Goal: Transaction & Acquisition: Purchase product/service

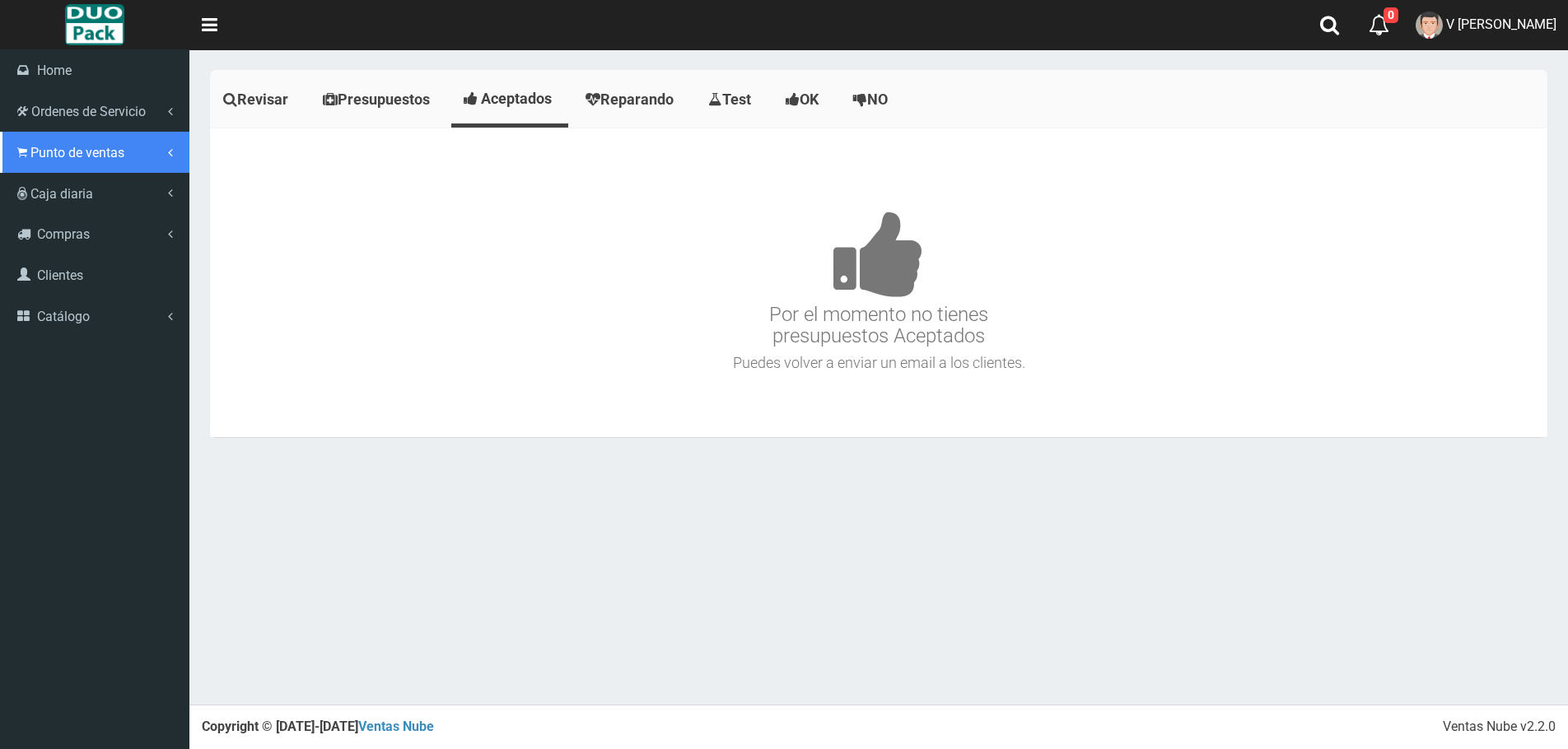
click at [74, 152] on span "Punto de ventas" at bounding box center [77, 152] width 94 height 15
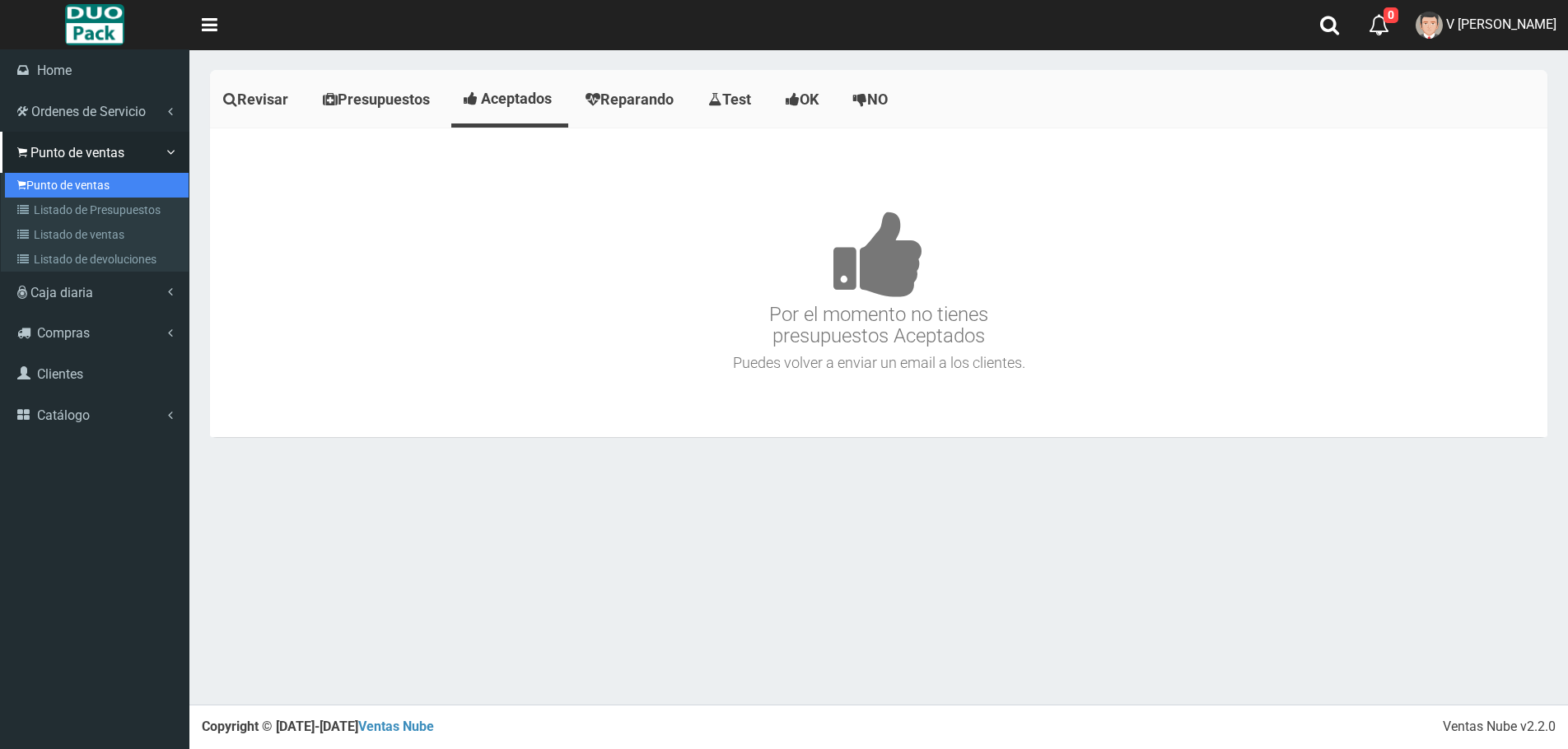
click at [64, 182] on link "Punto de ventas" at bounding box center [96, 184] width 183 height 24
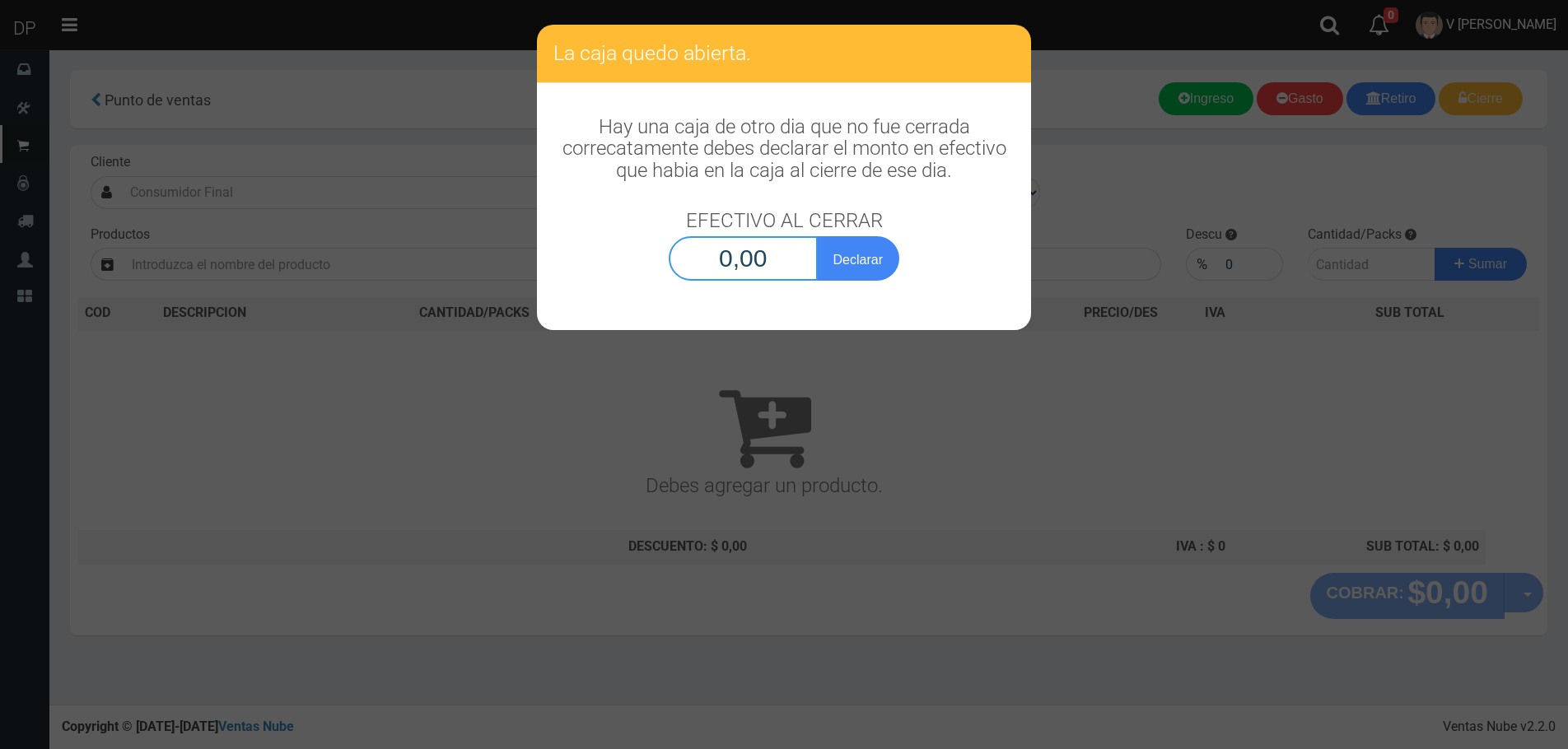
click at [774, 270] on input "0,00" at bounding box center [744, 258] width 149 height 44
type input "1,00"
click at [817, 236] on button "Declarar" at bounding box center [859, 258] width 83 height 44
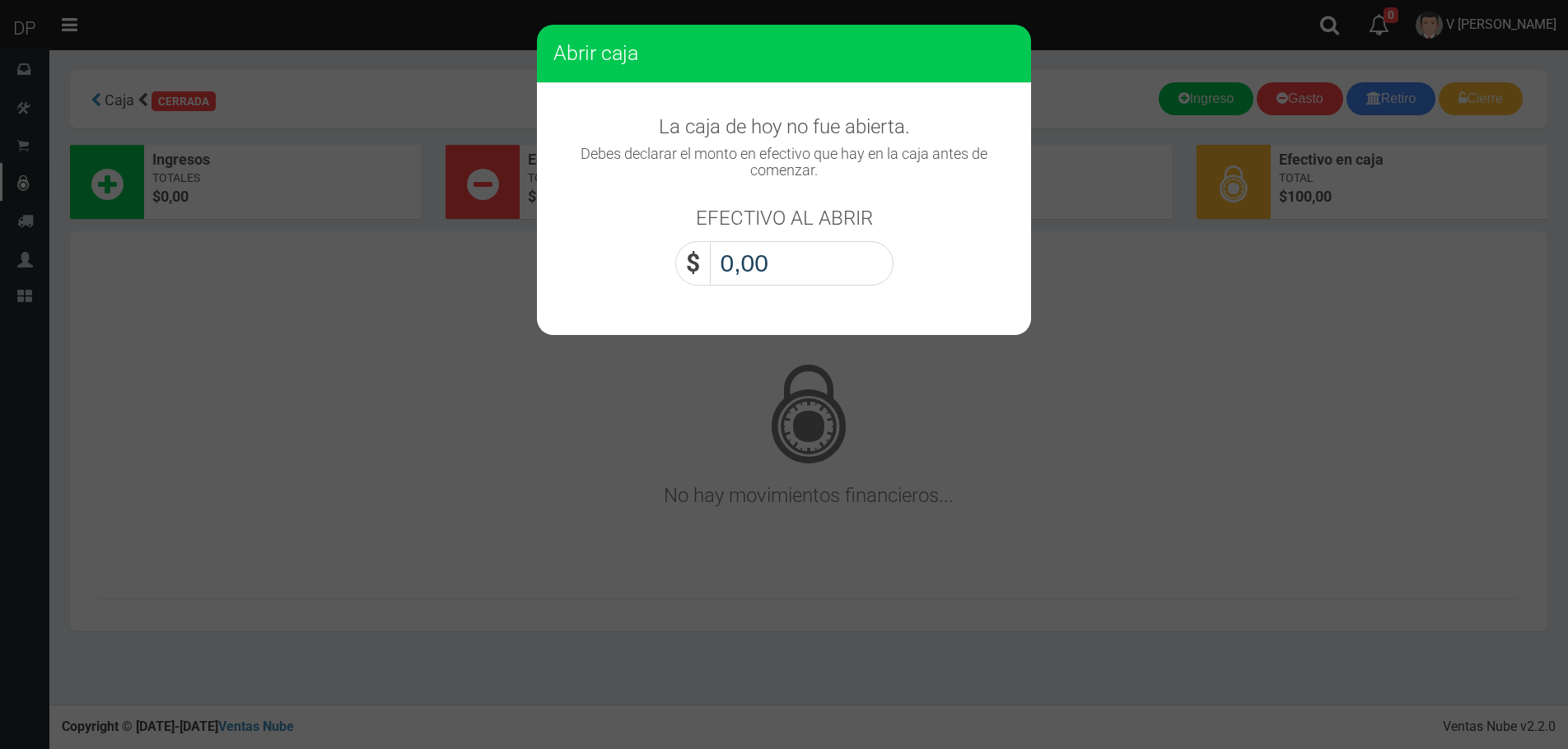
click at [775, 260] on input "0,00" at bounding box center [801, 263] width 183 height 44
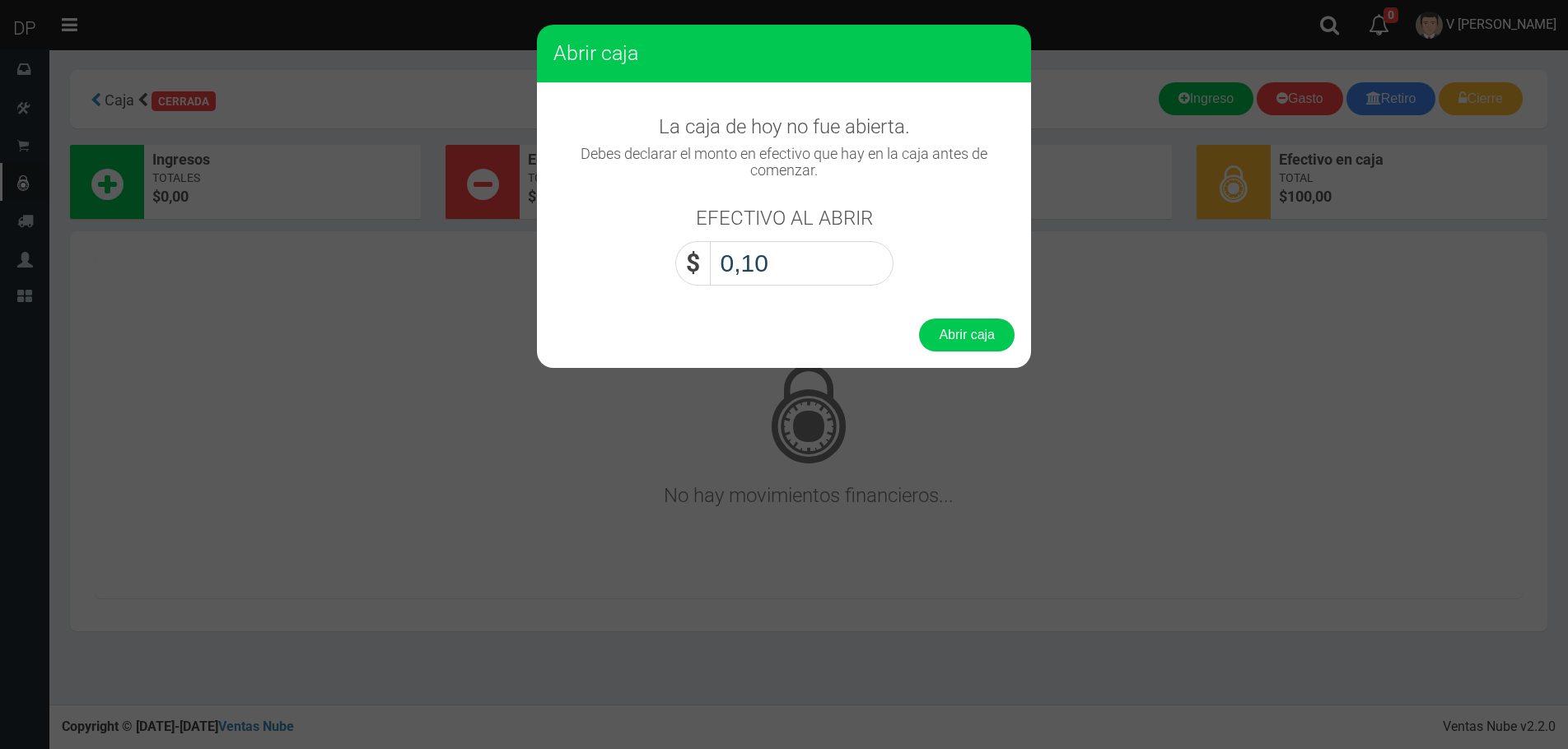
type input "1,00"
click at [919, 318] on button "Abrir caja" at bounding box center [967, 334] width 95 height 33
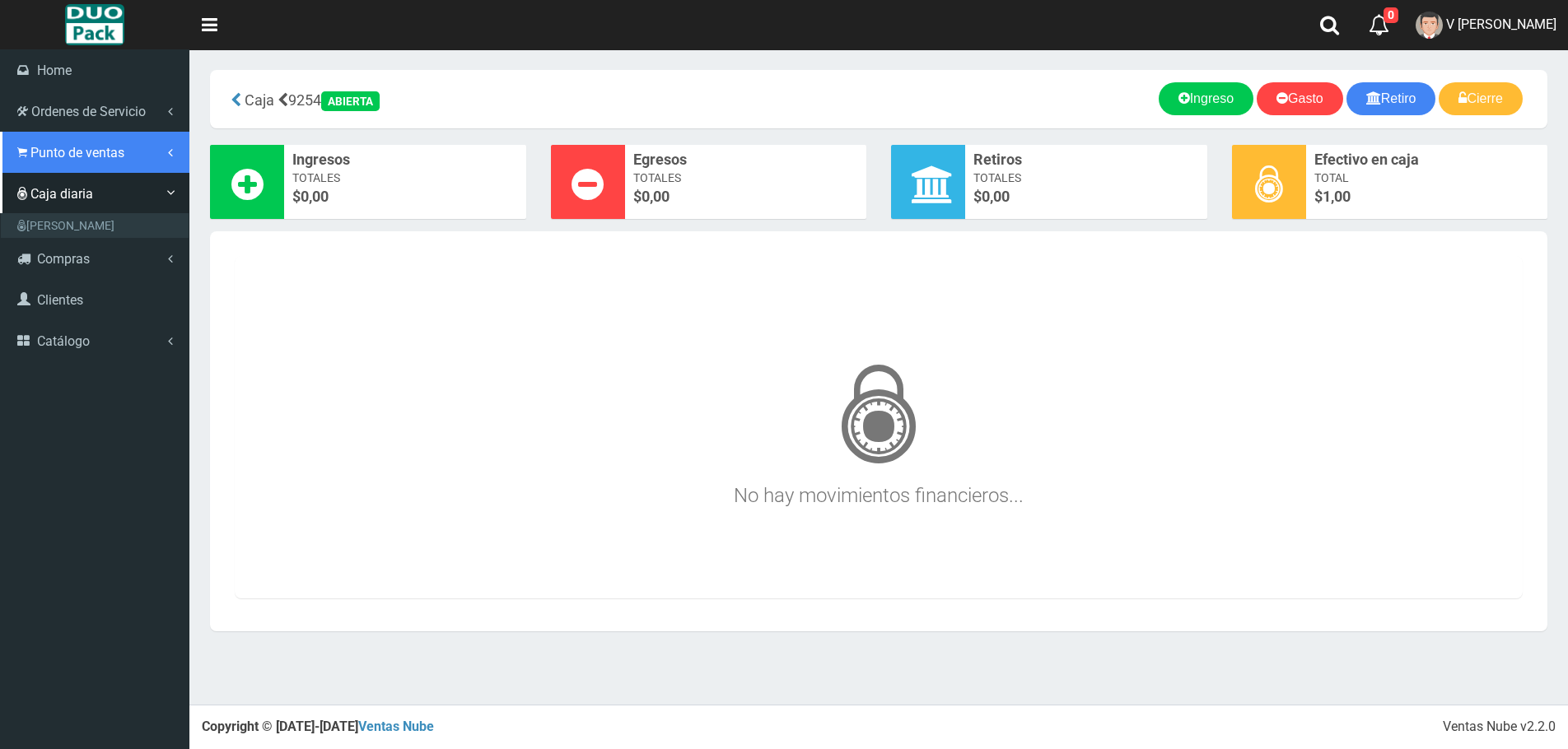
click at [68, 158] on span "Punto de ventas" at bounding box center [77, 152] width 94 height 15
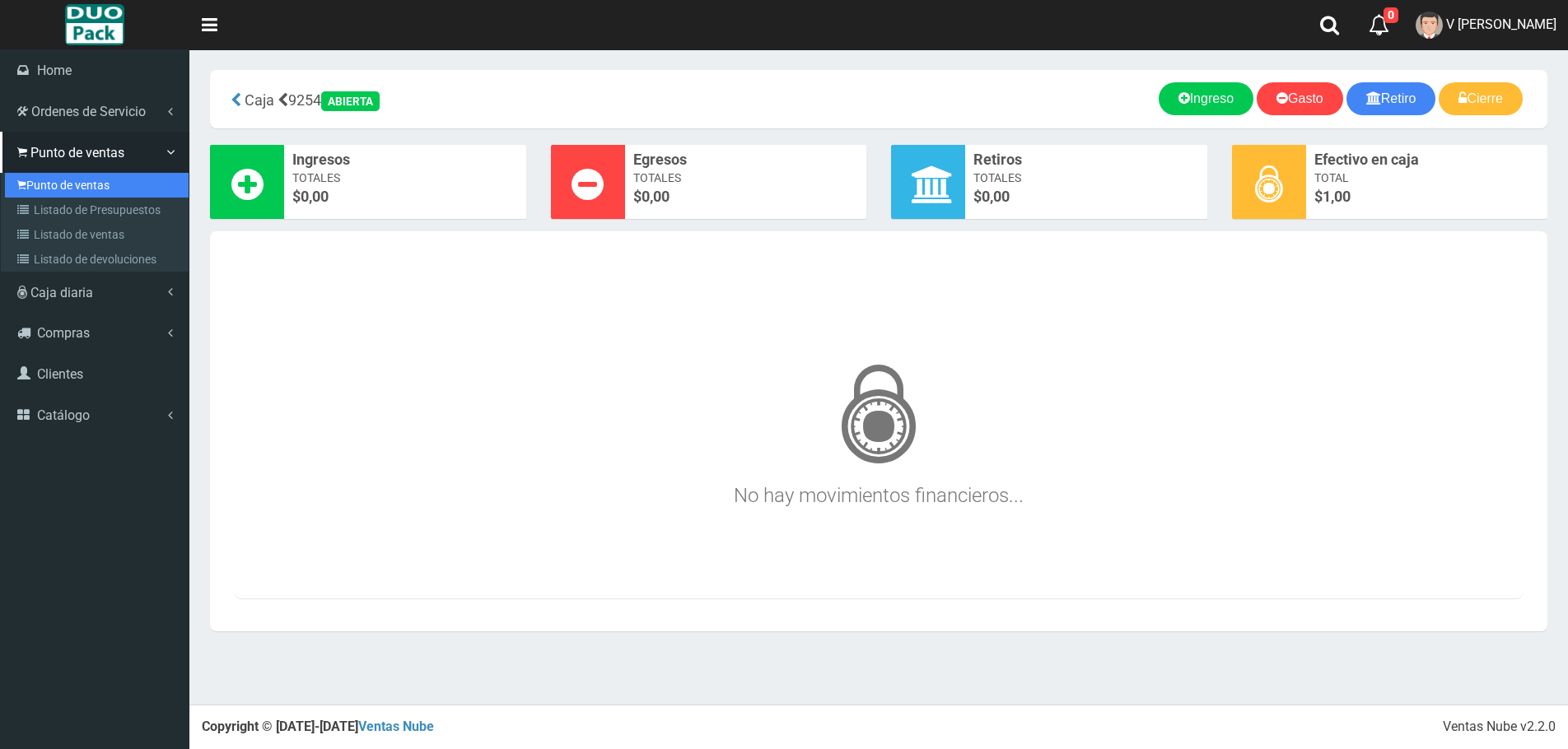
click at [53, 175] on link "Punto de ventas" at bounding box center [96, 184] width 183 height 24
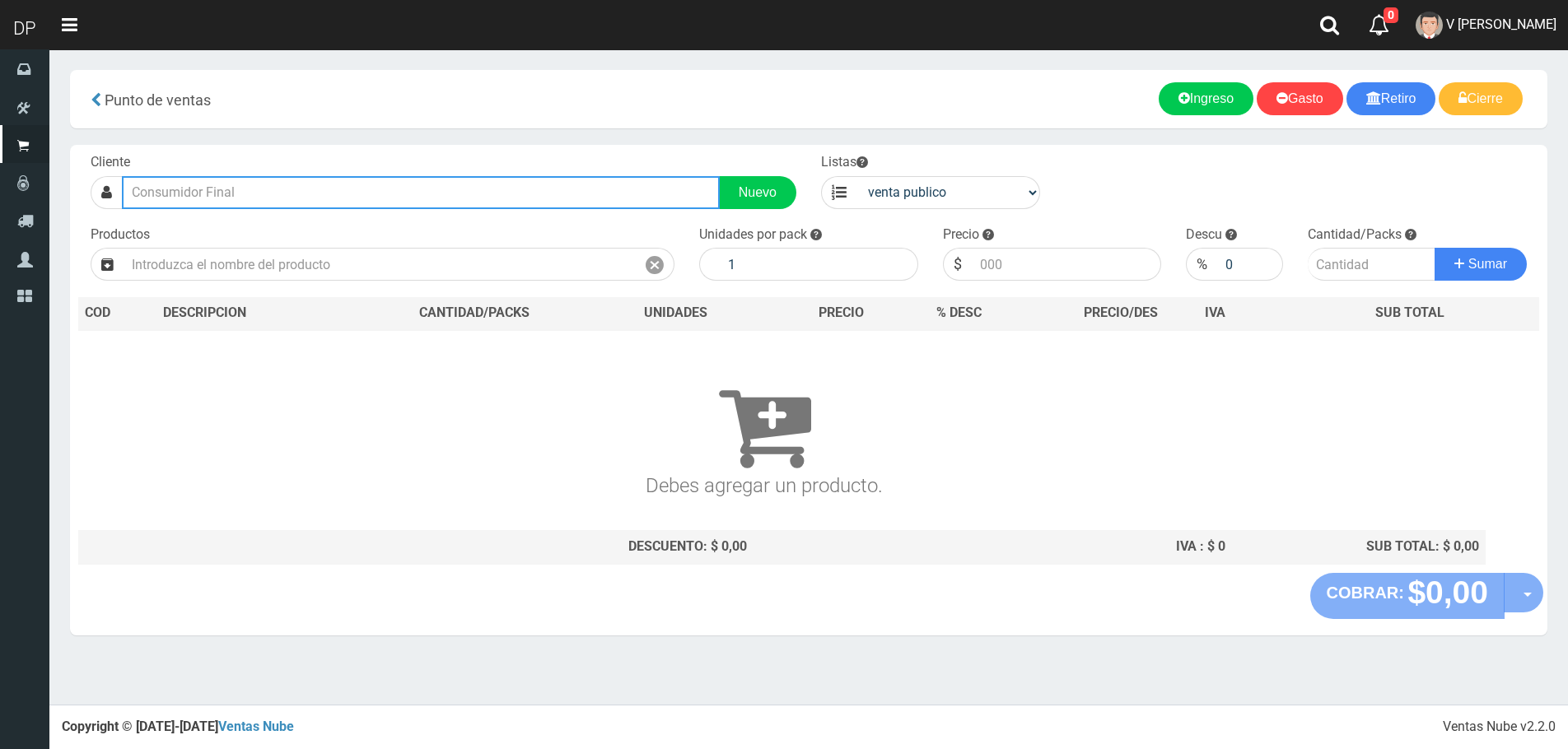
click at [209, 200] on input "text" at bounding box center [421, 192] width 598 height 33
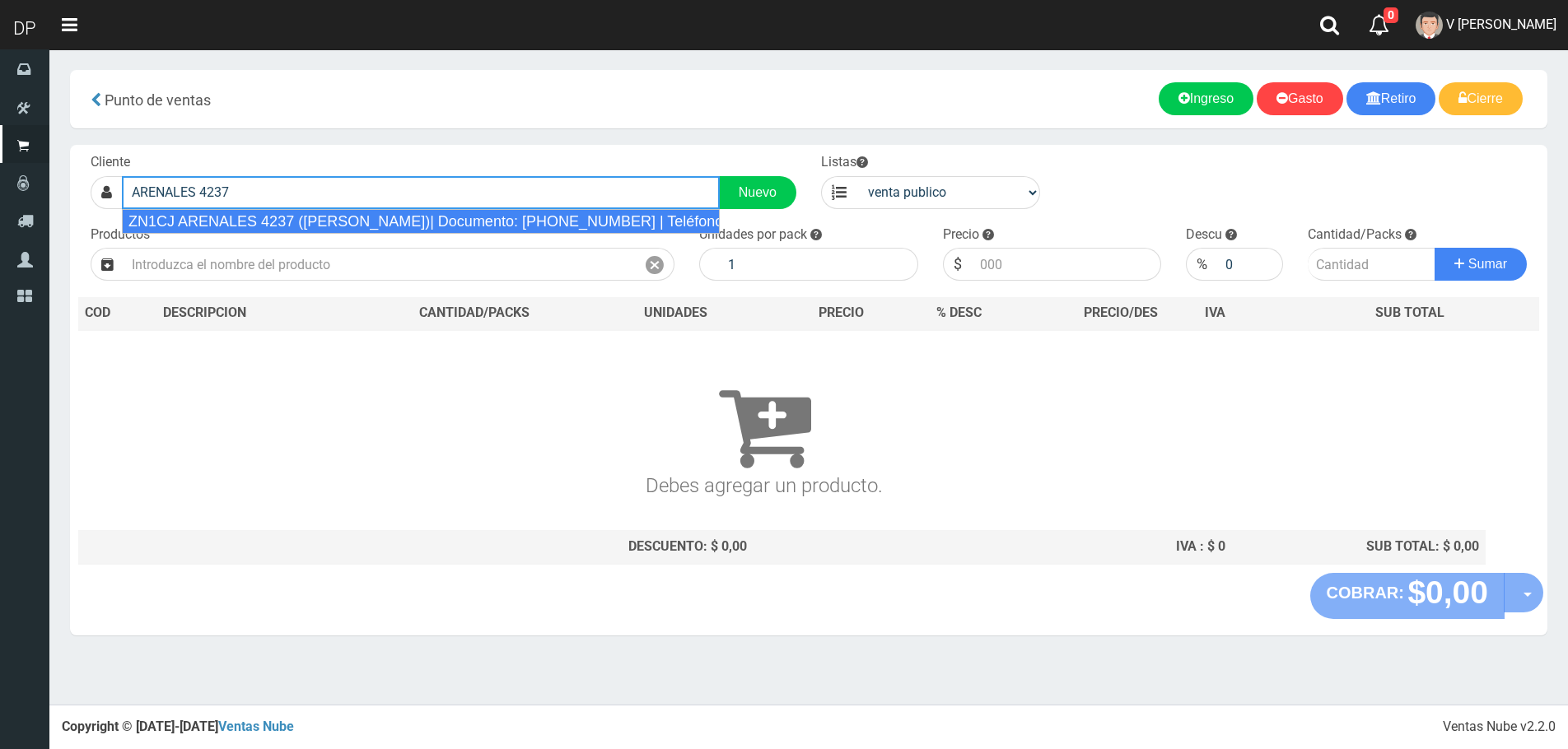
click at [251, 216] on div "ZN1CJ ARENALES 4237 (BALLESTER)| Documento: 619161694 | Teléfono:" at bounding box center [421, 221] width 598 height 24
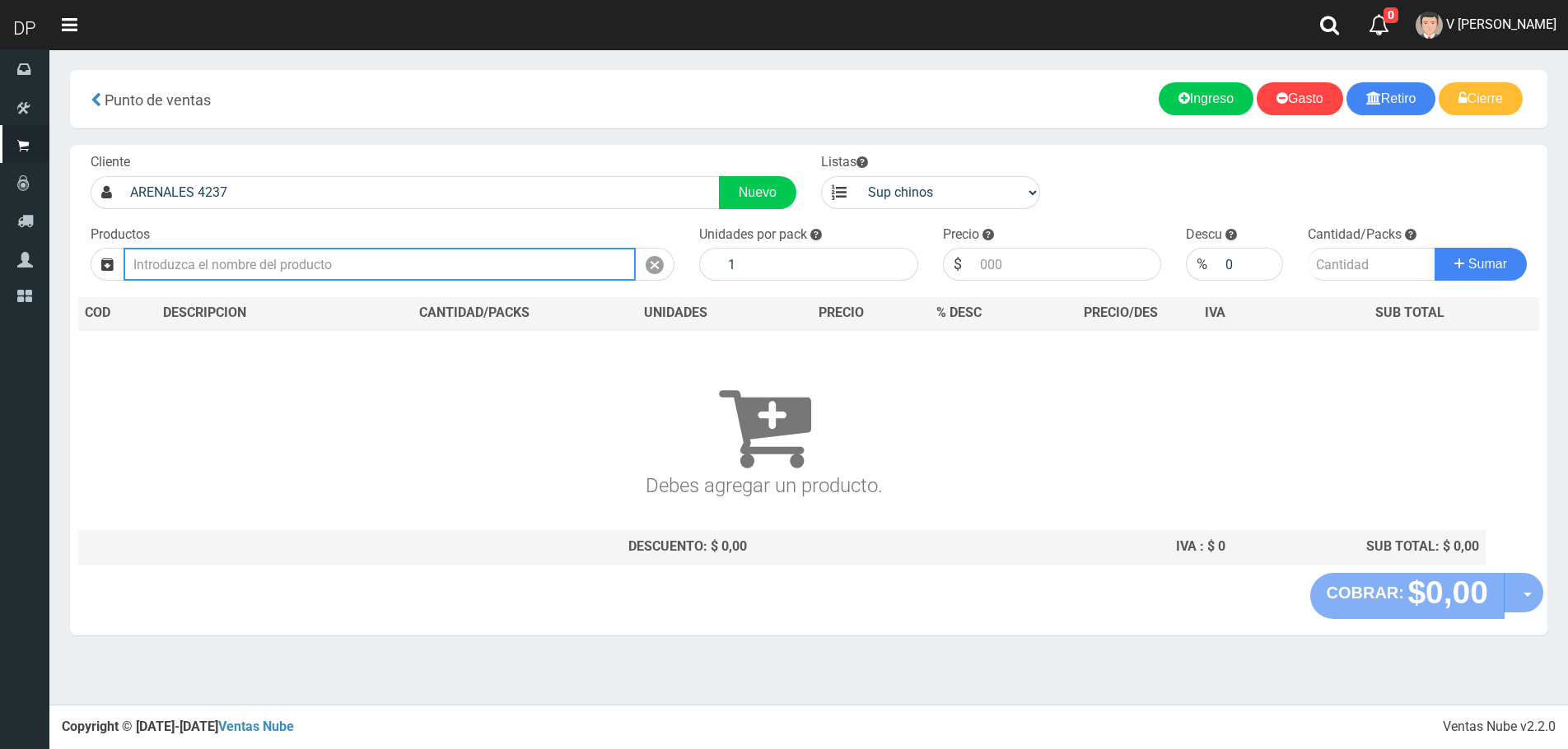
type input "ZN1CJ ARENALES 4237 (BALLESTER)| Documento: 619161694 | Teléfono:"
select select "2"
click at [298, 268] on input "text" at bounding box center [379, 264] width 512 height 33
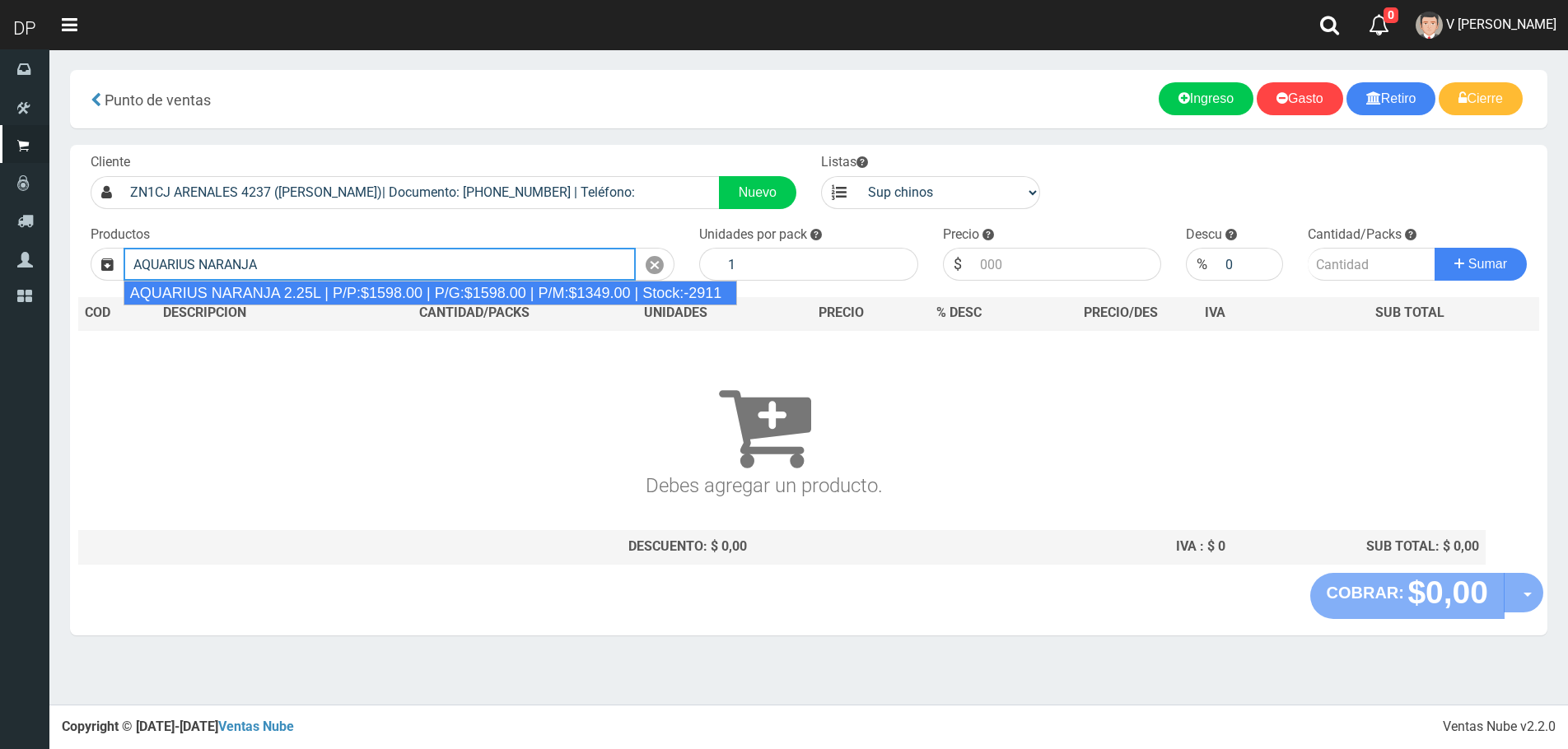
click at [303, 289] on div "AQUARIUS NARANJA 2.25L | P/P:$1598.00 | P/G:$1598.00 | P/M:$1349.00 | Stock:-29…" at bounding box center [430, 292] width 613 height 24
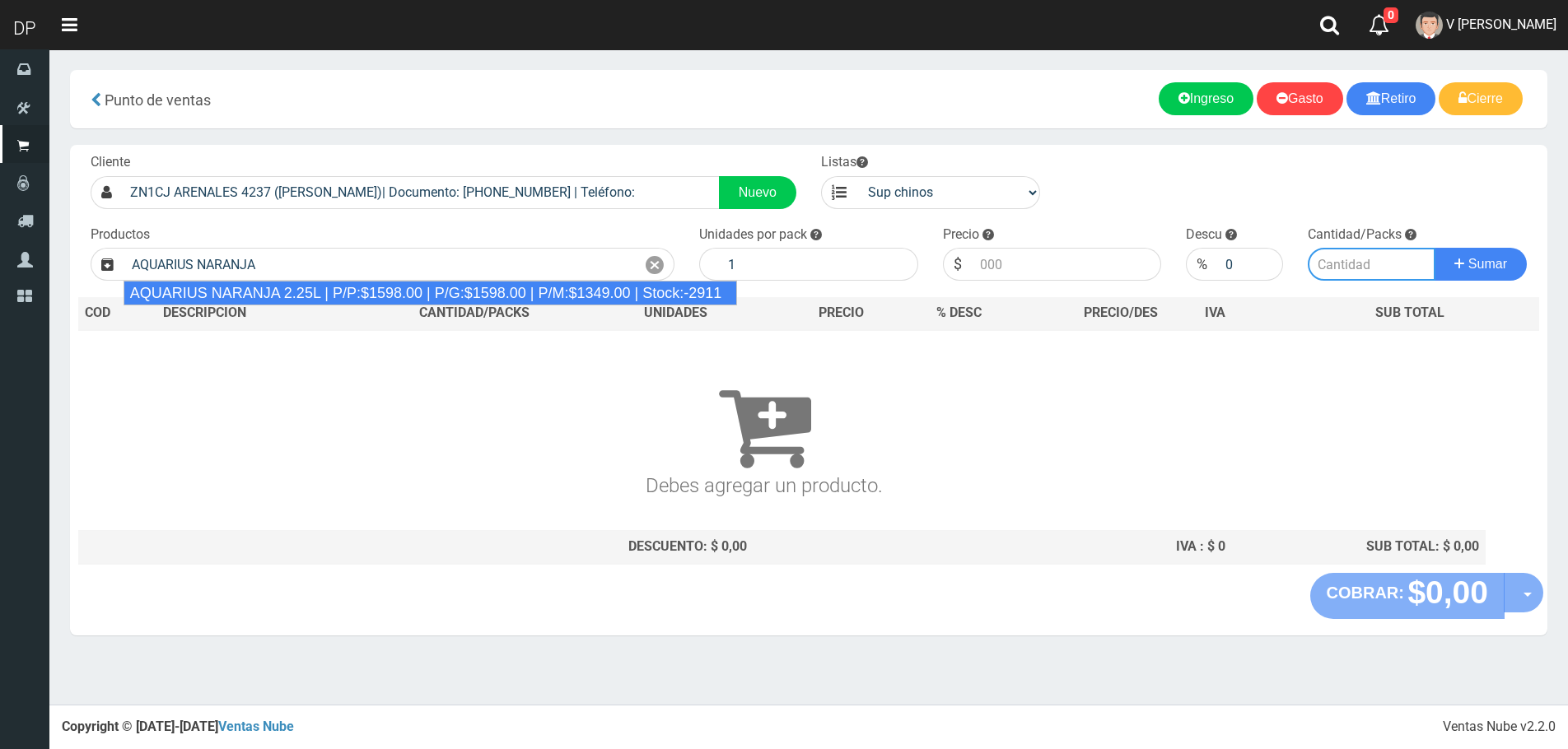
type input "AQUARIUS NARANJA 2.25L | P/P:$1598.00 | P/G:$1598.00 | P/M:$1349.00 | Stock:-29…"
type input "6"
type input "1598.00"
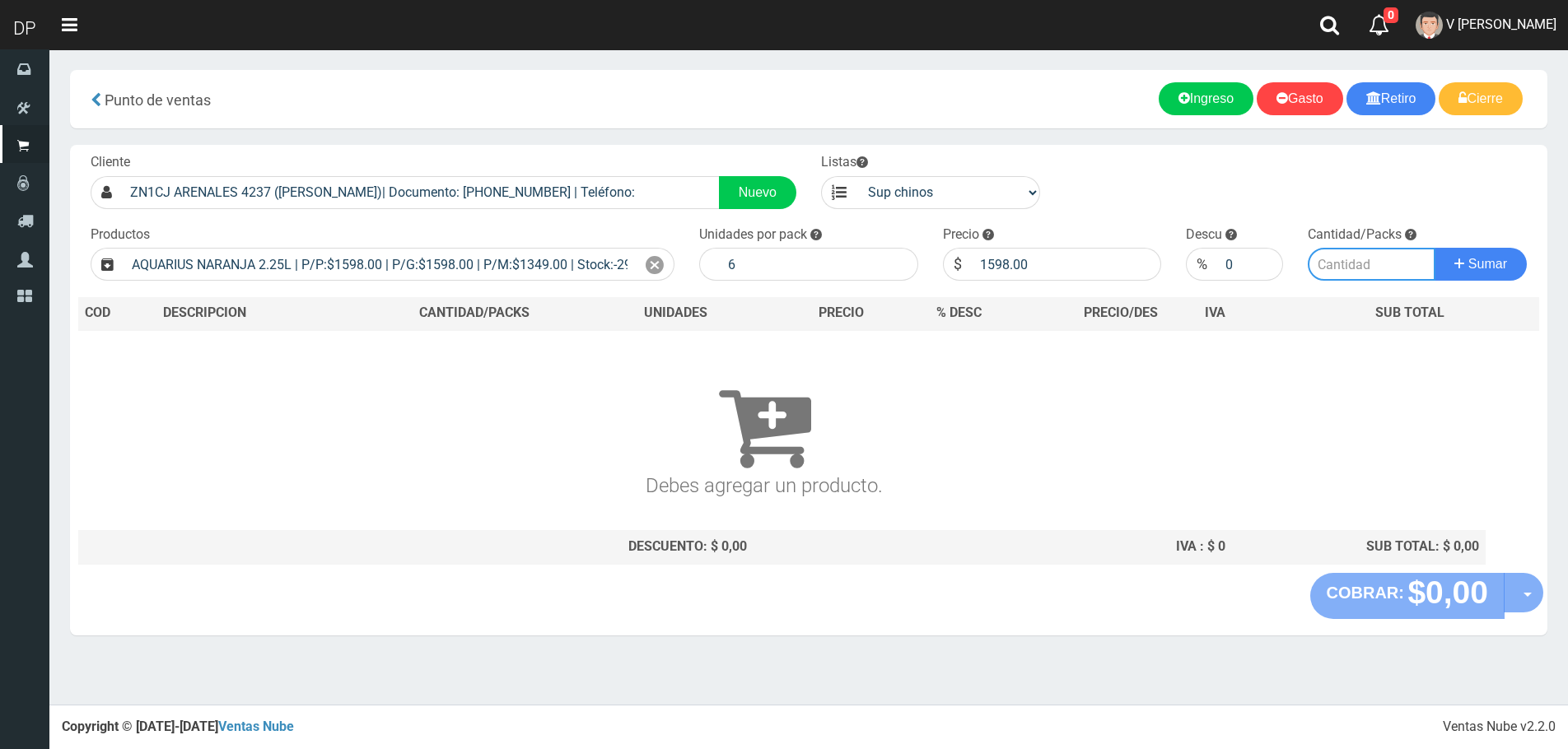
click at [1375, 253] on input "number" at bounding box center [1371, 264] width 128 height 33
type input "2"
click at [1434, 248] on button "Sumar" at bounding box center [1480, 264] width 93 height 33
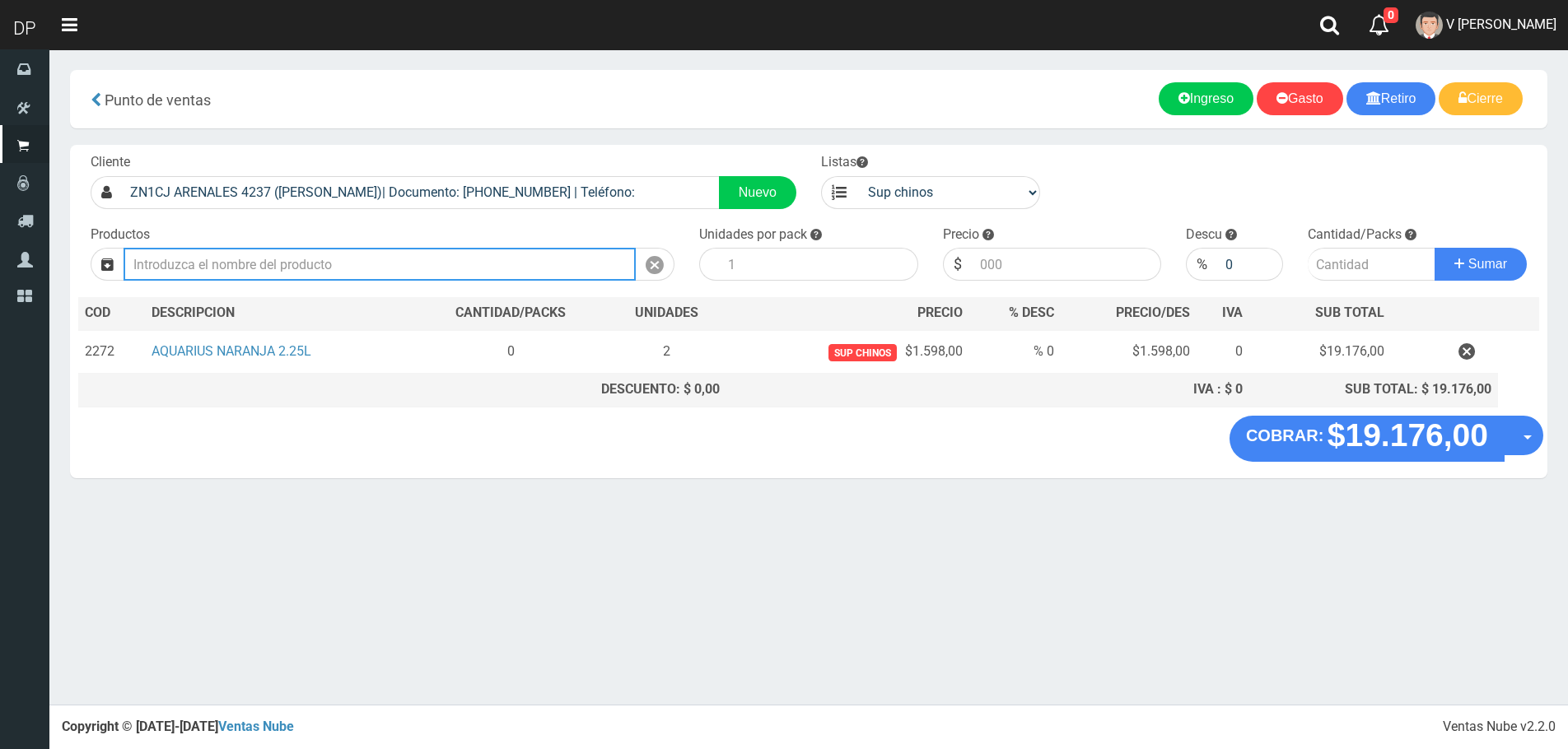
click at [354, 257] on input "text" at bounding box center [379, 264] width 512 height 33
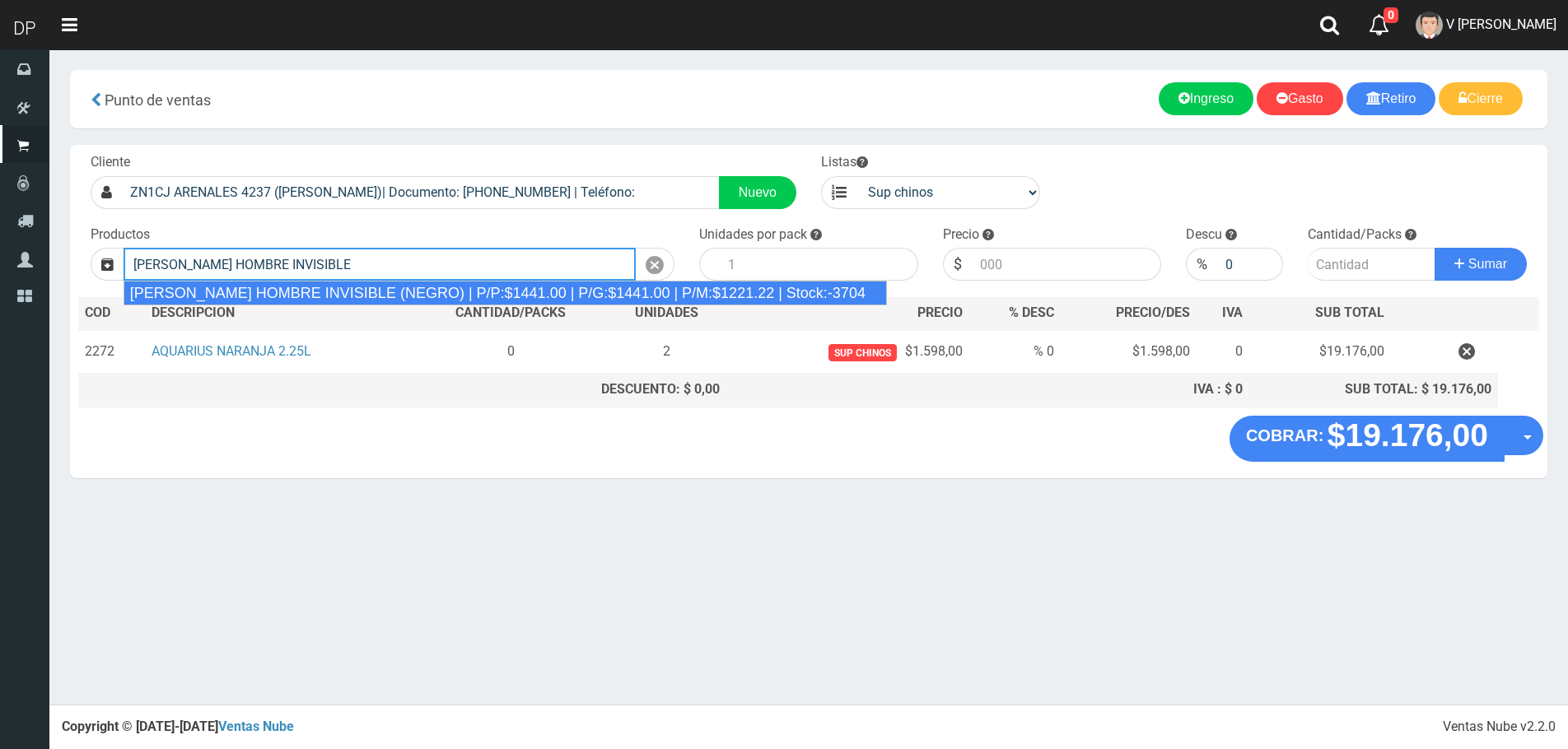
click at [364, 290] on div "REXONA ROLLON HOMBRE INVISIBLE (NEGRO) | P/P:$1441.00 | P/G:$1441.00 | P/M:$122…" at bounding box center [504, 292] width 763 height 24
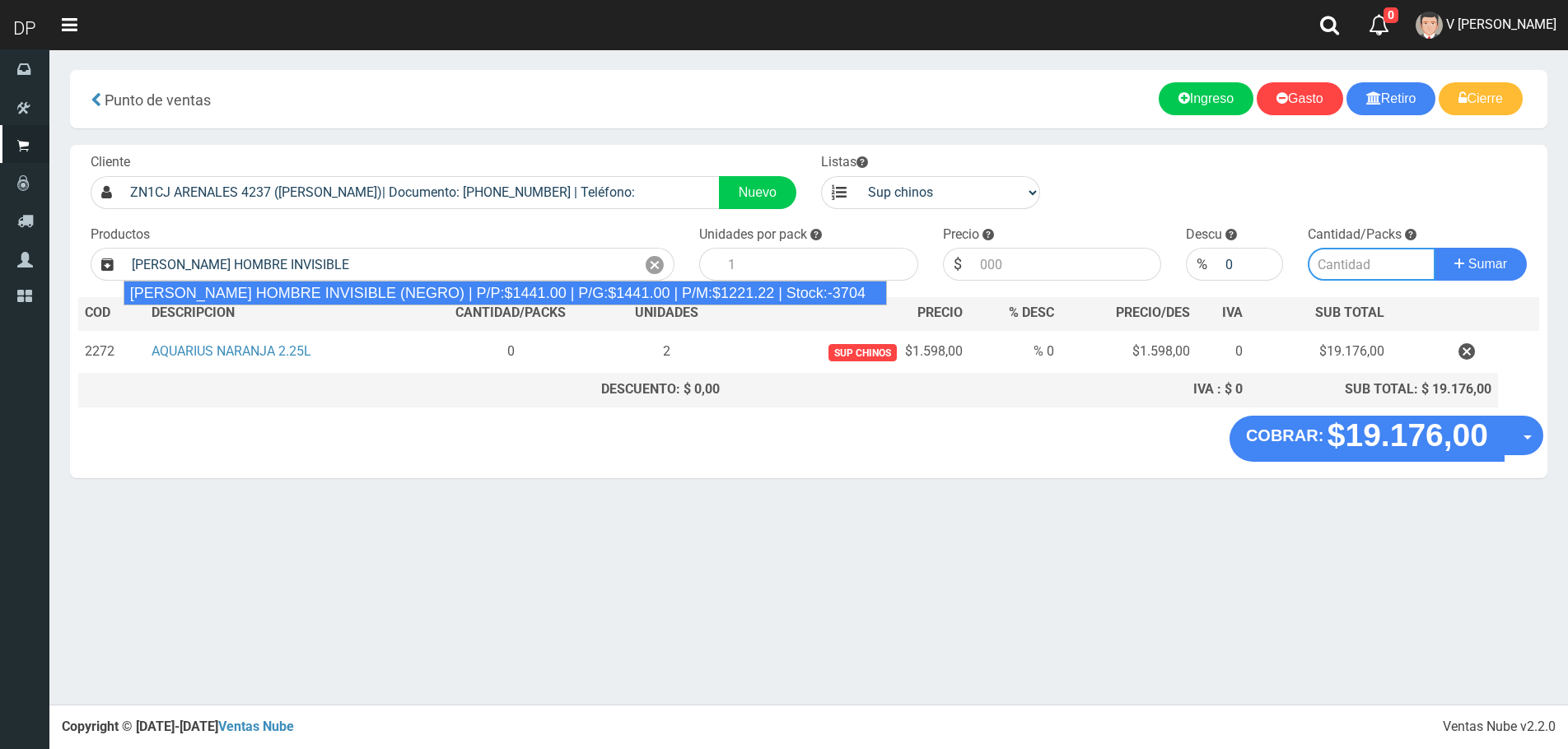
type input "REXONA ROLLON HOMBRE INVISIBLE (NEGRO) | P/P:$1441.00 | P/G:$1441.00 | P/M:$122…"
type input "12"
type input "1441.00"
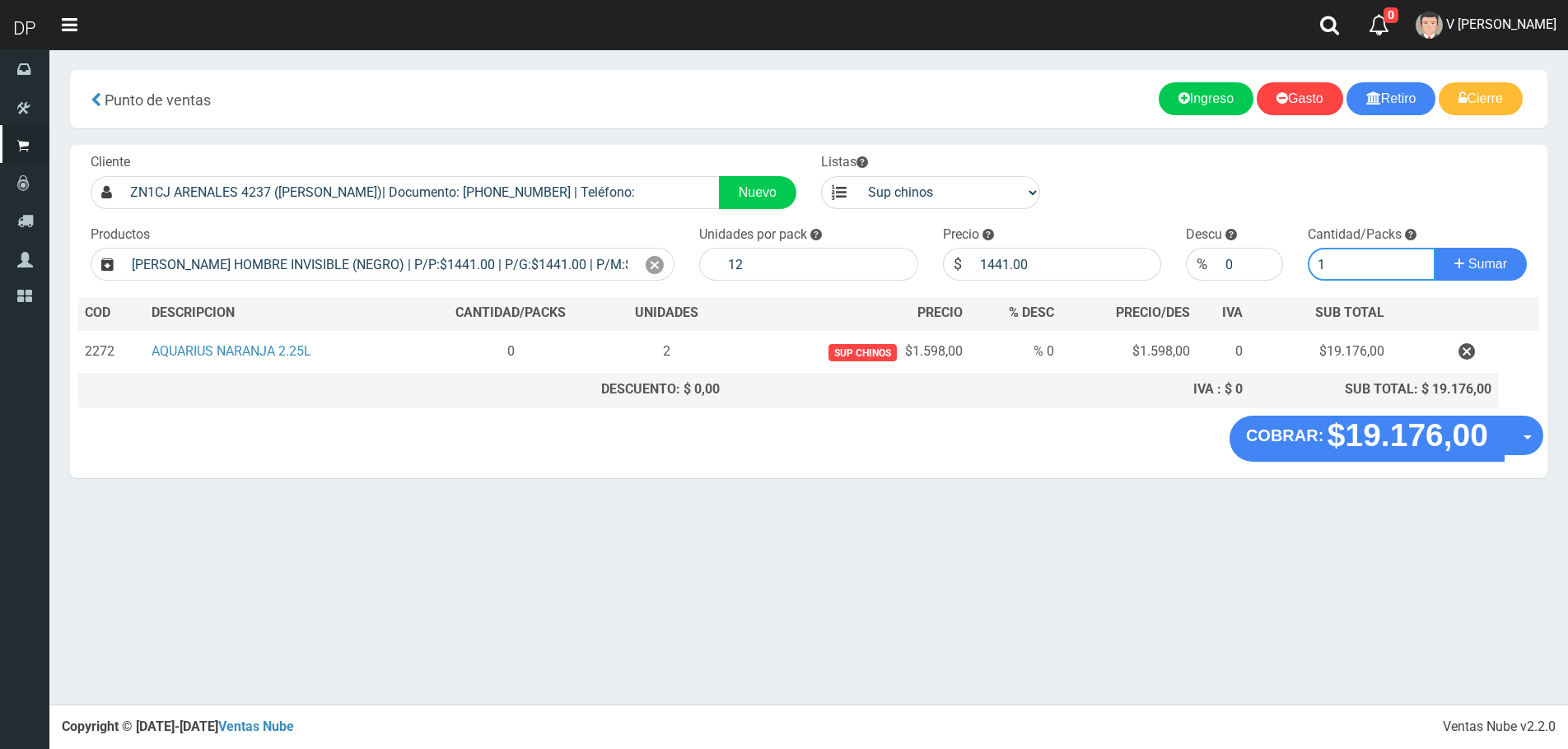
type input "1"
click at [1434, 248] on button "Sumar" at bounding box center [1480, 264] width 93 height 33
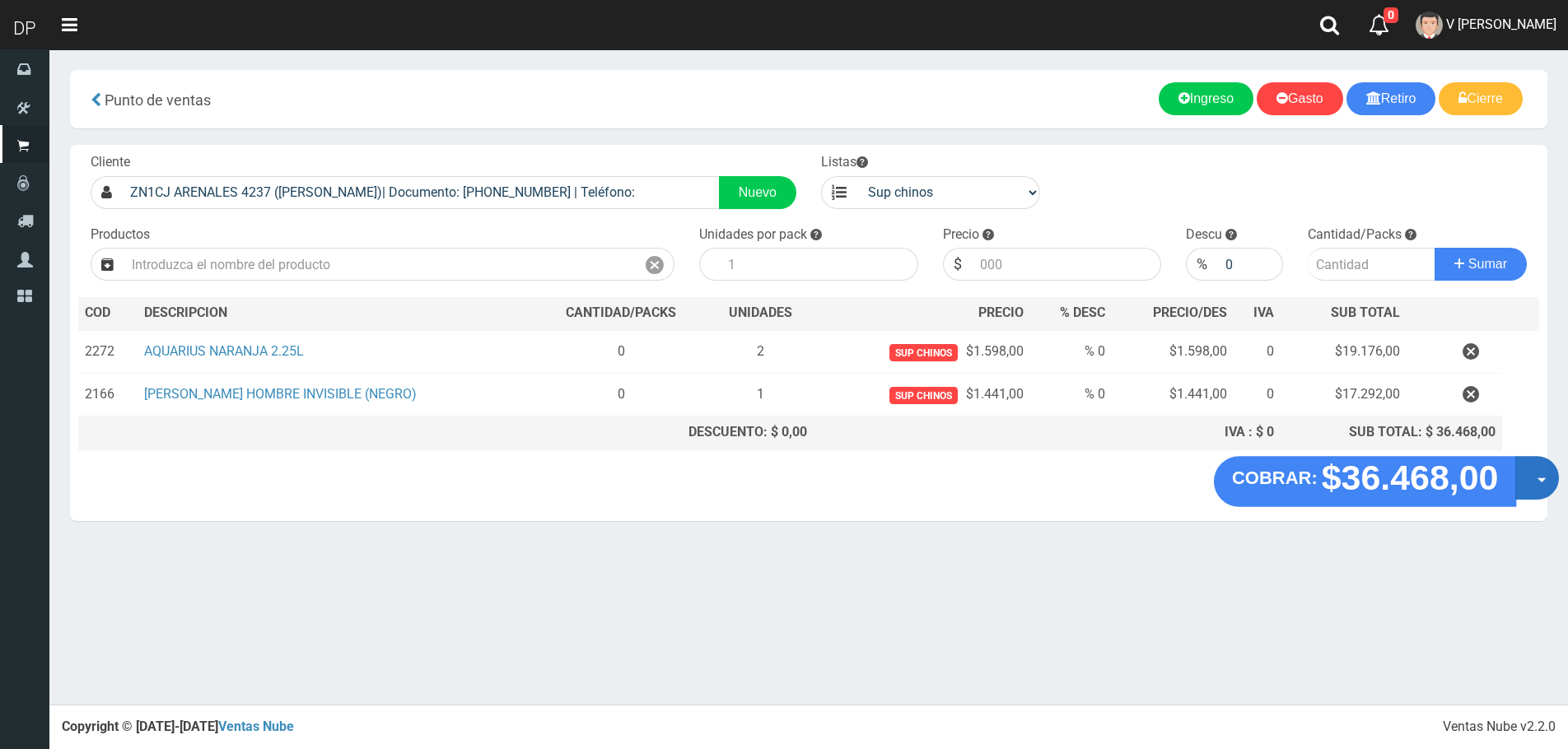
click at [1528, 491] on button "Opciones" at bounding box center [1537, 477] width 44 height 44
click at [1494, 492] on link "Hacer Devolucion" at bounding box center [1484, 484] width 147 height 38
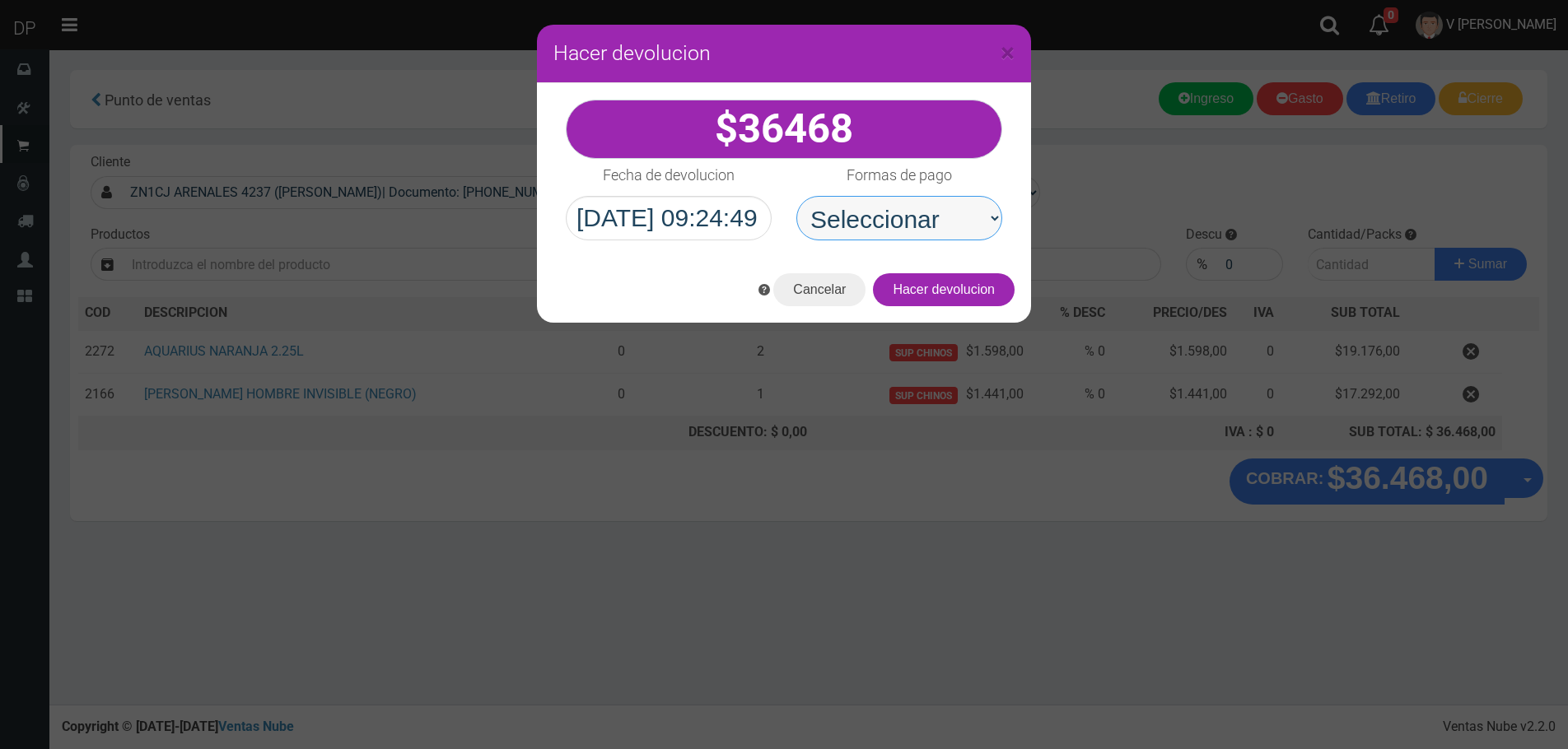
click at [884, 234] on select "Seleccionar Efectivo Tarjeta de Crédito Depósito Débito" at bounding box center [899, 218] width 206 height 44
select select "Efectivo"
click at [797, 196] on select "Seleccionar Efectivo Tarjeta de Crédito Depósito Débito" at bounding box center [899, 218] width 206 height 44
click at [963, 300] on button "Hacer devolucion" at bounding box center [944, 290] width 142 height 33
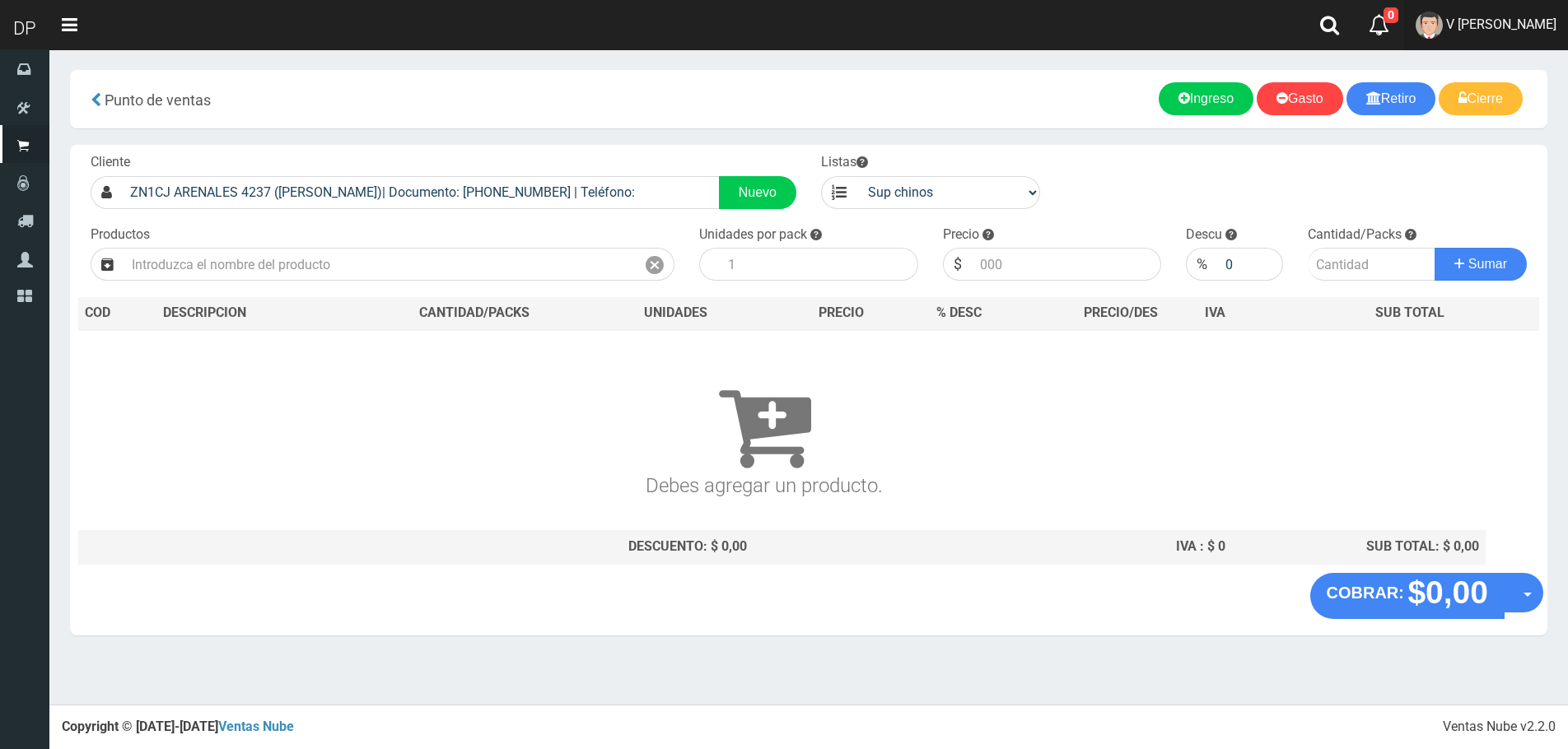
click at [1506, 13] on link "V Maria Graciela vargas" at bounding box center [1486, 25] width 164 height 50
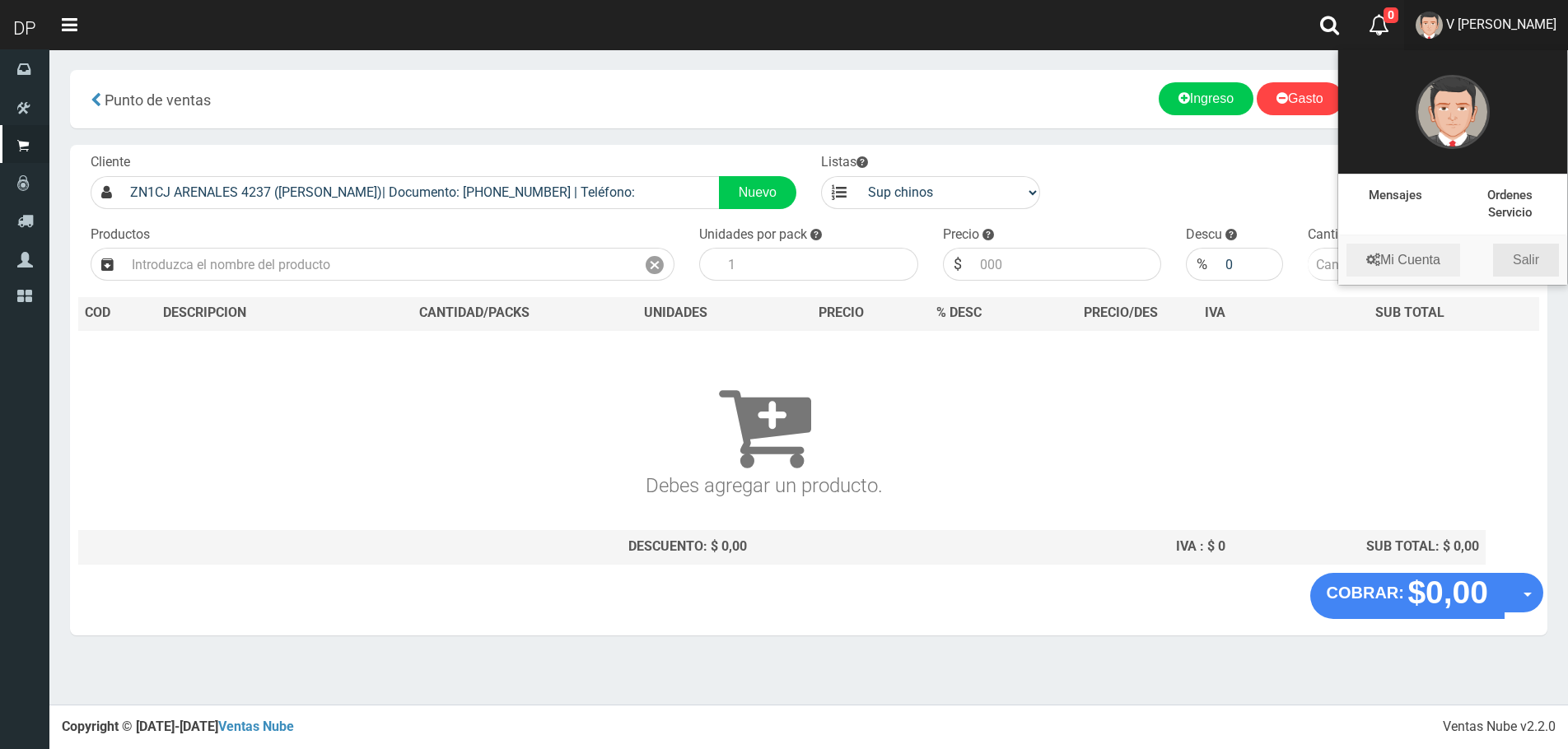
click at [1537, 267] on link "Salir" at bounding box center [1525, 260] width 66 height 33
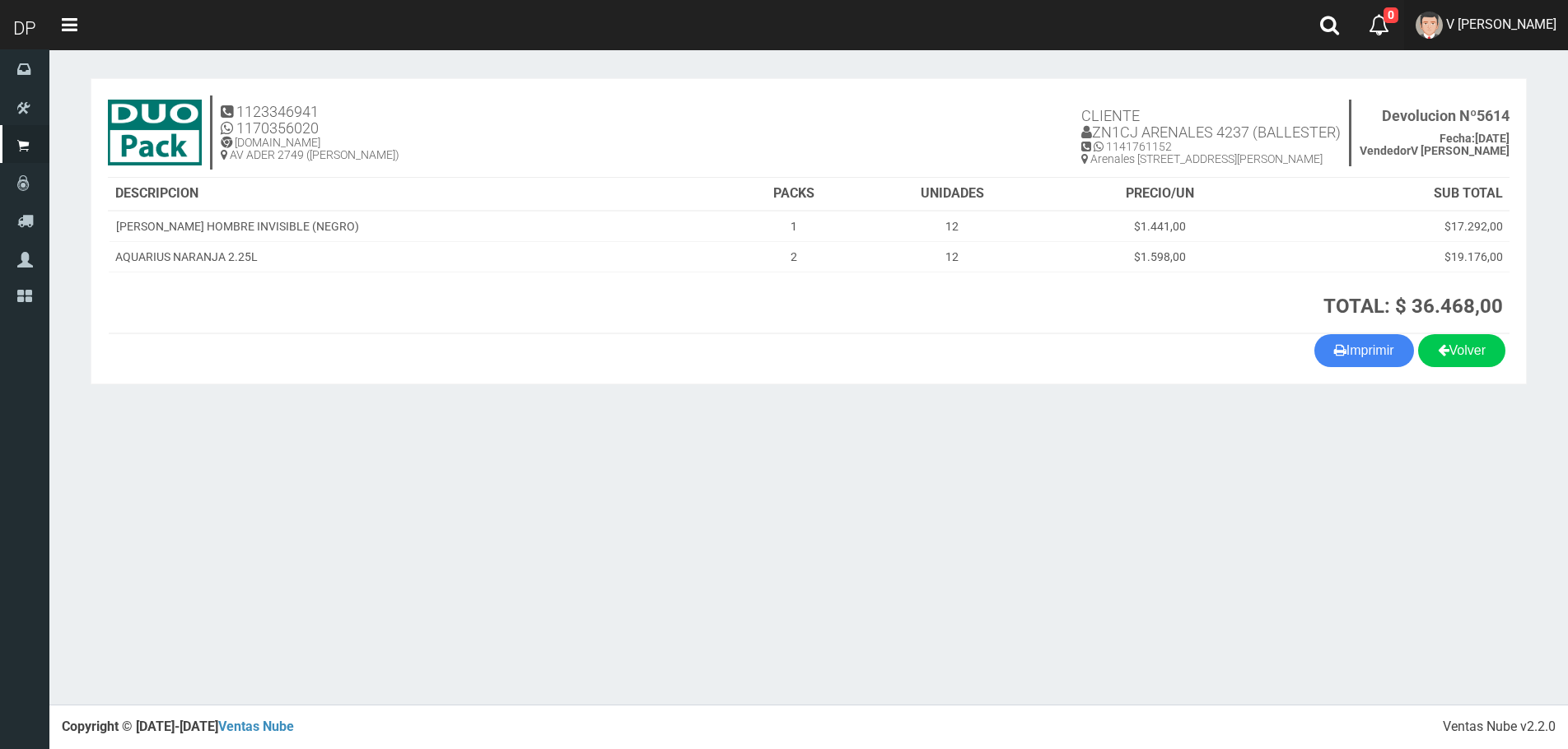
click at [1506, 25] on span "V Maria Graciela vargas" at bounding box center [1501, 23] width 111 height 15
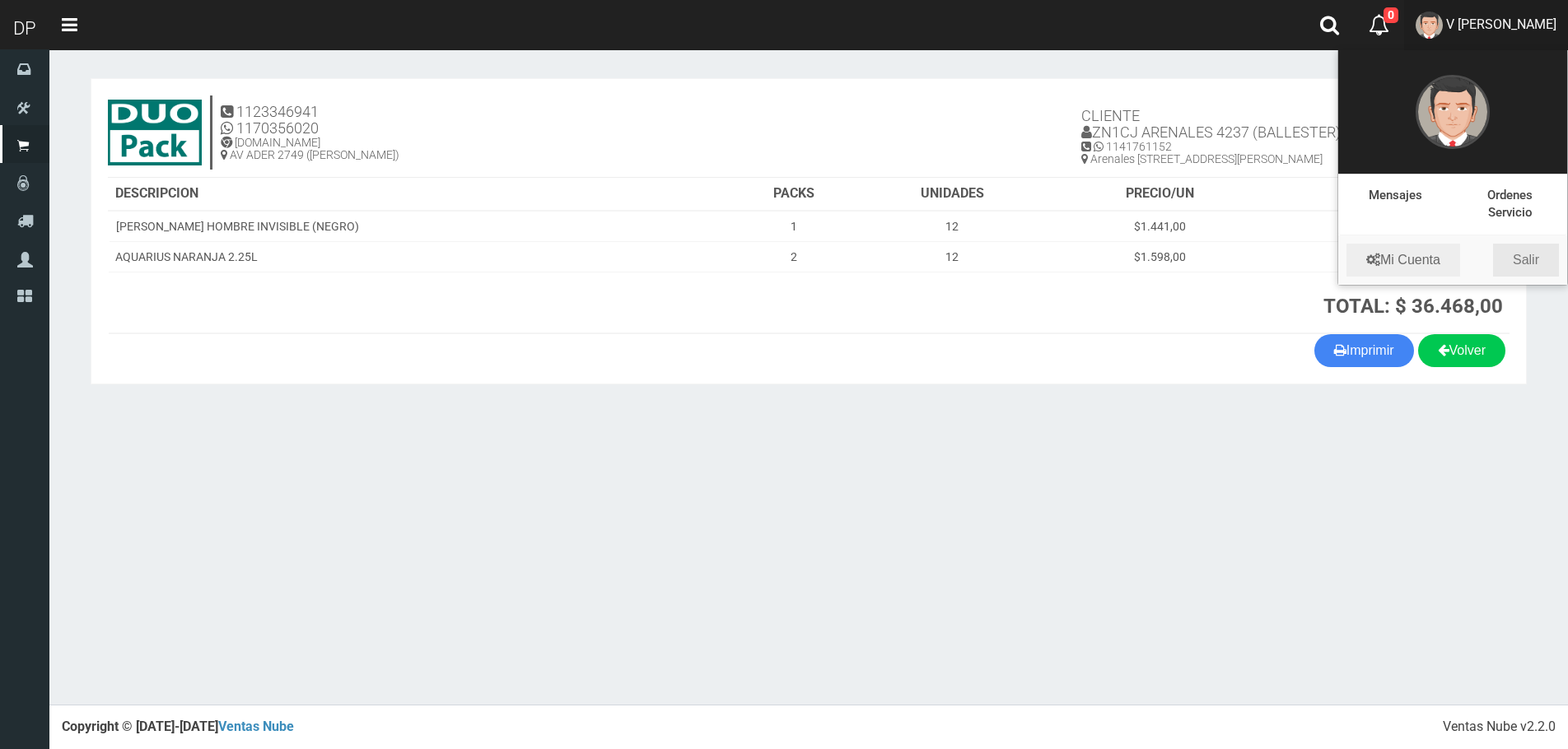
click at [1531, 262] on link "Salir" at bounding box center [1525, 260] width 66 height 33
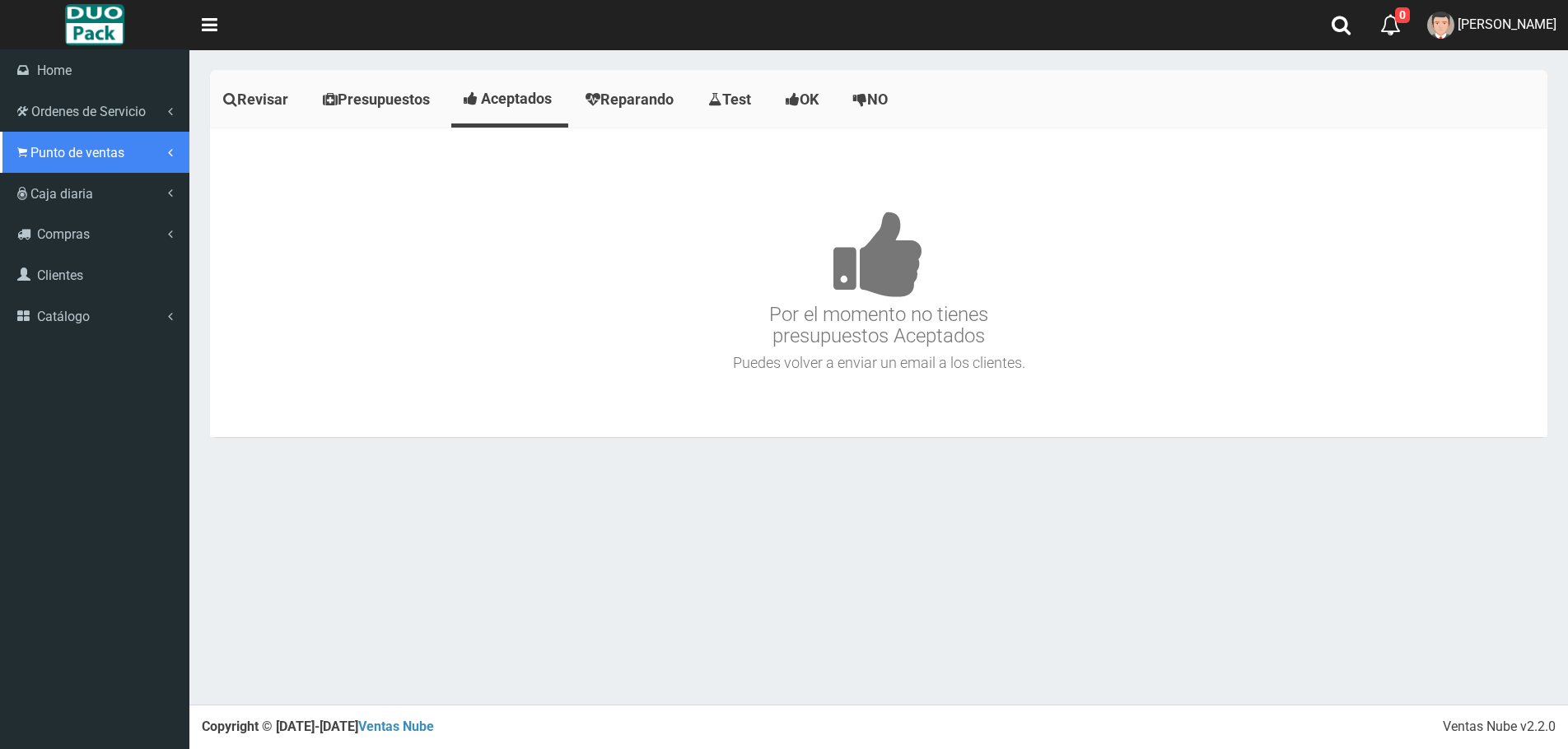
click at [78, 154] on span "Punto de ventas" at bounding box center [77, 152] width 94 height 15
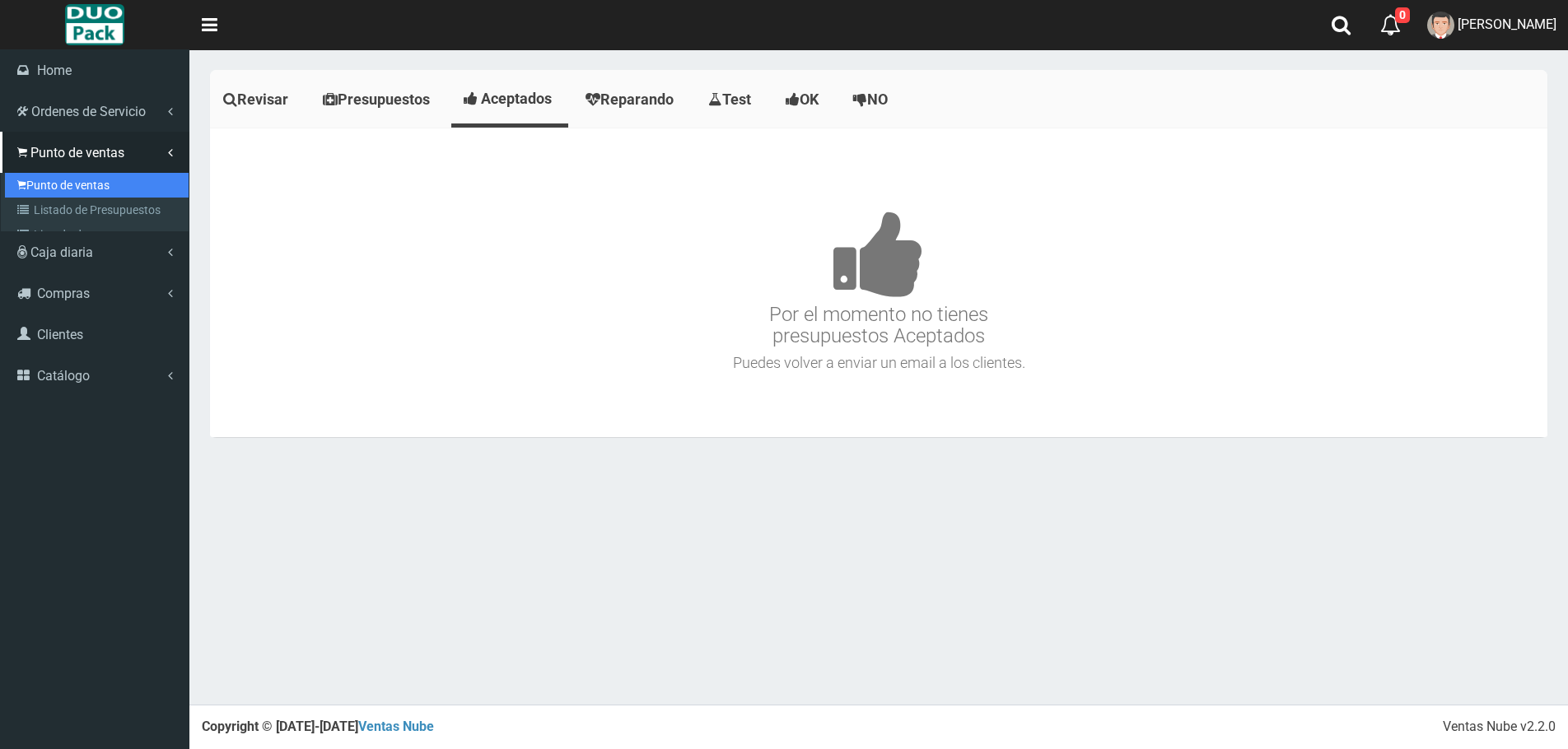
click at [102, 181] on link "Punto de ventas" at bounding box center [96, 184] width 183 height 24
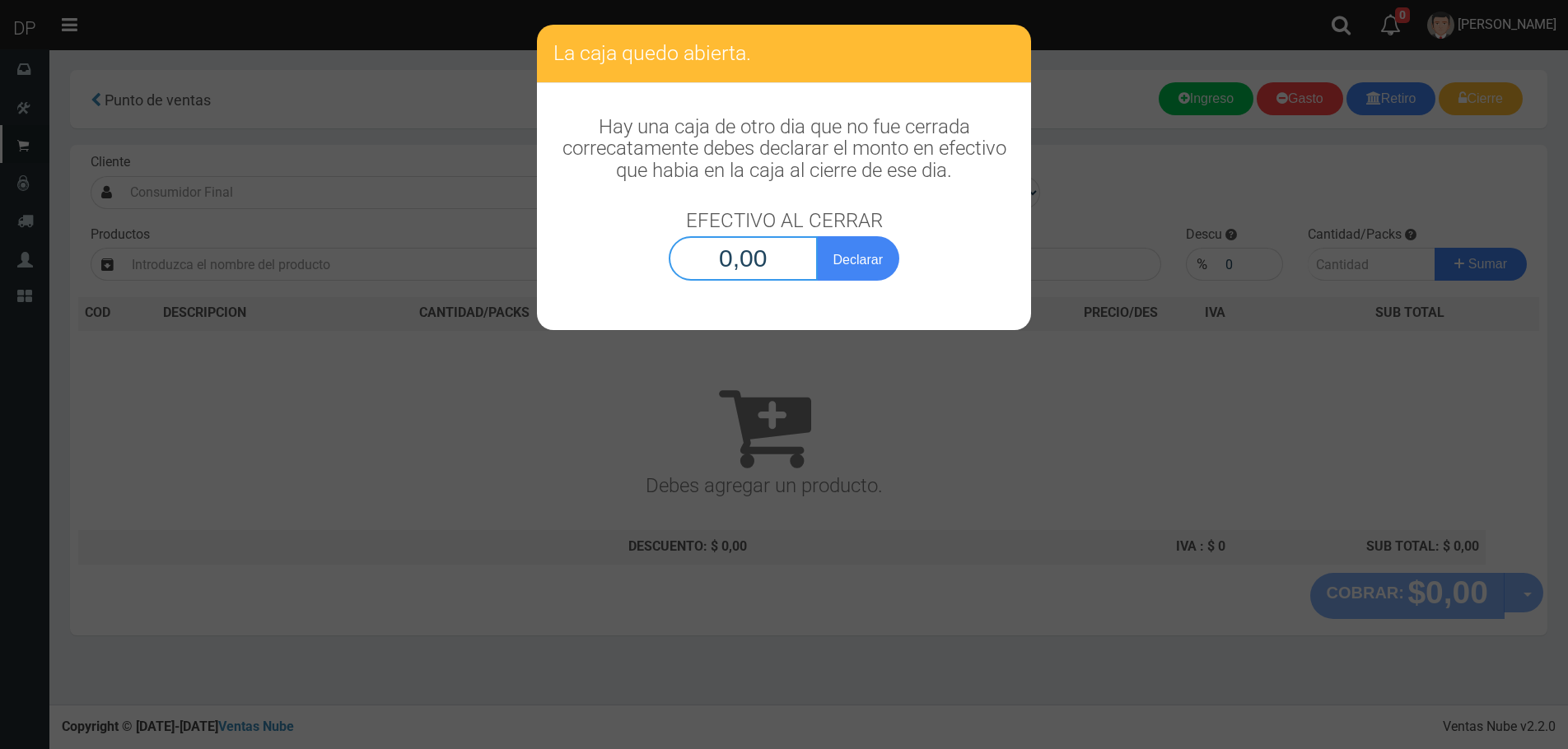
click at [783, 263] on input "0,00" at bounding box center [744, 258] width 149 height 44
type input "1,00"
click at [817, 236] on button "Declarar" at bounding box center [859, 258] width 83 height 44
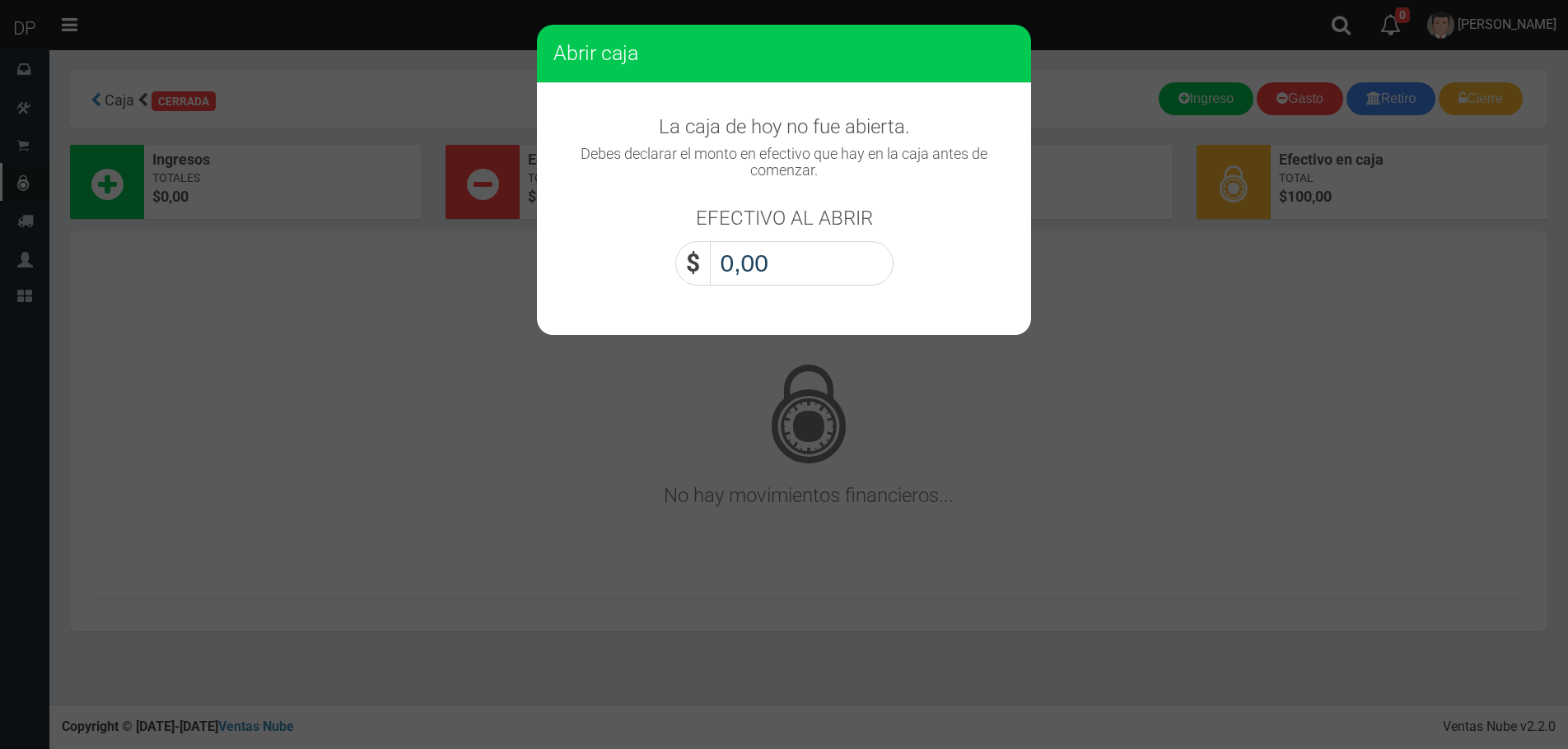
click at [762, 276] on input "0,00" at bounding box center [801, 263] width 183 height 44
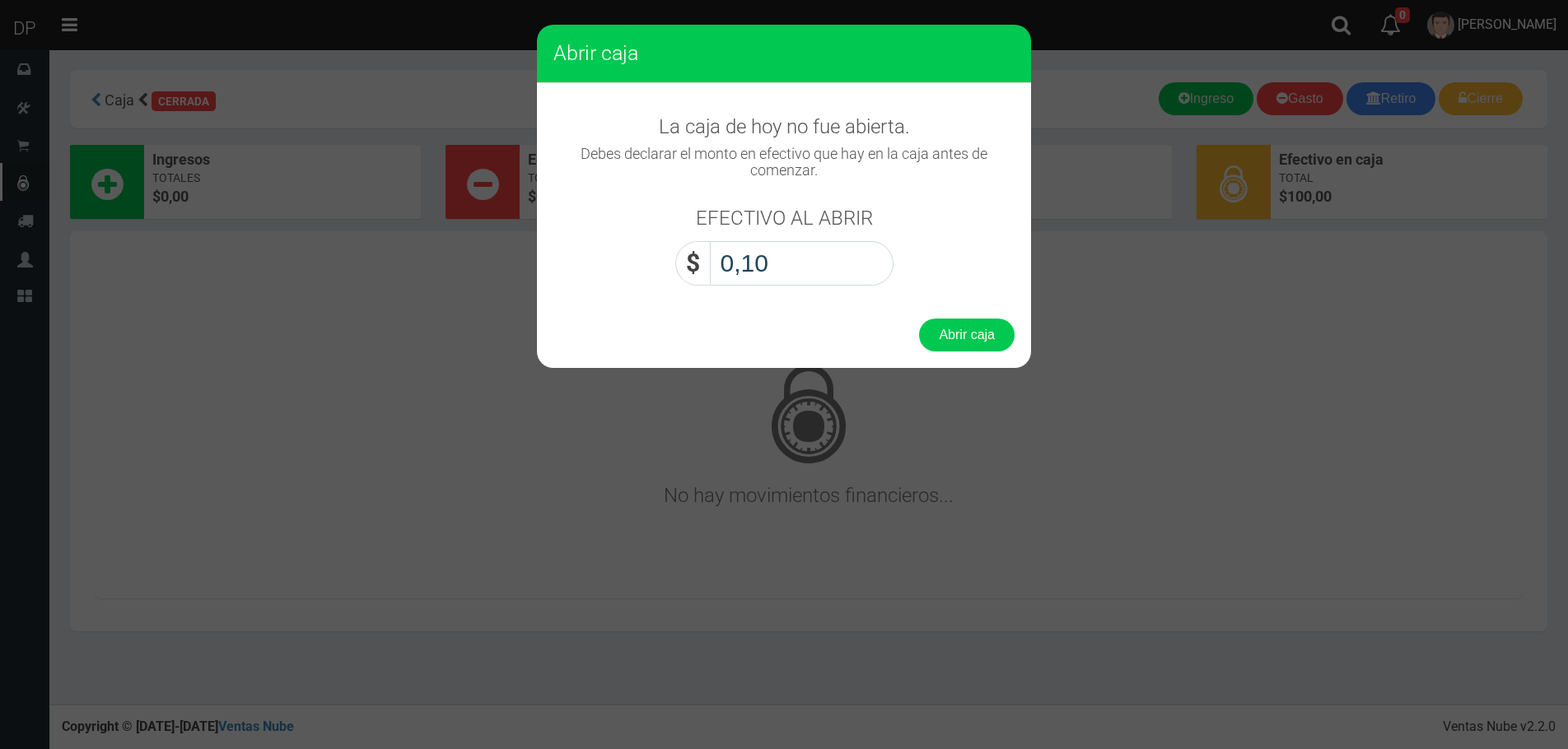
type input "1,00"
click at [919, 318] on button "Abrir caja" at bounding box center [967, 334] width 95 height 33
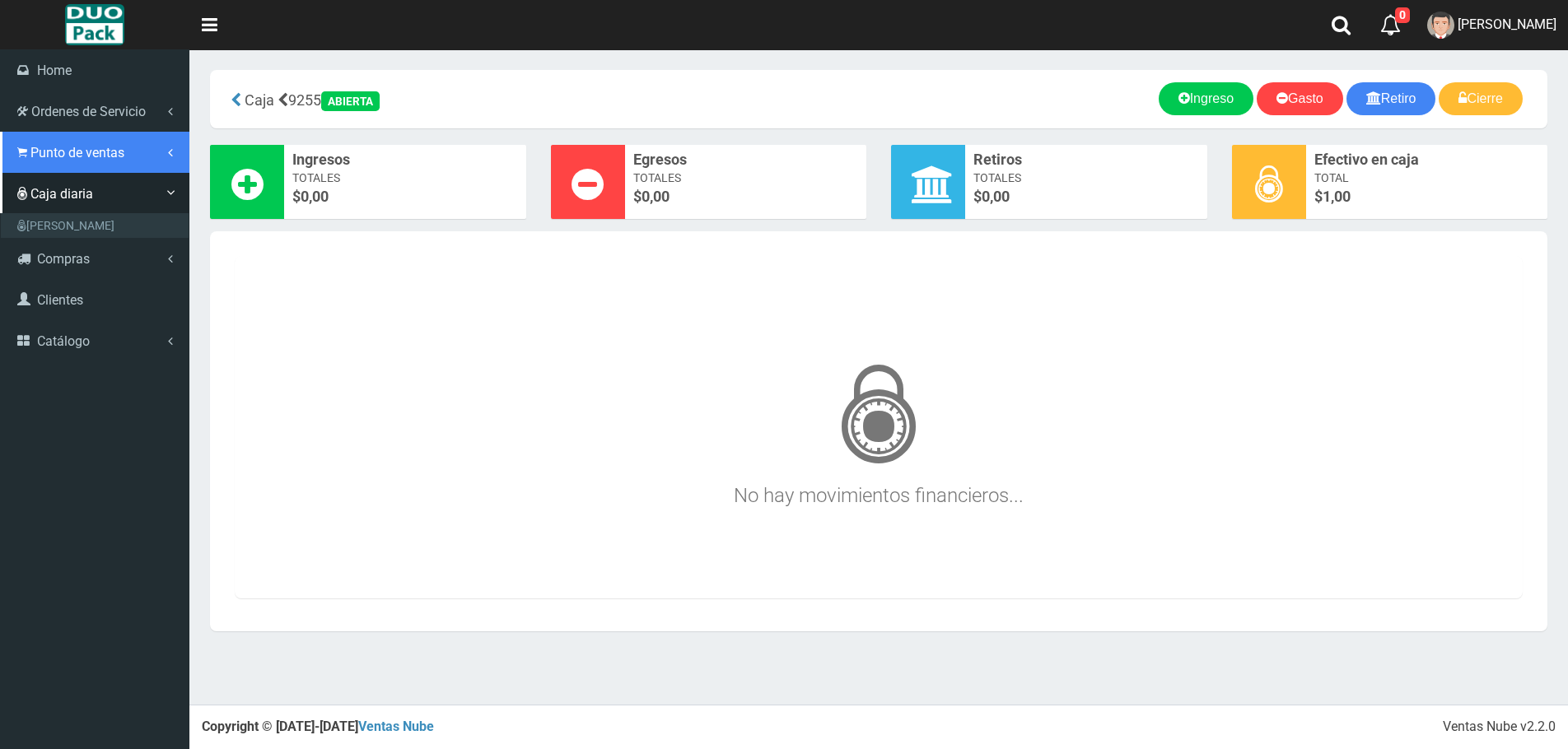
click at [17, 153] on icon at bounding box center [22, 152] width 10 height 15
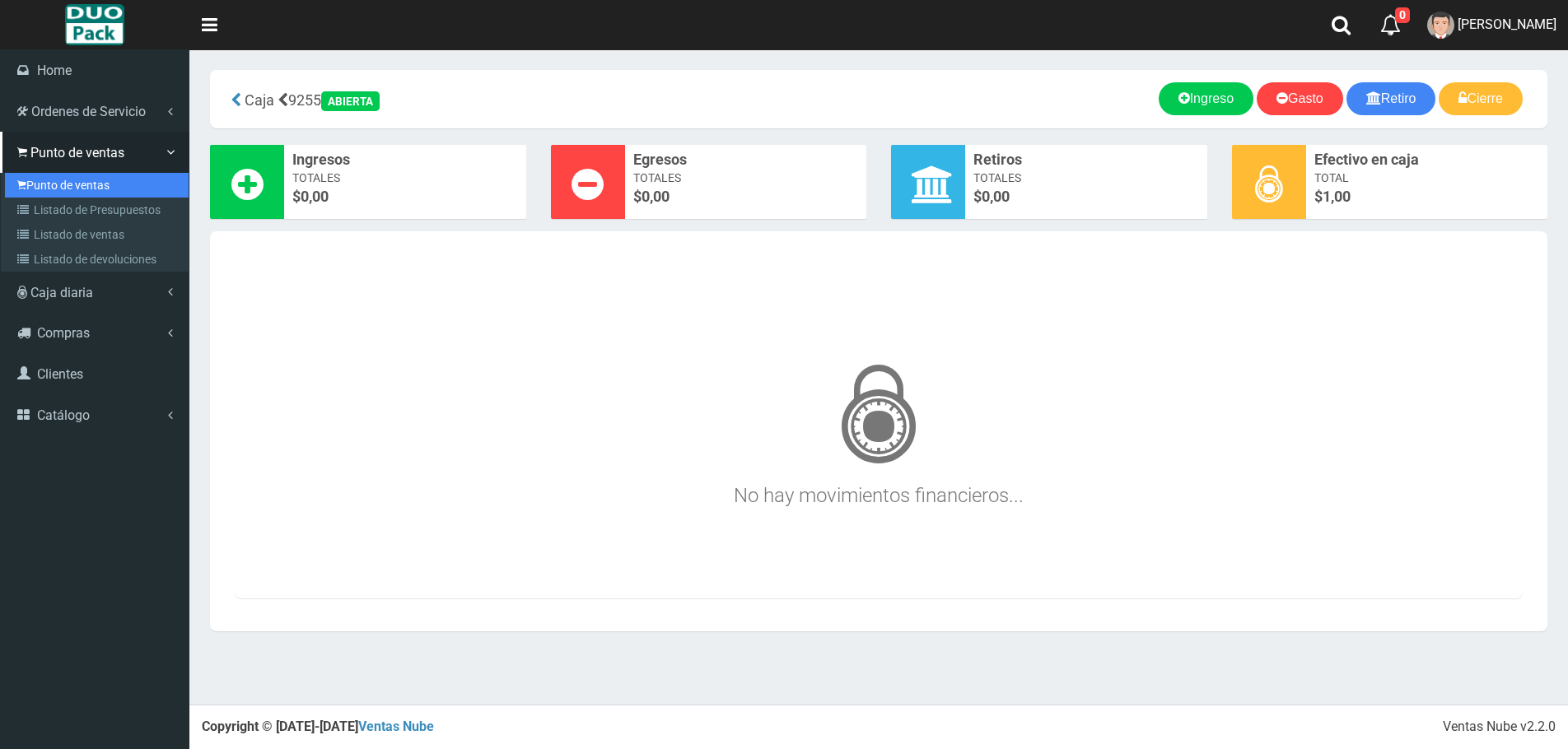
click at [79, 191] on link "Punto de ventas" at bounding box center [96, 184] width 183 height 24
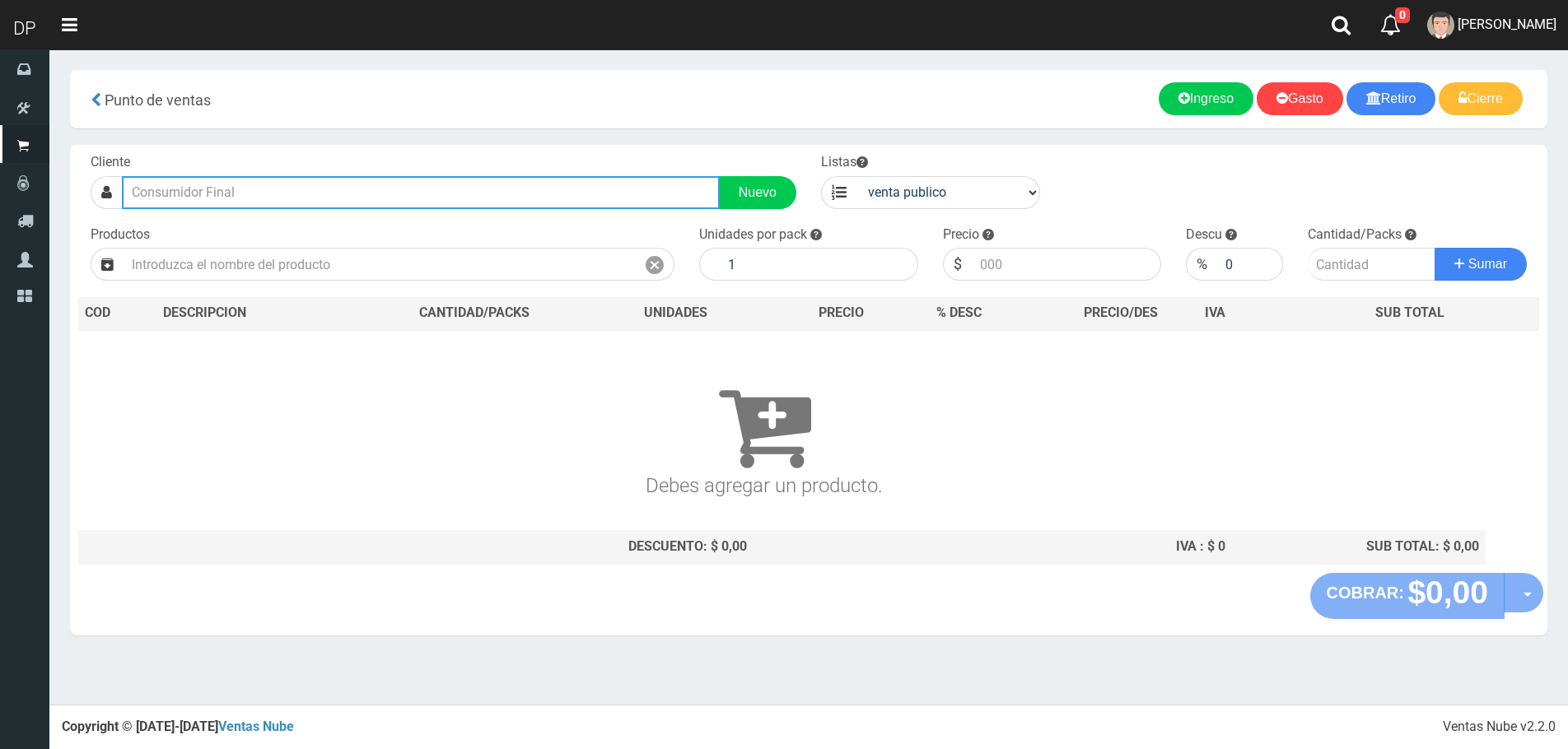
click at [270, 188] on input "text" at bounding box center [421, 192] width 598 height 33
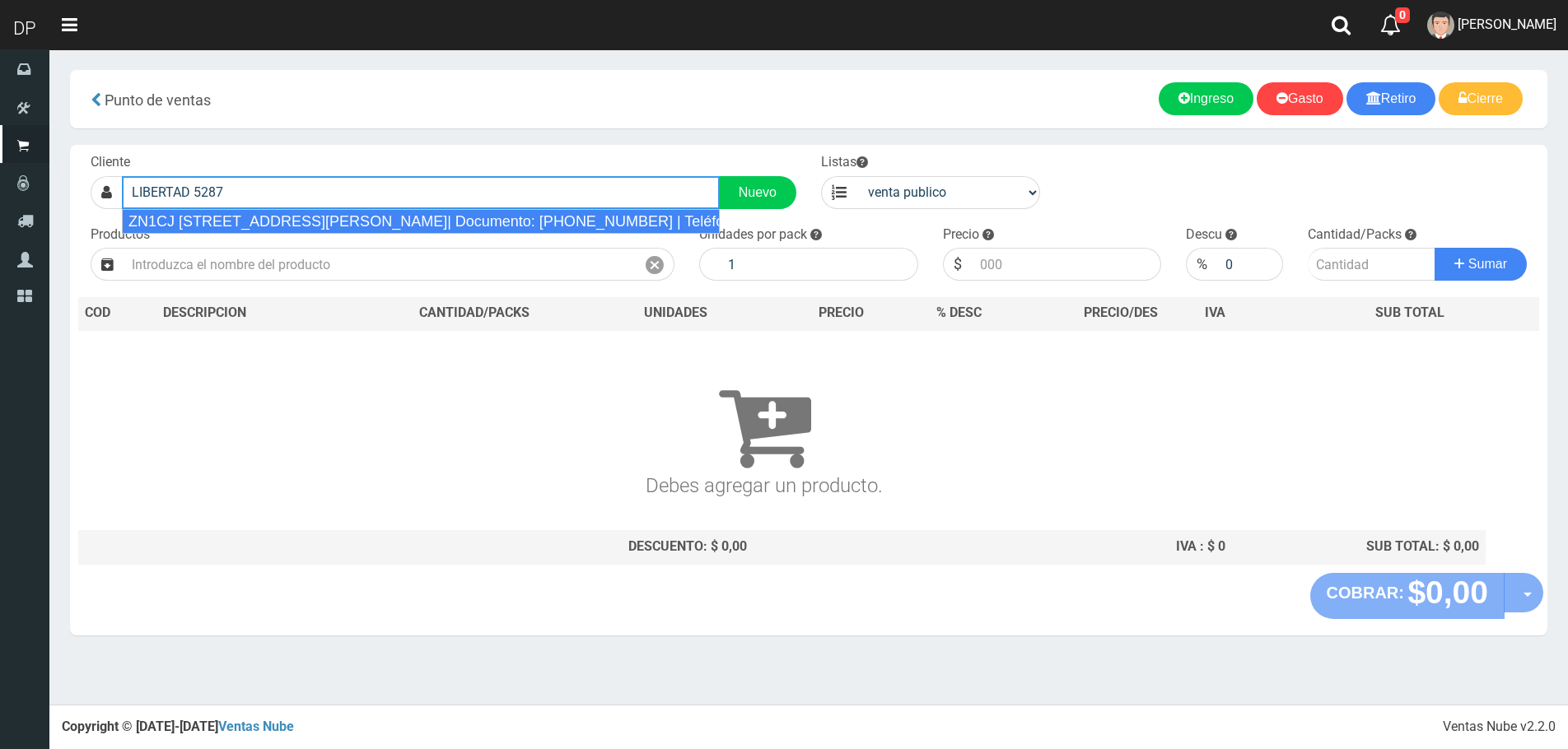
click at [317, 226] on div "ZN1CJ LIBERTAD 5287 (BALLESTER)| Documento: 949464949949 | Teléfono:" at bounding box center [421, 221] width 598 height 24
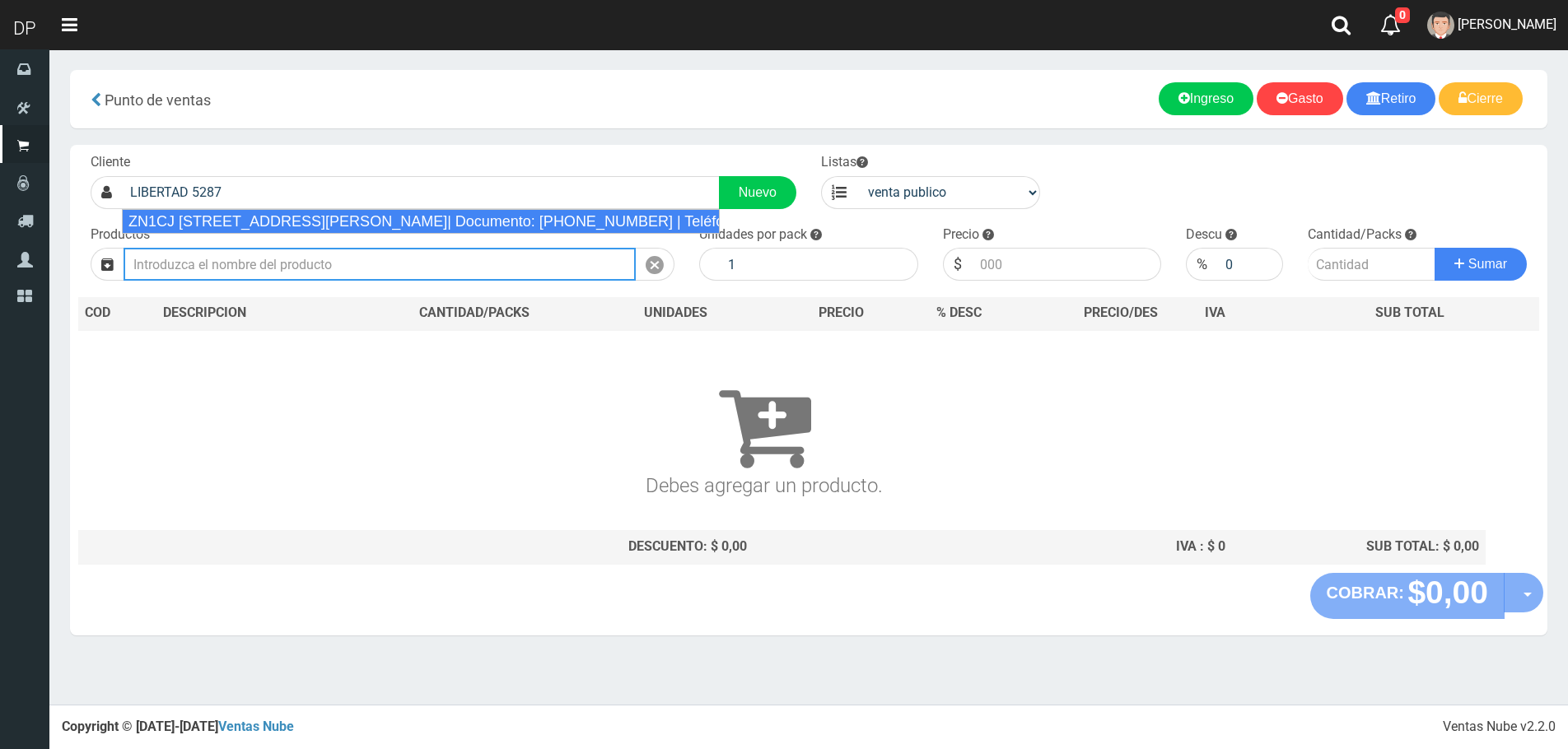
type input "ZN1CJ LIBERTAD 5287 (BALLESTER)| Documento: 949464949949 | Teléfono:"
select select "2"
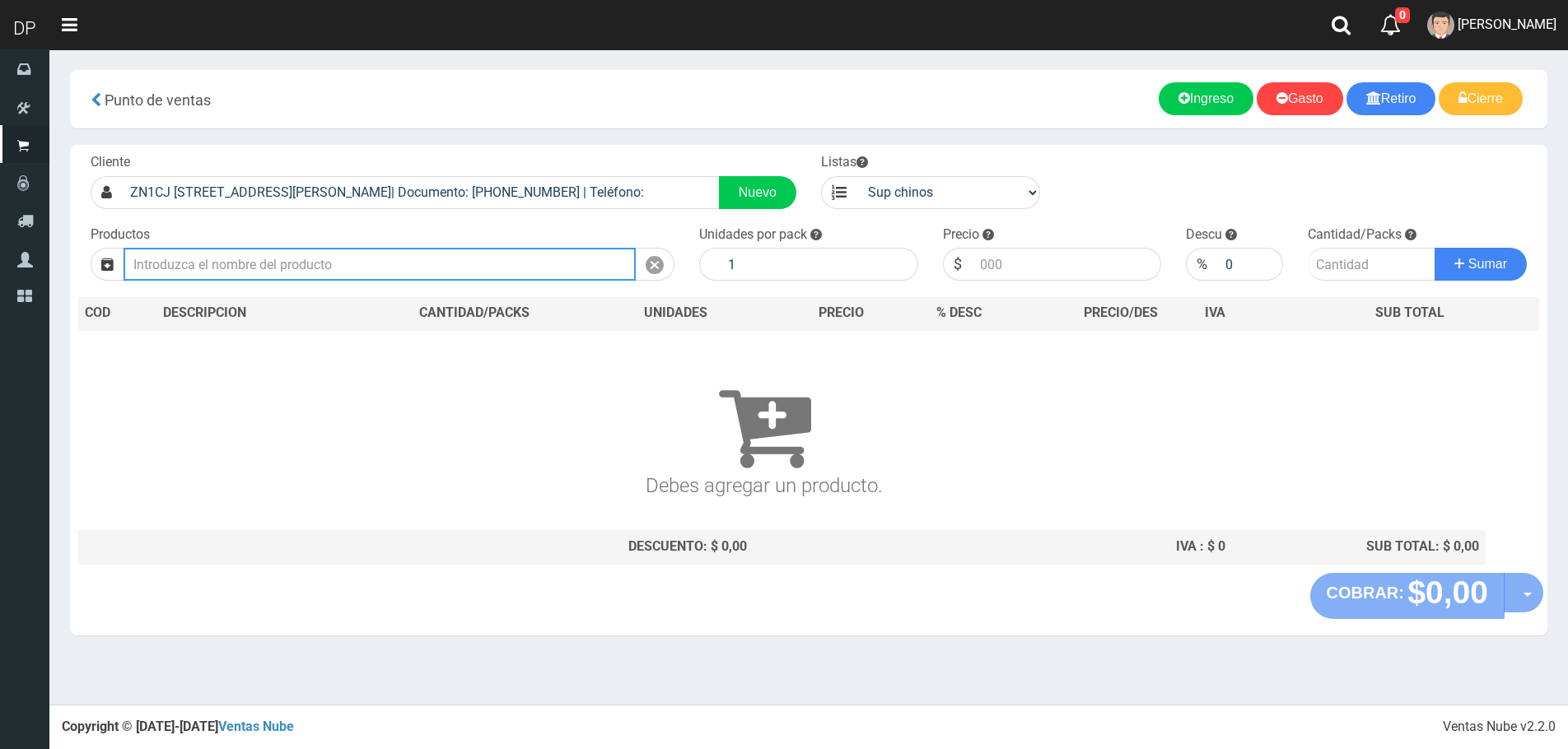
click at [347, 266] on input "text" at bounding box center [379, 264] width 512 height 33
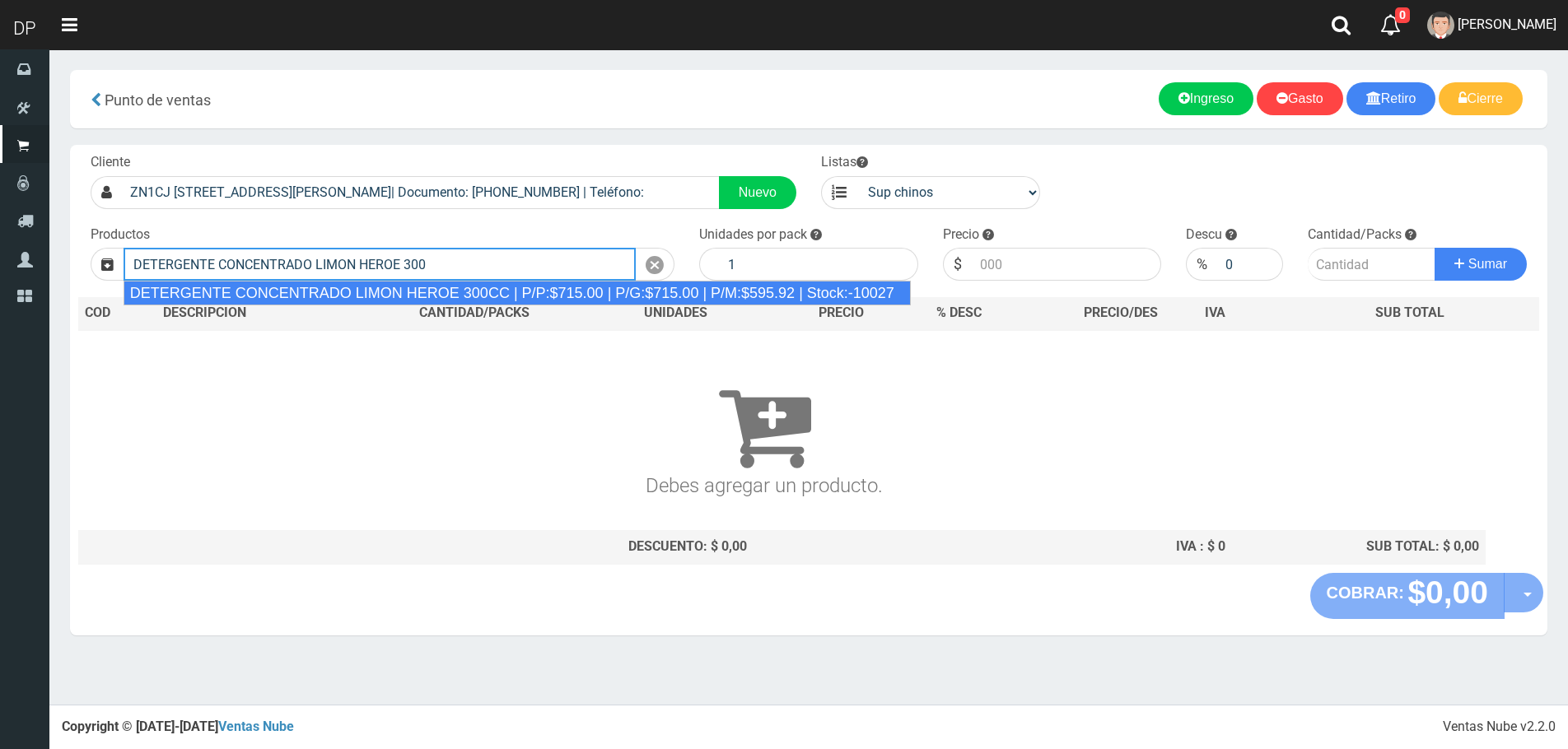
click at [465, 290] on div "DETERGENTE CONCENTRADO LIMON HEROE 300CC | P/P:$715.00 | P/G:$715.00 | P/M:$595…" at bounding box center [517, 292] width 788 height 24
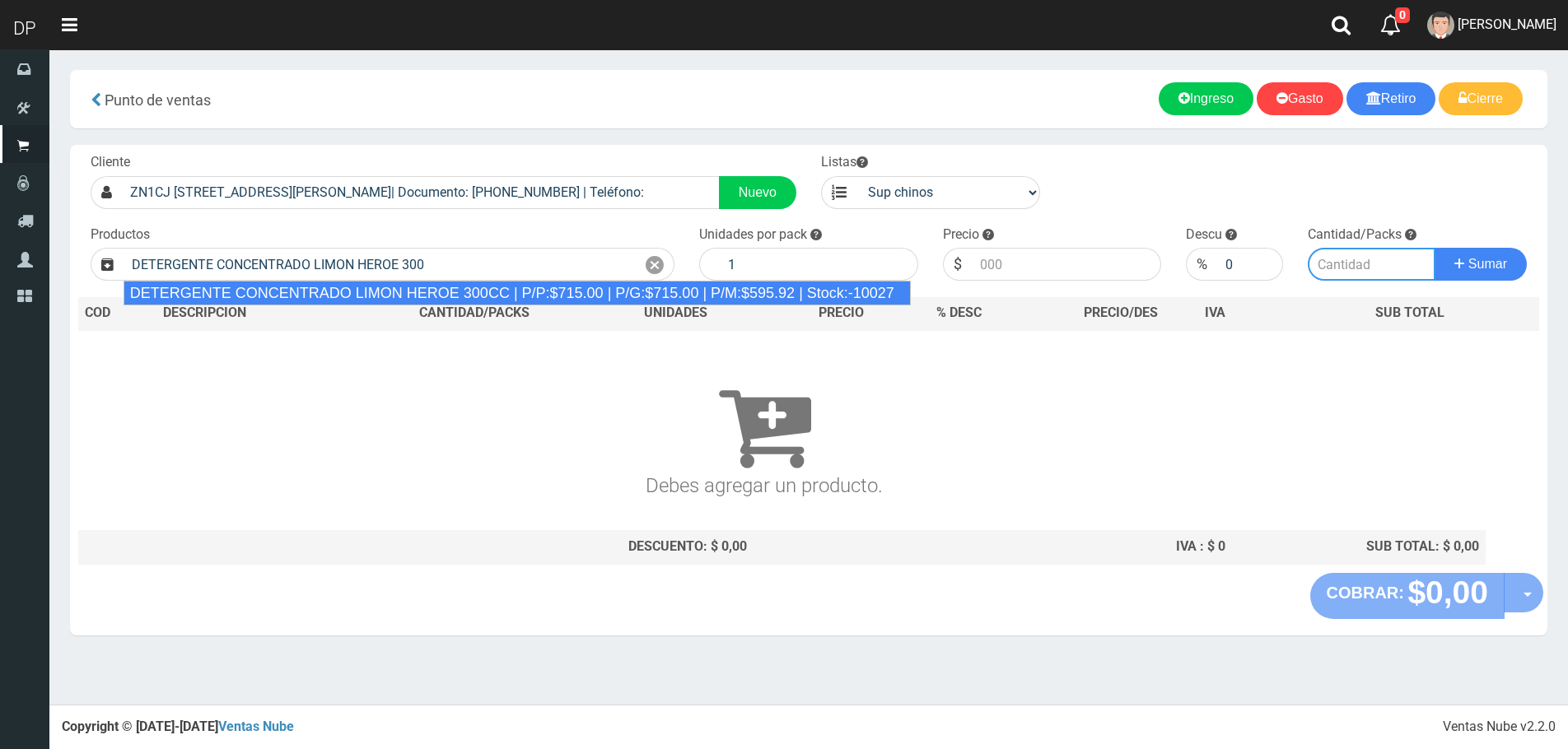
type input "DETERGENTE CONCENTRADO LIMON HEROE 300CC | P/P:$715.00 | P/G:$715.00 | P/M:$595…"
type input "24"
type input "715.00"
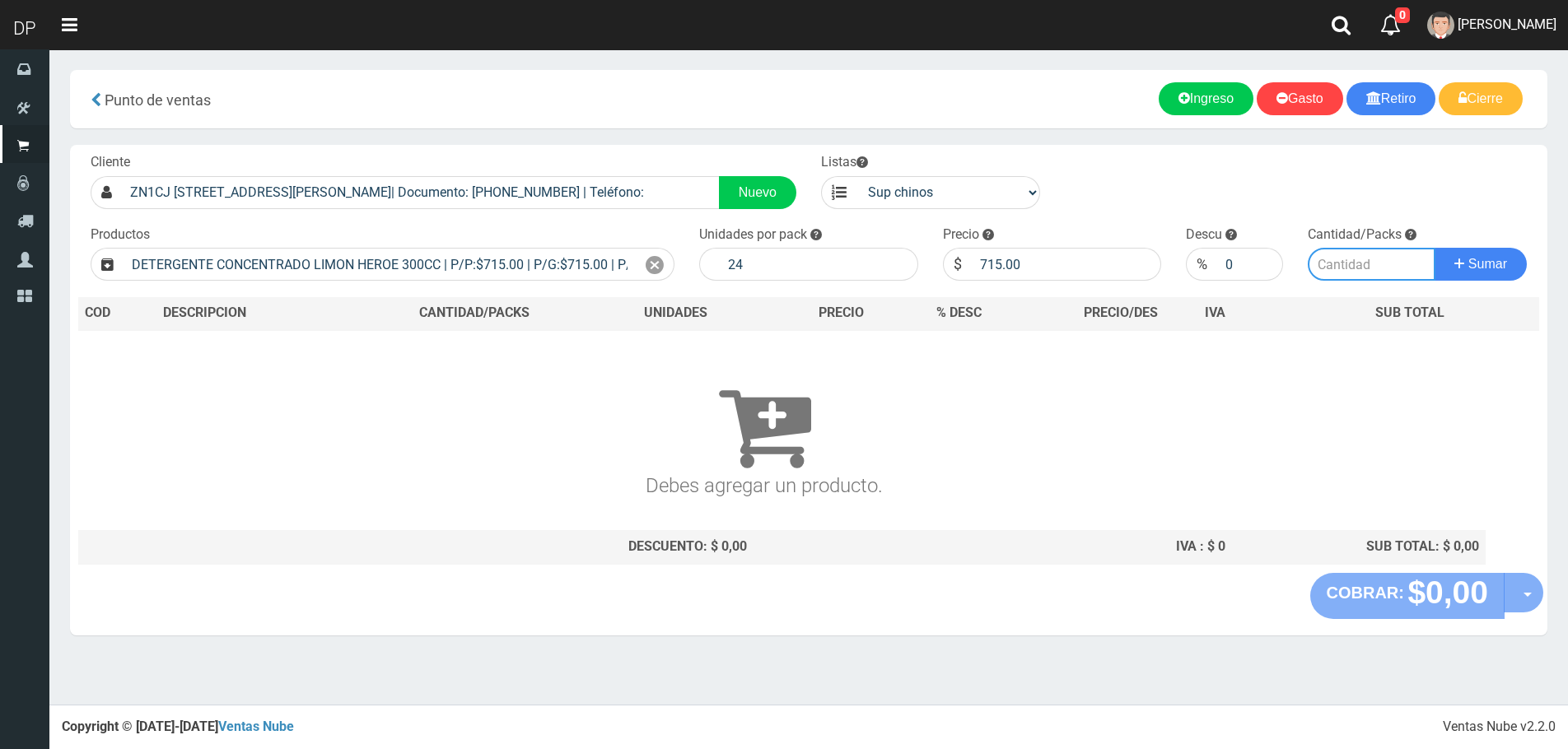
click at [1373, 271] on input "number" at bounding box center [1371, 264] width 128 height 33
type input "1"
click at [1434, 248] on button "Sumar" at bounding box center [1480, 264] width 93 height 33
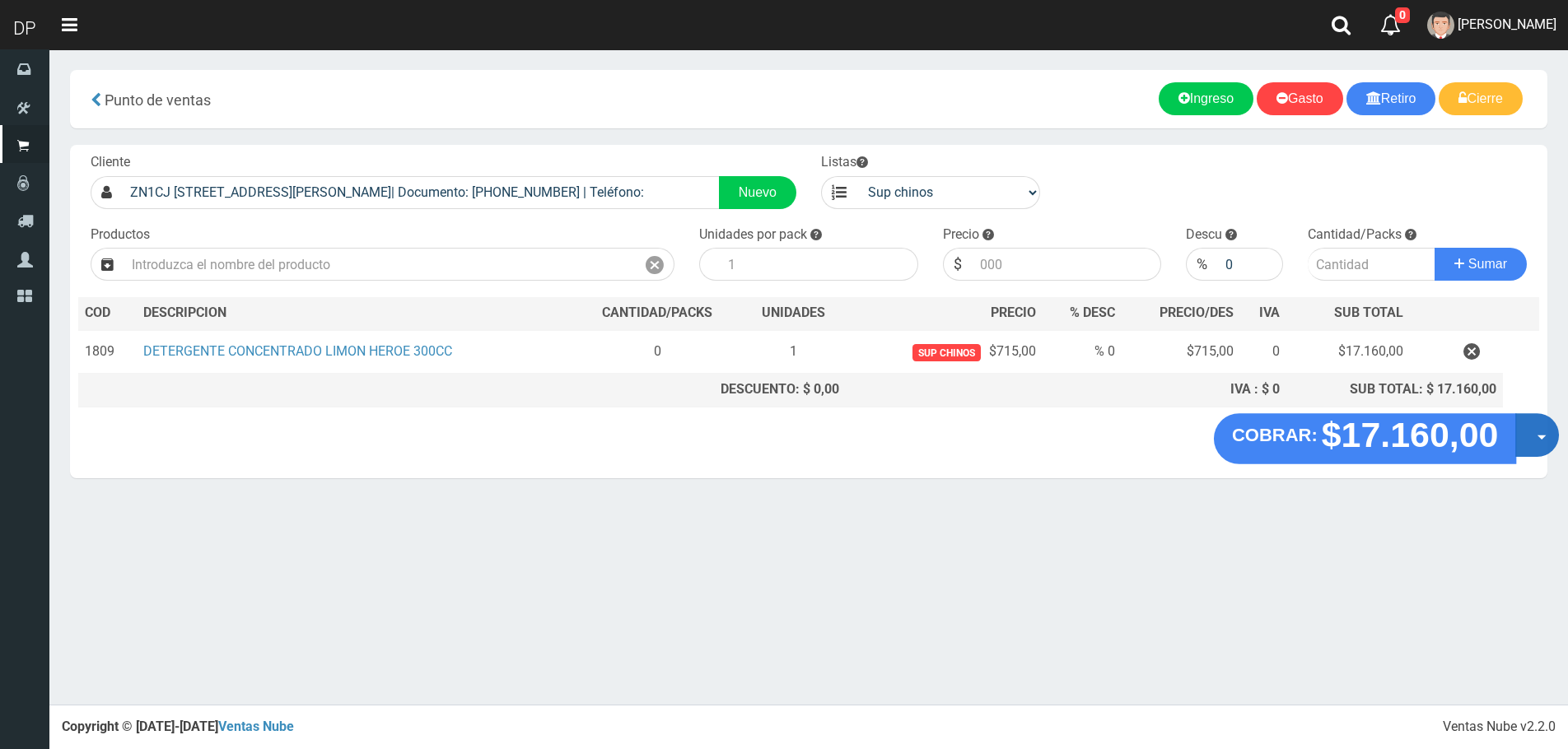
click at [1520, 437] on button "Opciones" at bounding box center [1537, 435] width 44 height 44
click at [1482, 437] on link "Hacer Devolucion" at bounding box center [1484, 441] width 147 height 38
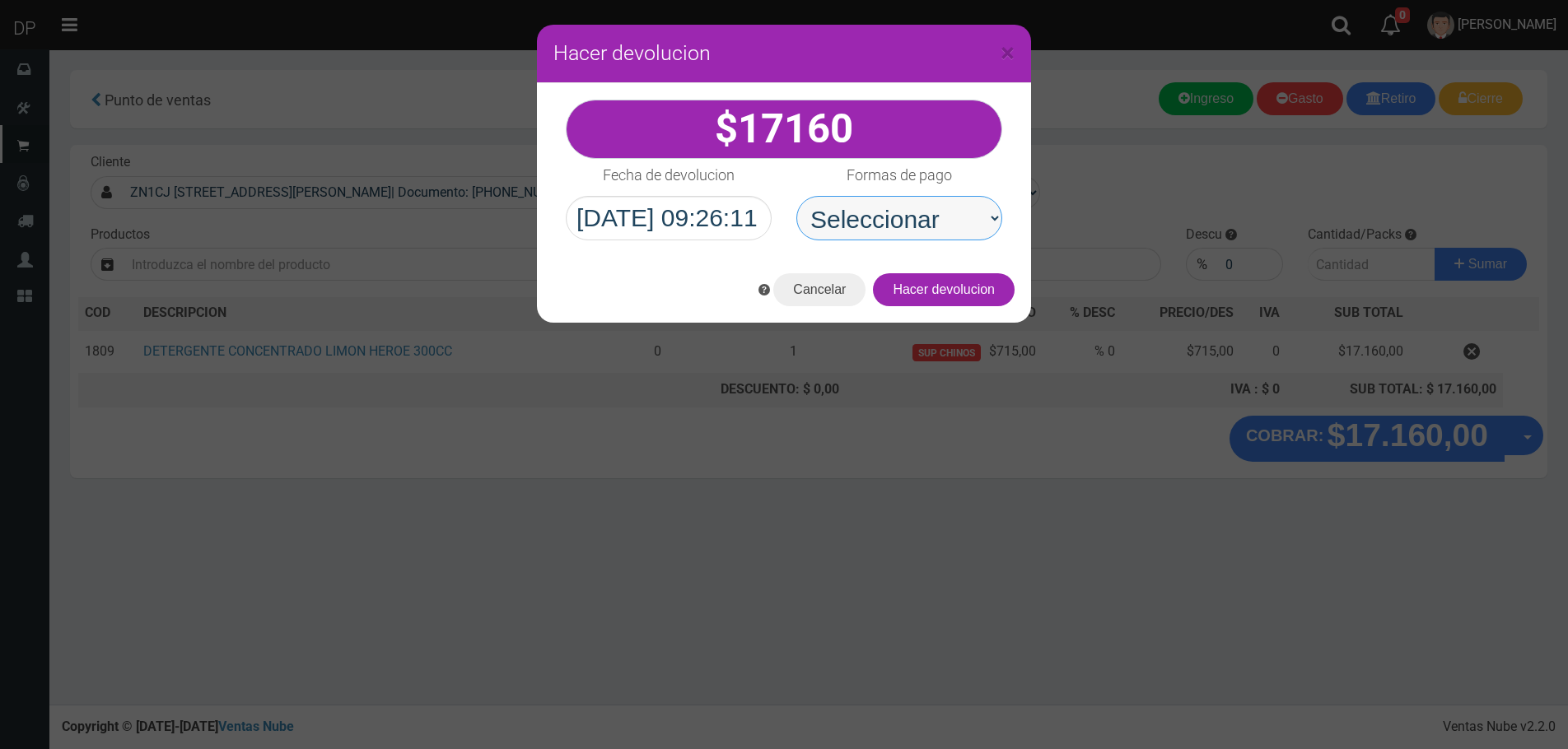
drag, startPoint x: 1047, startPoint y: 236, endPoint x: 888, endPoint y: 240, distance: 159.1
click at [877, 217] on select "Seleccionar Efectivo Tarjeta de Crédito Depósito Débito" at bounding box center [899, 218] width 206 height 44
select select "Efectivo"
click at [797, 196] on select "Seleccionar Efectivo Tarjeta de Crédito Depósito Débito" at bounding box center [899, 218] width 206 height 44
click at [953, 312] on div "Cancelar Hacer devolucion" at bounding box center [784, 290] width 494 height 66
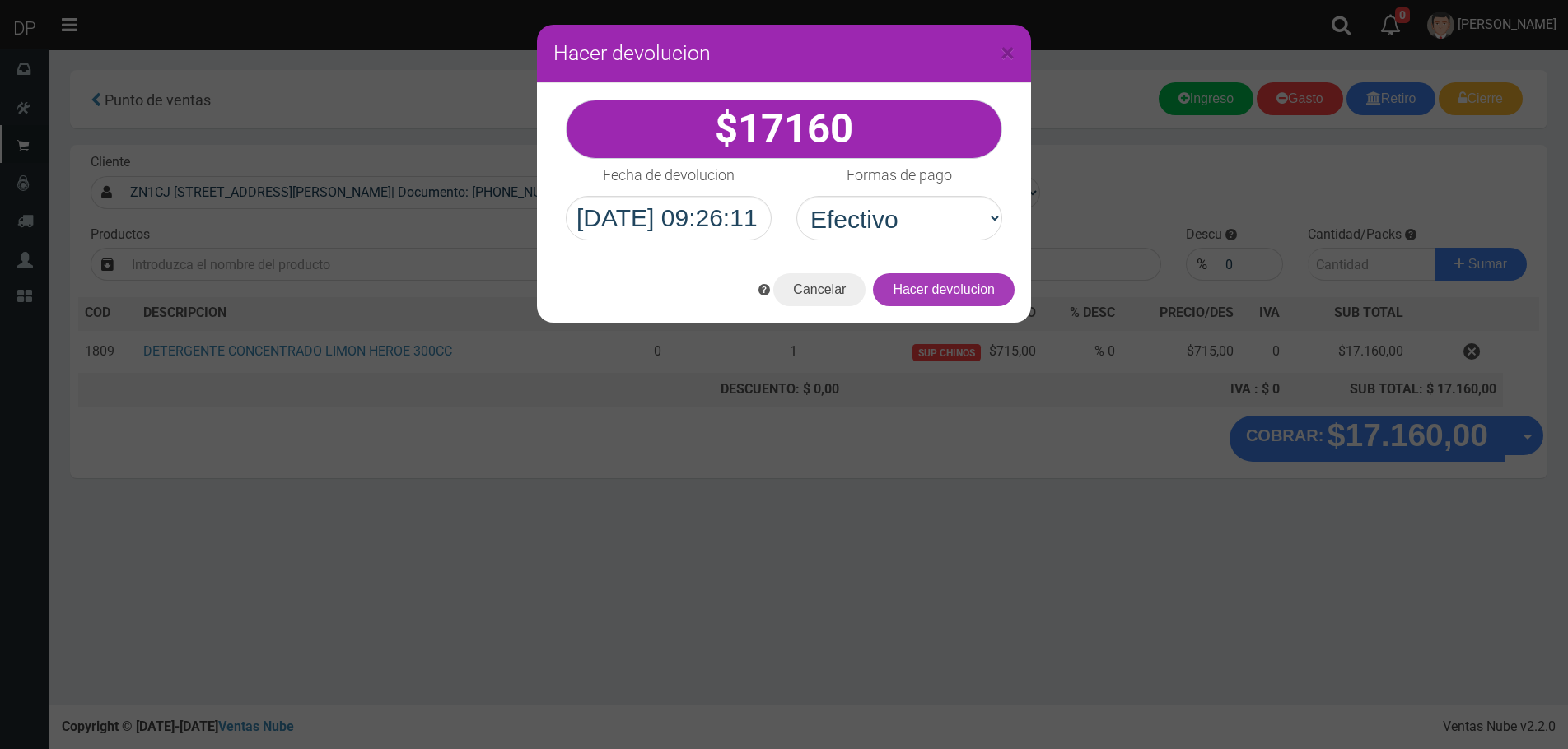
click at [962, 296] on button "Hacer devolucion" at bounding box center [944, 290] width 142 height 33
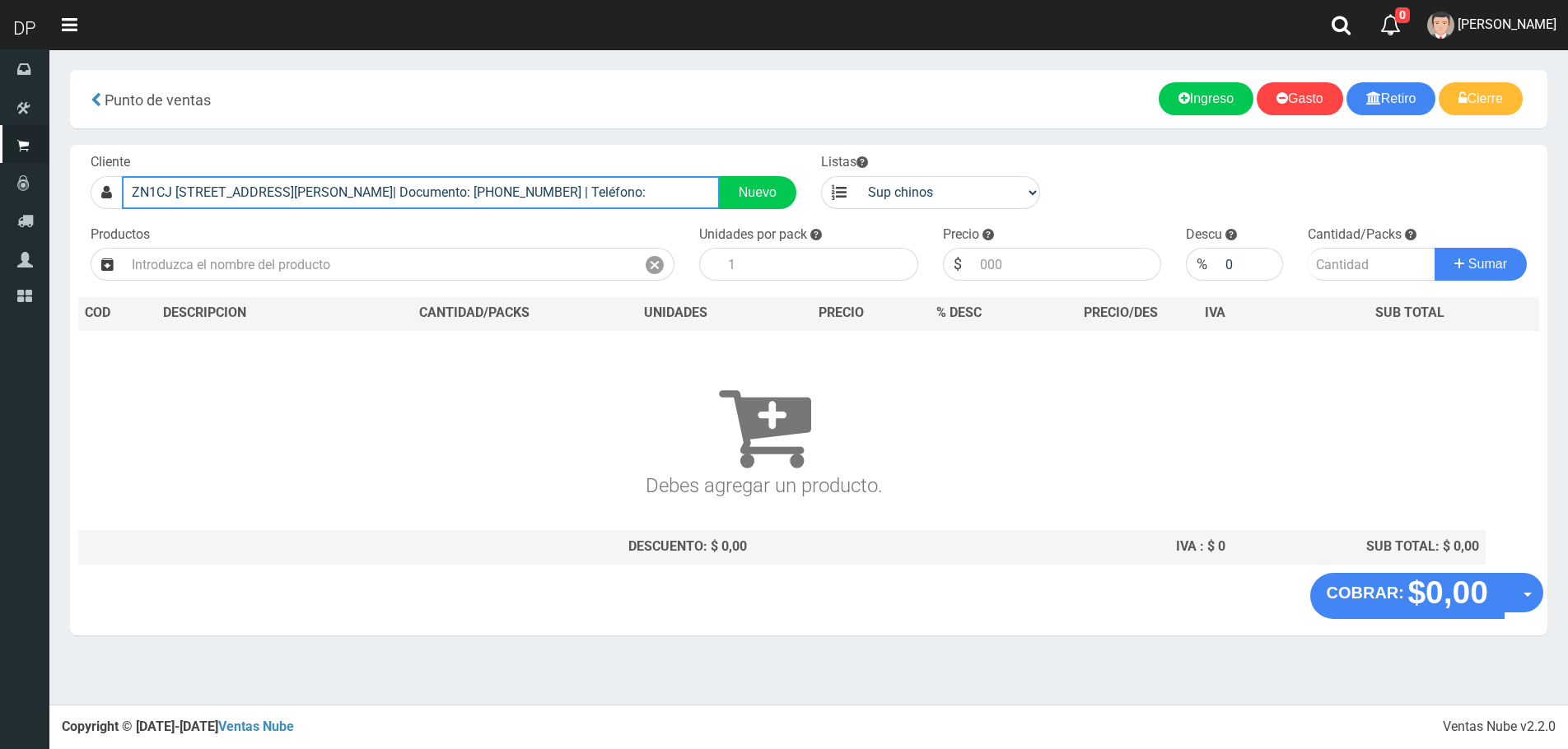
click at [318, 201] on input "ZN1CJ LIBERTAD 5287 (BALLESTER)| Documento: 949464949949 | Teléfono:" at bounding box center [421, 192] width 598 height 33
click at [319, 201] on input "ZN1CJ LIBERTAD 5287 (BALLESTER)| Documento: 949464949949 | Teléfono:" at bounding box center [421, 192] width 598 height 33
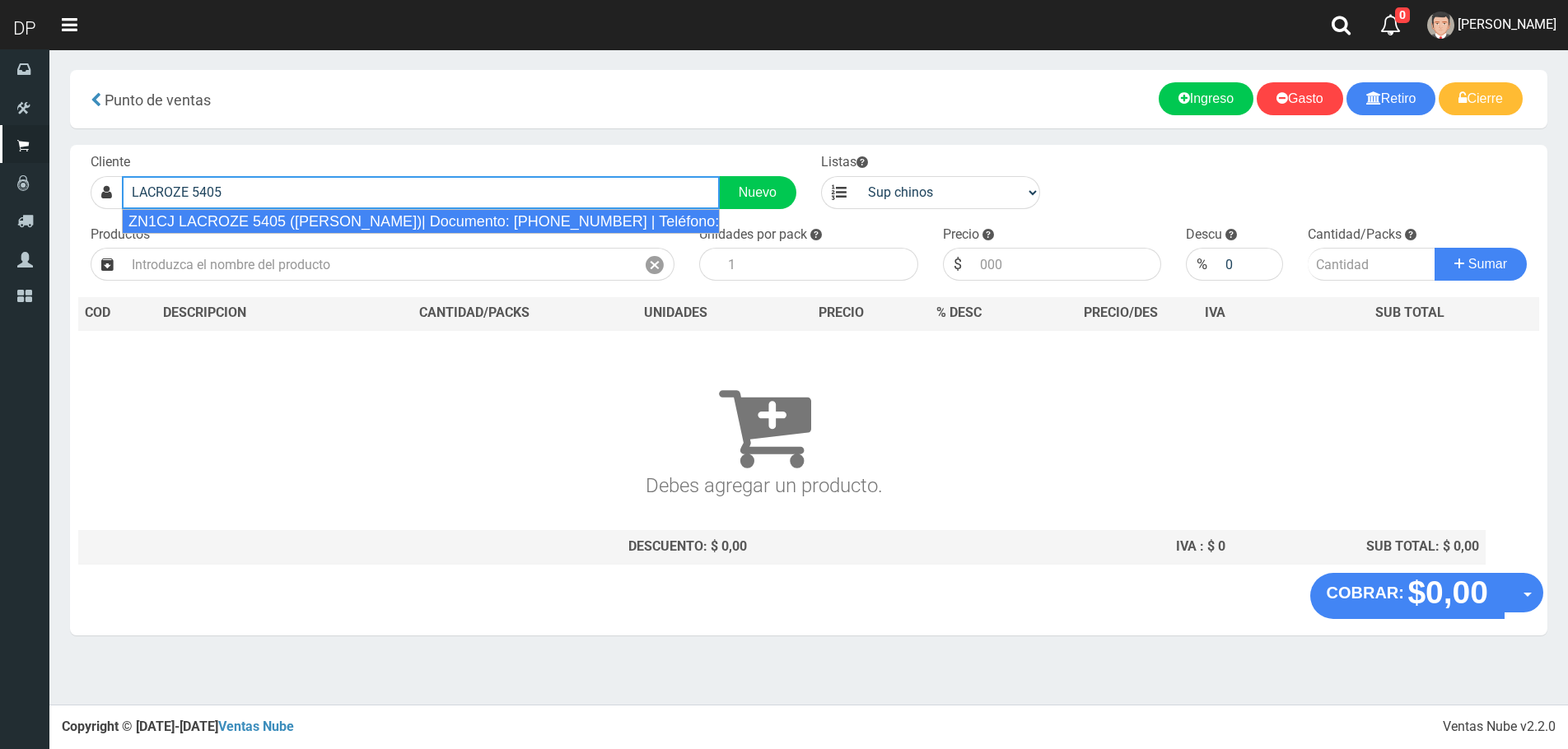
click at [334, 227] on div "ZN1CJ LACROZE 5405 (BALLESTER)| Documento: 5464694 | Teléfono:" at bounding box center [421, 221] width 598 height 24
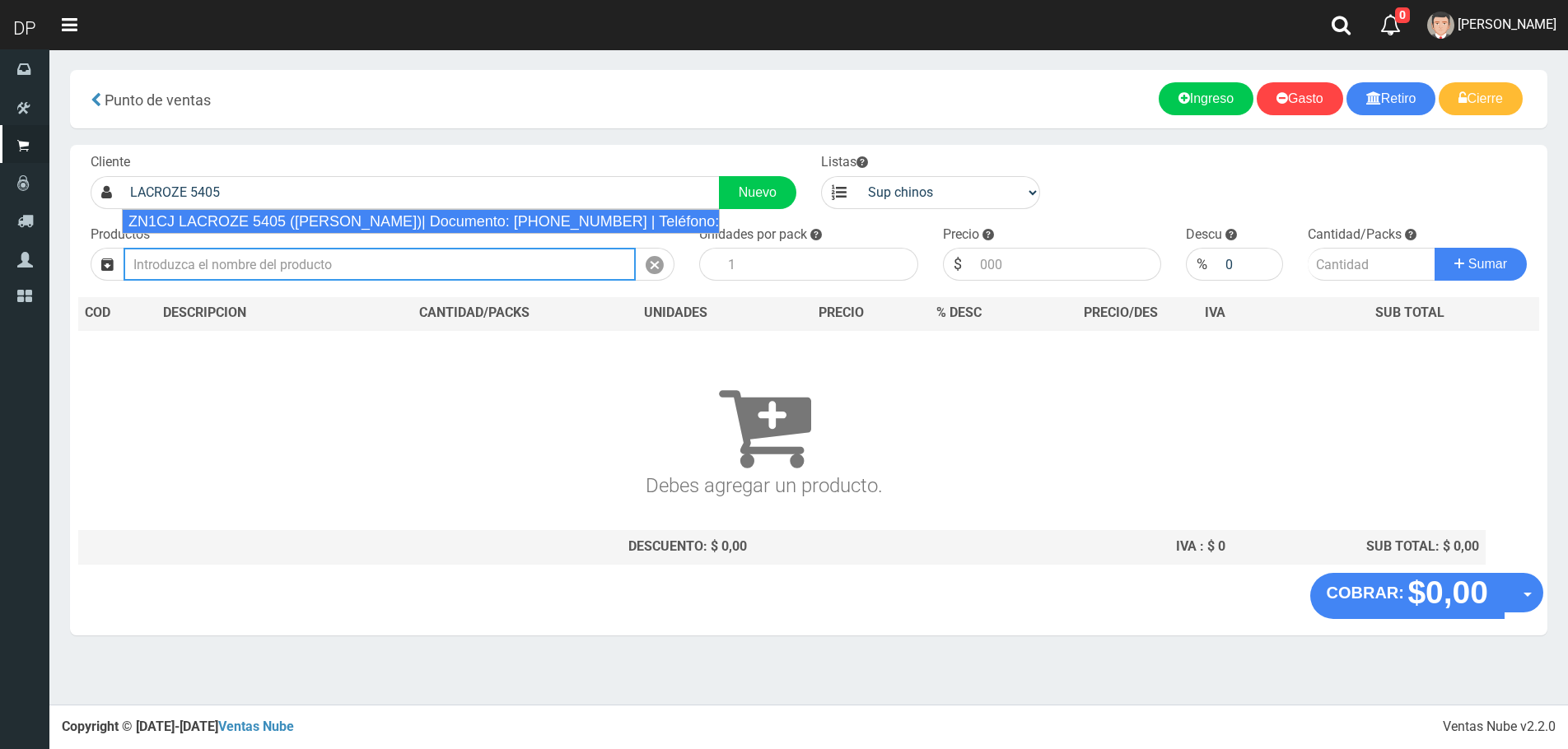
type input "ZN1CJ LACROZE 5405 (BALLESTER)| Documento: 5464694 | Teléfono:"
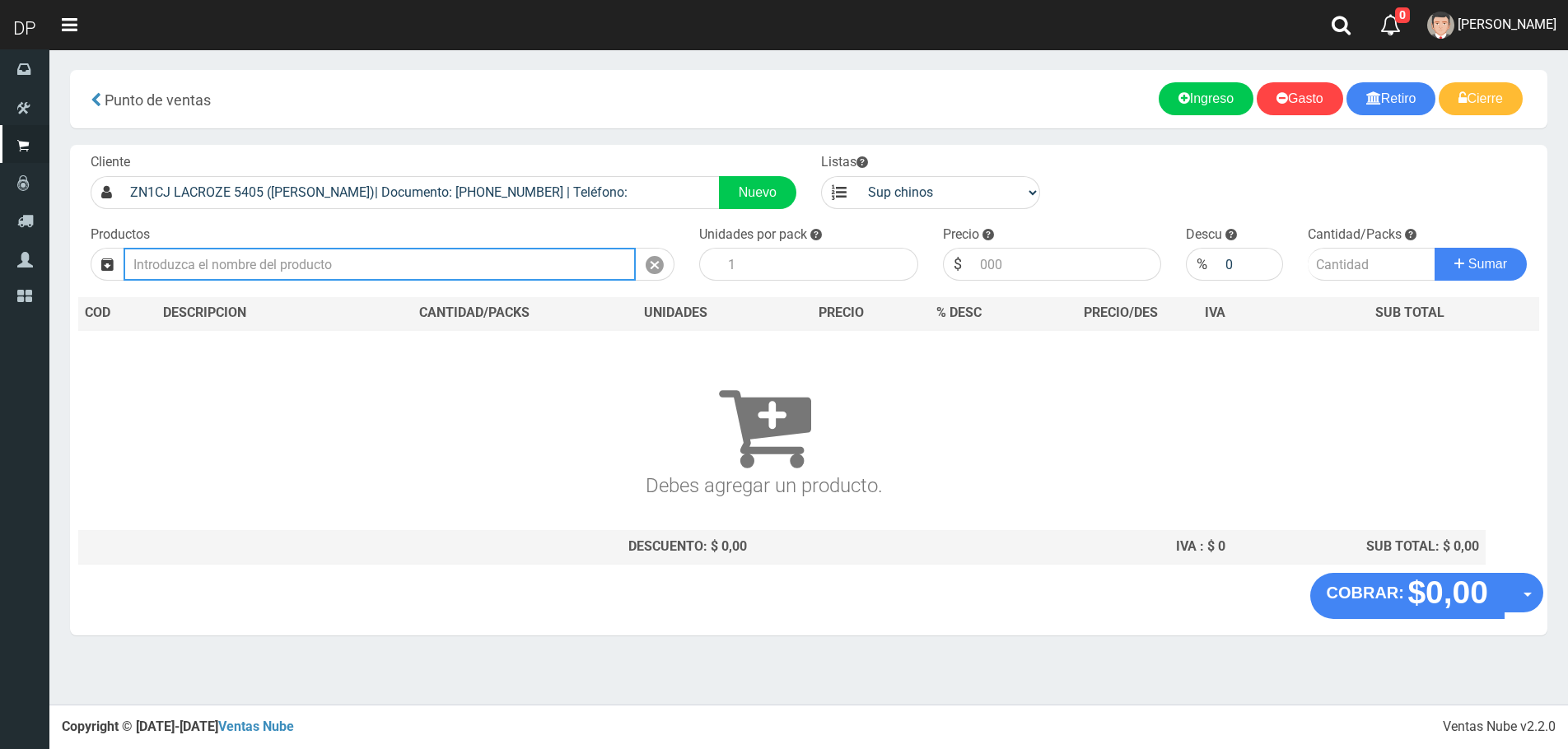
click at [318, 257] on input "text" at bounding box center [379, 264] width 512 height 33
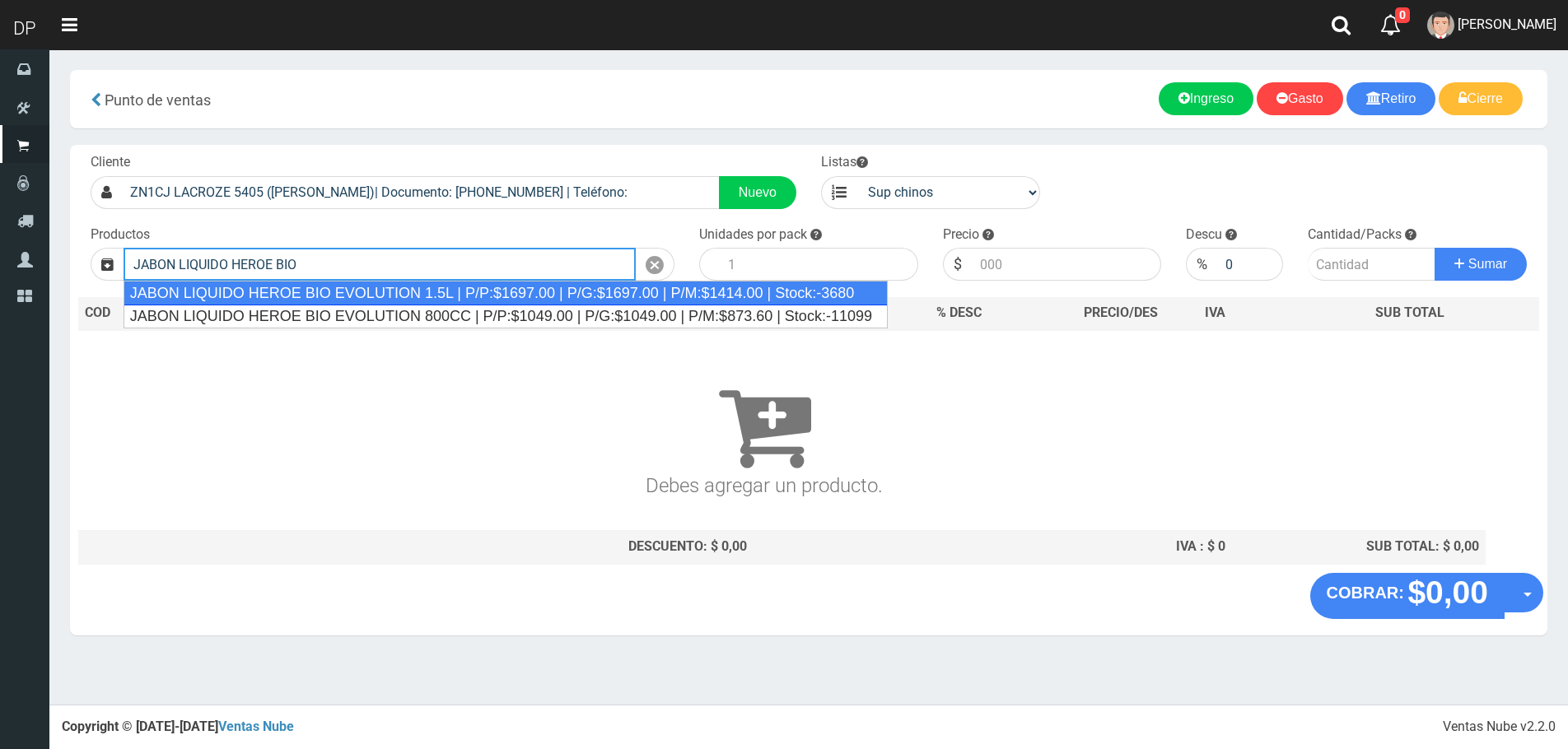
click at [405, 292] on div "JABON LIQUIDO HEROE BIO EVOLUTION 1.5L | P/P:$1697.00 | P/G:$1697.00 | P/M:$141…" at bounding box center [505, 292] width 764 height 24
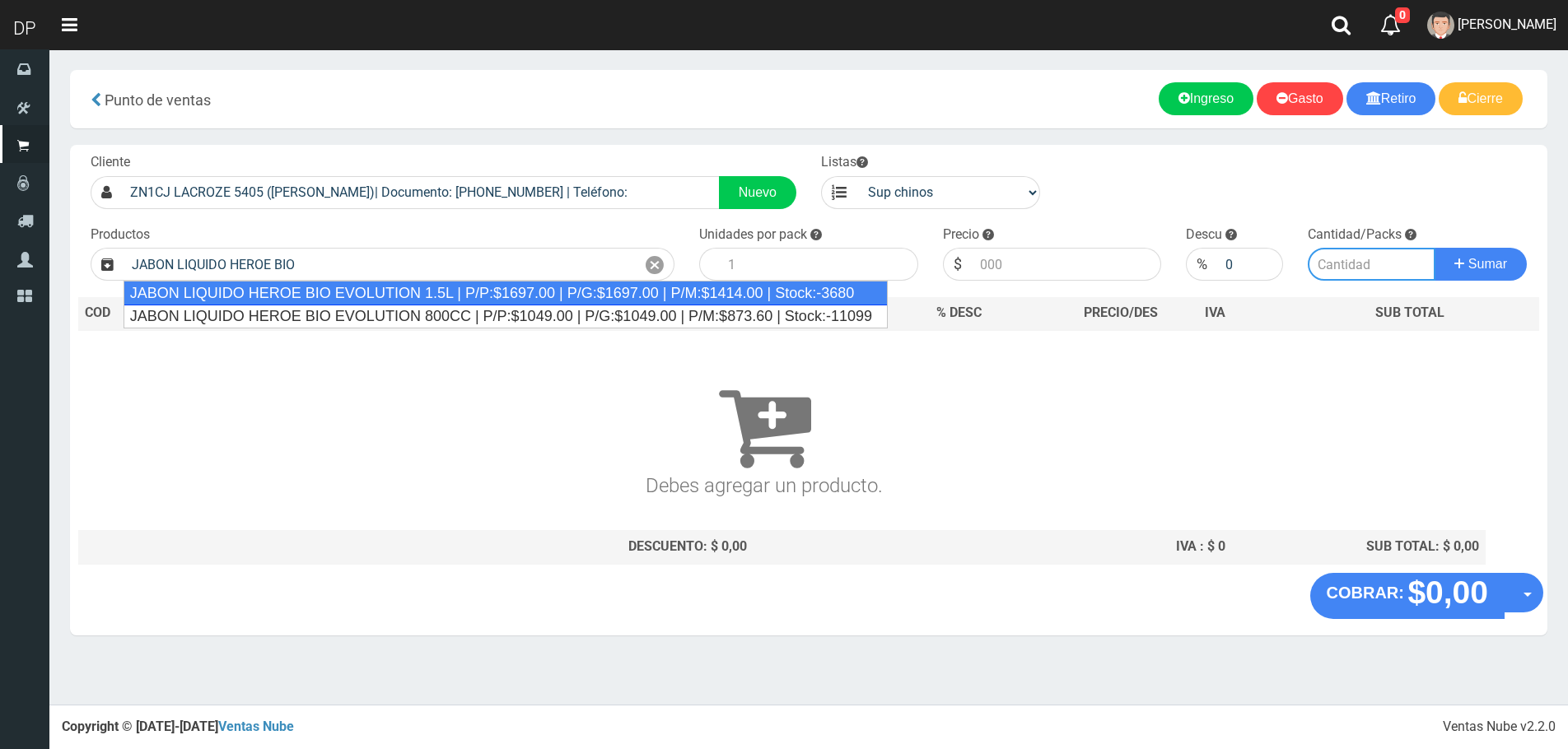
type input "JABON LIQUIDO HEROE BIO EVOLUTION 1.5L | P/P:$1697.00 | P/G:$1697.00 | P/M:$141…"
type input "6"
type input "1697.00"
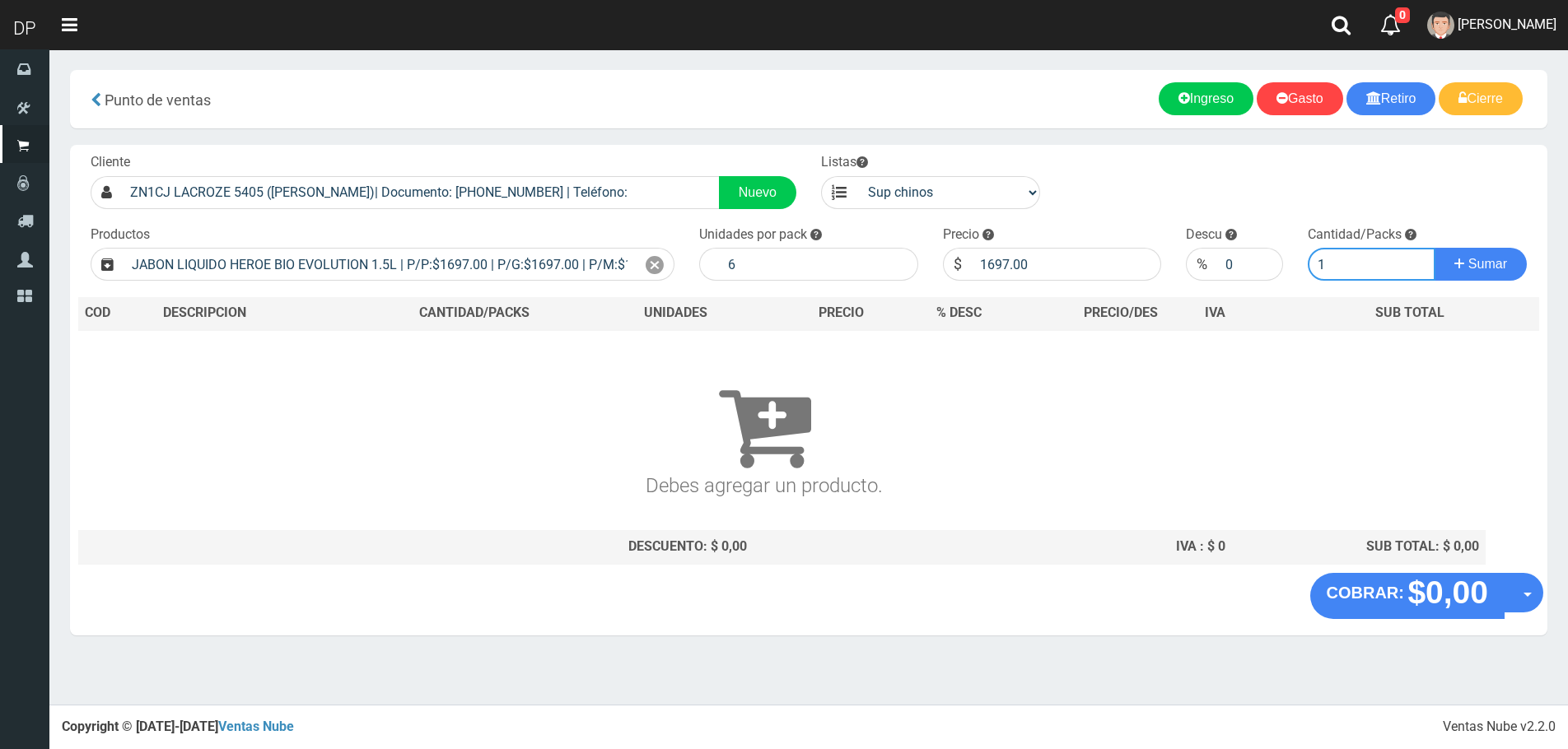
type input "1"
click at [1434, 248] on button "Sumar" at bounding box center [1480, 264] width 93 height 33
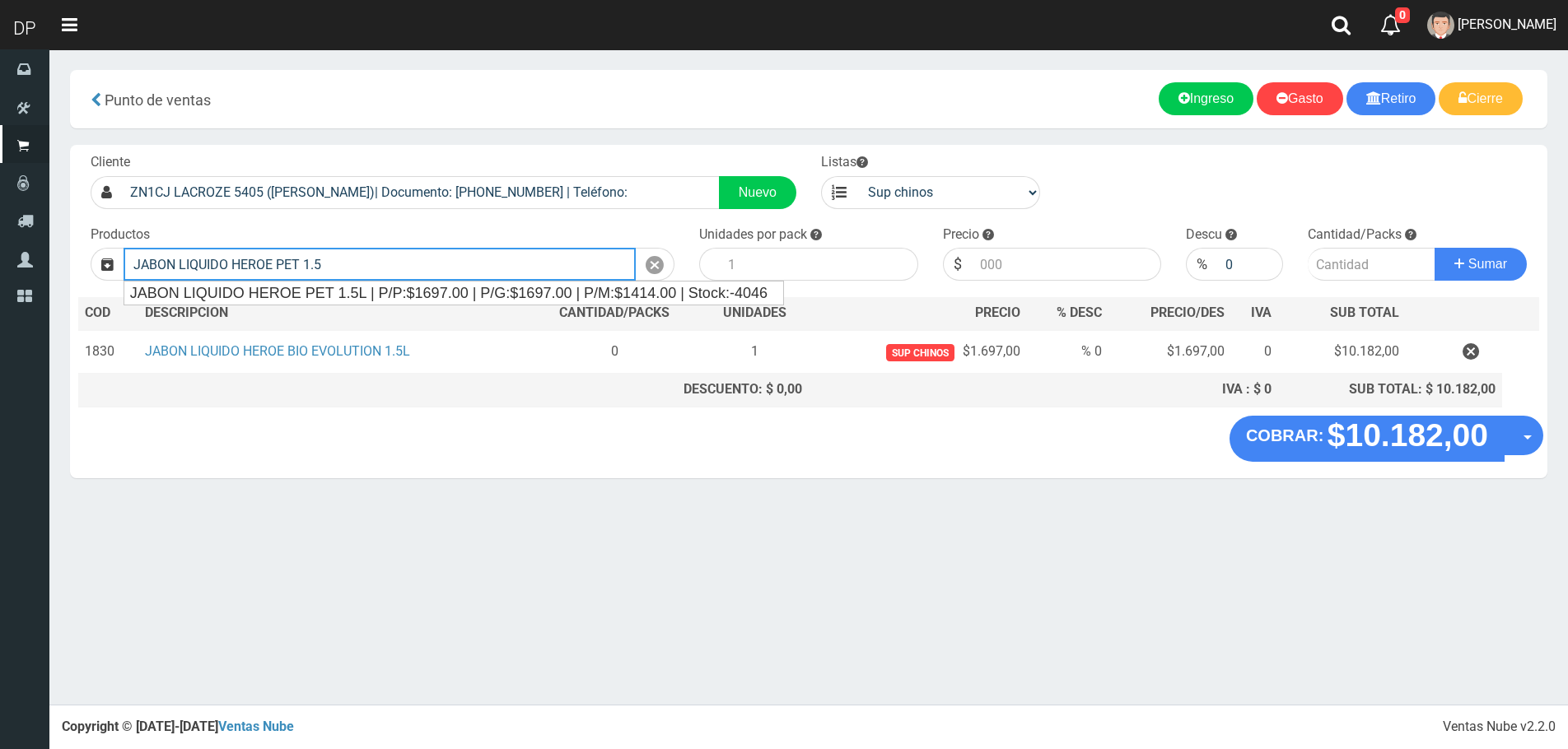
click at [405, 292] on div "JABON LIQUIDO HEROE PET 1.5L | P/P:$1697.00 | P/G:$1697.00 | P/M:$1414.00 | Sto…" at bounding box center [453, 293] width 659 height 23
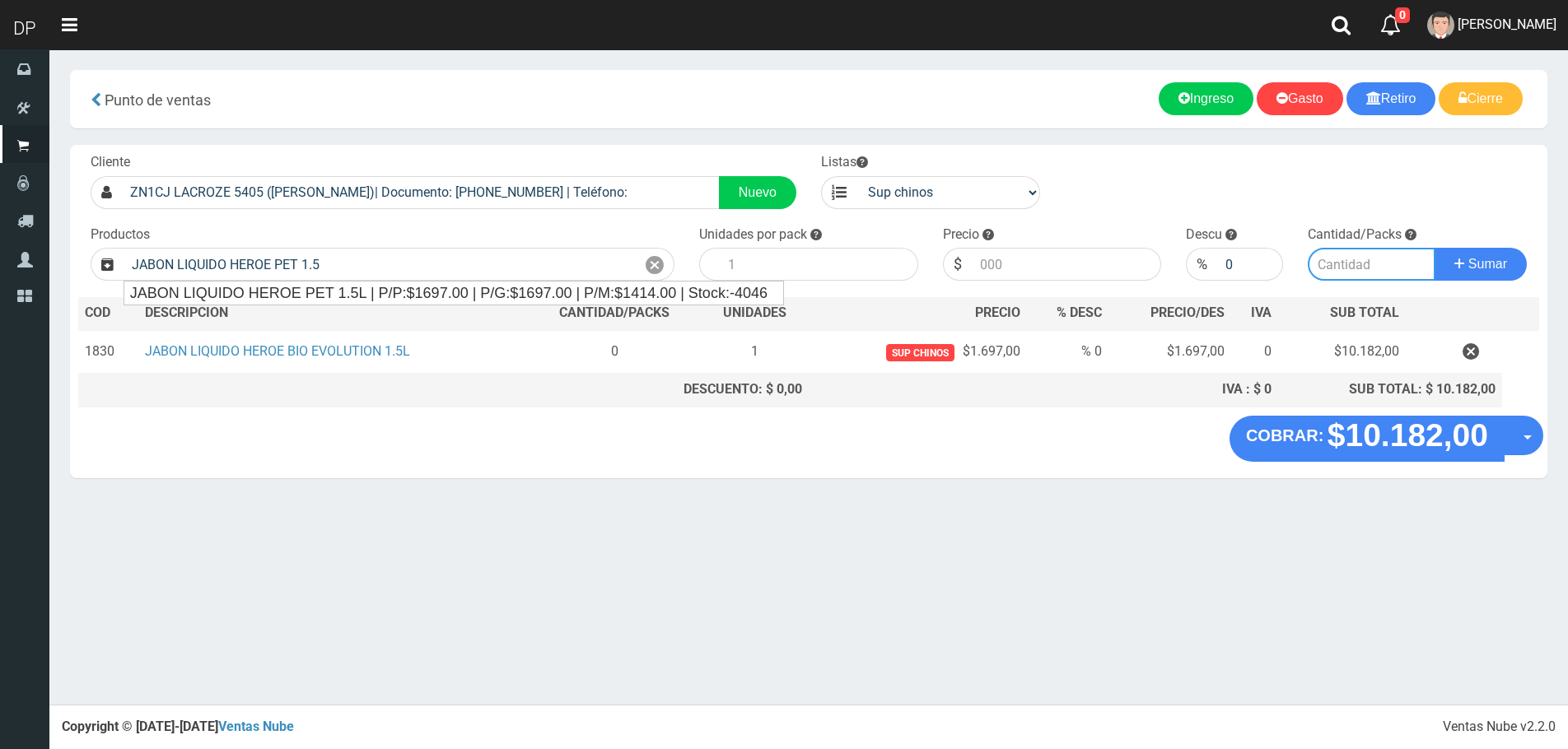
type input "JABON LIQUIDO HEROE PET 1.5L | P/P:$1697.00 | P/G:$1697.00 | P/M:$1414.00 | Sto…"
type input "6"
type input "1697.00"
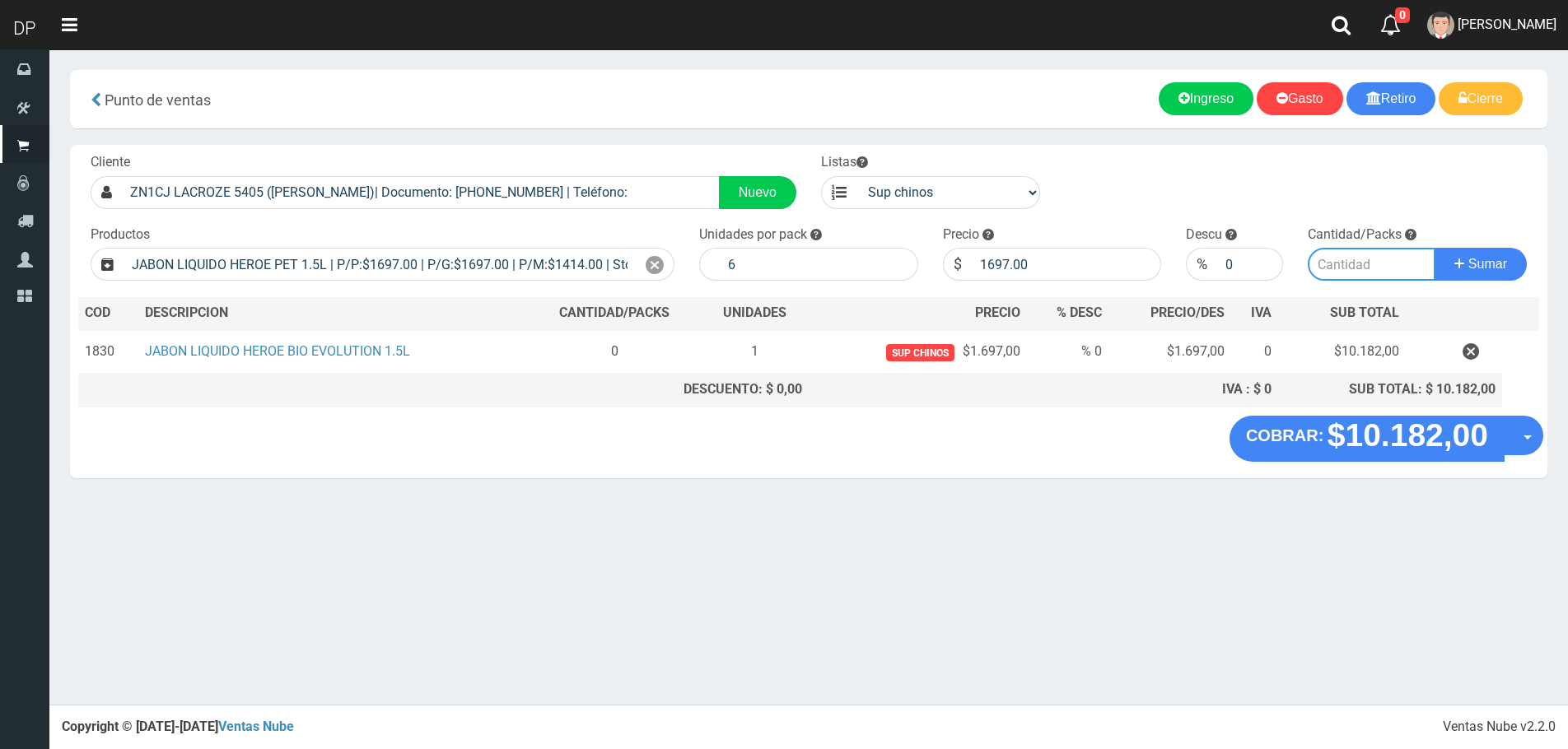
click at [1375, 268] on input "number" at bounding box center [1371, 264] width 128 height 33
type input "1"
click at [1434, 248] on button "Sumar" at bounding box center [1480, 264] width 93 height 33
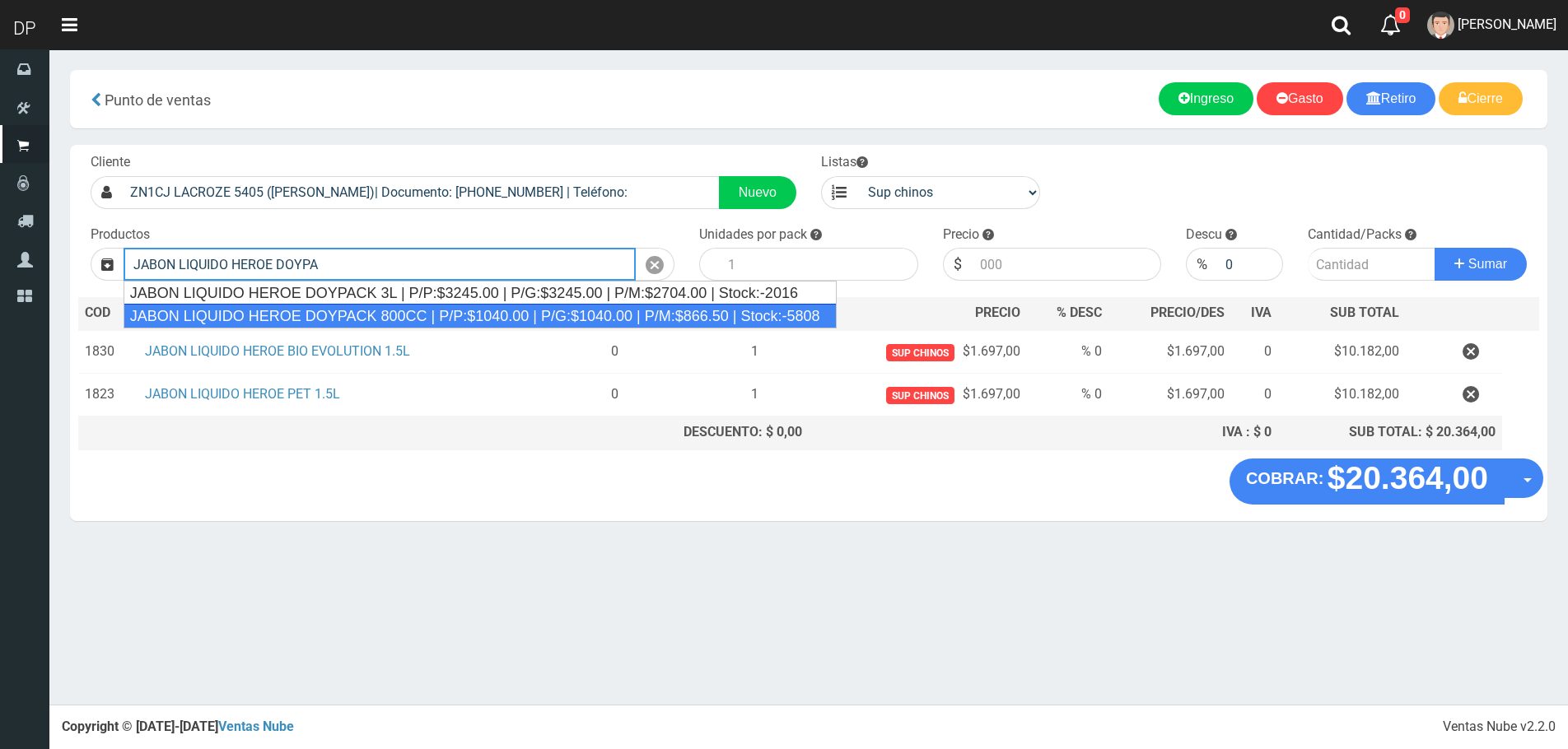
click at [359, 311] on div "JABON LIQUIDO HEROE DOYPACK 800CC | P/P:$1040.00 | P/G:$1040.00 | P/M:$866.50 |…" at bounding box center [479, 316] width 713 height 24
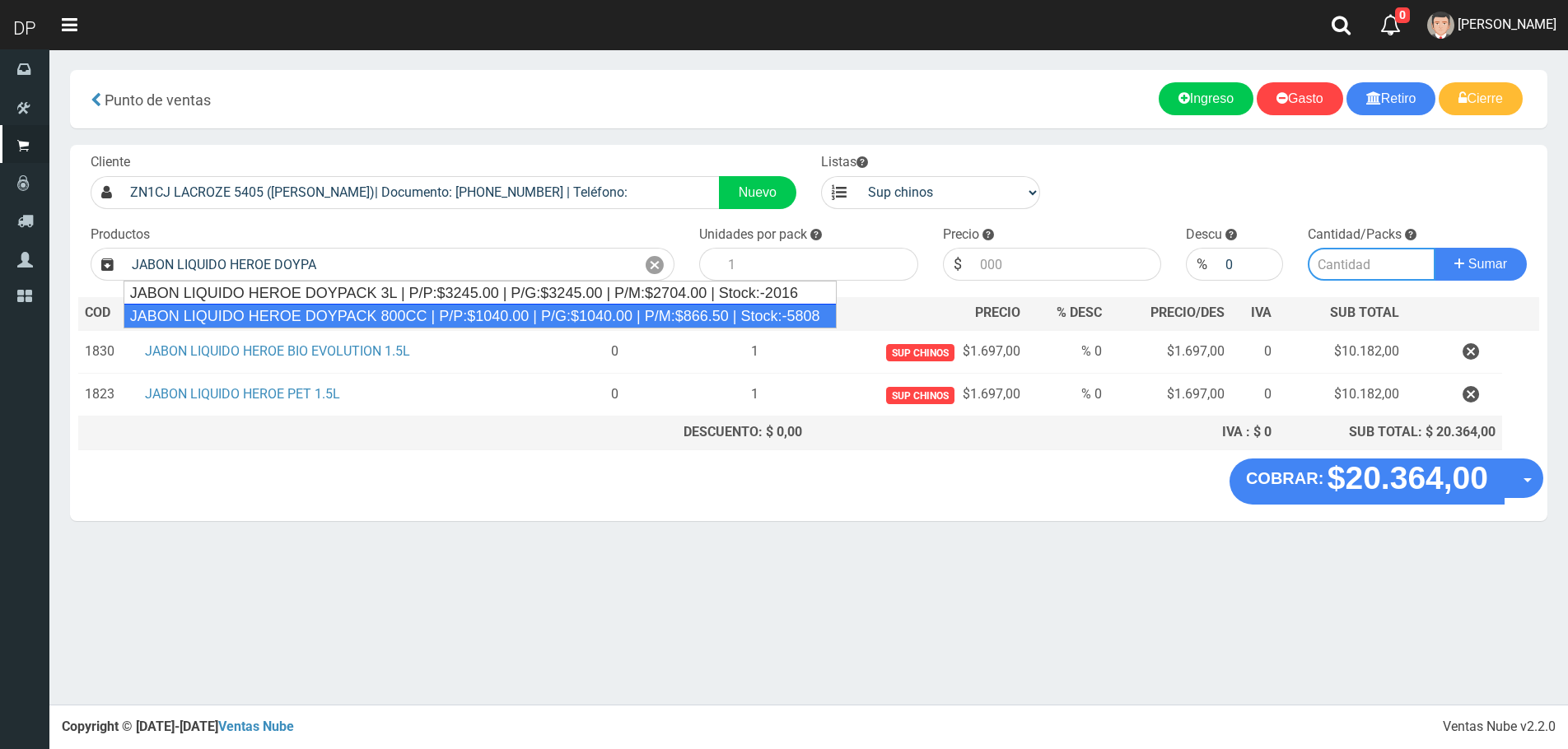
type input "JABON LIQUIDO HEROE DOYPACK 800CC | P/P:$1040.00 | P/G:$1040.00 | P/M:$866.50 |…"
type input "12"
type input "1040.00"
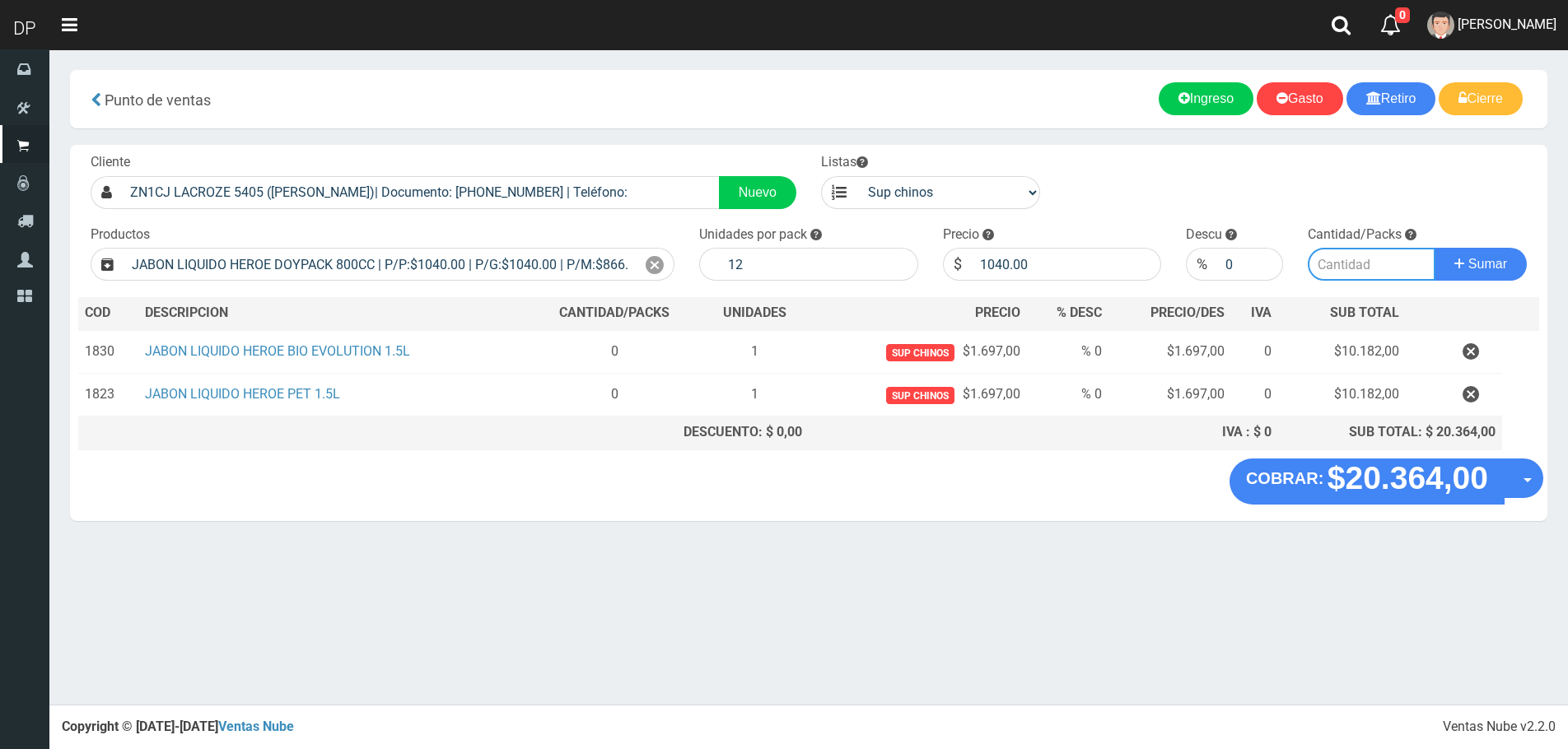
click at [1372, 273] on input "number" at bounding box center [1371, 264] width 128 height 33
type input "1"
click at [1434, 248] on button "Sumar" at bounding box center [1480, 264] width 93 height 33
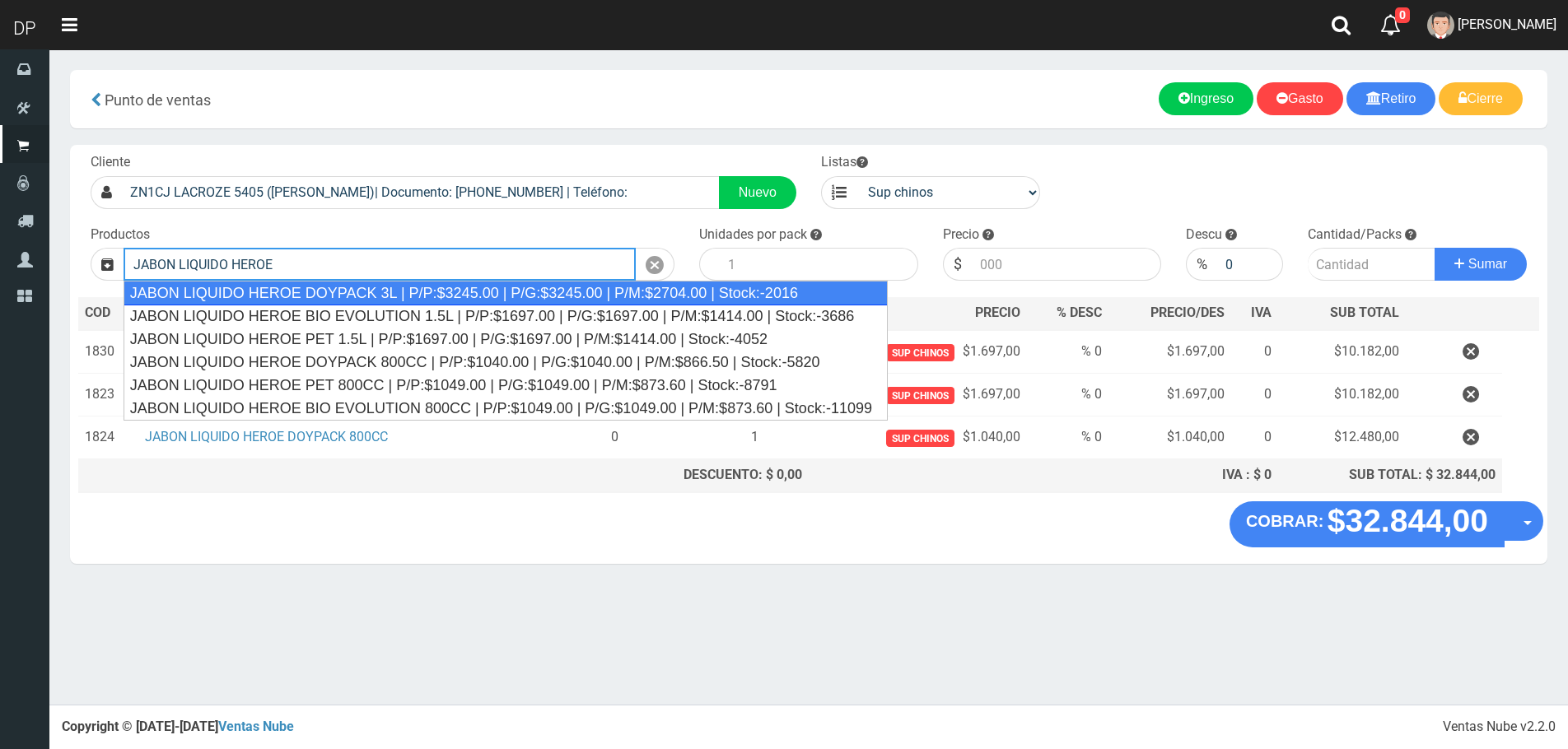
click at [321, 292] on div "JABON LIQUIDO HEROE DOYPACK 3L | P/P:$3245.00 | P/G:$3245.00 | P/M:$2704.00 | S…" at bounding box center [505, 292] width 764 height 24
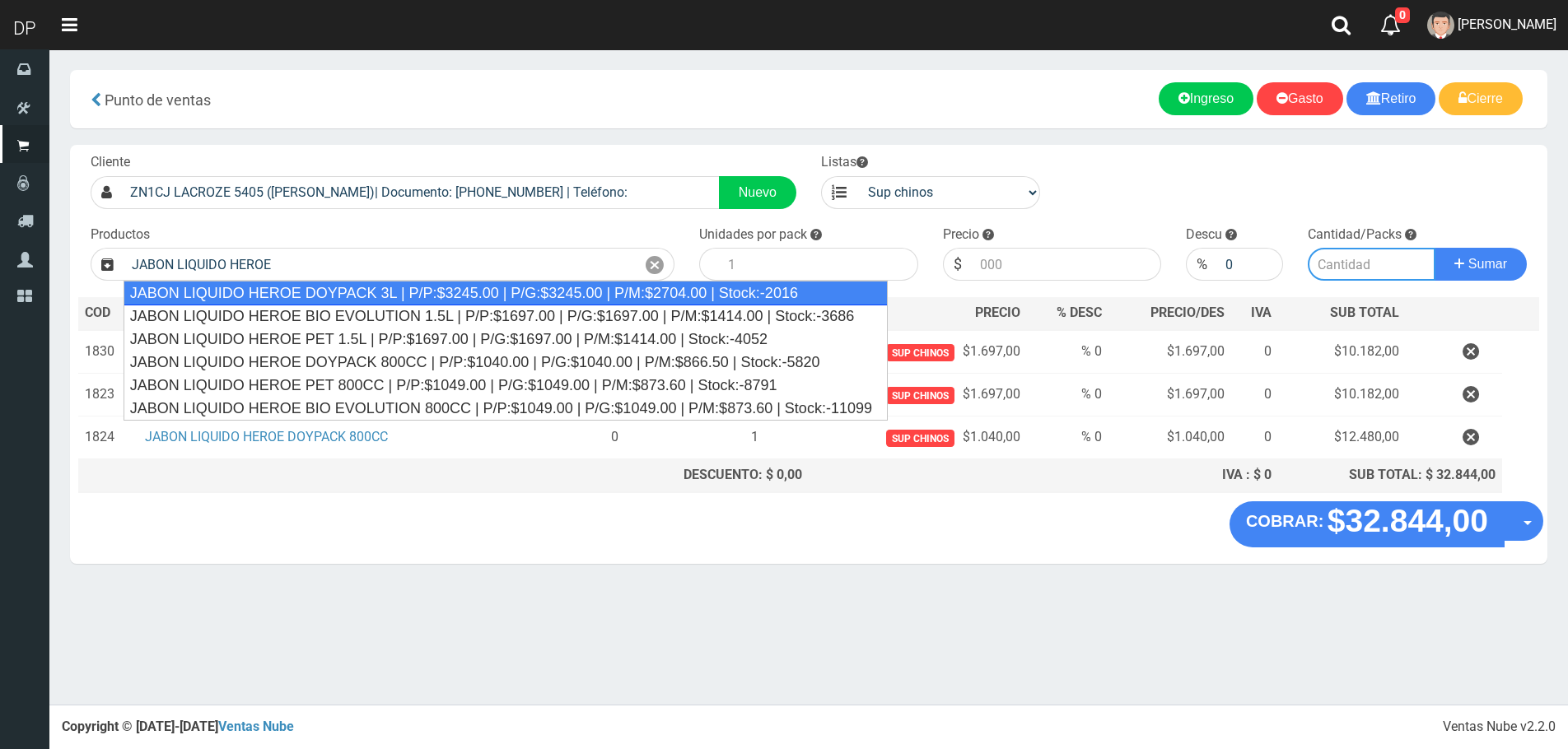
type input "JABON LIQUIDO HEROE DOYPACK 3L | P/P:$3245.00 | P/G:$3245.00 | P/M:$2704.00 | S…"
type input "4"
type input "3245.00"
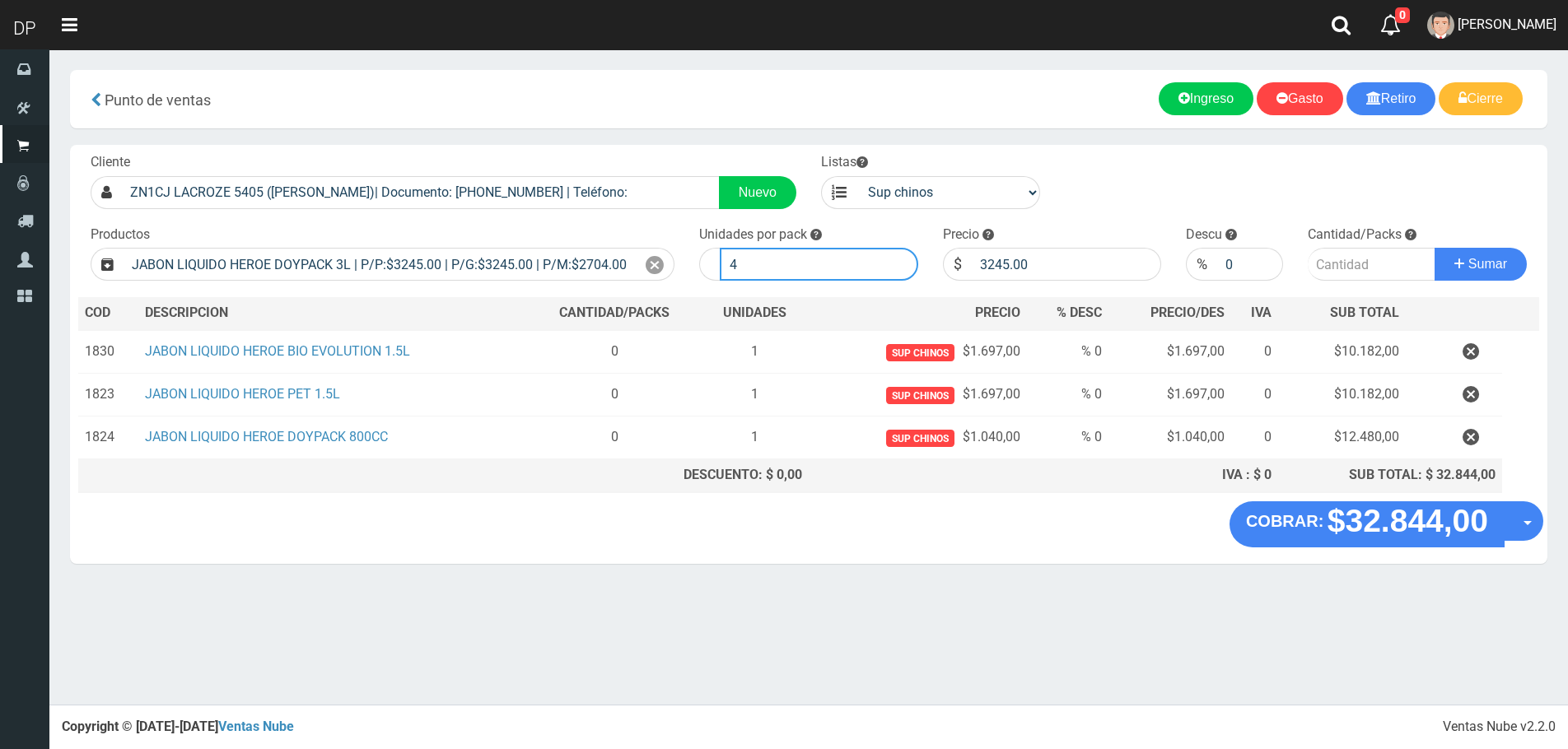
click at [827, 259] on input "4" at bounding box center [818, 264] width 199 height 33
click at [1352, 276] on input "number" at bounding box center [1371, 264] width 128 height 33
type input "1"
click at [1434, 248] on button "Sumar" at bounding box center [1480, 264] width 93 height 33
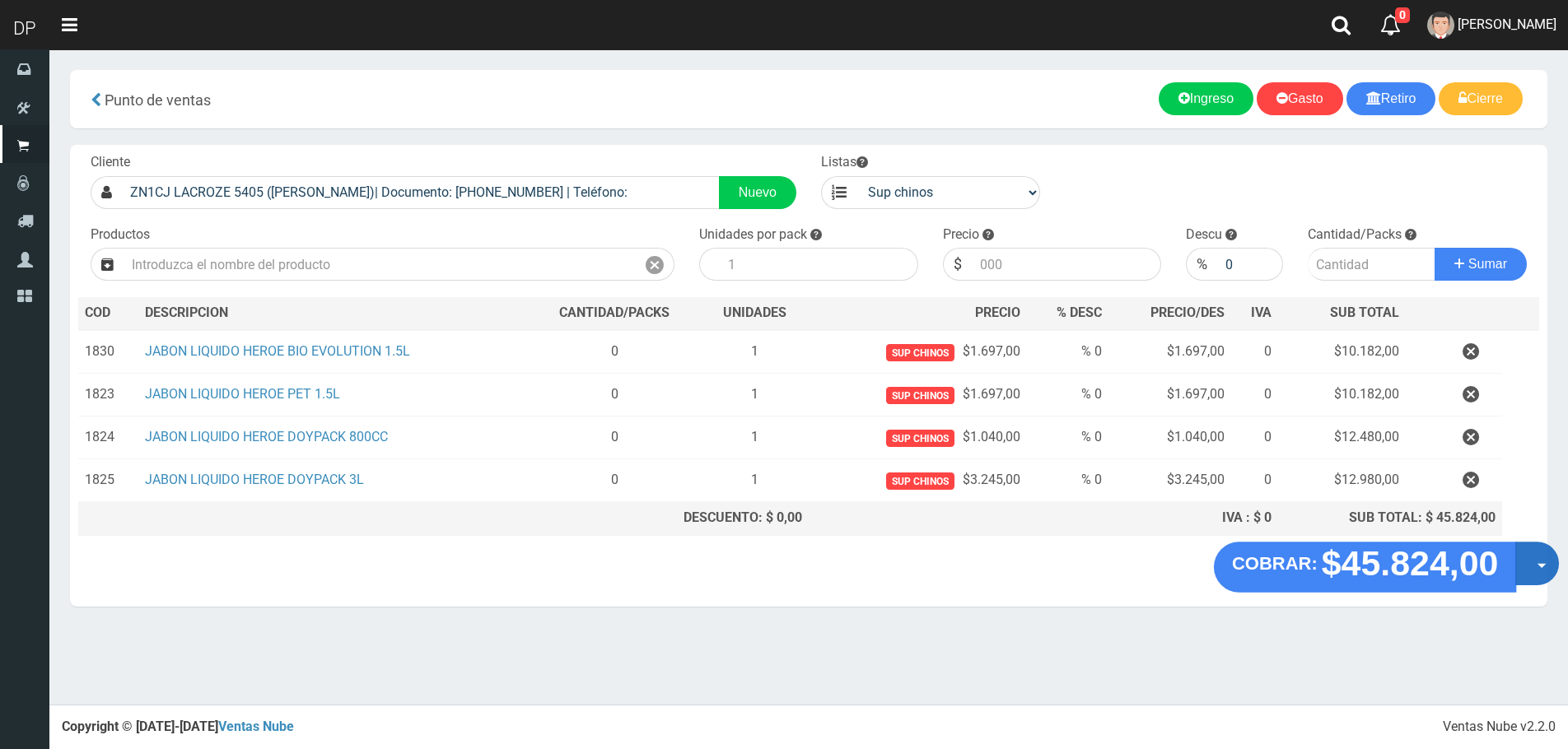
click at [1542, 558] on button "Opciones" at bounding box center [1537, 564] width 44 height 44
click at [1491, 573] on link "Hacer Devolucion" at bounding box center [1484, 569] width 147 height 38
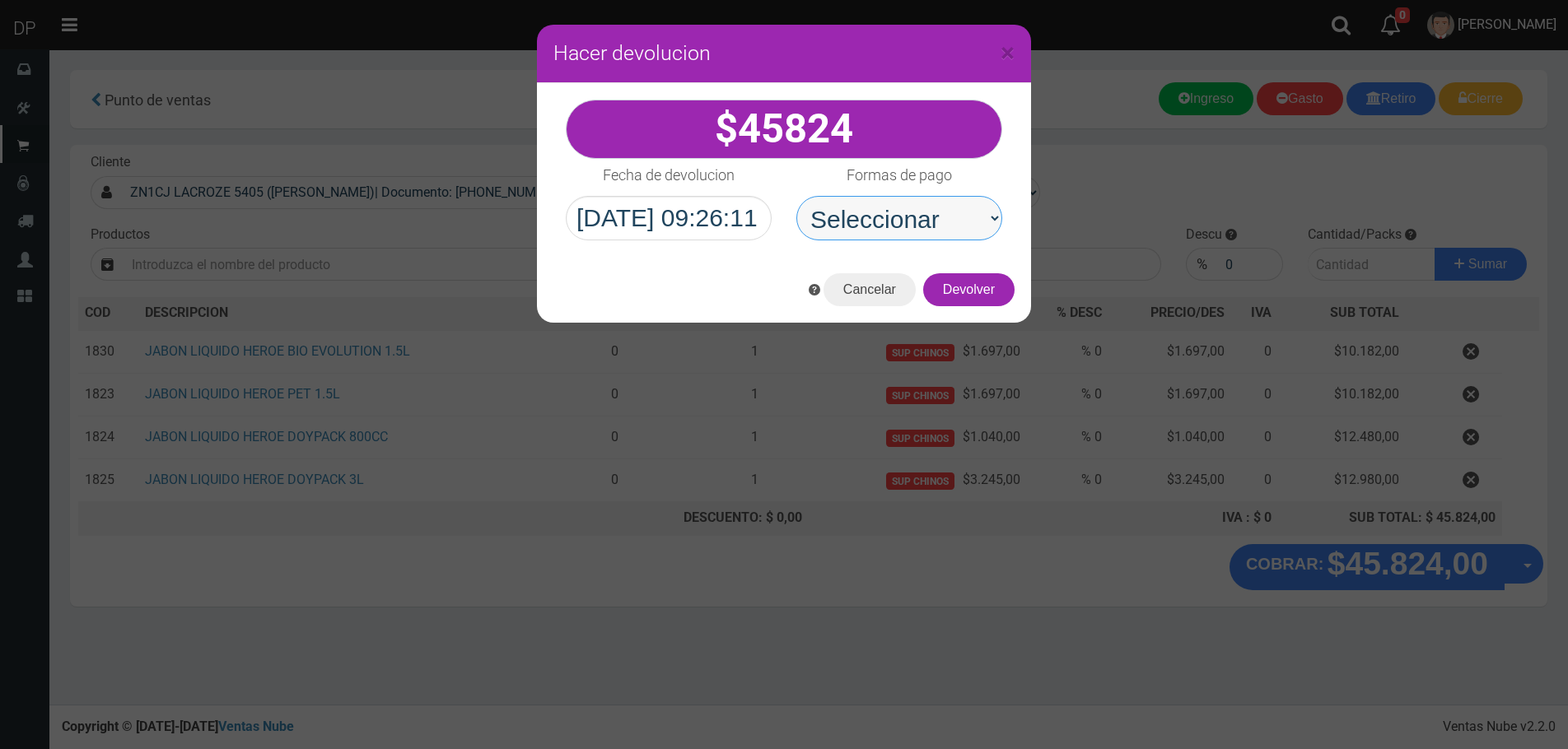
click at [925, 231] on select "Seleccionar Efectivo Tarjeta de Crédito Depósito Débito" at bounding box center [899, 218] width 206 height 44
select select "Efectivo"
click at [797, 196] on select "Seleccionar Efectivo Tarjeta de Crédito Depósito Débito" at bounding box center [899, 218] width 206 height 44
click at [987, 301] on button "Devolver" at bounding box center [969, 290] width 92 height 33
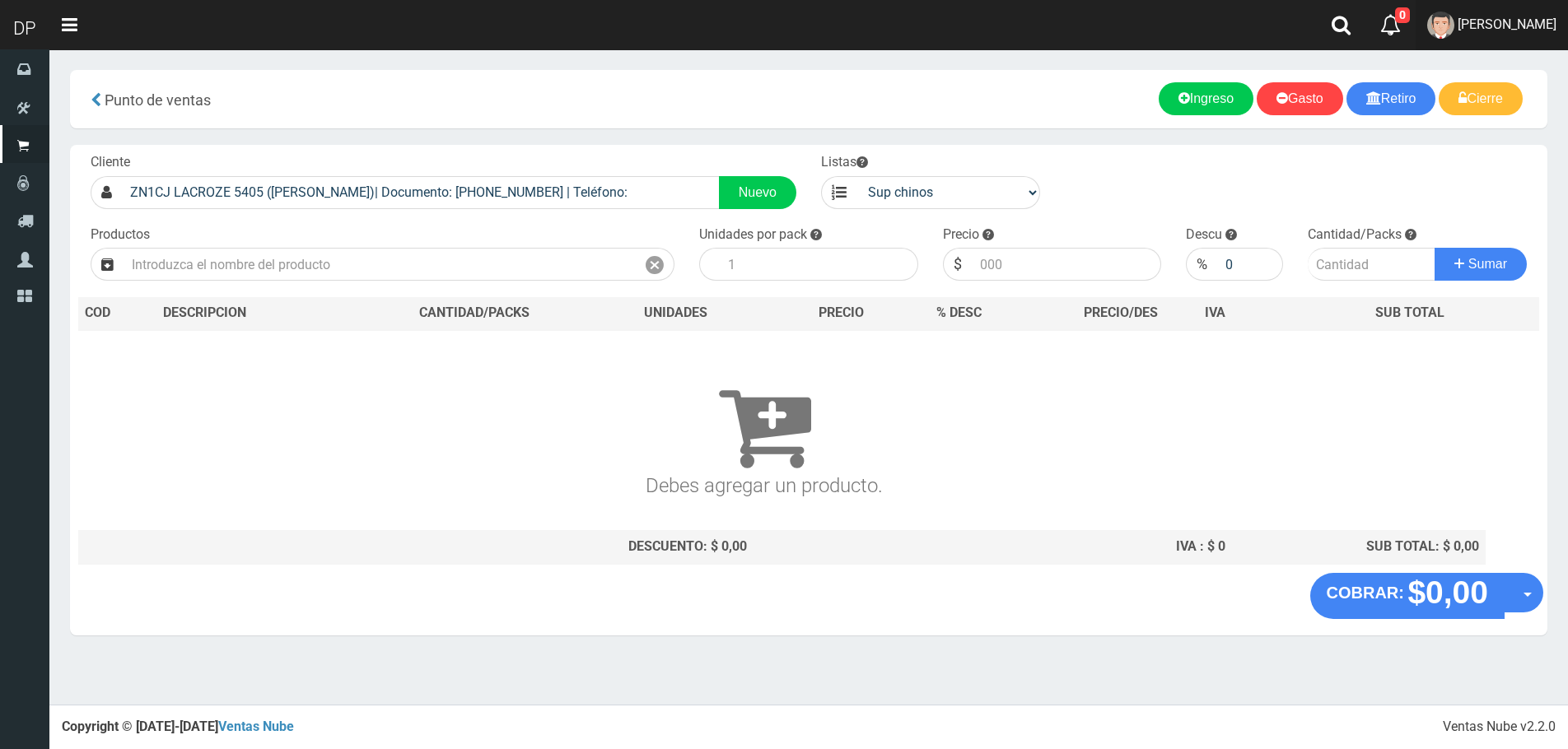
click at [1522, 22] on span "Betiana Paola Casco" at bounding box center [1507, 23] width 99 height 15
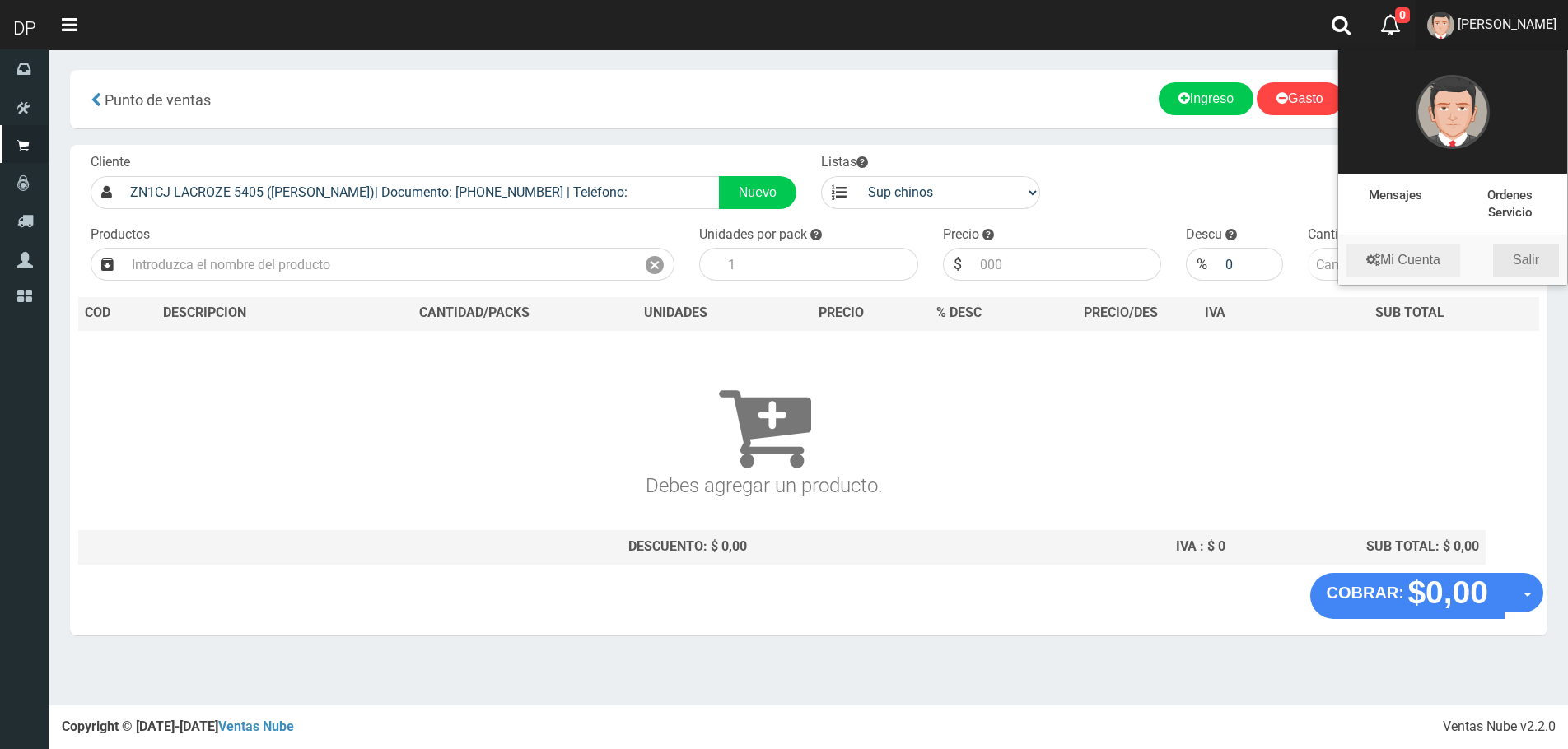
click at [1525, 252] on link "Salir" at bounding box center [1525, 260] width 66 height 33
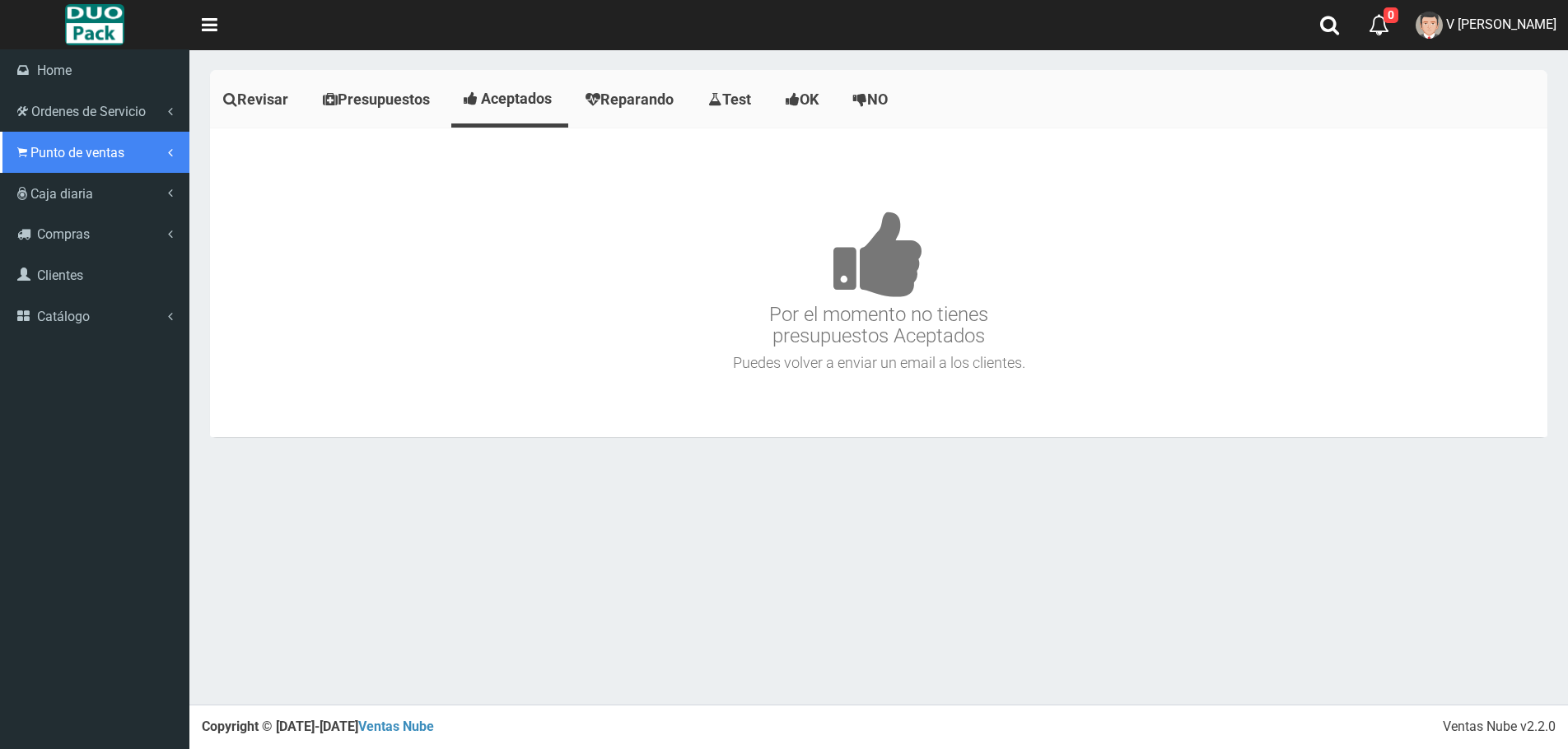
click at [71, 160] on span "Punto de ventas" at bounding box center [77, 152] width 94 height 15
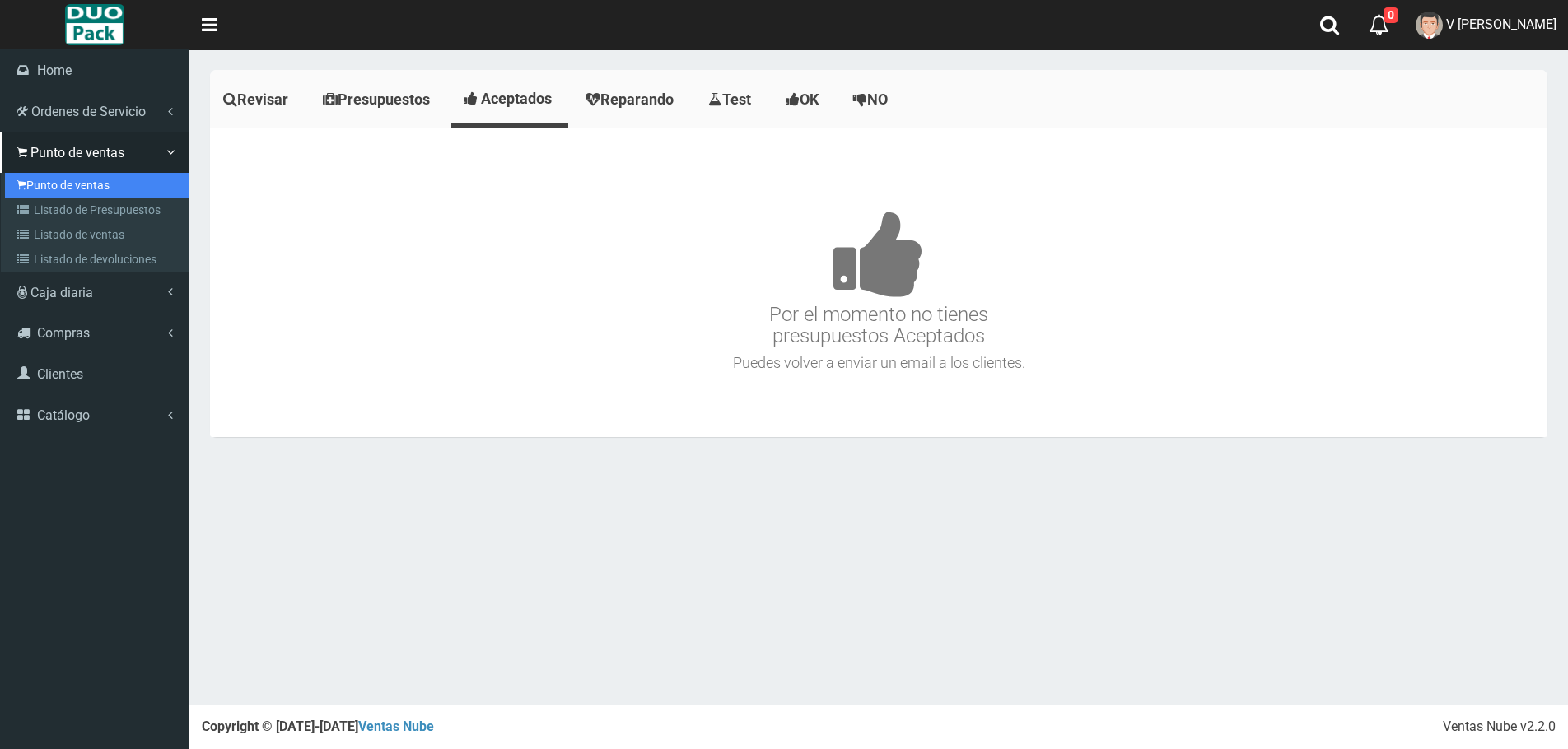
click at [89, 182] on link "Punto de ventas" at bounding box center [96, 184] width 183 height 24
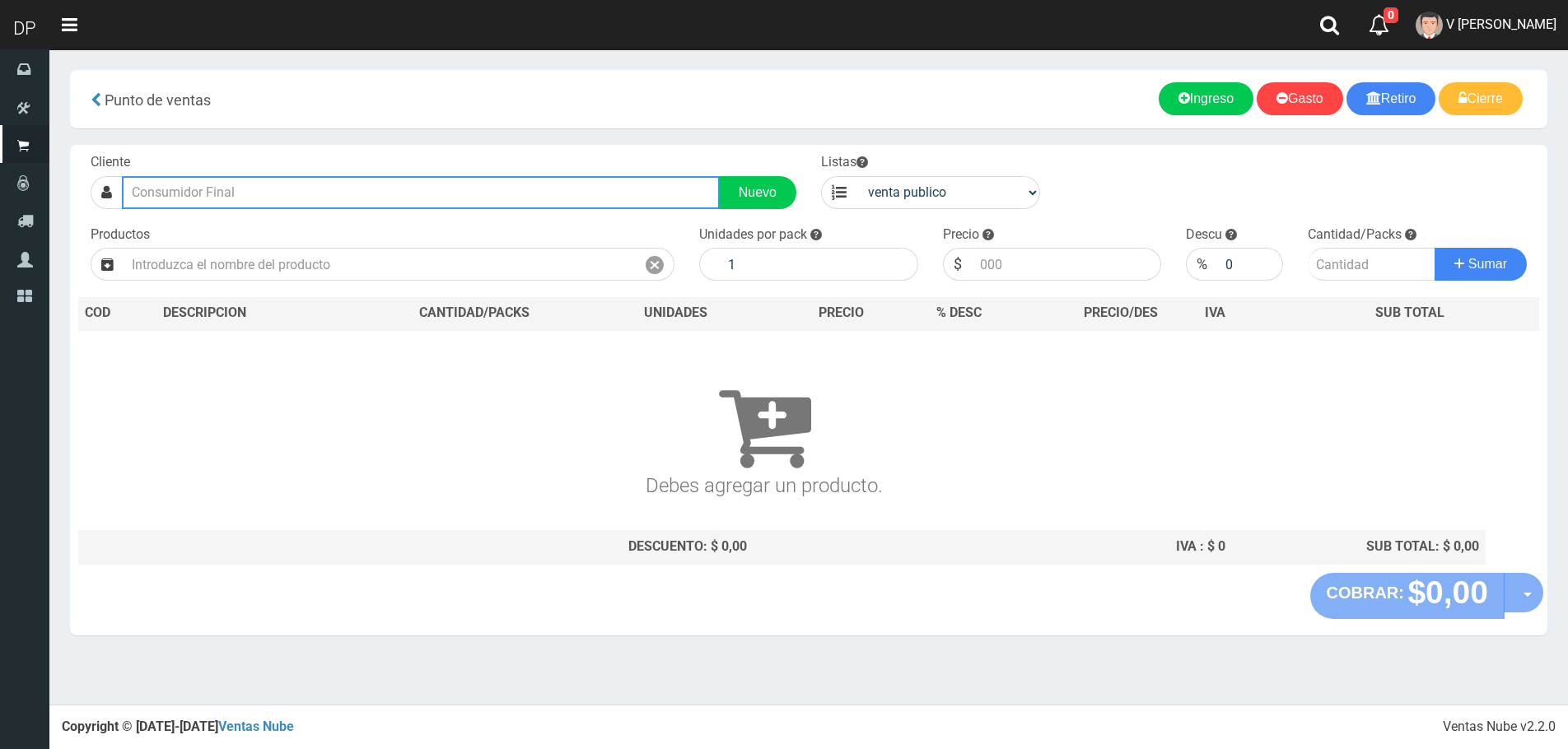
click at [236, 206] on input "text" at bounding box center [421, 192] width 598 height 33
type input "A"
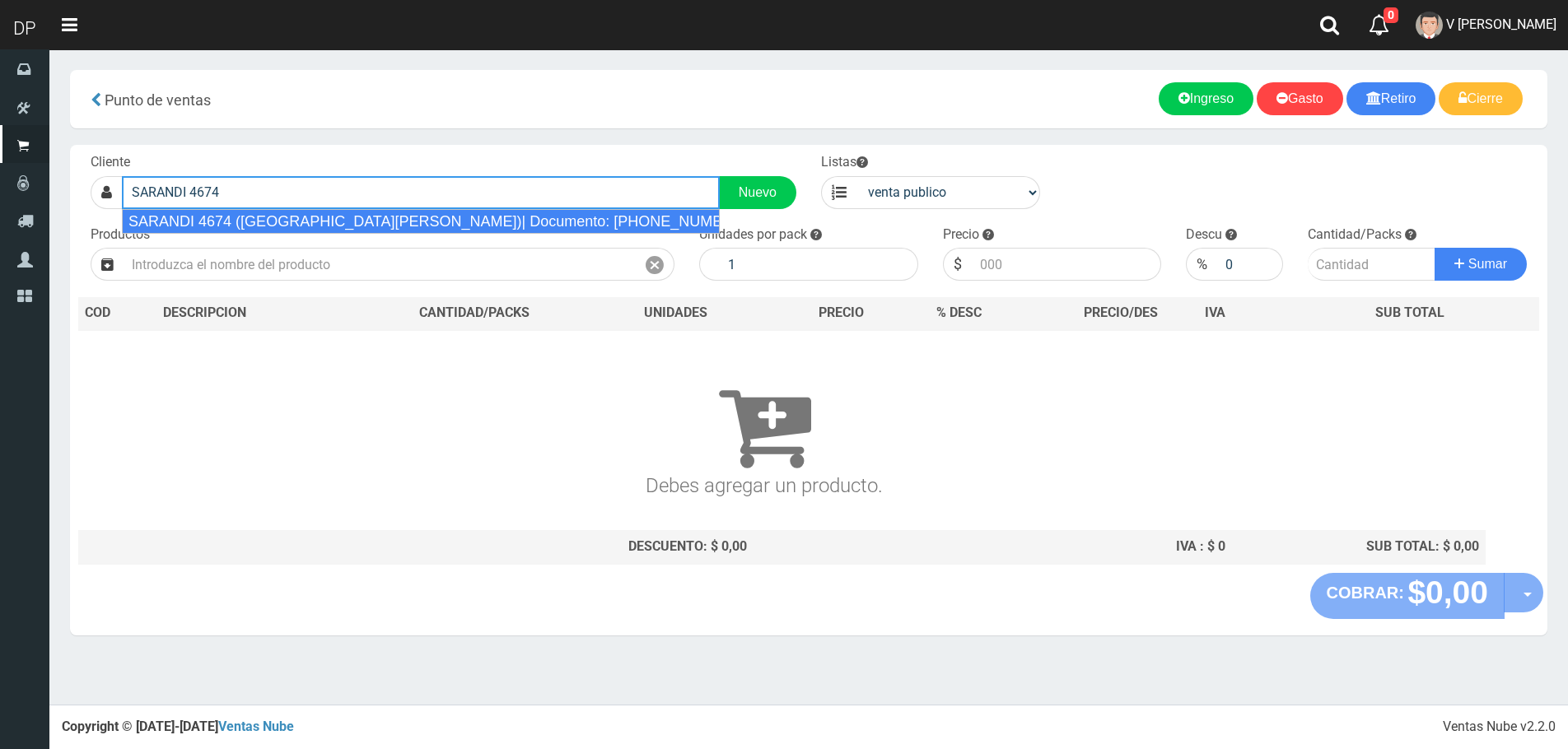
click at [330, 227] on div "SARANDI 4674 ([GEOGRAPHIC_DATA][PERSON_NAME])| Documento: [PHONE_NUMBER] | Telé…" at bounding box center [421, 221] width 598 height 24
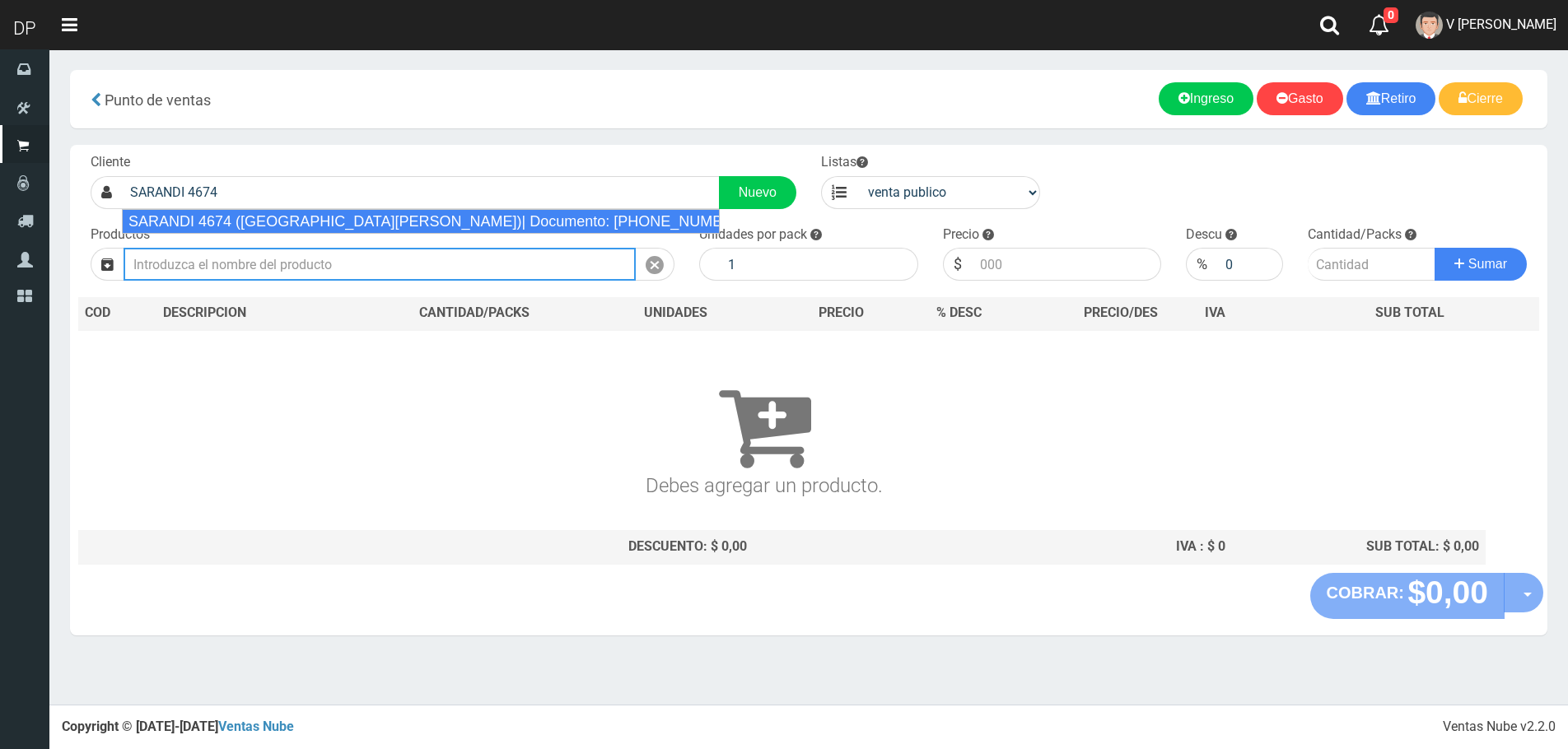
type input "SARANDI 4674 (VILLA BALLESTER)| Documento: 46769666666666 | Teléfono:"
select select "2"
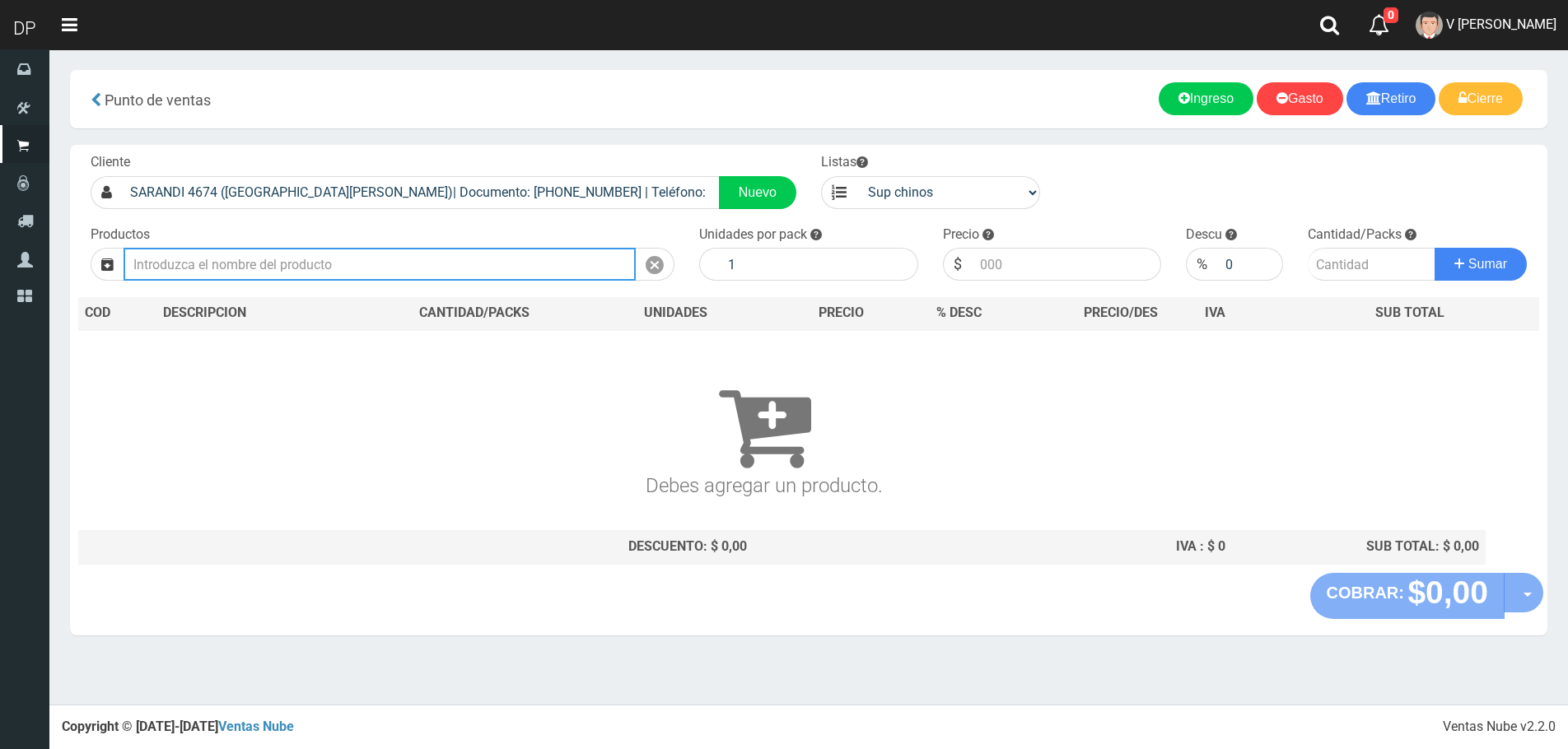
click at [328, 259] on input "text" at bounding box center [379, 264] width 512 height 33
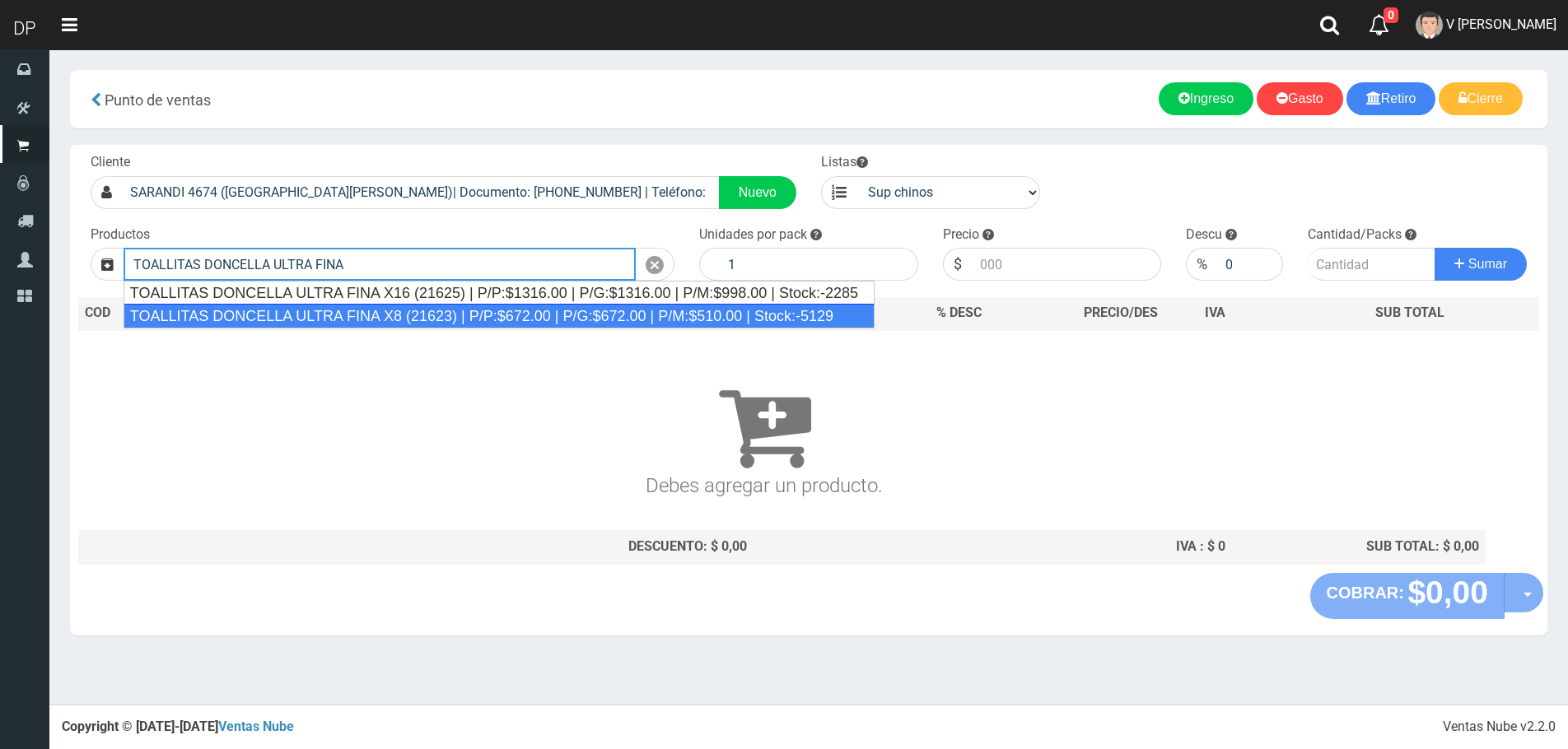
click at [349, 317] on div "TOALLITAS DONCELLA ULTRA FINA X8 (21623) | P/P:$672.00 | P/G:$672.00 | P/M:$510…" at bounding box center [498, 316] width 751 height 24
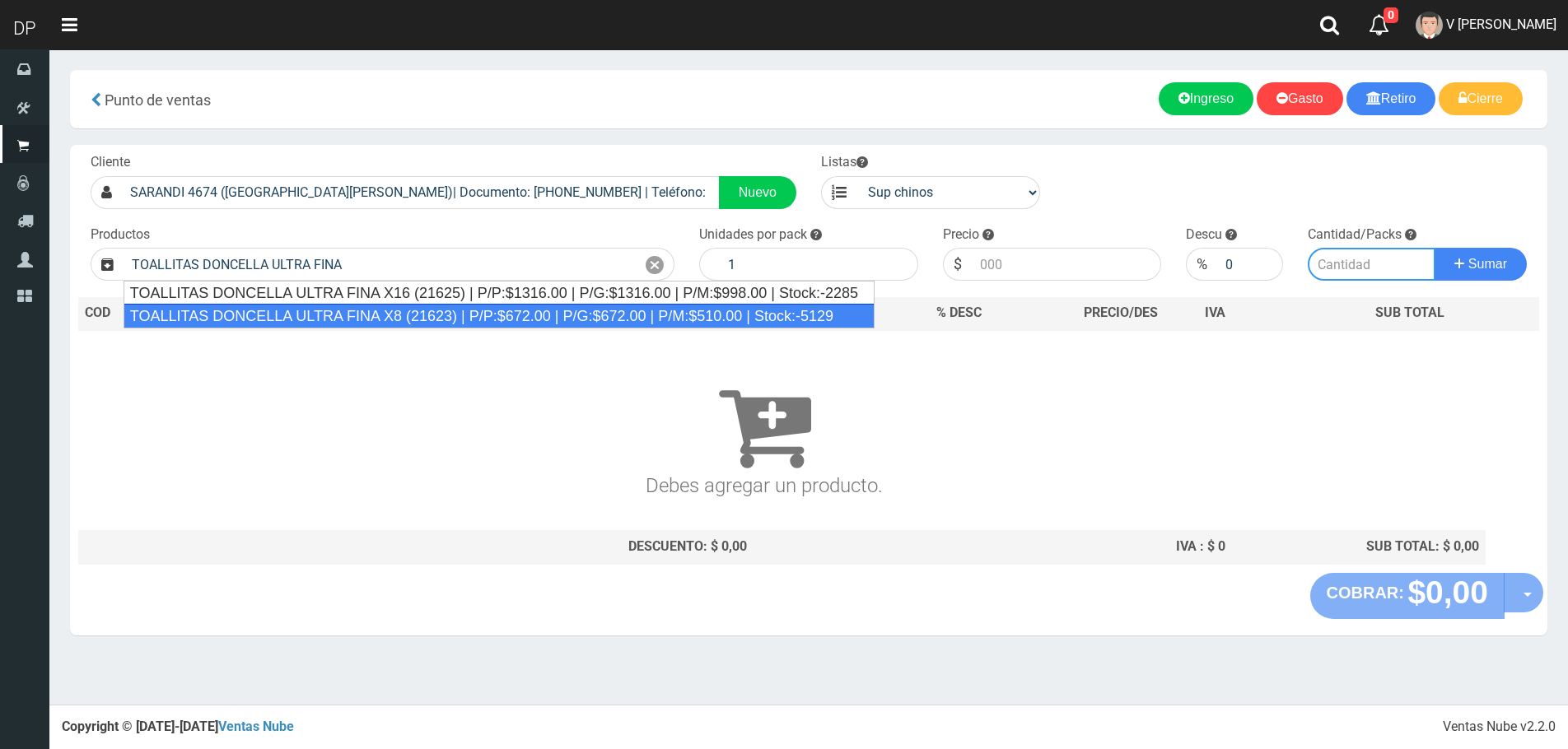
type input "TOALLITAS DONCELLA ULTRA FINA X8 (21623) | P/P:$672.00 | P/G:$672.00 | P/M:$510…"
type input "50"
type input "672.00"
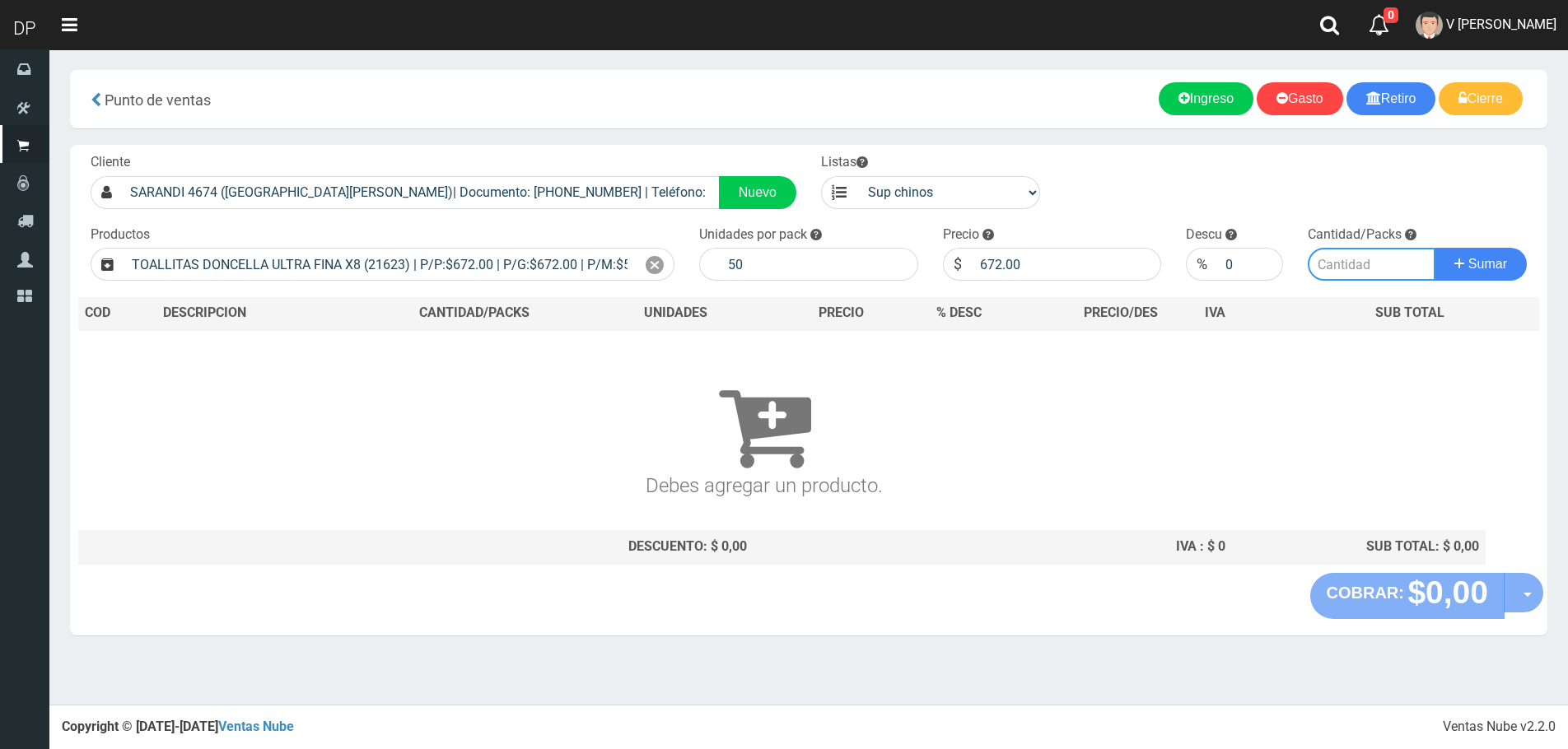
click at [1378, 275] on input "number" at bounding box center [1371, 264] width 128 height 33
type input "1"
click at [1434, 248] on button "Sumar" at bounding box center [1480, 264] width 93 height 33
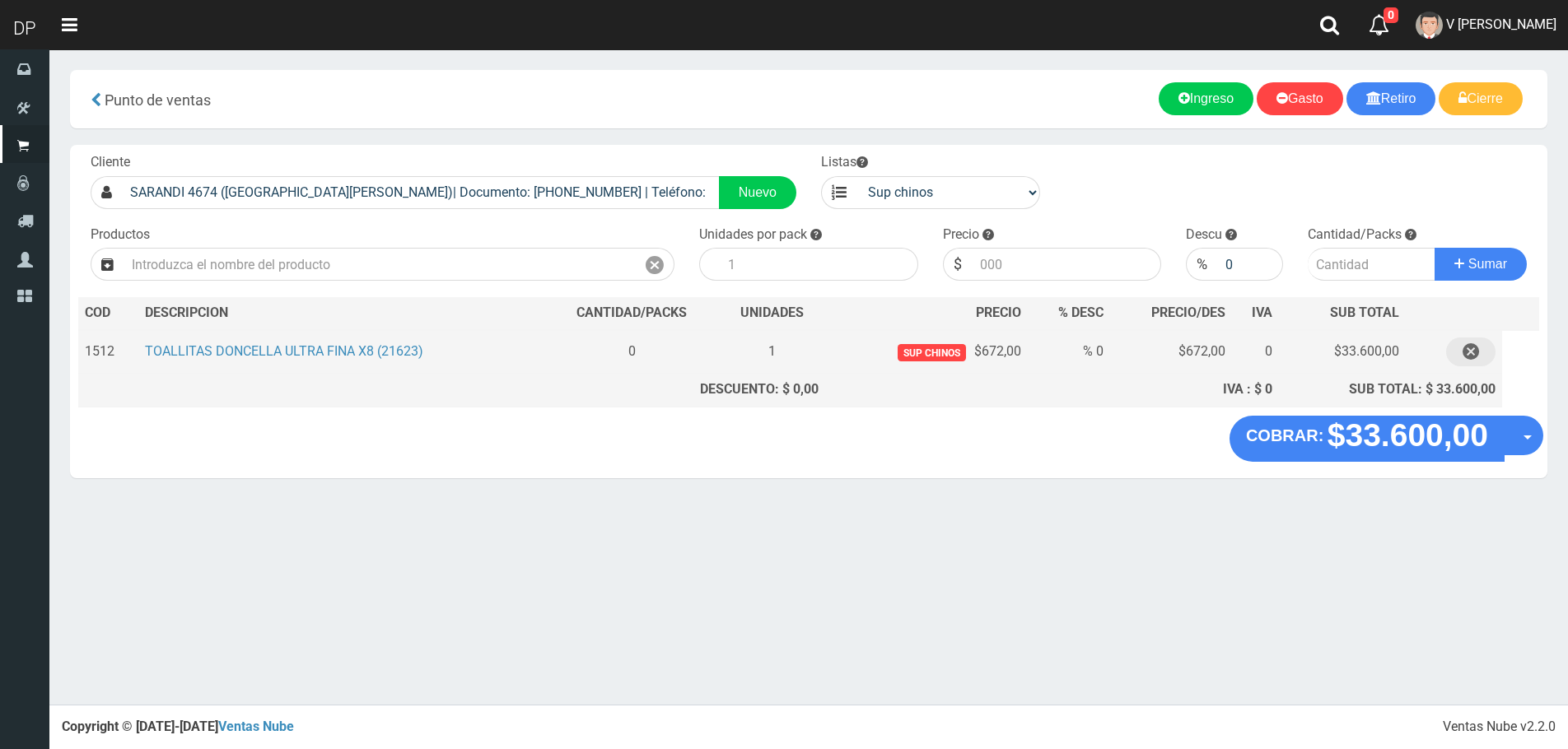
click at [1482, 349] on button "button" at bounding box center [1470, 352] width 49 height 29
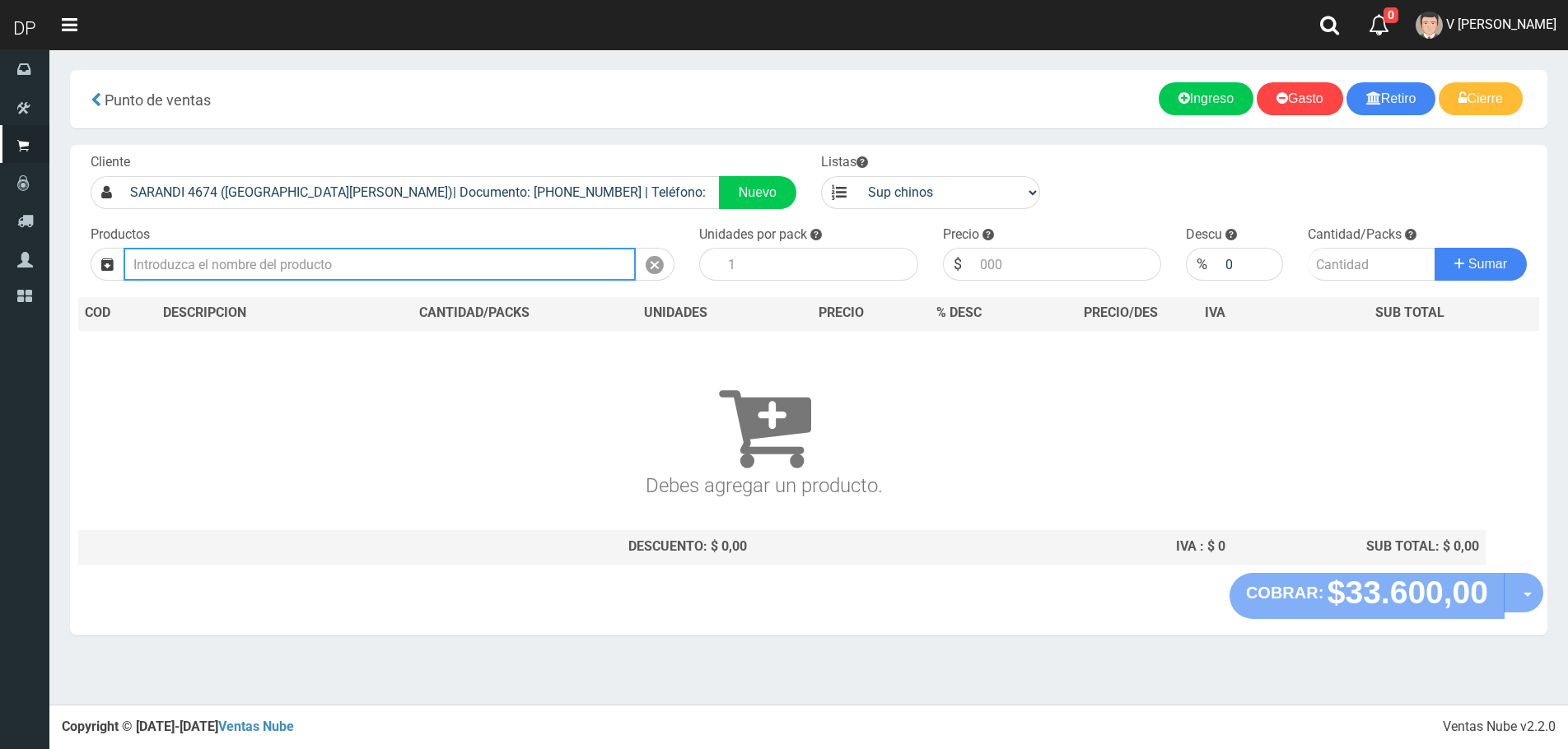
click at [500, 257] on input "text" at bounding box center [379, 264] width 512 height 33
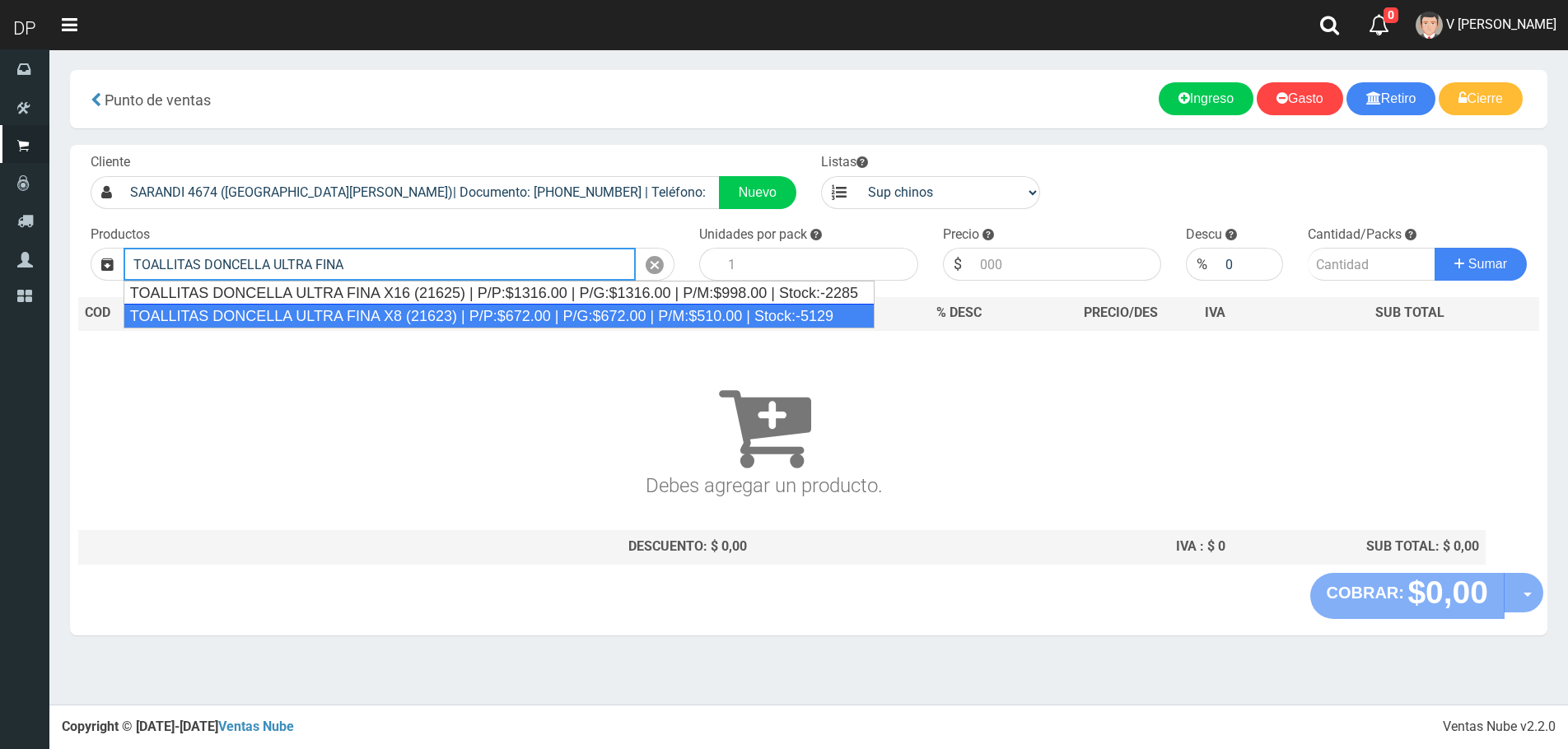
click at [423, 318] on div "TOALLITAS DONCELLA ULTRA FINA X8 (21623) | P/P:$672.00 | P/G:$672.00 | P/M:$510…" at bounding box center [498, 316] width 751 height 24
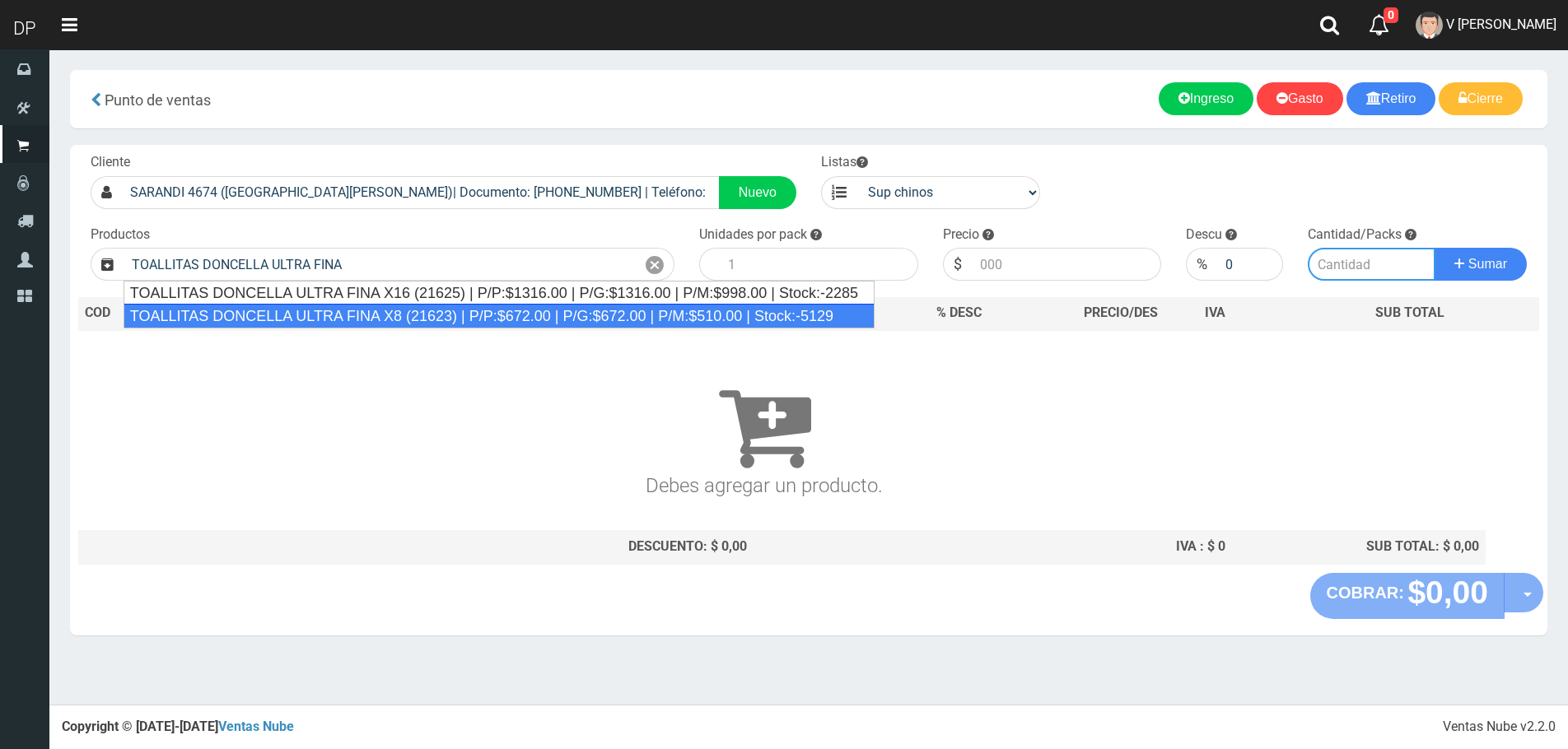
type input "TOALLITAS DONCELLA ULTRA FINA X8 (21623) | P/P:$672.00 | P/G:$672.00 | P/M:$510…"
type input "50"
type input "672.00"
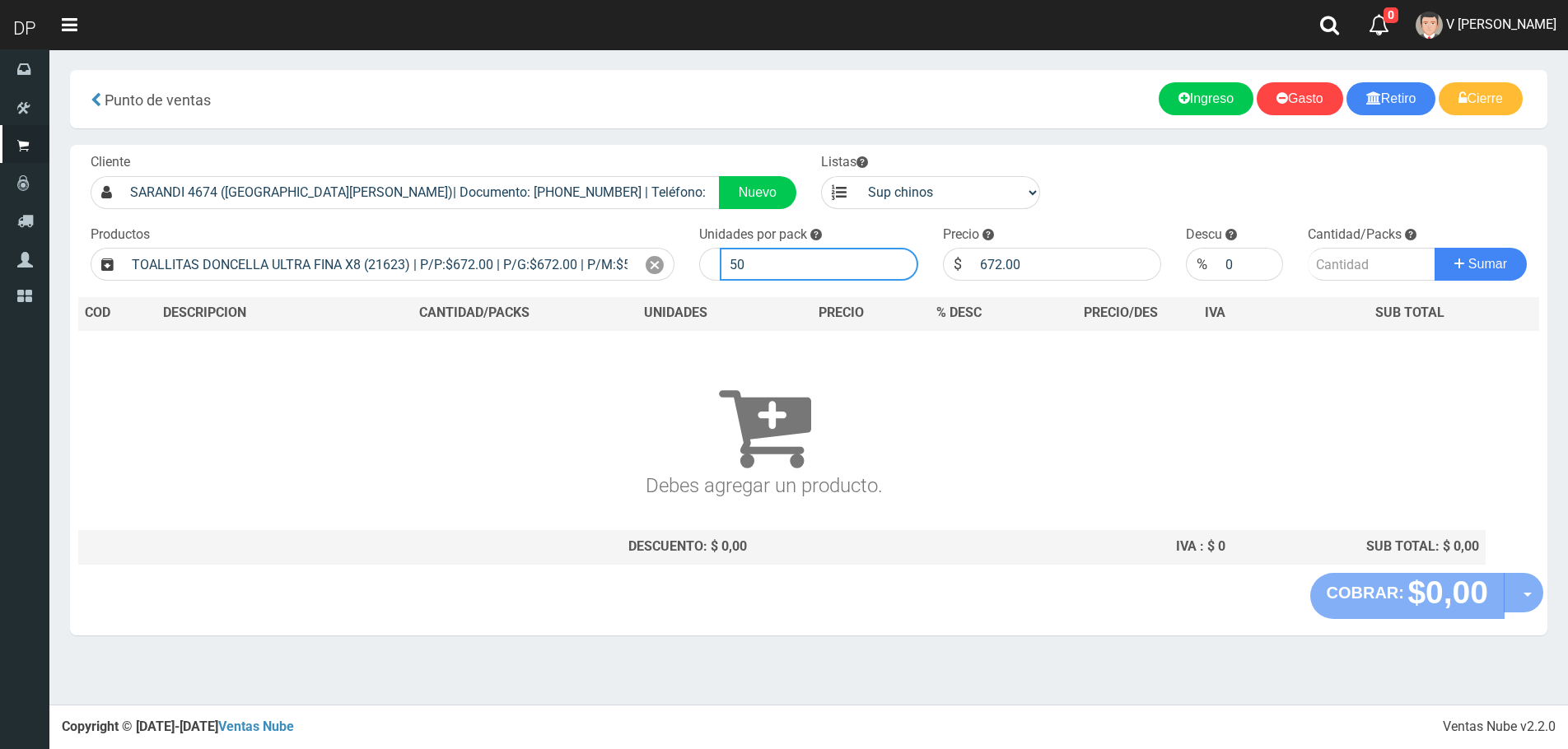
click at [824, 257] on input "50" at bounding box center [818, 264] width 199 height 33
type input "5"
type input "25"
type input "1"
click at [1434, 248] on button "Sumar" at bounding box center [1480, 264] width 93 height 33
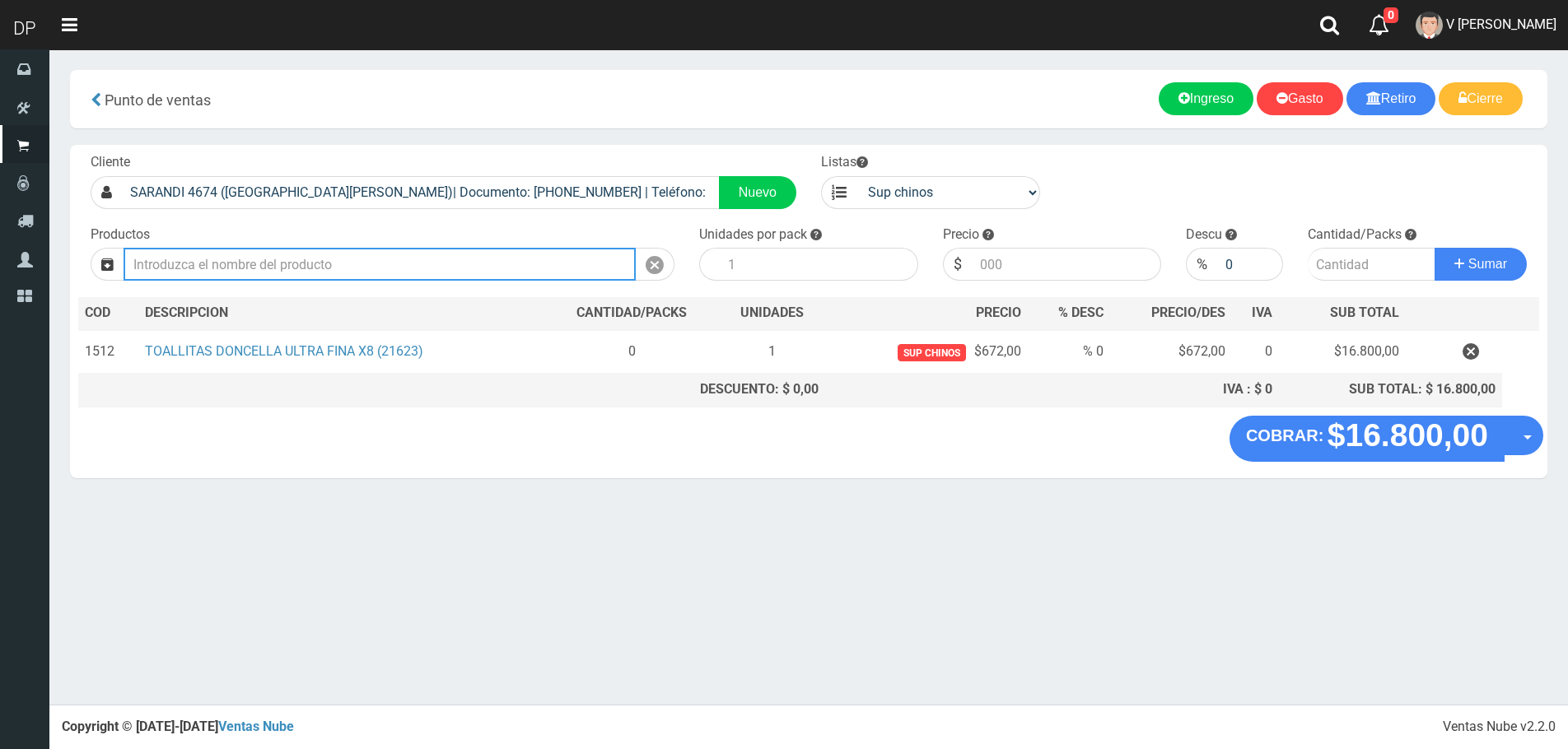
click at [229, 255] on input "text" at bounding box center [379, 264] width 512 height 33
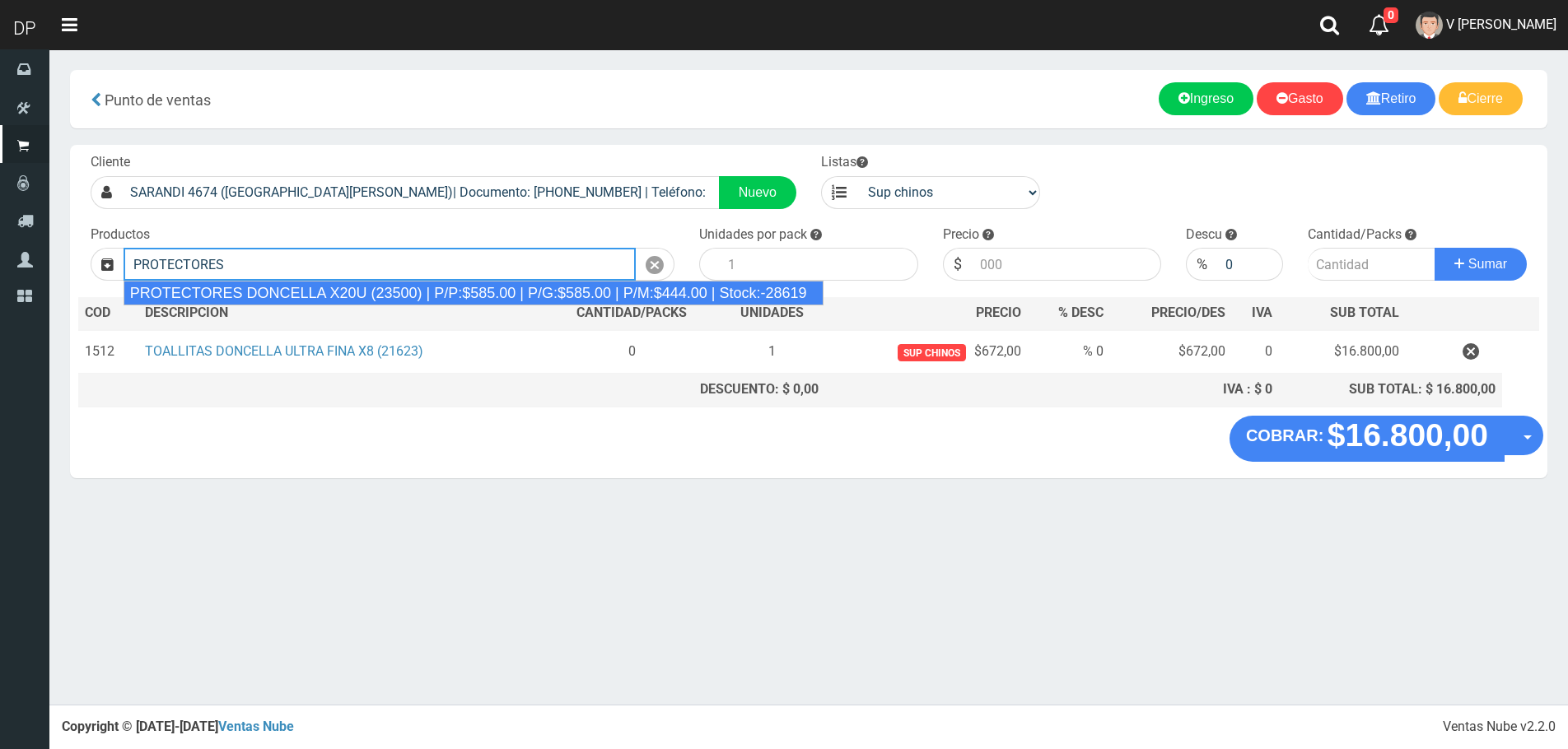
click at [337, 284] on div "PROTECTORES DONCELLA X20U (23500) | P/P:$585.00 | P/G:$585.00 | P/M:$444.00 | S…" at bounding box center [473, 292] width 699 height 24
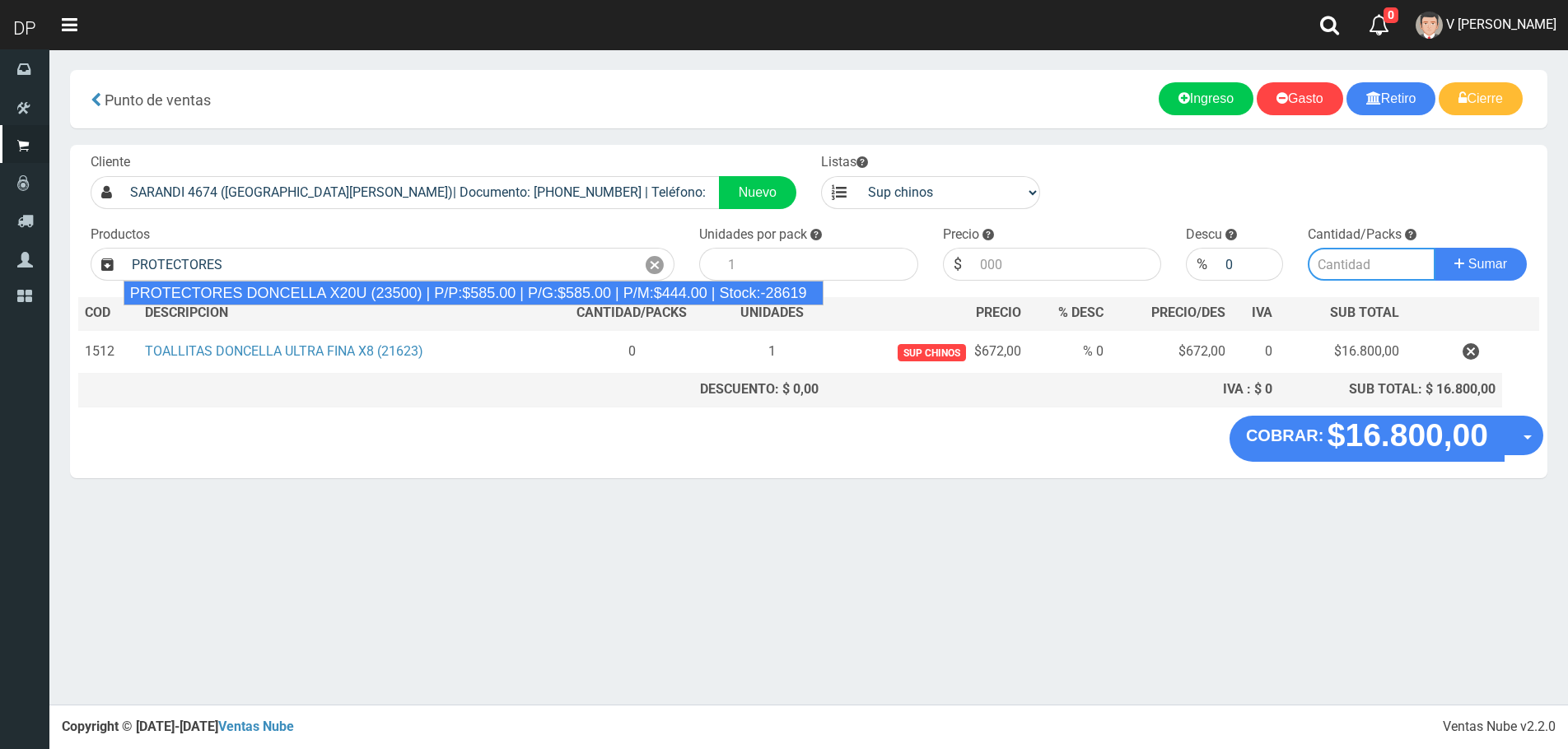
type input "PROTECTORES DONCELLA X20U (23500) | P/P:$585.00 | P/G:$585.00 | P/M:$444.00 | S…"
type input "30"
type input "585.00"
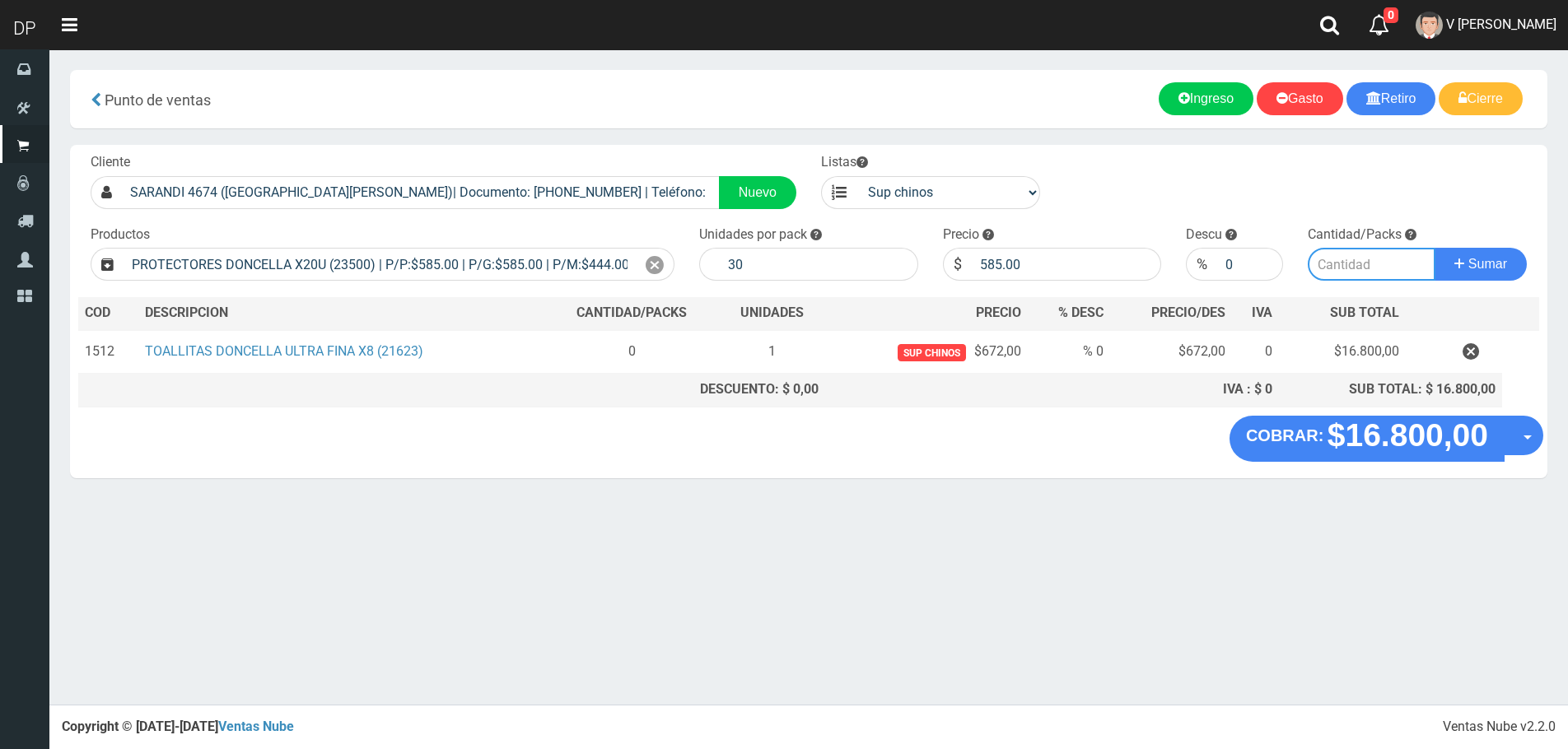
click at [1343, 269] on input "number" at bounding box center [1371, 264] width 128 height 33
type input "1"
click at [1434, 248] on button "Sumar" at bounding box center [1480, 264] width 93 height 33
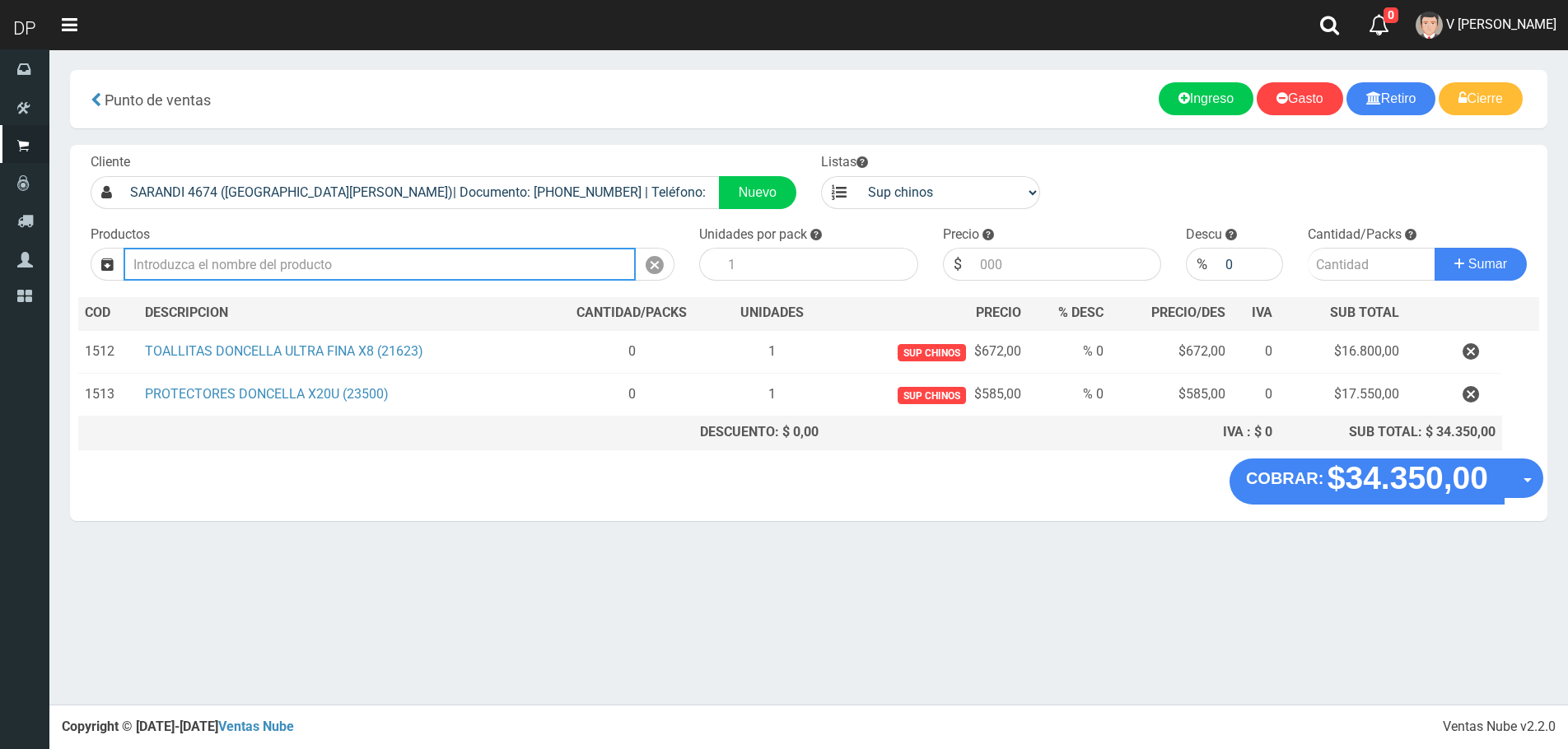
click at [275, 254] on input "text" at bounding box center [379, 264] width 512 height 33
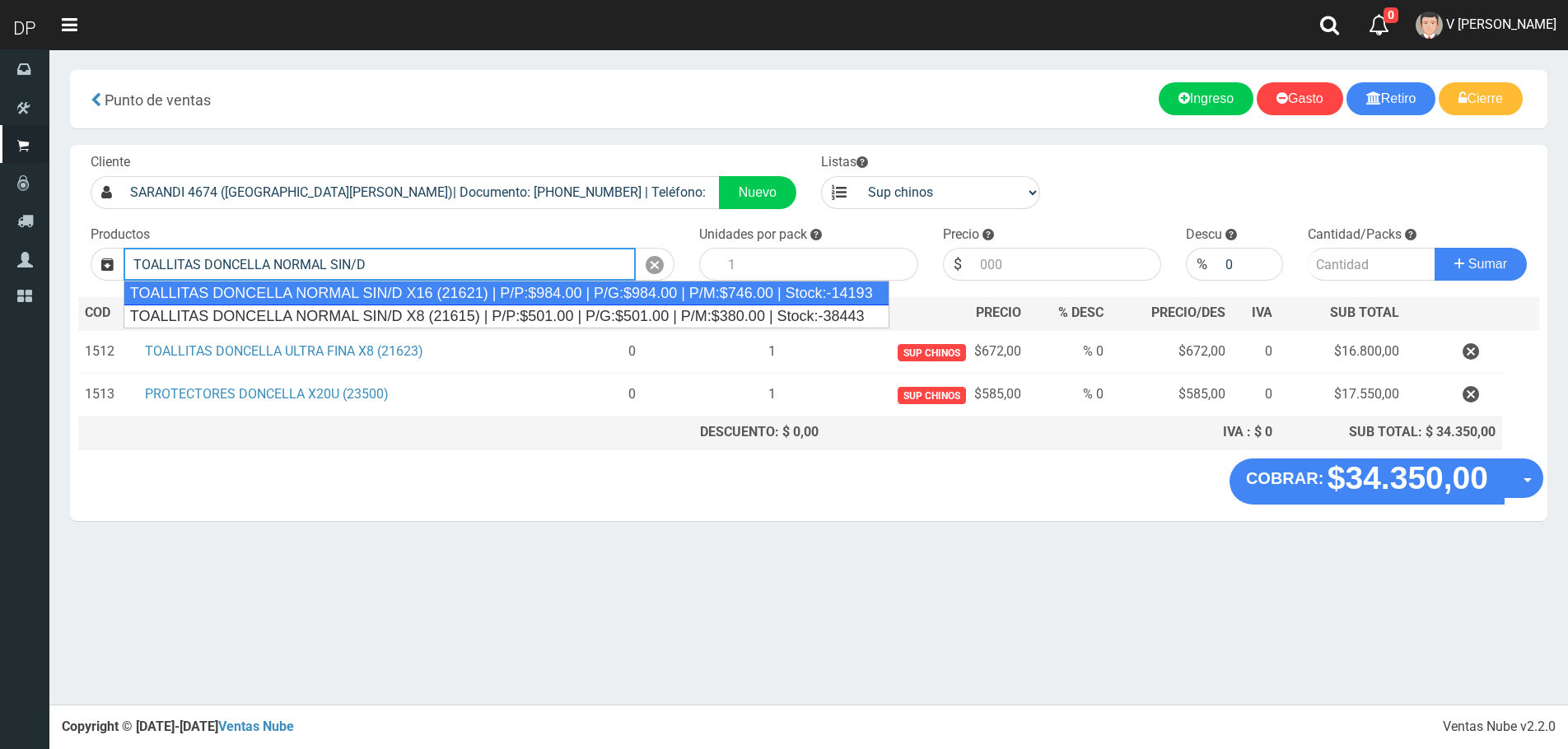
click at [462, 289] on div "TOALLITAS DONCELLA NORMAL SIN/D X16 (21621) | P/P:$984.00 | P/G:$984.00 | P/M:$…" at bounding box center [506, 292] width 766 height 24
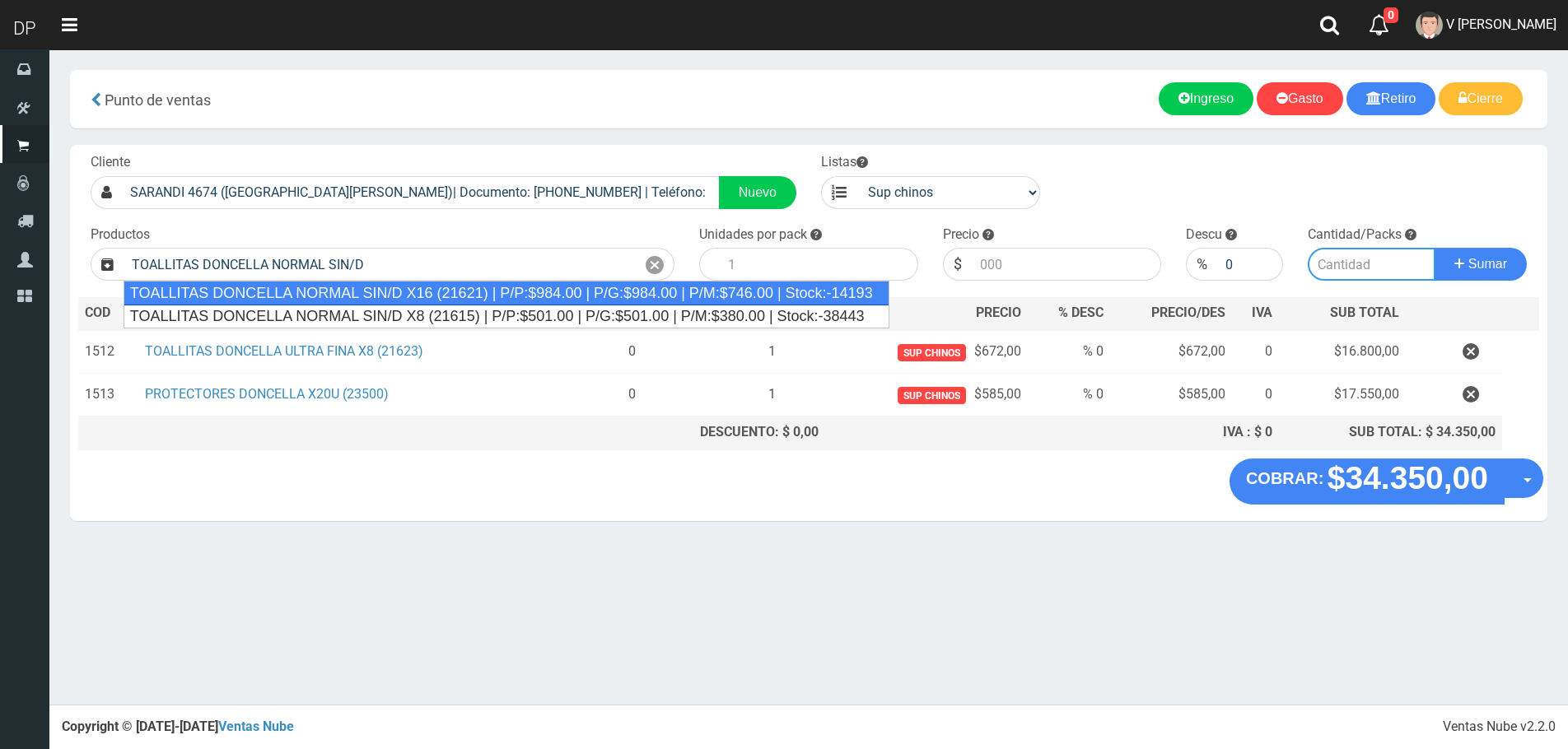
type input "TOALLITAS DONCELLA NORMAL SIN/D X16 (21621) | P/P:$984.00 | P/G:$984.00 | P/M:$…"
type input "25"
type input "984.00"
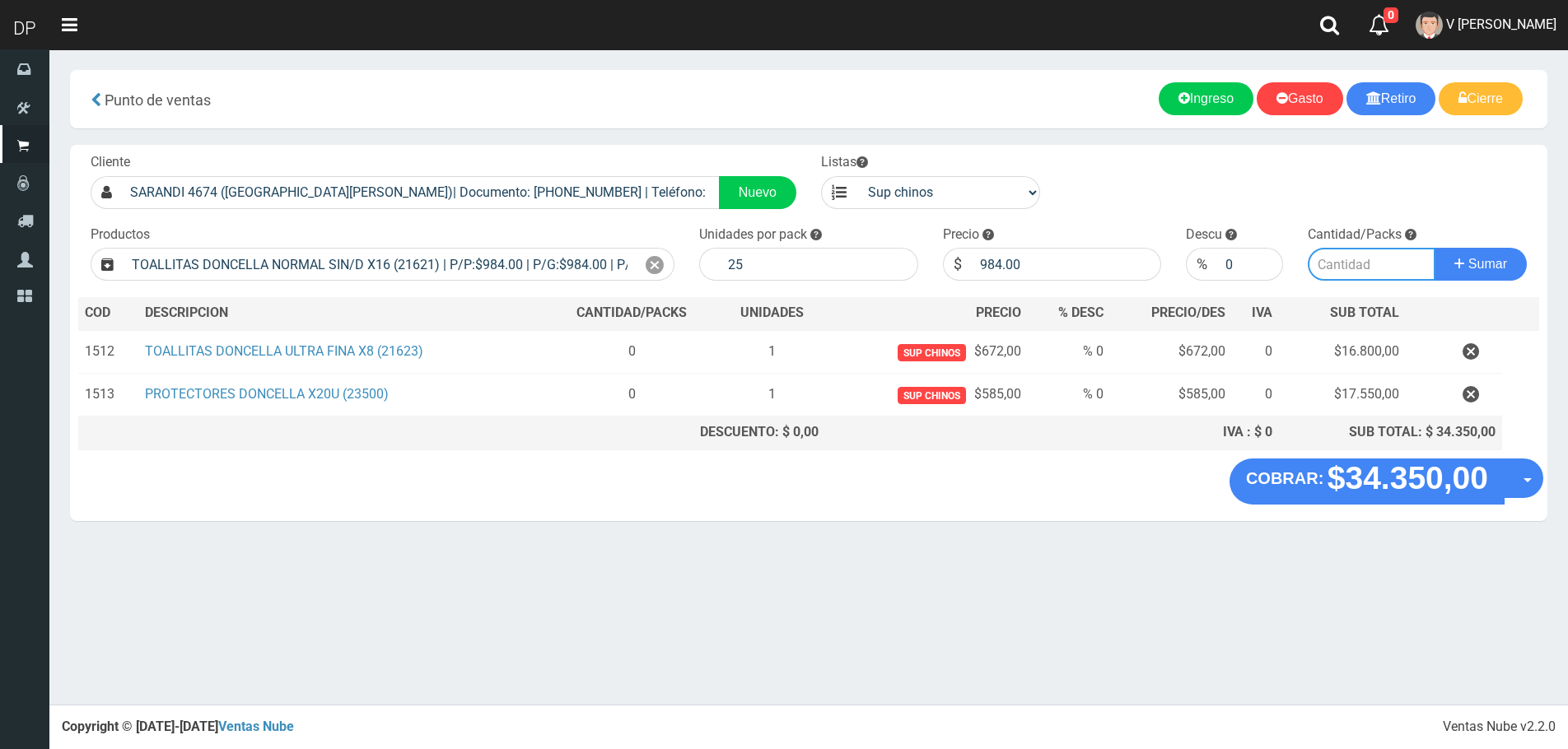
click at [1337, 269] on input "number" at bounding box center [1371, 264] width 128 height 33
type input "1"
click at [1434, 248] on button "Sumar" at bounding box center [1480, 264] width 93 height 33
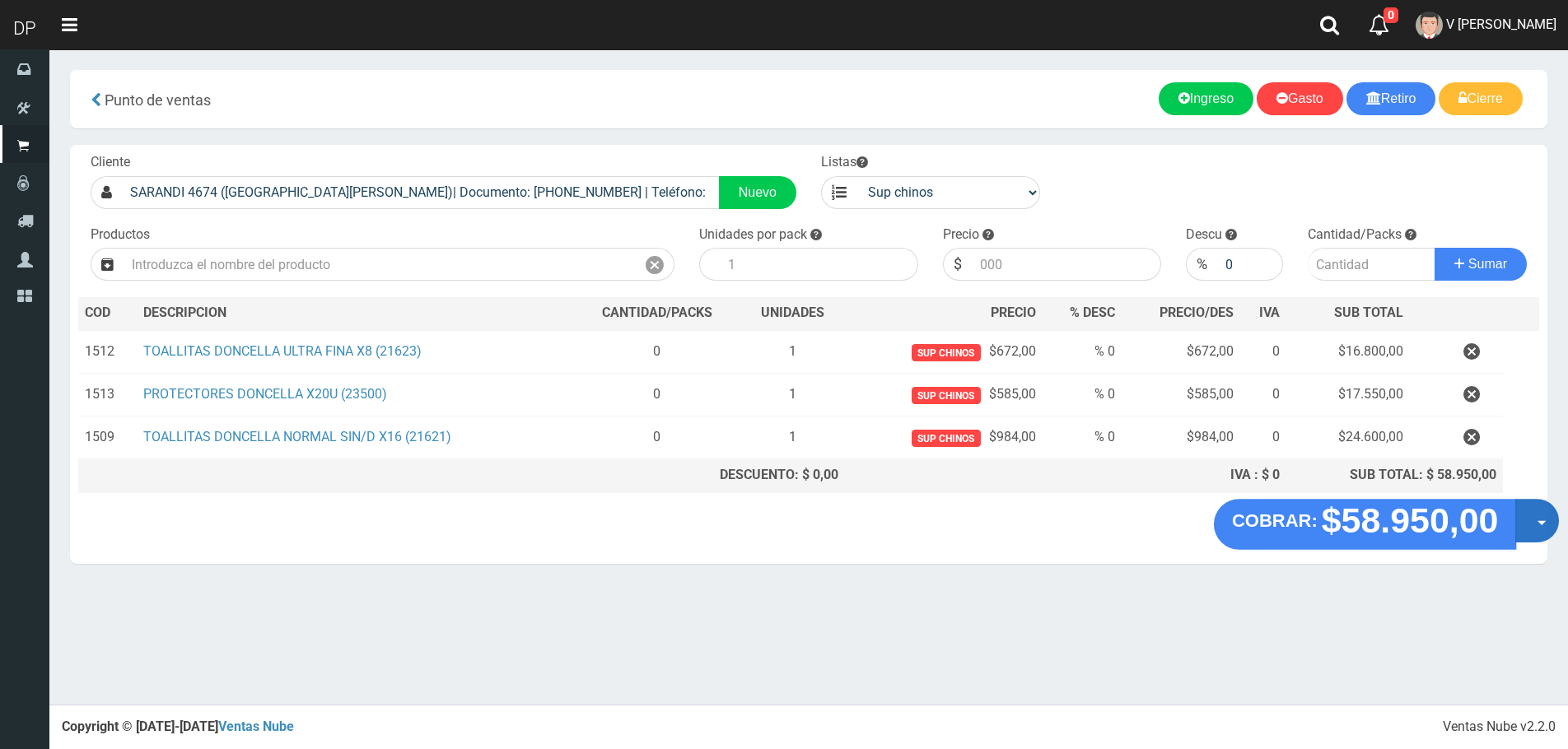
click at [1534, 516] on button "Opciones" at bounding box center [1537, 521] width 44 height 44
click at [1467, 530] on link "Hacer Devolucion" at bounding box center [1484, 526] width 147 height 38
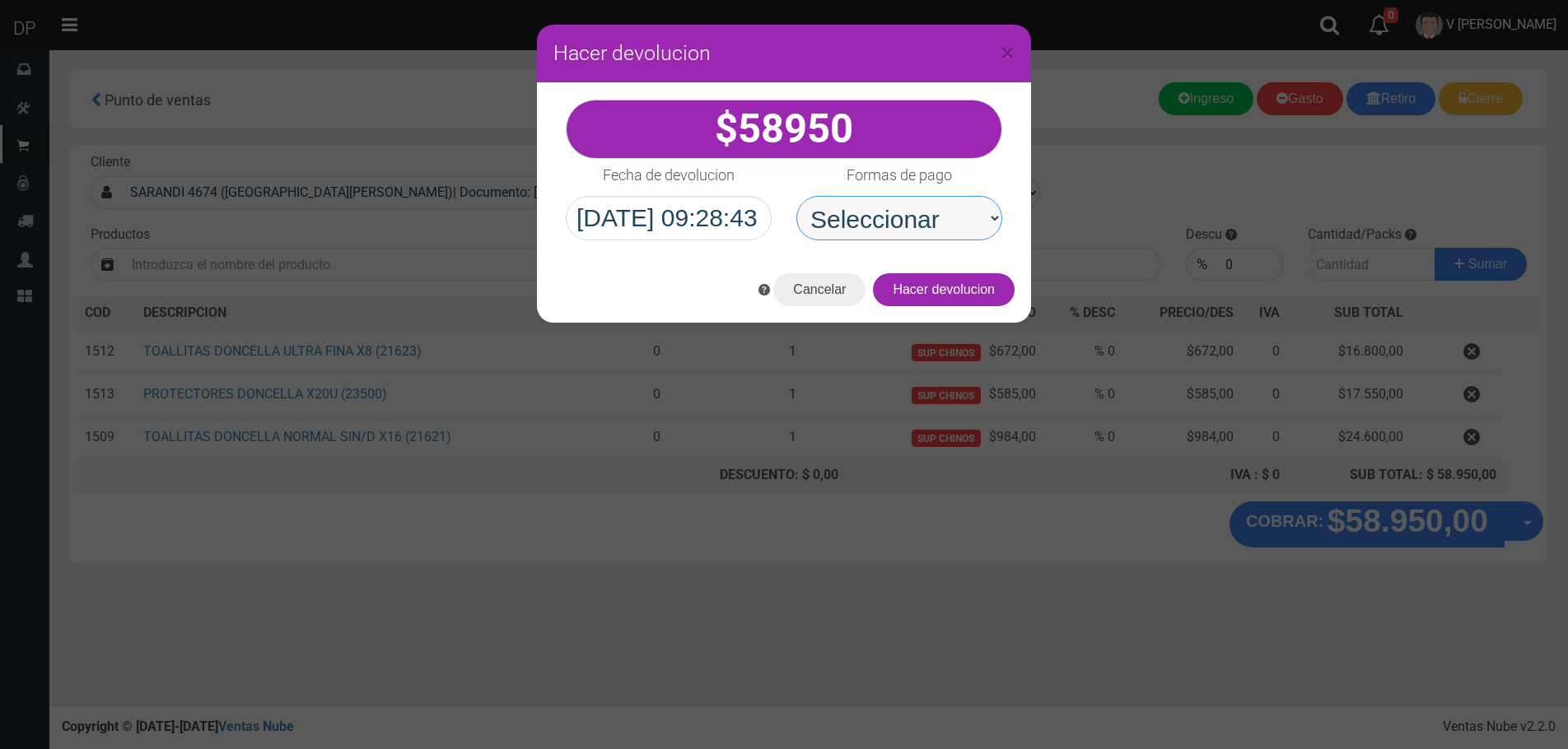
click at [878, 215] on select "Seleccionar Efectivo Tarjeta de Crédito Depósito Débito" at bounding box center [899, 218] width 206 height 44
click at [797, 196] on select "Seleccionar Efectivo Tarjeta de Crédito Depósito Débito" at bounding box center [899, 218] width 206 height 44
drag, startPoint x: 912, startPoint y: 220, endPoint x: 912, endPoint y: 237, distance: 17.0
click at [912, 220] on select "Seleccionar Efectivo Tarjeta de Crédito Depósito Débito" at bounding box center [899, 218] width 206 height 44
select select "Efectivo"
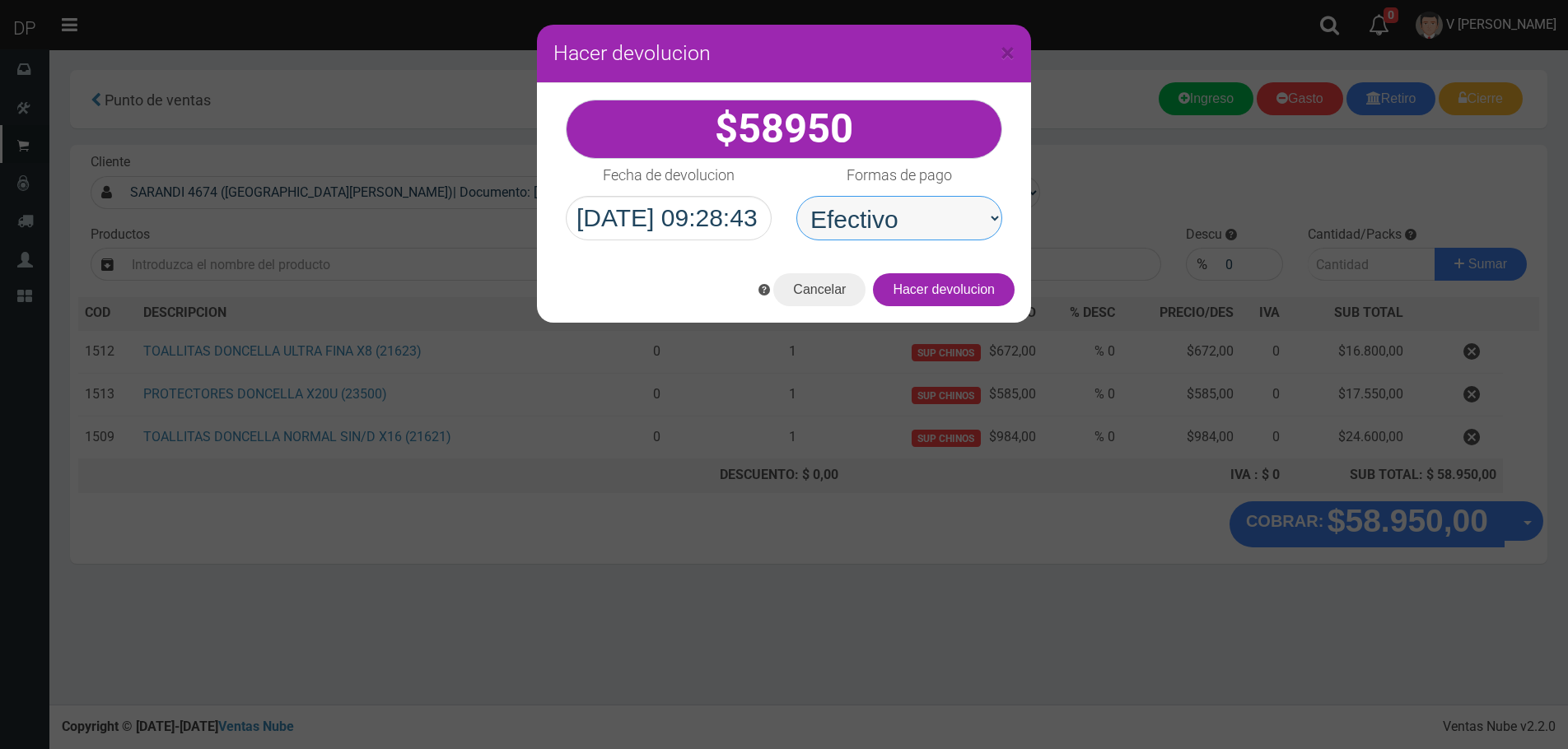
click at [797, 196] on select "Seleccionar Efectivo Tarjeta de Crédito Depósito Débito" at bounding box center [899, 218] width 206 height 44
click at [990, 293] on button "Hacer devolucion" at bounding box center [944, 290] width 142 height 33
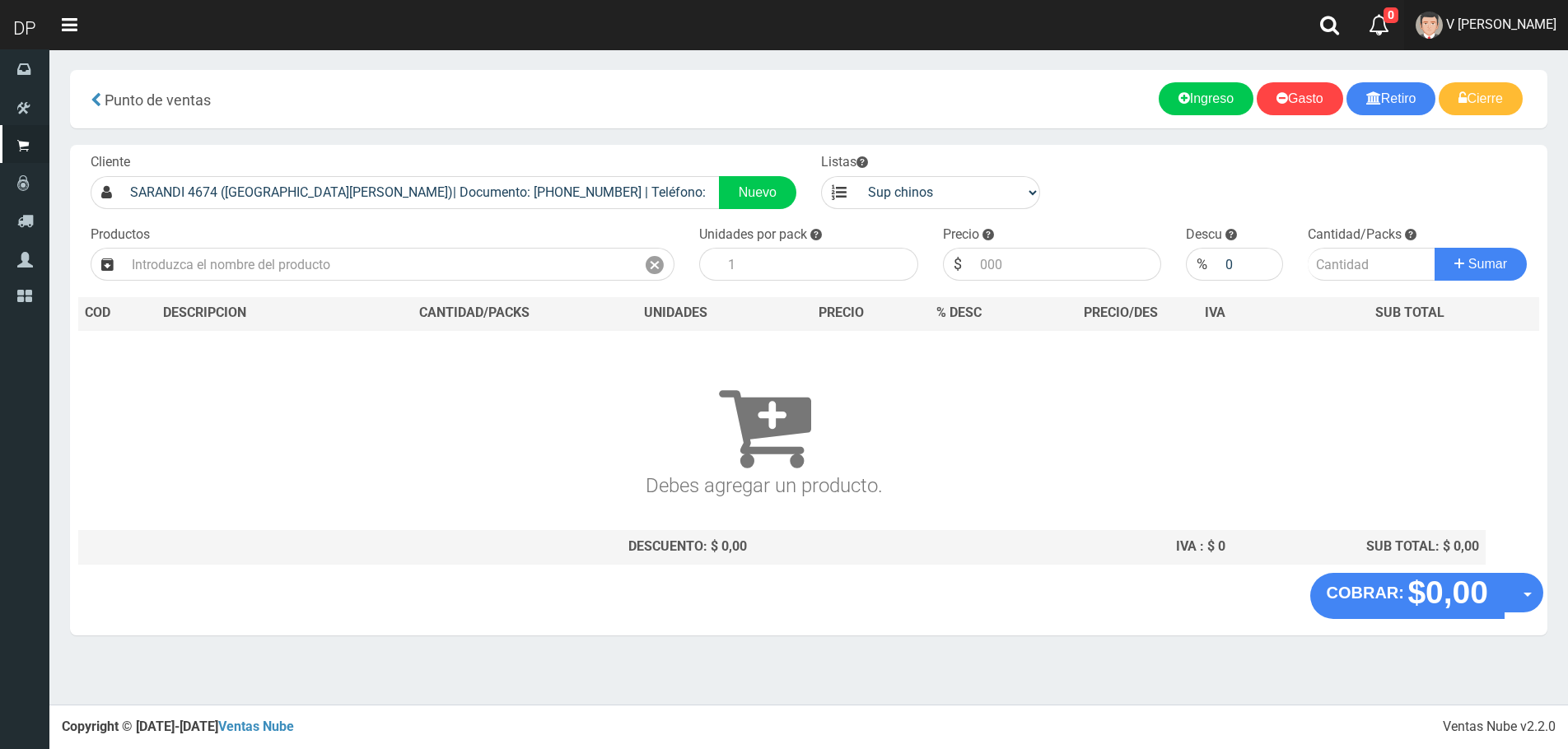
click at [1525, 28] on span "V Maria Graciela vargas" at bounding box center [1501, 23] width 111 height 15
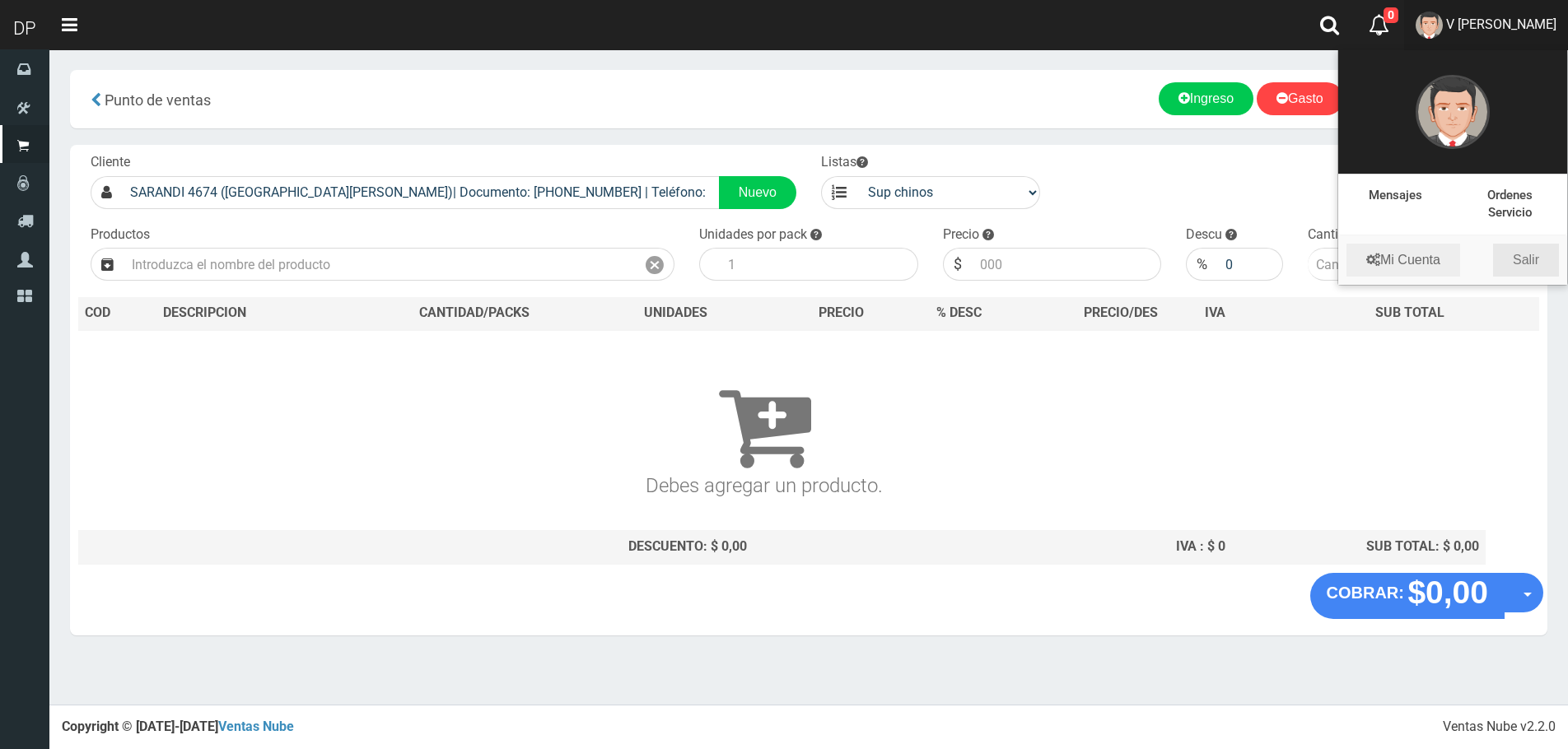
click at [1532, 264] on link "Salir" at bounding box center [1525, 260] width 66 height 33
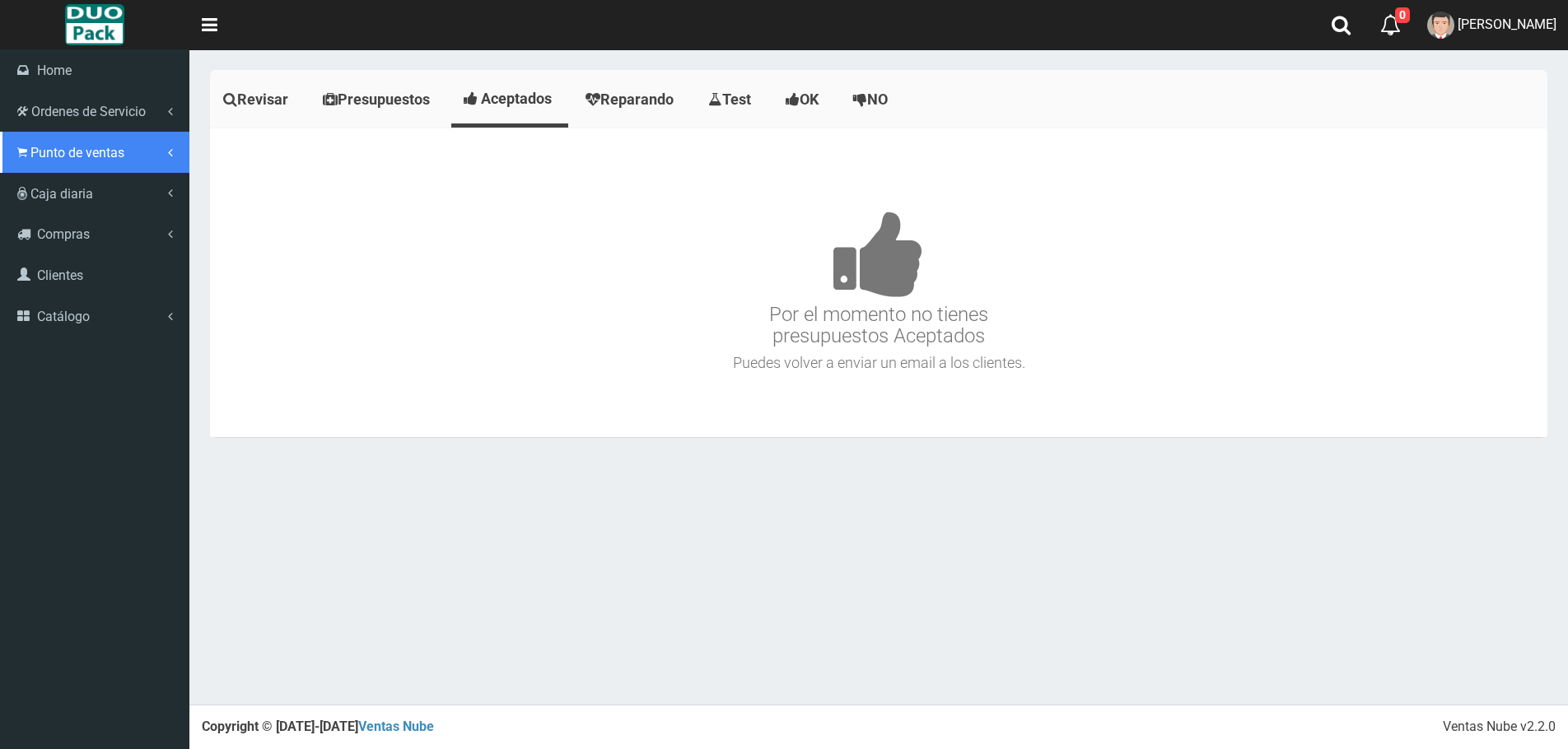
click at [63, 145] on span "Punto de ventas" at bounding box center [77, 152] width 94 height 15
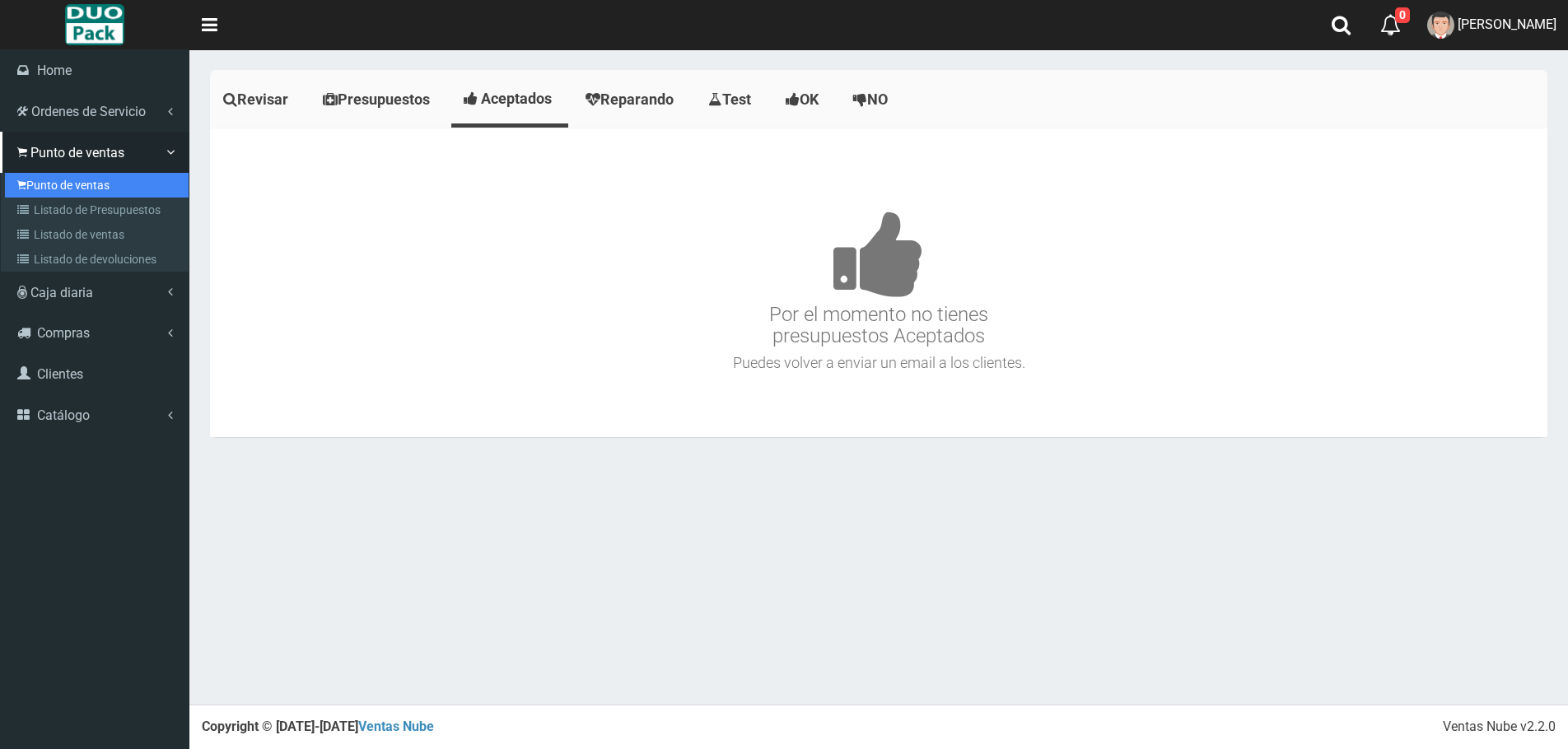
click at [105, 188] on link "Punto de ventas" at bounding box center [96, 184] width 183 height 24
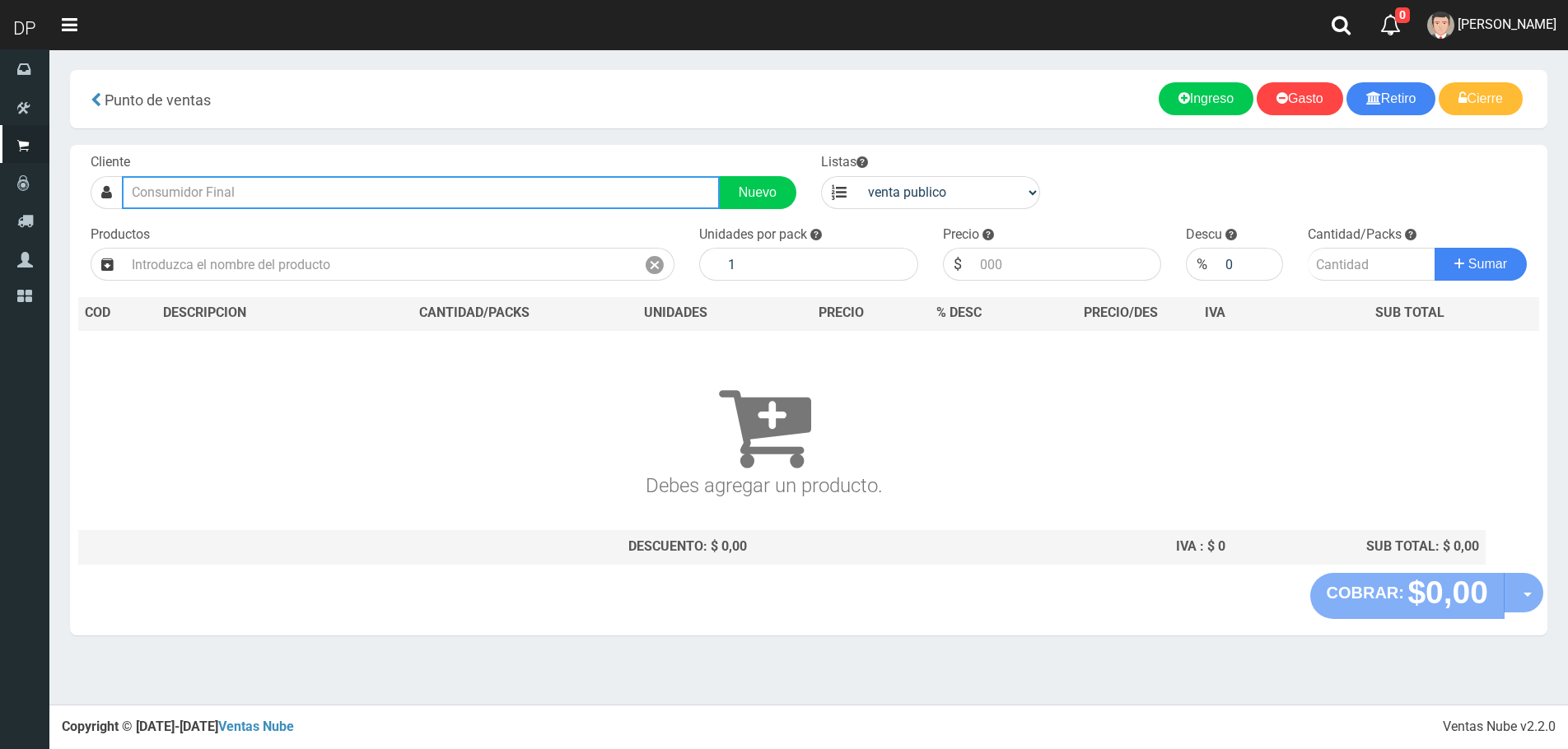
click at [225, 200] on input "text" at bounding box center [421, 192] width 598 height 33
type input "W"
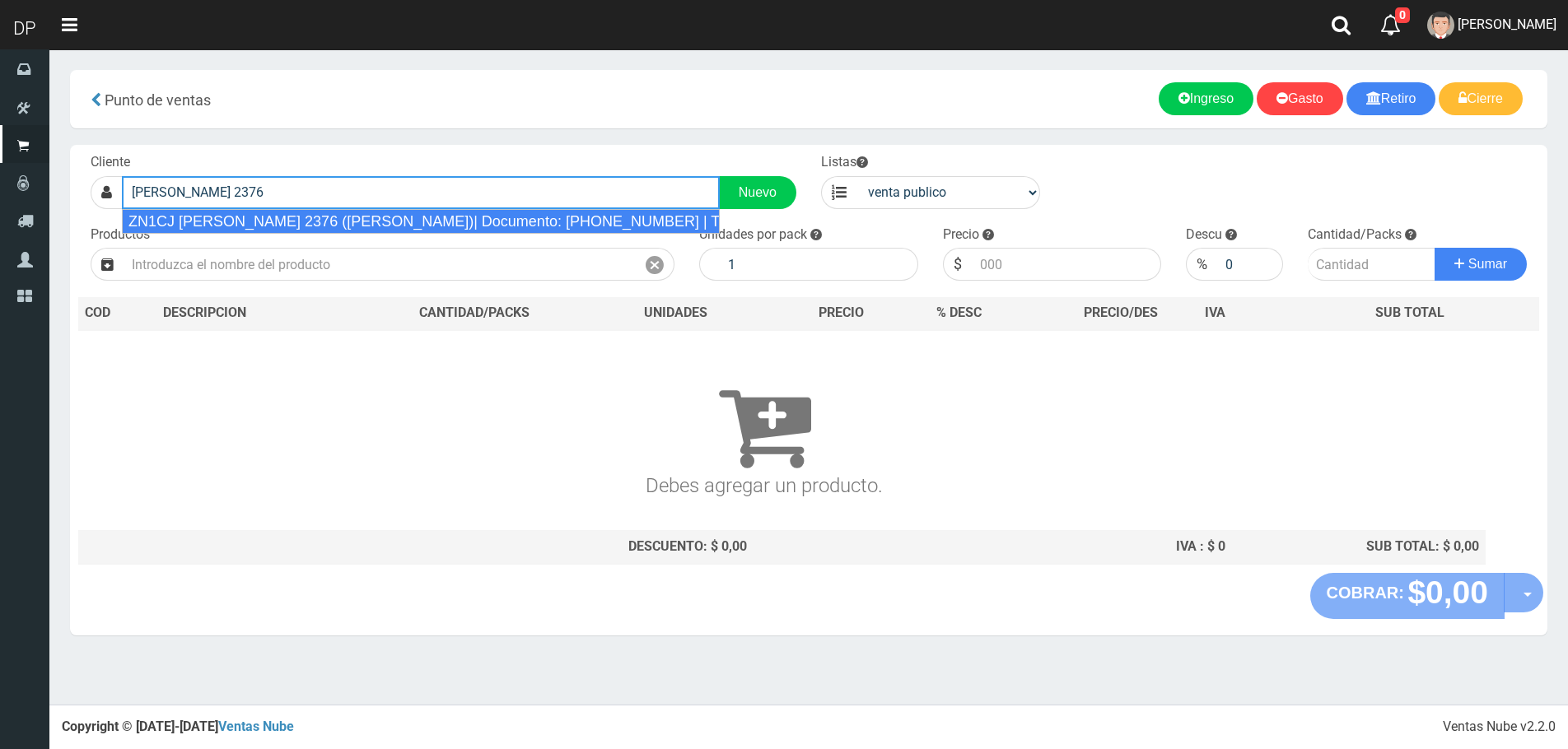
click at [263, 232] on div "ZN1CJ ALVEAR 2376 (BALLESTER)| Documento: 8956480 | Teléfono:" at bounding box center [421, 221] width 598 height 24
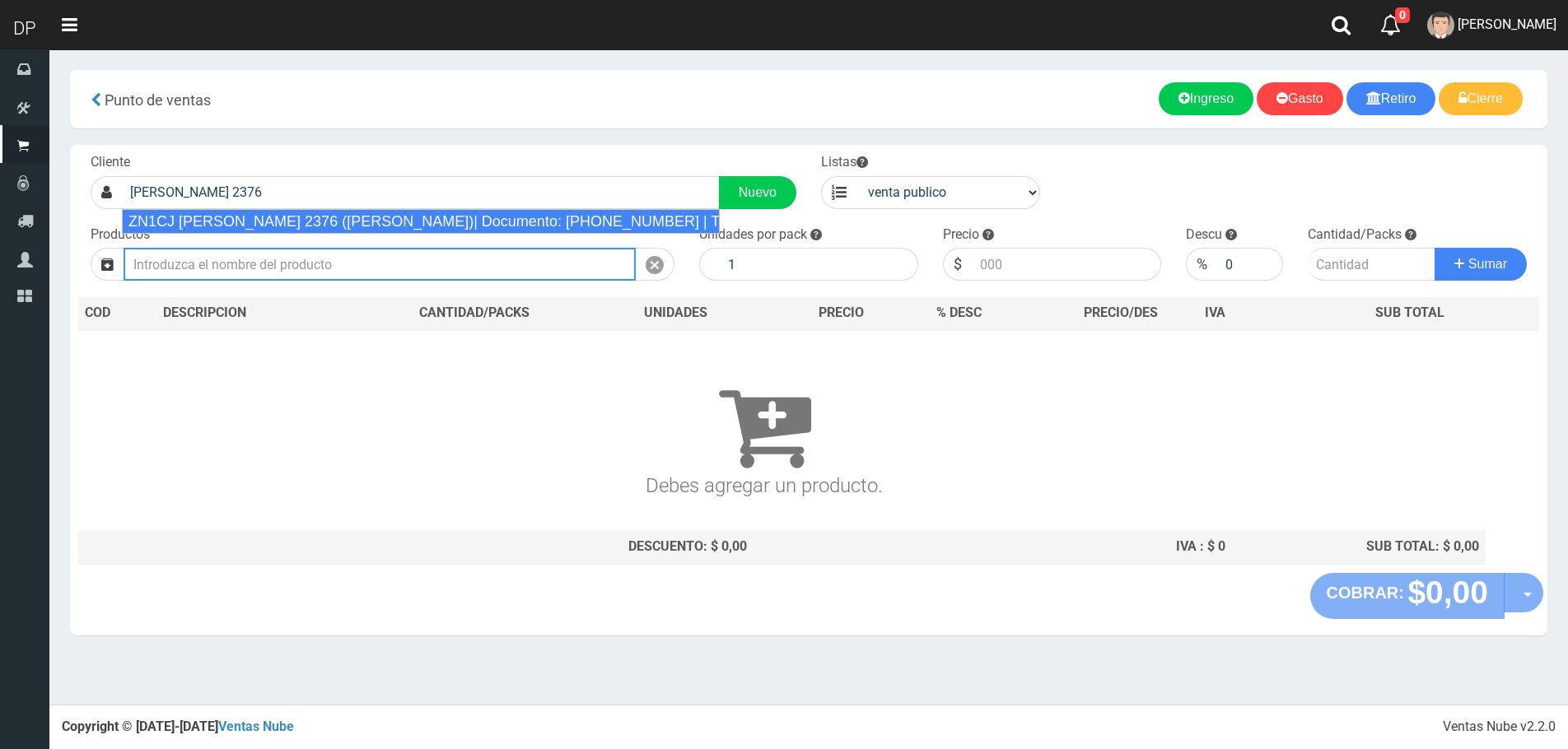
type input "ZN1CJ ALVEAR 2376 (BALLESTER)| Documento: 8956480 | Teléfono:"
select select "2"
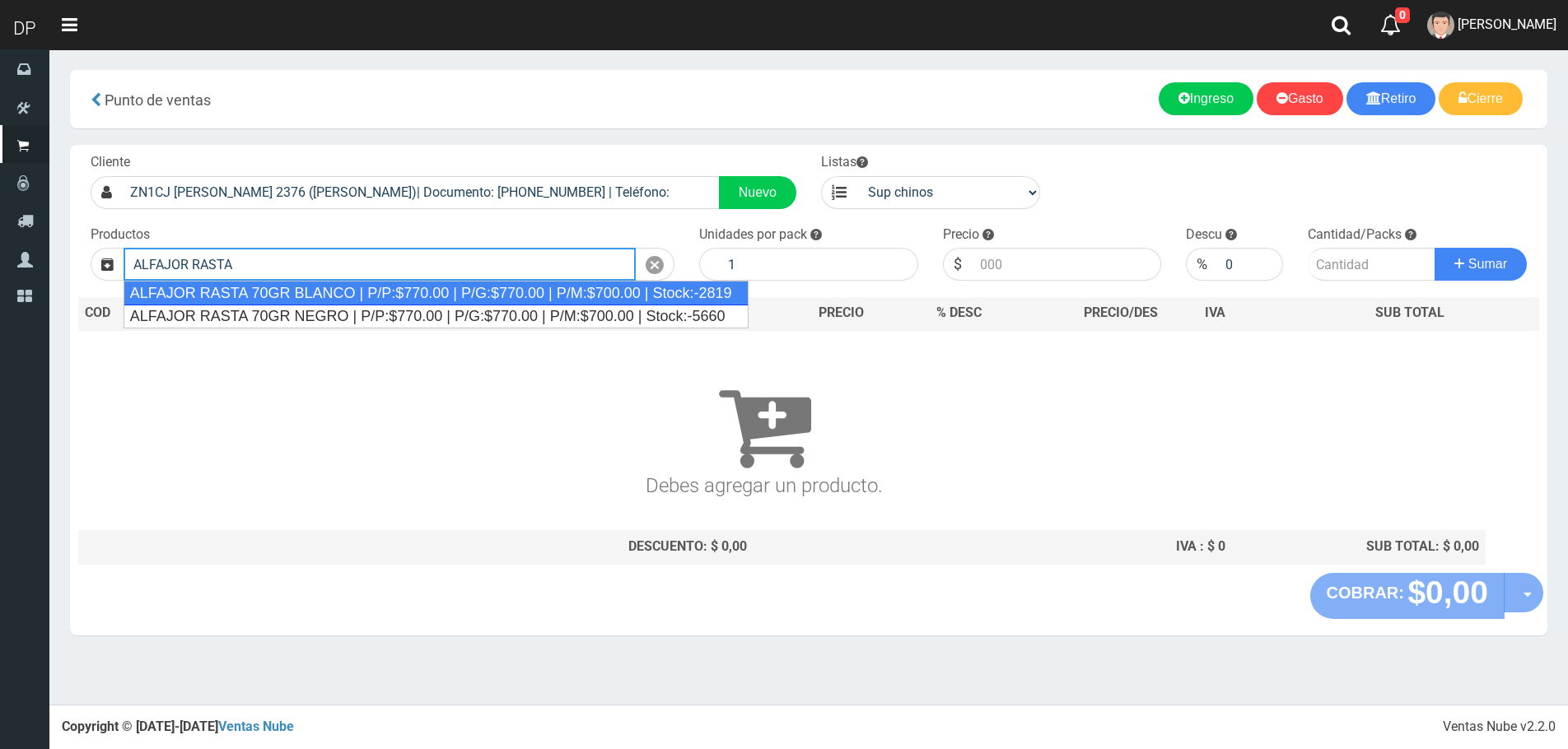
click at [370, 289] on div "ALFAJOR RASTA 70GR BLANCO | P/P:$770.00 | P/G:$770.00 | P/M:$700.00 | Stock:-28…" at bounding box center [435, 292] width 625 height 24
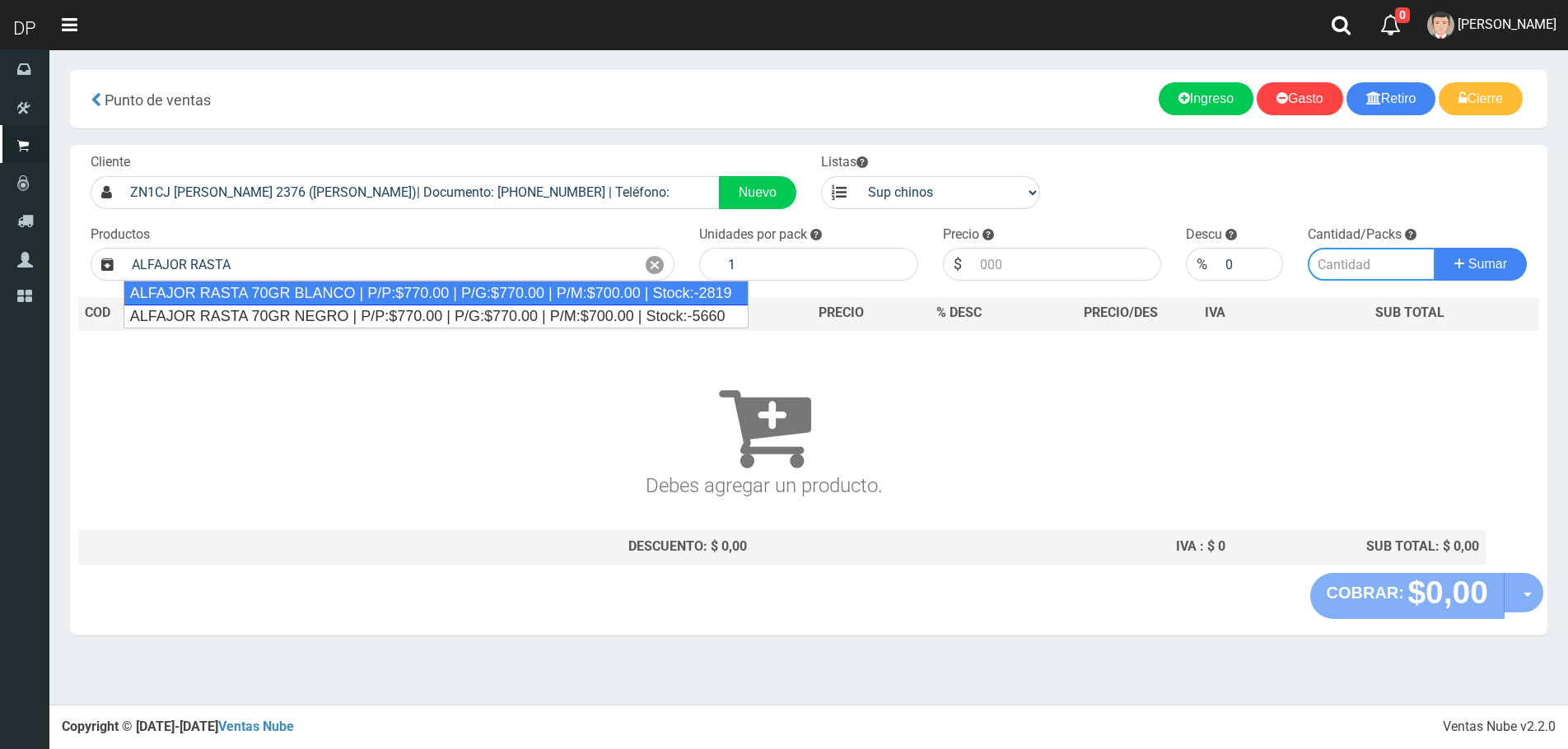
type input "ALFAJOR RASTA 70GR BLANCO | P/P:$770.00 | P/G:$770.00 | P/M:$700.00 | Stock:-28…"
type input "18"
type input "770.00"
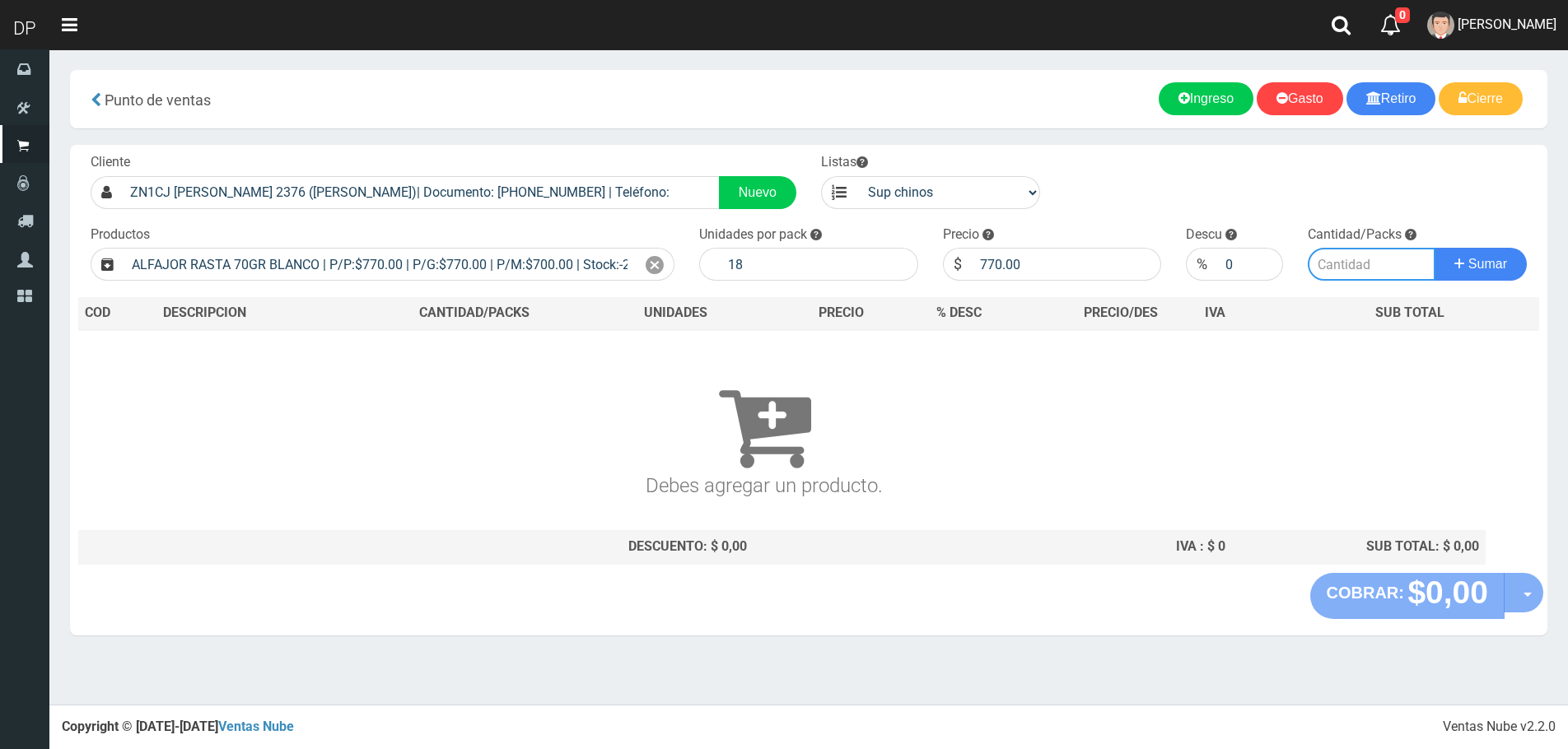
click at [1352, 265] on input "number" at bounding box center [1371, 264] width 128 height 33
type input "1"
click at [1434, 248] on button "Sumar" at bounding box center [1480, 264] width 93 height 33
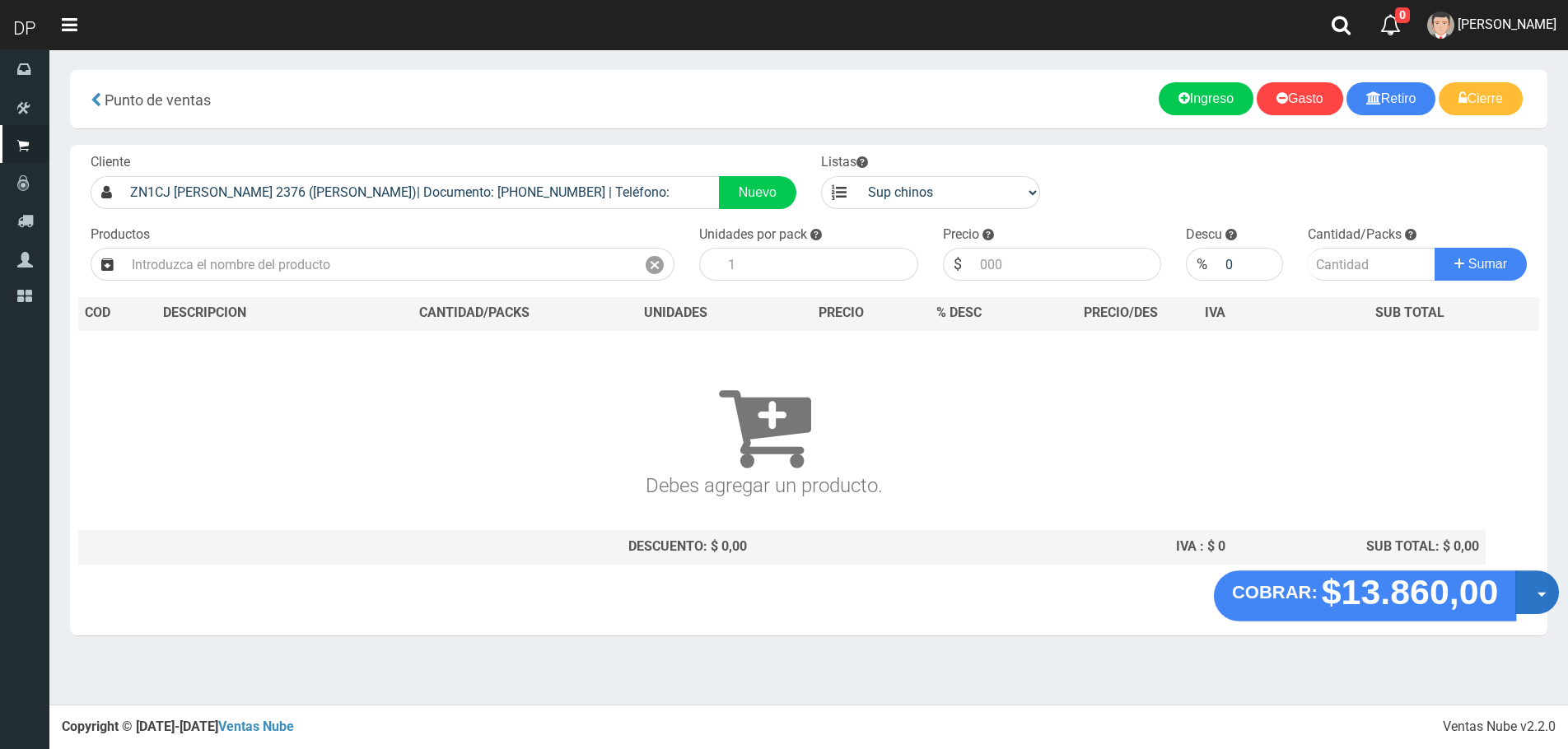
click at [1538, 598] on button "Opciones" at bounding box center [1537, 593] width 44 height 44
click at [1499, 610] on link "Hacer Devolucion" at bounding box center [1484, 598] width 147 height 38
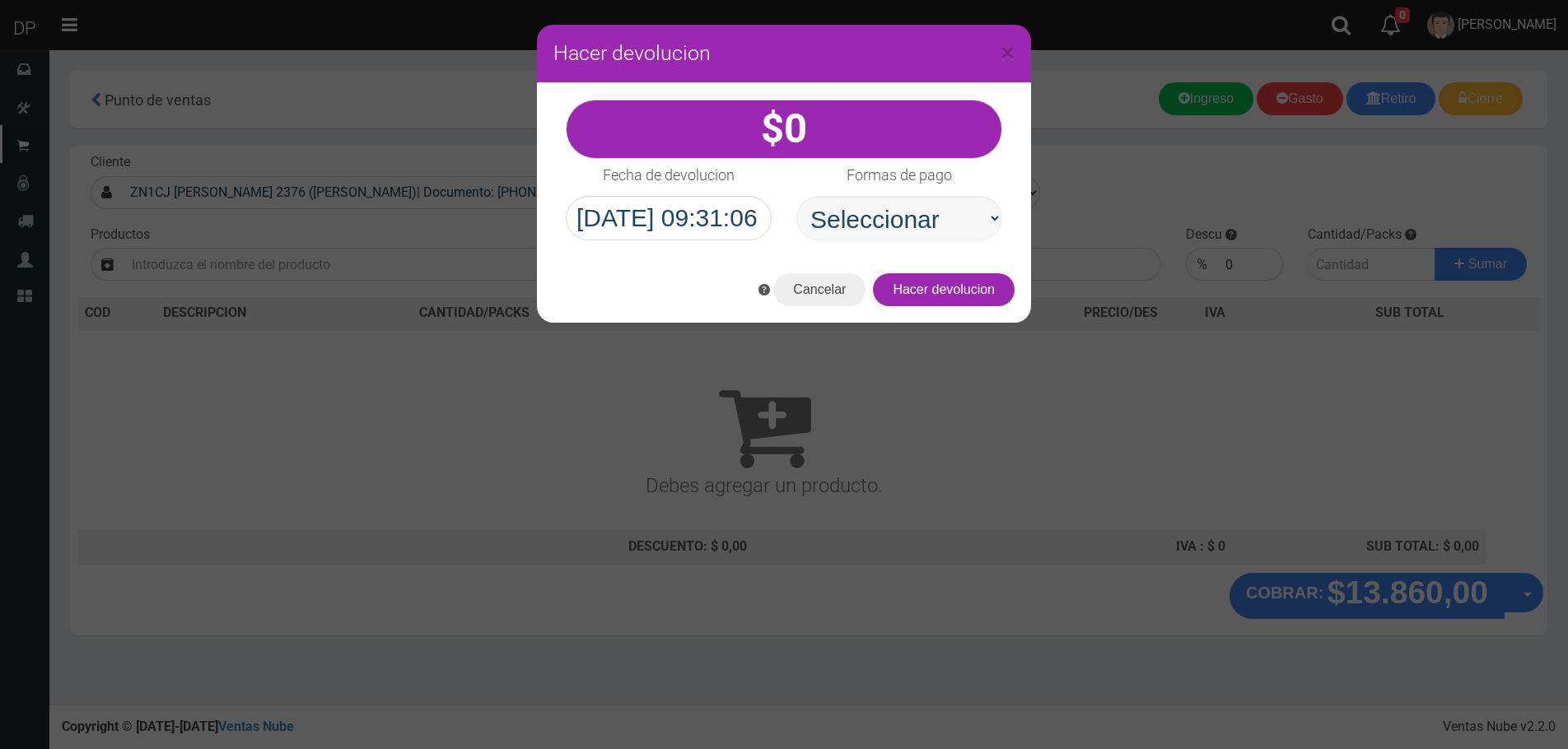
click at [877, 203] on select "Seleccionar Efectivo Tarjeta de Crédito Depósito Débito" at bounding box center [899, 218] width 206 height 44
select select "Efectivo"
click at [797, 196] on select "Seleccionar Efectivo Tarjeta de Crédito Depósito Débito" at bounding box center [899, 218] width 206 height 44
click at [990, 296] on button "Hacer devolucion" at bounding box center [944, 290] width 142 height 33
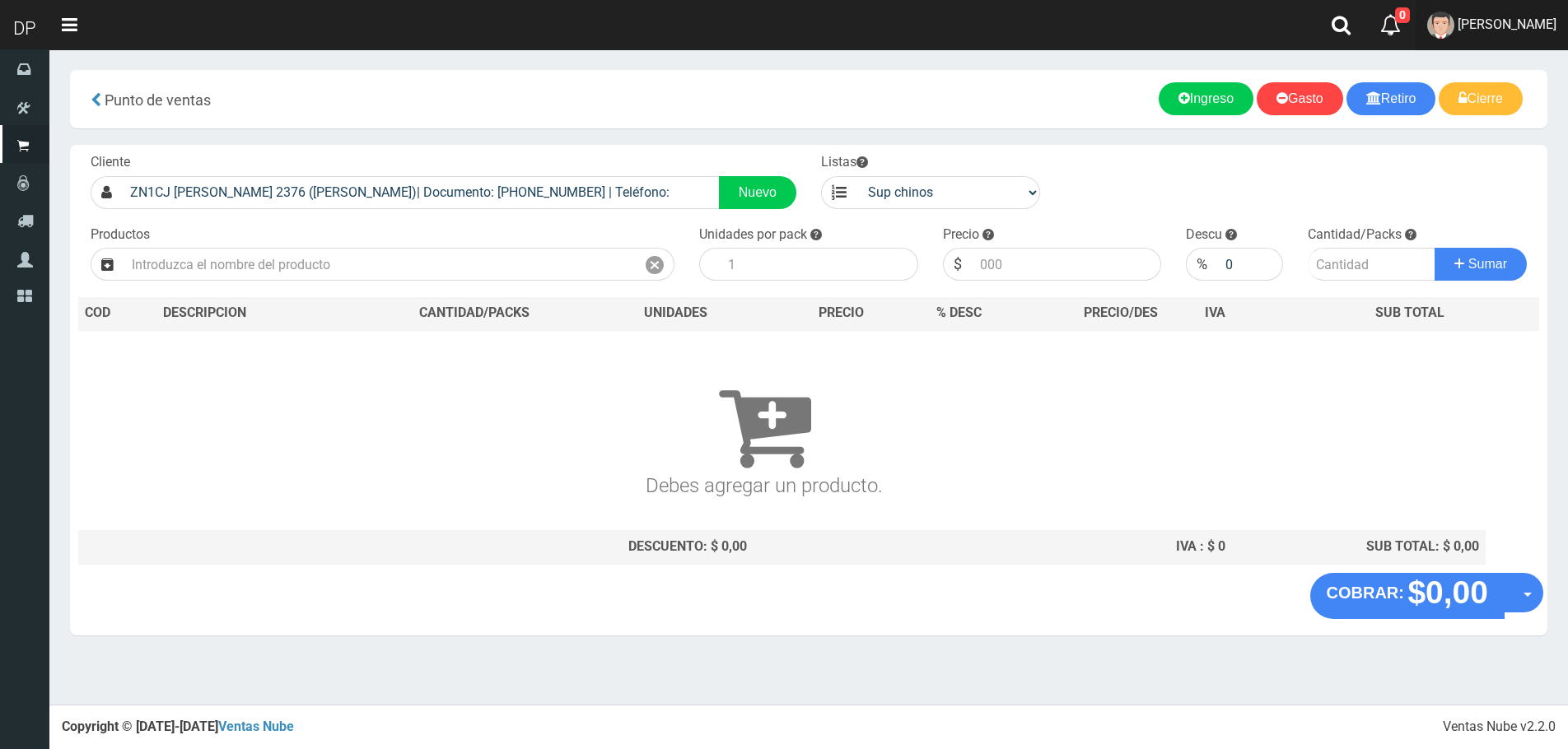
click at [1526, 24] on span "Betiana Paola Casco" at bounding box center [1507, 23] width 99 height 15
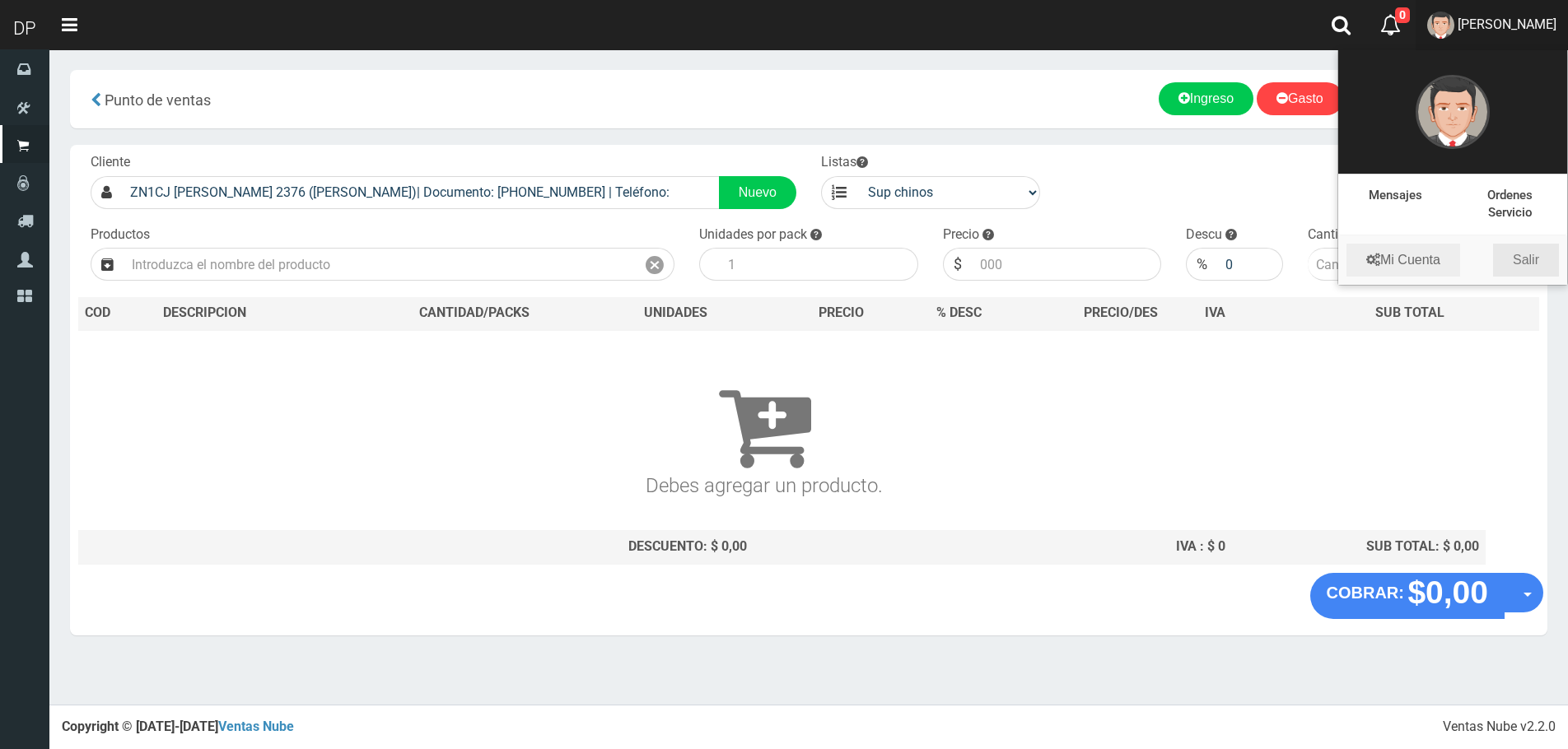
click at [1531, 254] on link "Salir" at bounding box center [1525, 260] width 66 height 33
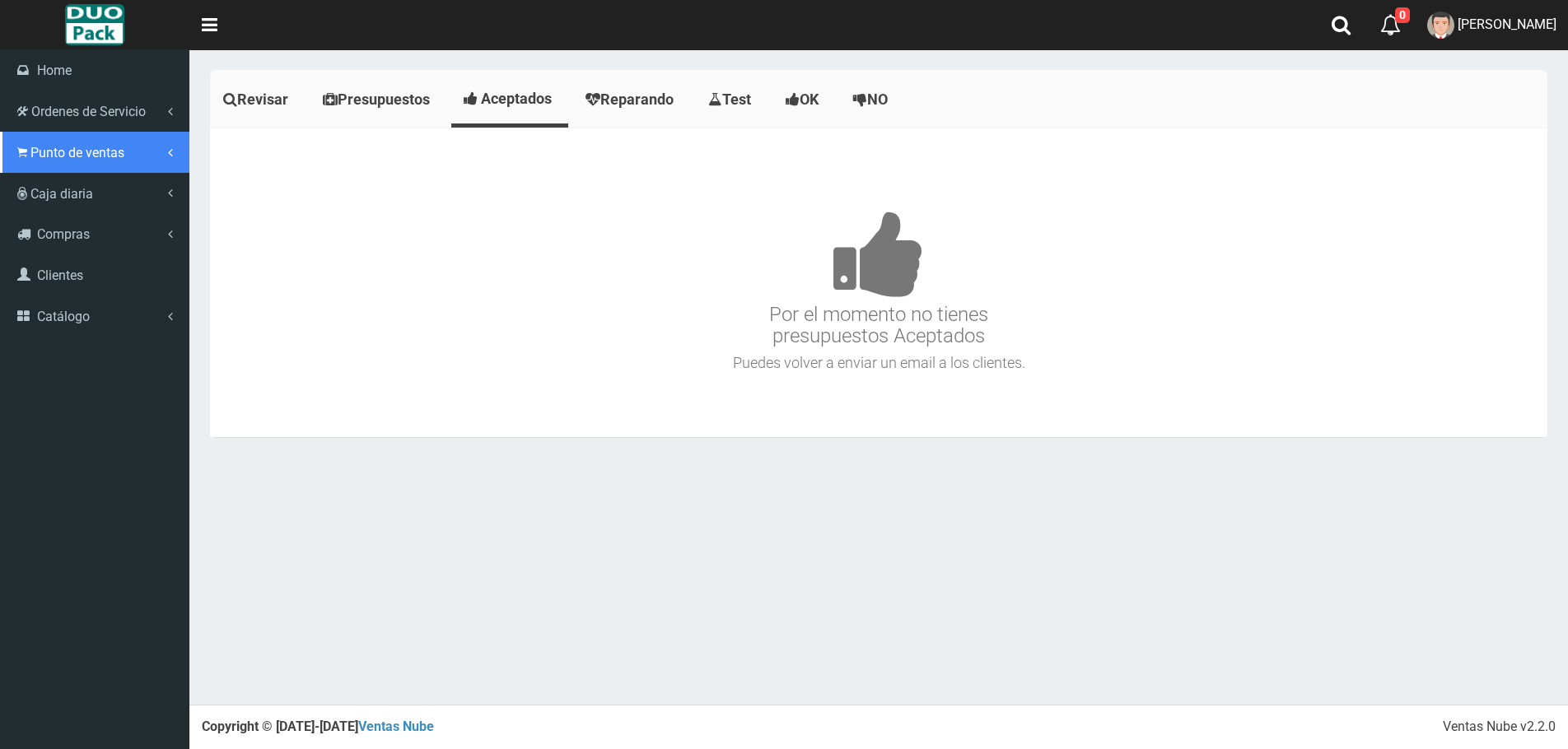
click at [25, 147] on icon at bounding box center [22, 152] width 10 height 15
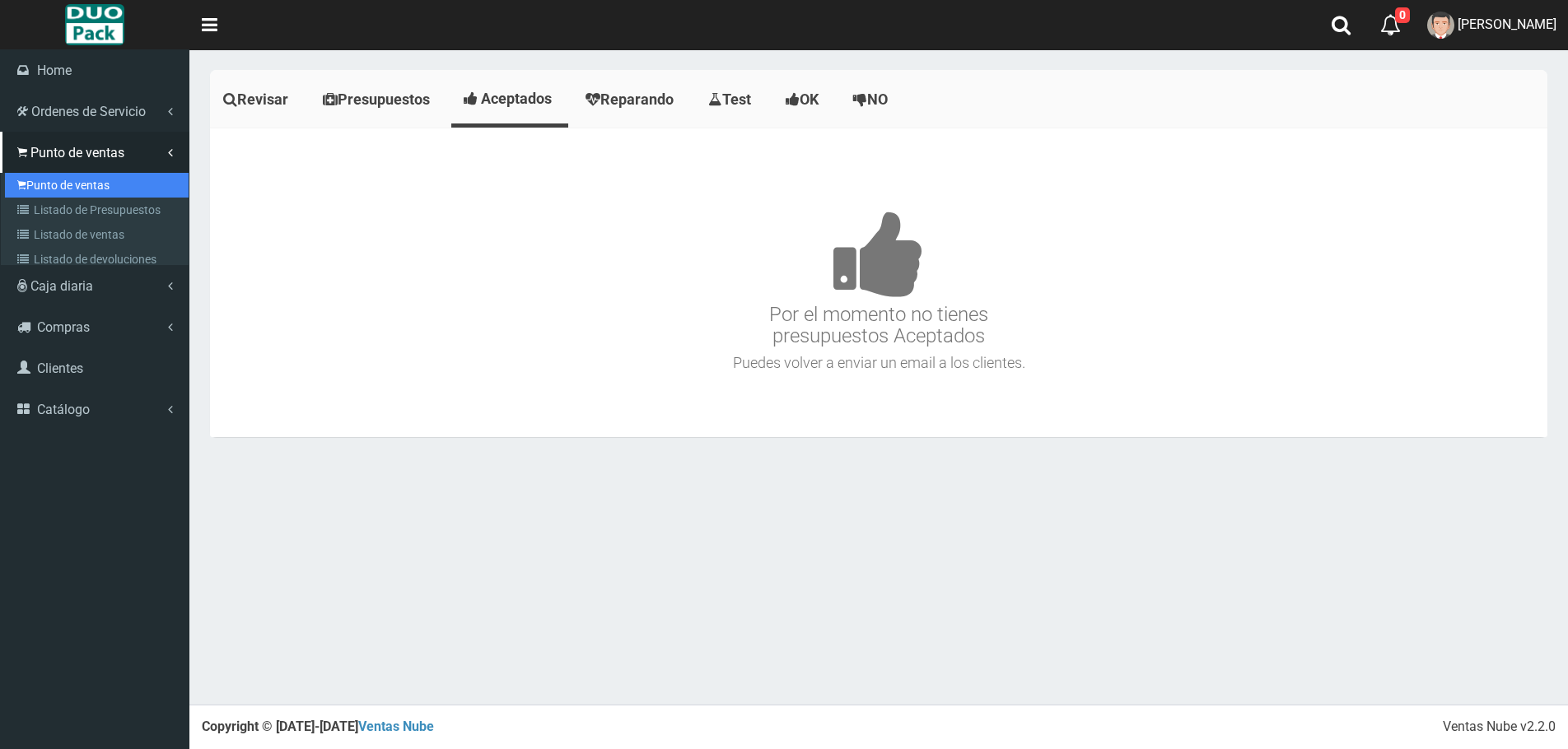
click at [108, 191] on link "Punto de ventas" at bounding box center [96, 184] width 183 height 24
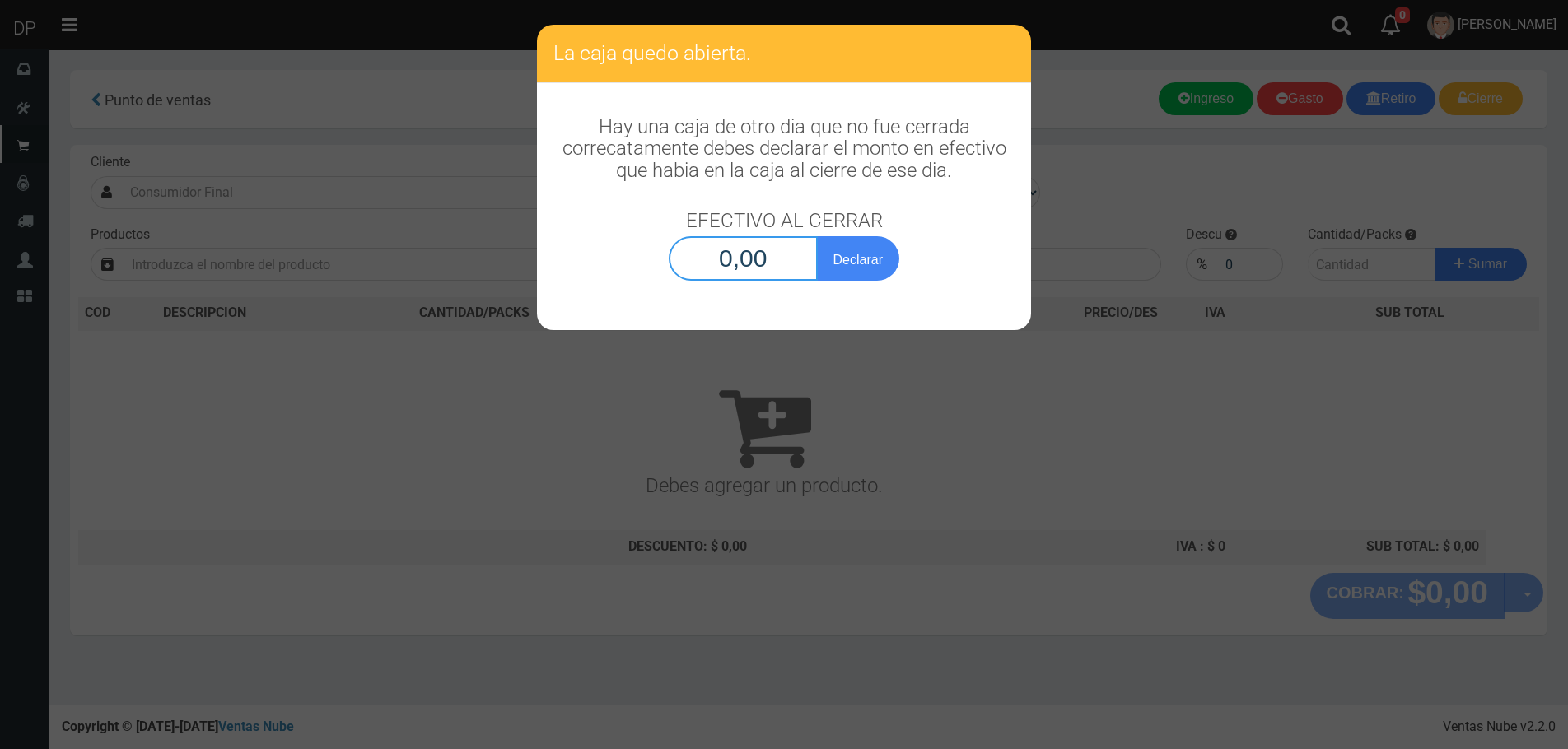
click at [796, 259] on input "0,00" at bounding box center [744, 258] width 149 height 44
type input "1,00"
click at [817, 236] on button "Declarar" at bounding box center [859, 258] width 83 height 44
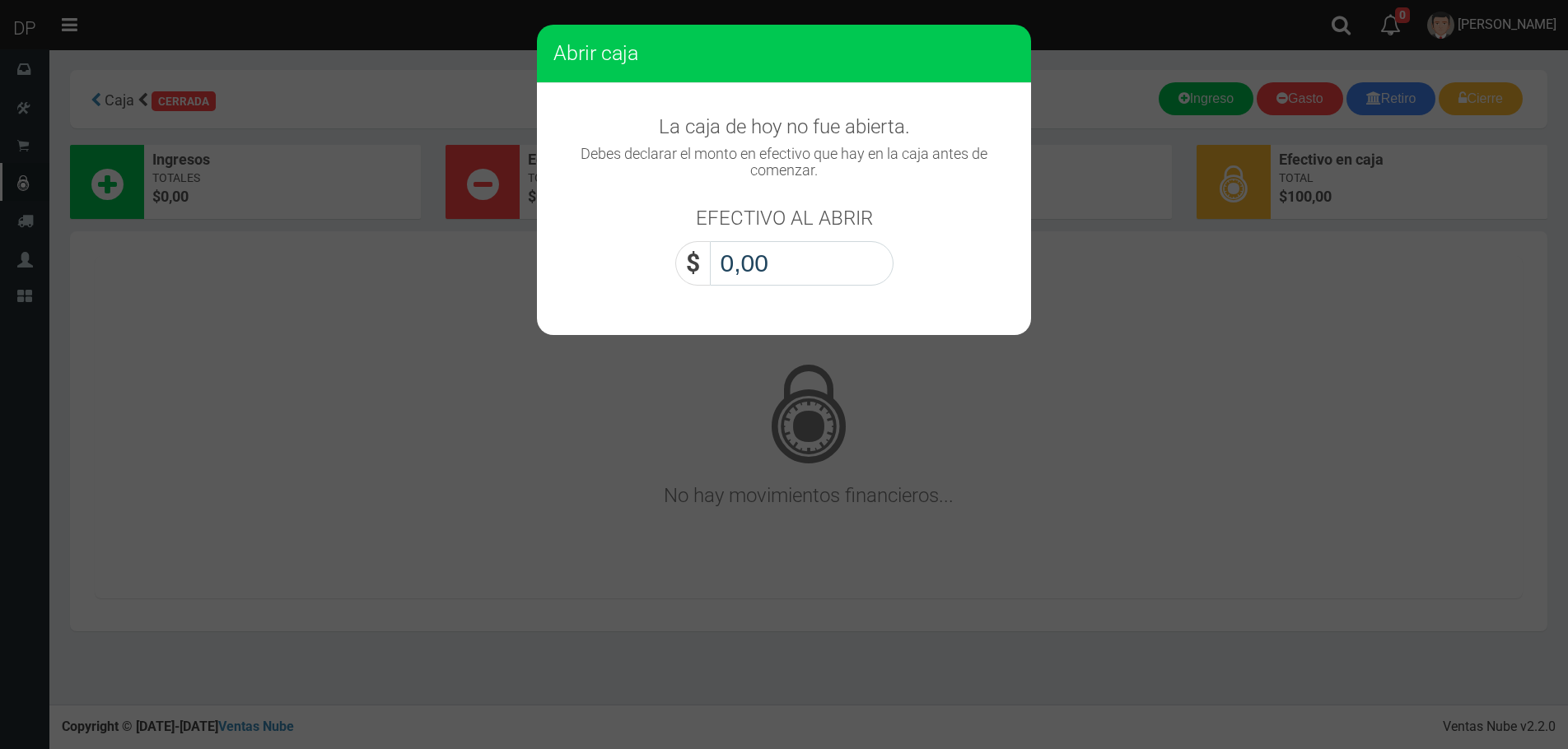
click at [773, 268] on input "0,00" at bounding box center [801, 263] width 183 height 44
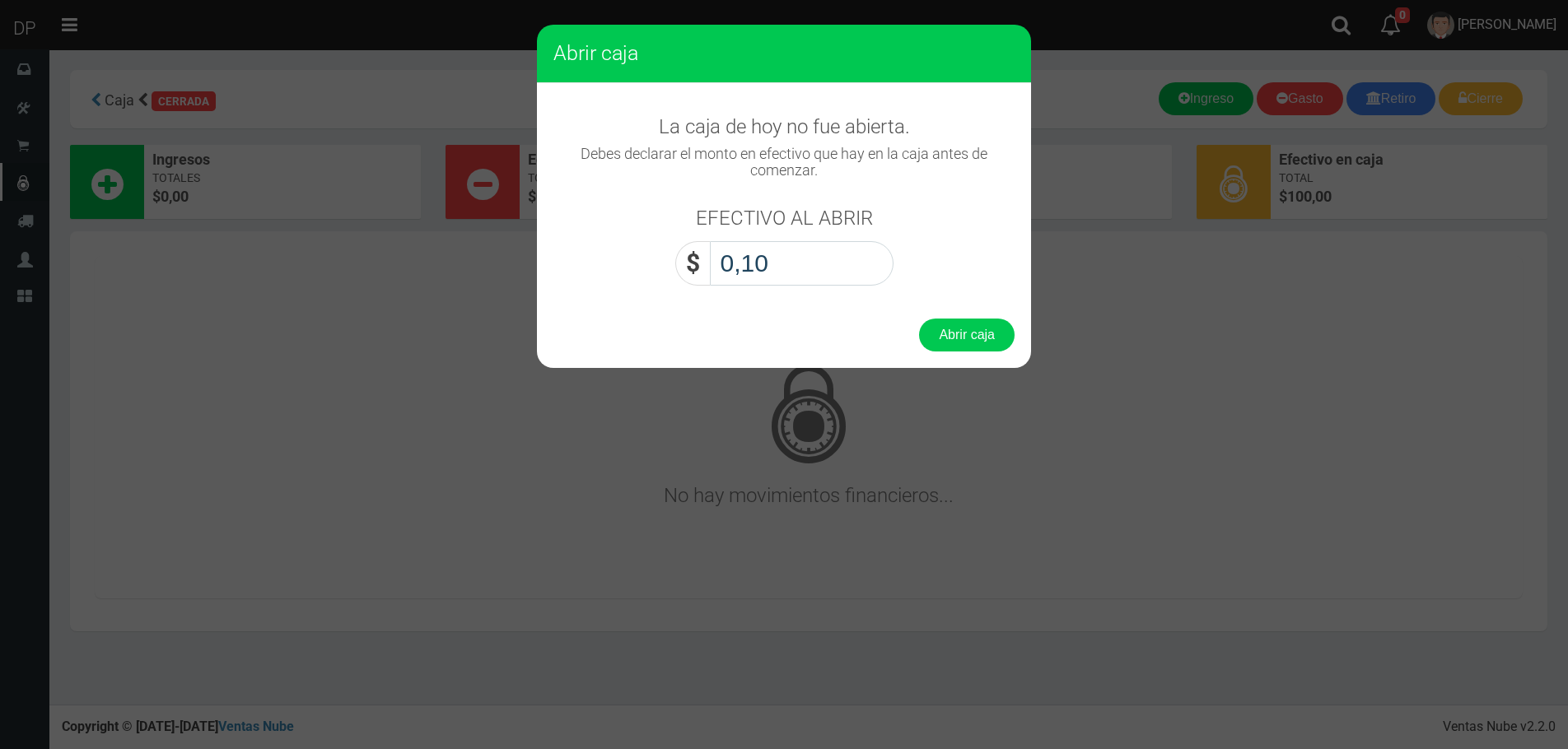
type input "1,00"
click at [919, 318] on button "Abrir caja" at bounding box center [967, 334] width 95 height 33
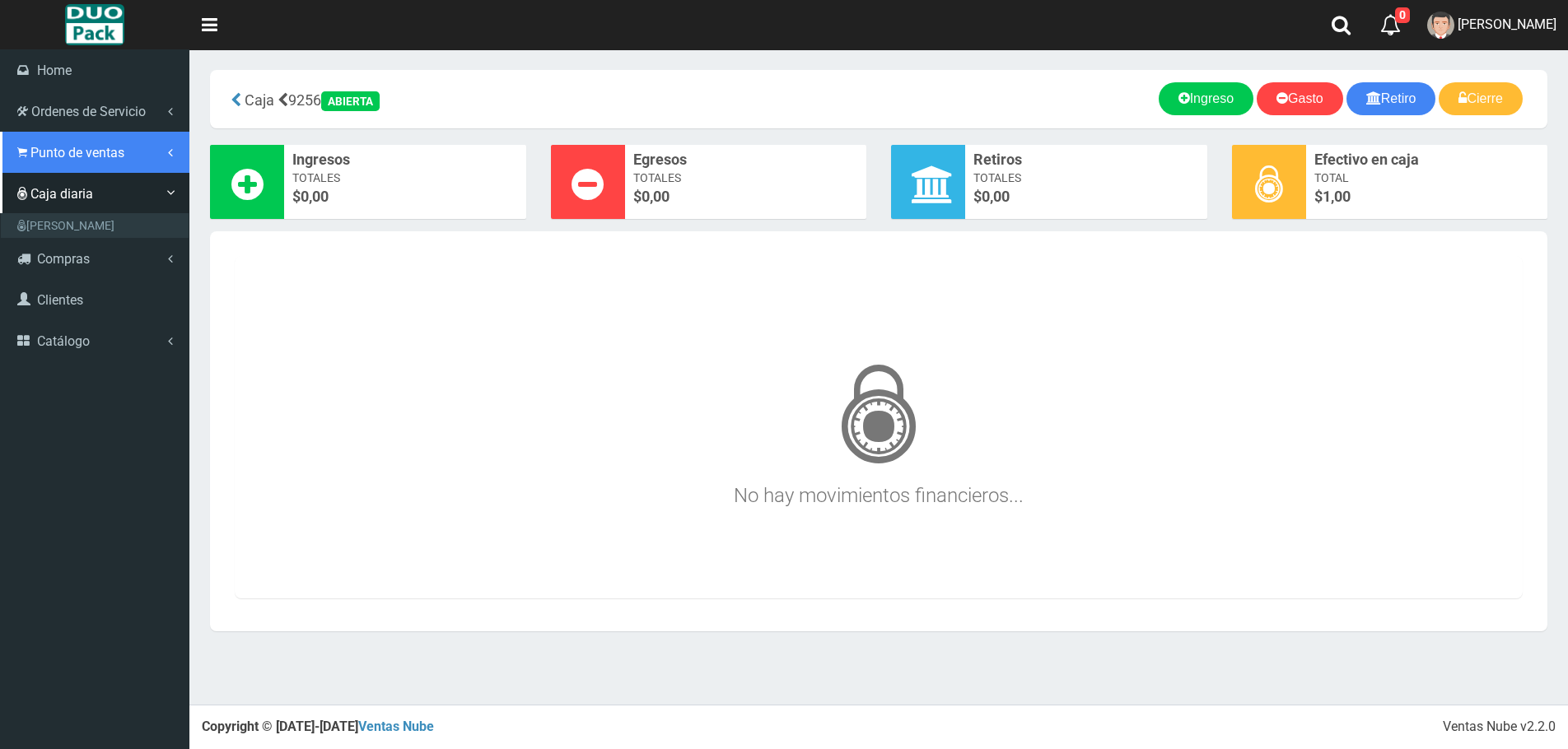
click at [79, 159] on span "Punto de ventas" at bounding box center [77, 152] width 94 height 15
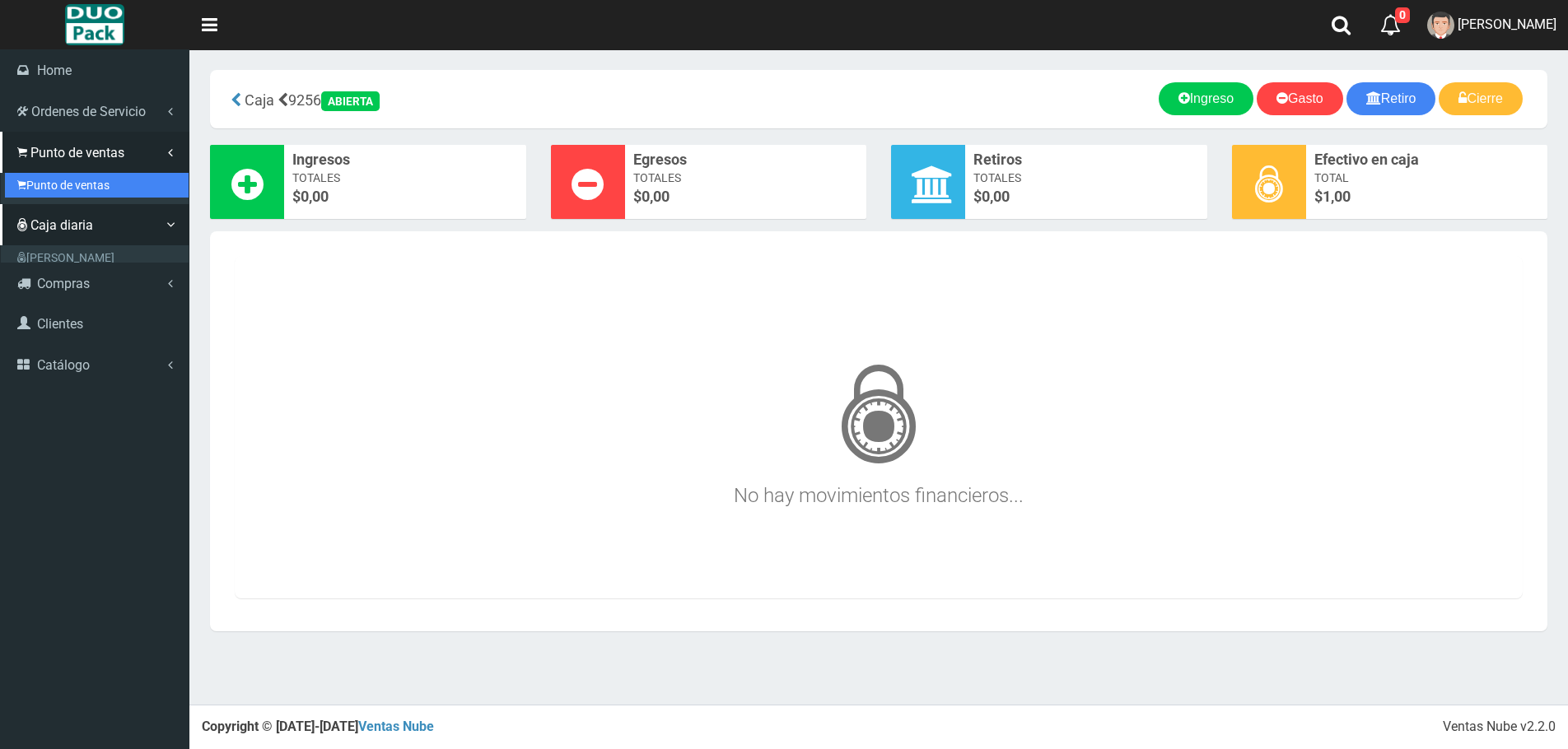
click at [79, 183] on link "Punto de ventas" at bounding box center [96, 184] width 183 height 24
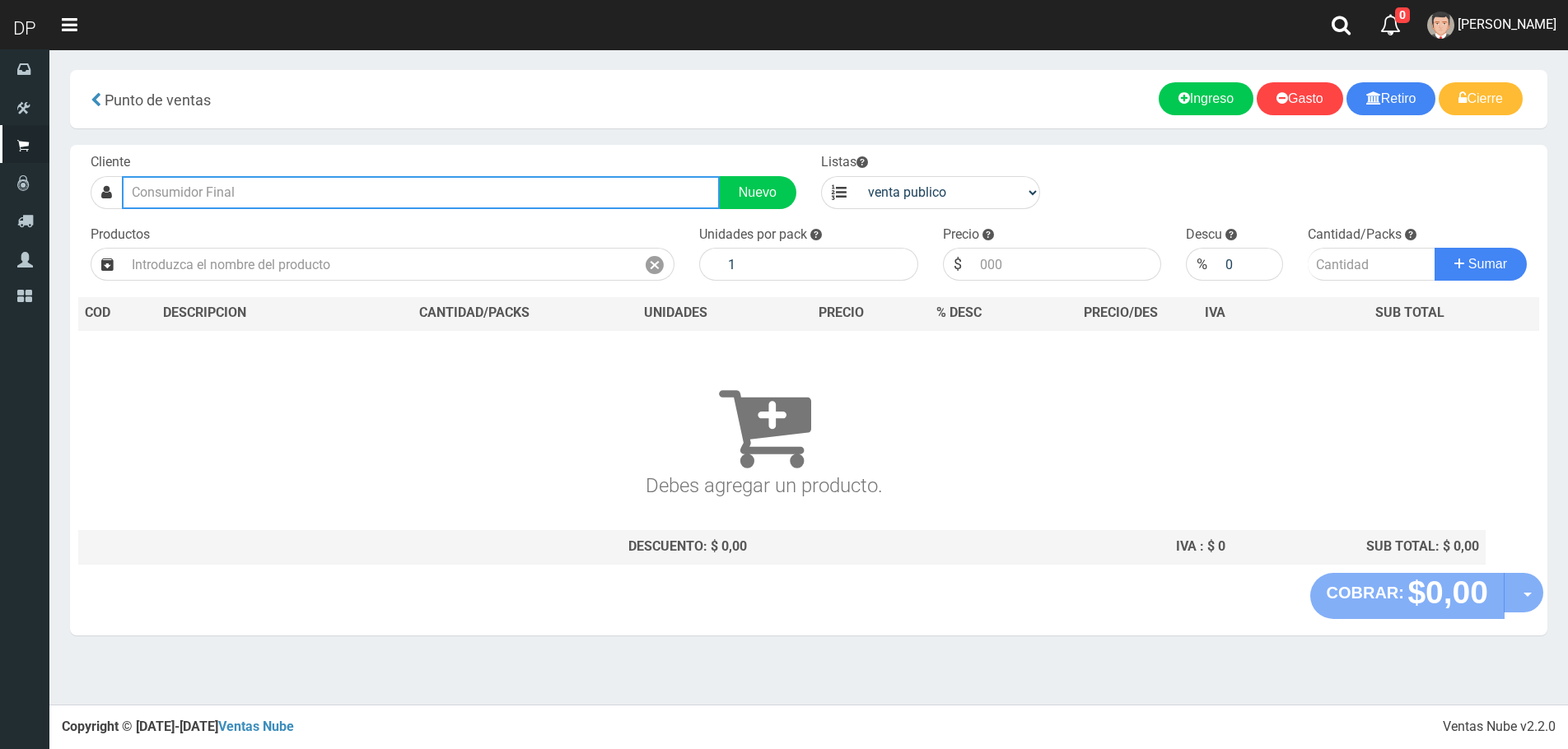
click at [270, 199] on input "text" at bounding box center [421, 192] width 598 height 33
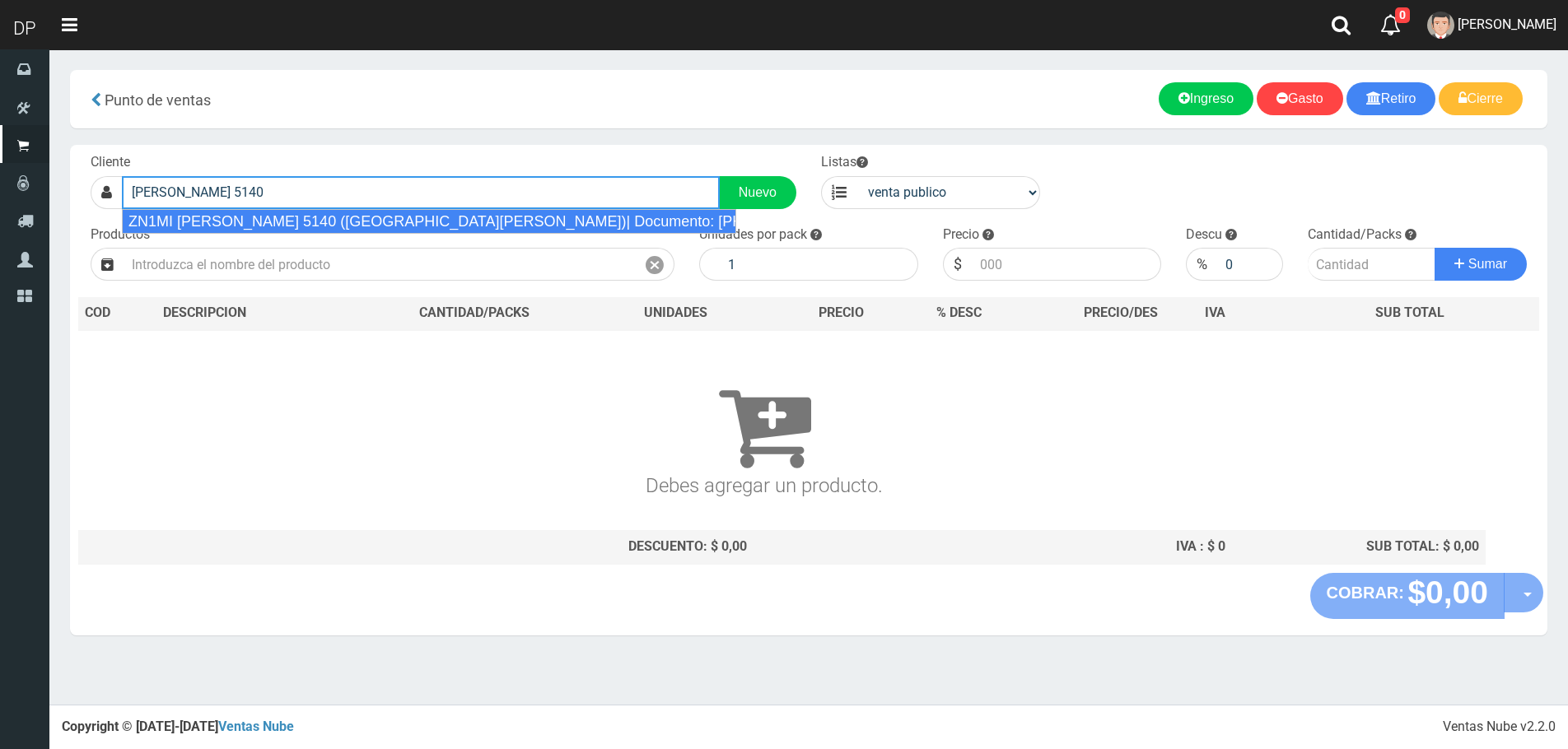
click at [347, 213] on div "ZN1MI [PERSON_NAME] 5140 ([GEOGRAPHIC_DATA][PERSON_NAME])| Documento: [PHONE_NU…" at bounding box center [429, 221] width 614 height 24
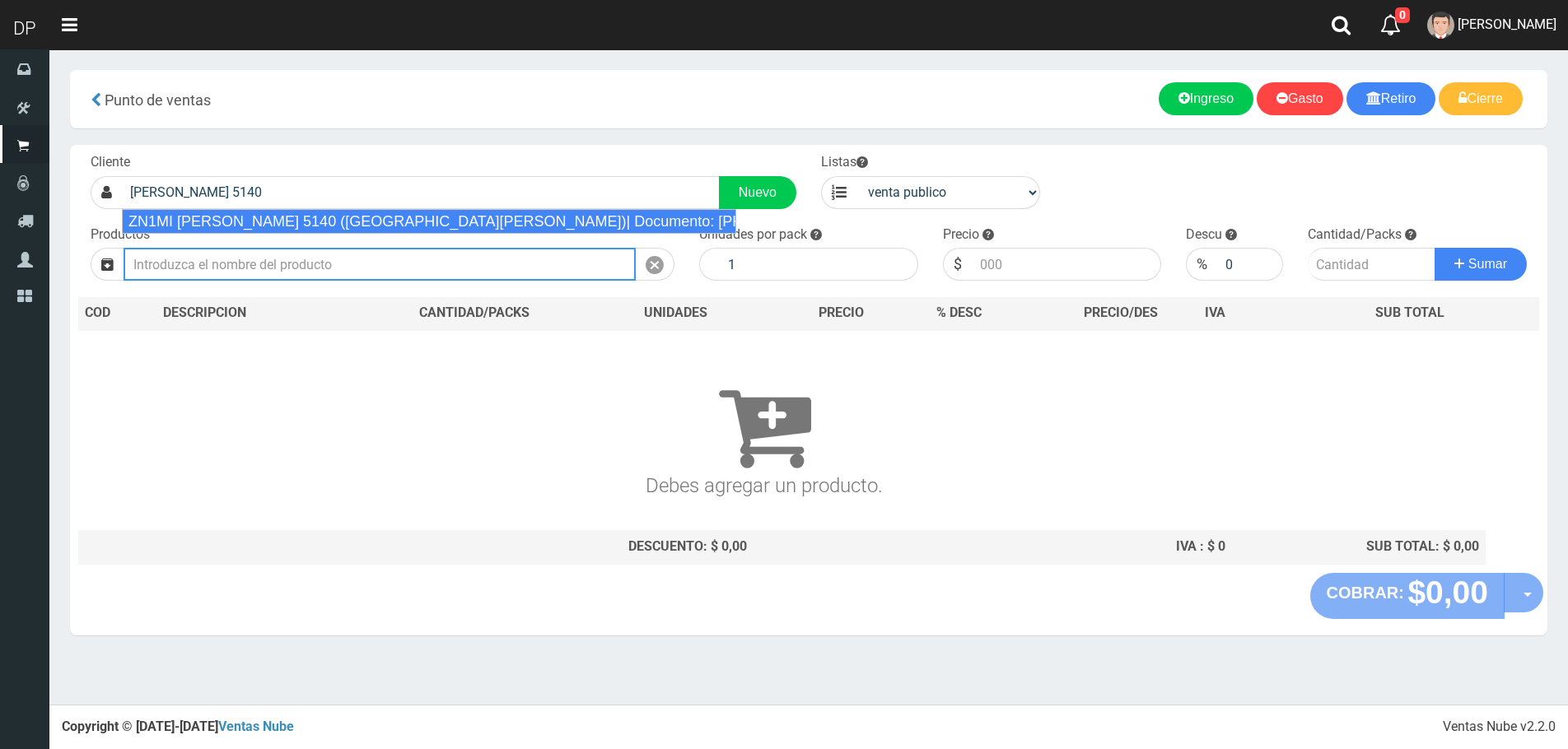
type input "ZN1MI [PERSON_NAME] 5140 ([GEOGRAPHIC_DATA][PERSON_NAME])| Documento: [PHONE_NU…"
select select "2"
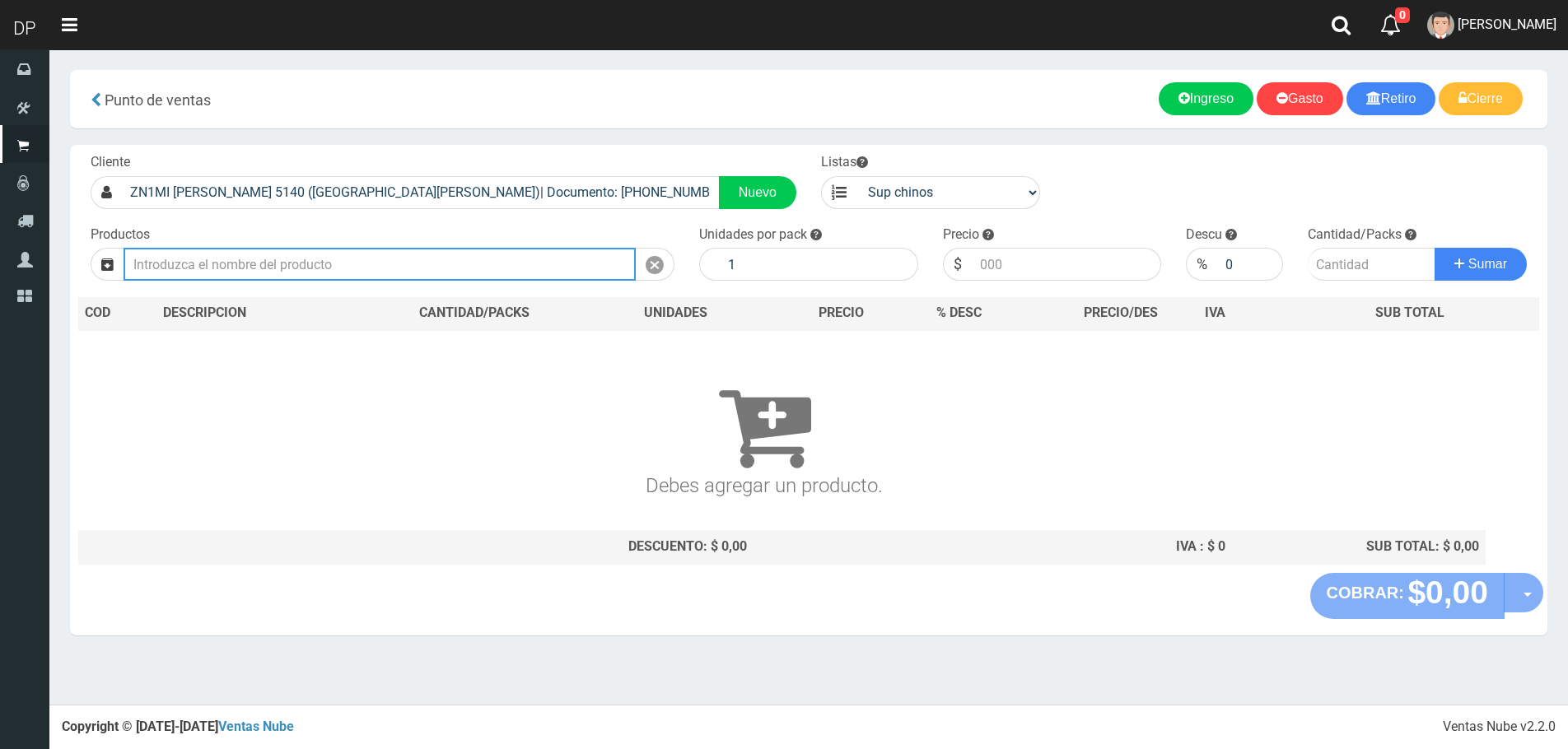
click at [357, 273] on input "text" at bounding box center [379, 264] width 512 height 33
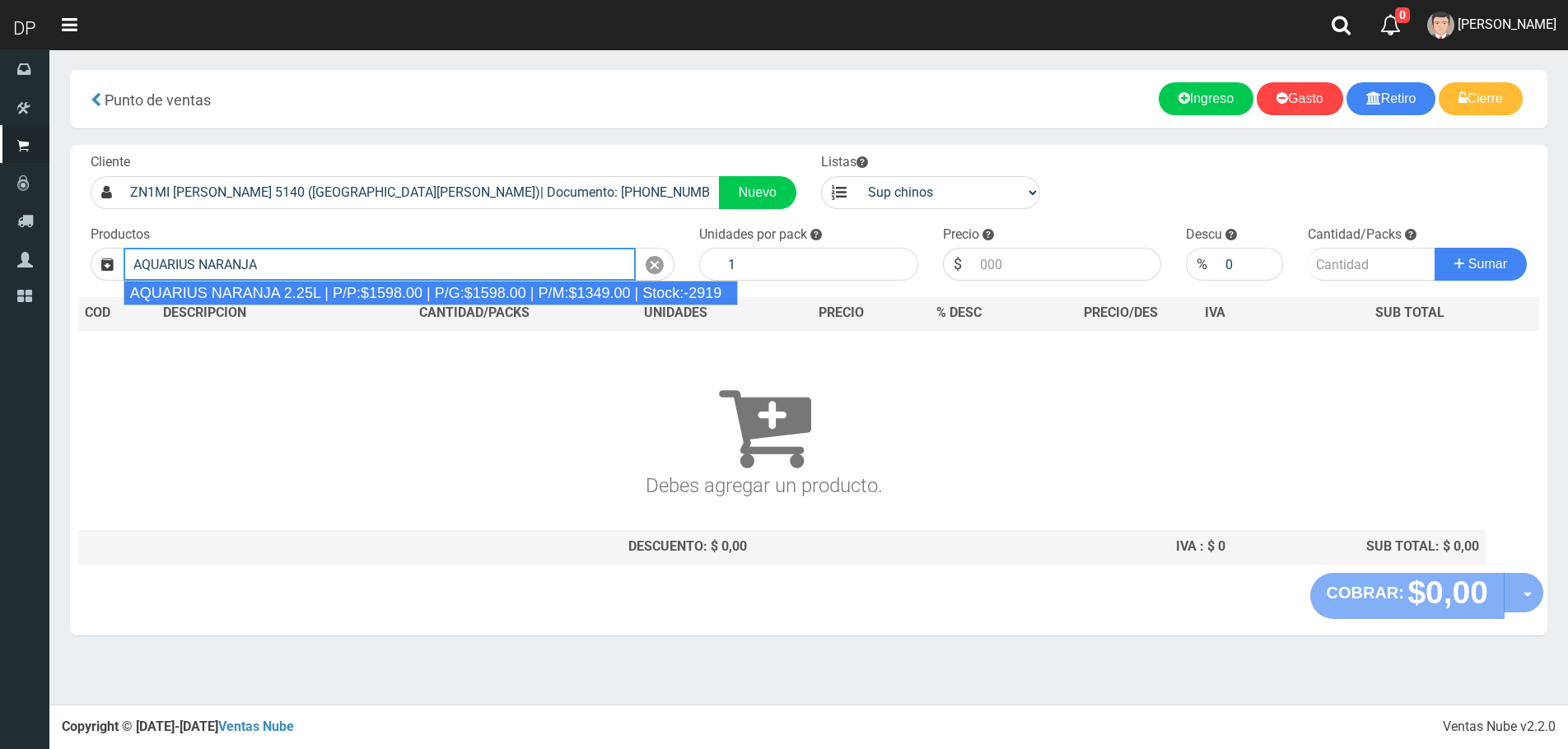
click at [337, 299] on div "AQUARIUS NARANJA 2.25L | P/P:$1598.00 | P/G:$1598.00 | P/M:$1349.00 | Stock:-29…" at bounding box center [431, 292] width 615 height 24
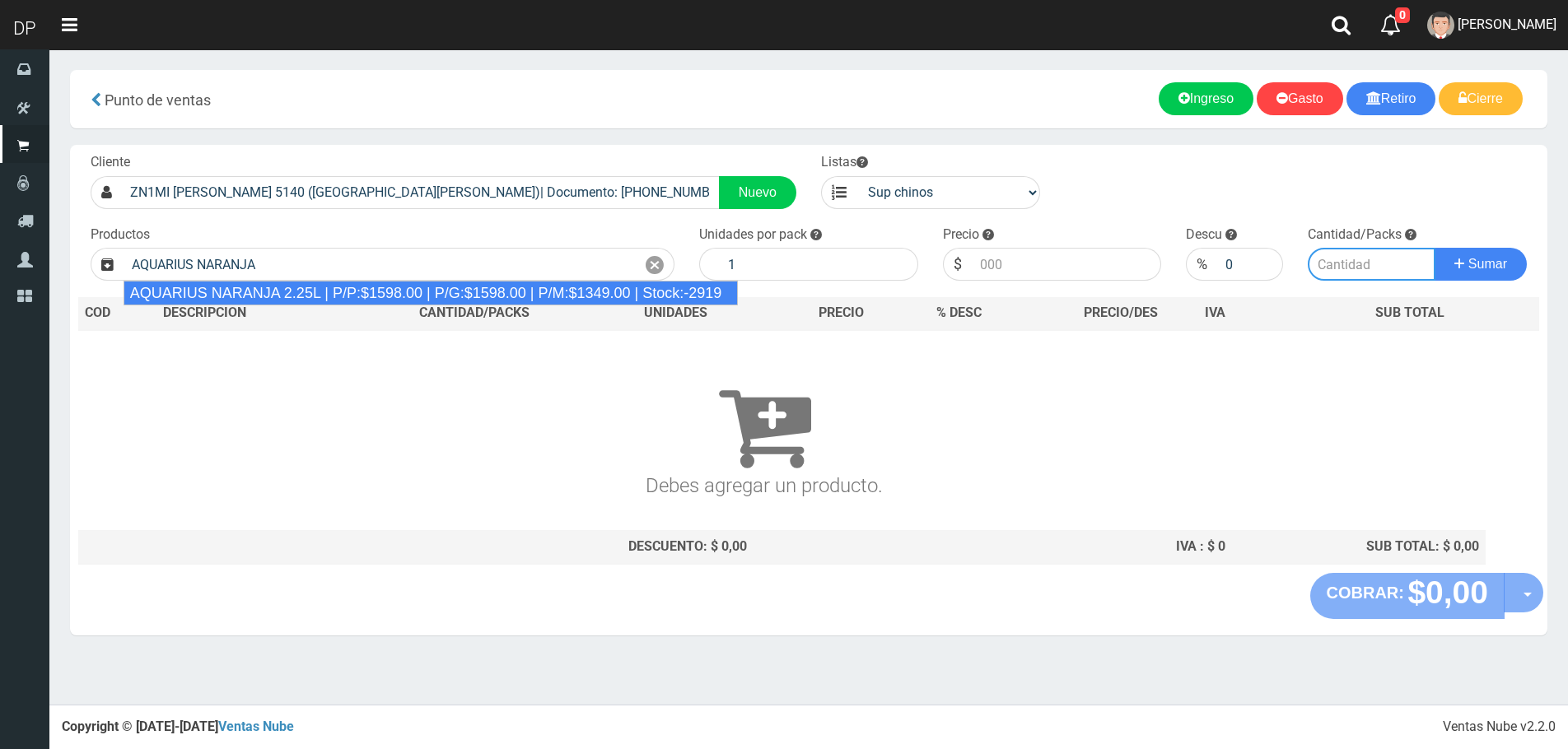
type input "AQUARIUS NARANJA 2.25L | P/P:$1598.00 | P/G:$1598.00 | P/M:$1349.00 | Stock:-29…"
type input "6"
type input "1598.00"
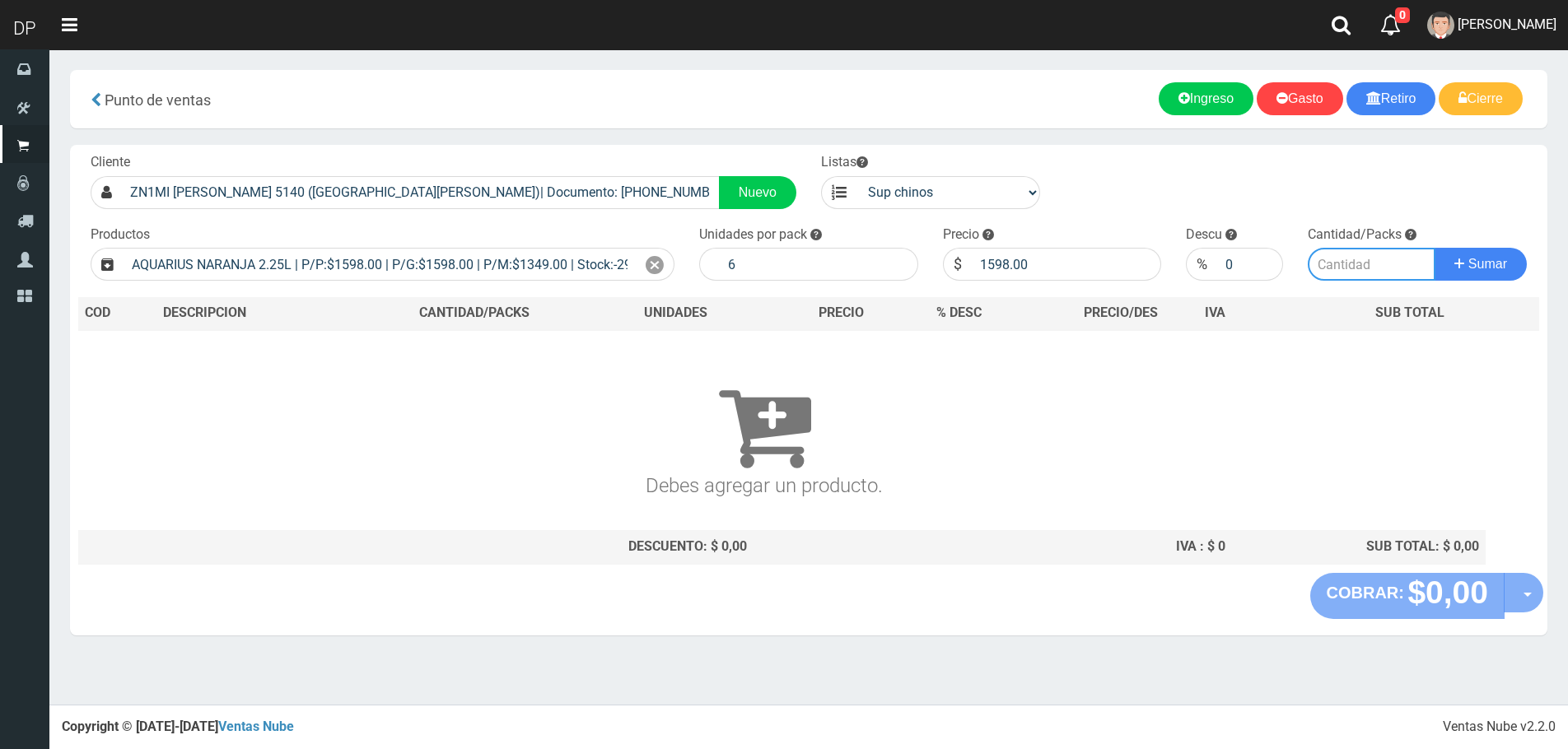
click at [1346, 269] on input "number" at bounding box center [1371, 264] width 128 height 33
type input "2"
click at [1434, 248] on button "Sumar" at bounding box center [1480, 264] width 93 height 33
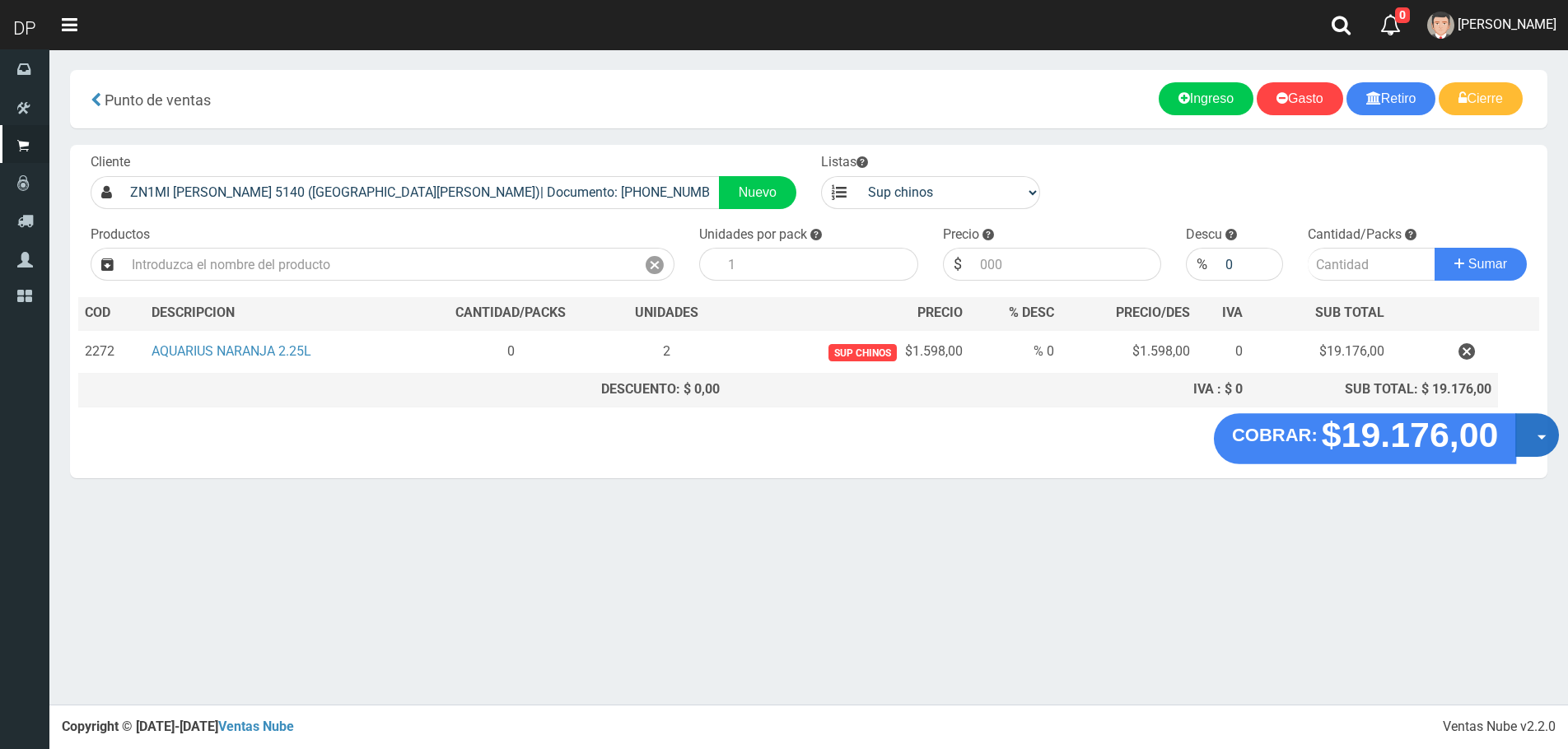
click at [1531, 425] on button "Opciones" at bounding box center [1537, 435] width 44 height 44
click at [1521, 449] on link "Hacer Devolucion" at bounding box center [1484, 441] width 147 height 38
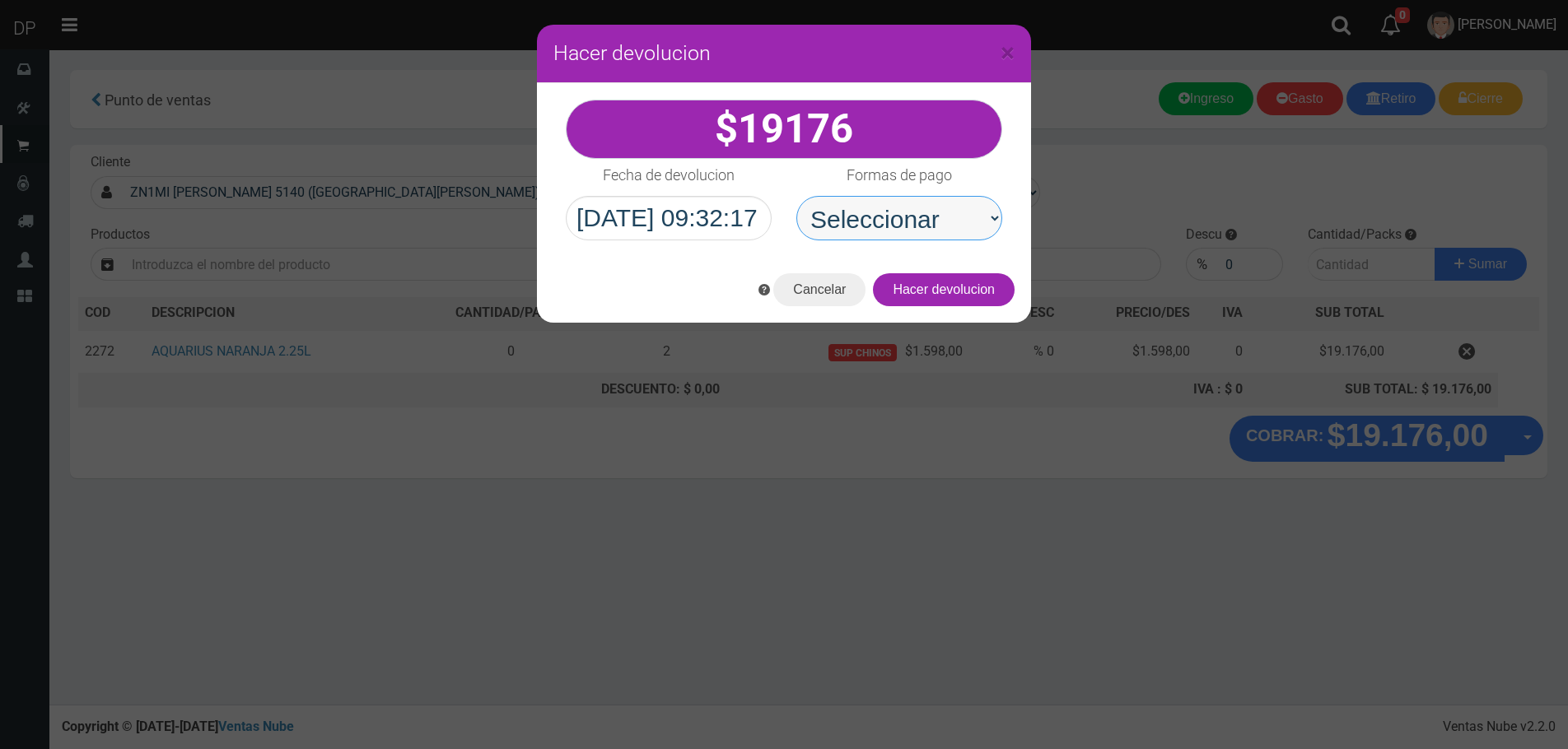
click at [896, 229] on select "Seleccionar Efectivo Tarjeta de Crédito Depósito Débito" at bounding box center [899, 218] width 206 height 44
select select "Efectivo"
click at [797, 196] on select "Seleccionar Efectivo Tarjeta de Crédito Depósito Débito" at bounding box center [899, 218] width 206 height 44
click at [982, 290] on button "Hacer devolucion" at bounding box center [944, 290] width 142 height 33
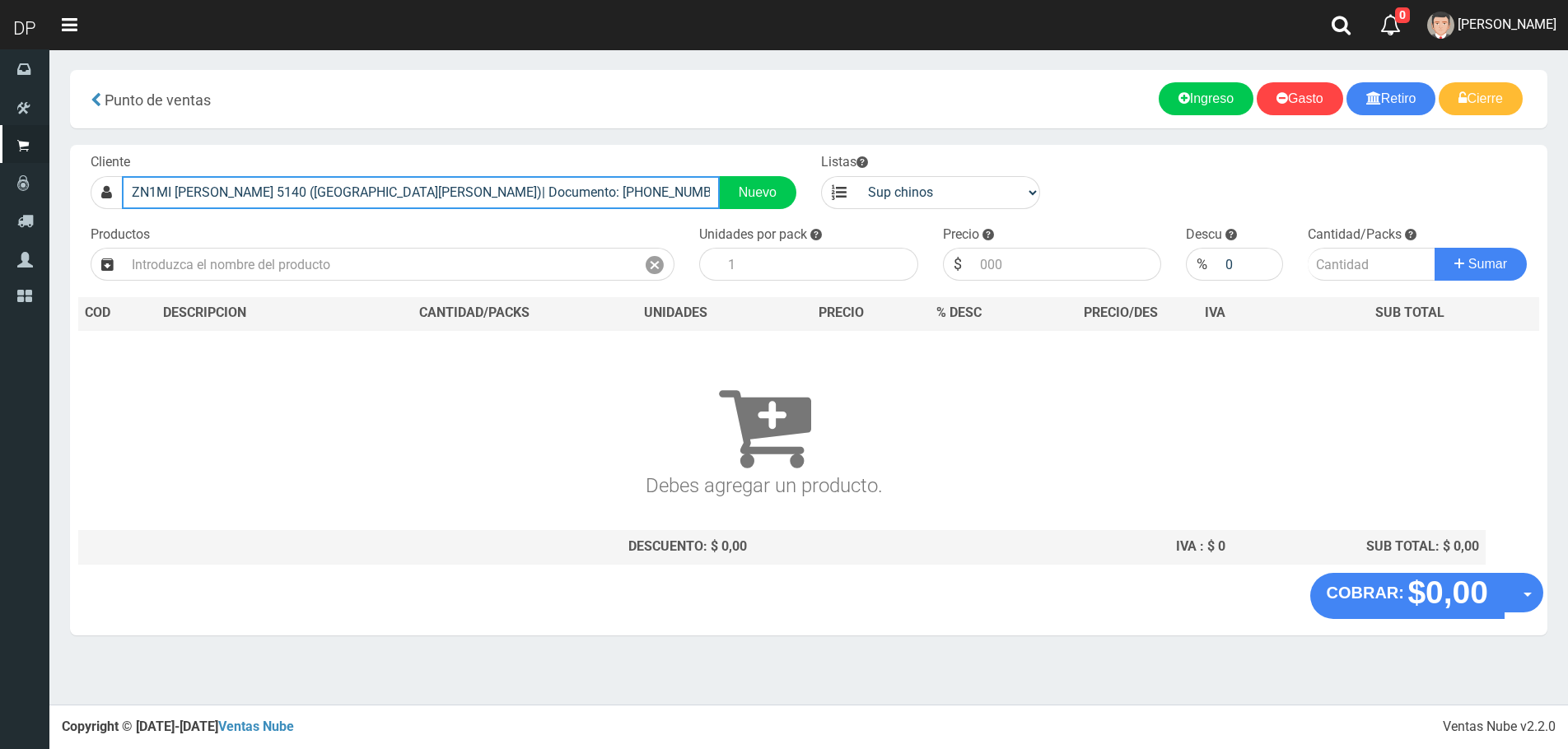
click at [400, 189] on input "ZN1MI FRANCISCO LAPRIDA 5140 (VILLA MARTELI)| Documento: 12323232 | Teléfono:" at bounding box center [421, 192] width 598 height 33
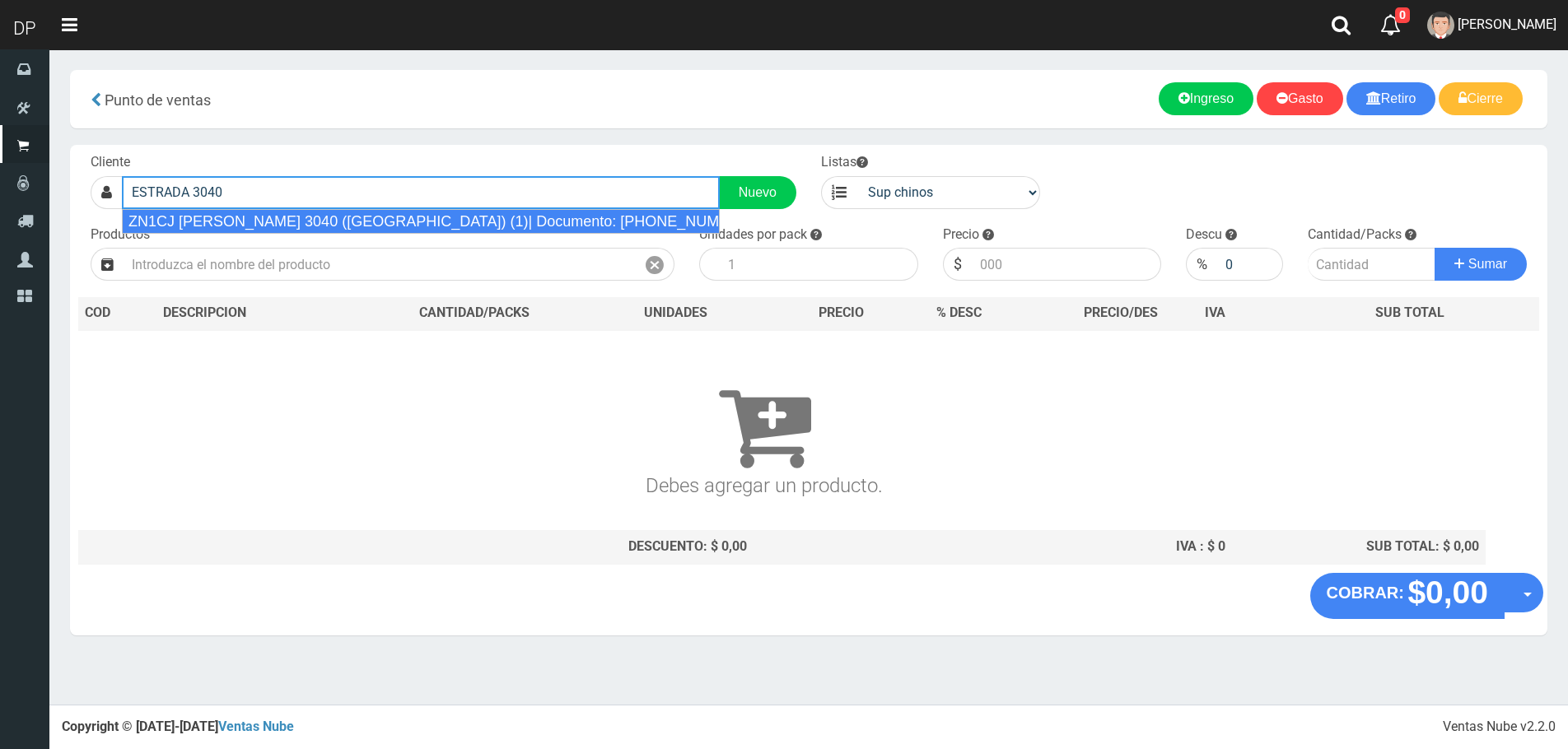
click at [379, 213] on div "ZN1CJ ESTRADA 3040 (VILLA MAIPU) (1)| Documento: 3468484646 | Teléfono:" at bounding box center [421, 221] width 598 height 24
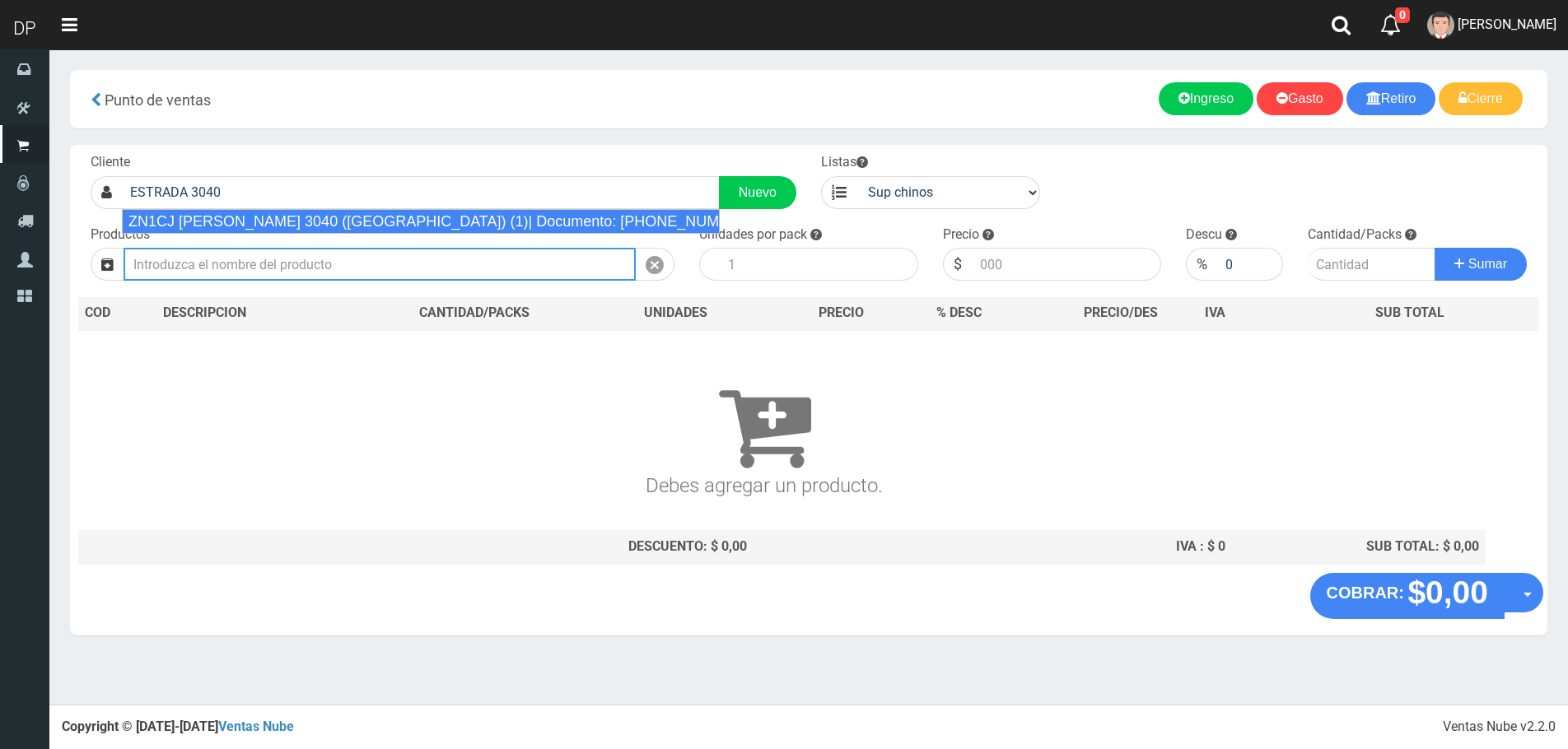
type input "ZN1CJ ESTRADA 3040 (VILLA MAIPU) (1)| Documento: 3468484646 | Teléfono:"
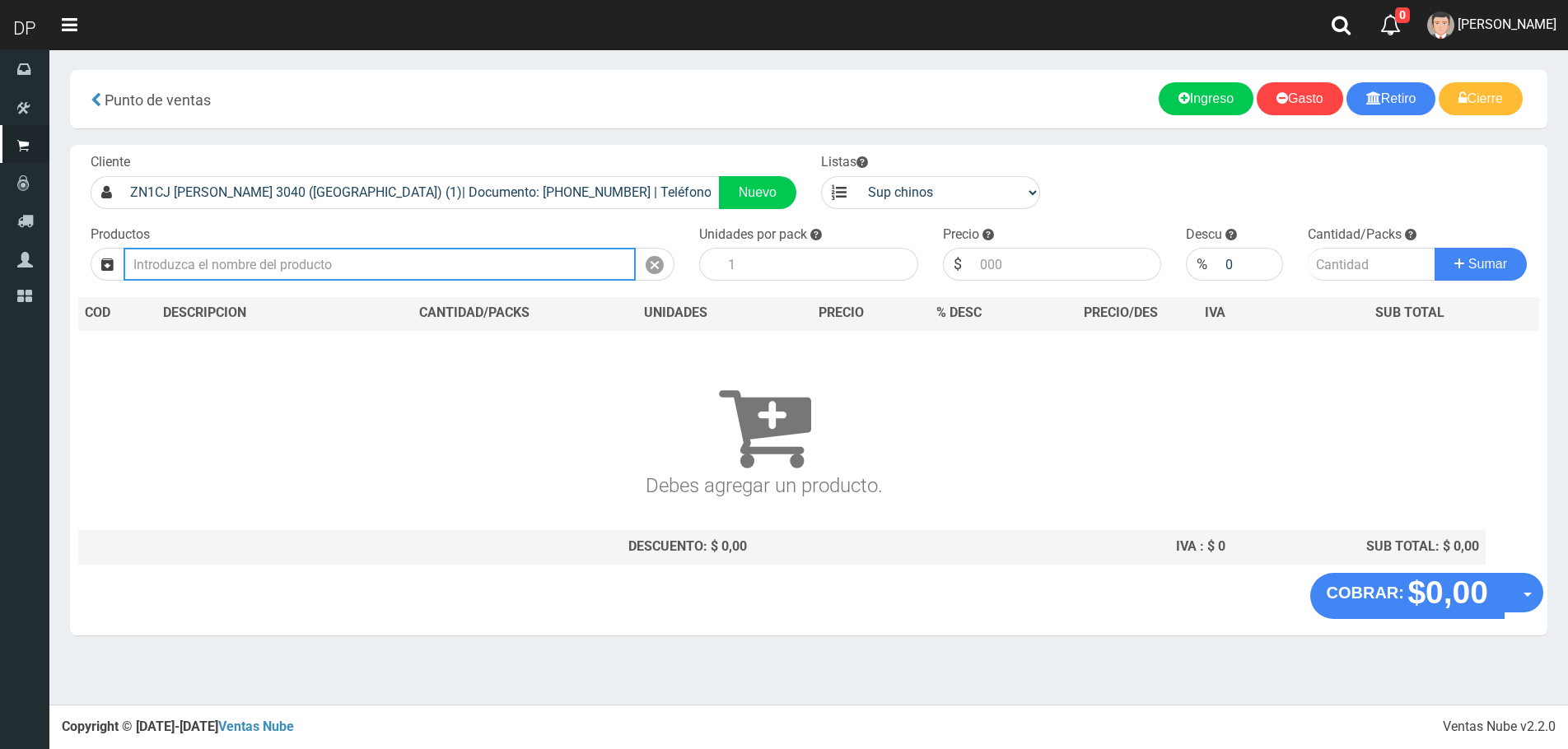
click at [384, 258] on input "text" at bounding box center [379, 264] width 512 height 33
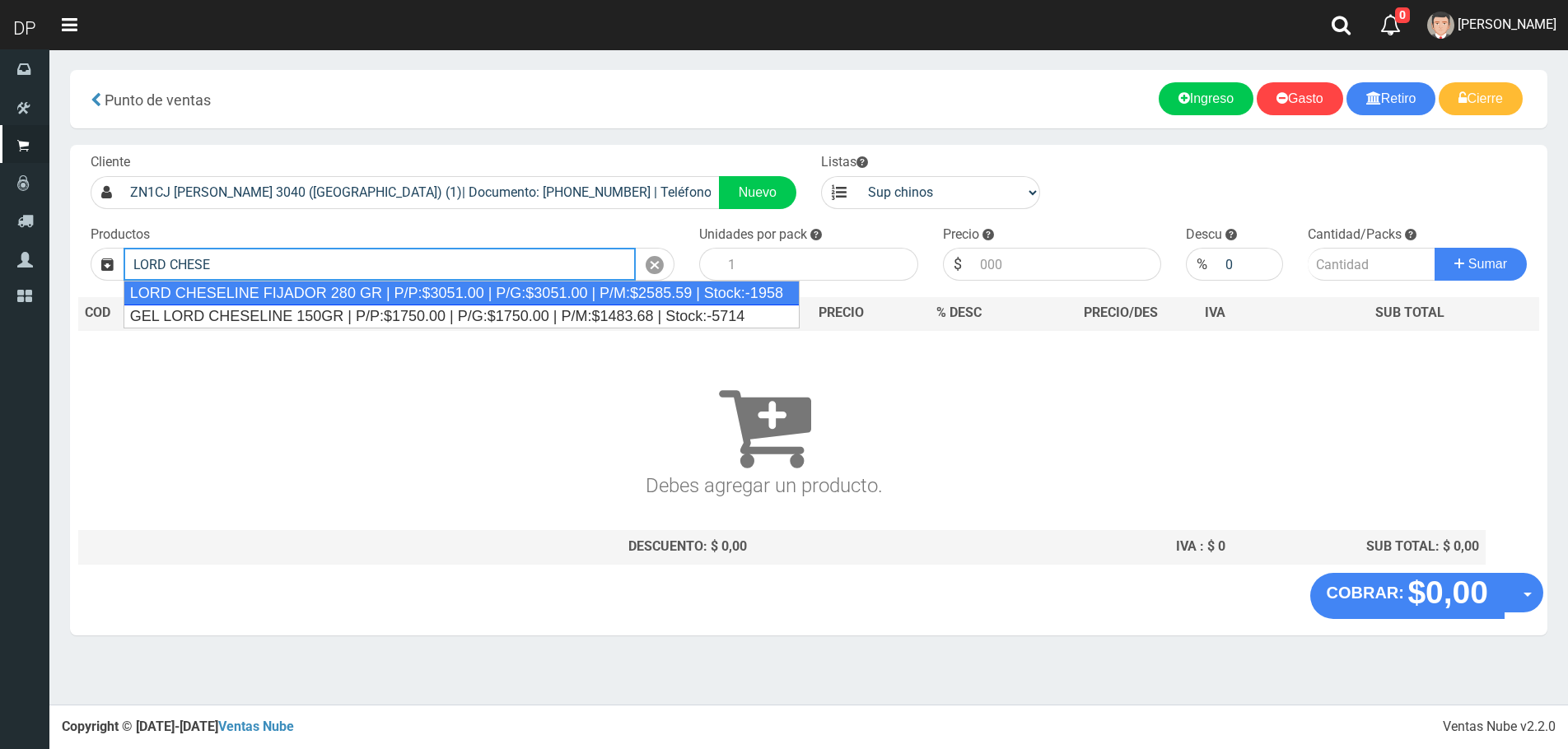
click at [380, 295] on div "LORD CHESELINE FIJADOR 280 GR | P/P:$3051.00 | P/G:$3051.00 | P/M:$2585.59 | St…" at bounding box center [461, 292] width 676 height 24
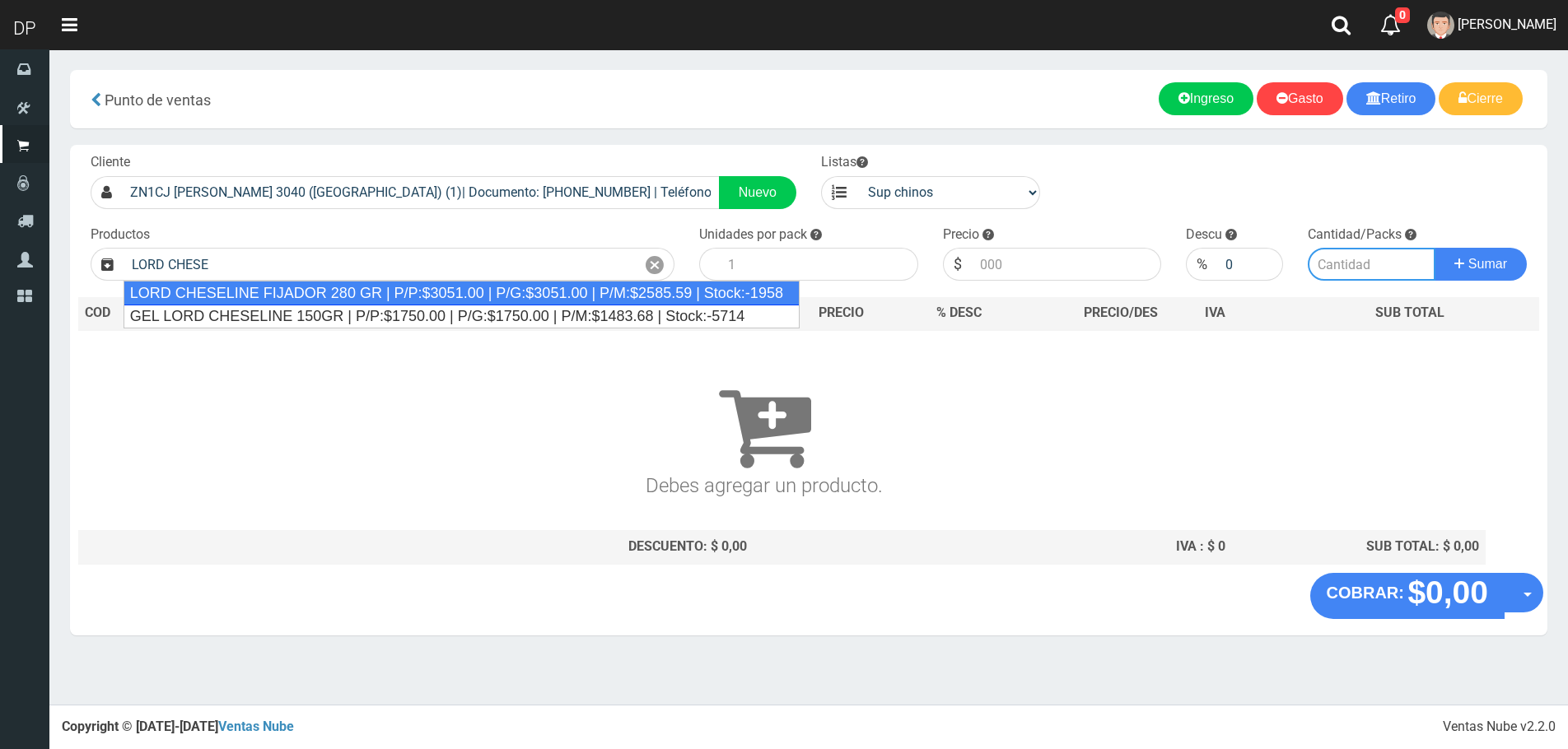
type input "LORD CHESELINE FIJADOR 280 GR | P/P:$3051.00 | P/G:$3051.00 | P/M:$2585.59 | St…"
type input "6"
type input "3051.00"
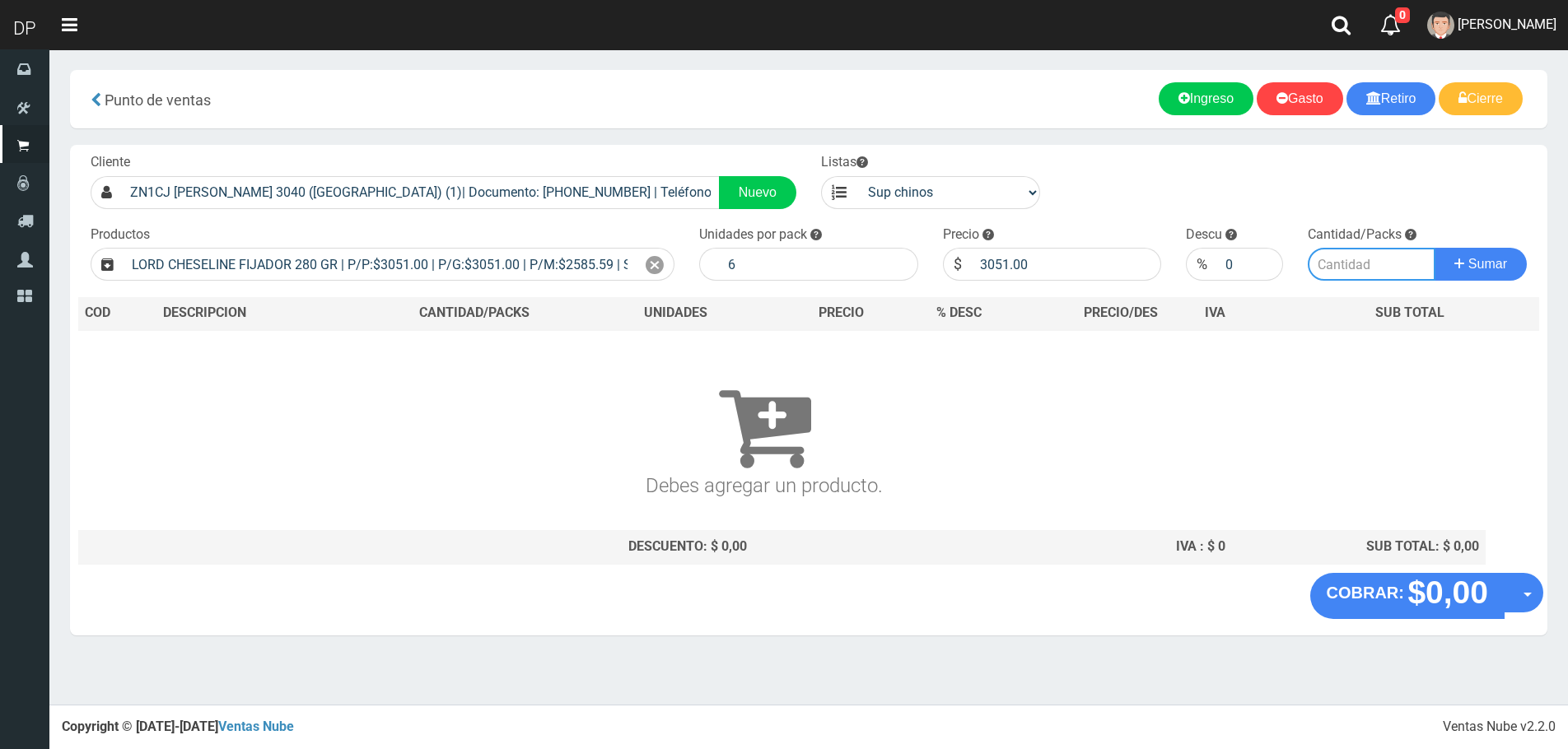
click at [1334, 262] on input "number" at bounding box center [1371, 264] width 128 height 33
type input "2"
click at [1434, 248] on button "Sumar" at bounding box center [1480, 264] width 93 height 33
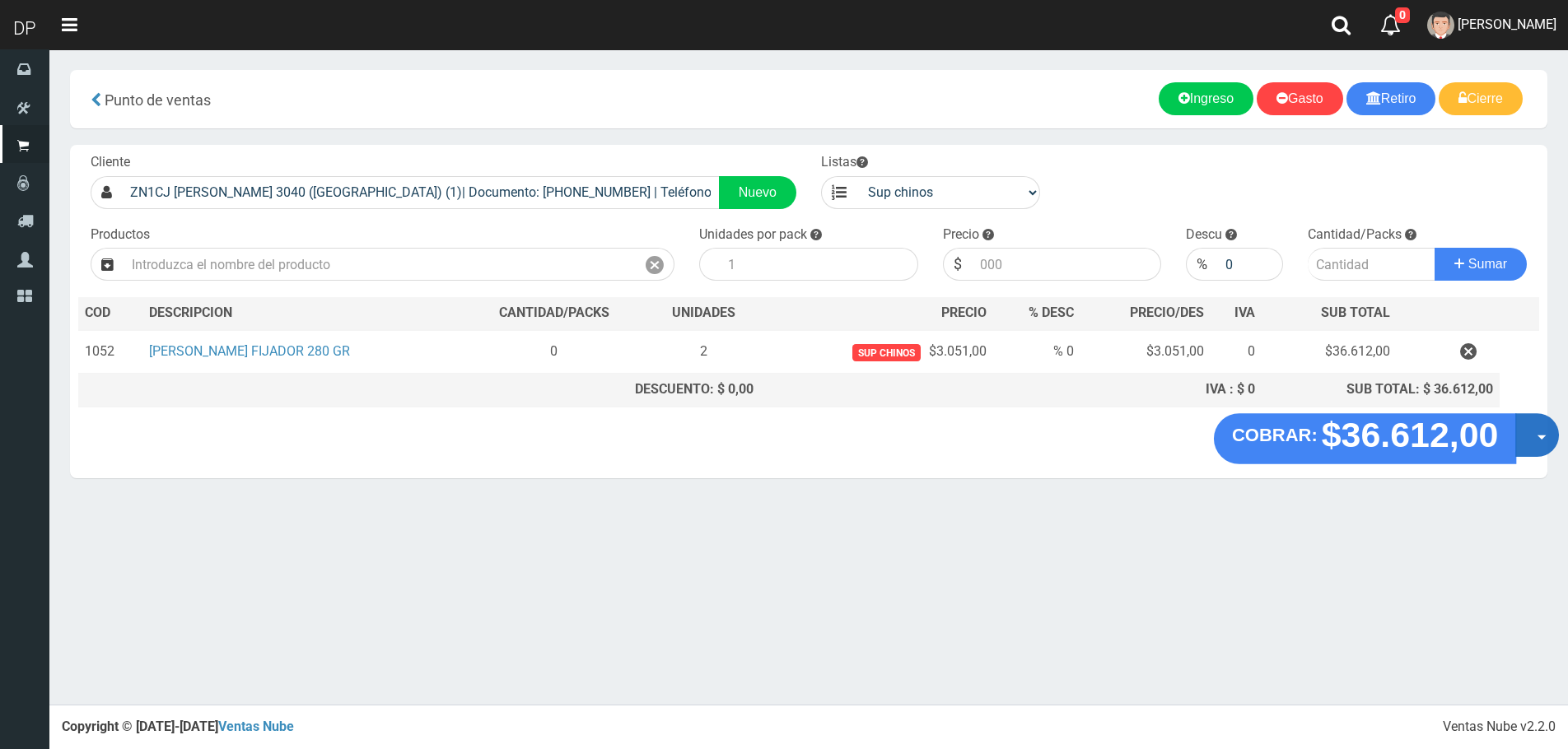
click at [1531, 432] on button "Opciones" at bounding box center [1537, 435] width 44 height 44
click at [1485, 436] on link "Hacer Devolucion" at bounding box center [1484, 441] width 147 height 38
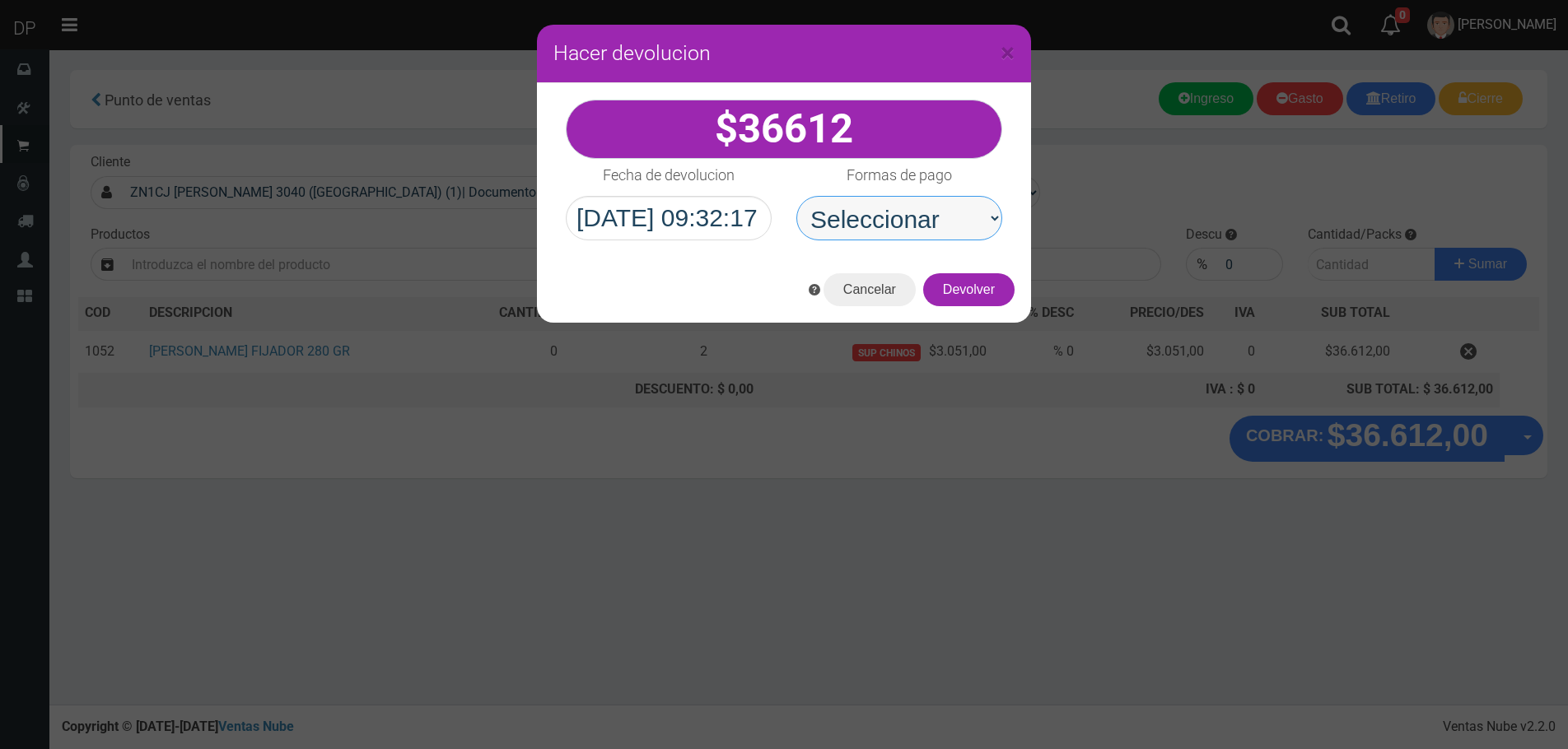
drag, startPoint x: 885, startPoint y: 210, endPoint x: 914, endPoint y: 236, distance: 38.9
click at [885, 210] on select "Seleccionar Efectivo Tarjeta de Crédito Depósito Débito" at bounding box center [899, 218] width 206 height 44
click at [797, 196] on select "Seleccionar Efectivo Tarjeta de Crédito Depósito Débito" at bounding box center [899, 218] width 206 height 44
click at [936, 217] on select "Seleccionar Efectivo Tarjeta de Crédito Depósito Débito" at bounding box center [899, 218] width 206 height 44
select select "Efectivo"
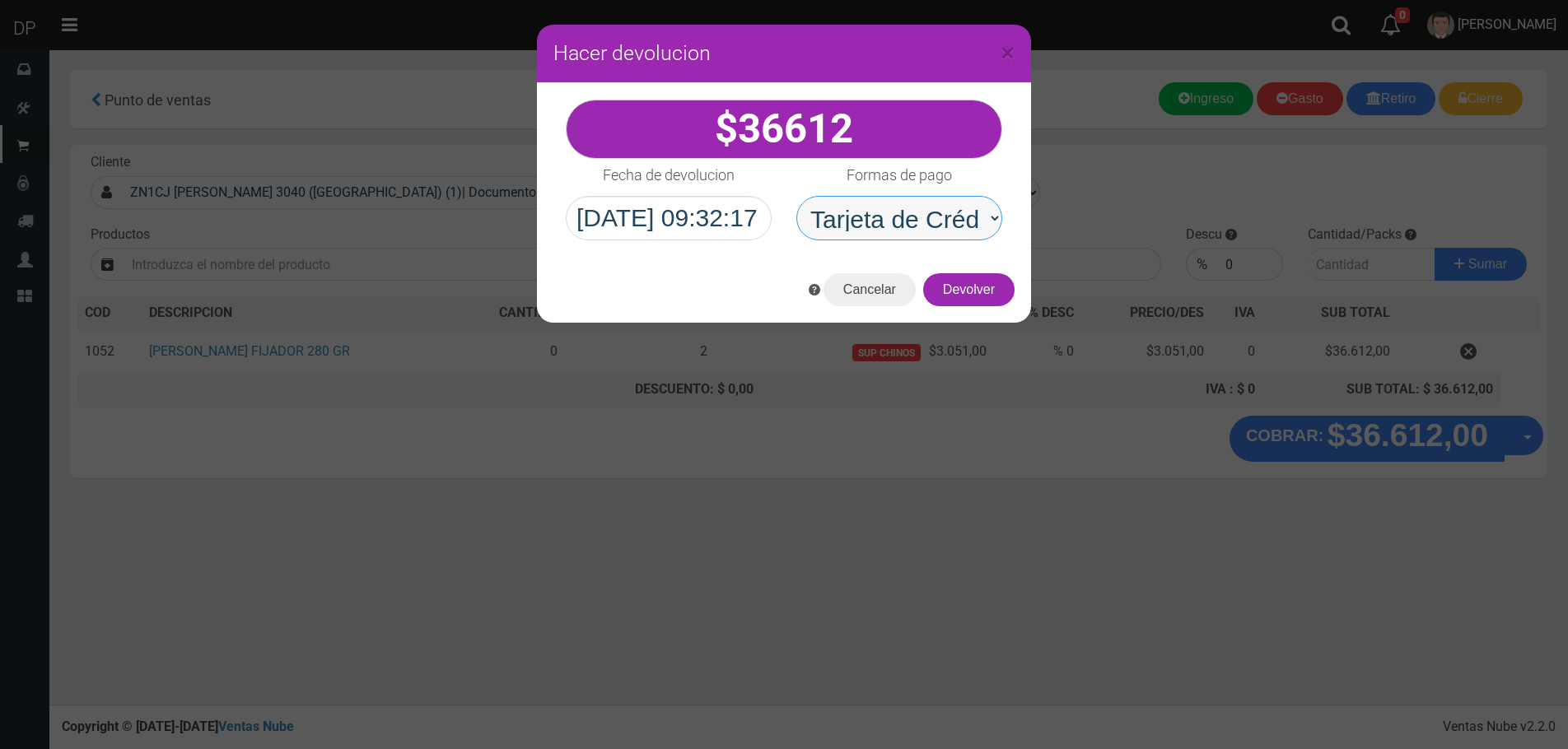
click at [797, 196] on select "Seleccionar Efectivo Tarjeta de Crédito Depósito Débito" at bounding box center [899, 218] width 206 height 44
click at [958, 291] on button "Devolver" at bounding box center [969, 290] width 92 height 33
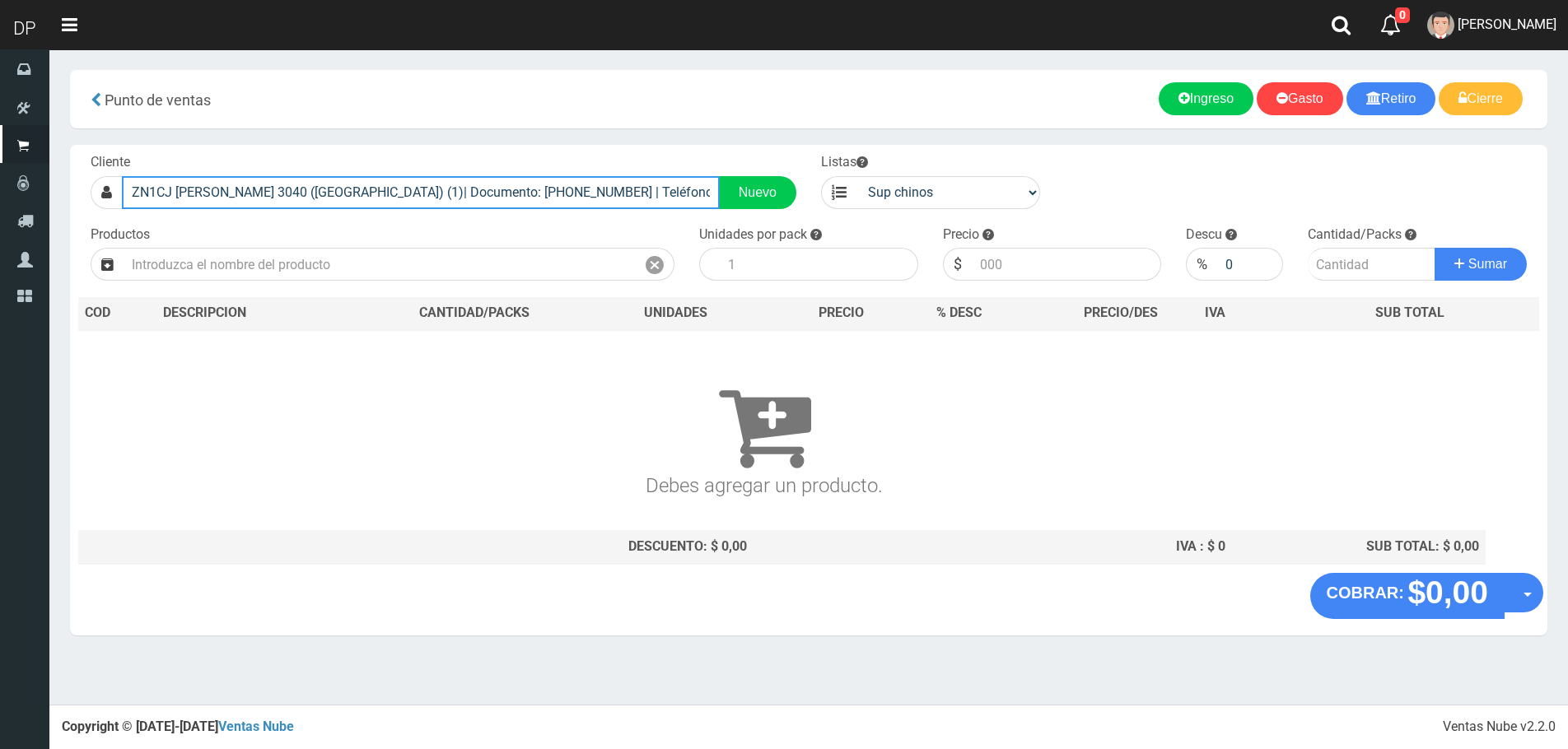
click at [591, 195] on input "ZN1CJ ESTRADA 3040 (VILLA MAIPU) (1)| Documento: 3468484646 | Teléfono:" at bounding box center [421, 192] width 598 height 33
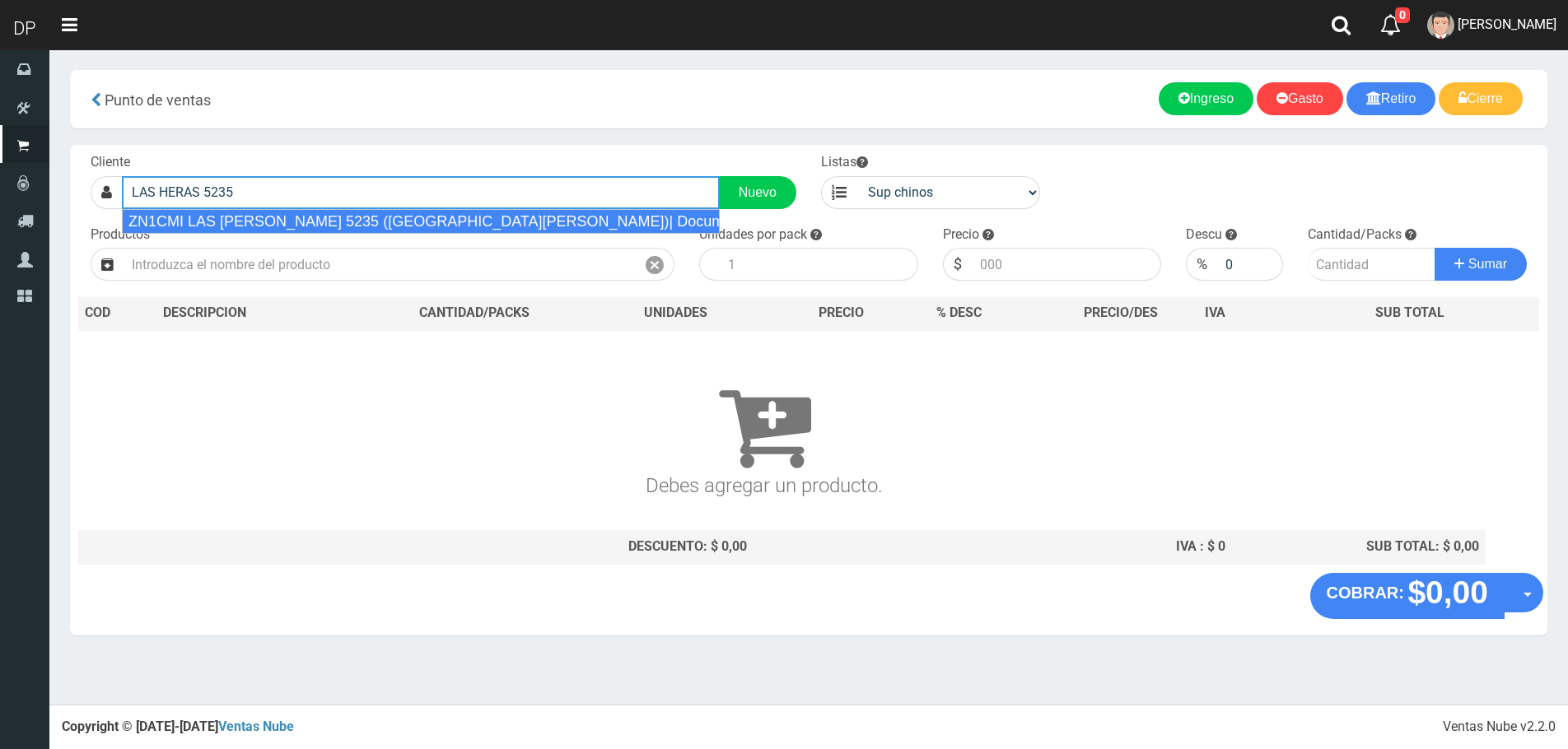
click at [561, 223] on div "ZN1CMI LAS HERAS 5235 (VILLA MARTELLI)| Documento: 458648732 | Teléfono:" at bounding box center [421, 221] width 598 height 24
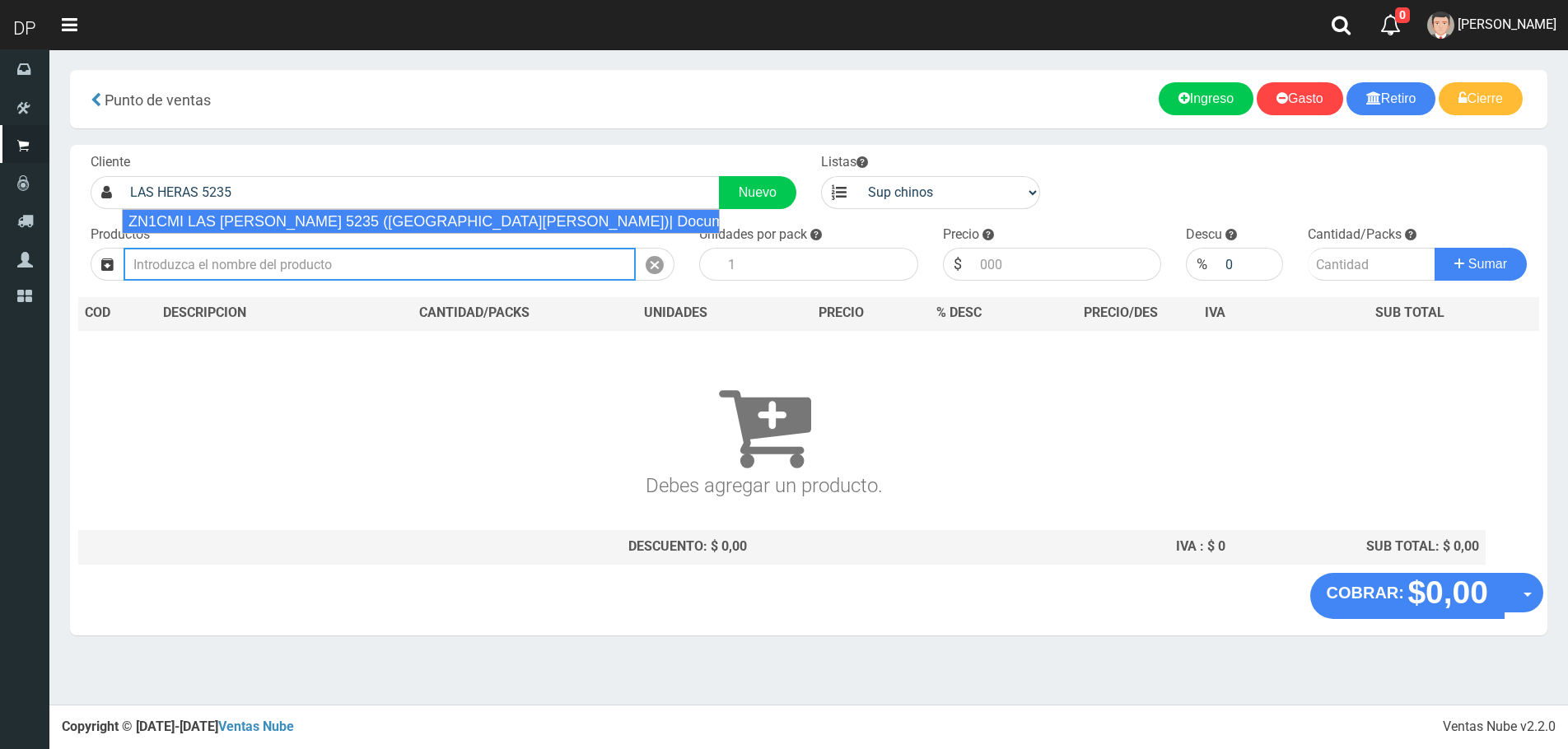
type input "ZN1CMI LAS HERAS 5235 (VILLA MARTELLI)| Documento: 458648732 | Teléfono:"
select select "1"
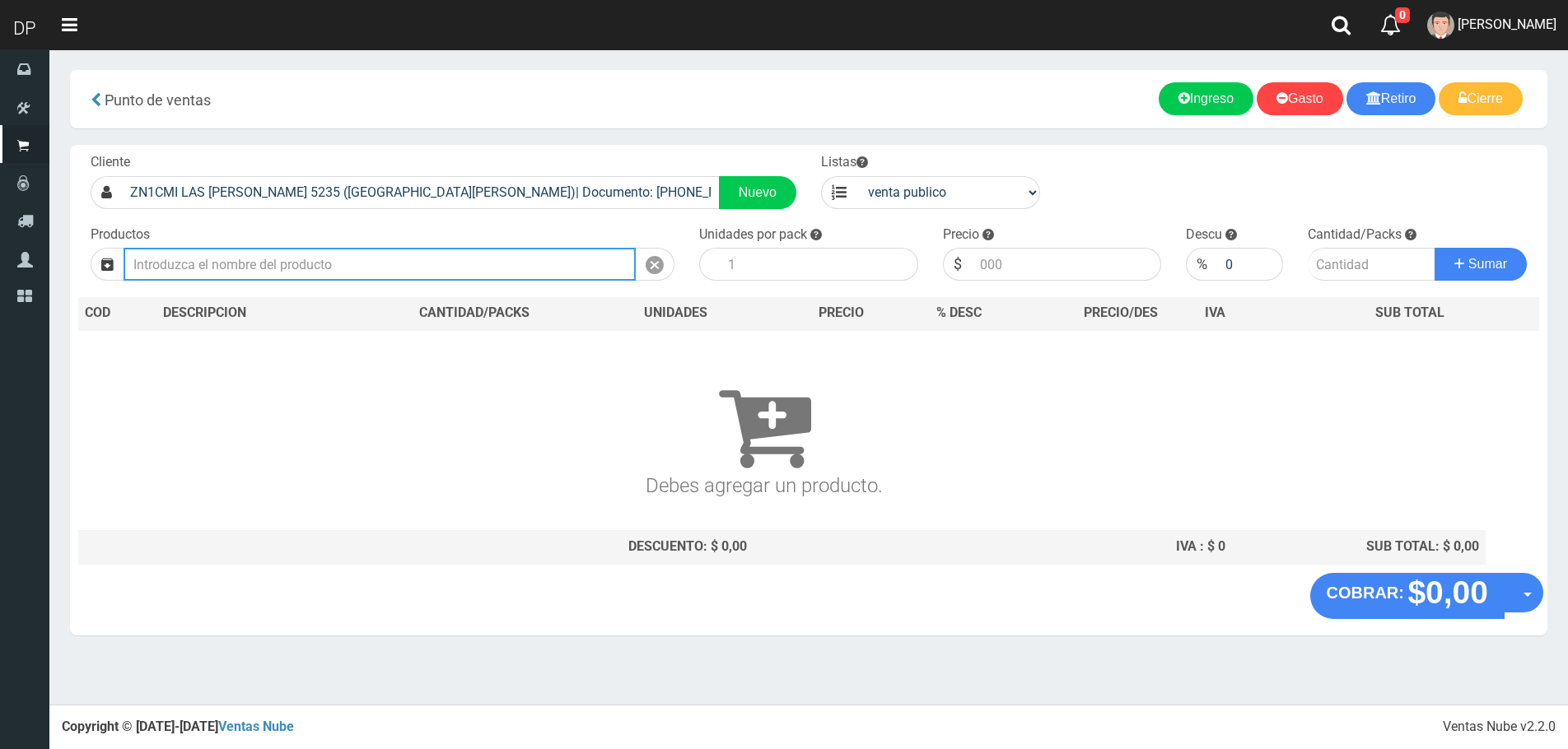
click at [305, 268] on input "text" at bounding box center [379, 264] width 512 height 33
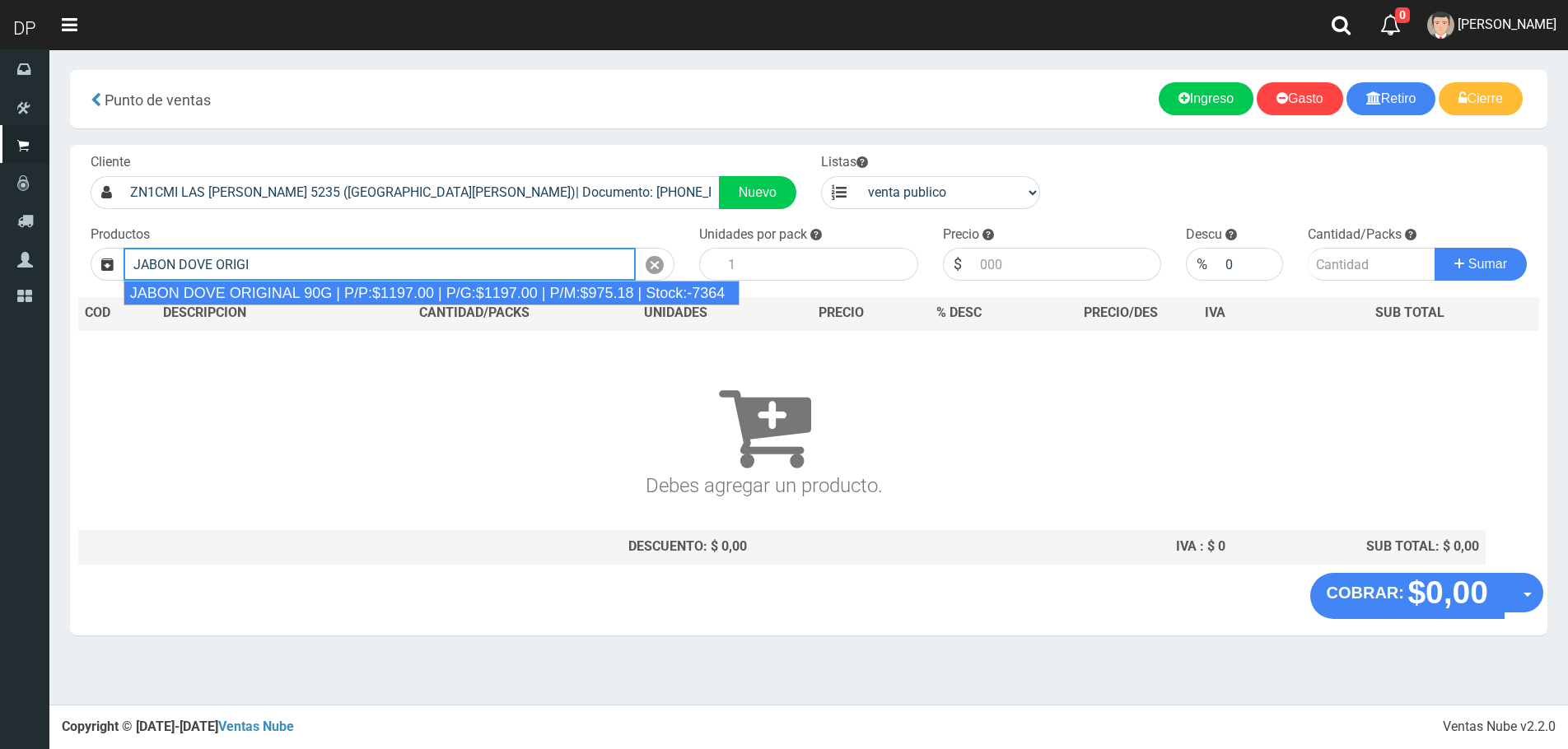
click at [370, 298] on div "JABON DOVE ORIGINAL 90G | P/P:$1197.00 | P/G:$1197.00 | P/M:$975.18 | Stock:-73…" at bounding box center [431, 292] width 616 height 24
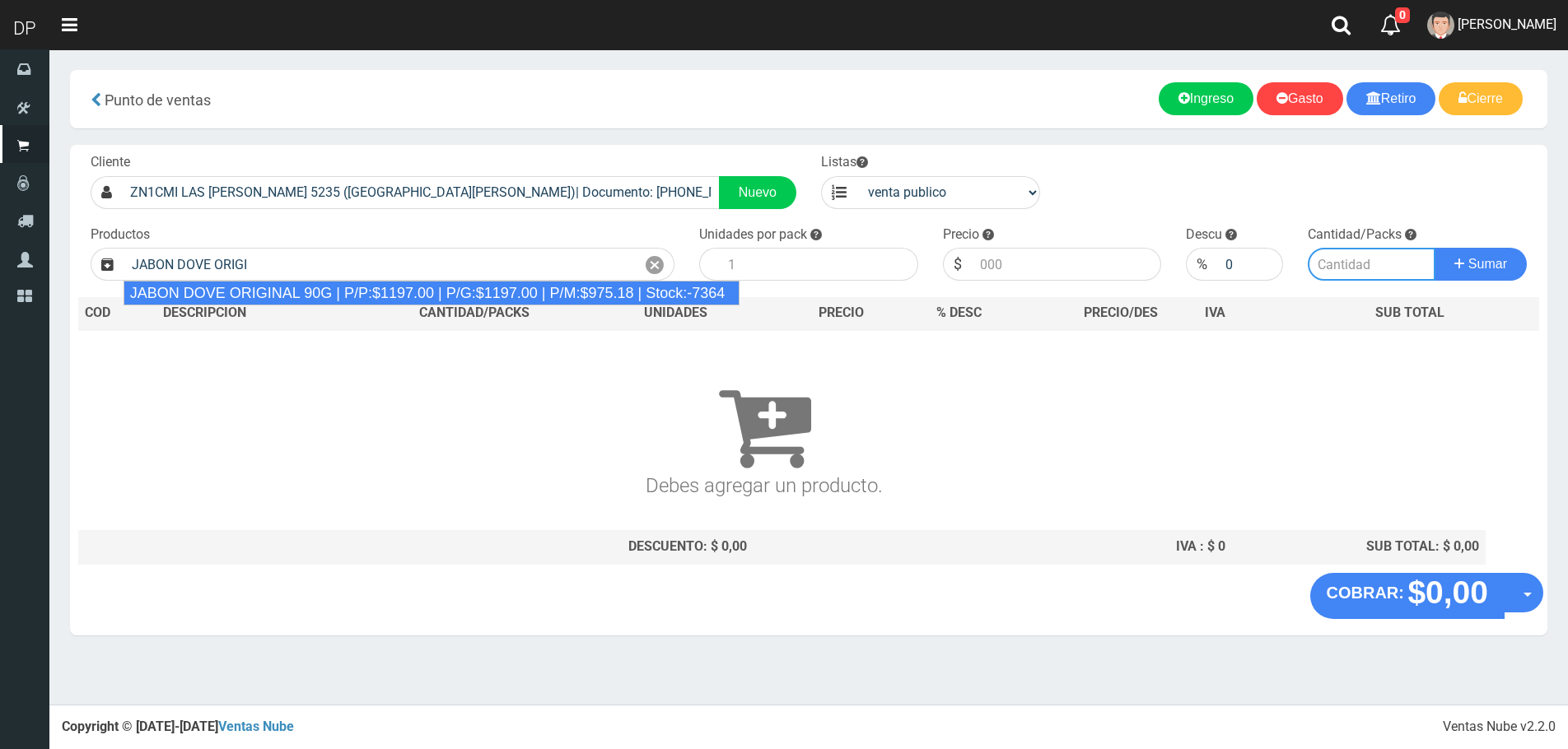
type input "JABON DOVE ORIGINAL 90G | P/P:$1197.00 | P/G:$1197.00 | P/M:$975.18 | Stock:-73…"
type input "60"
type input "1197.00"
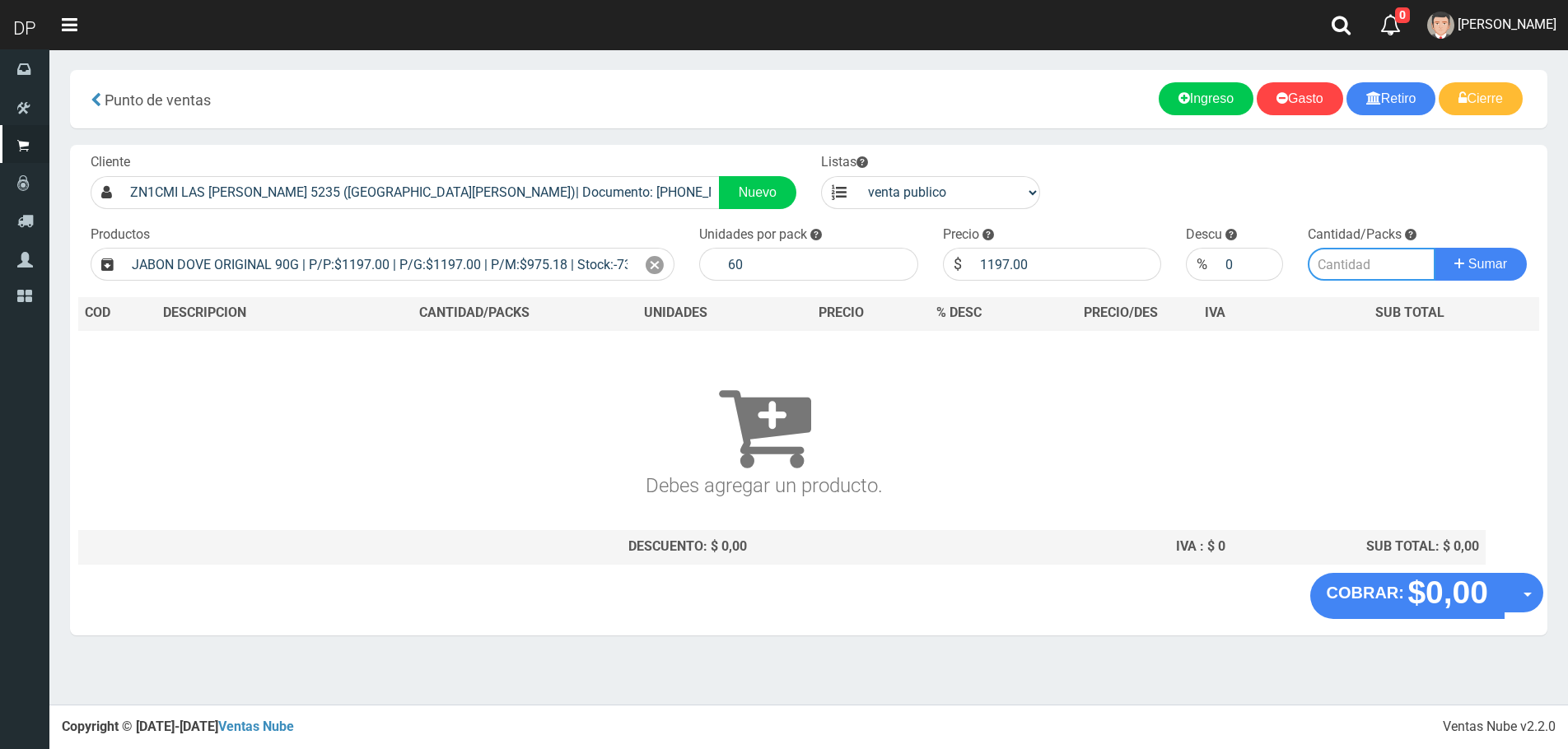
click at [1355, 276] on input "number" at bounding box center [1371, 264] width 128 height 33
type input "2"
click at [1434, 248] on button "Sumar" at bounding box center [1480, 264] width 93 height 33
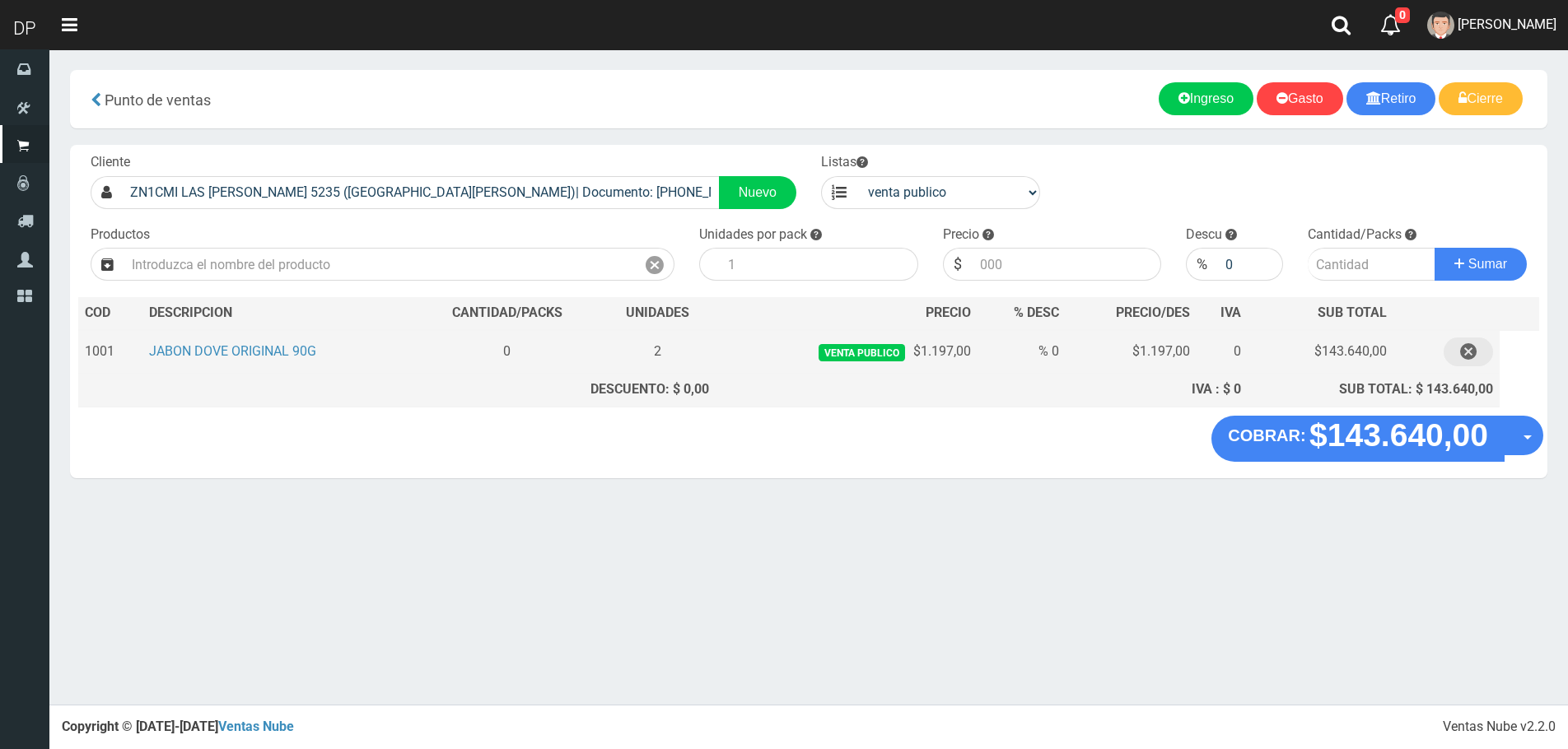
click at [1472, 357] on icon "button" at bounding box center [1468, 352] width 16 height 29
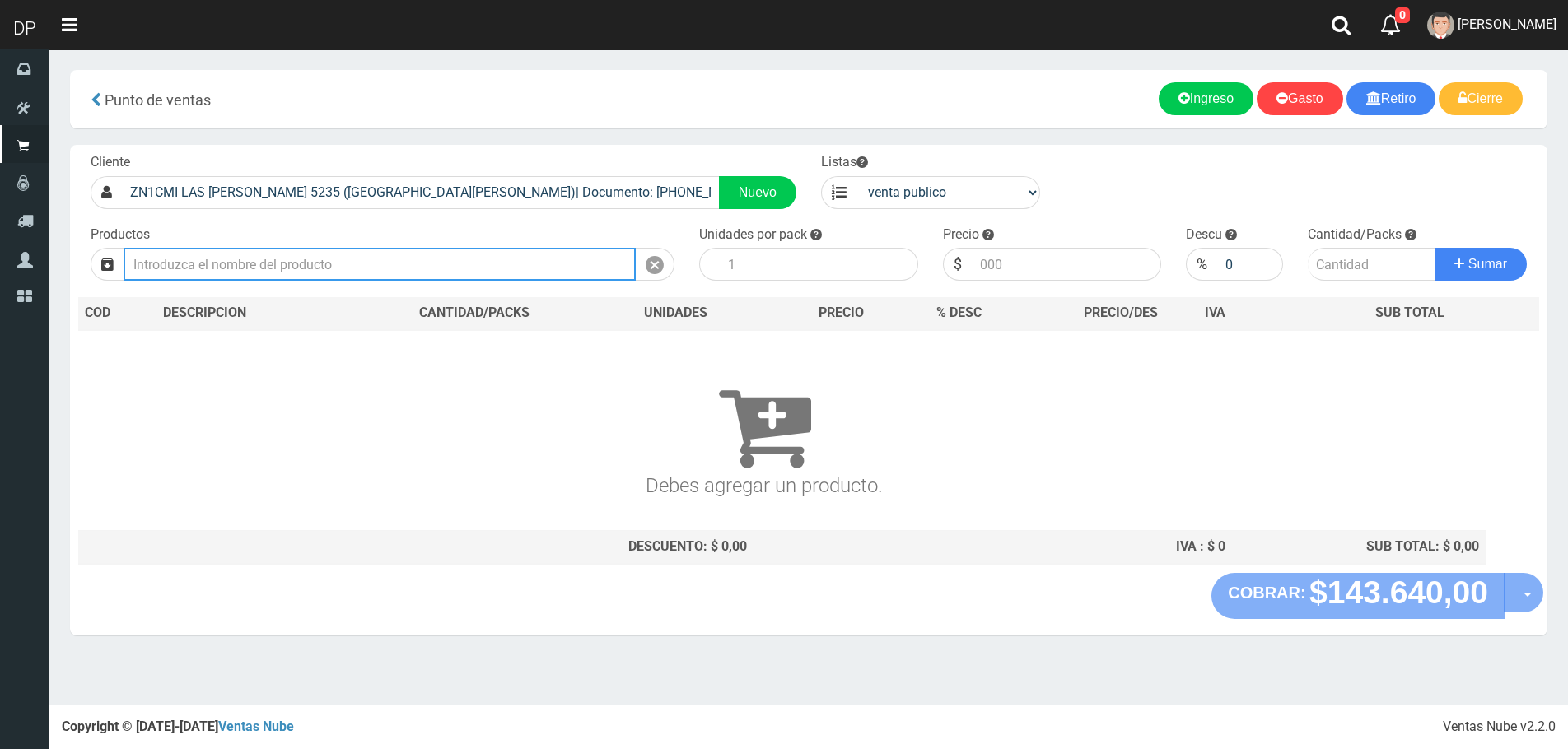
click at [581, 269] on input "text" at bounding box center [379, 264] width 512 height 33
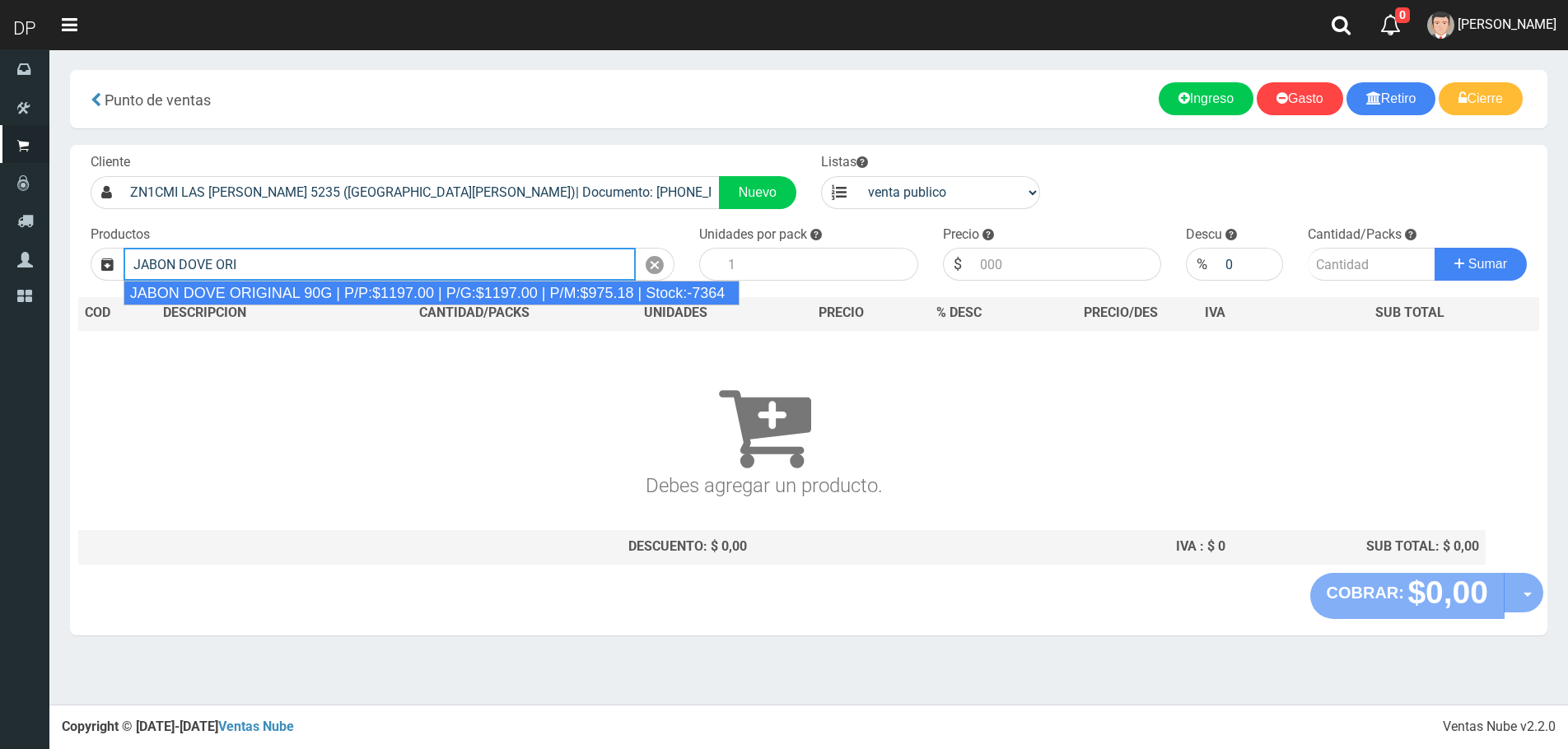
click at [419, 292] on div "JABON DOVE ORIGINAL 90G | P/P:$1197.00 | P/G:$1197.00 | P/M:$975.18 | Stock:-73…" at bounding box center [431, 292] width 616 height 24
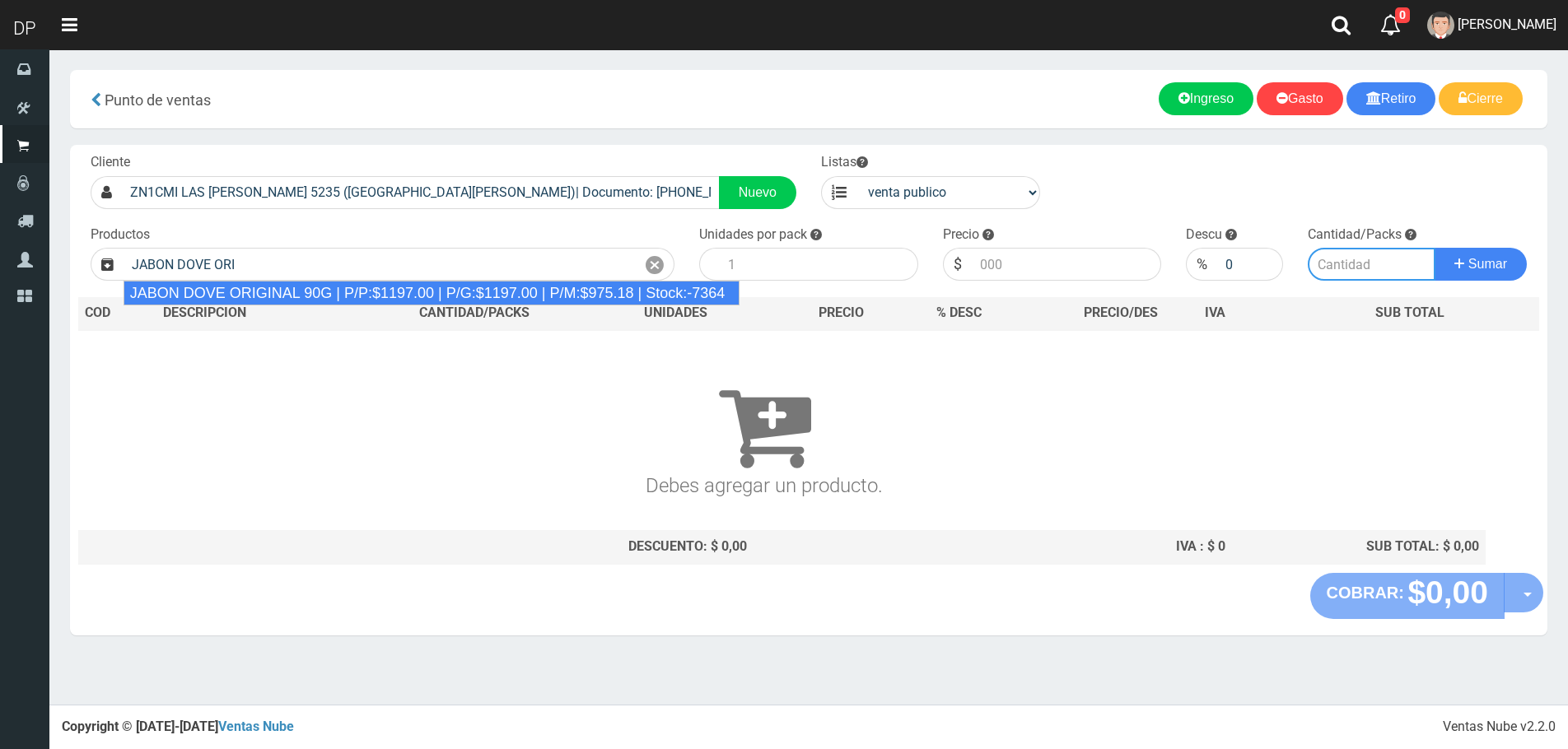
type input "JABON DOVE ORIGINAL 90G | P/P:$1197.00 | P/G:$1197.00 | P/M:$975.18 | Stock:-73…"
type input "60"
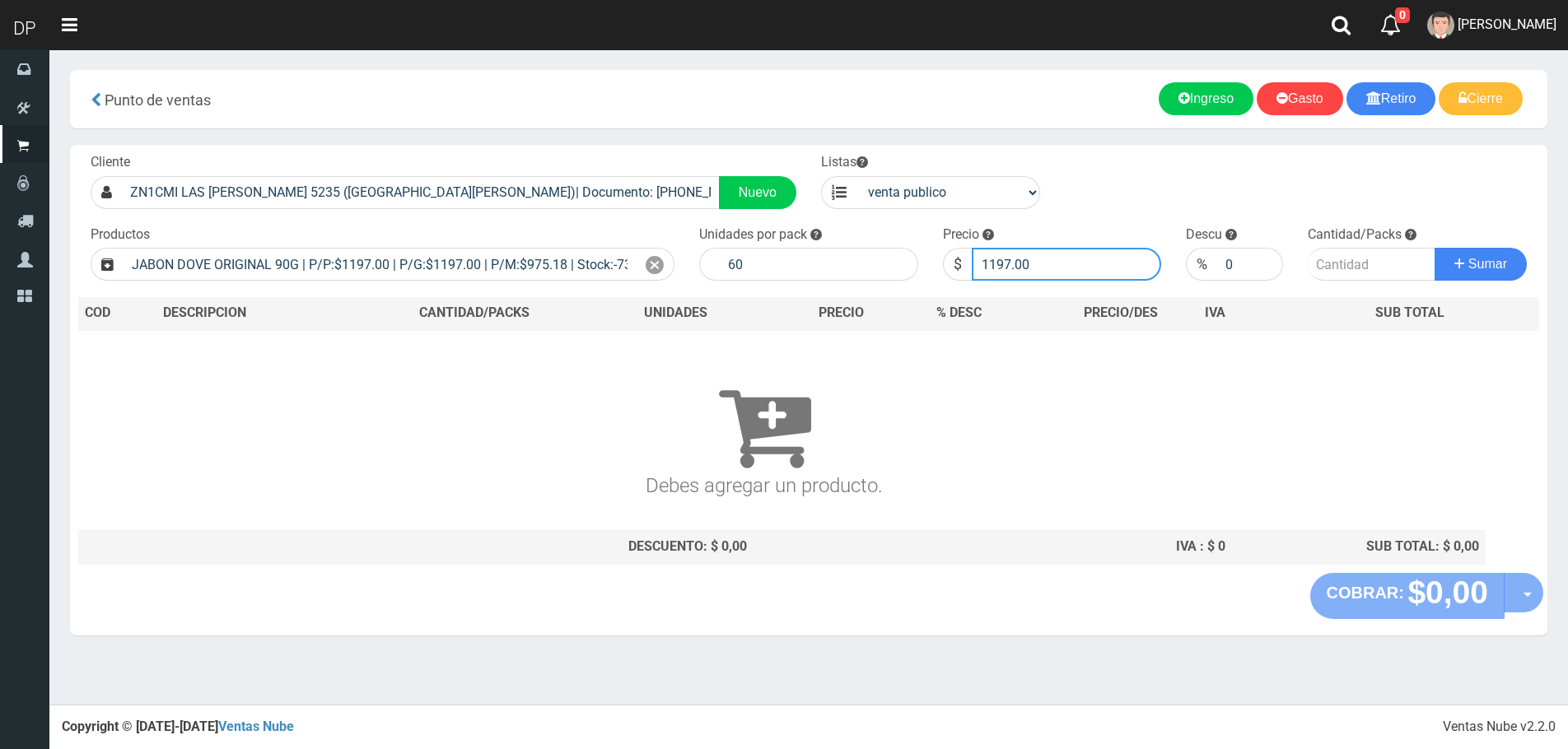
click at [1037, 254] on input "1197.00" at bounding box center [1067, 264] width 191 height 33
click at [1037, 254] on input "1197.00" at bounding box center [1067, 264] width 191 height 33
type input "1161"
click at [1434, 248] on button "Sumar" at bounding box center [1480, 264] width 93 height 33
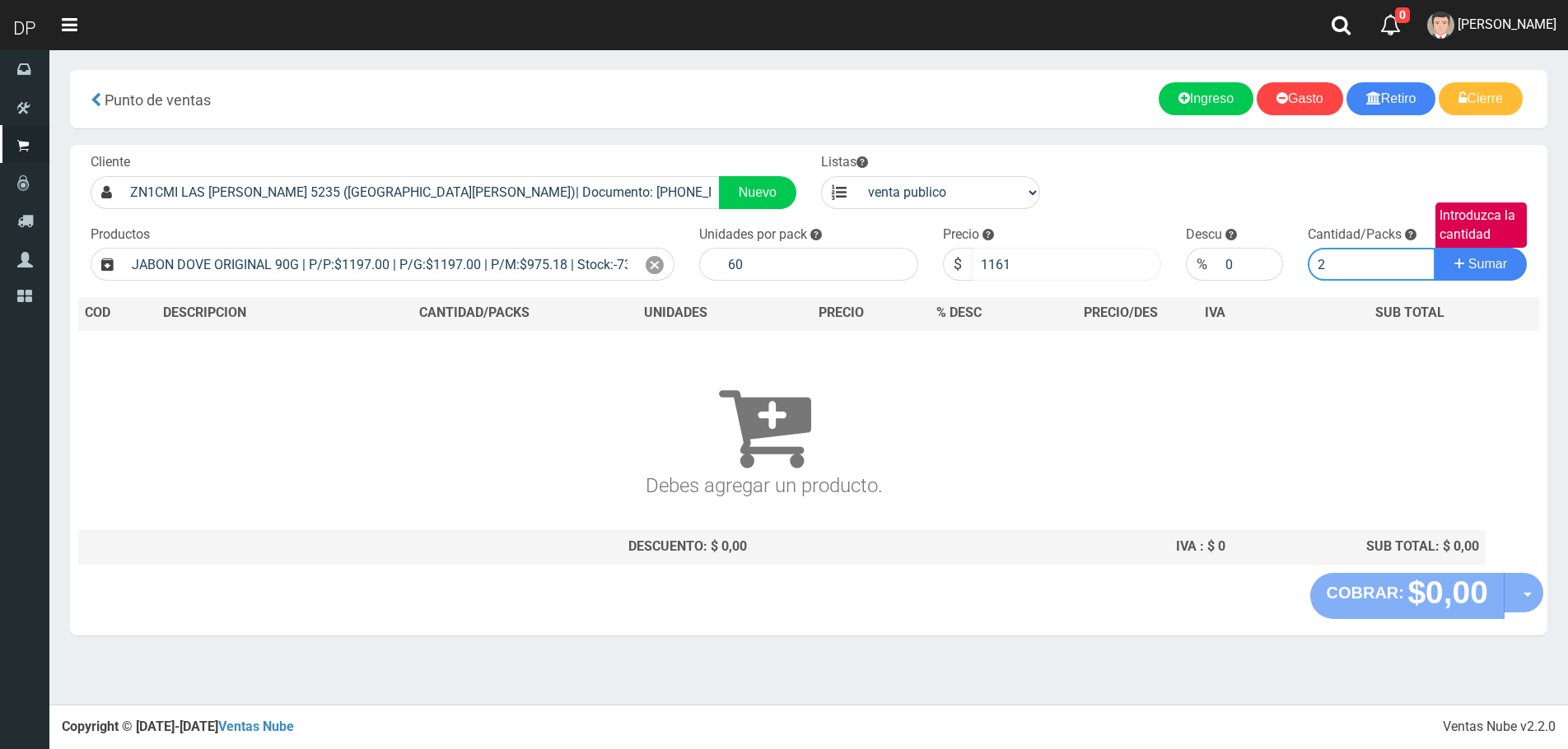
type input "2"
click at [1434, 248] on button "Sumar" at bounding box center [1480, 264] width 93 height 33
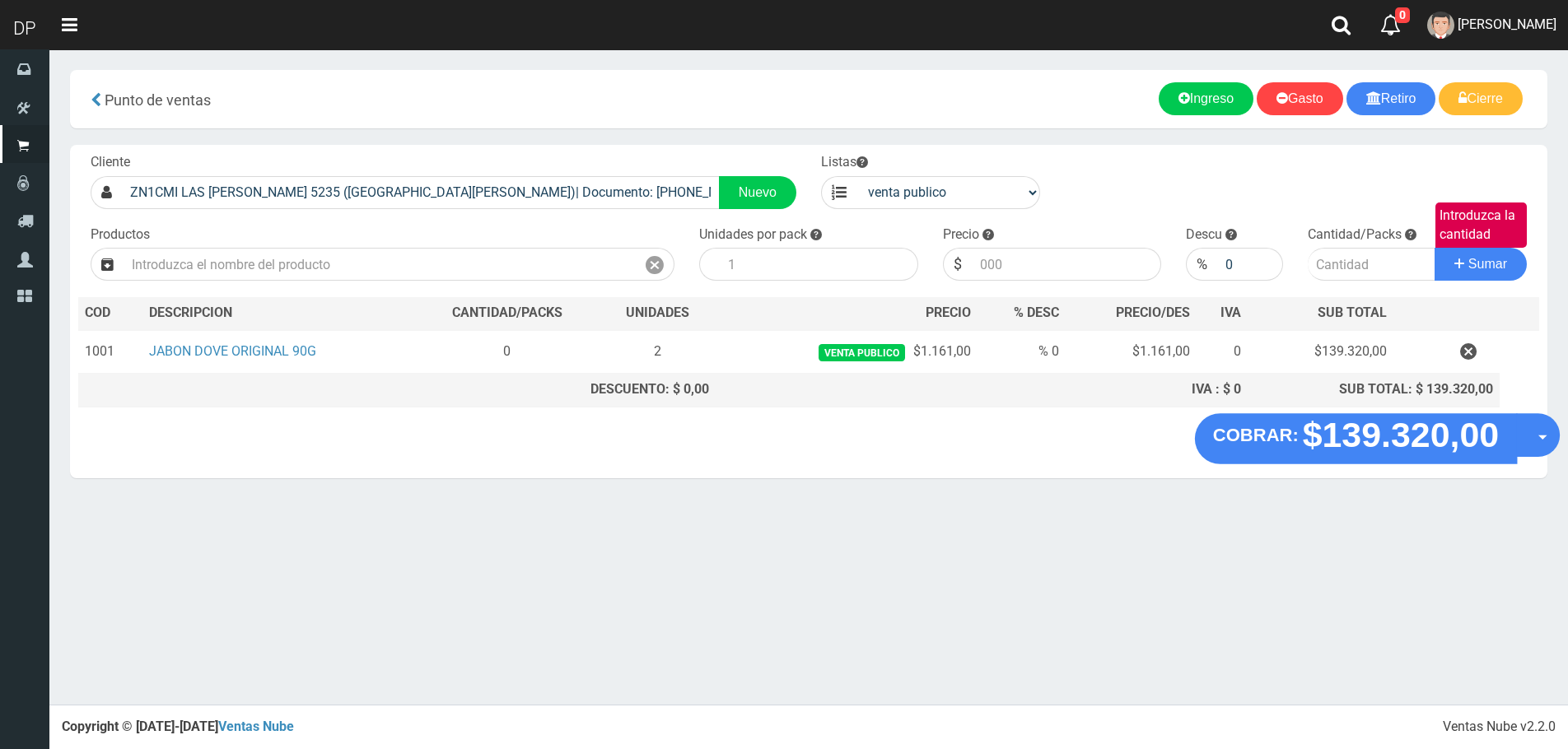
drag, startPoint x: 1519, startPoint y: 417, endPoint x: 1549, endPoint y: 443, distance: 39.7
click at [1519, 416] on button "Opciones" at bounding box center [1537, 435] width 44 height 44
click at [1475, 440] on link "Hacer Devolucion" at bounding box center [1485, 441] width 147 height 38
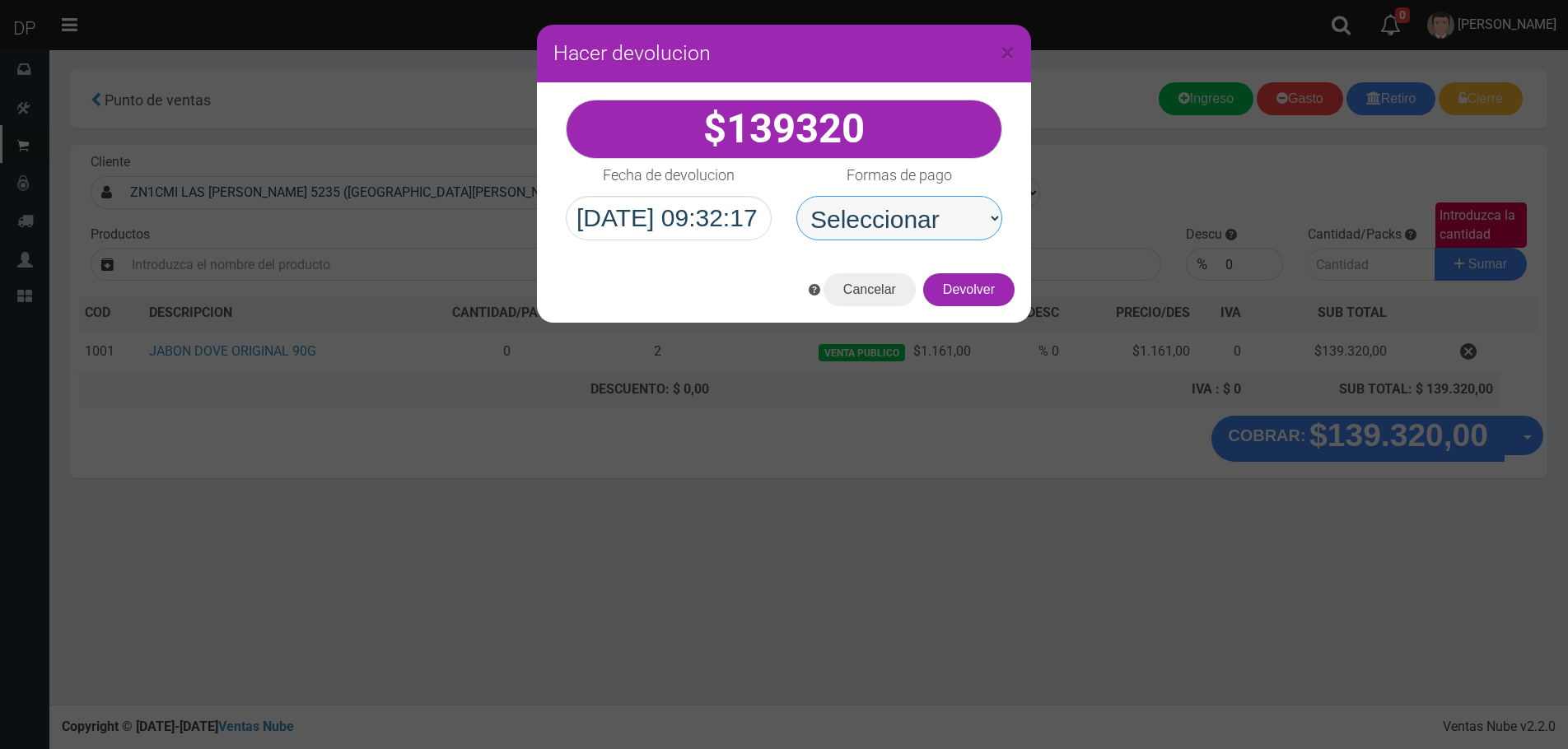
click at [904, 216] on select "Seleccionar Efectivo Tarjeta de Crédito Depósito Débito" at bounding box center [899, 218] width 206 height 44
select select "Efectivo"
click at [797, 196] on select "Seleccionar Efectivo Tarjeta de Crédito Depósito Débito" at bounding box center [899, 218] width 206 height 44
click at [984, 299] on button "Devolver" at bounding box center [969, 290] width 92 height 33
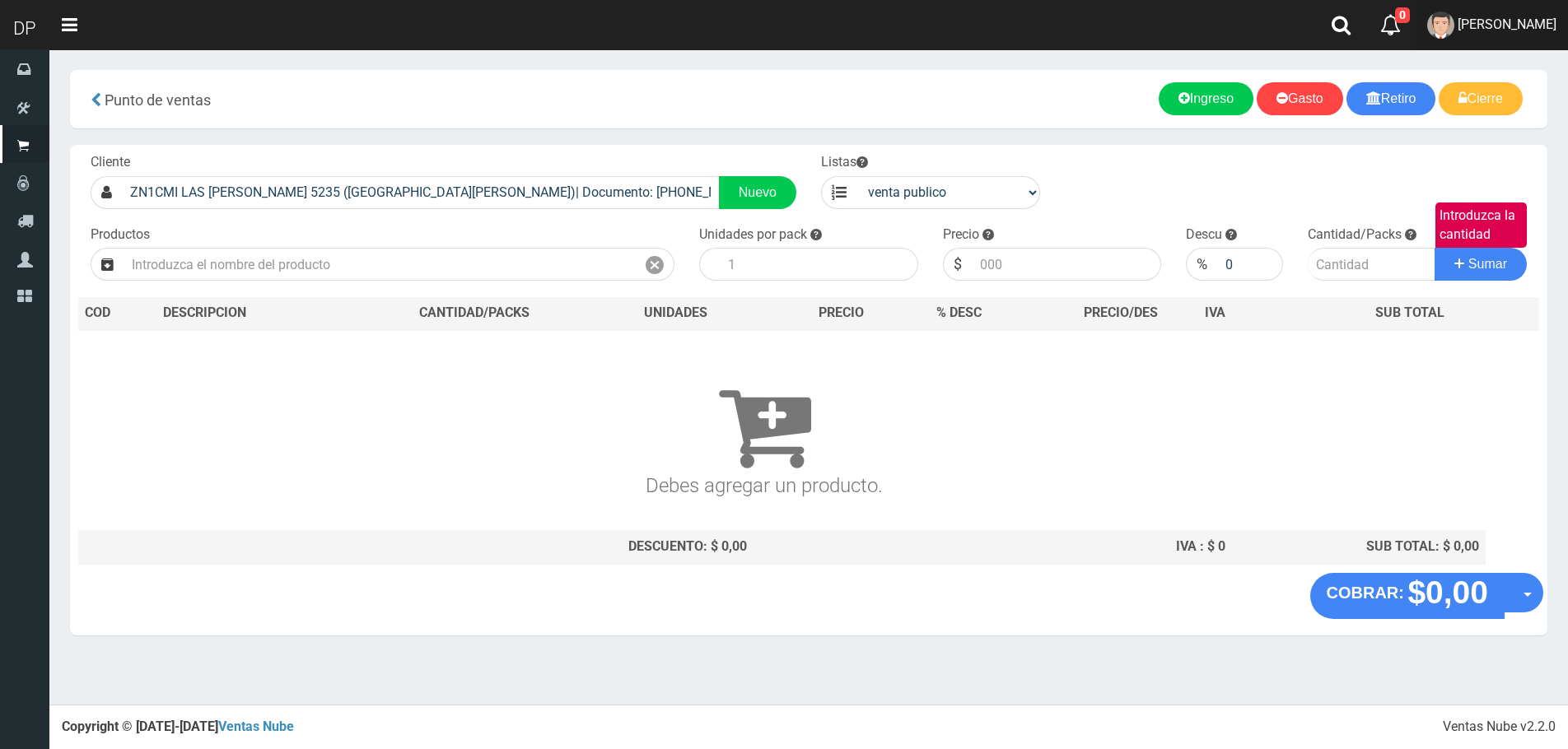
click at [1539, 5] on link "AXELL MOYA" at bounding box center [1491, 25] width 152 height 50
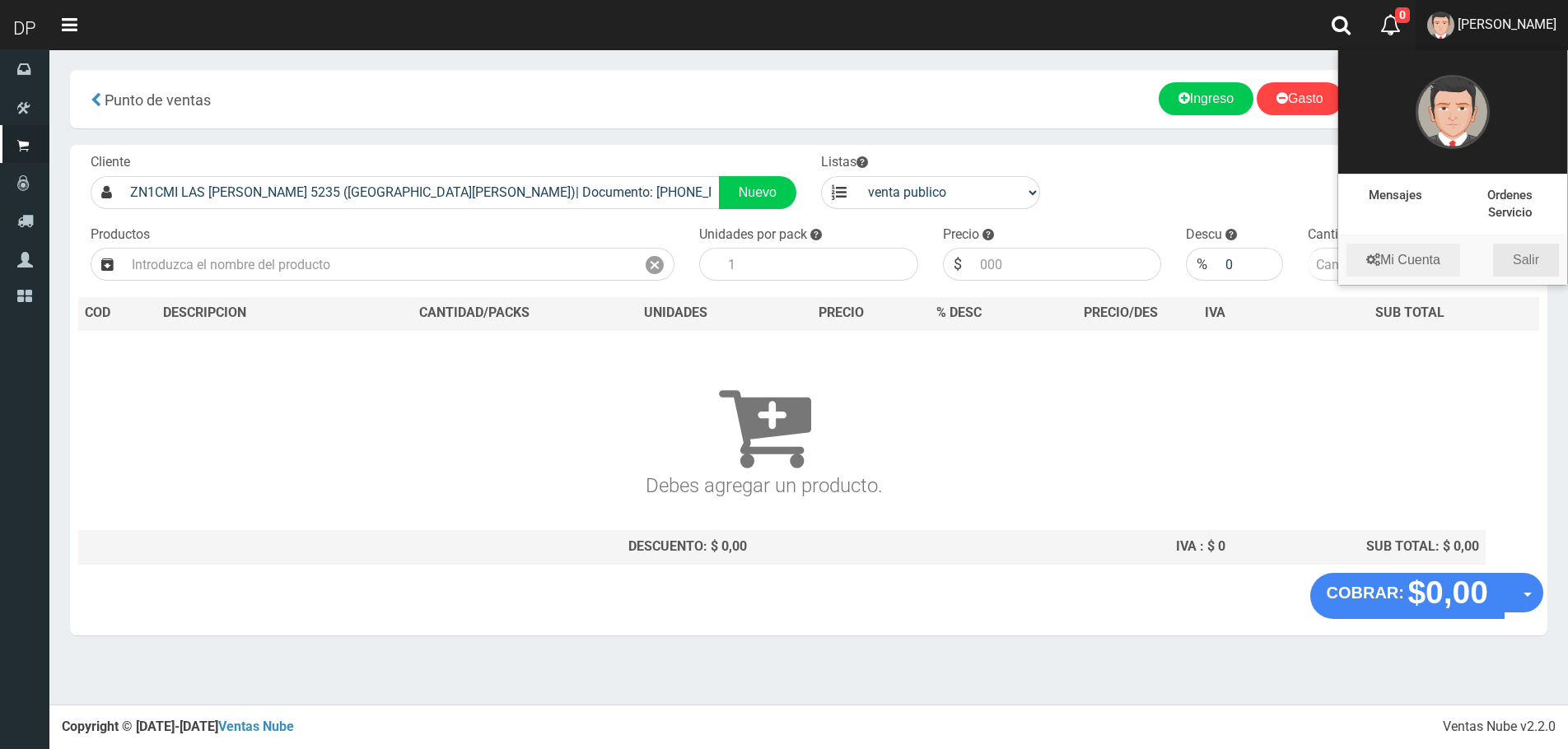
click at [1526, 264] on link "Salir" at bounding box center [1525, 260] width 66 height 33
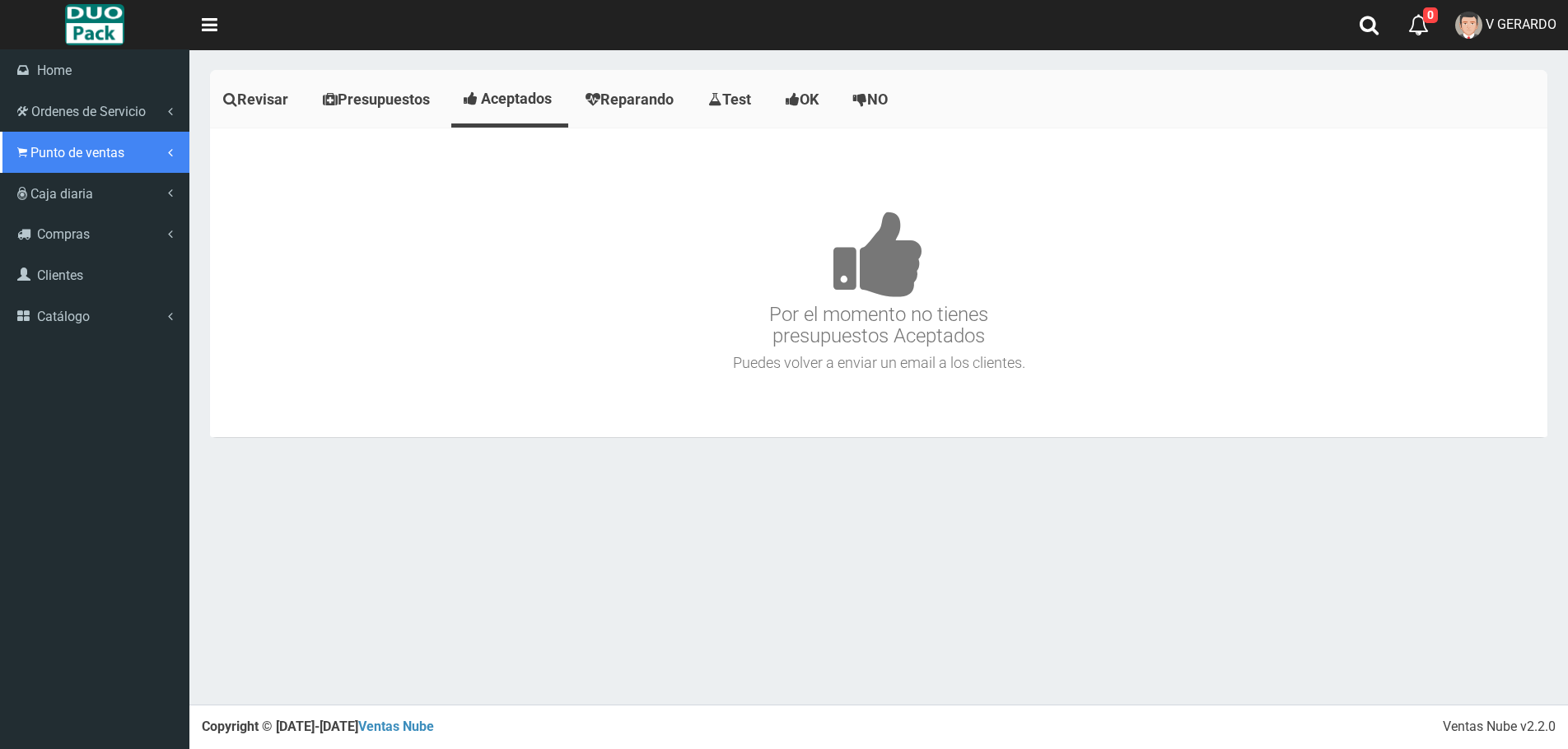
click at [43, 155] on span "Punto de ventas" at bounding box center [77, 152] width 94 height 15
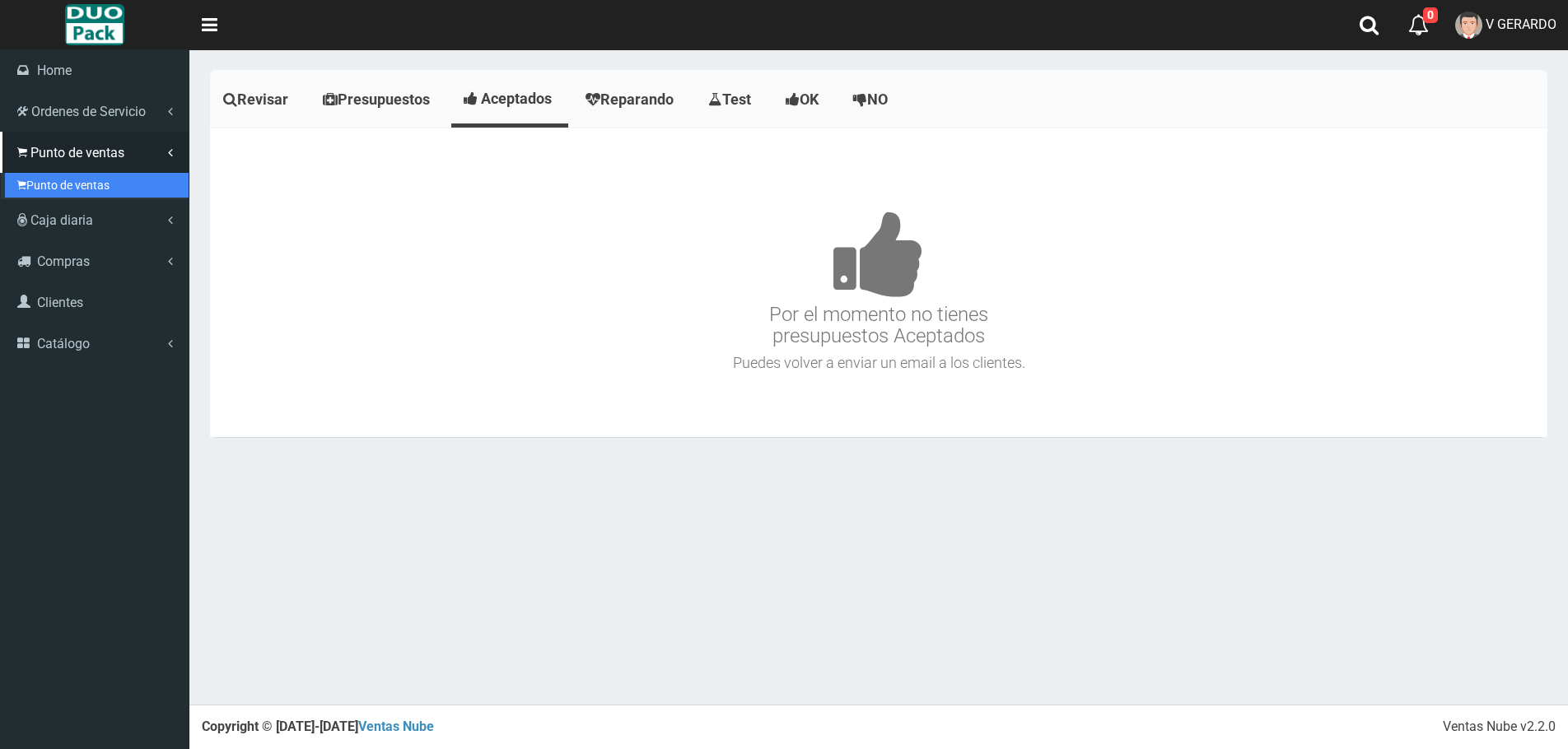
click at [95, 180] on link "Punto de ventas" at bounding box center [96, 184] width 183 height 24
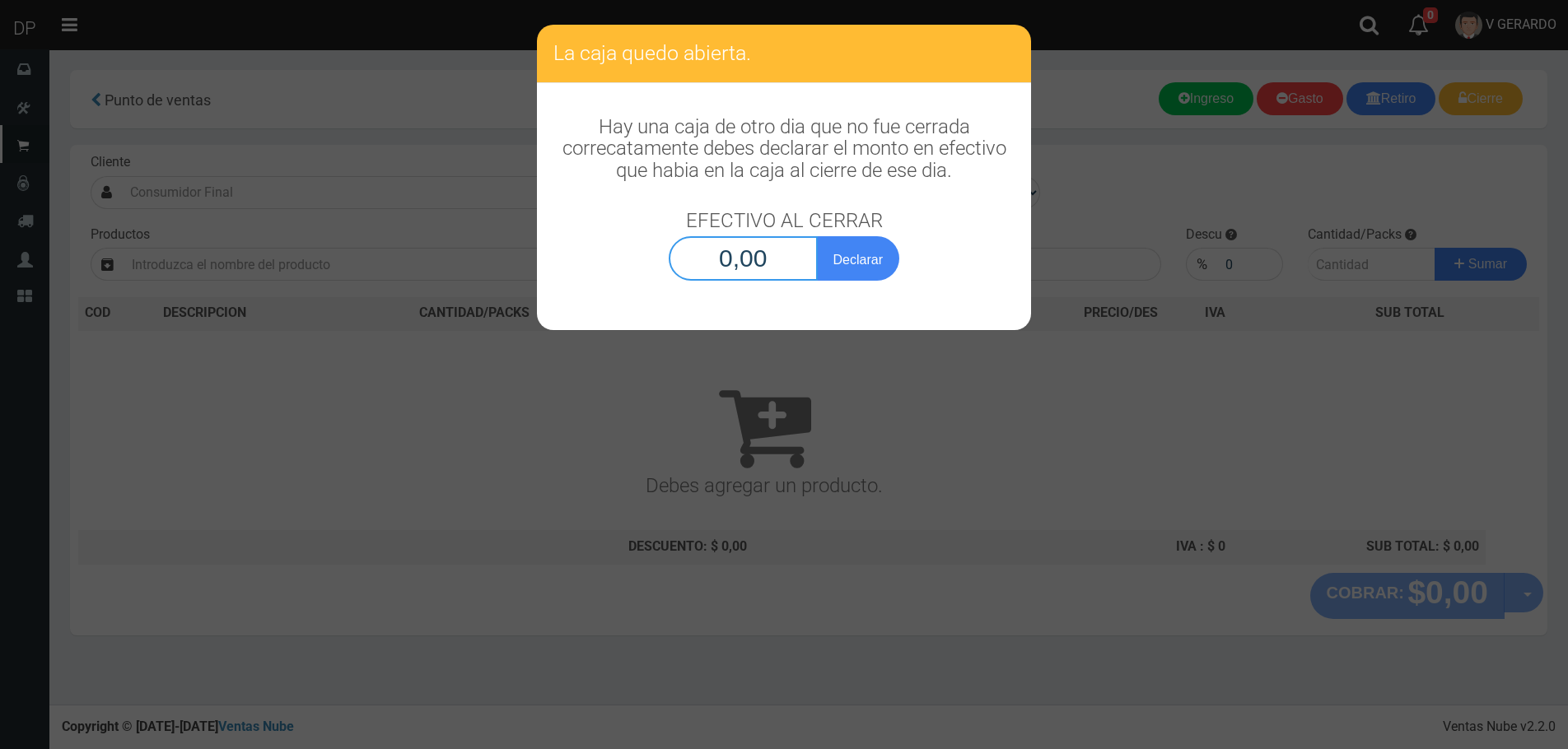
click at [769, 254] on input "0,00" at bounding box center [744, 258] width 149 height 44
type input "1,00"
click at [817, 236] on button "Declarar" at bounding box center [859, 258] width 83 height 44
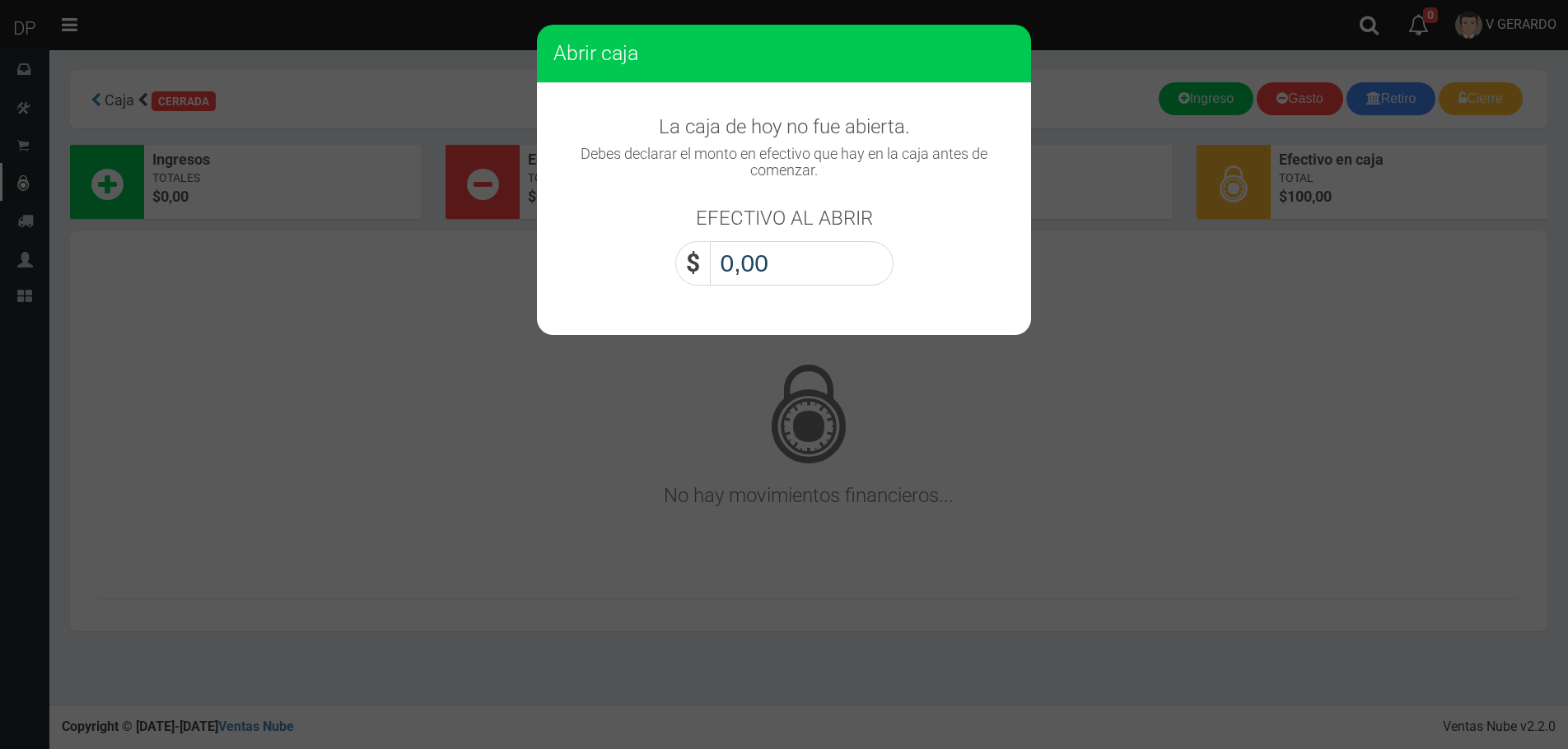
click at [776, 269] on input "0,00" at bounding box center [801, 263] width 183 height 44
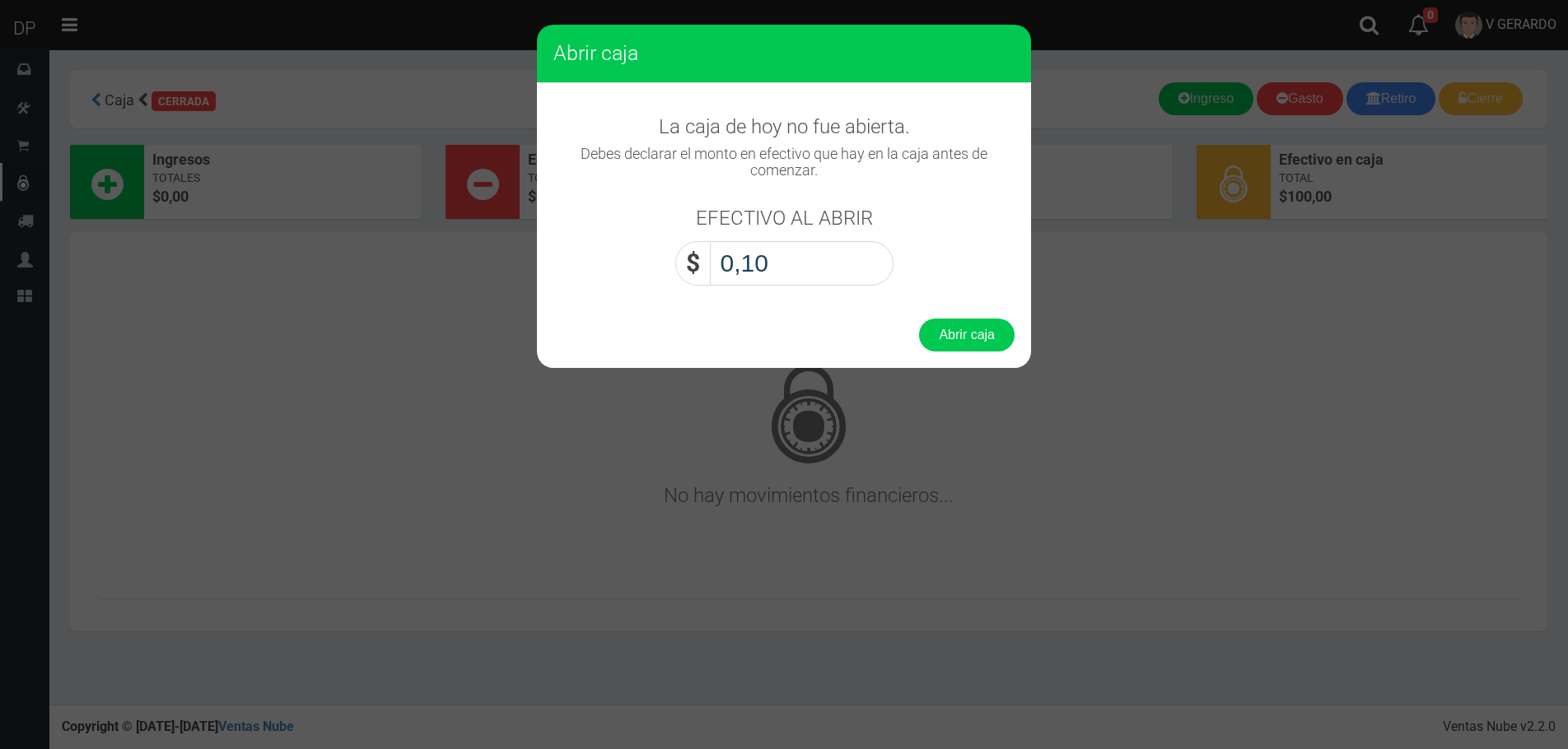
type input "1,00"
click at [919, 318] on button "Abrir caja" at bounding box center [967, 334] width 95 height 33
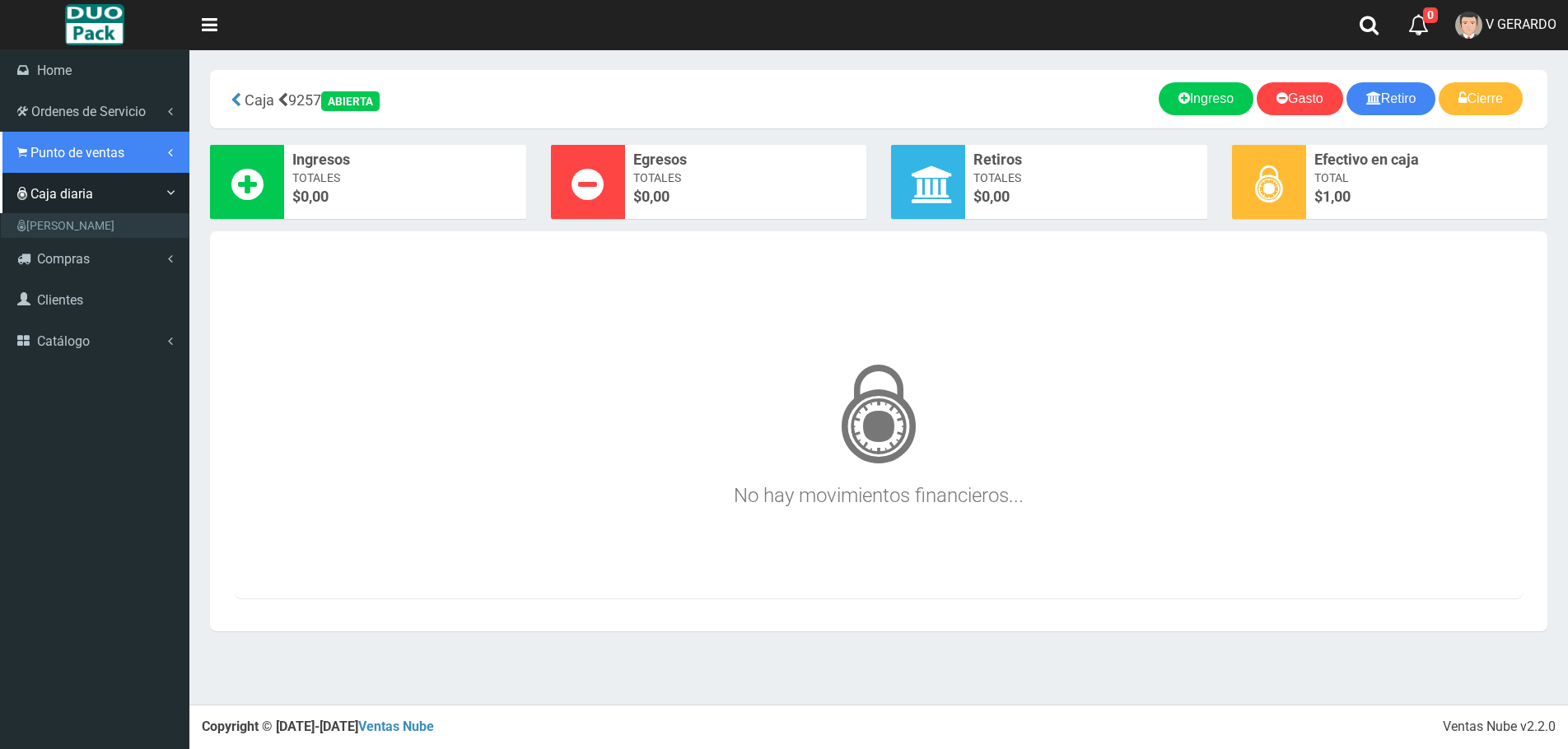
click at [54, 162] on link "Punto de ventas" at bounding box center [94, 153] width 190 height 41
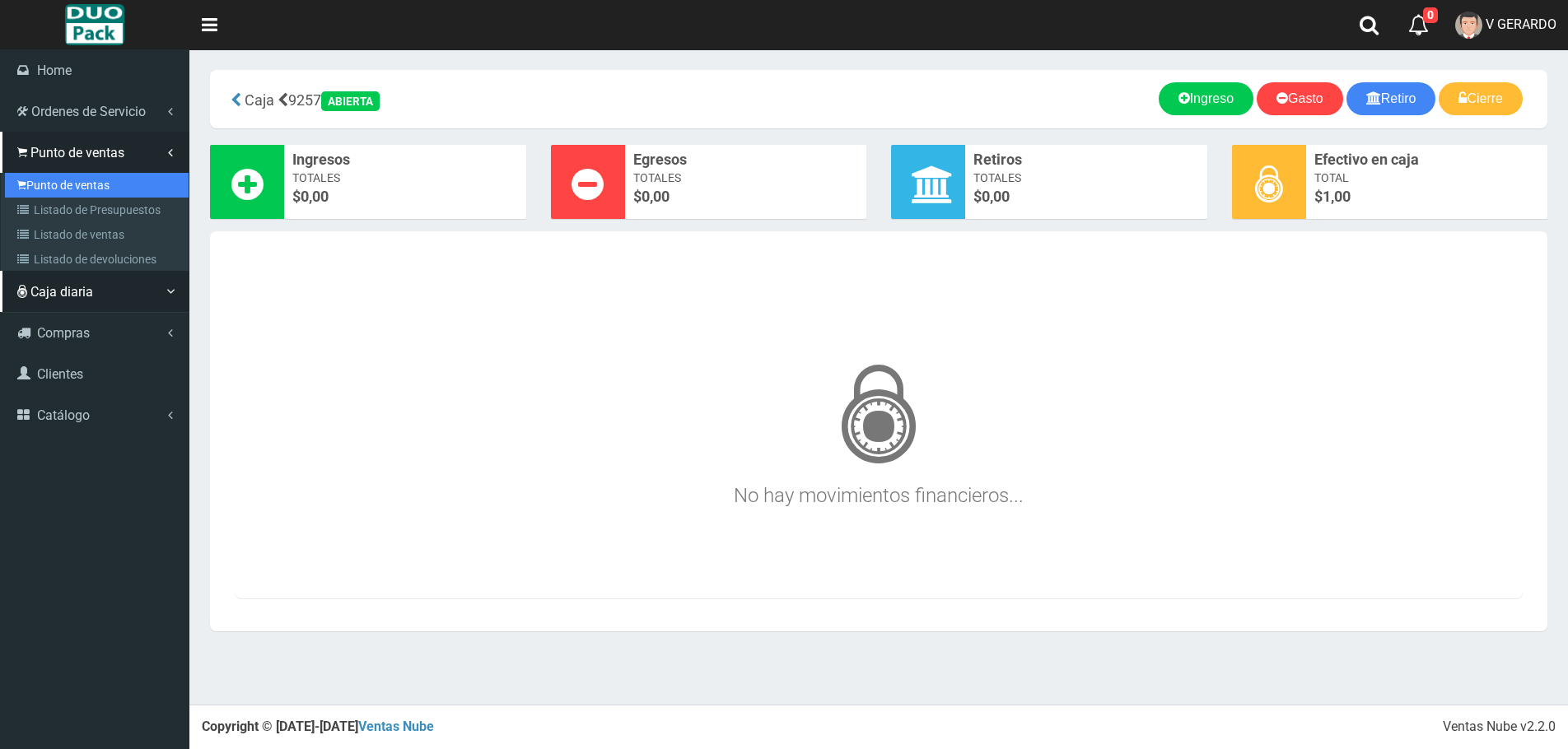
click at [67, 185] on link "Punto de ventas" at bounding box center [96, 184] width 183 height 24
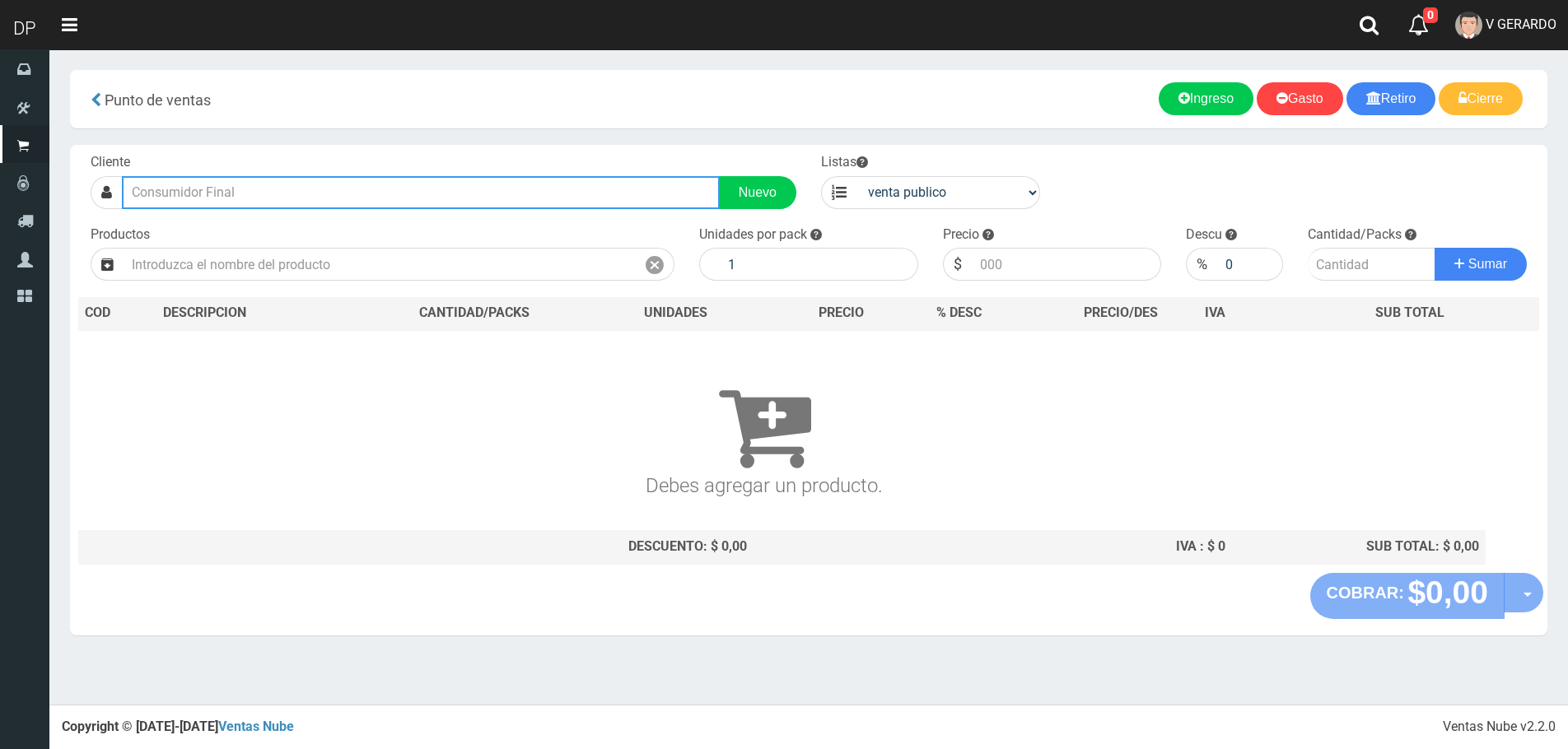
click at [245, 189] on input "text" at bounding box center [421, 192] width 598 height 33
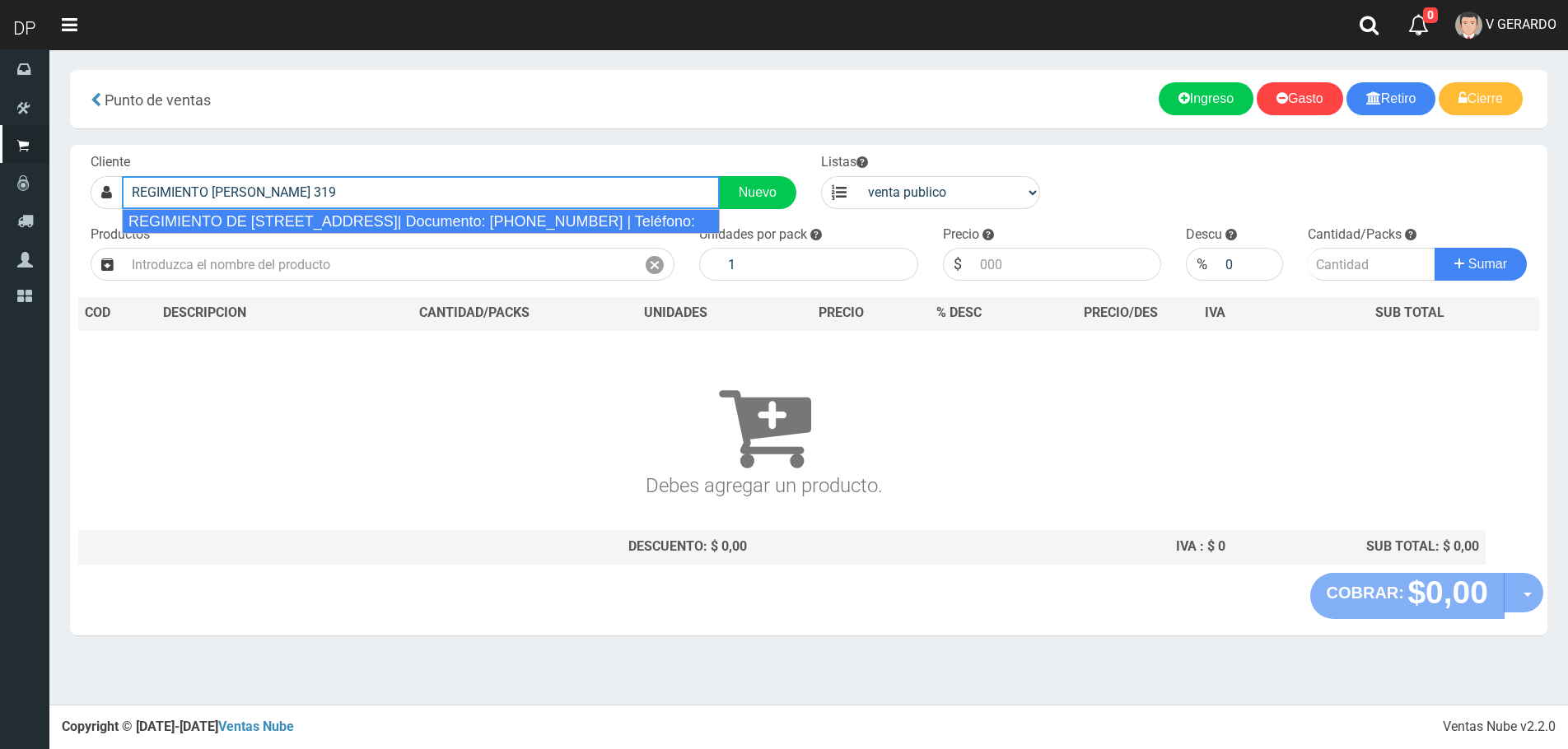
click at [300, 220] on div "REGIMIENTO DE PATRICIOS 319 CABA| Documento: 3199999999999 | Teléfono:" at bounding box center [421, 221] width 598 height 24
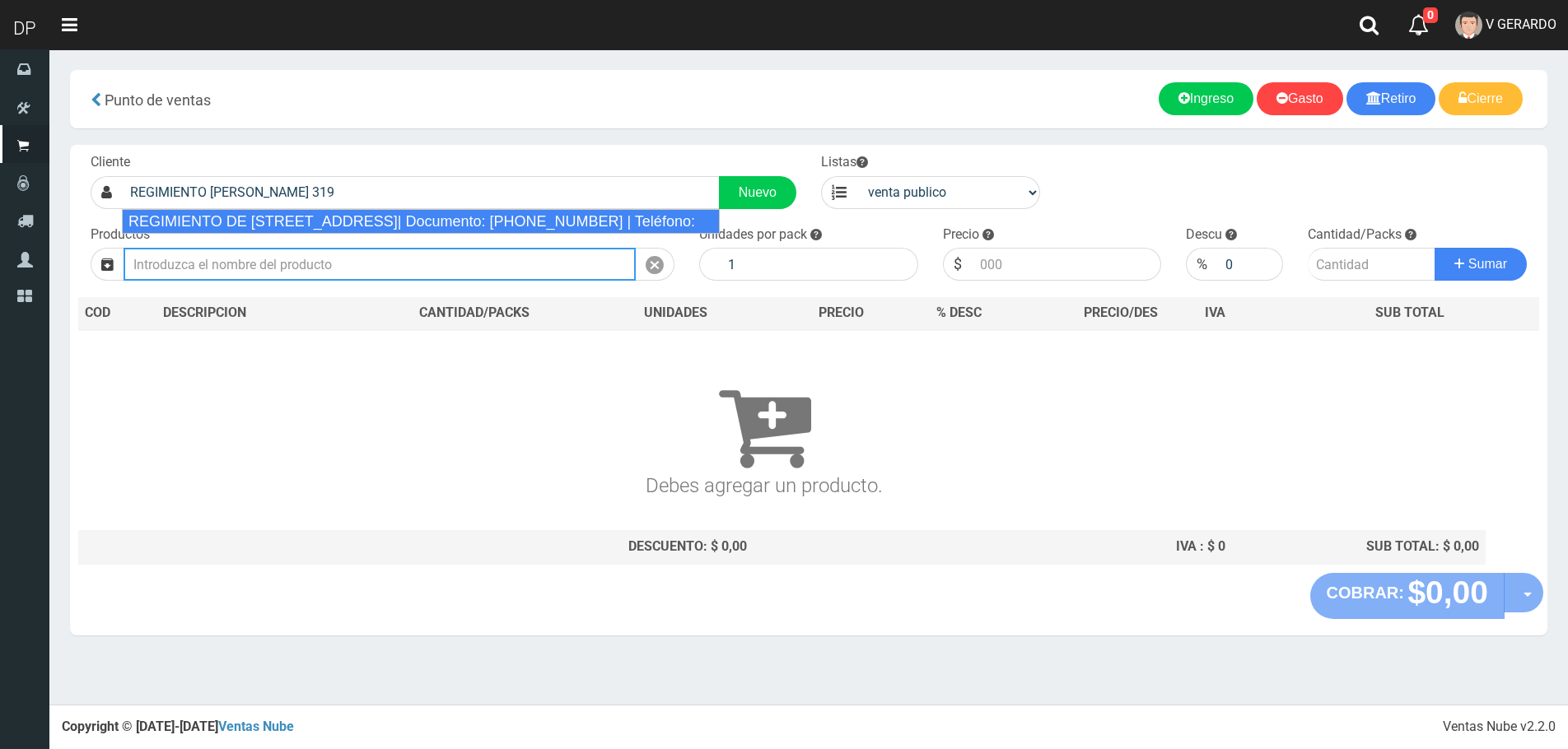
type input "REGIMIENTO DE PATRICIOS 319 CABA| Documento: 3199999999999 | Teléfono:"
select select "2"
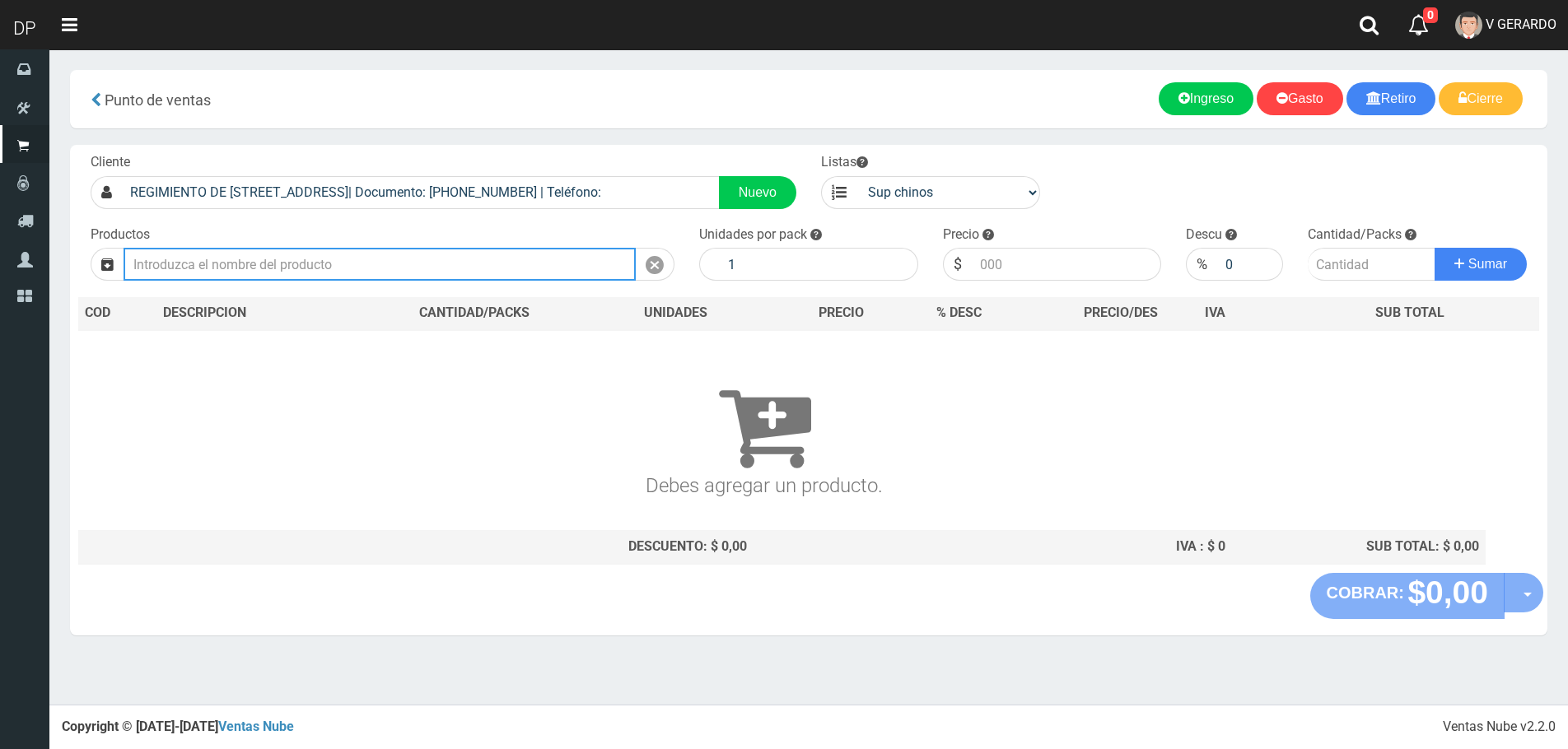
click at [339, 265] on input "text" at bounding box center [379, 264] width 512 height 33
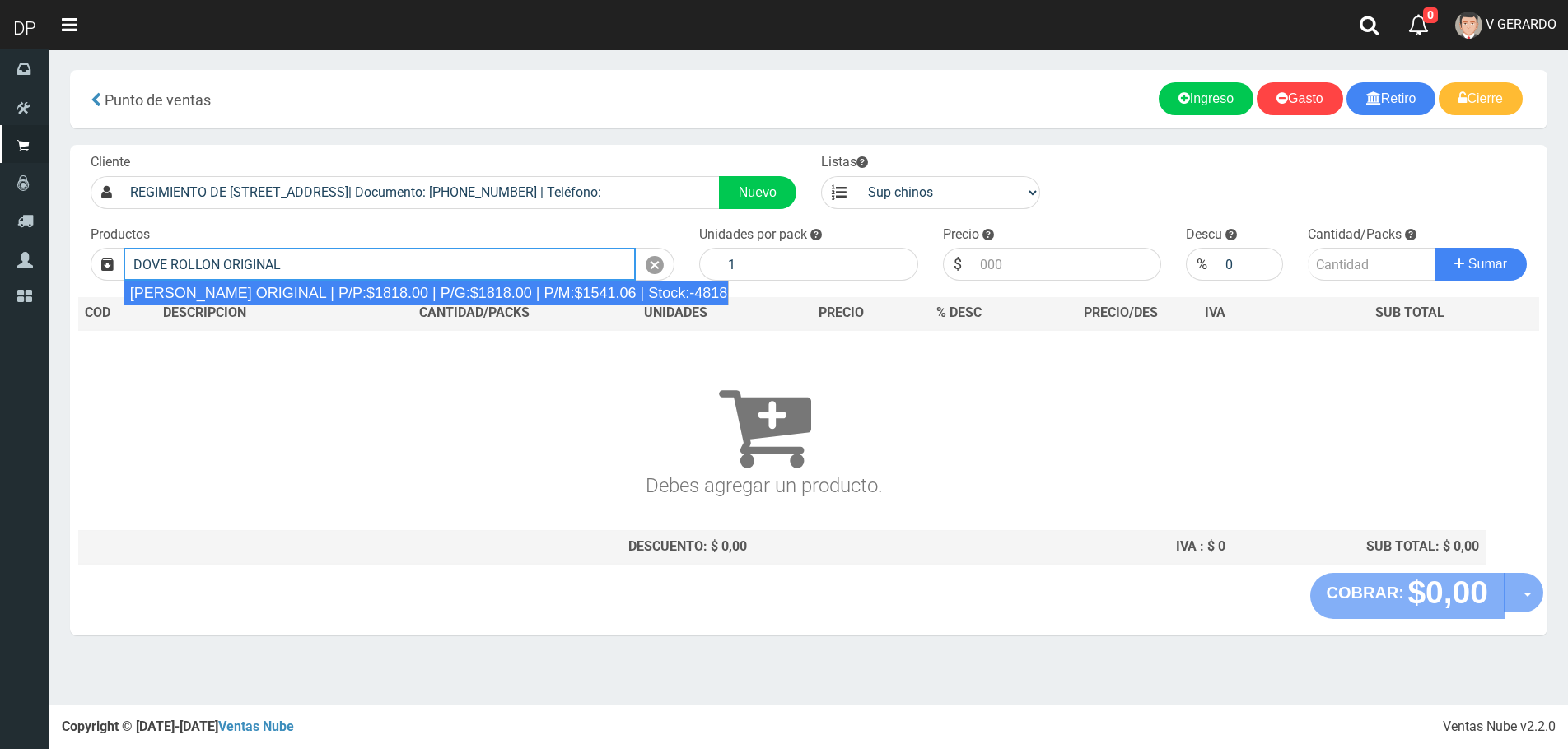
click at [346, 298] on div "DOVE ROLLON ORIGINAL | P/P:$1818.00 | P/G:$1818.00 | P/M:$1541.06 | Stock:-4818" at bounding box center [426, 292] width 606 height 24
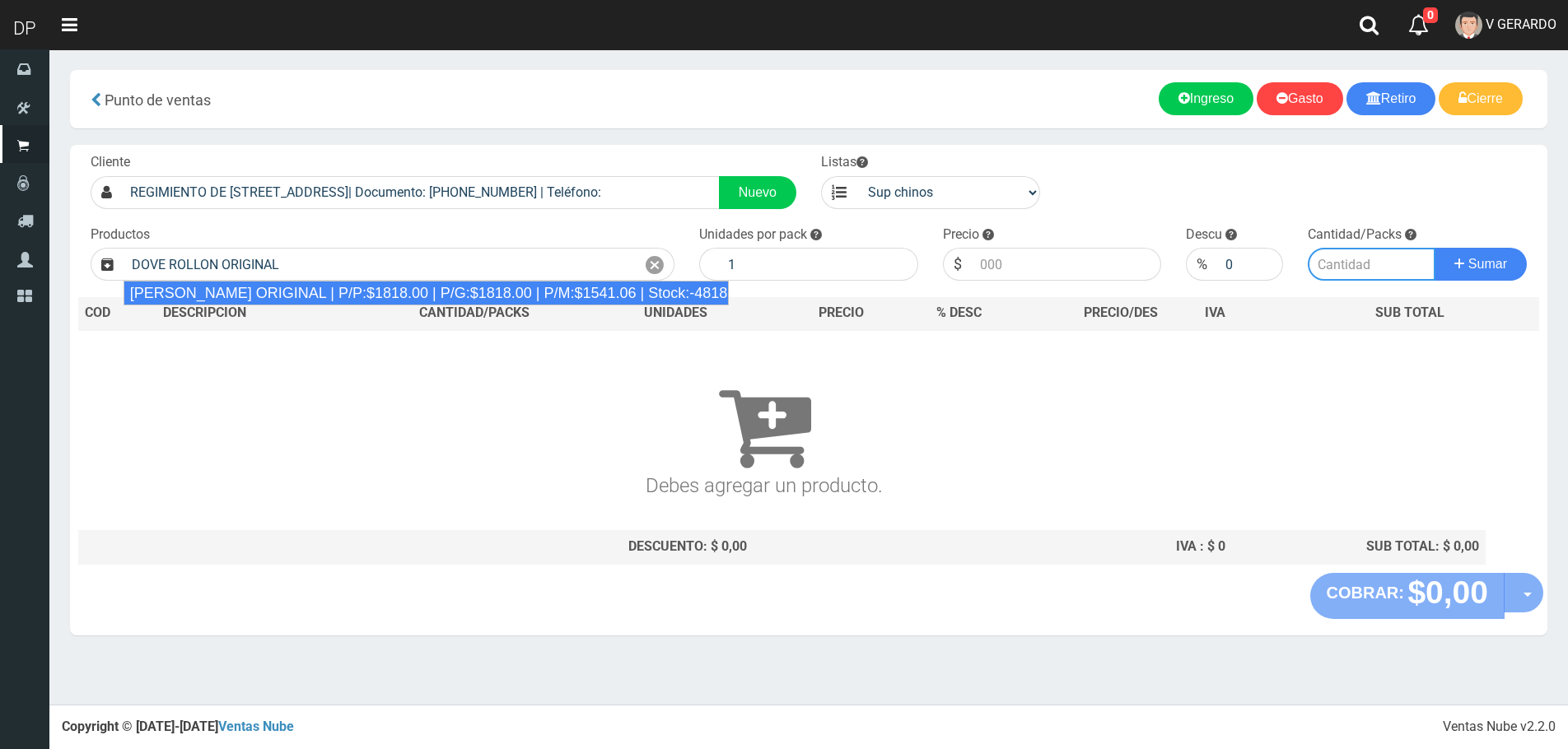
type input "DOVE ROLLON ORIGINAL | P/P:$1818.00 | P/G:$1818.00 | P/M:$1541.06 | Stock:-4818"
type input "12"
type input "1818.00"
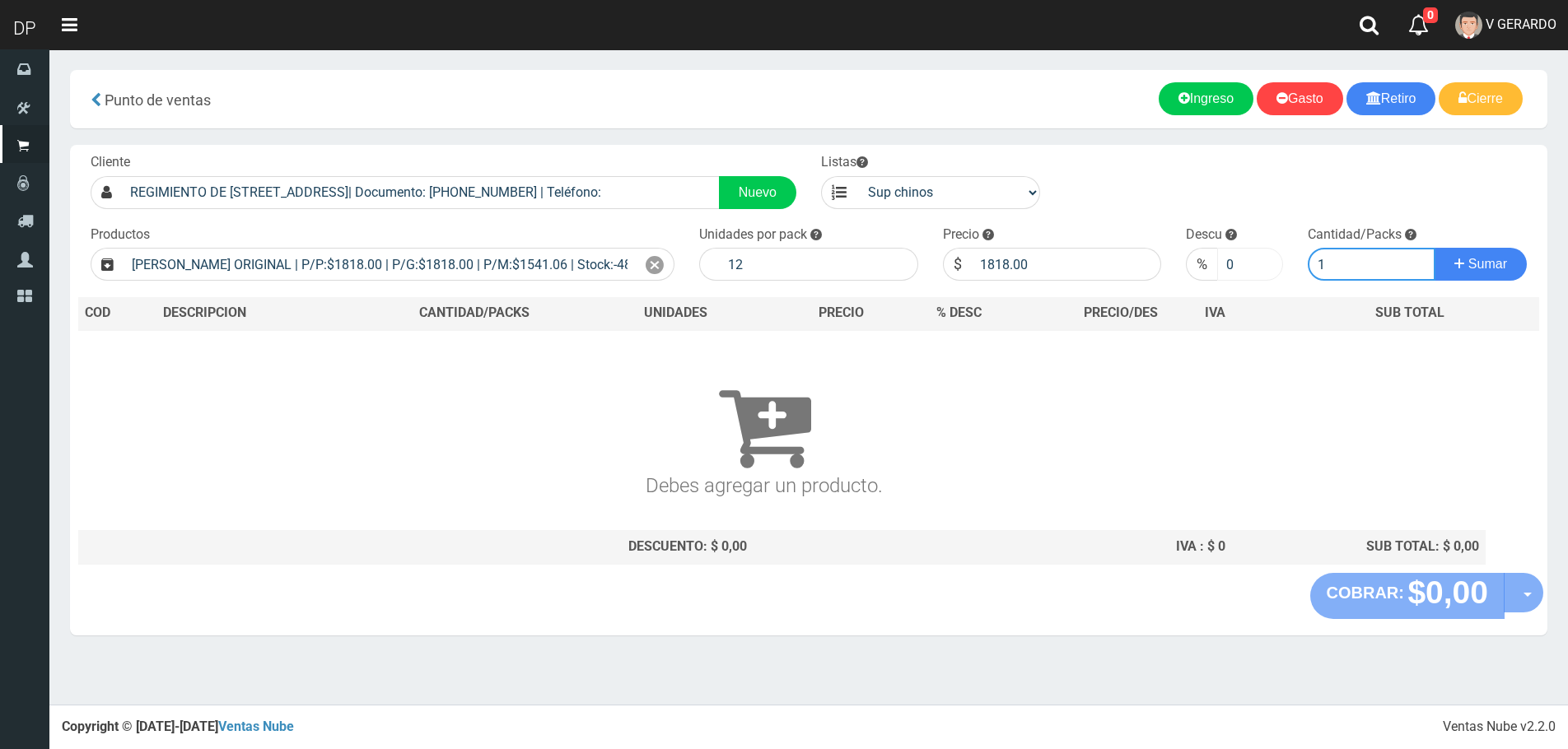
type input "1"
click at [1434, 248] on button "Sumar" at bounding box center [1480, 264] width 93 height 33
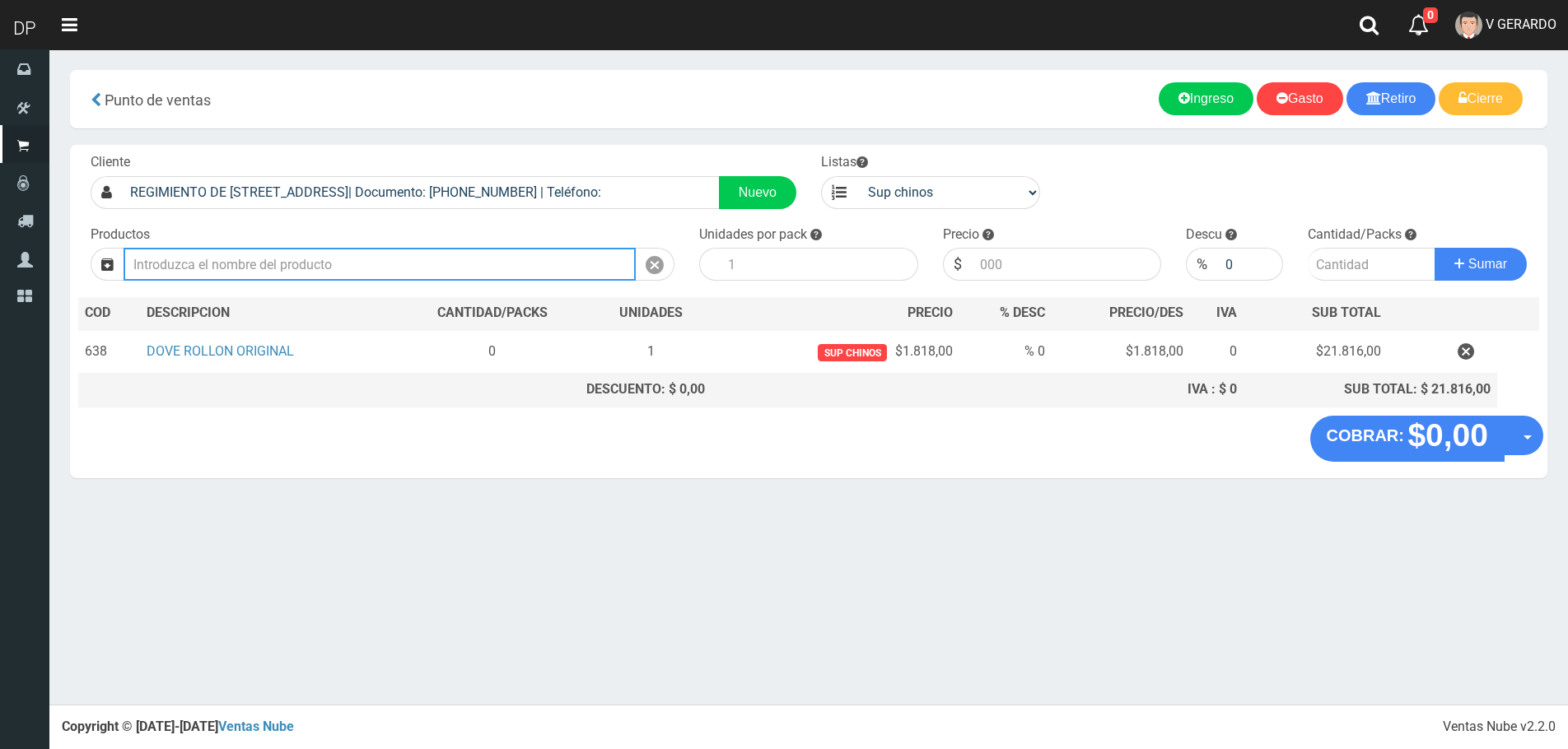
click at [449, 274] on input "text" at bounding box center [379, 264] width 512 height 33
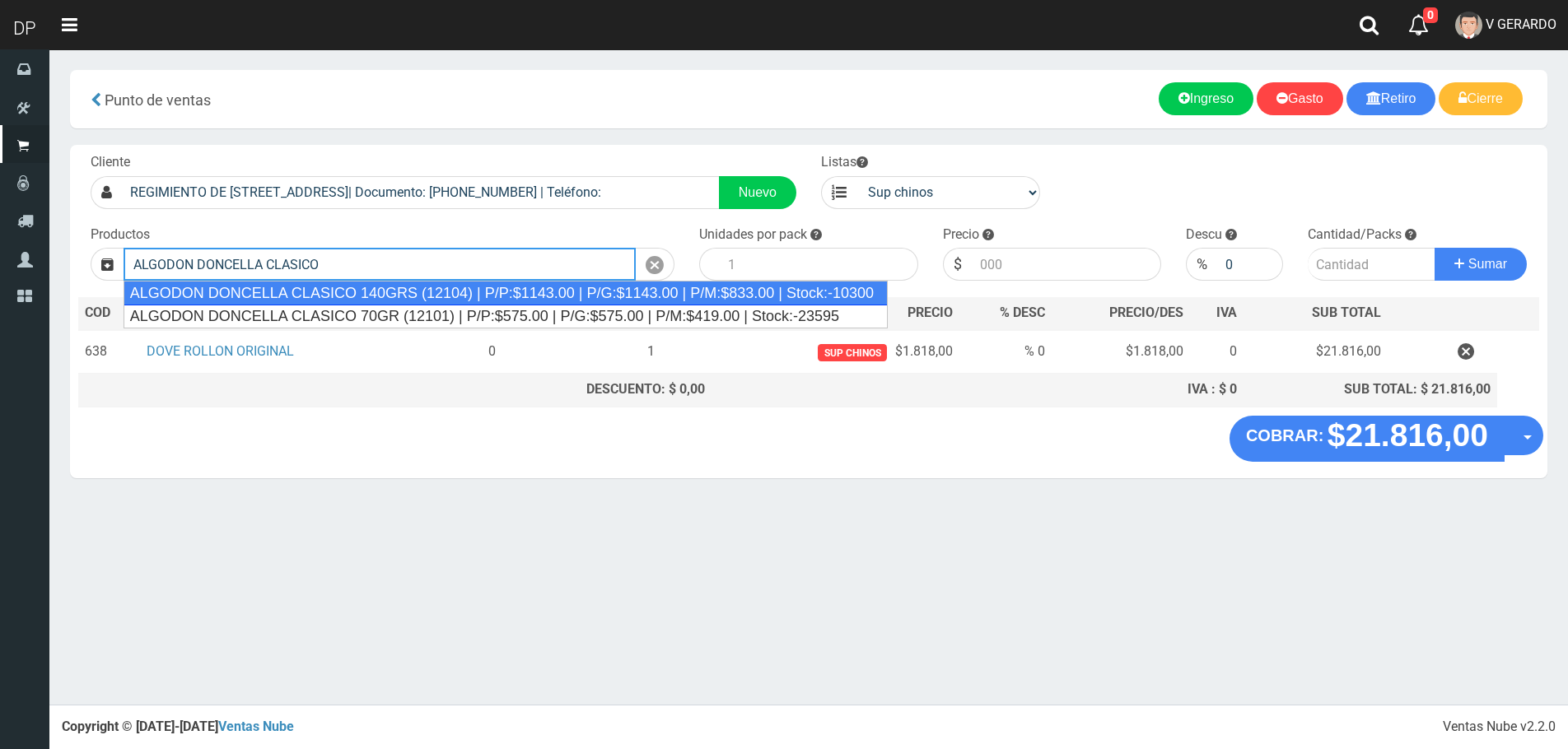
click at [450, 291] on div "ALGODON DONCELLA CLASICO 140GRS (12104) | P/P:$1143.00 | P/G:$1143.00 | P/M:$83…" at bounding box center [505, 292] width 765 height 24
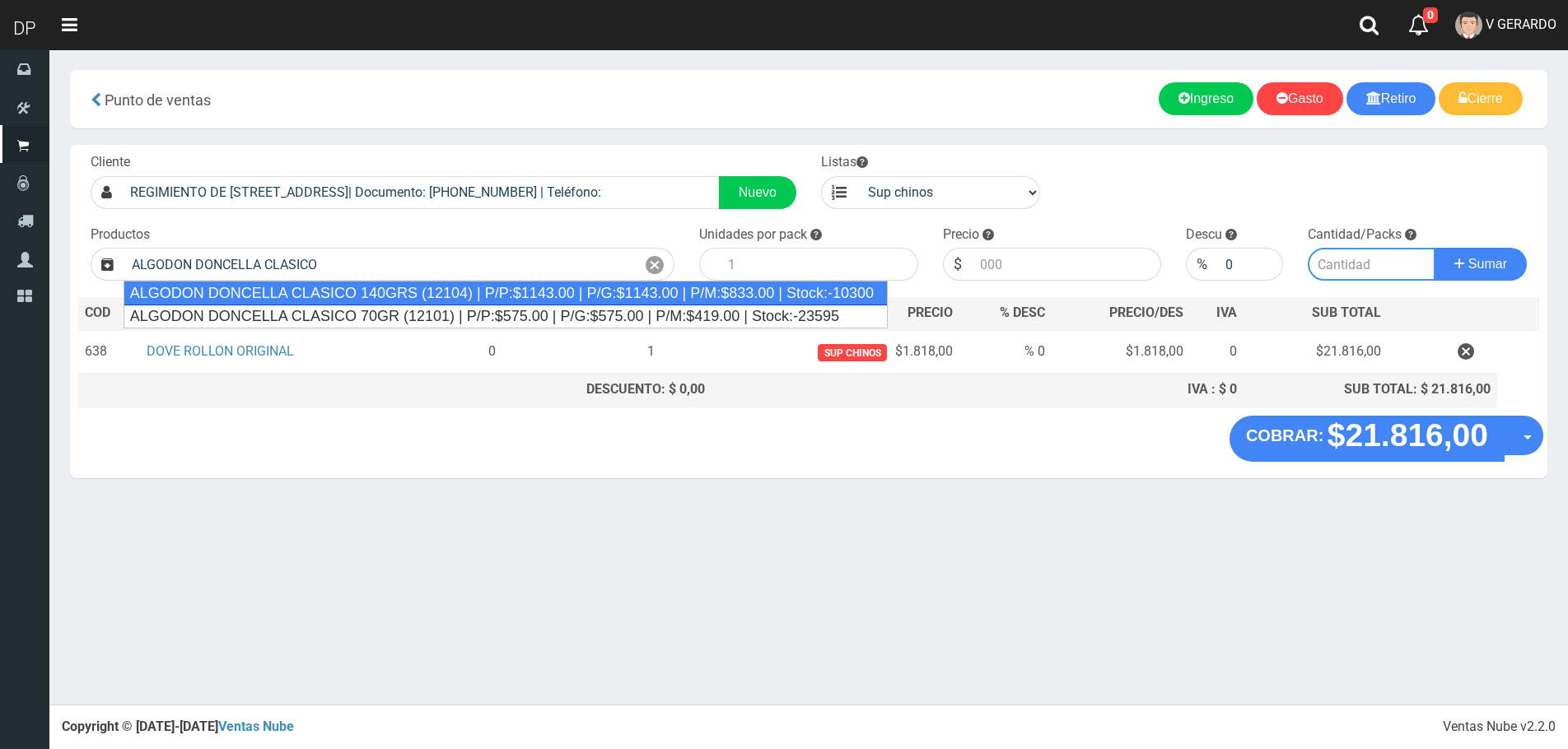
type input "ALGODON DONCELLA CLASICO 140GRS (12104) | P/P:$1143.00 | P/G:$1143.00 | P/M:$83…"
type input "20"
type input "1143.00"
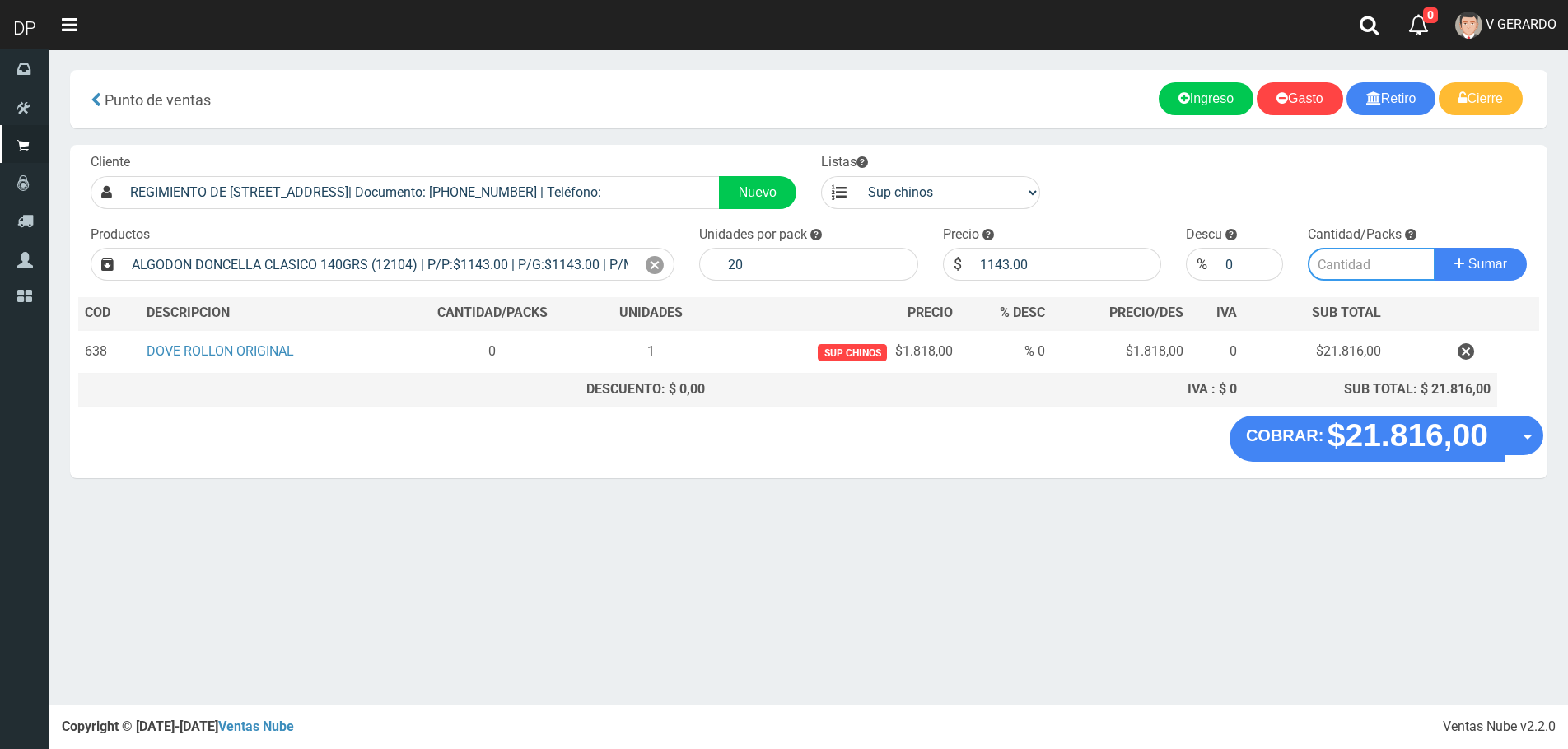
click at [1365, 267] on input "number" at bounding box center [1371, 264] width 128 height 33
type input "1"
click at [1434, 248] on button "Sumar" at bounding box center [1480, 264] width 93 height 33
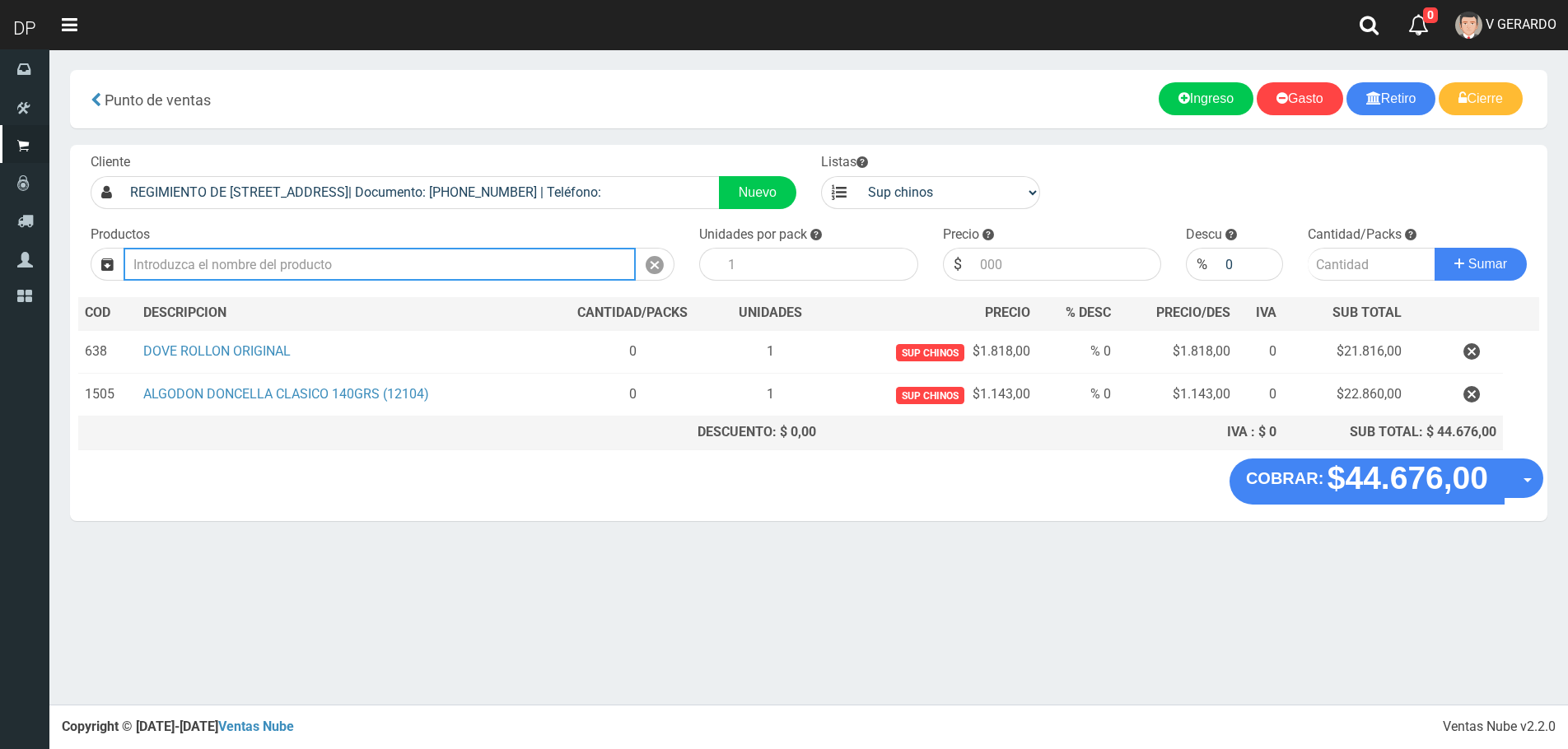
click at [482, 249] on input "text" at bounding box center [379, 264] width 512 height 33
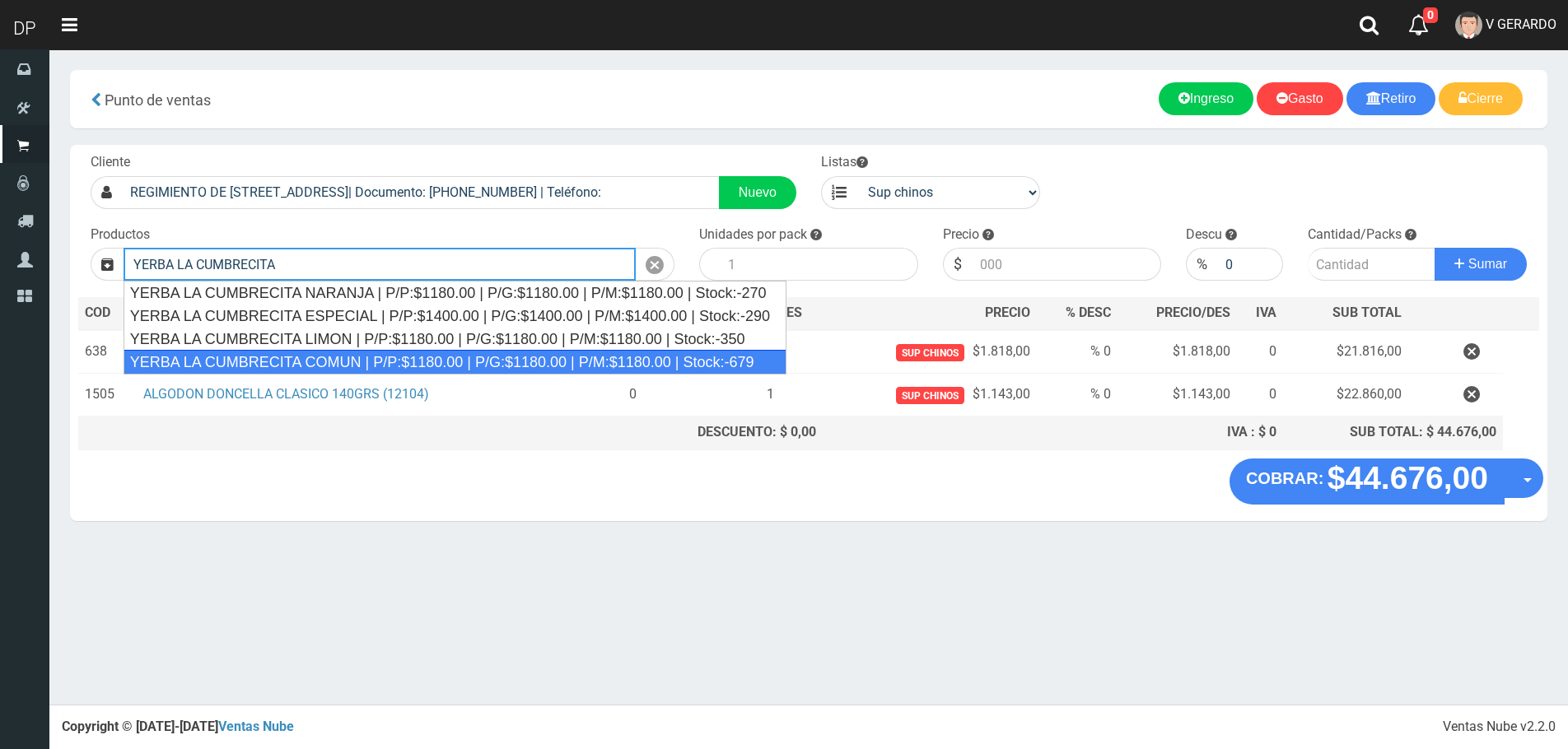
click at [362, 354] on div "YERBA LA CUMBRECITA COMUN | P/P:$1180.00 | P/G:$1180.00 | P/M:$1180.00 | Stock:…" at bounding box center [454, 361] width 663 height 24
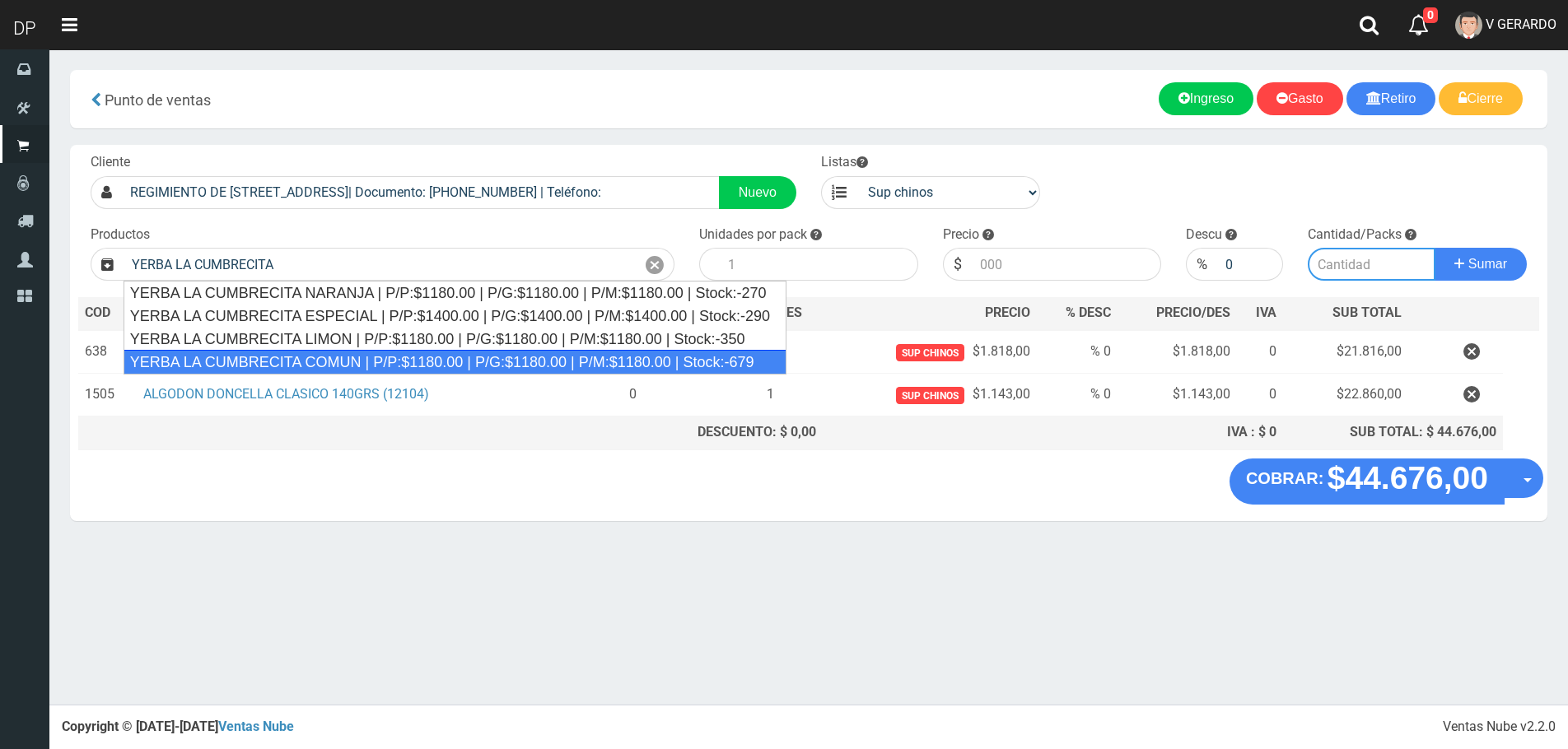
type input "YERBA LA CUMBRECITA COMUN | P/P:$1180.00 | P/G:$1180.00 | P/M:$1180.00 | Stock:…"
type input "10"
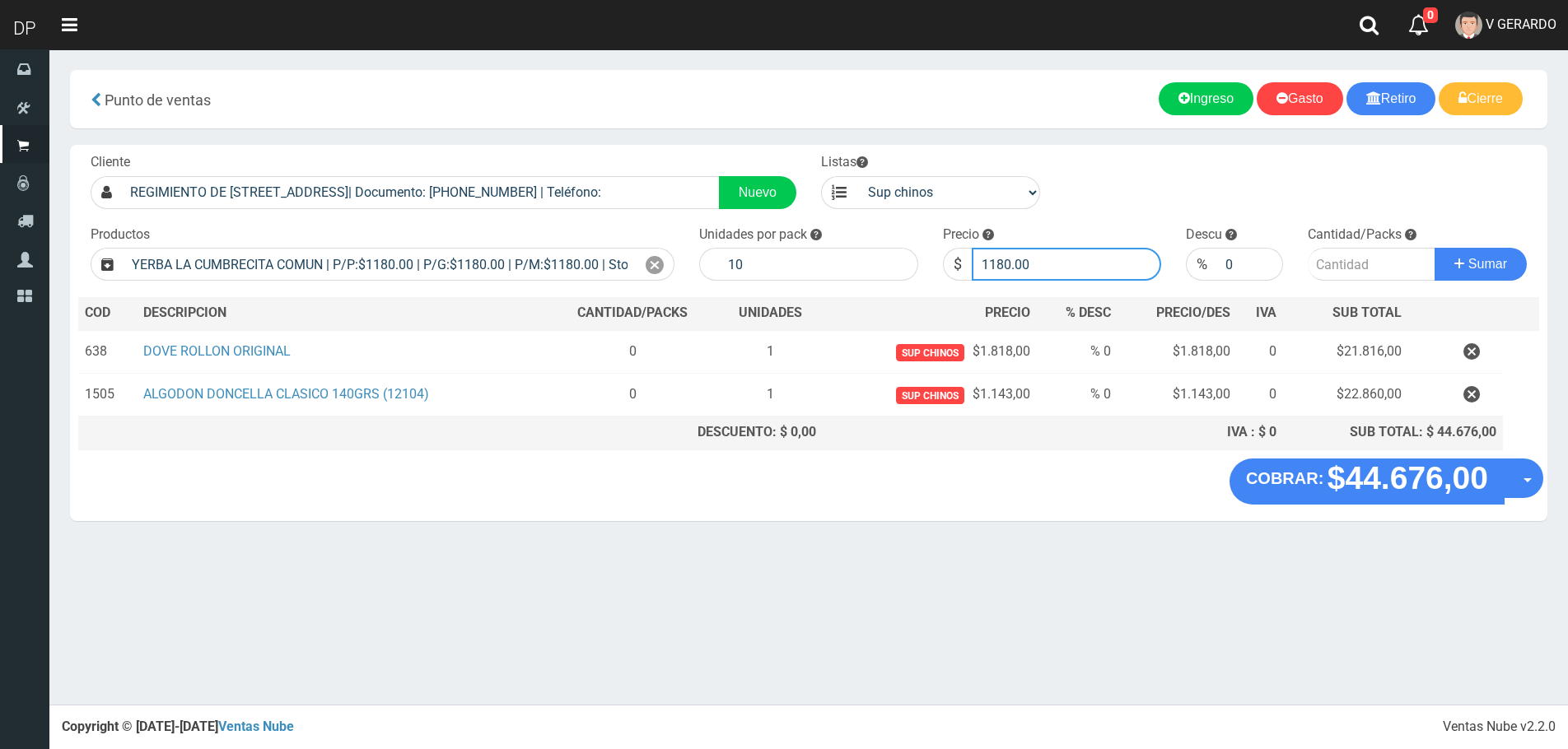
click at [1068, 269] on input "1180.00" at bounding box center [1067, 264] width 191 height 33
type input "1152"
click at [1434, 248] on button "Sumar" at bounding box center [1480, 264] width 93 height 33
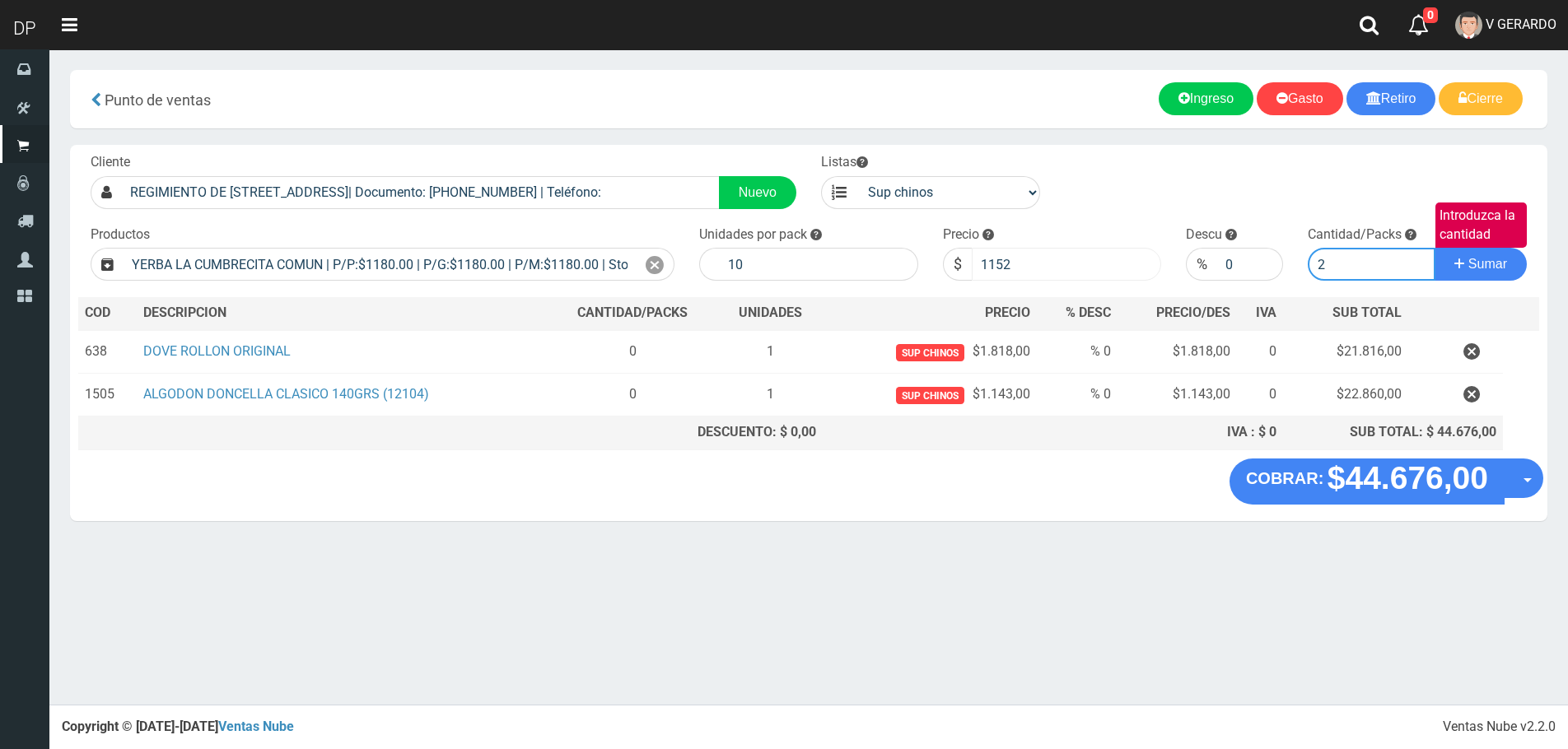
type input "2"
click at [1434, 248] on button "Sumar" at bounding box center [1480, 264] width 93 height 33
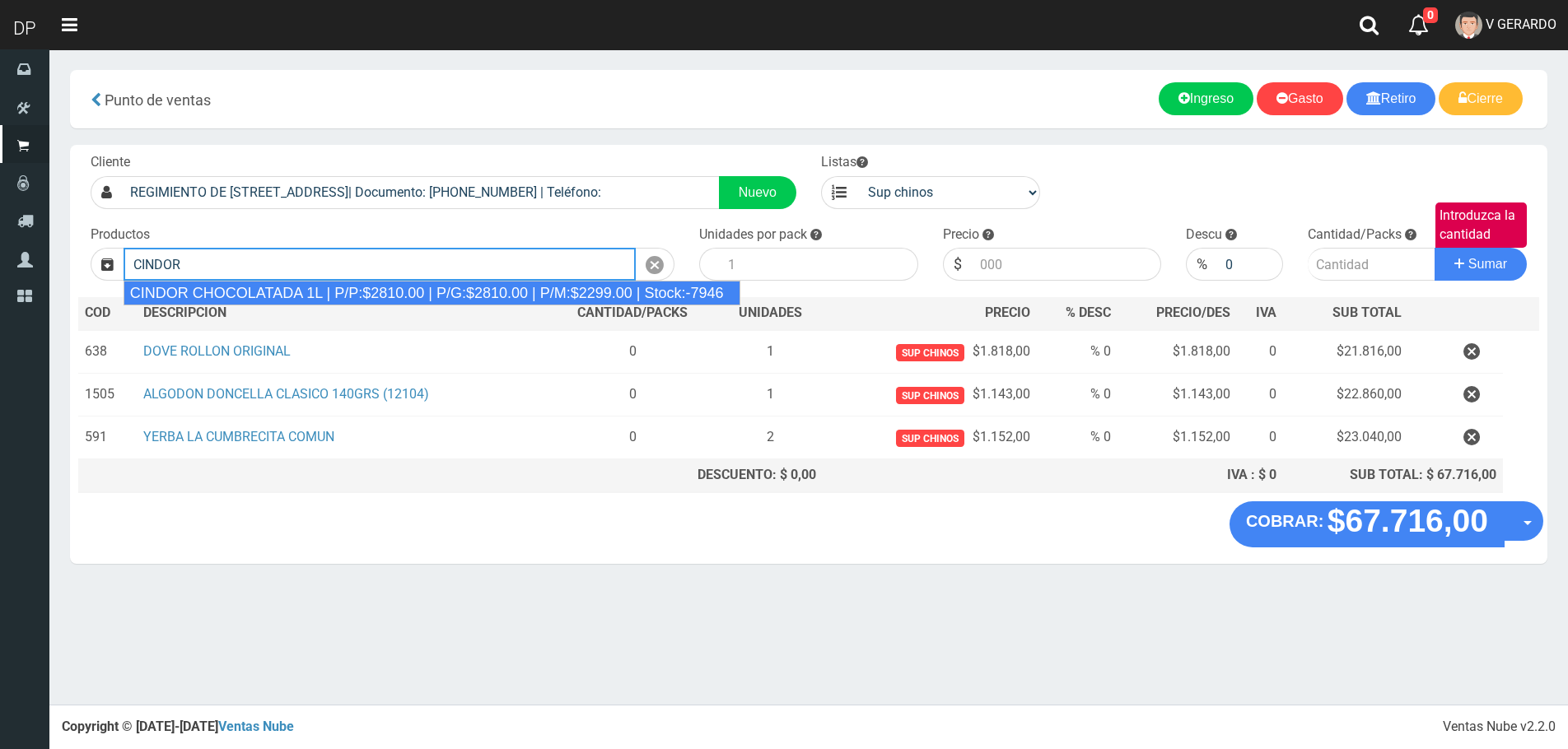
click at [388, 300] on div "CINDOR CHOCOLATADA 1L | P/P:$2810.00 | P/G:$2810.00 | P/M:$2299.00 | Stock:-7946" at bounding box center [432, 292] width 617 height 24
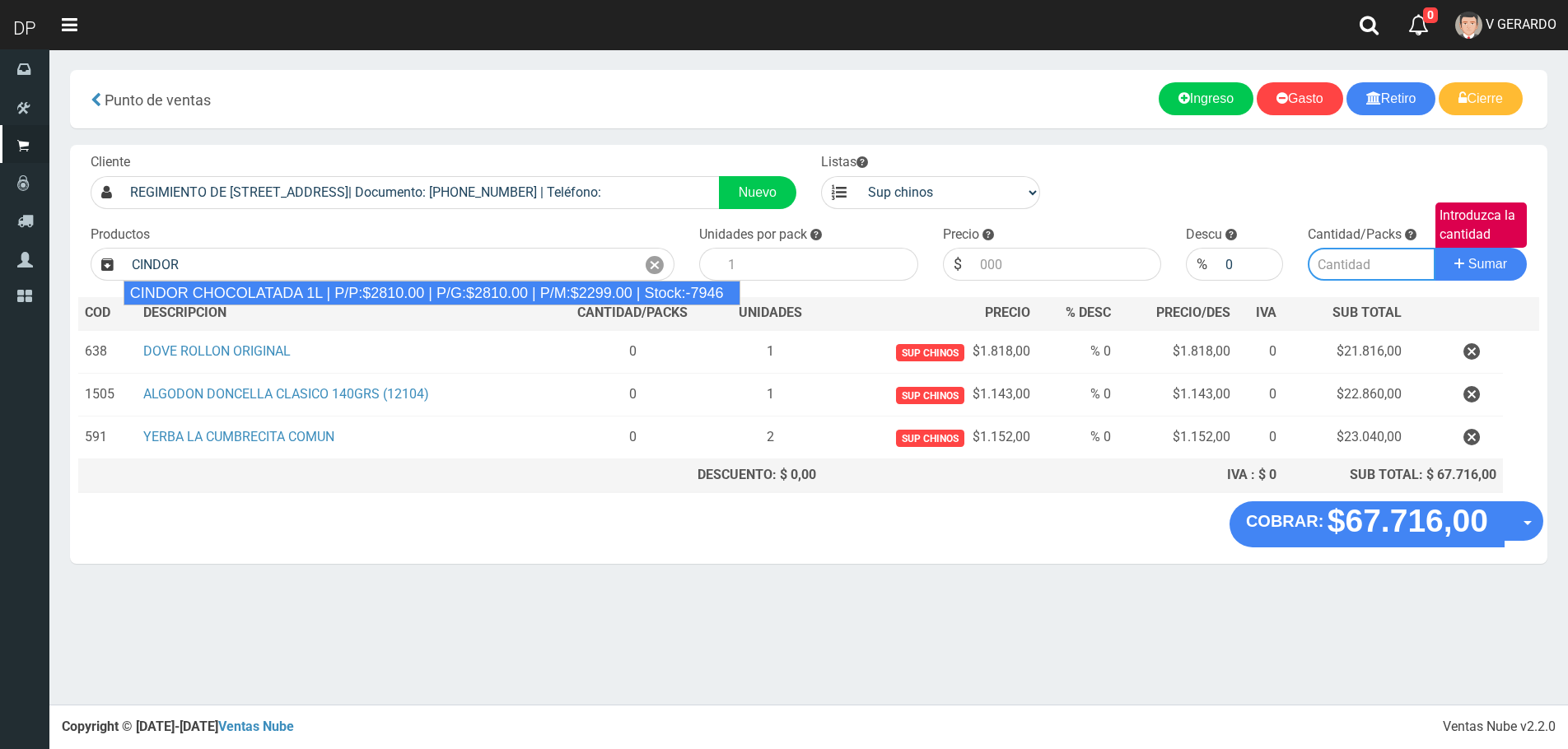
type input "CINDOR CHOCOLATADA 1L | P/P:$2810.00 | P/G:$2810.00 | P/M:$2299.00 | Stock:-7946"
type input "12"
type input "2810.00"
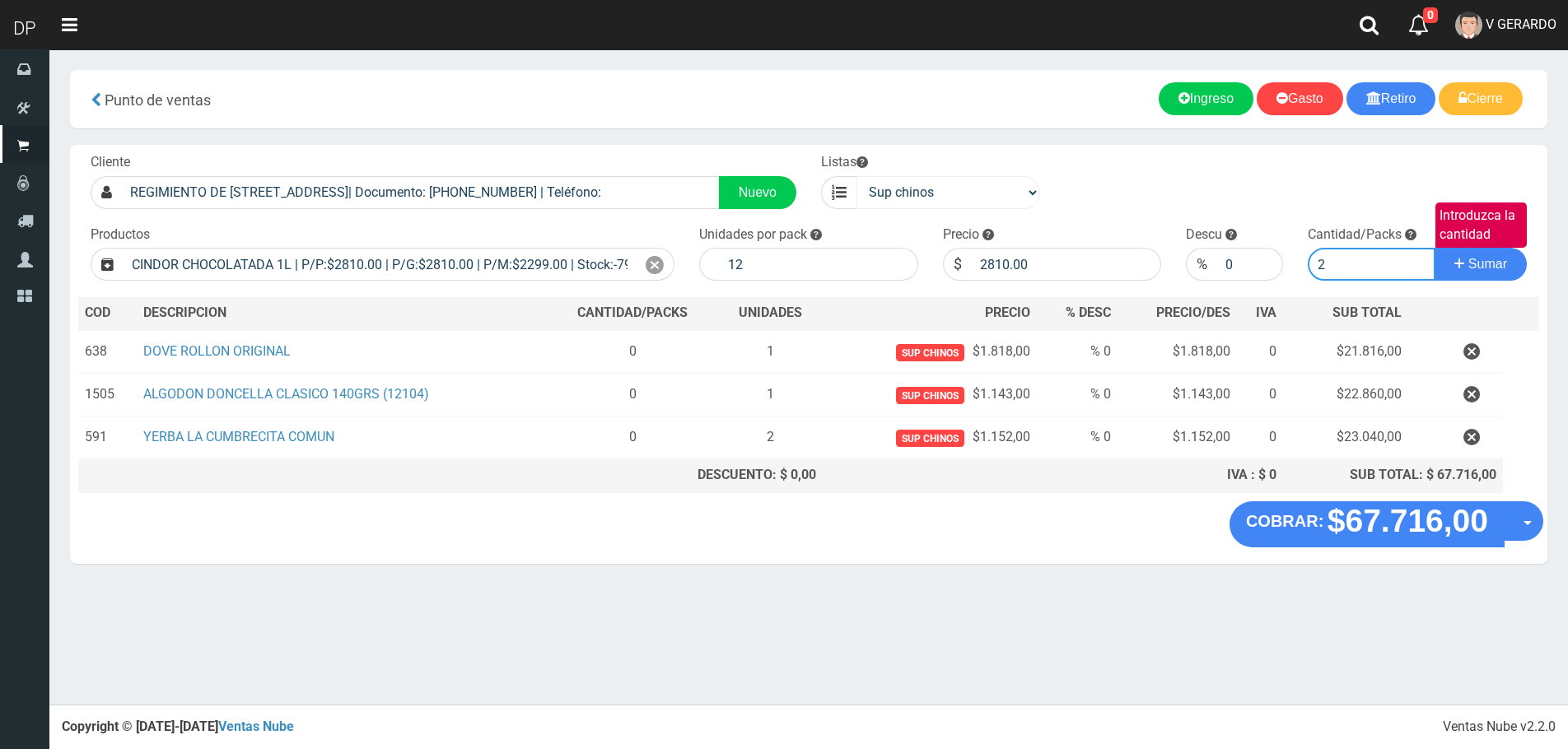
type input "2"
click at [1434, 248] on button "Sumar" at bounding box center [1480, 264] width 93 height 33
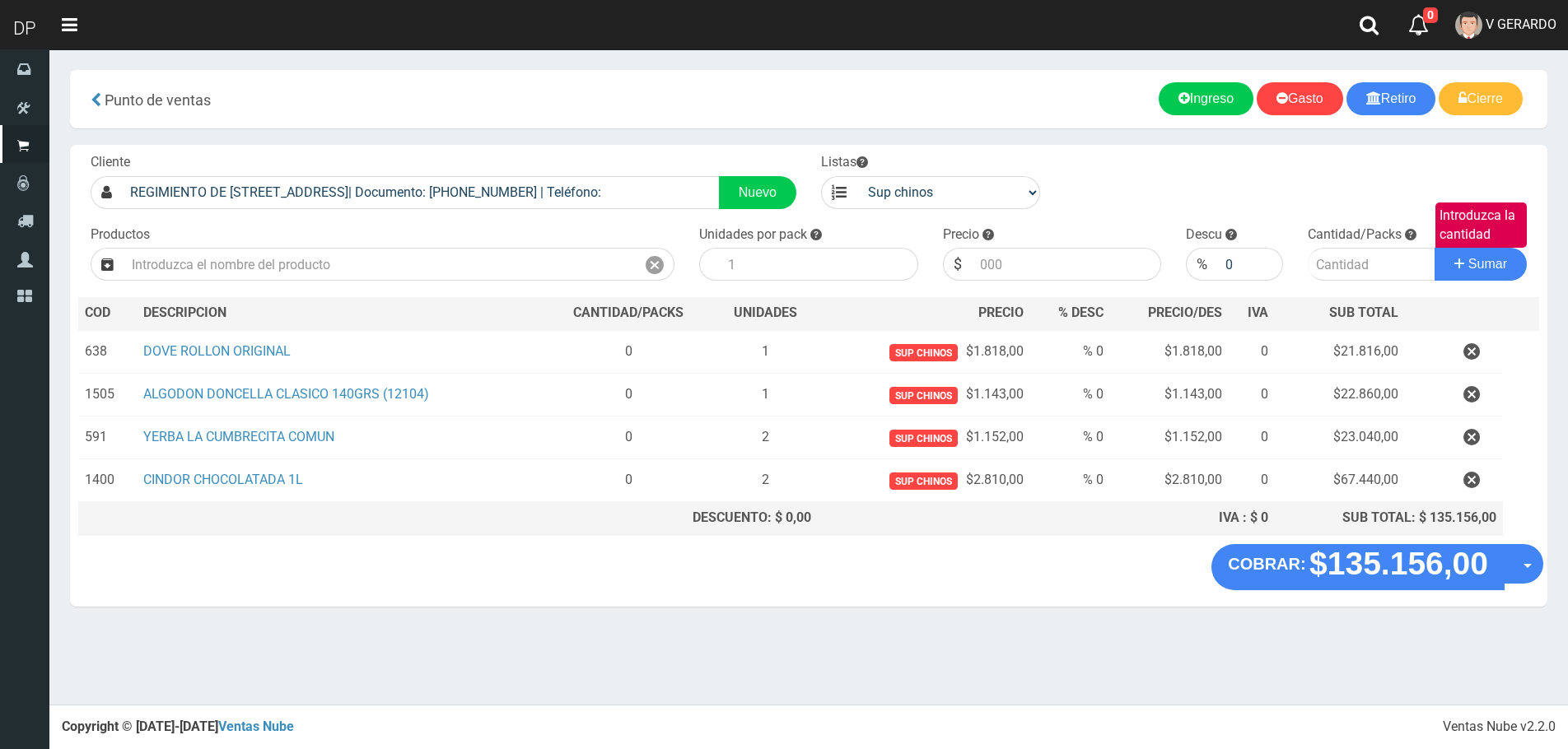
click at [1562, 562] on section "× Titulo del Msj texto Mas Texto Cancelar Aceptar Punto de ventas Ingreso" at bounding box center [808, 346] width 1519 height 594
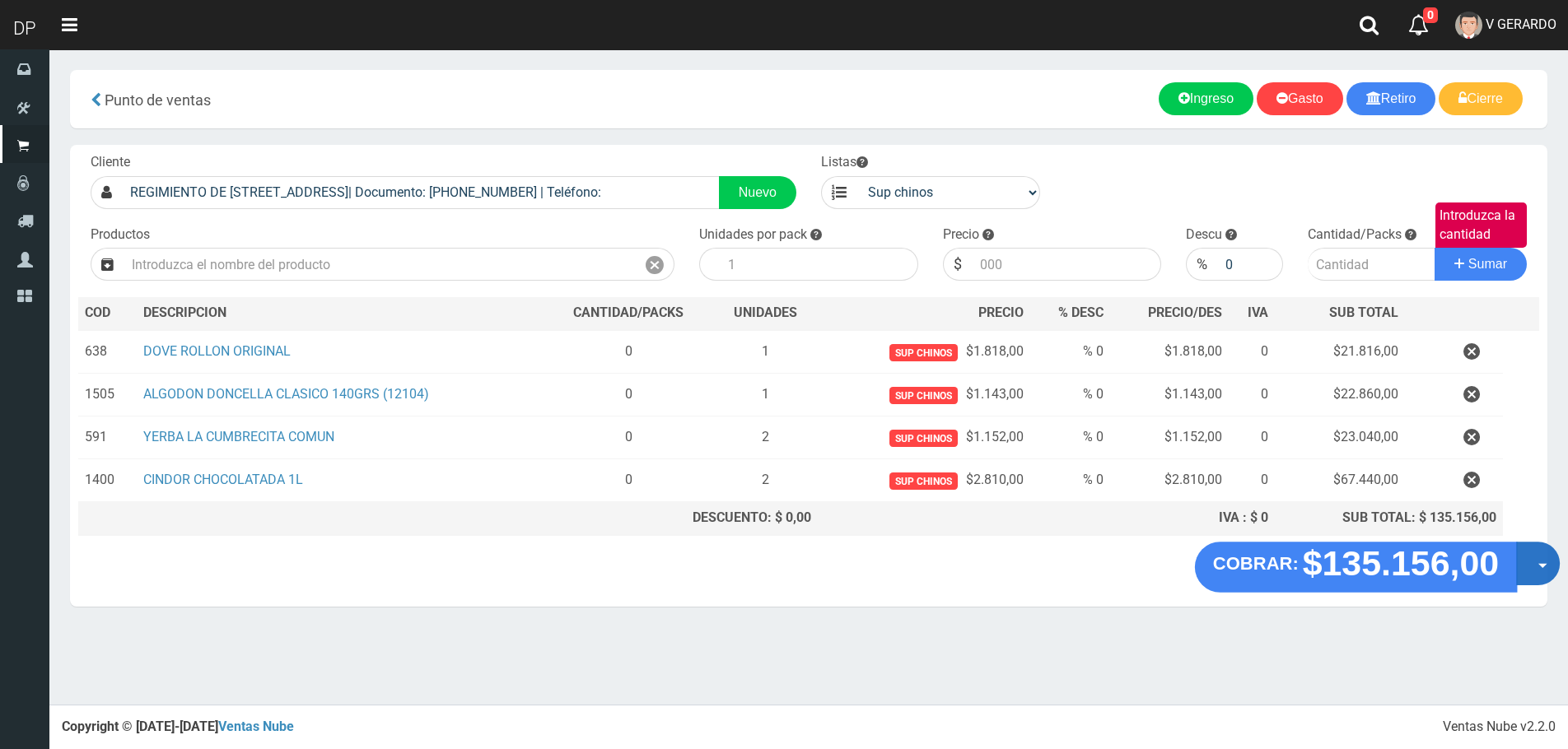
click at [1538, 565] on span "button" at bounding box center [1543, 566] width 9 height 4
click at [1486, 576] on link "Hacer Devolucion" at bounding box center [1485, 569] width 147 height 38
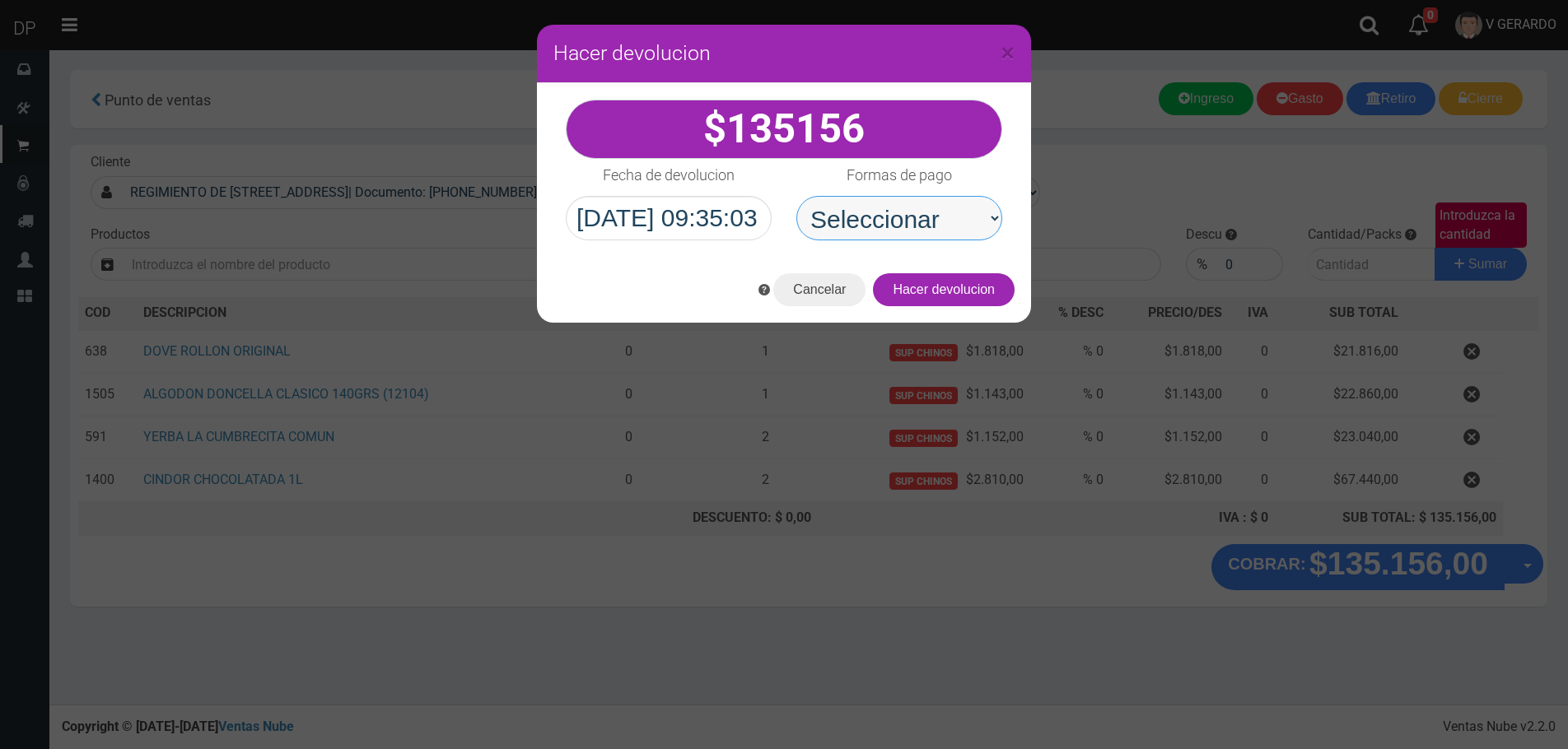
click at [964, 229] on select "Seleccionar Efectivo Tarjeta de Crédito Depósito Débito" at bounding box center [899, 218] width 206 height 44
select select "Efectivo"
click at [797, 196] on select "Seleccionar Efectivo Tarjeta de Crédito Depósito Débito" at bounding box center [899, 218] width 206 height 44
click at [970, 299] on button "Hacer devolucion" at bounding box center [944, 290] width 142 height 33
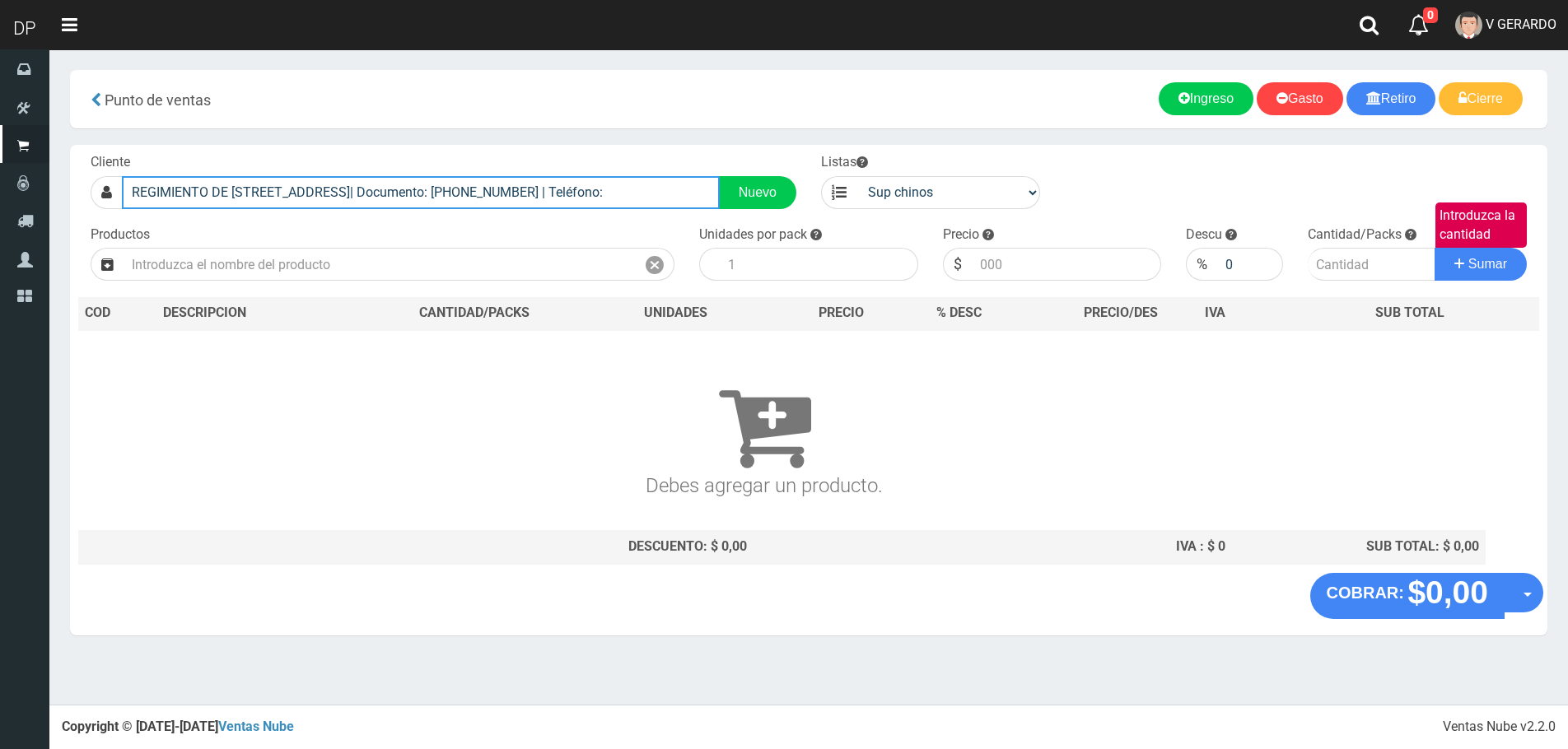
click at [462, 183] on input "REGIMIENTO DE PATRICIOS 319 CABA| Documento: 3199999999999 | Teléfono:" at bounding box center [421, 192] width 598 height 33
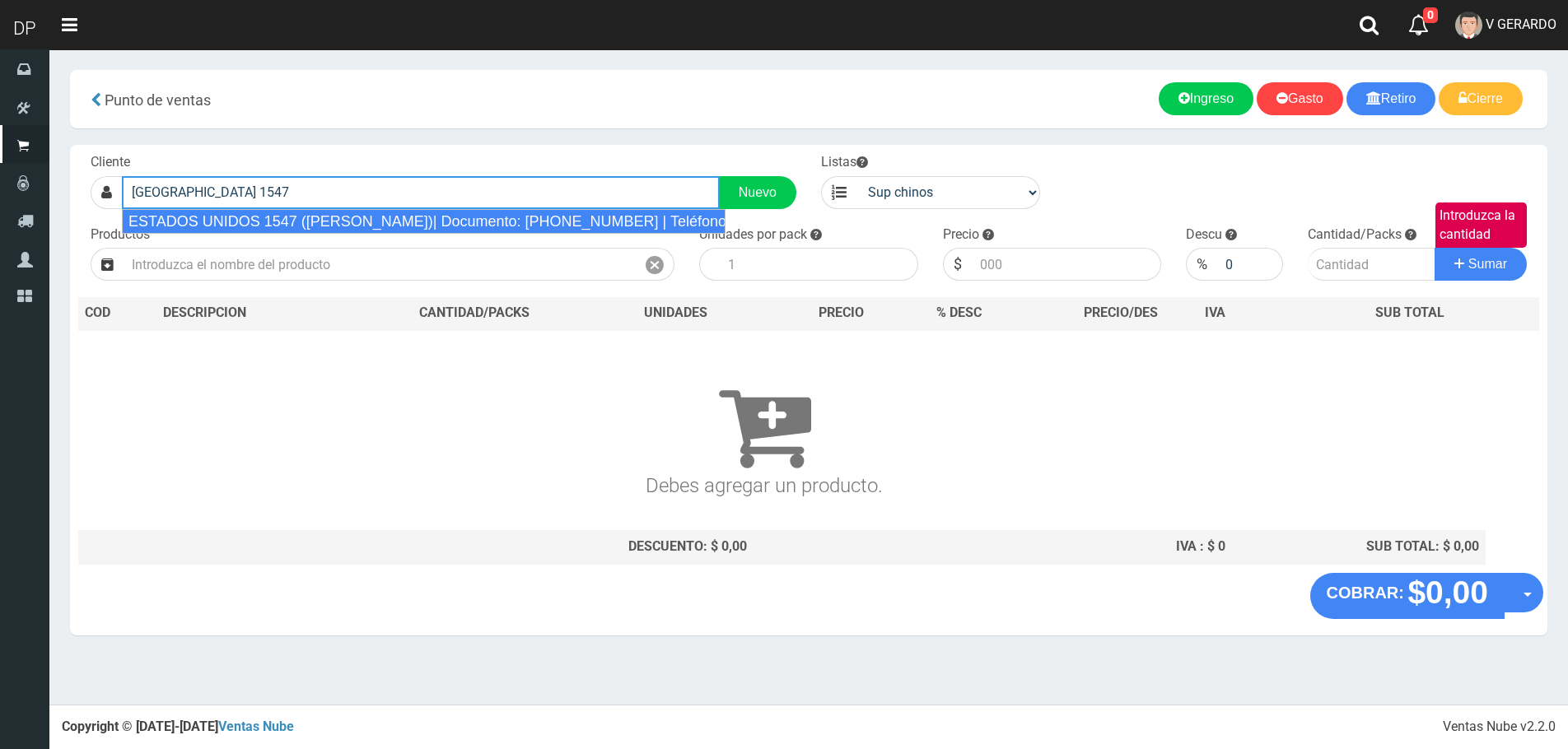
click at [463, 225] on div "ESTADOS UNIDOS 1547 (MONSERRAT)| Documento: 12222222222444458 | Teléfono:" at bounding box center [423, 221] width 603 height 24
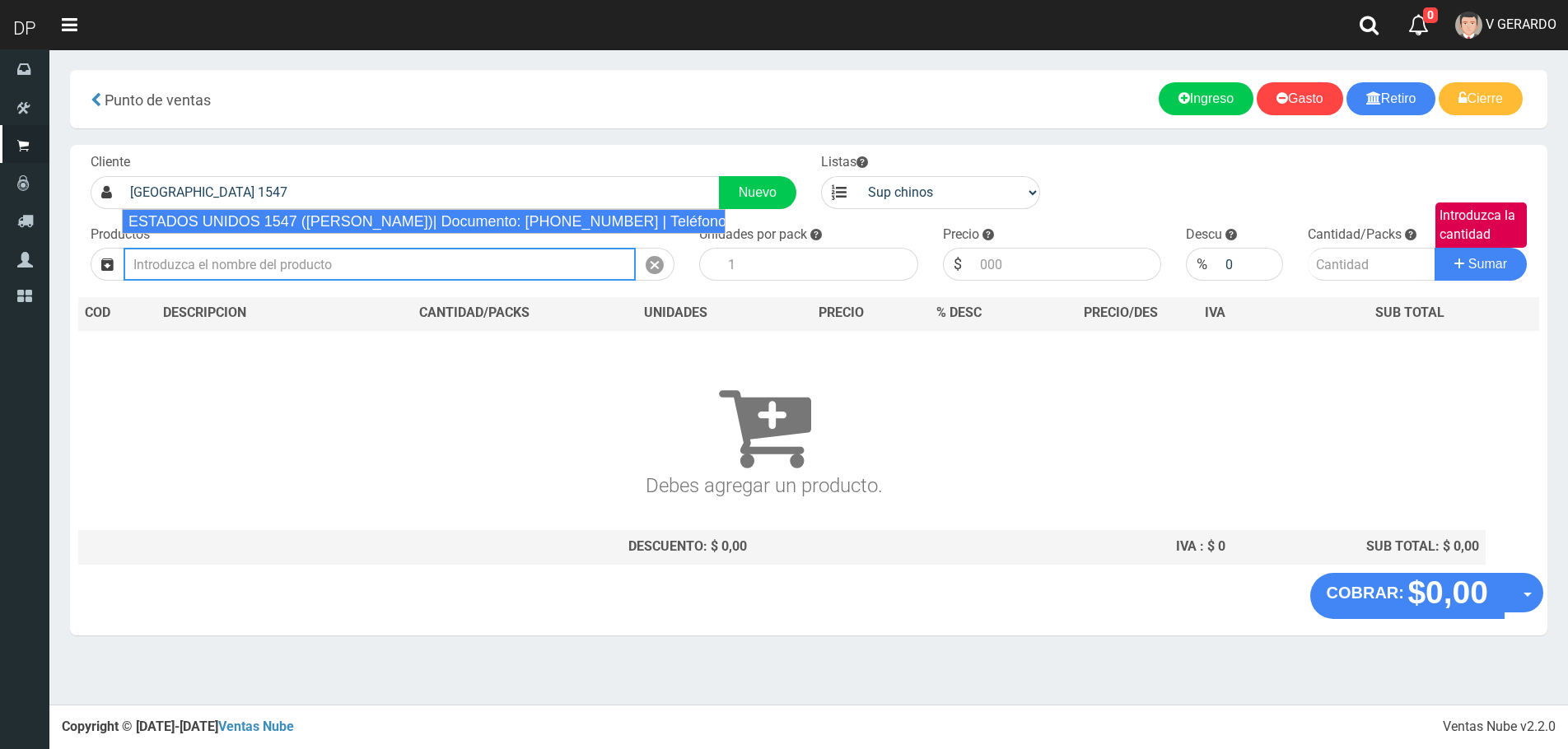
type input "ESTADOS UNIDOS 1547 (MONSERRAT)| Documento: 12222222222444458 | Teléfono:"
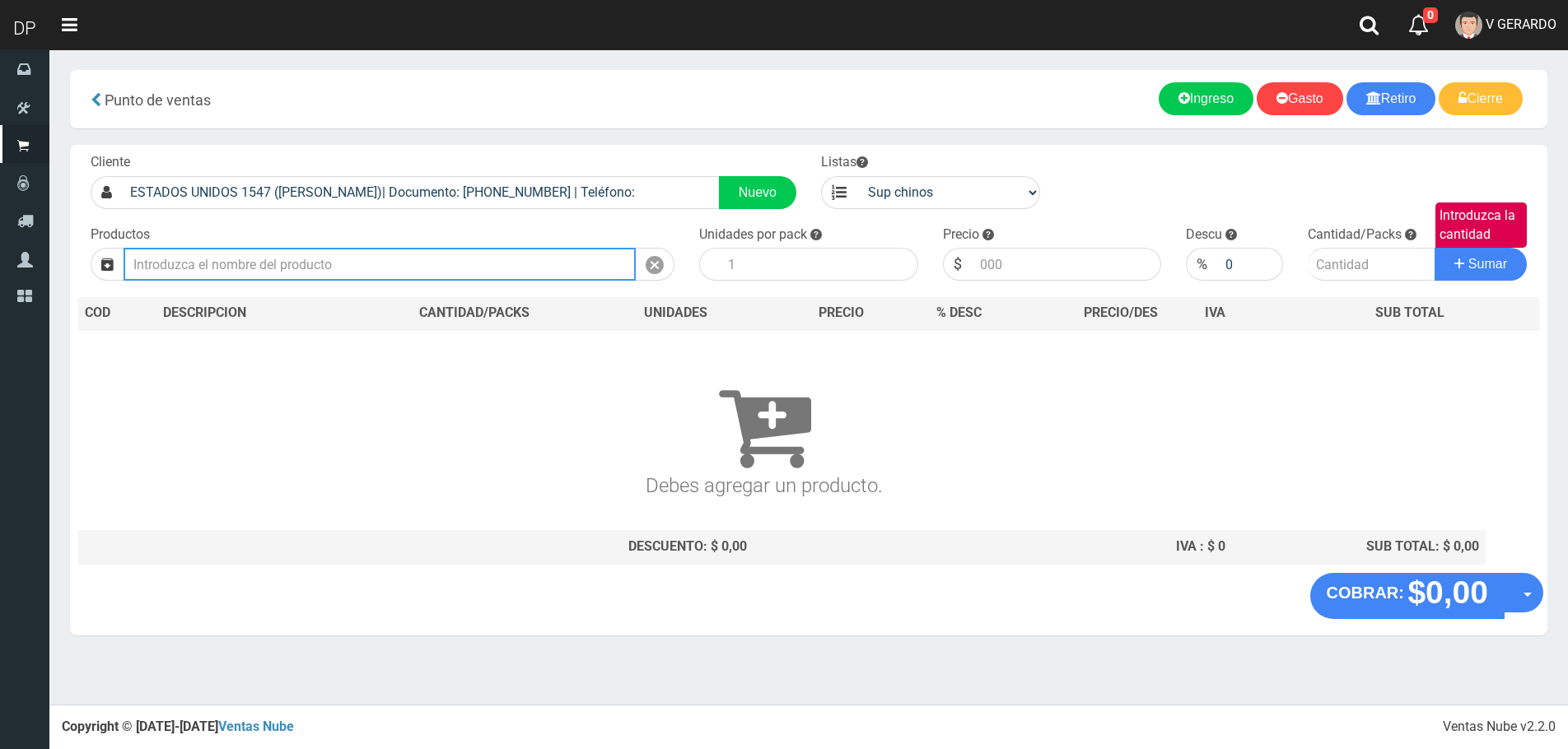
click at [396, 261] on input "text" at bounding box center [379, 264] width 512 height 33
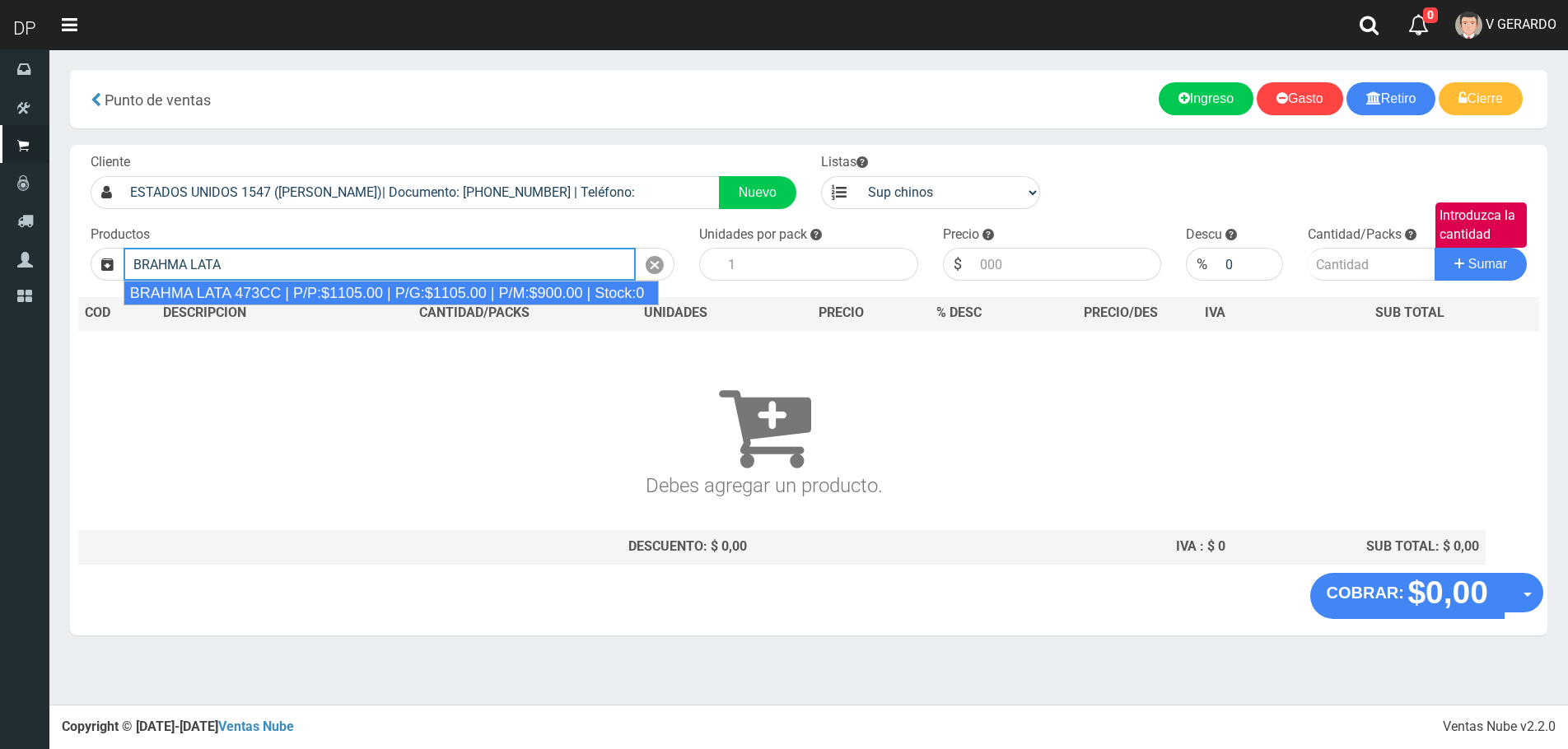
click at [343, 294] on div "BRAHMA LATA 473CC | P/P:$1105.00 | P/G:$1105.00 | P/M:$900.00 | Stock:0" at bounding box center [390, 292] width 535 height 24
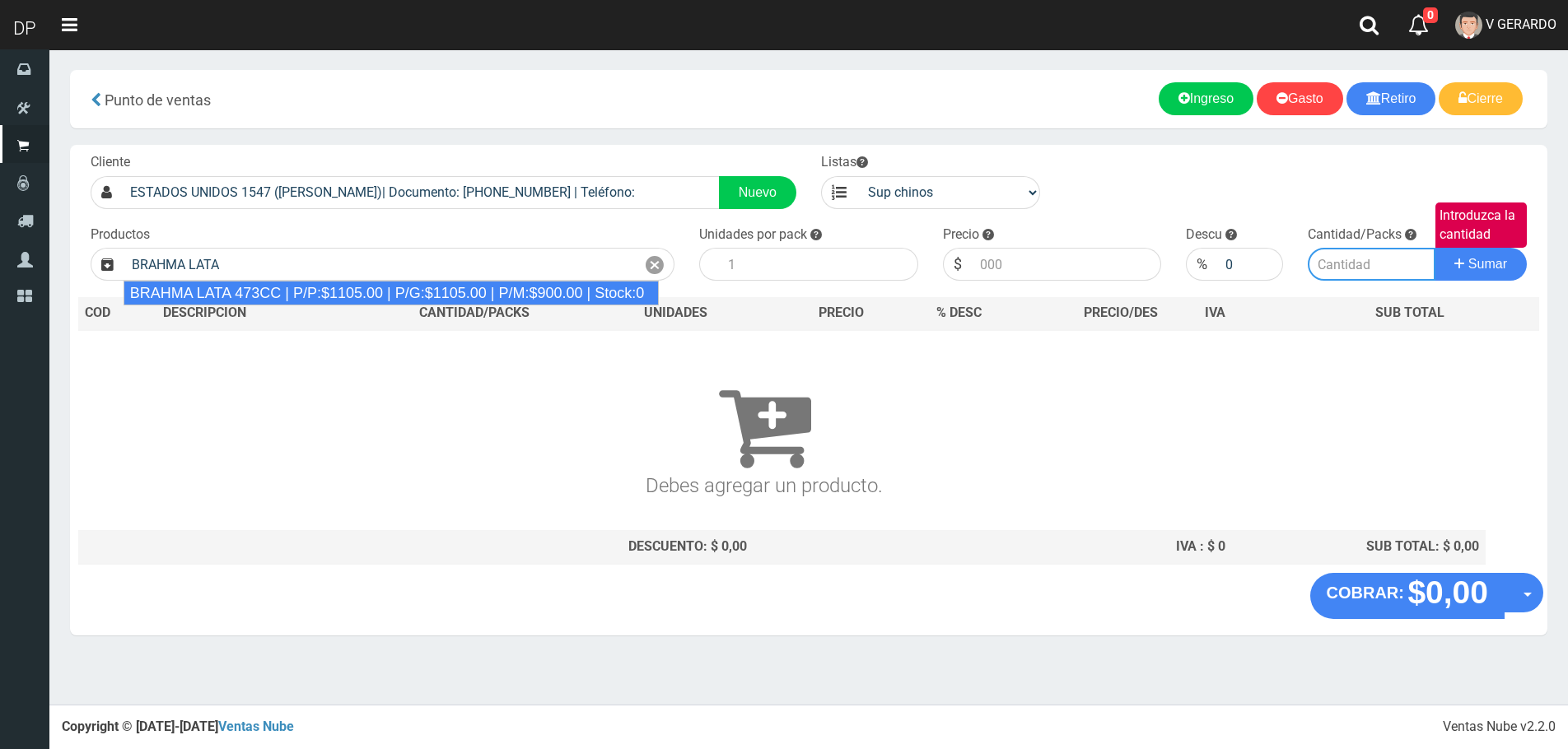
type input "BRAHMA LATA 473CC | P/P:$1105.00 | P/G:$1105.00 | P/M:$900.00 | Stock:0"
type input "24"
type input "1105.00"
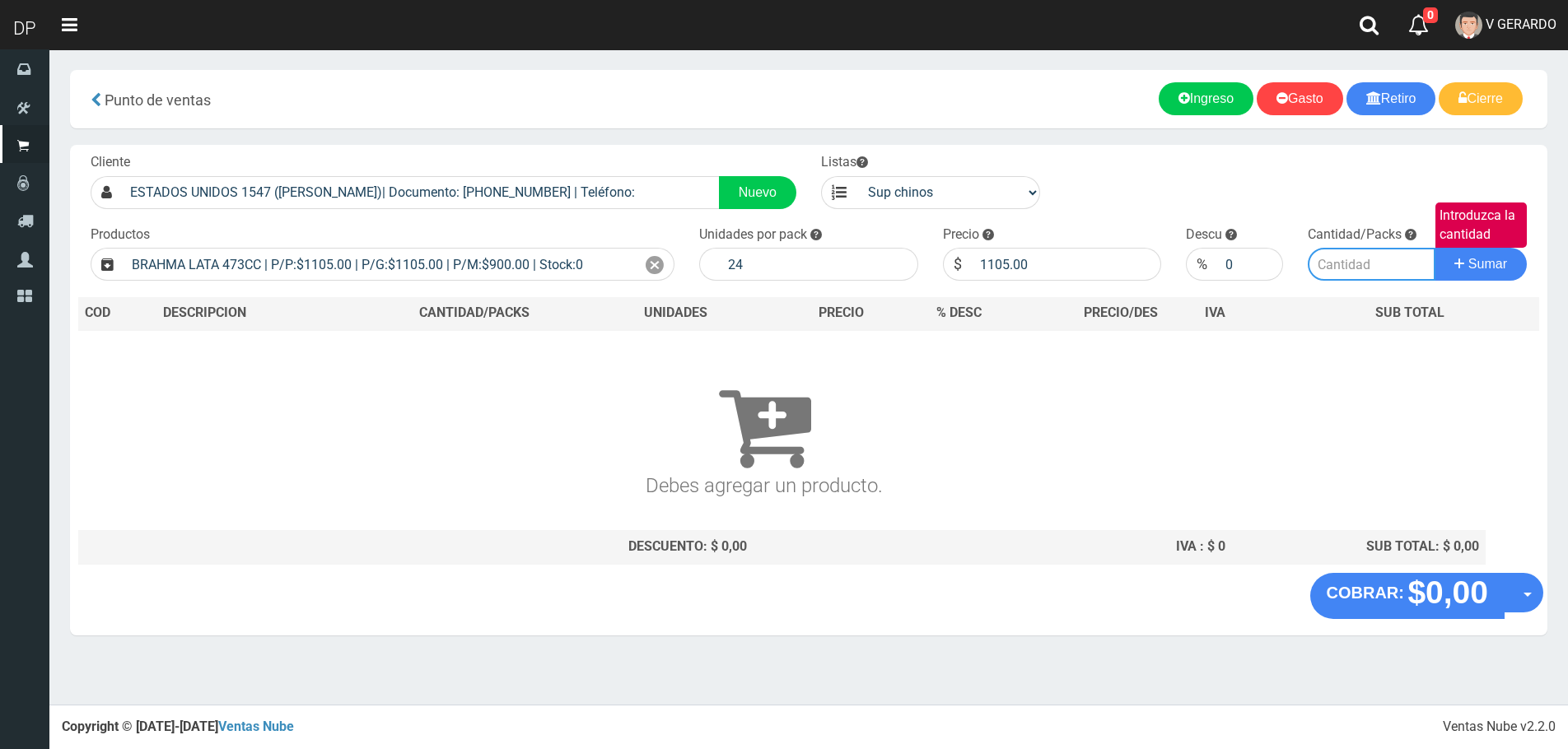
click at [1323, 269] on input "Introduzca la cantidad" at bounding box center [1371, 264] width 128 height 33
type input "2"
click at [1434, 248] on button "Sumar" at bounding box center [1480, 264] width 93 height 33
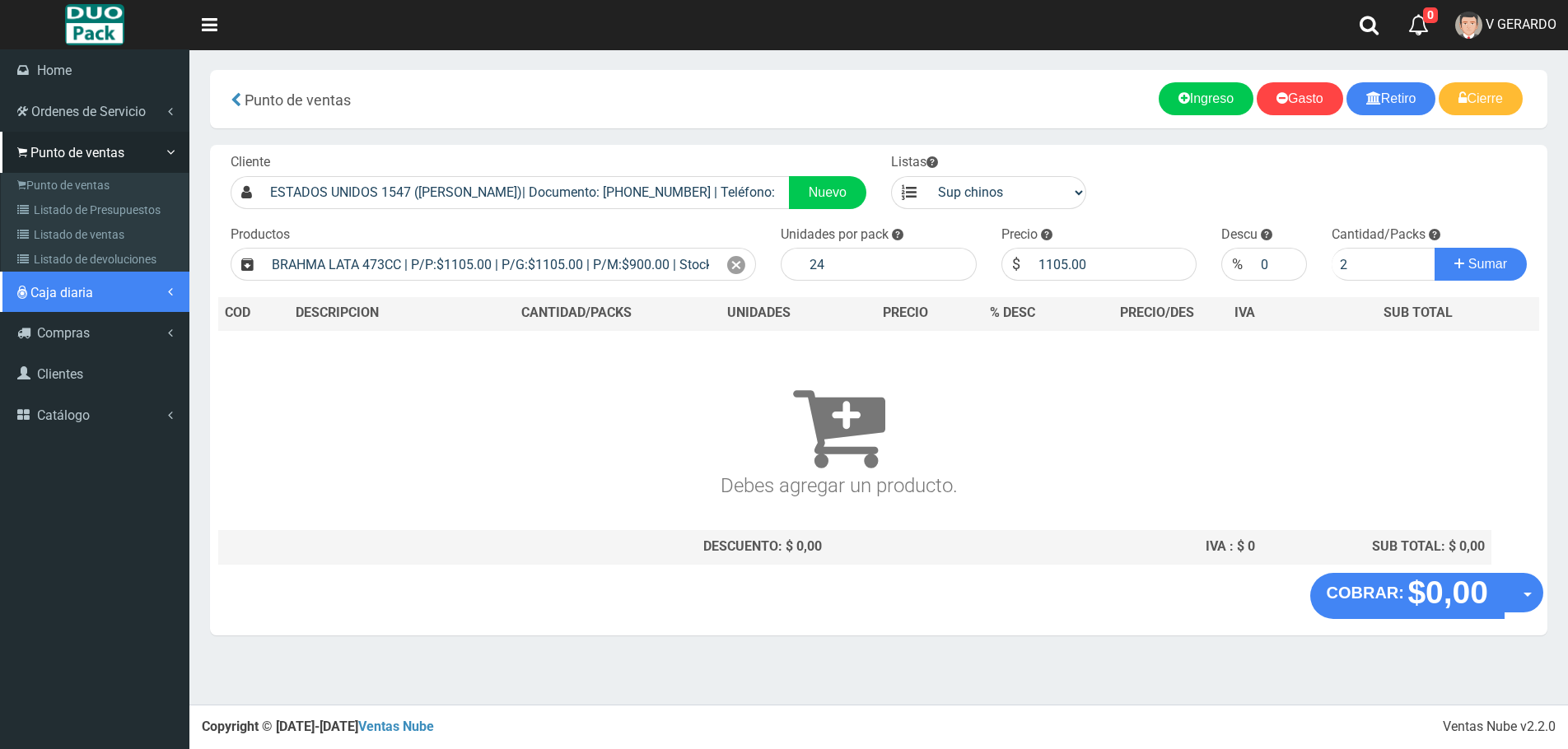
click at [33, 299] on span "Caja diaria" at bounding box center [62, 292] width 63 height 15
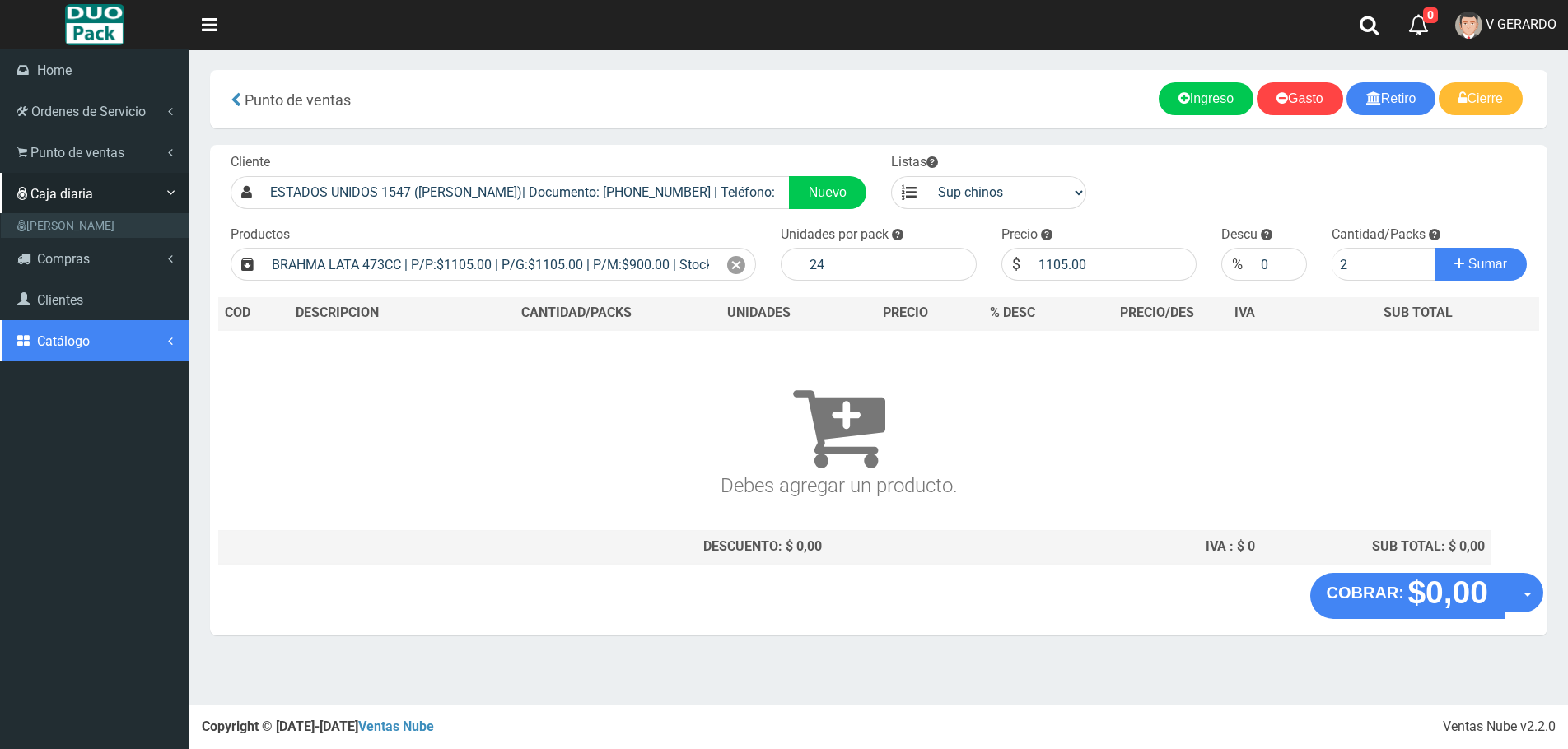
click at [111, 338] on link "Catálogo" at bounding box center [94, 341] width 190 height 41
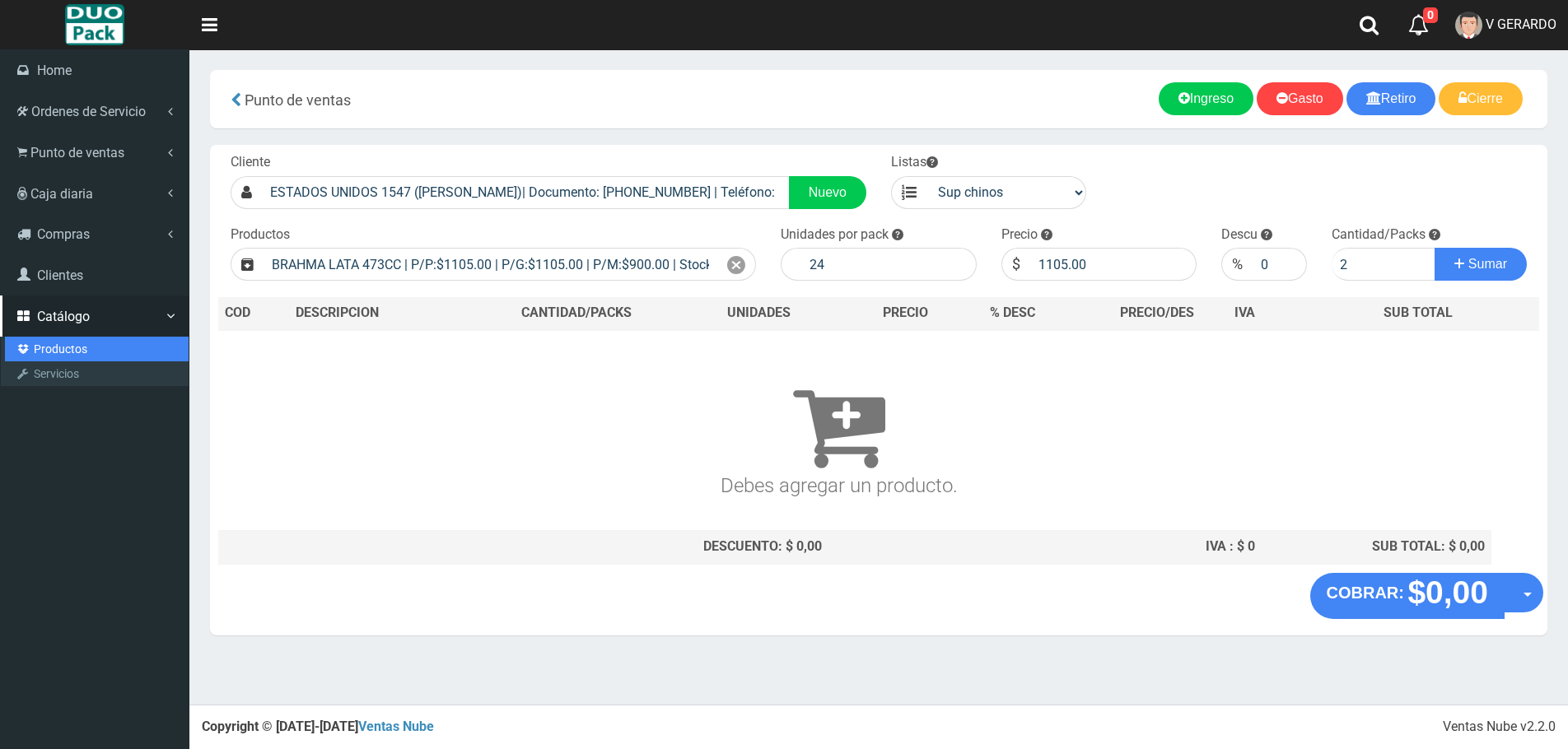
click at [113, 347] on link "Productos" at bounding box center [96, 349] width 183 height 24
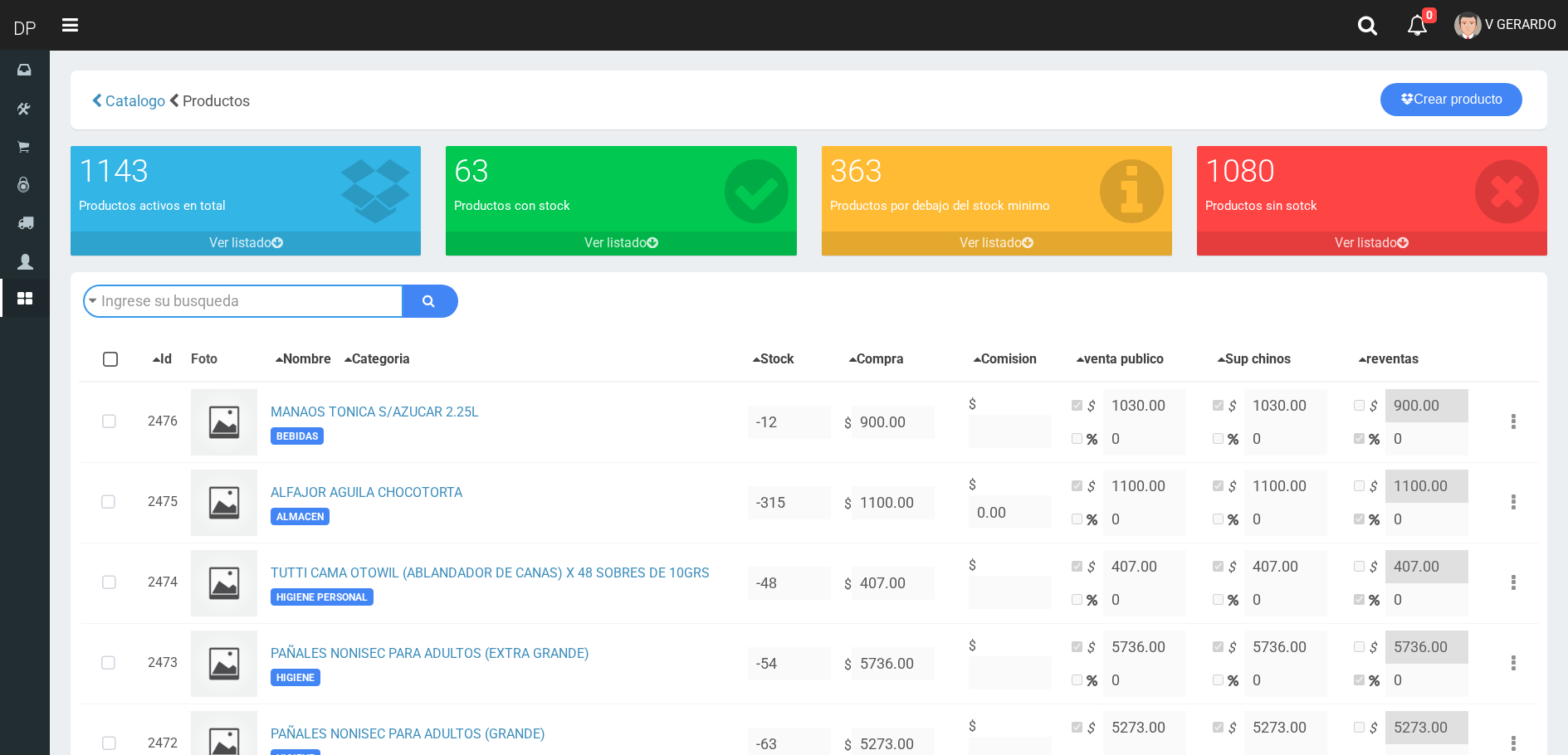
click at [163, 307] on input "text" at bounding box center [244, 301] width 321 height 34
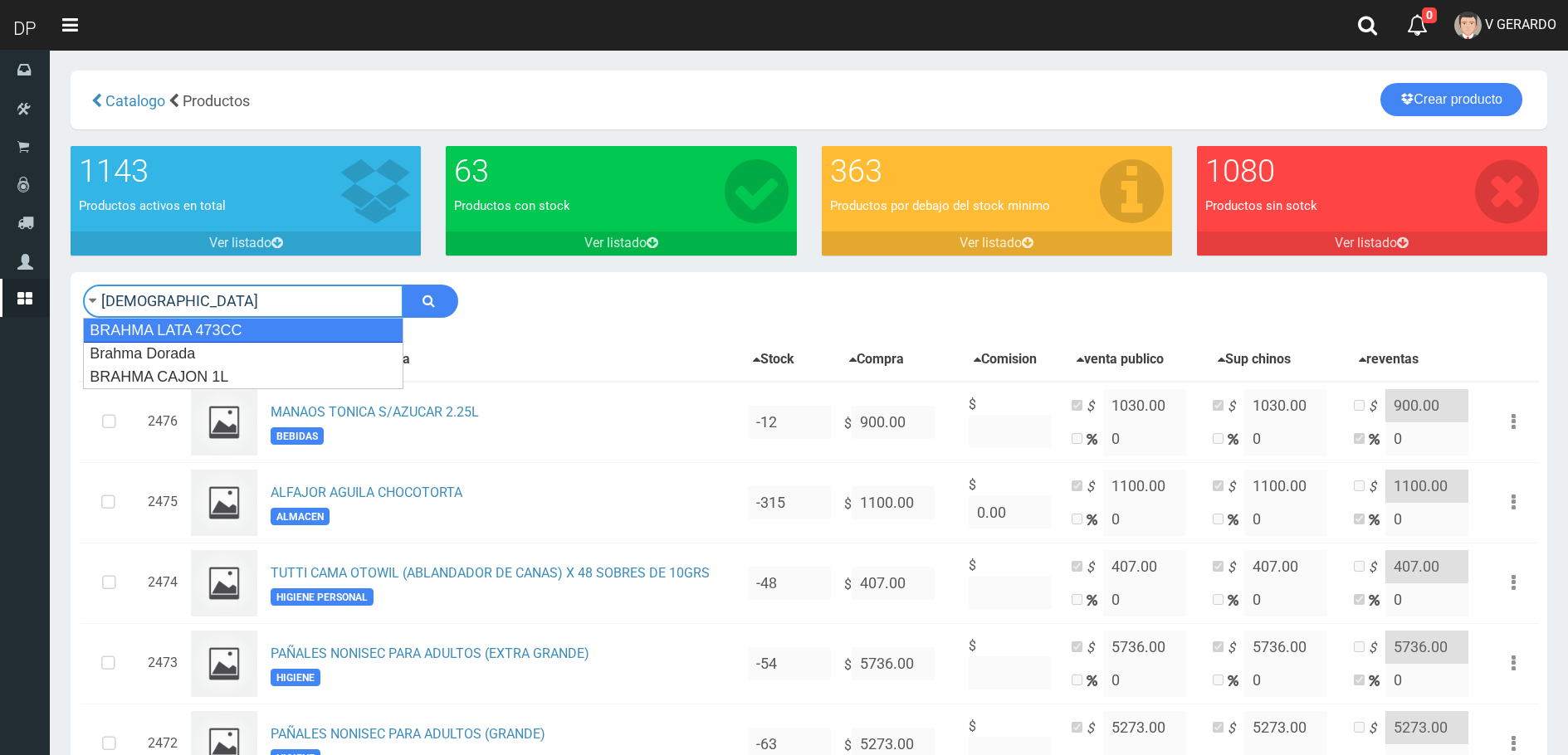
click at [182, 332] on div "BRAHMA LATA 473CC" at bounding box center [244, 330] width 321 height 24
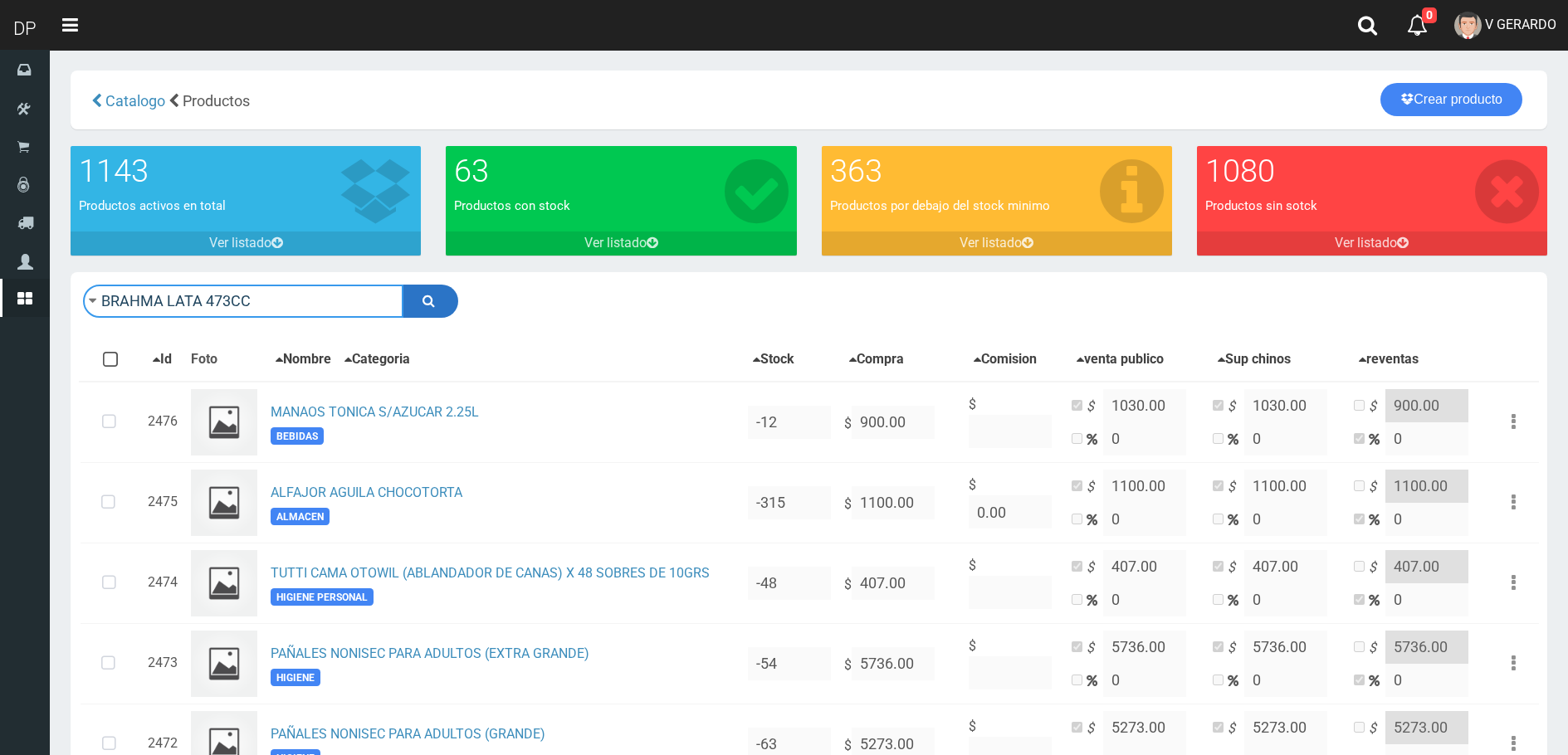
type input "BRAHMA LATA 473CC"
click at [415, 312] on button "submit" at bounding box center [430, 301] width 55 height 34
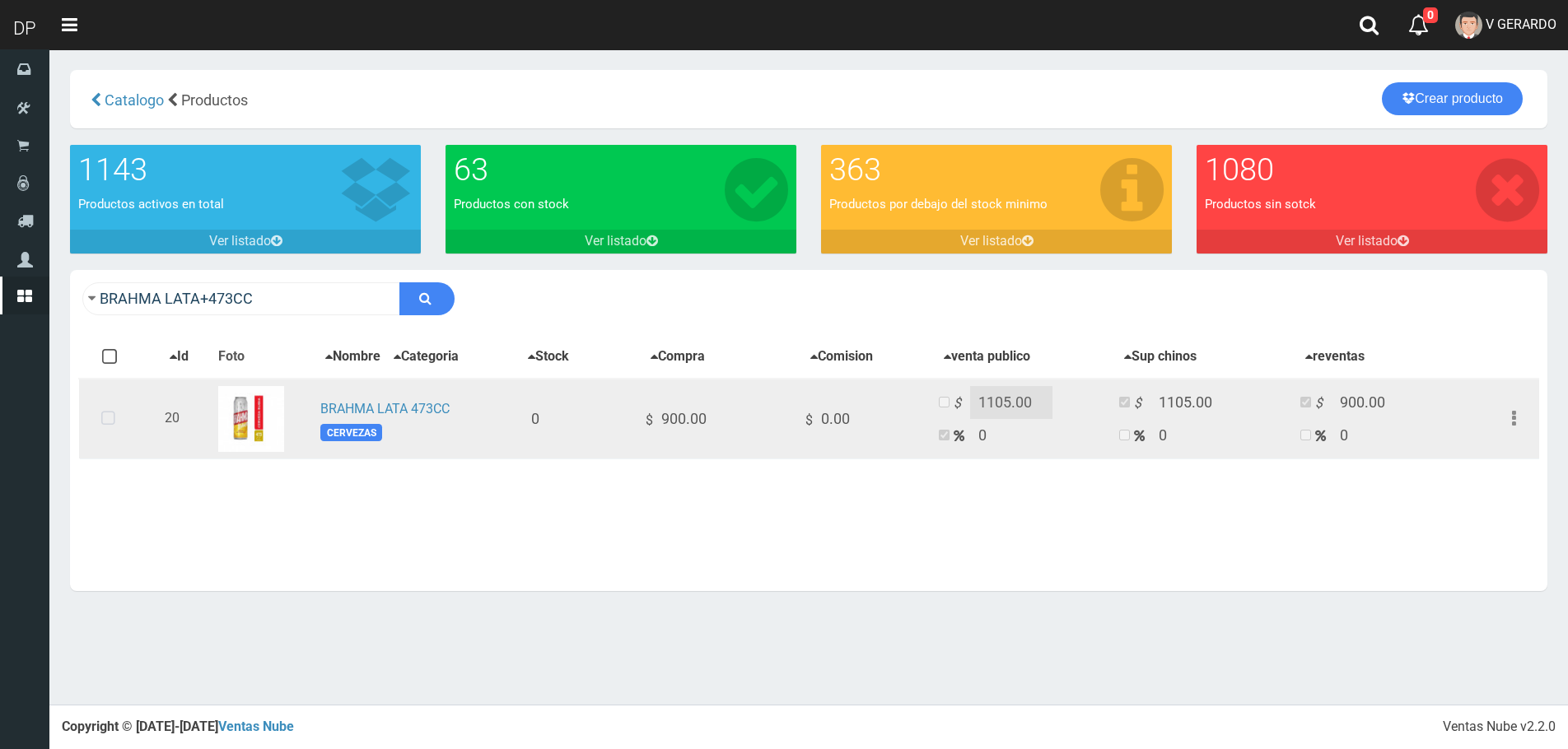
click at [120, 416] on icon at bounding box center [108, 419] width 44 height 54
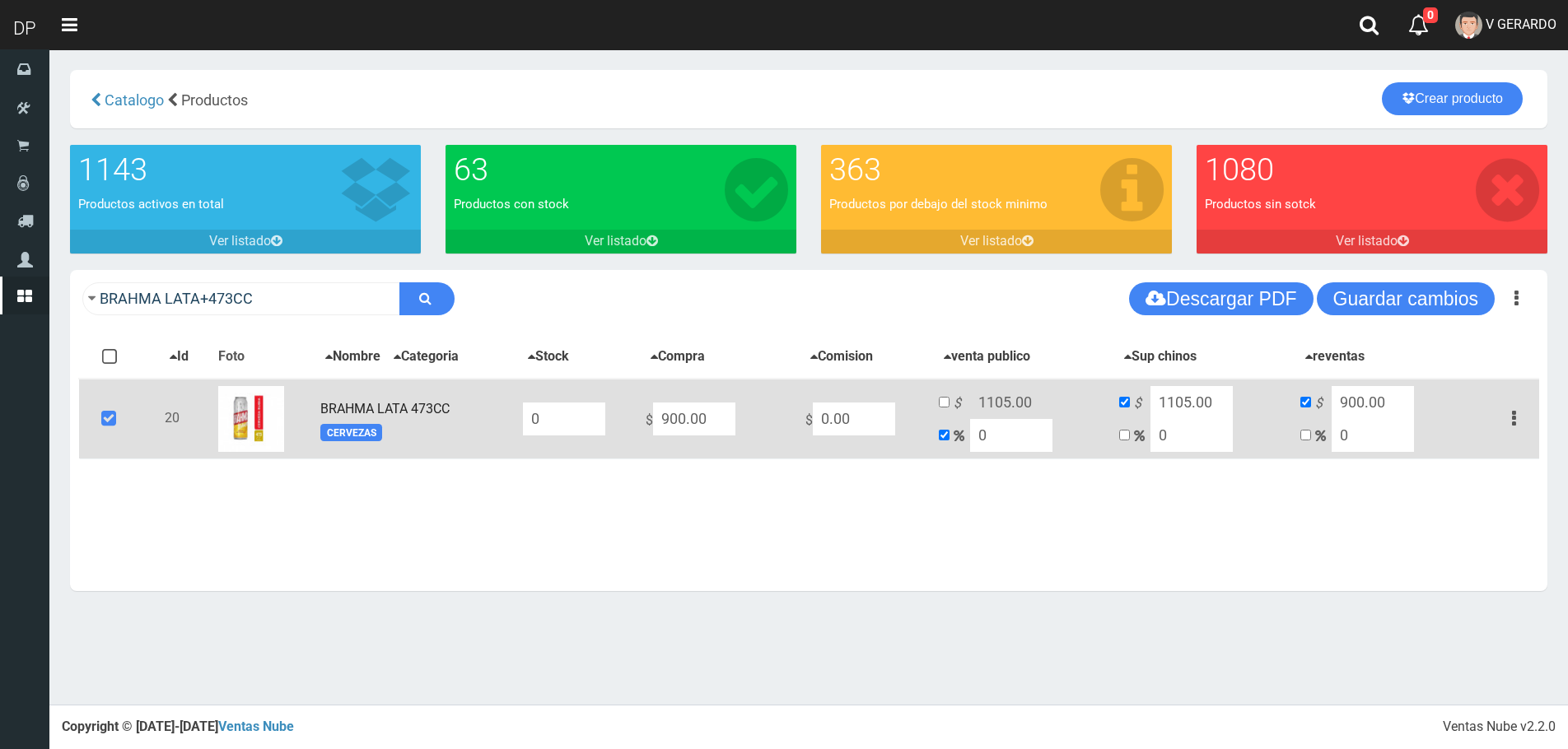
click at [573, 415] on input "0" at bounding box center [565, 419] width 83 height 33
type input "48"
click at [1425, 308] on button "Guardar cambios" at bounding box center [1405, 299] width 178 height 33
click at [105, 416] on icon at bounding box center [108, 419] width 44 height 54
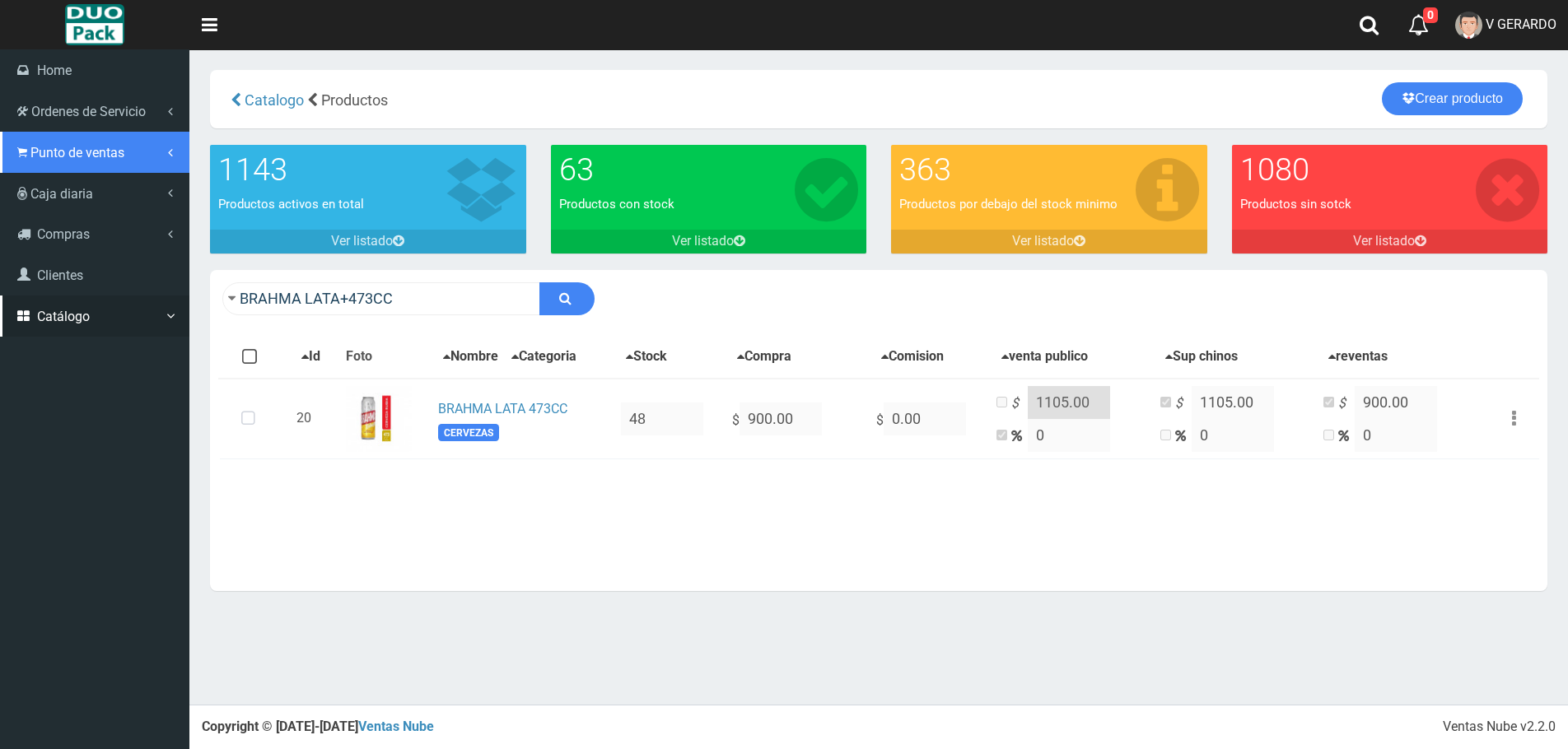
click at [58, 148] on span "Punto de ventas" at bounding box center [77, 152] width 94 height 15
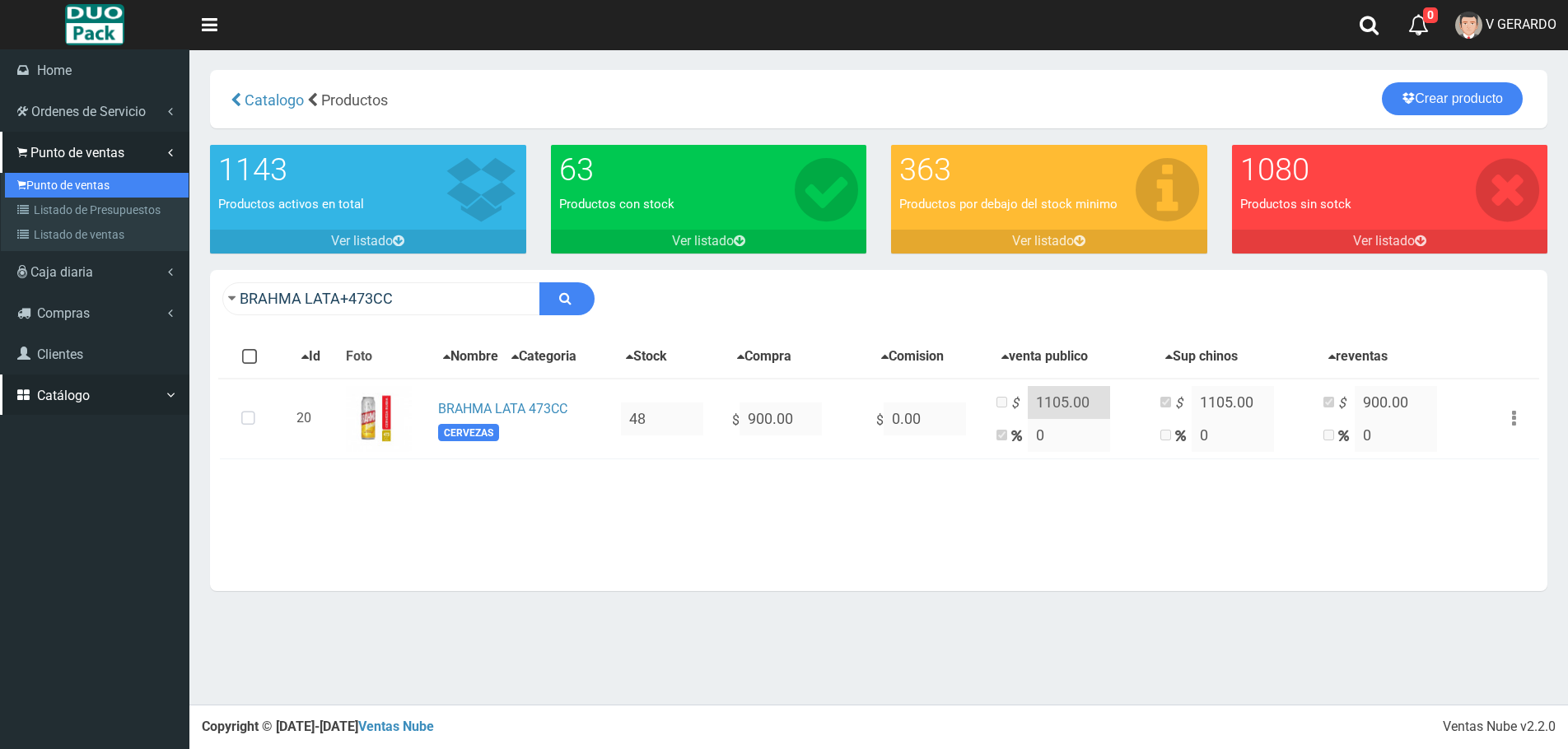
click at [91, 183] on link "Punto de ventas" at bounding box center [96, 184] width 183 height 24
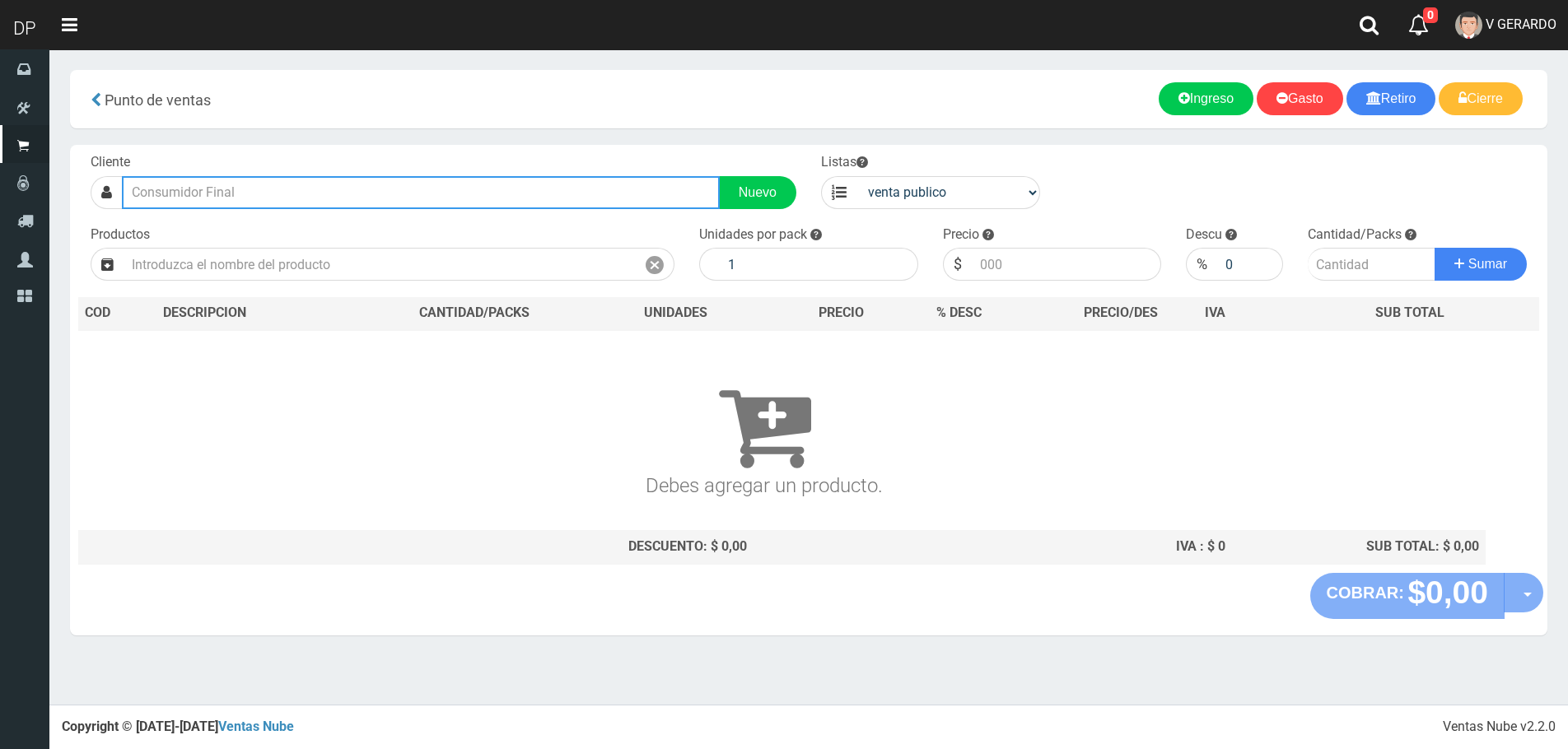
click at [256, 195] on input "text" at bounding box center [421, 192] width 598 height 33
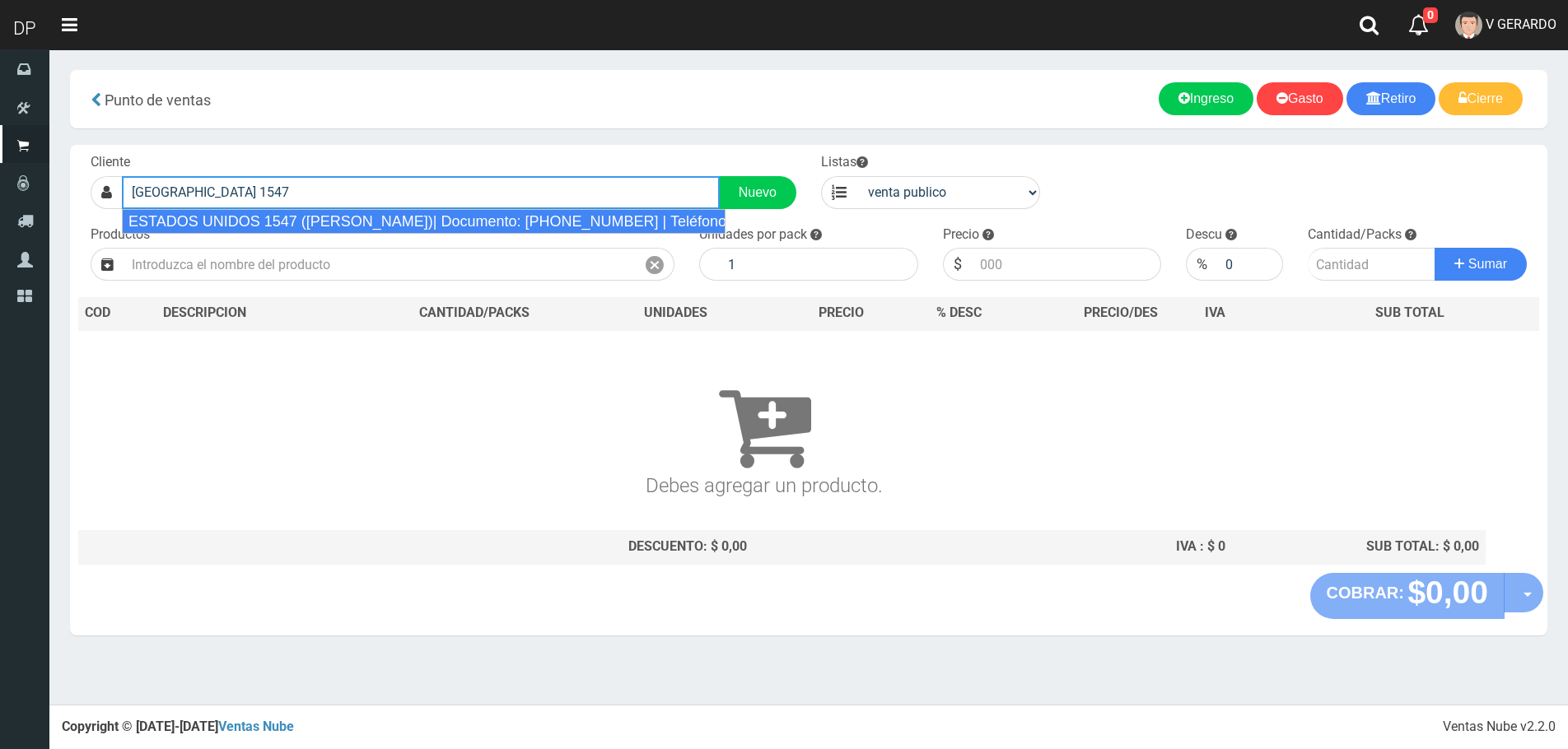
click at [291, 221] on div "ESTADOS UNIDOS 1547 ([PERSON_NAME])| Documento: [PHONE_NUMBER] | Teléfono:" at bounding box center [423, 221] width 603 height 24
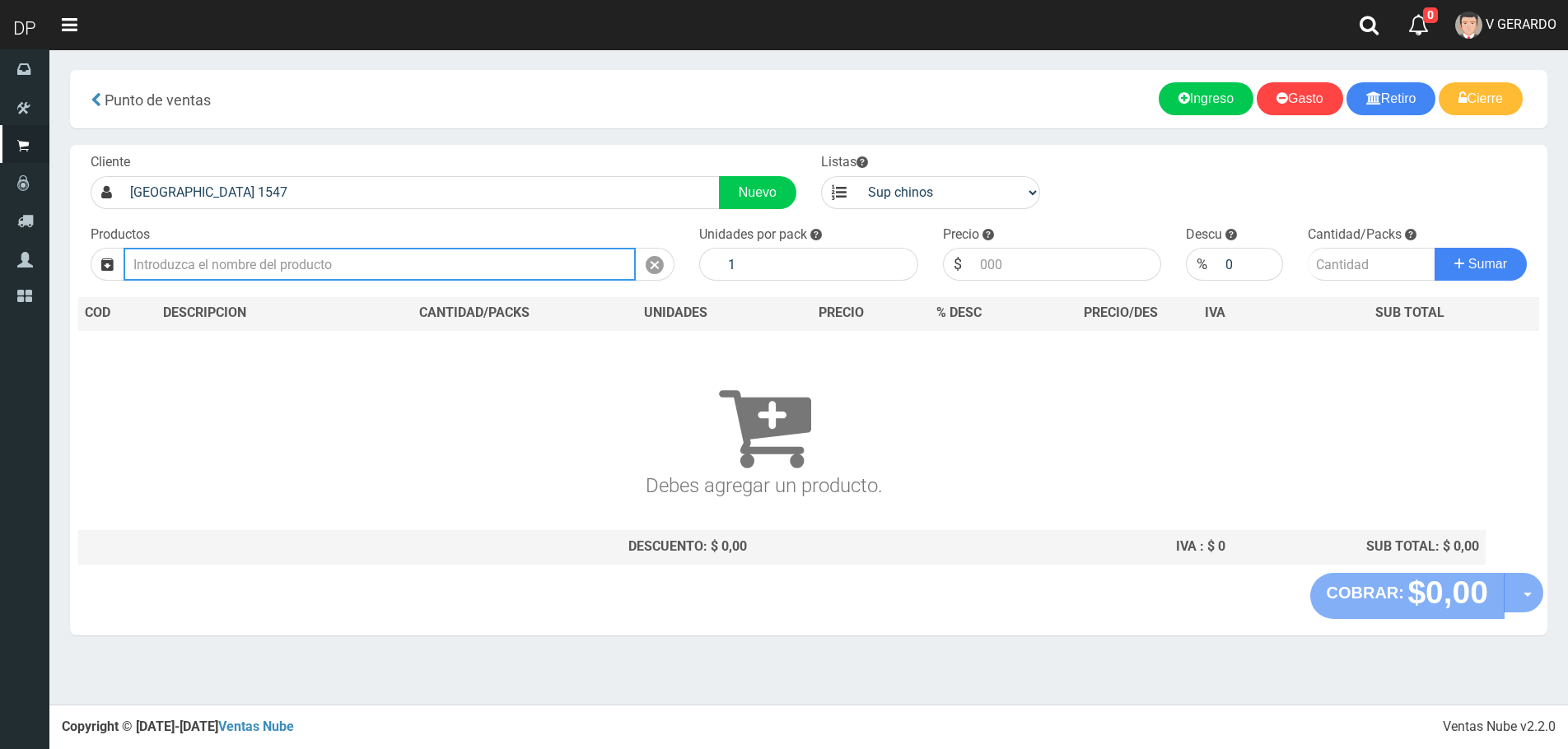
type input "ESTADOS UNIDOS 1547 ([PERSON_NAME])| Documento: [PHONE_NUMBER] | Teléfono:"
select select "2"
click at [293, 272] on input "text" at bounding box center [379, 264] width 512 height 33
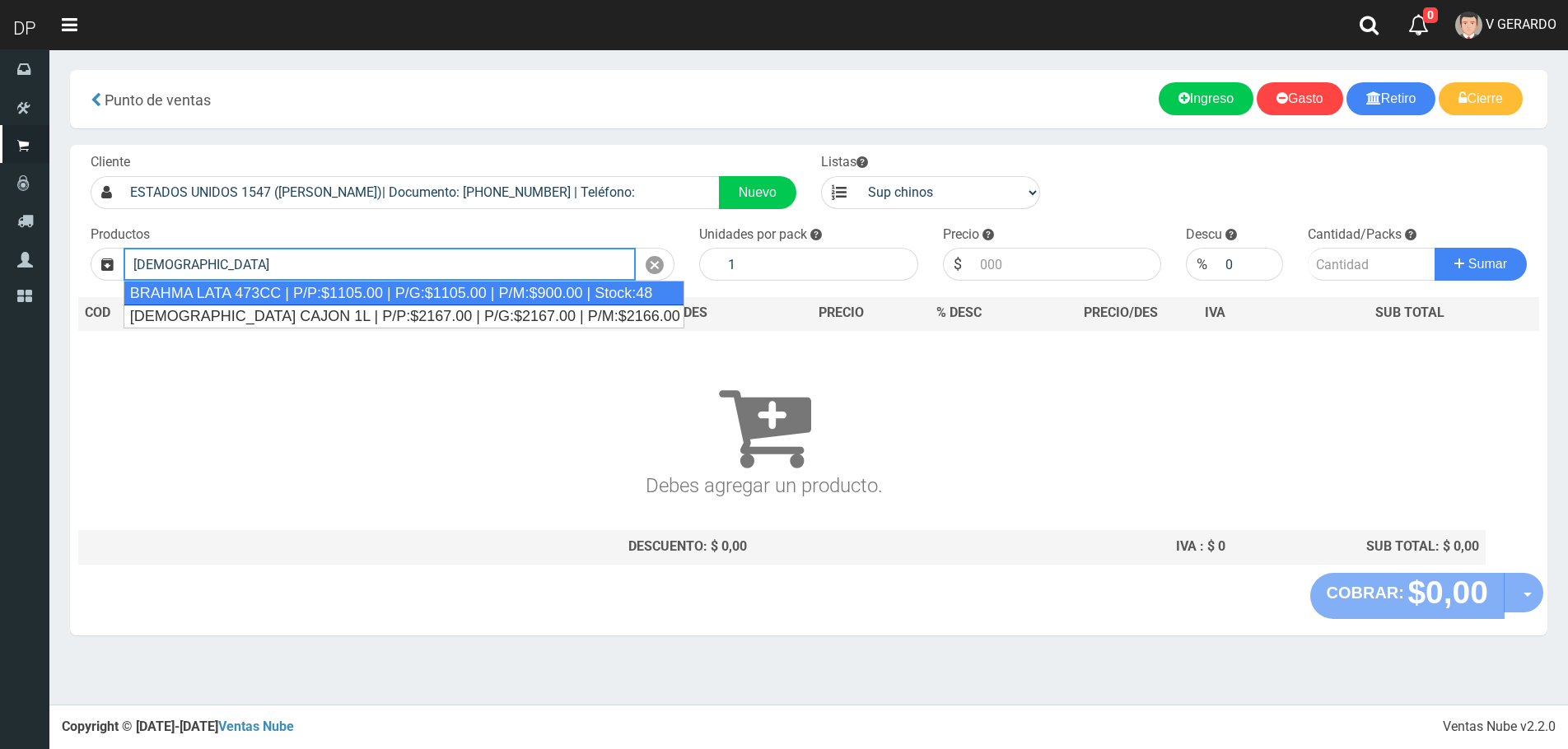
click at [285, 300] on div "BRAHMA LATA 473CC | P/P:$1105.00 | P/G:$1105.00 | P/M:$900.00 | Stock:48" at bounding box center [404, 292] width 562 height 24
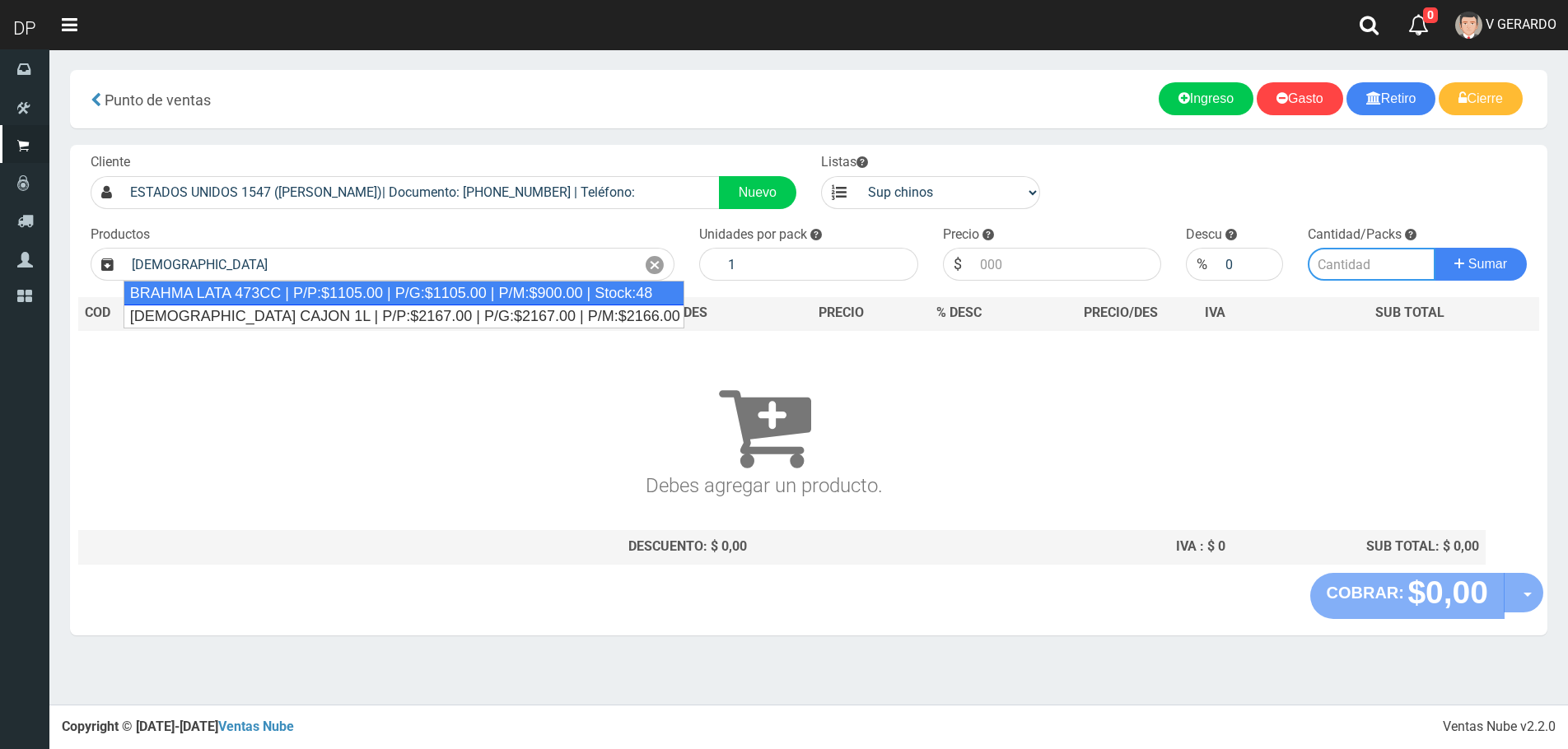
type input "BRAHMA LATA 473CC | P/P:$1105.00 | P/G:$1105.00 | P/M:$900.00 | Stock:48"
type input "24"
type input "1105.00"
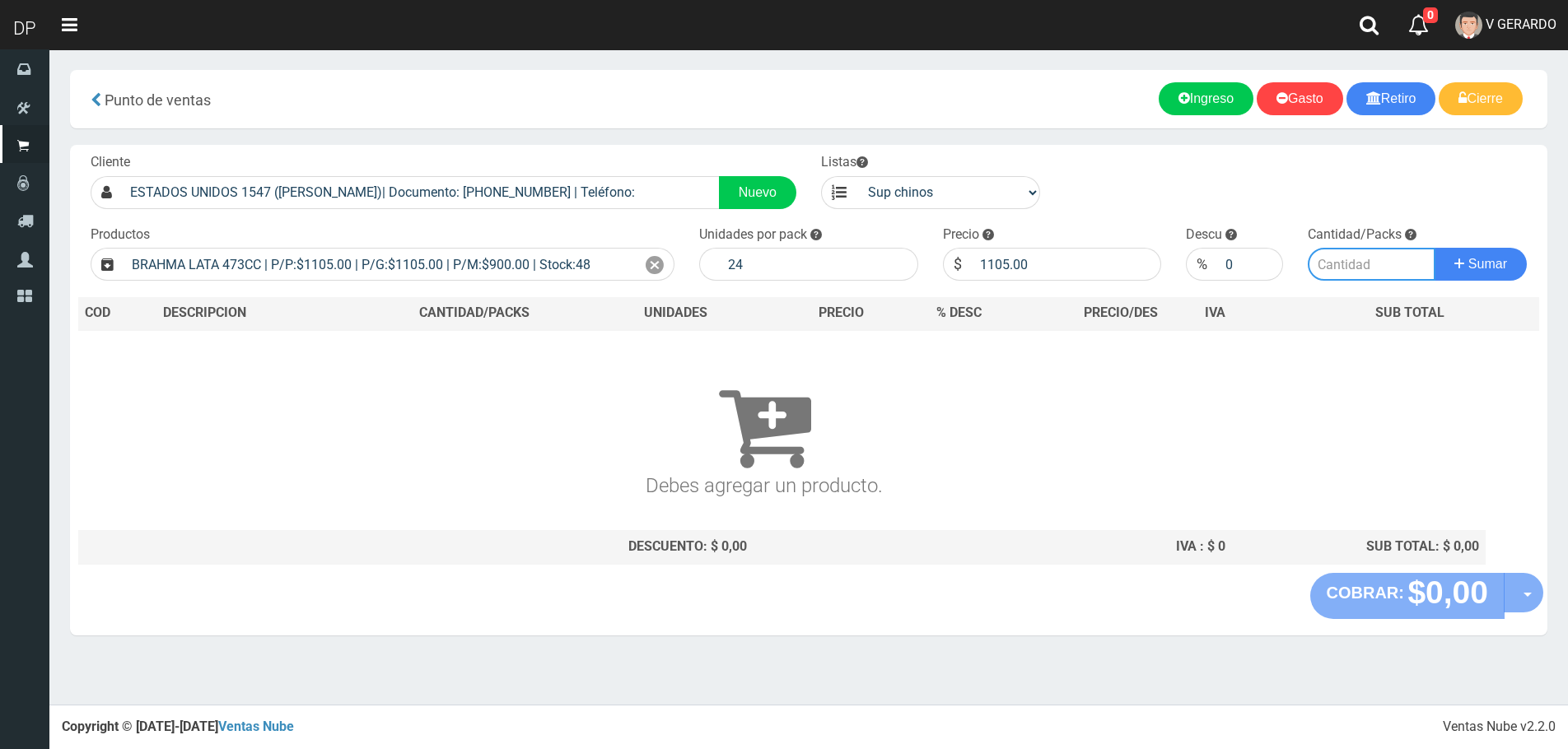
click at [1346, 258] on input "number" at bounding box center [1371, 264] width 128 height 33
type input "2"
click at [1434, 248] on button "Sumar" at bounding box center [1480, 264] width 93 height 33
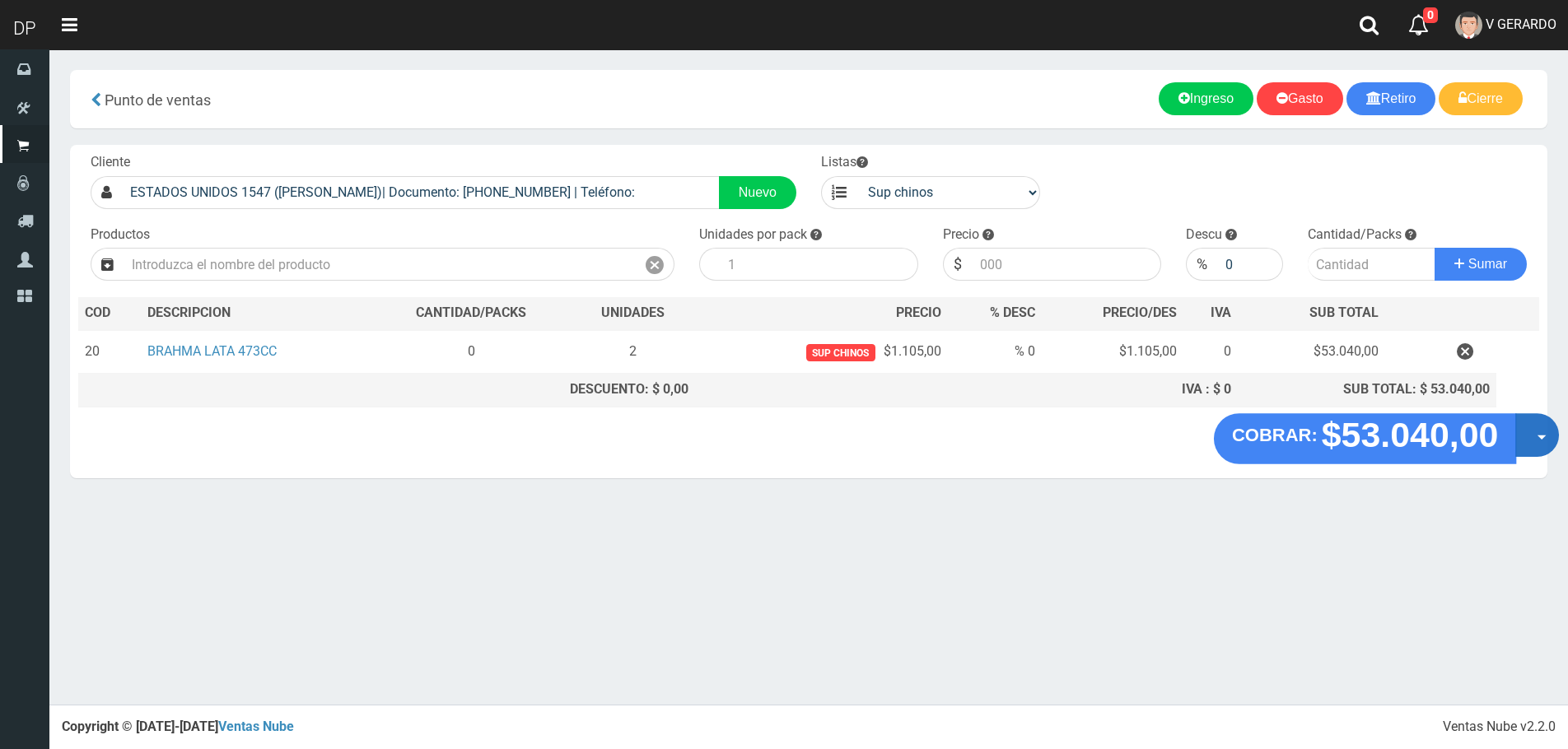
click at [1534, 432] on button "Opciones" at bounding box center [1537, 435] width 44 height 44
click at [1488, 438] on link "Hacer Devolucion" at bounding box center [1484, 441] width 147 height 38
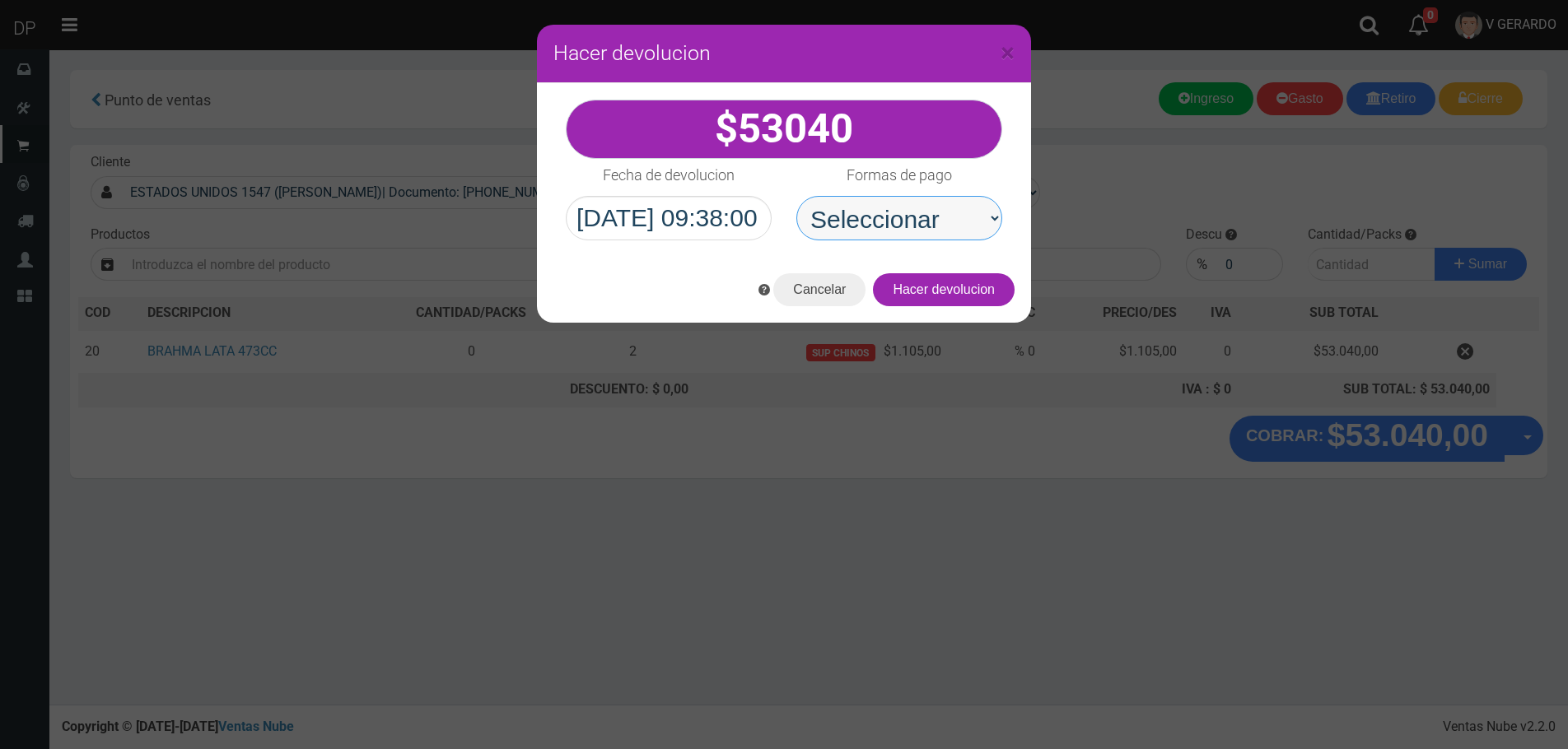
click at [918, 230] on select "Seleccionar Efectivo Tarjeta de Crédito Depósito Débito" at bounding box center [899, 218] width 206 height 44
select select "Efectivo"
click at [797, 196] on select "Seleccionar Efectivo Tarjeta de Crédito Depósito Débito" at bounding box center [899, 218] width 206 height 44
click at [990, 299] on button "Hacer devolucion" at bounding box center [944, 290] width 142 height 33
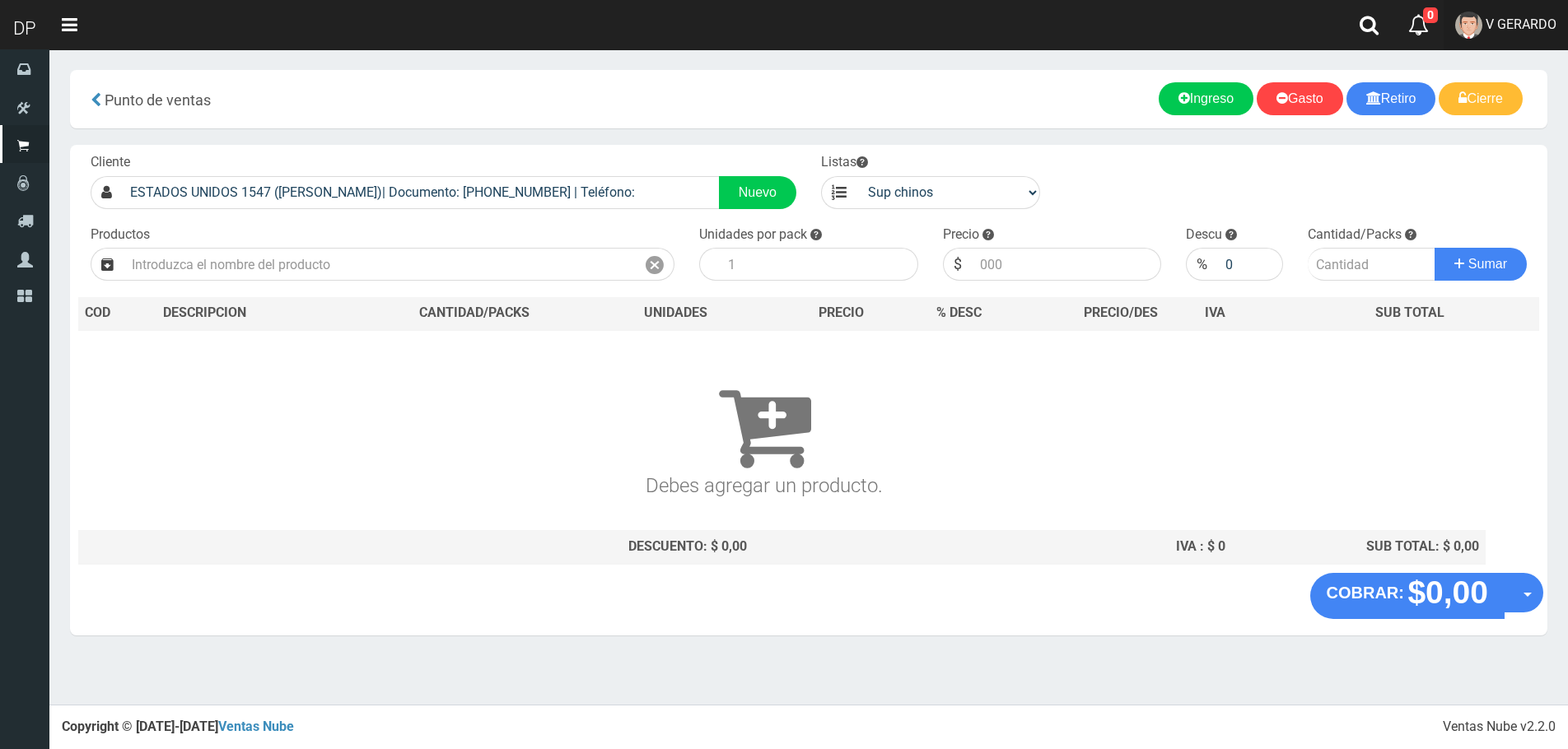
click at [1546, 34] on link "V GERARDO" at bounding box center [1505, 25] width 124 height 50
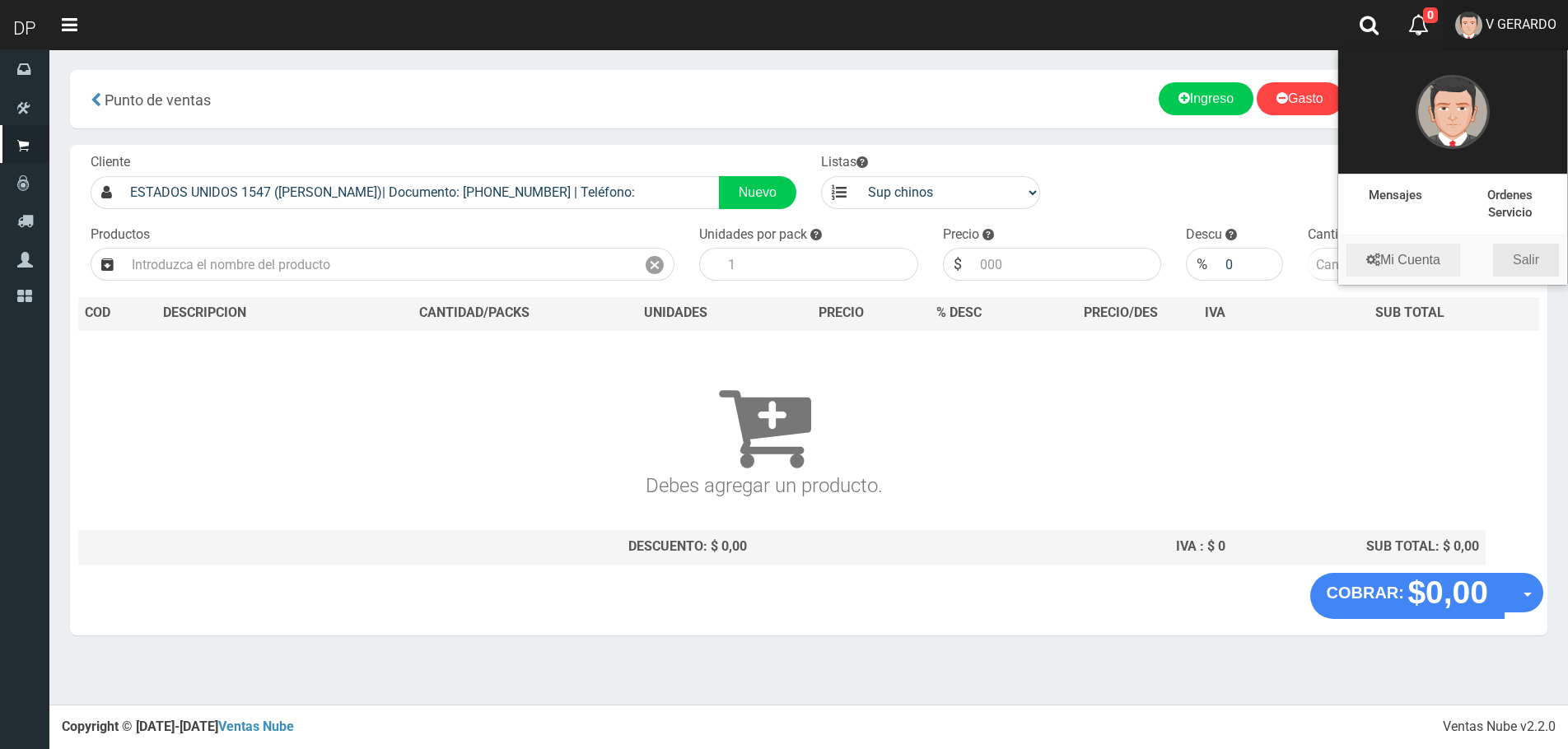
click at [1537, 261] on link "Salir" at bounding box center [1525, 260] width 66 height 33
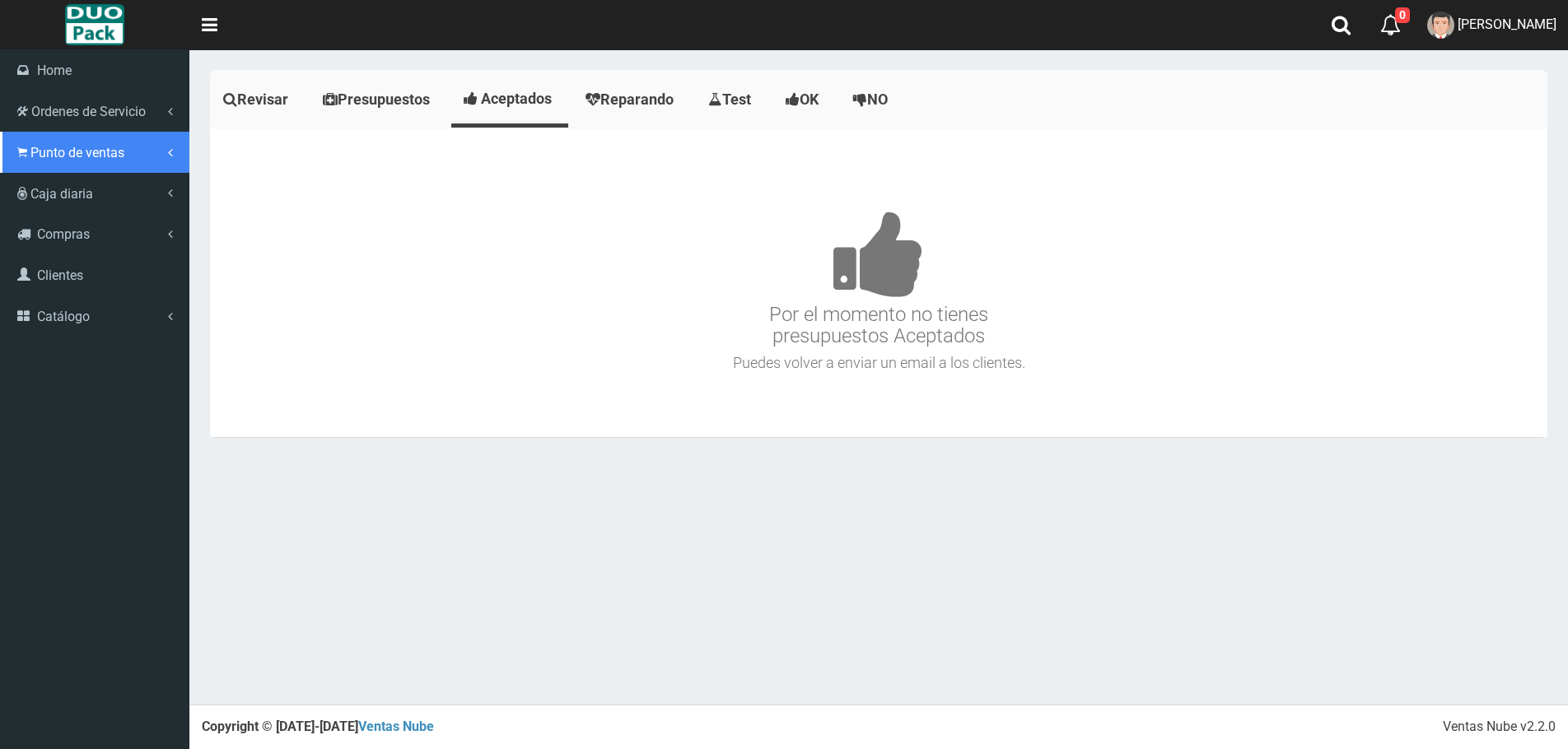
click at [75, 153] on span "Punto de ventas" at bounding box center [77, 152] width 94 height 15
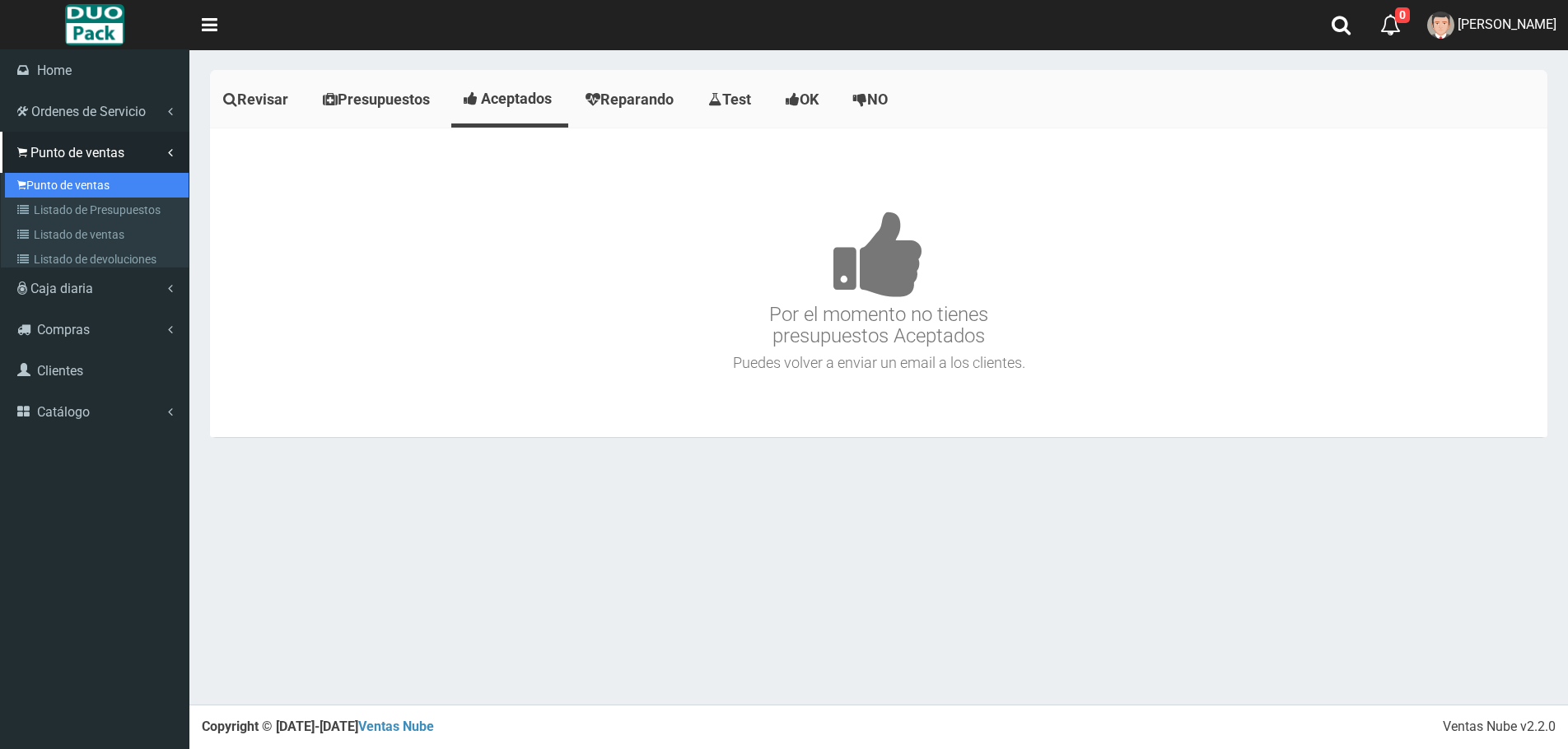
click at [82, 183] on link "Punto de ventas" at bounding box center [96, 184] width 183 height 24
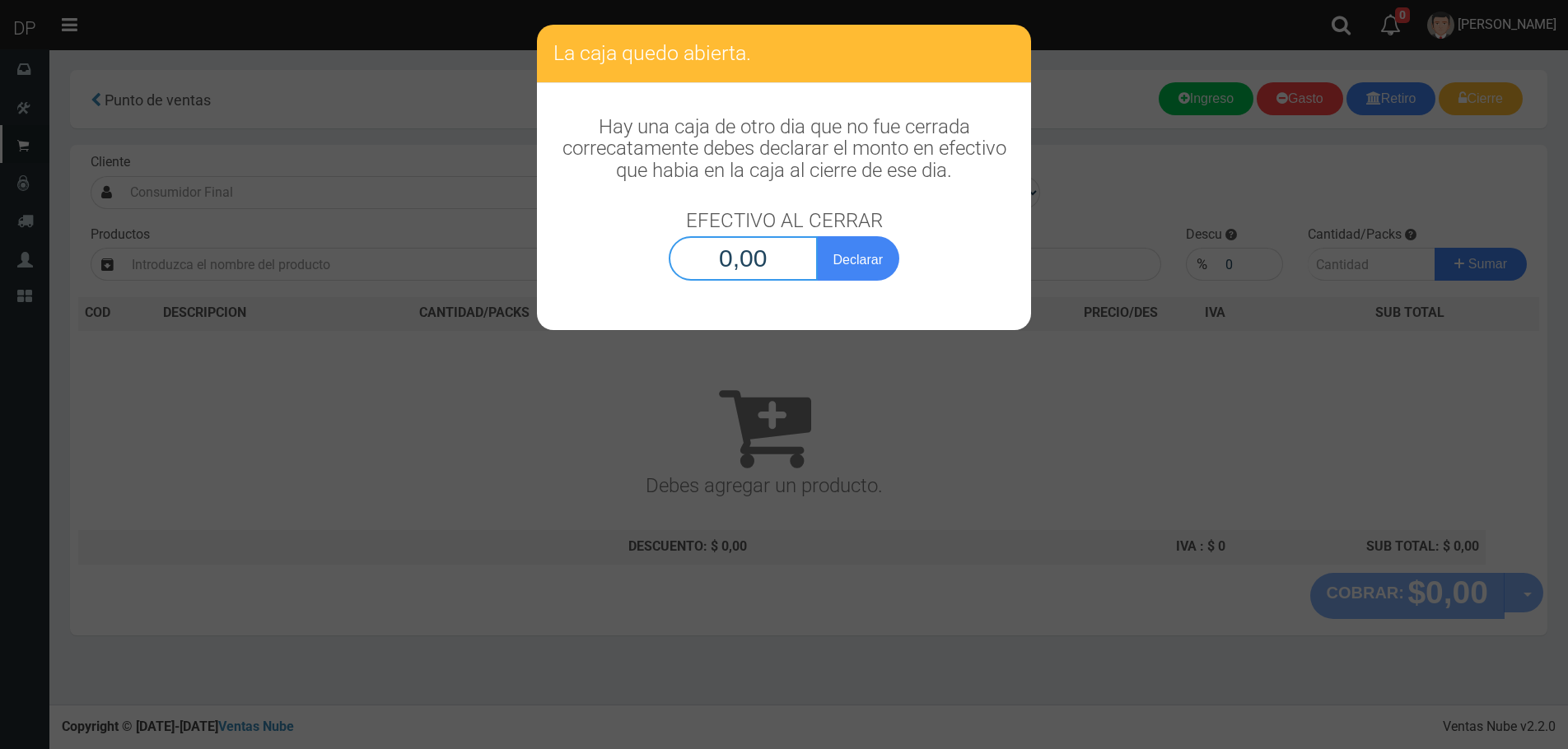
click at [699, 262] on input "0,00" at bounding box center [744, 258] width 149 height 44
type input "1,00"
click at [817, 236] on button "Declarar" at bounding box center [859, 258] width 83 height 44
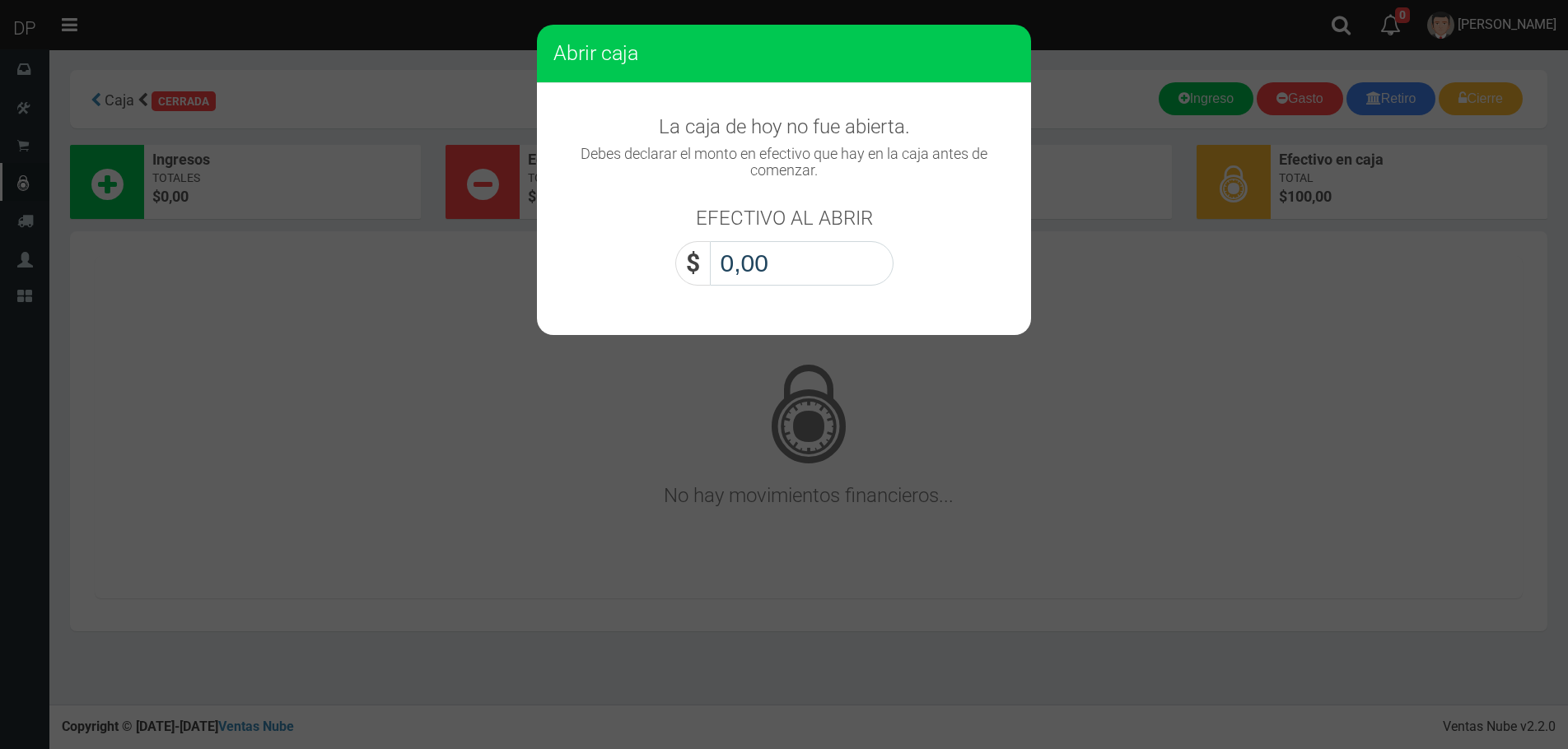
click at [775, 265] on input "0,00" at bounding box center [801, 263] width 183 height 44
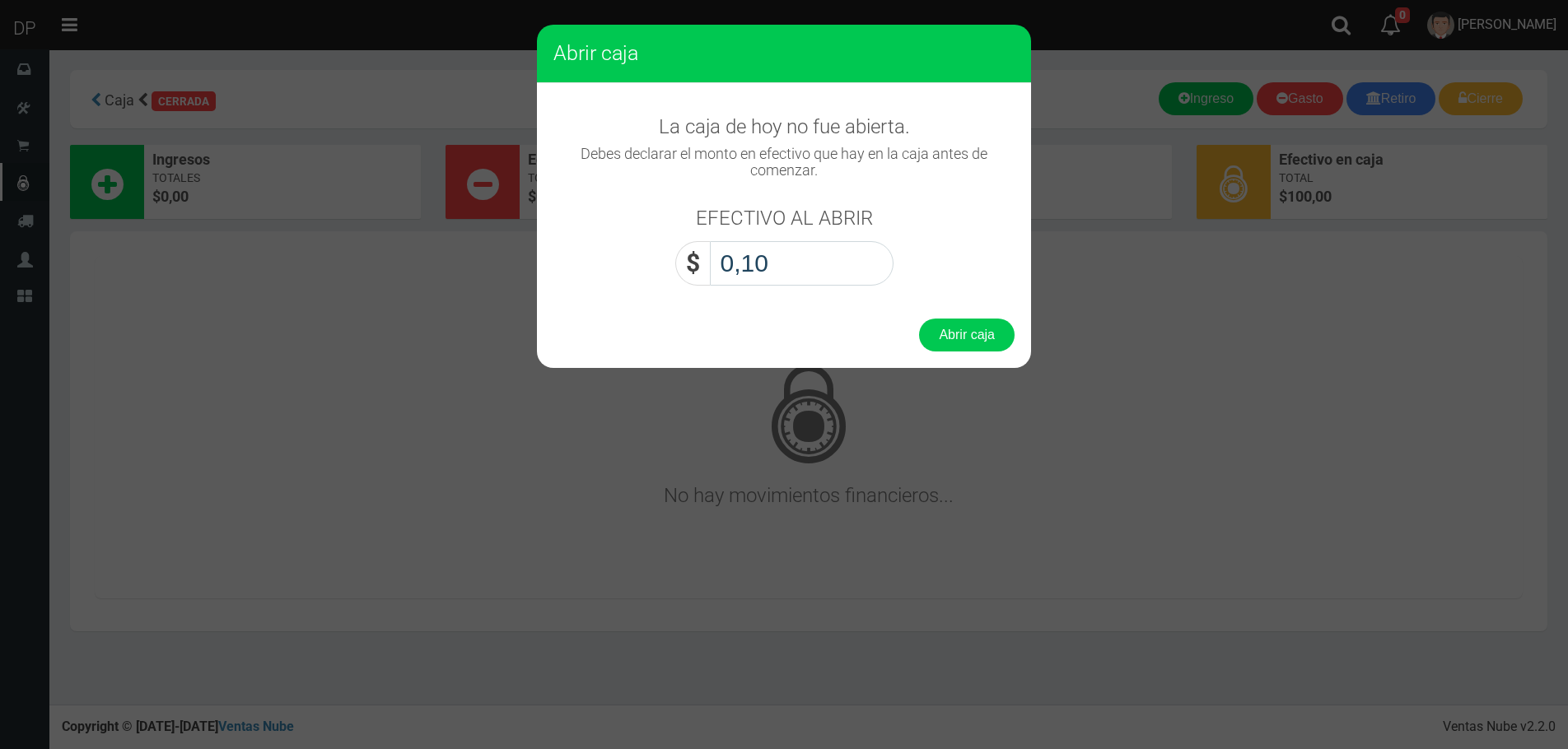
type input "1,00"
click at [919, 318] on button "Abrir caja" at bounding box center [967, 334] width 95 height 33
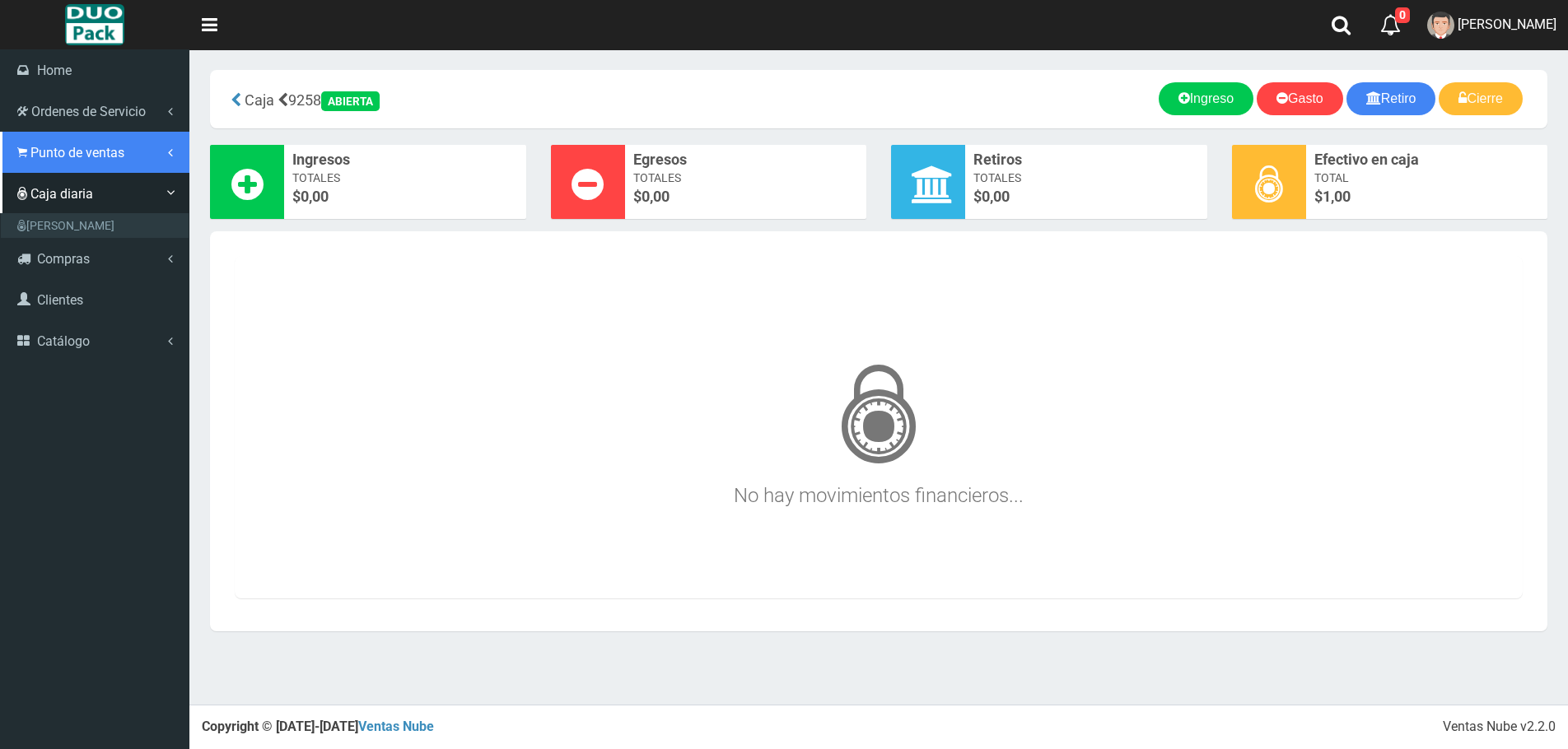
click at [64, 153] on span "Punto de ventas" at bounding box center [77, 152] width 94 height 15
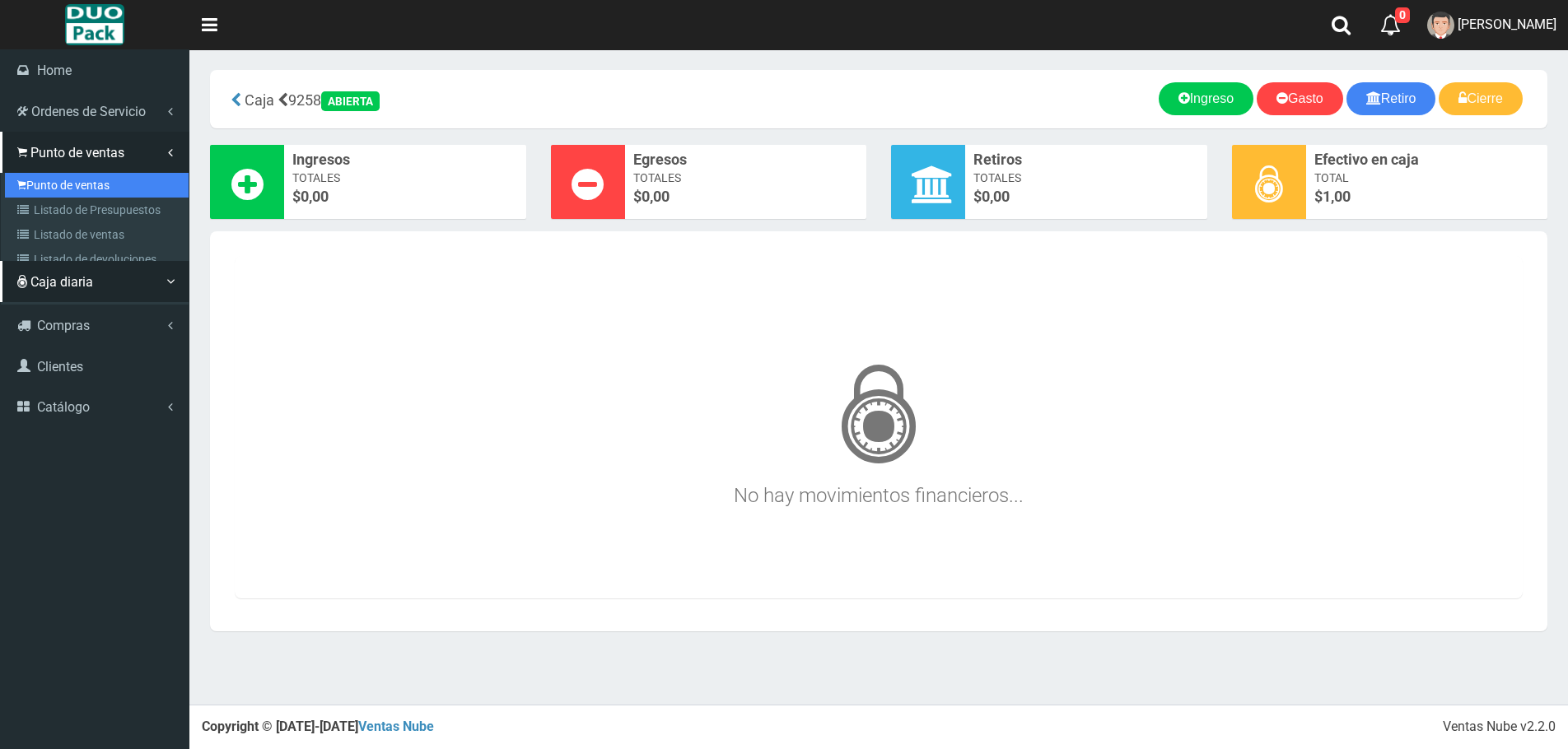
click at [76, 180] on link "Punto de ventas" at bounding box center [96, 184] width 183 height 24
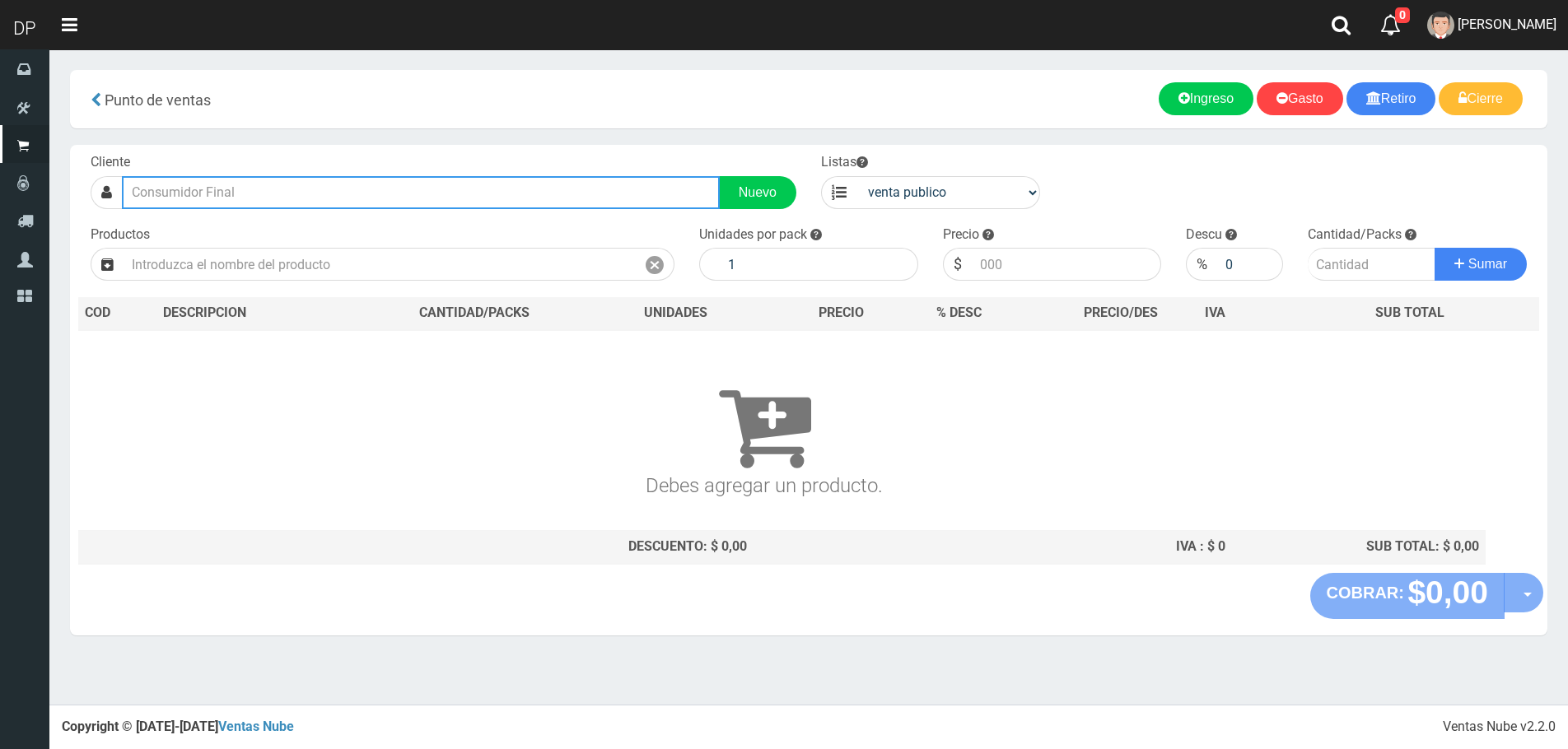
click at [240, 201] on input "text" at bounding box center [421, 192] width 598 height 33
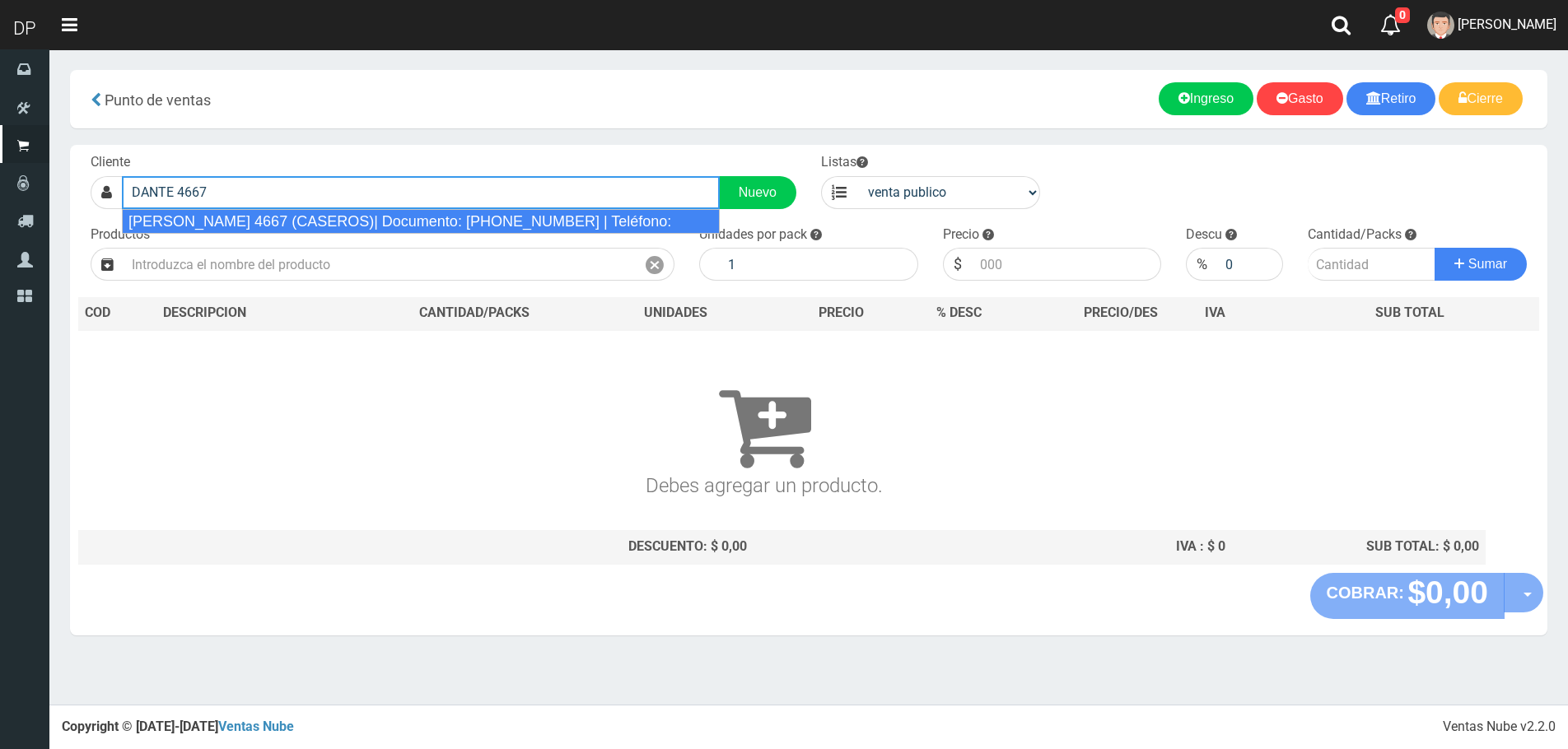
click at [261, 212] on div "[PERSON_NAME] 4667 (CASEROS)| Documento: [PHONE_NUMBER] | Teléfono:" at bounding box center [421, 221] width 598 height 24
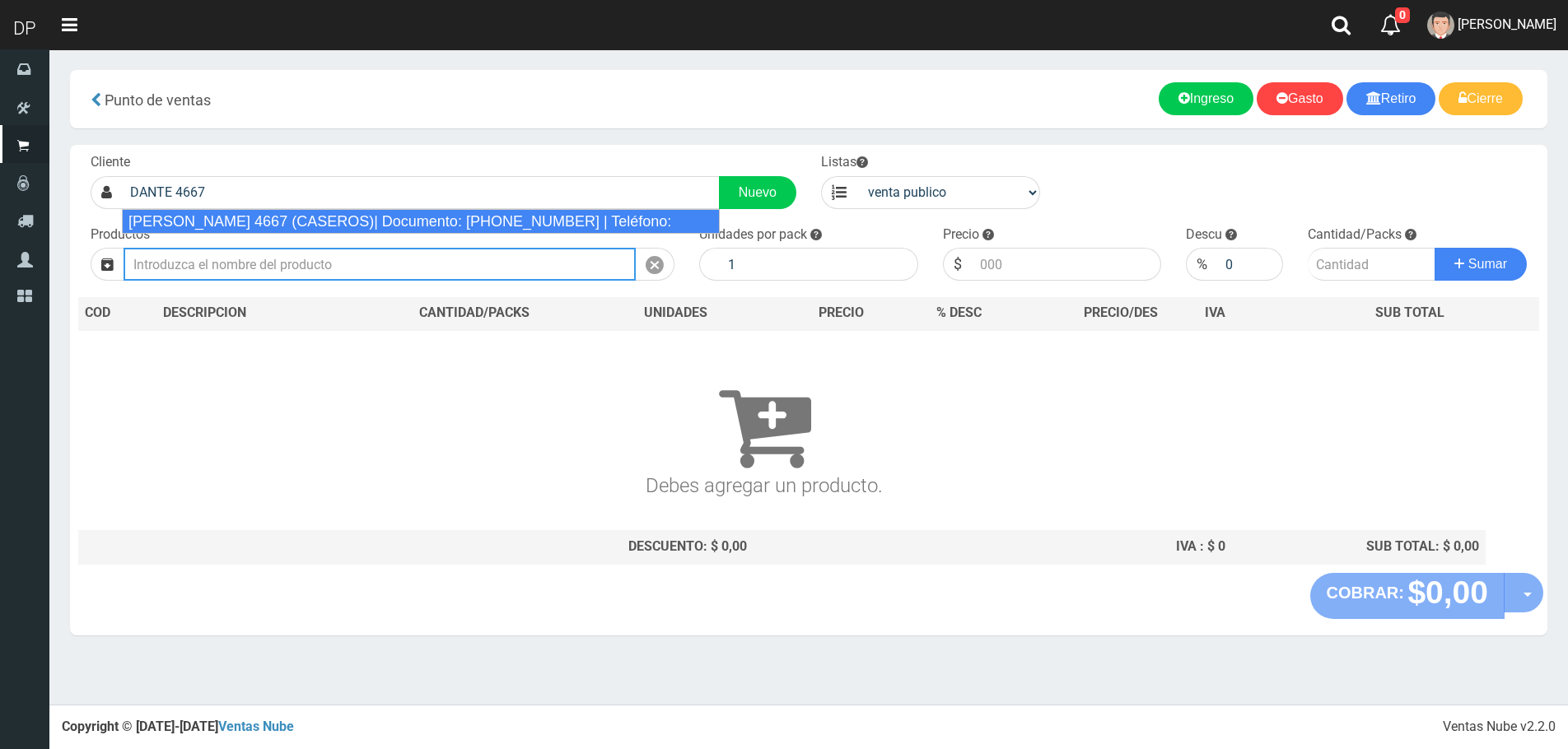
type input "[PERSON_NAME] 4667 (CASEROS)| Documento: [PHONE_NUMBER] | Teléfono:"
select select "2"
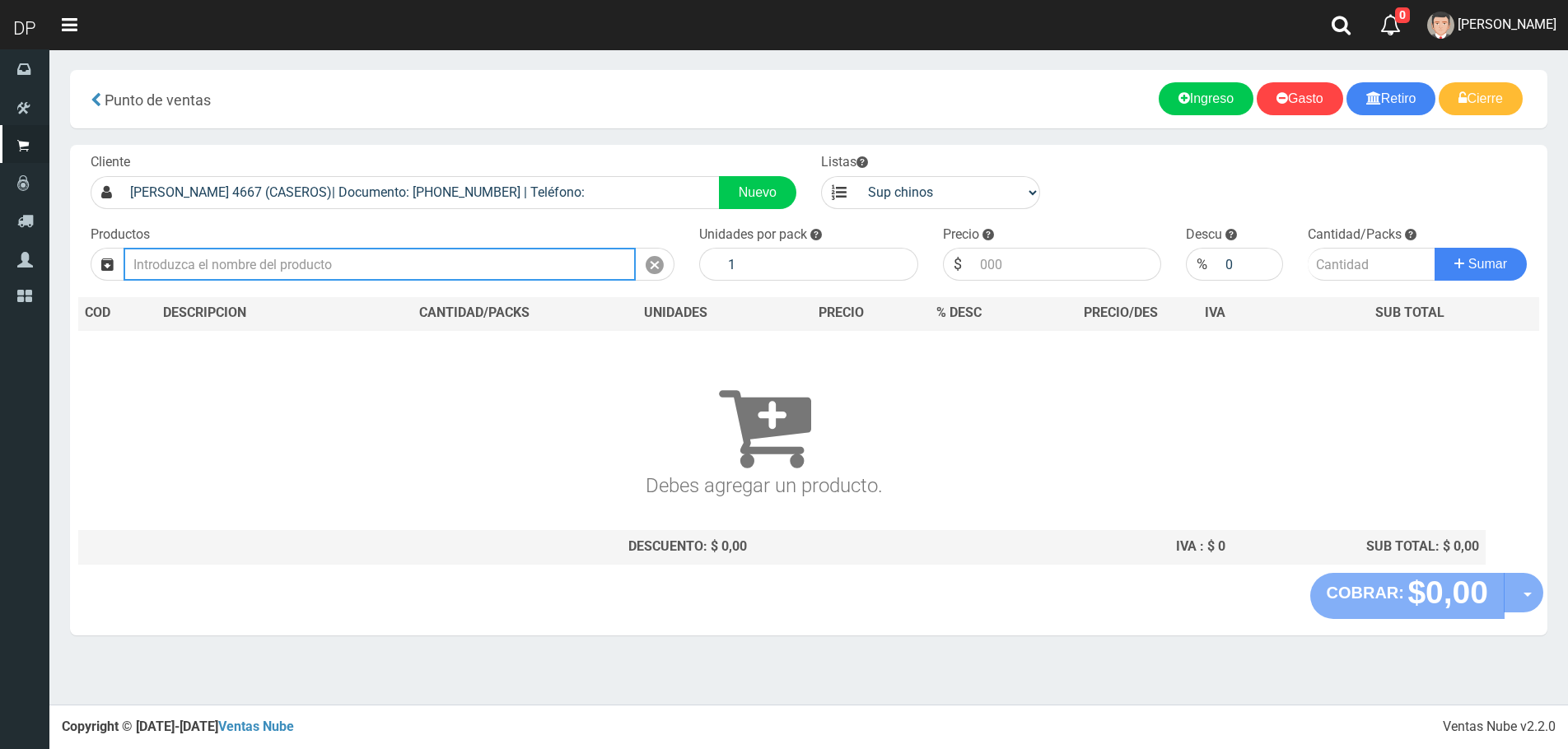
click at [275, 256] on input "text" at bounding box center [379, 264] width 512 height 33
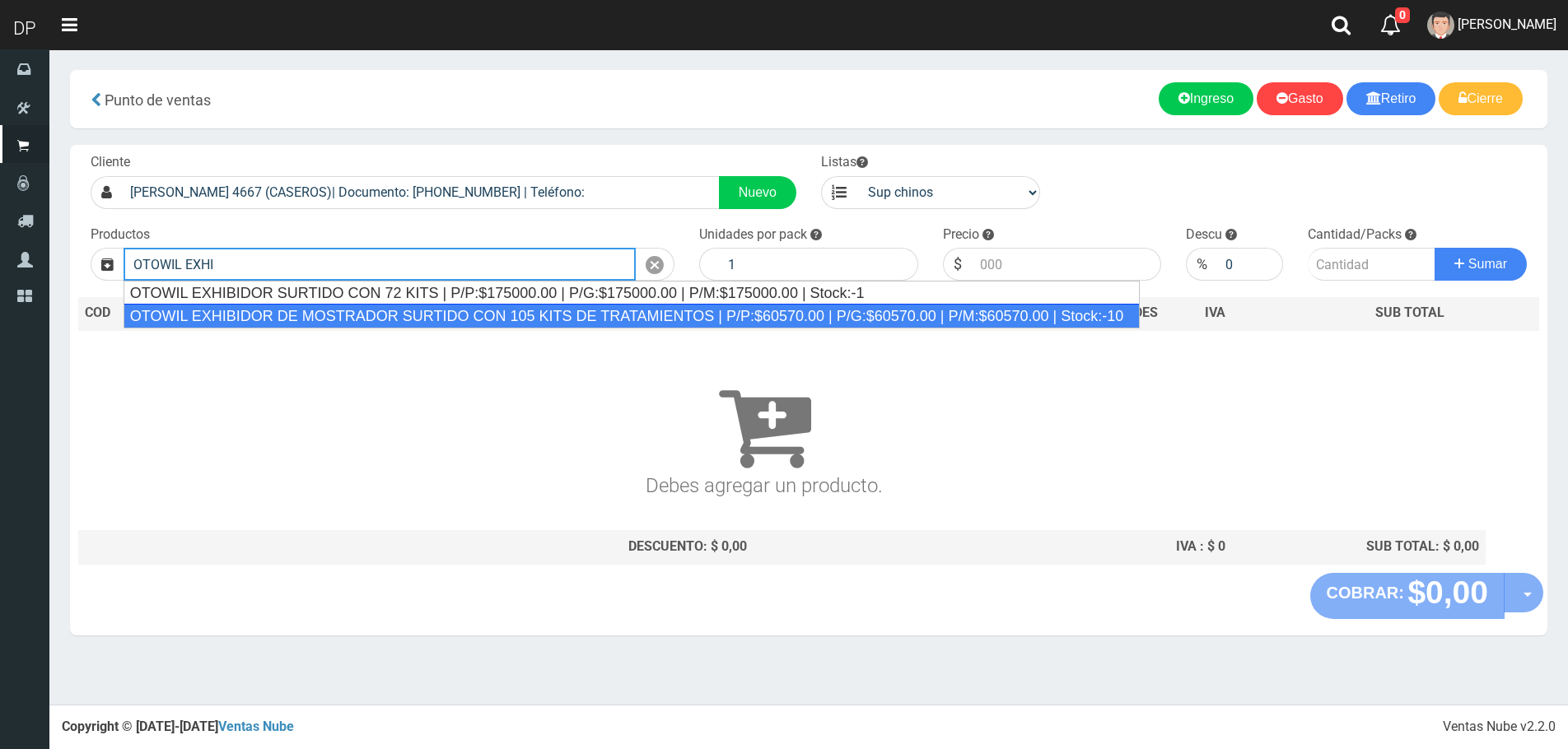
click at [308, 317] on div "OTOWIL EXHIBIDOR DE MOSTRADOR SURTIDO CON 105 KITS DE TRATAMIENTOS | P/P:$60570…" at bounding box center [631, 316] width 1017 height 24
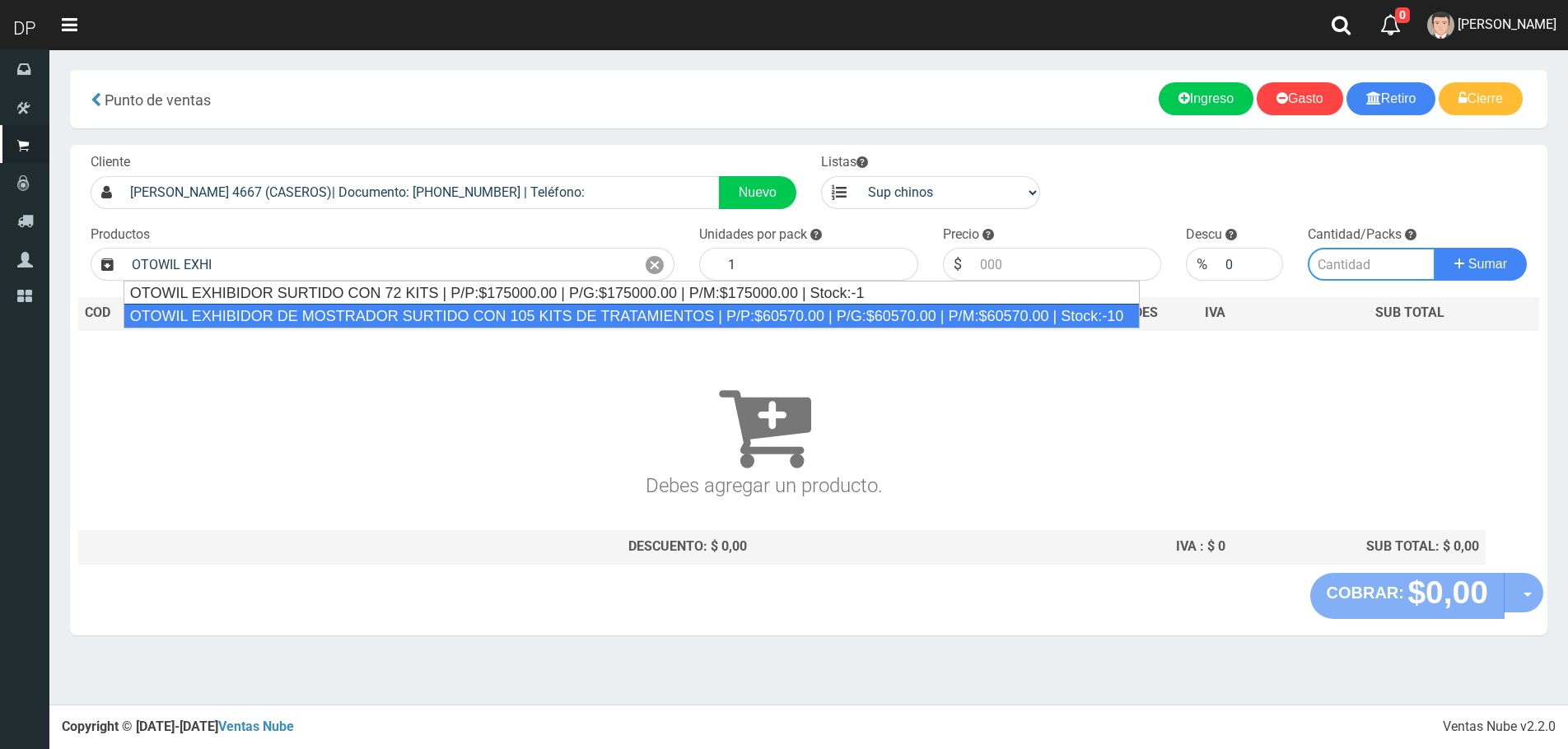
type input "OTOWIL EXHIBIDOR DE MOSTRADOR SURTIDO CON 105 KITS DE TRATAMIENTOS | P/P:$60570…"
type input "60570.00"
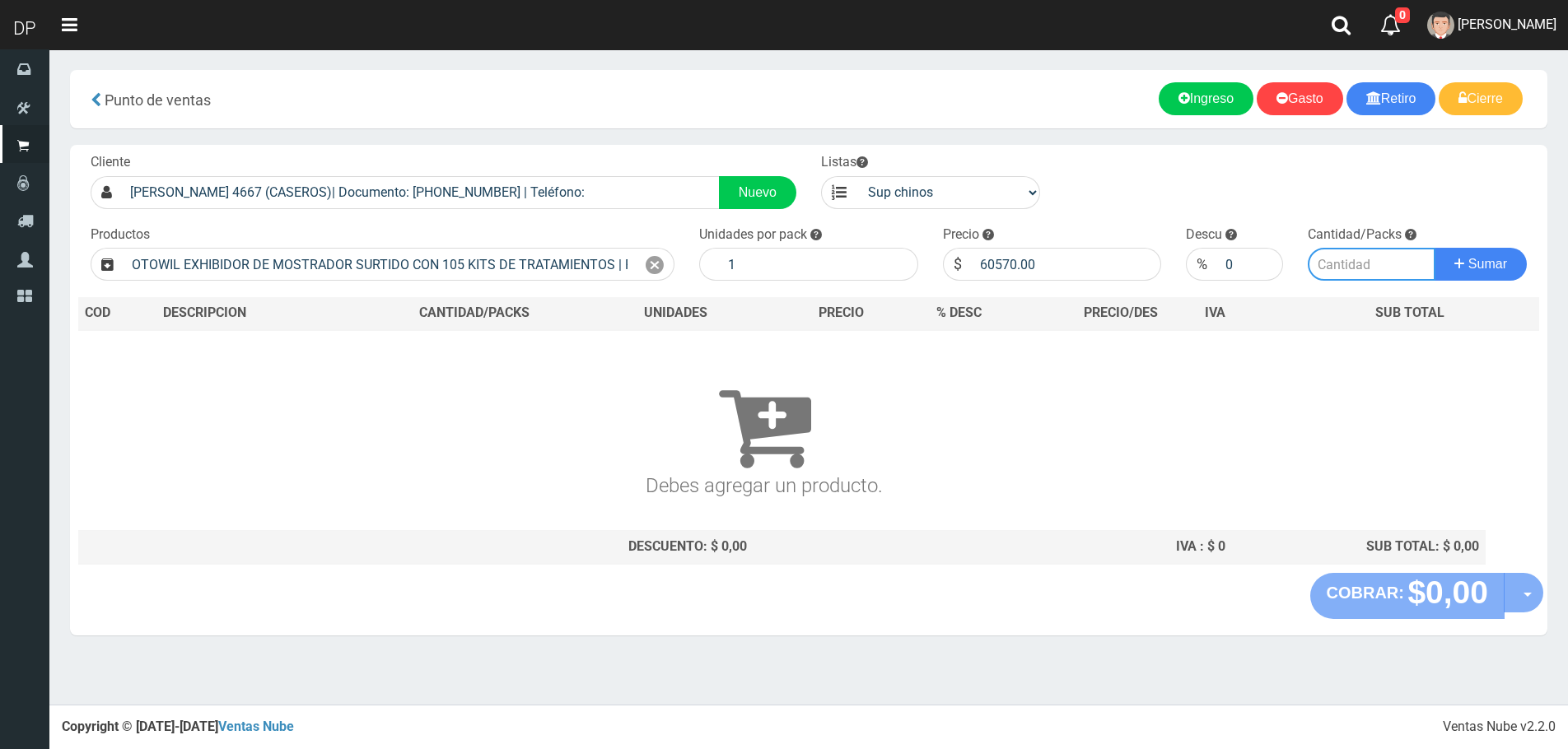
click at [1336, 271] on input "number" at bounding box center [1371, 264] width 128 height 33
type input "1"
click at [1434, 248] on button "Sumar" at bounding box center [1480, 264] width 93 height 33
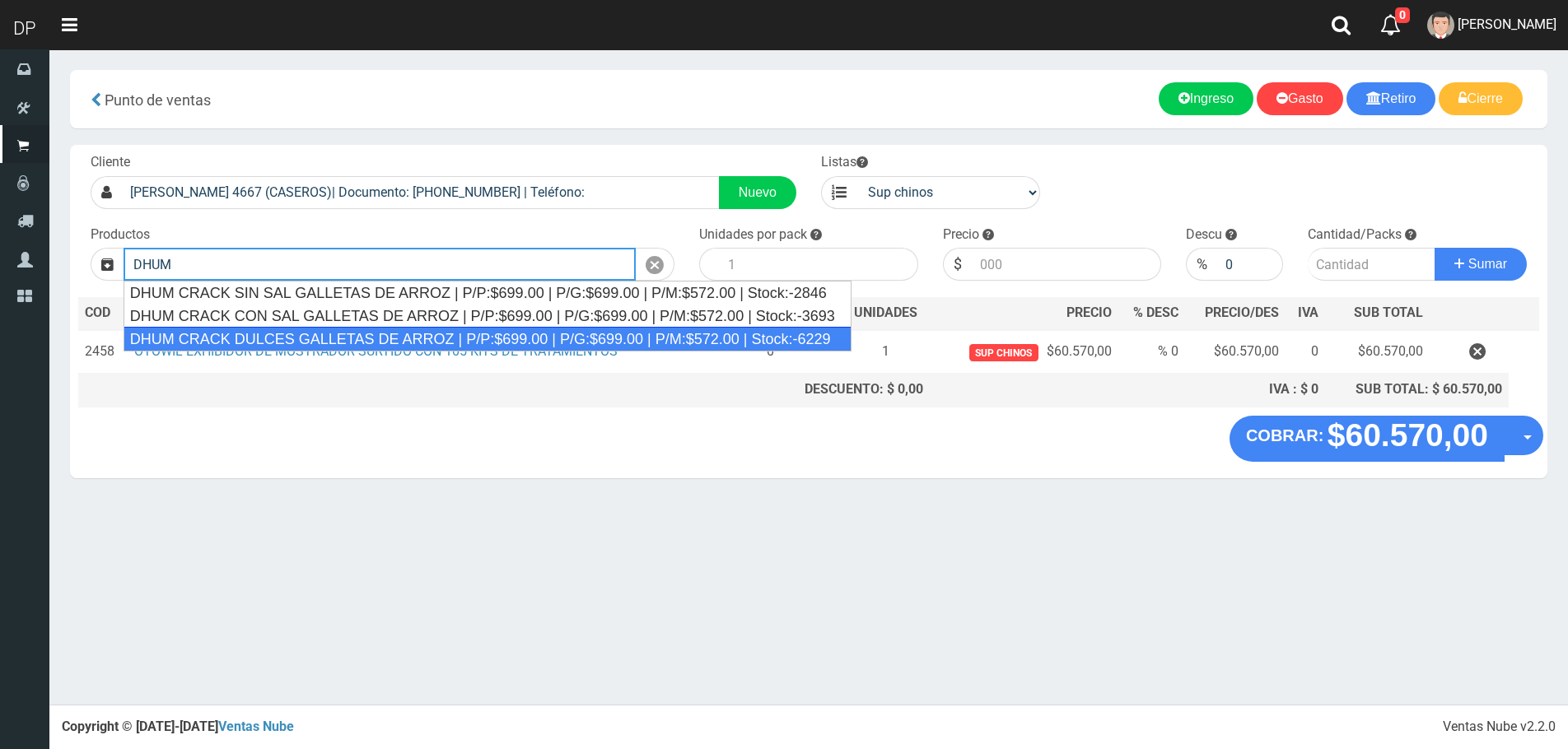
click at [493, 337] on div "DHUM CRACK DULCES GALLETAS DE ARROZ | P/P:$699.00 | P/G:$699.00 | P/M:$572.00 |…" at bounding box center [487, 339] width 728 height 24
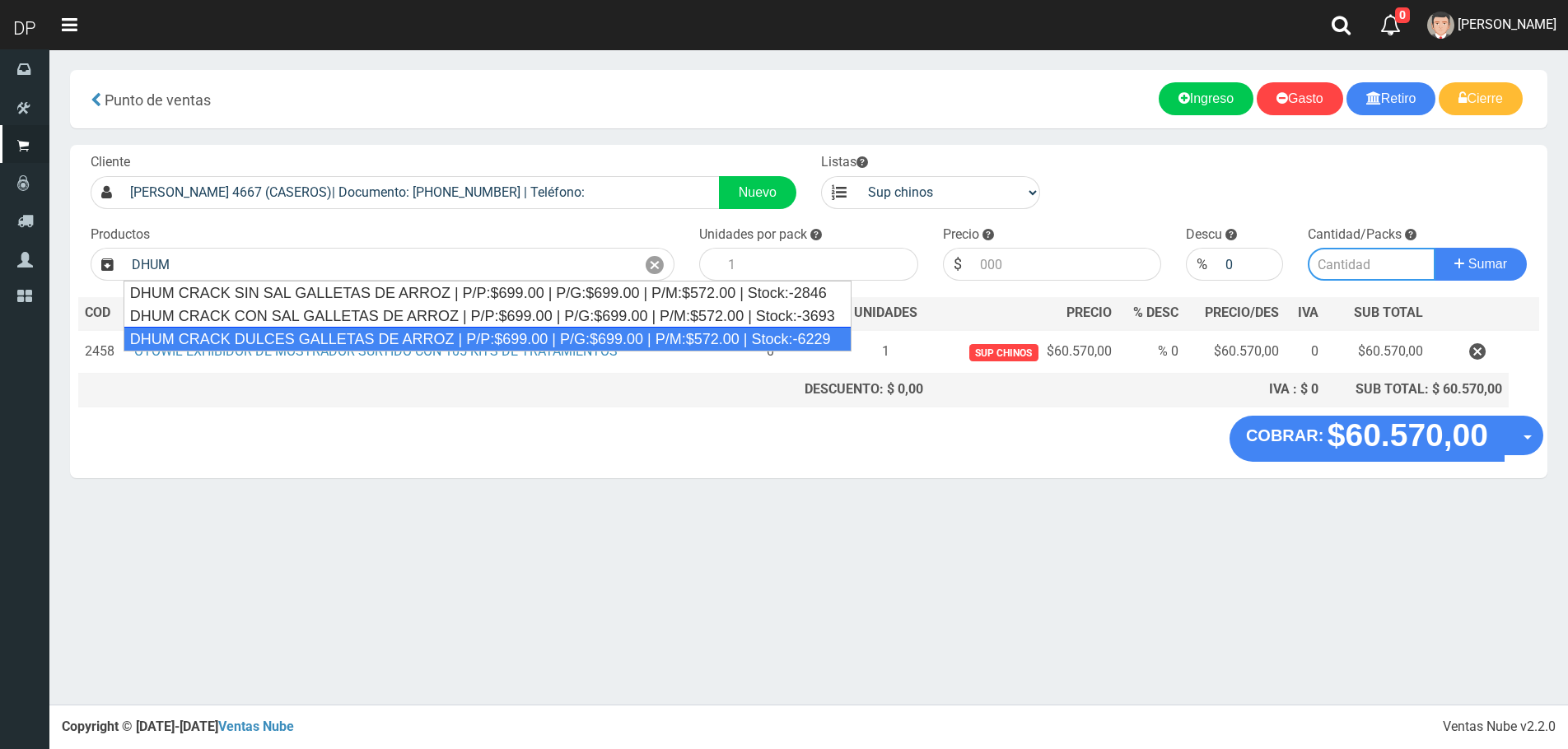
type input "DHUM CRACK DULCES GALLETAS DE ARROZ | P/P:$699.00 | P/G:$699.00 | P/M:$572.00 |…"
type input "12"
type input "699.00"
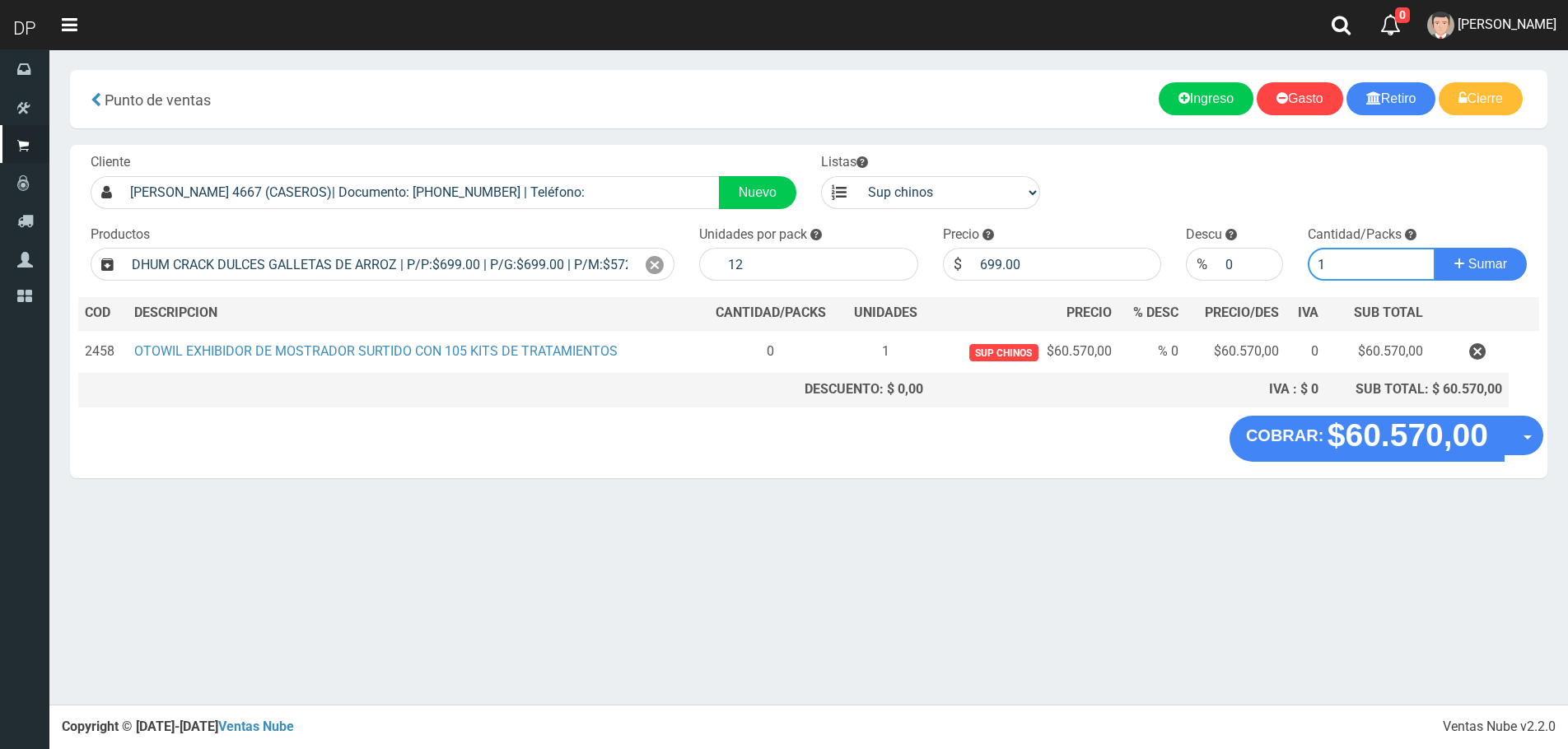
type input "1"
click at [1434, 248] on button "Sumar" at bounding box center [1480, 264] width 93 height 33
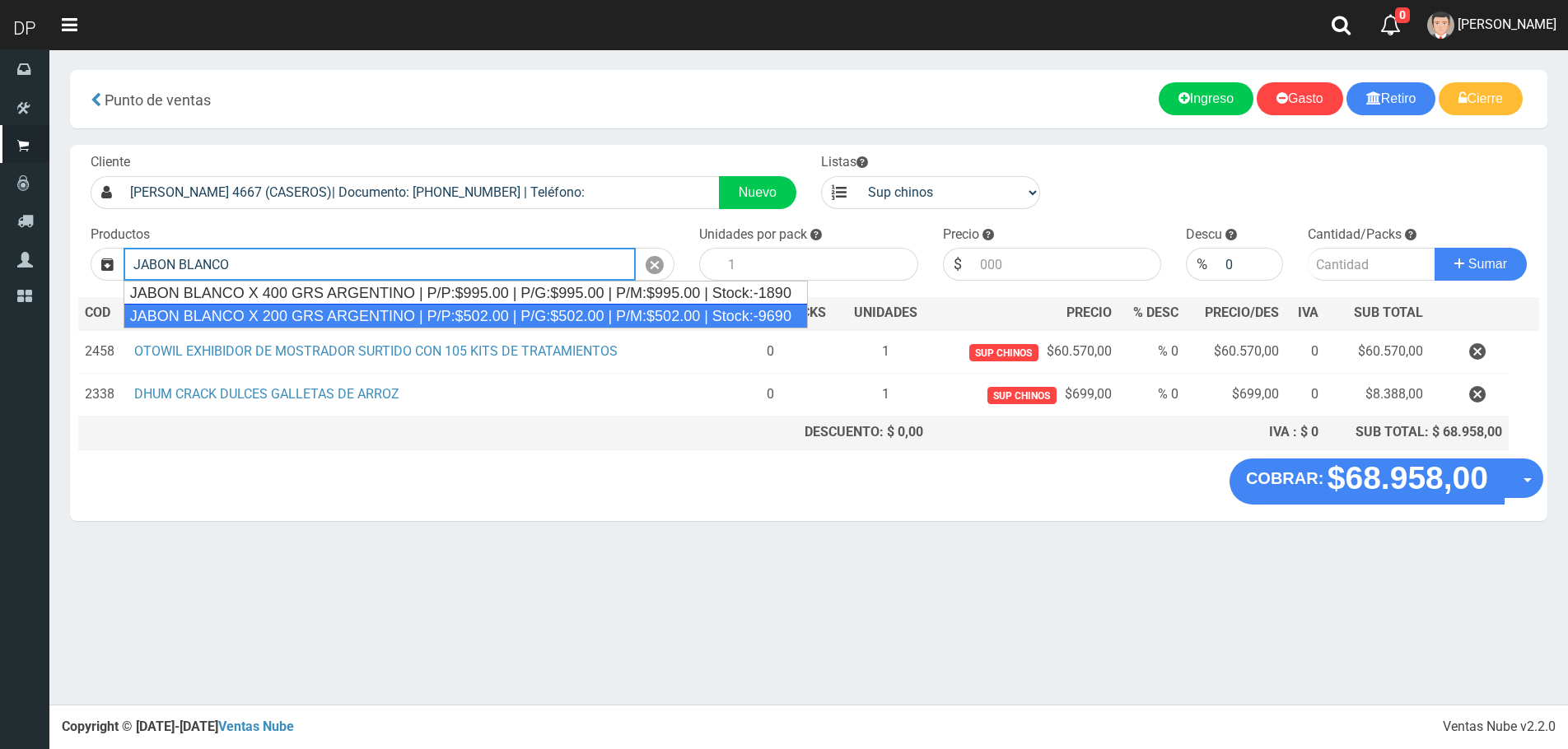
click at [323, 311] on div "JABON BLANCO X 200 GRS ARGENTINO | P/P:$502.00 | P/G:$502.00 | P/M:$502.00 | St…" at bounding box center [465, 316] width 684 height 24
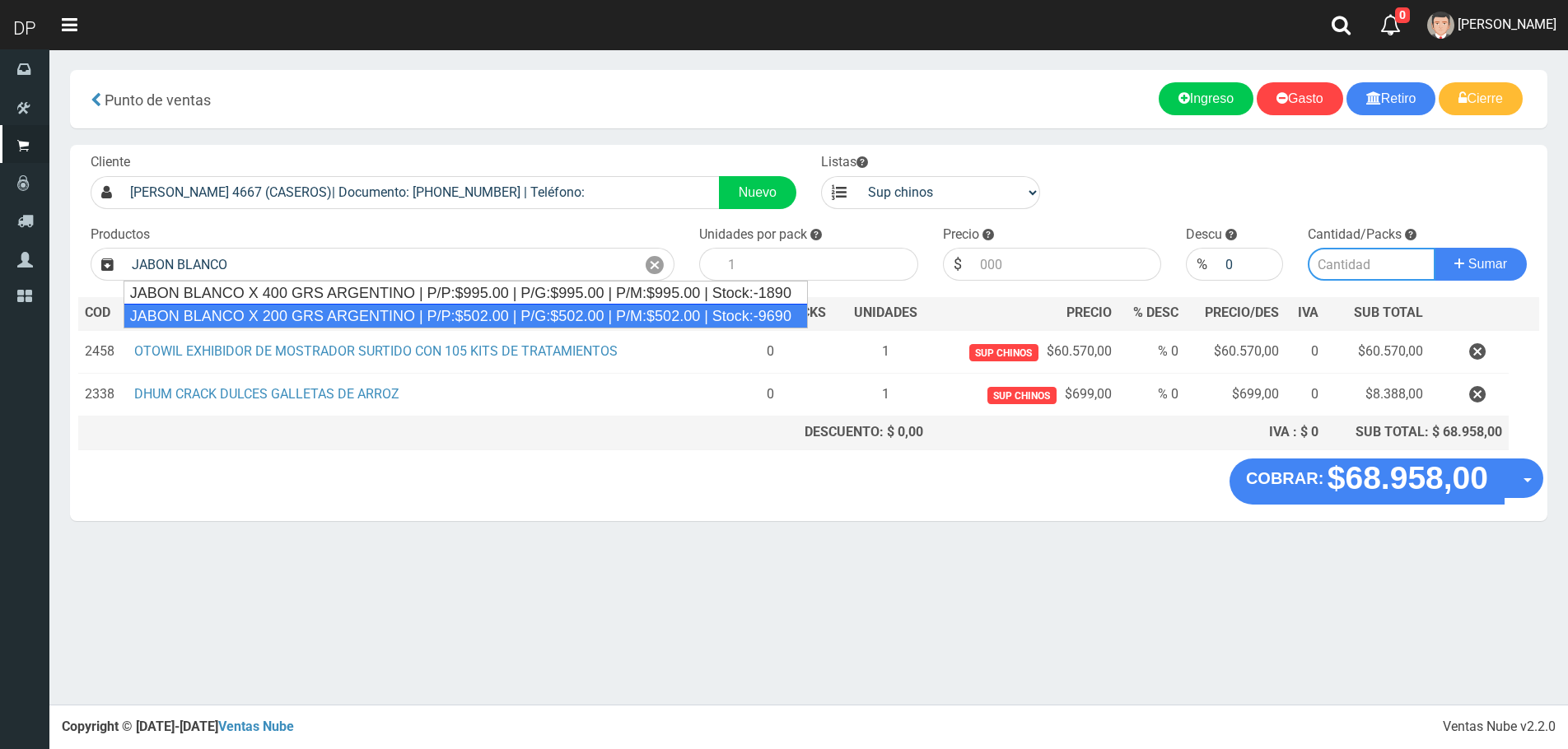
type input "JABON BLANCO X 200 GRS ARGENTINO | P/P:$502.00 | P/G:$502.00 | P/M:$502.00 | St…"
type input "40"
type input "502.00"
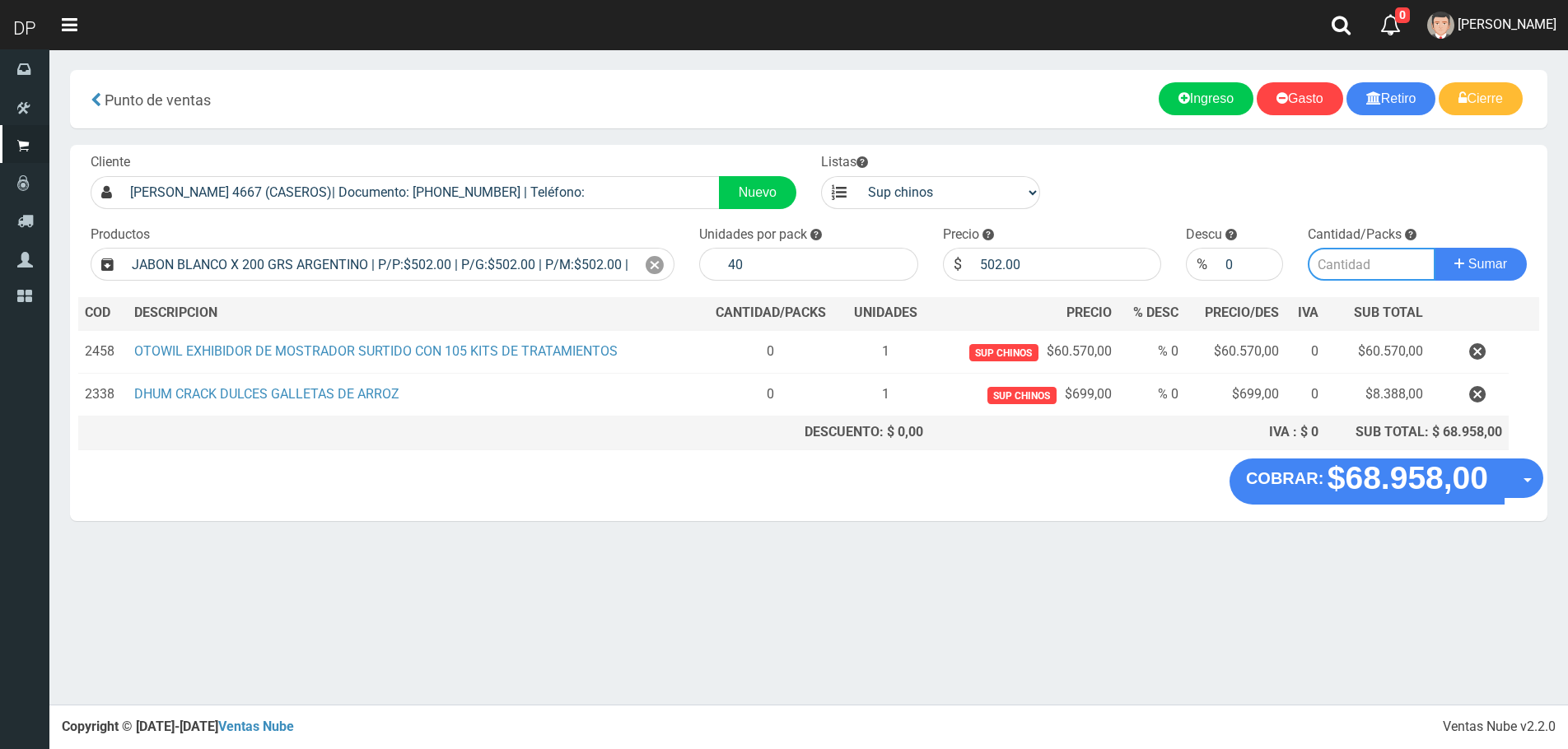
click at [1365, 261] on input "number" at bounding box center [1371, 264] width 128 height 33
type input "1"
click at [1434, 248] on button "Sumar" at bounding box center [1480, 264] width 93 height 33
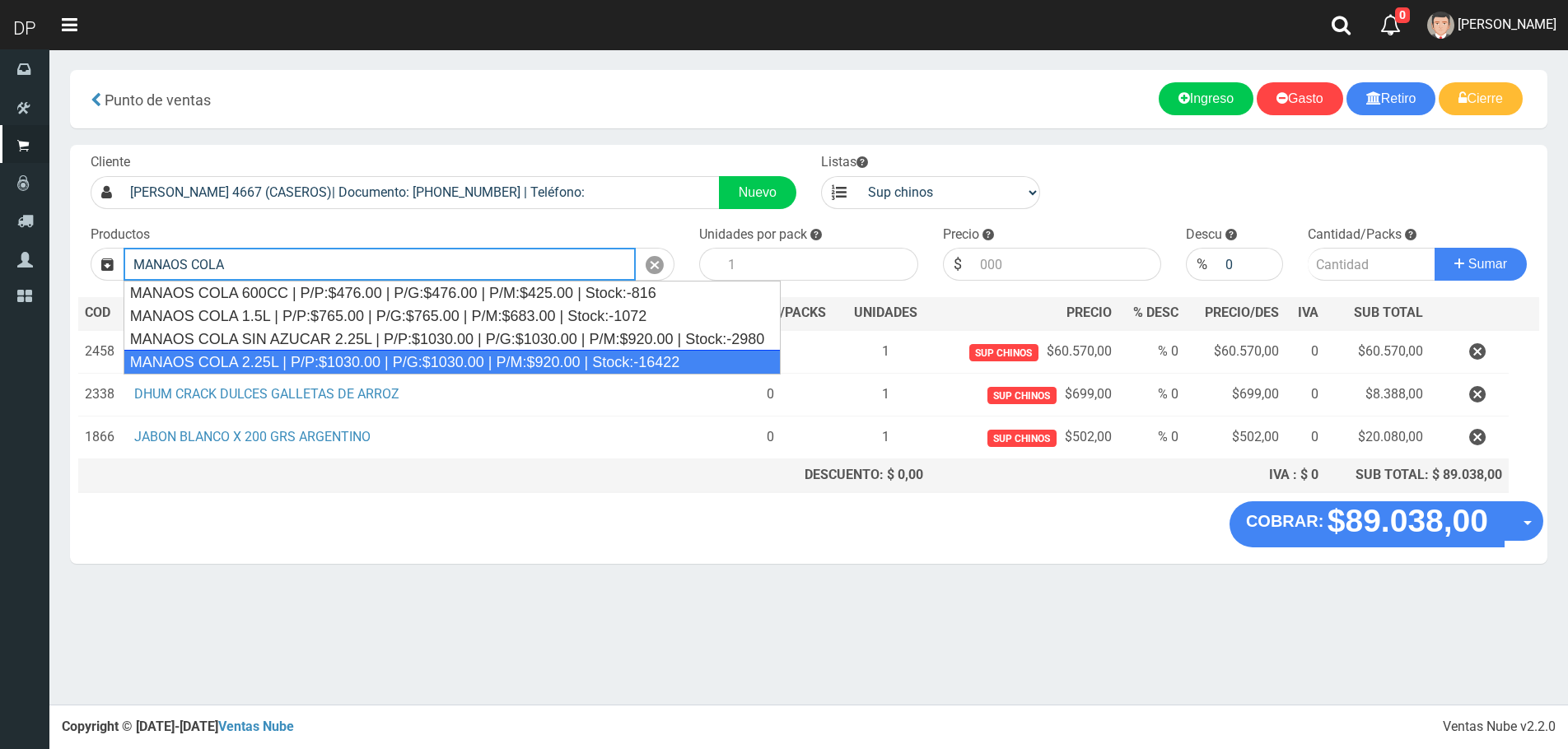
click at [211, 352] on div "MANAOS COLA 2.25L | P/P:$1030.00 | P/G:$1030.00 | P/M:$920.00 | Stock:-16422" at bounding box center [452, 361] width 658 height 24
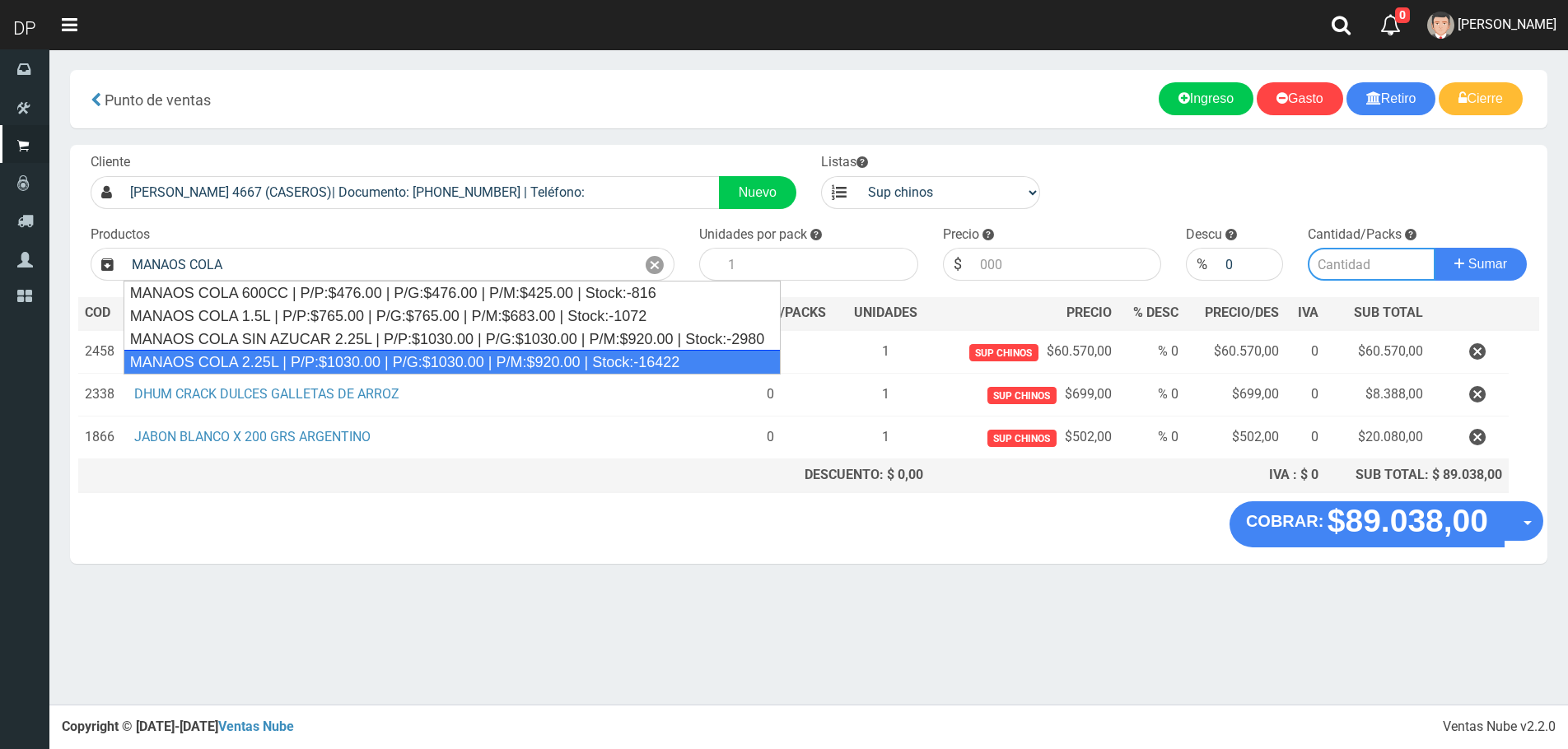
type input "MANAOS COLA 2.25L | P/P:$1030.00 | P/G:$1030.00 | P/M:$920.00 | Stock:-16422"
type input "6"
type input "1030.00"
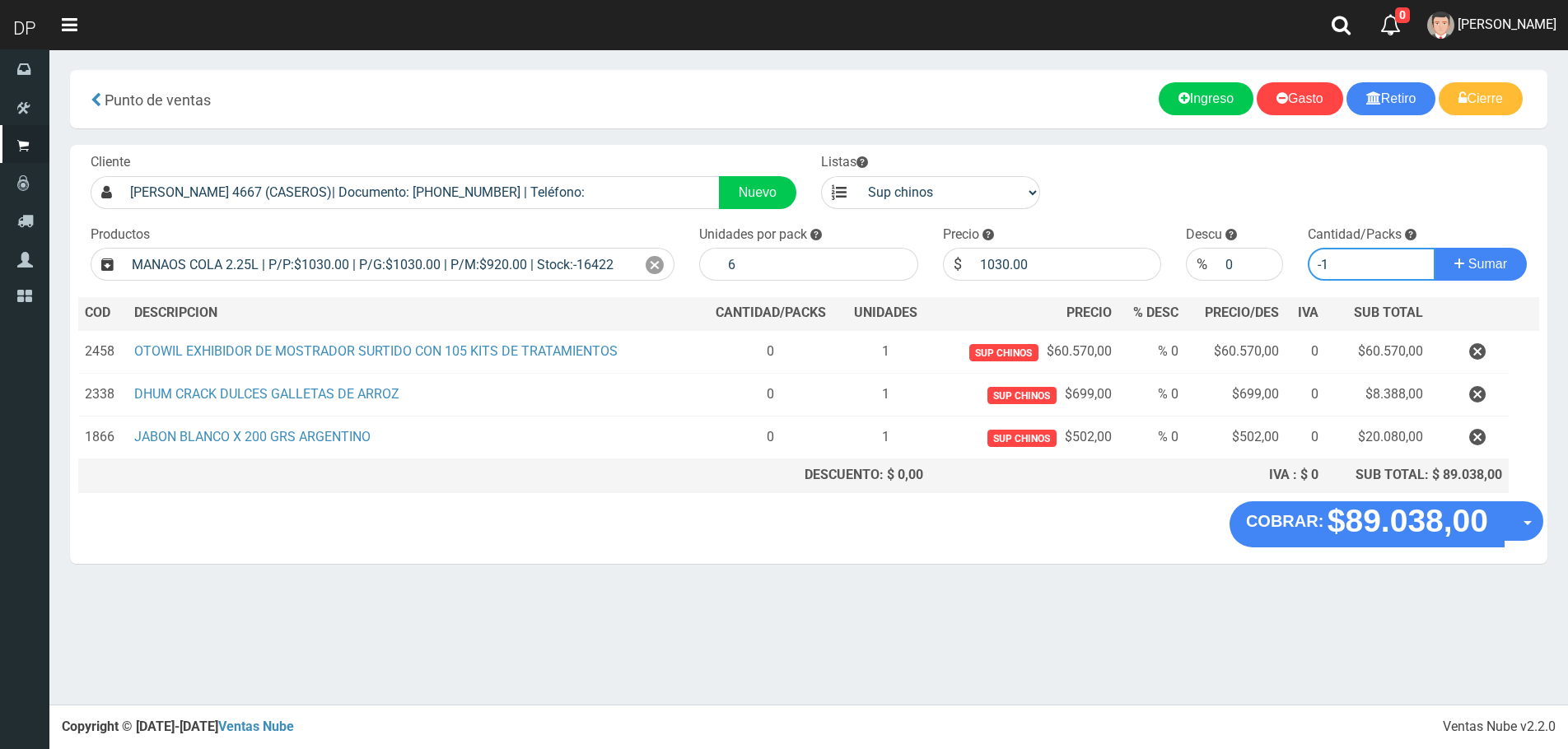
type input "-1"
click at [1421, 265] on input "-1" at bounding box center [1371, 264] width 128 height 33
click at [1385, 270] on input "-1" at bounding box center [1371, 264] width 128 height 33
type input "5"
click at [1434, 248] on button "Sumar" at bounding box center [1480, 264] width 93 height 33
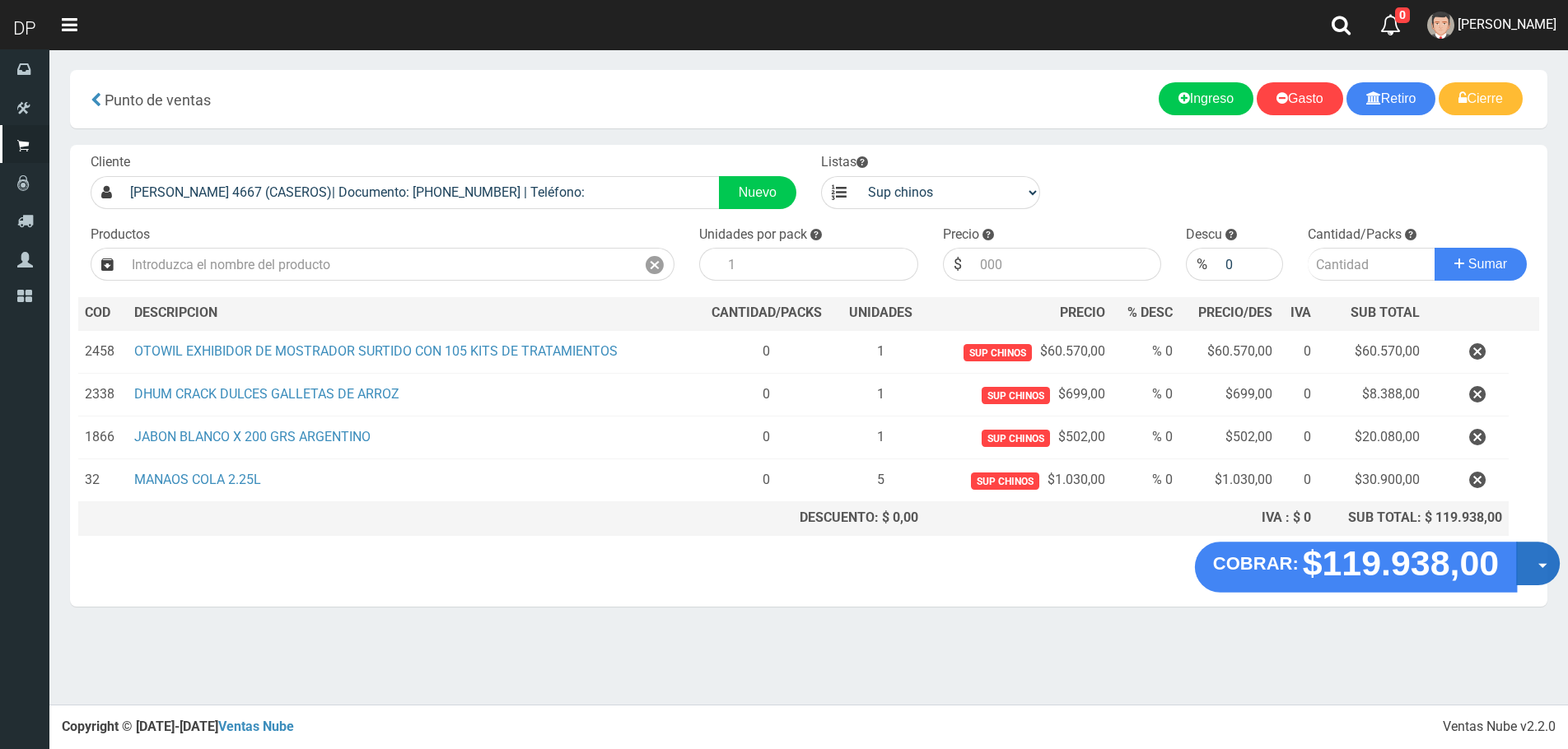
click at [1532, 565] on button "Opciones" at bounding box center [1537, 564] width 44 height 44
click at [1505, 566] on link "Hacer Devolucion" at bounding box center [1485, 569] width 147 height 38
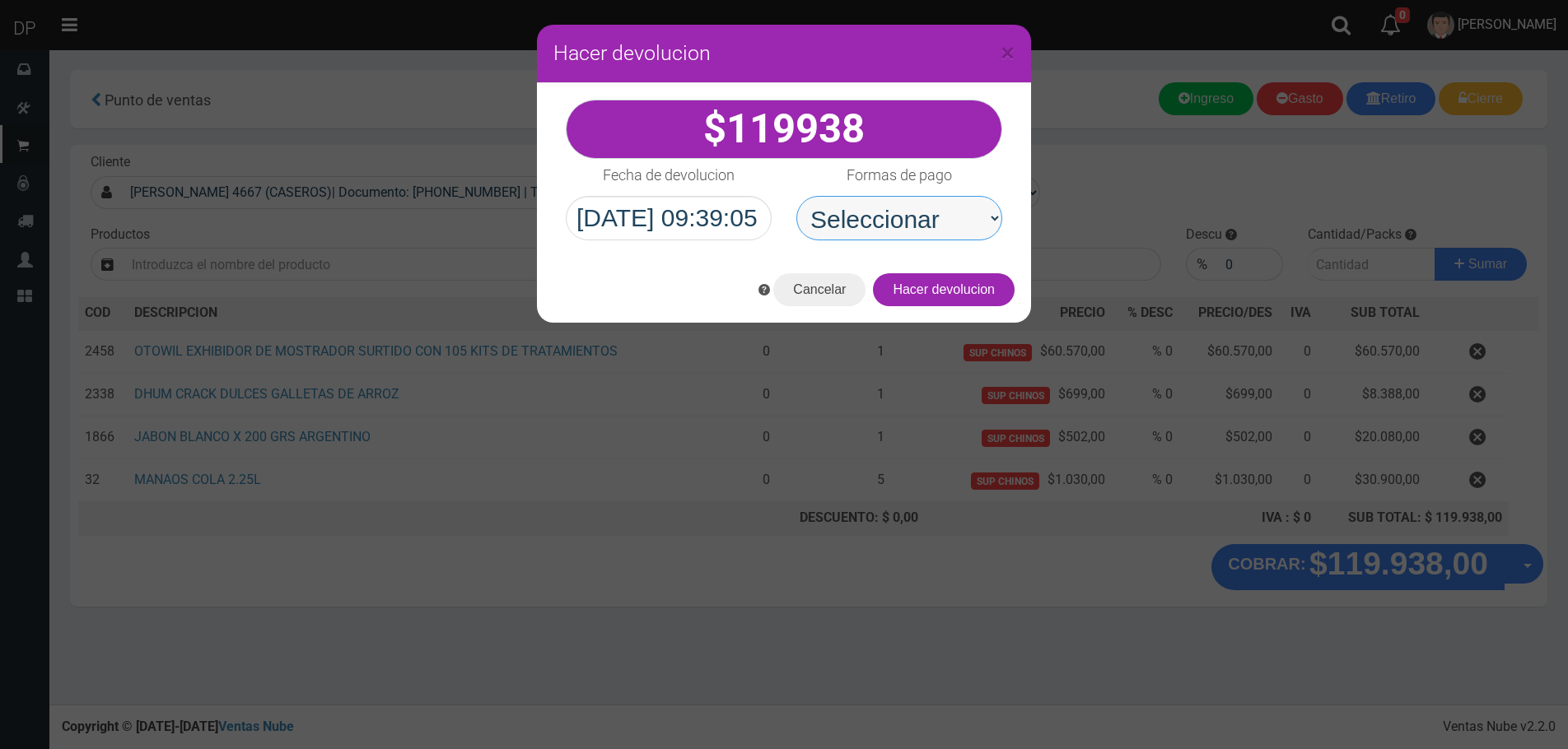
drag, startPoint x: 904, startPoint y: 224, endPoint x: 912, endPoint y: 235, distance: 13.6
click at [904, 224] on select "Seleccionar Efectivo Tarjeta de Crédito Depósito Débito" at bounding box center [899, 218] width 206 height 44
select select "Efectivo"
click at [797, 196] on select "Seleccionar Efectivo Tarjeta de Crédito Depósito Débito" at bounding box center [899, 218] width 206 height 44
click at [970, 301] on button "Hacer devolucion" at bounding box center [944, 290] width 142 height 33
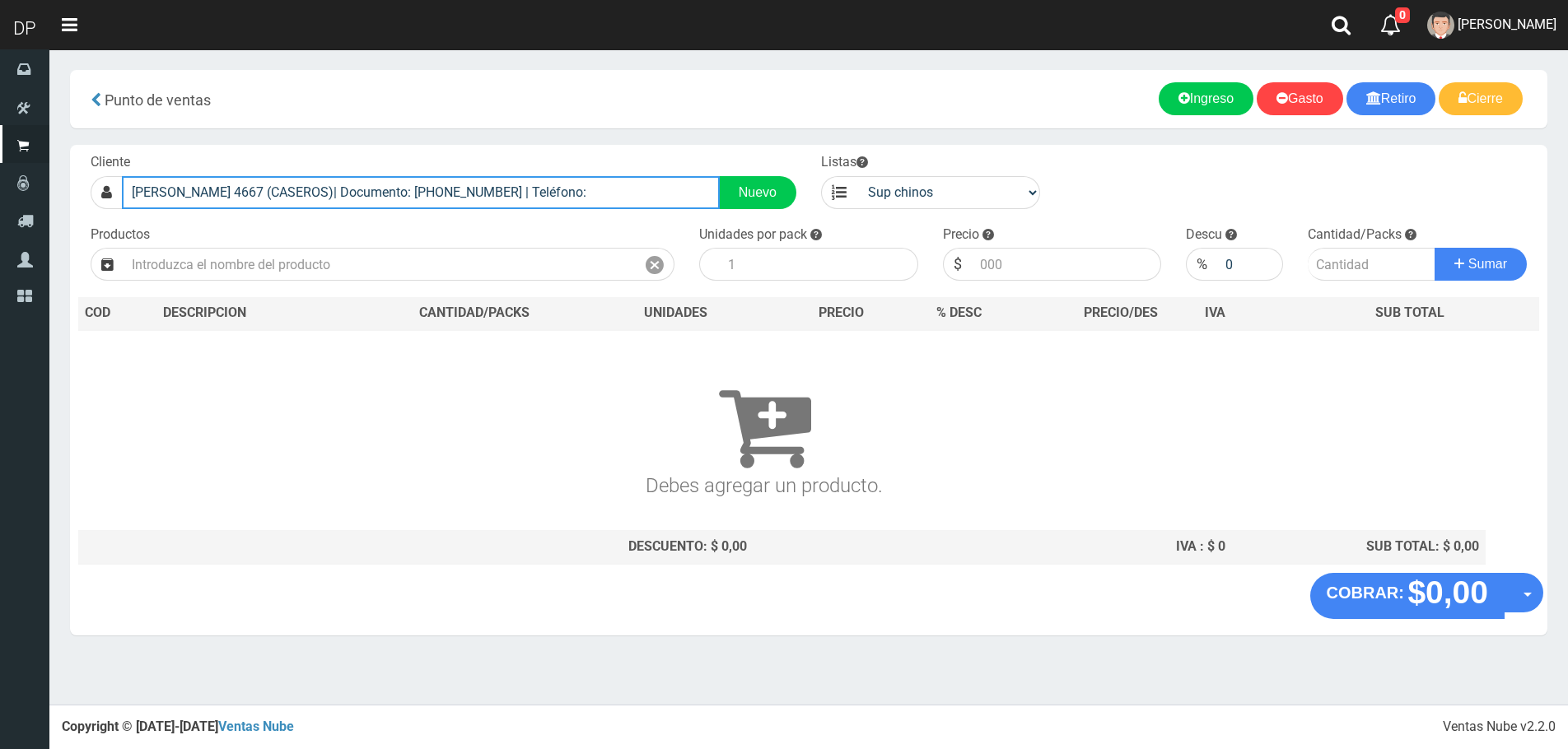
click at [502, 201] on input "DANTE 4667 (CASEROS)| Documento: 13543545422222 | Teléfono:" at bounding box center [421, 192] width 598 height 33
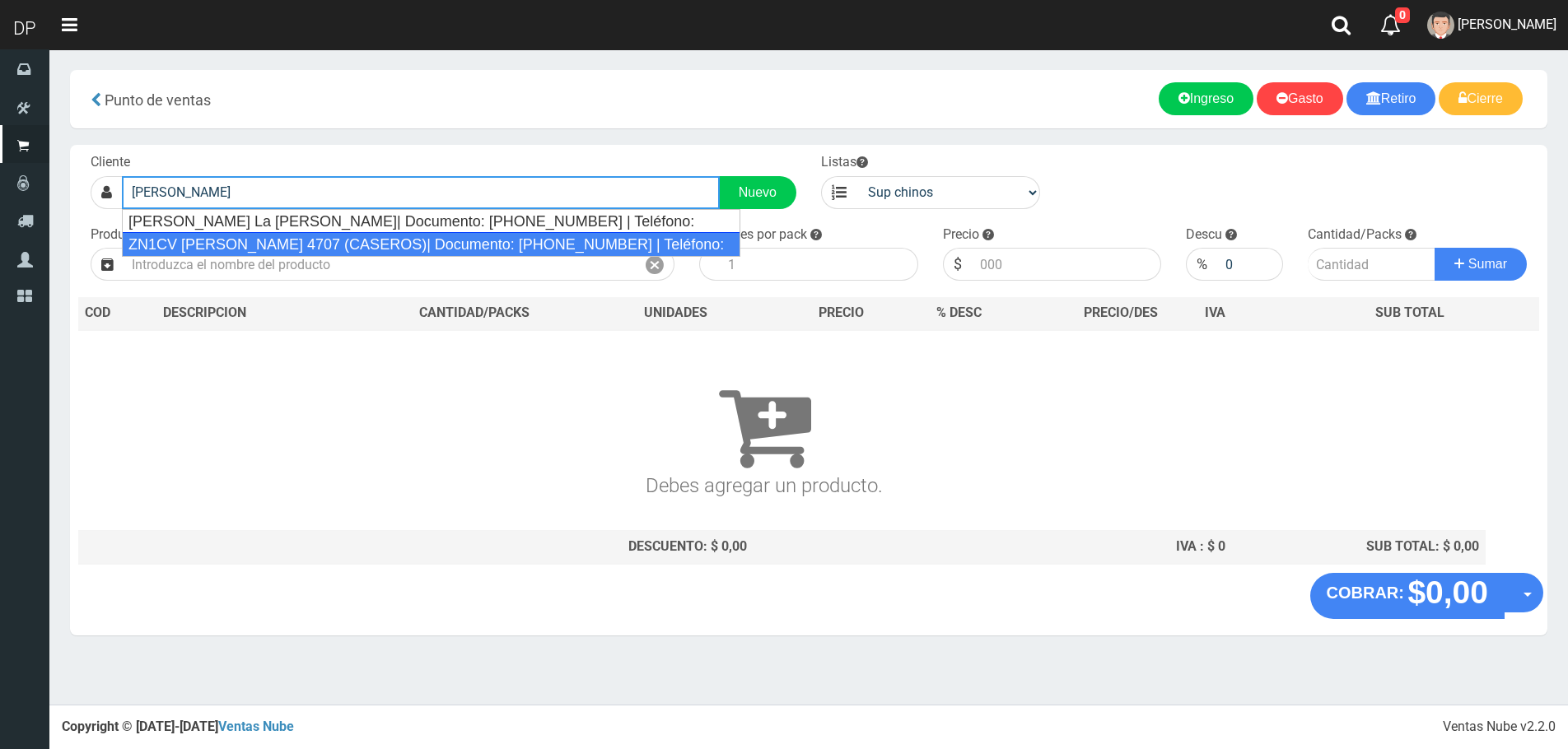
click at [420, 244] on div "ZN1CV DR. AMADEO SABATTINI 4707 (CASEROS)| Documento: 1717177717 | Teléfono:" at bounding box center [432, 244] width 619 height 24
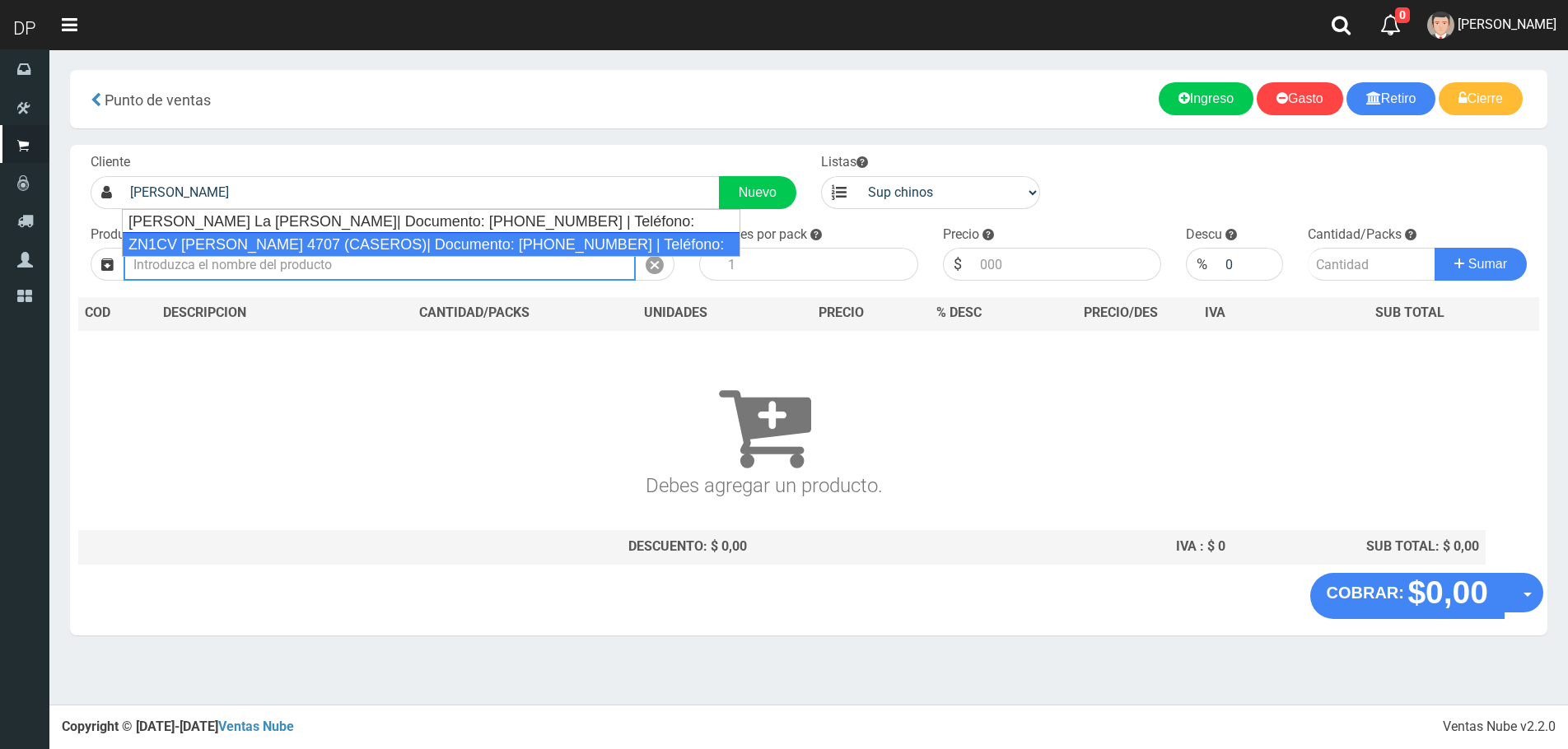
type input "ZN1CV DR. AMADEO SABATTINI 4707 (CASEROS)| Documento: 1717177717 | Teléfono:"
select select "1"
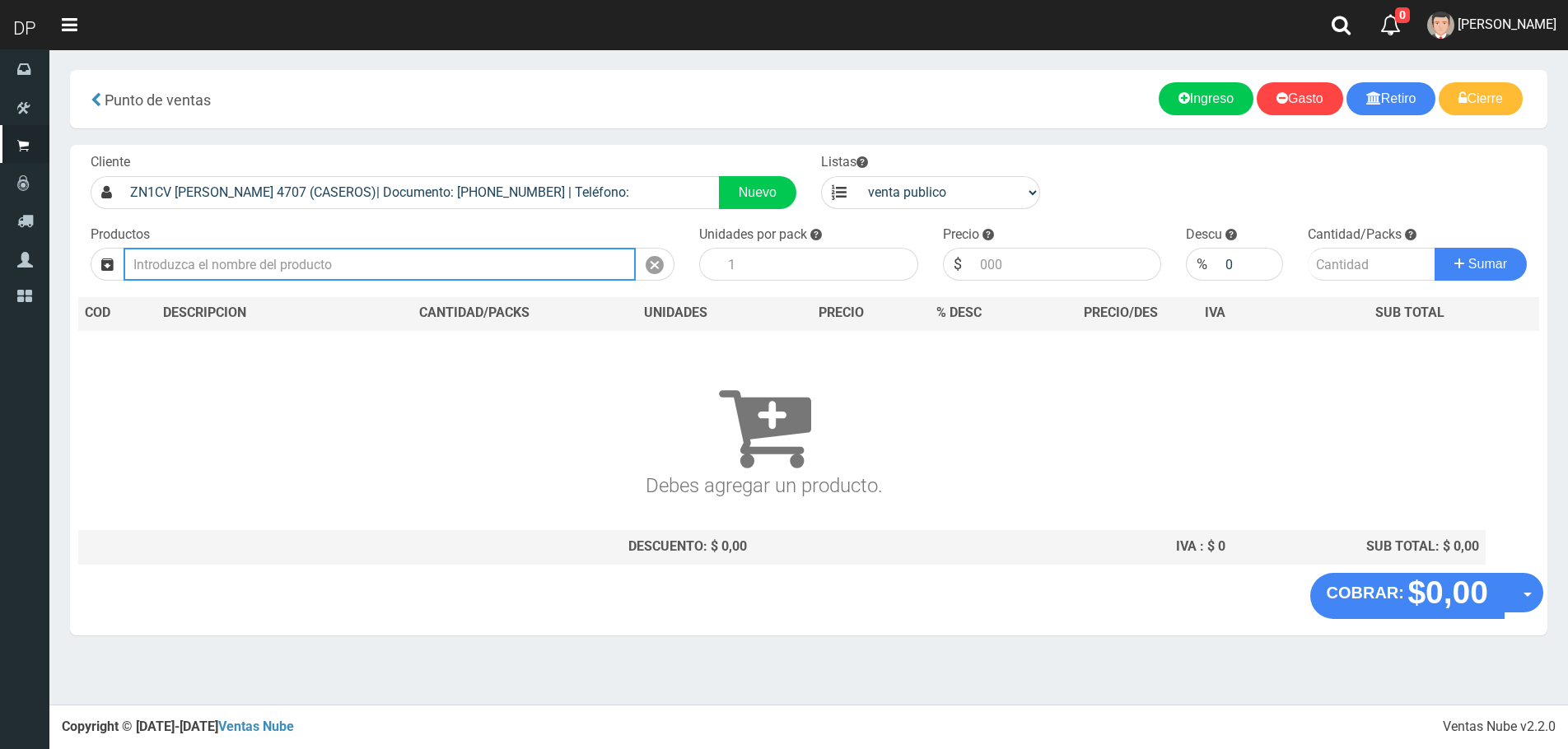
click at [380, 266] on input "text" at bounding box center [379, 264] width 512 height 33
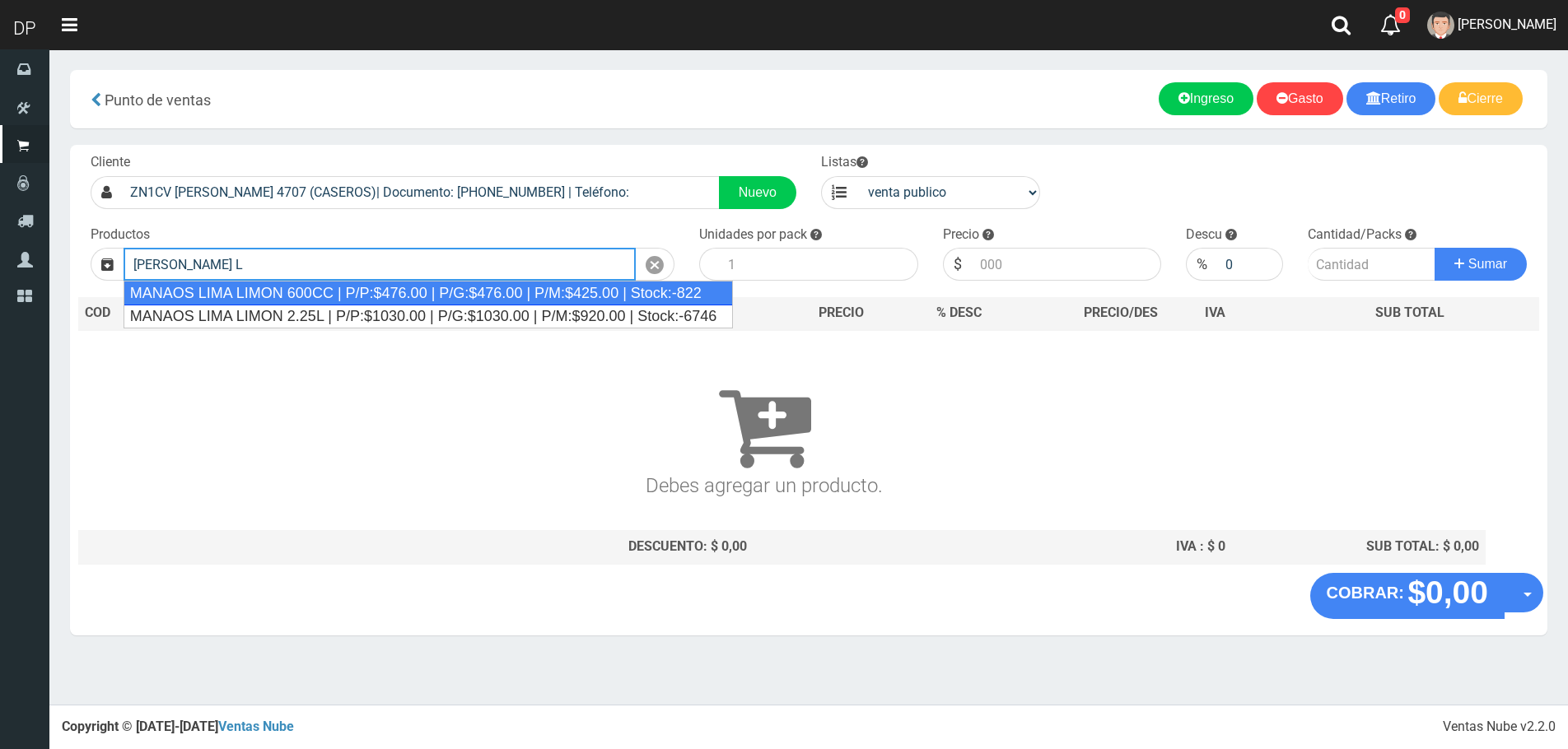
click at [391, 299] on div "MANAOS LIMA LIMON 600CC | P/P:$476.00 | P/G:$476.00 | P/M:$425.00 | Stock:-822" at bounding box center [428, 292] width 610 height 24
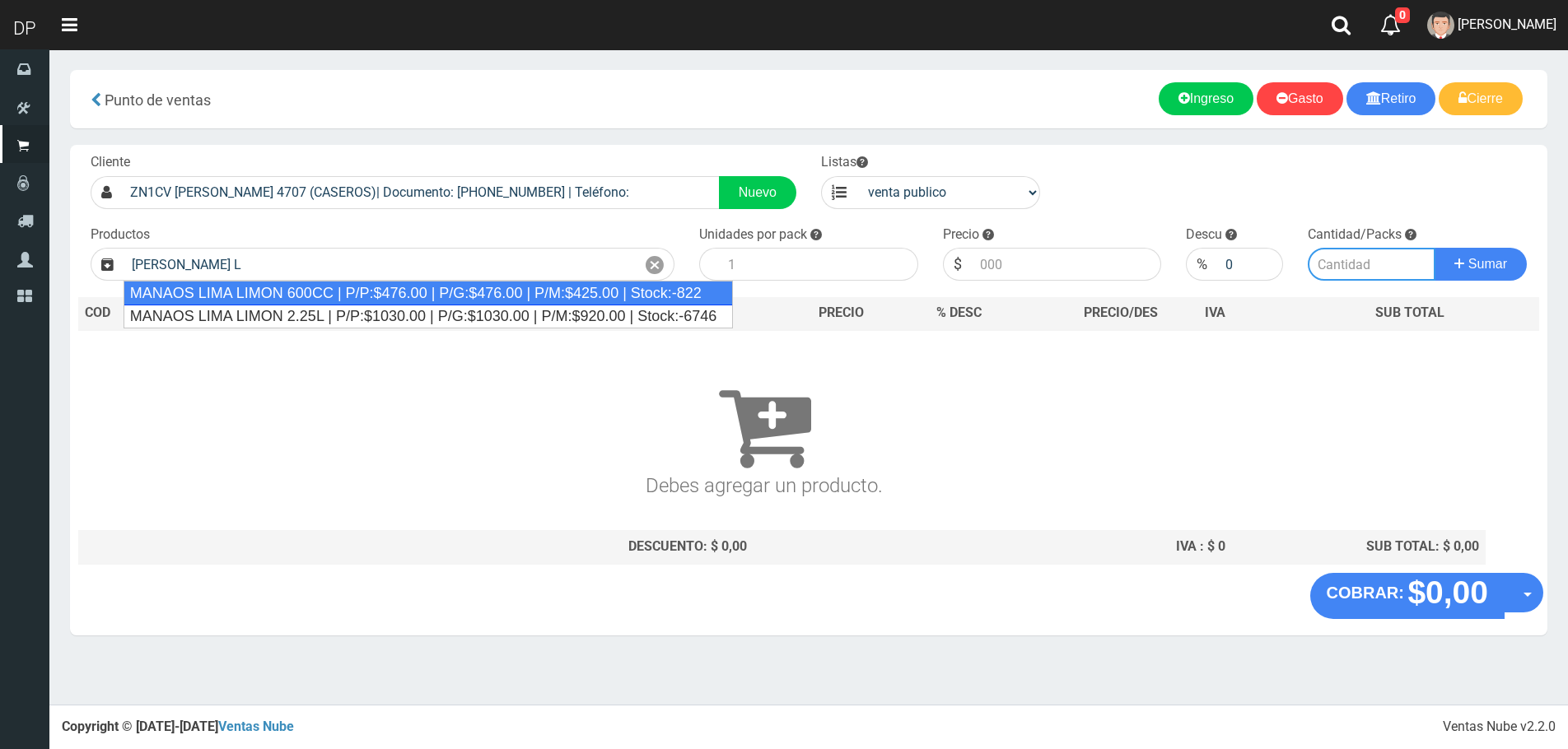
type input "MANAOS LIMA LIMON 600CC | P/P:$476.00 | P/G:$476.00 | P/M:$425.00 | Stock:-822"
type input "12"
type input "476.00"
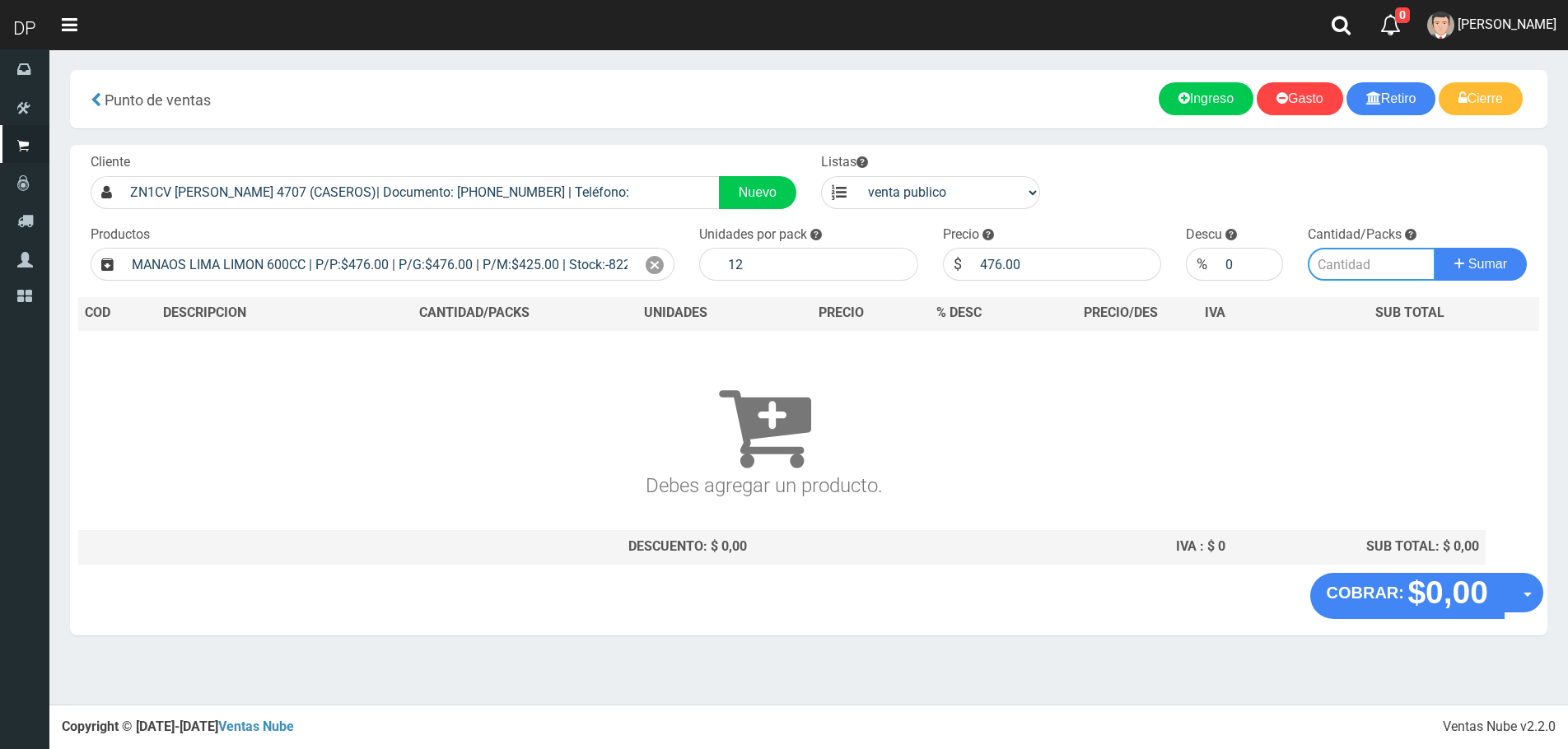
click at [1365, 264] on input "number" at bounding box center [1371, 264] width 128 height 33
type input "1"
click at [1434, 248] on button "Sumar" at bounding box center [1480, 264] width 93 height 33
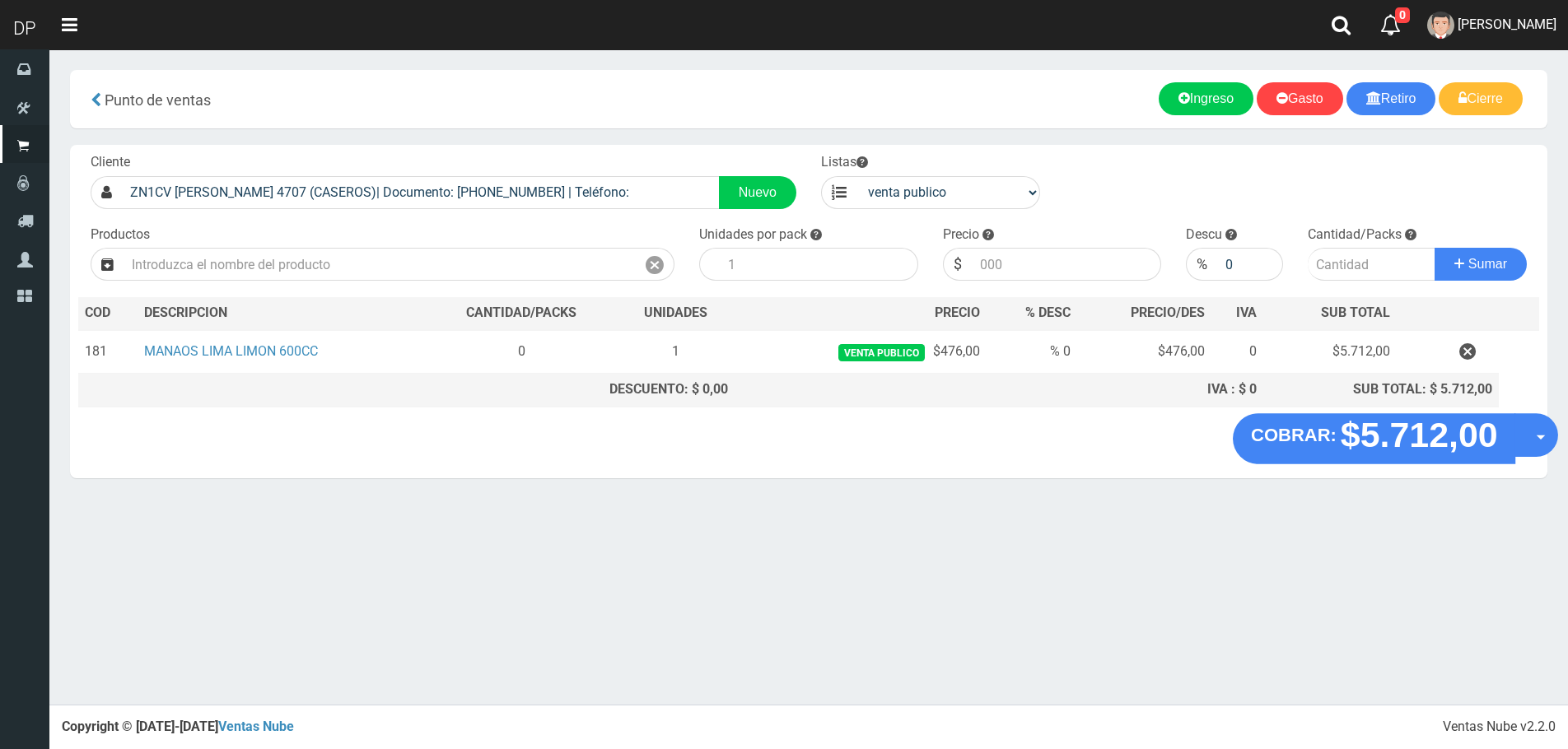
click at [1531, 426] on button "Opciones" at bounding box center [1536, 435] width 44 height 44
click at [1498, 436] on link "Hacer Devolucion" at bounding box center [1483, 441] width 147 height 38
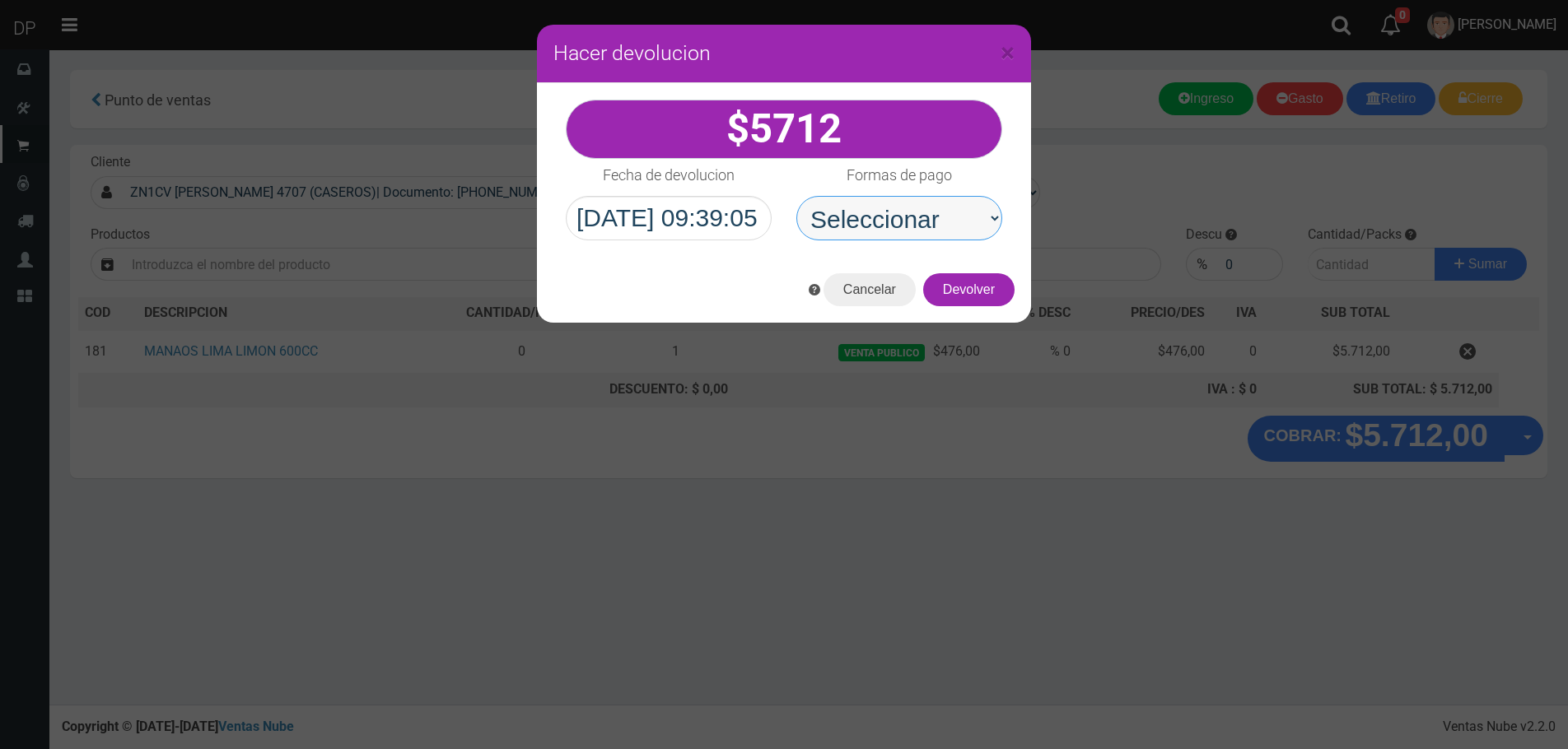
click at [983, 233] on select "Seleccionar Efectivo Tarjeta de Crédito Depósito Débito" at bounding box center [899, 218] width 206 height 44
click at [797, 196] on select "Seleccionar Efectivo Tarjeta de Crédito Depósito Débito" at bounding box center [899, 218] width 206 height 44
drag, startPoint x: 951, startPoint y: 219, endPoint x: 951, endPoint y: 234, distance: 15.0
click at [951, 219] on select "Seleccionar Efectivo Tarjeta de Crédito Depósito Débito" at bounding box center [899, 218] width 206 height 44
click at [797, 196] on select "Seleccionar Efectivo Tarjeta de Crédito Depósito Débito" at bounding box center [899, 218] width 206 height 44
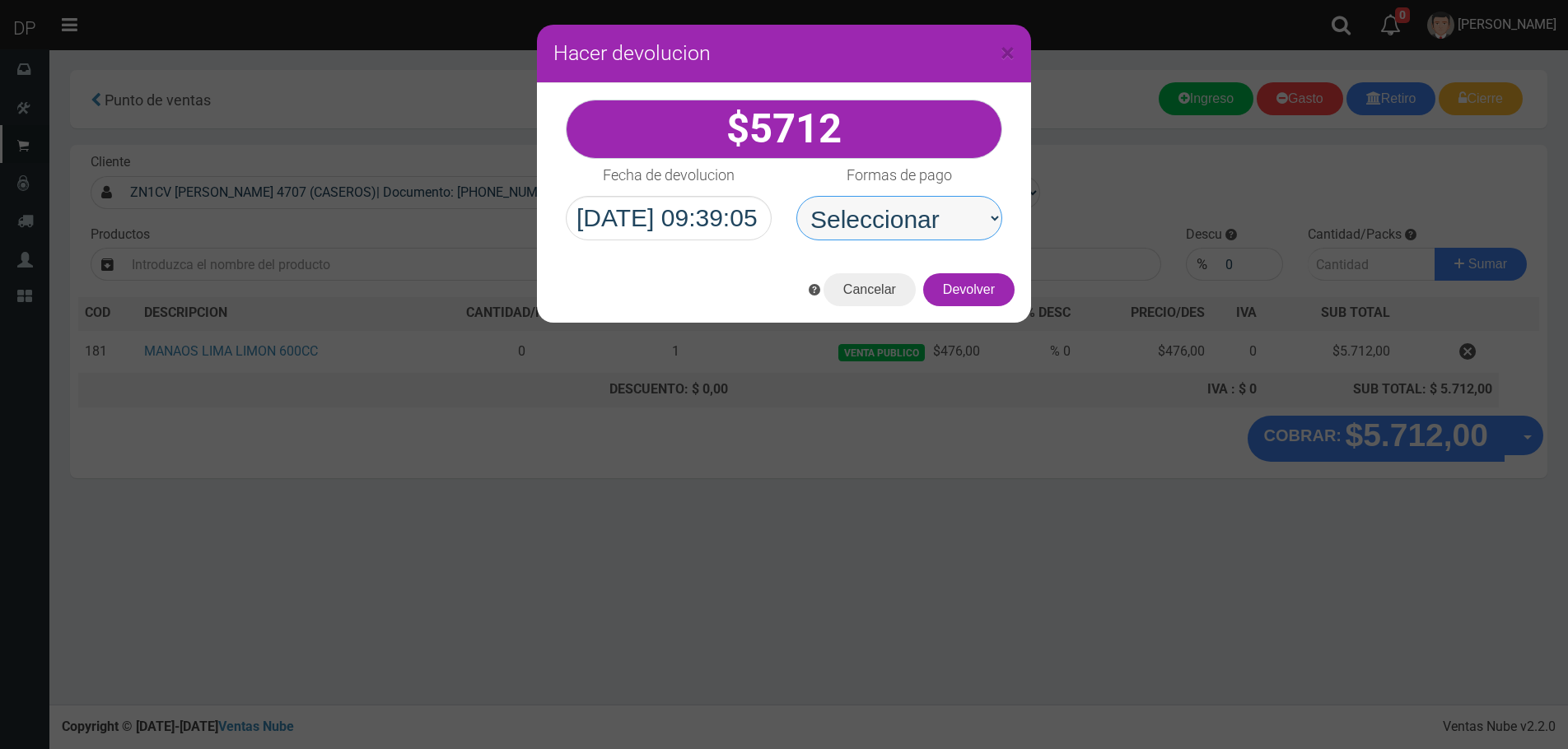
click at [946, 218] on select "Seleccionar Efectivo Tarjeta de Crédito Depósito Débito" at bounding box center [899, 218] width 206 height 44
select select "Efectivo"
click at [797, 196] on select "Seleccionar Efectivo Tarjeta de Crédito Depósito Débito" at bounding box center [899, 218] width 206 height 44
click at [980, 297] on button "Devolver" at bounding box center [969, 290] width 92 height 33
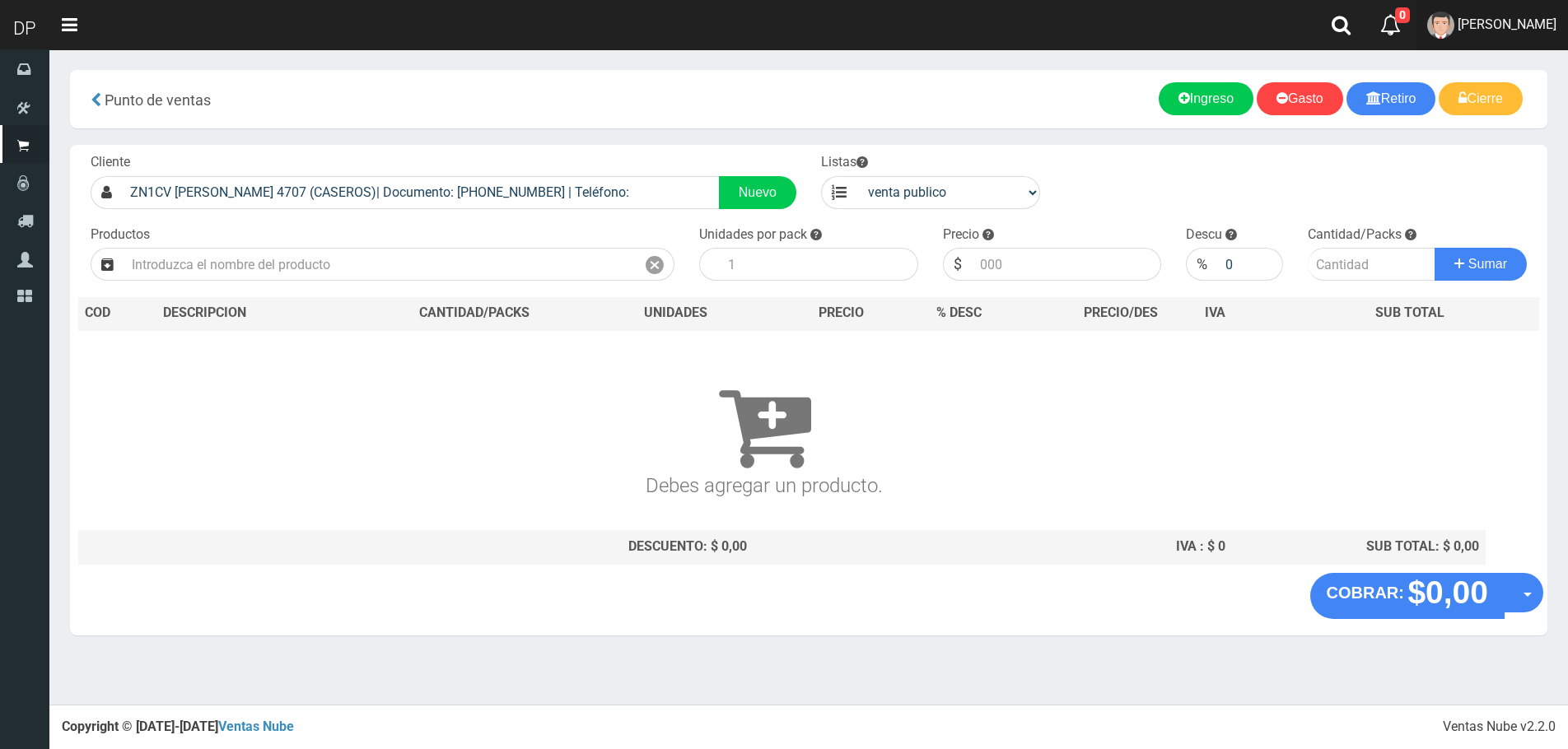
click at [1548, 29] on span "[PERSON_NAME]" at bounding box center [1507, 23] width 99 height 15
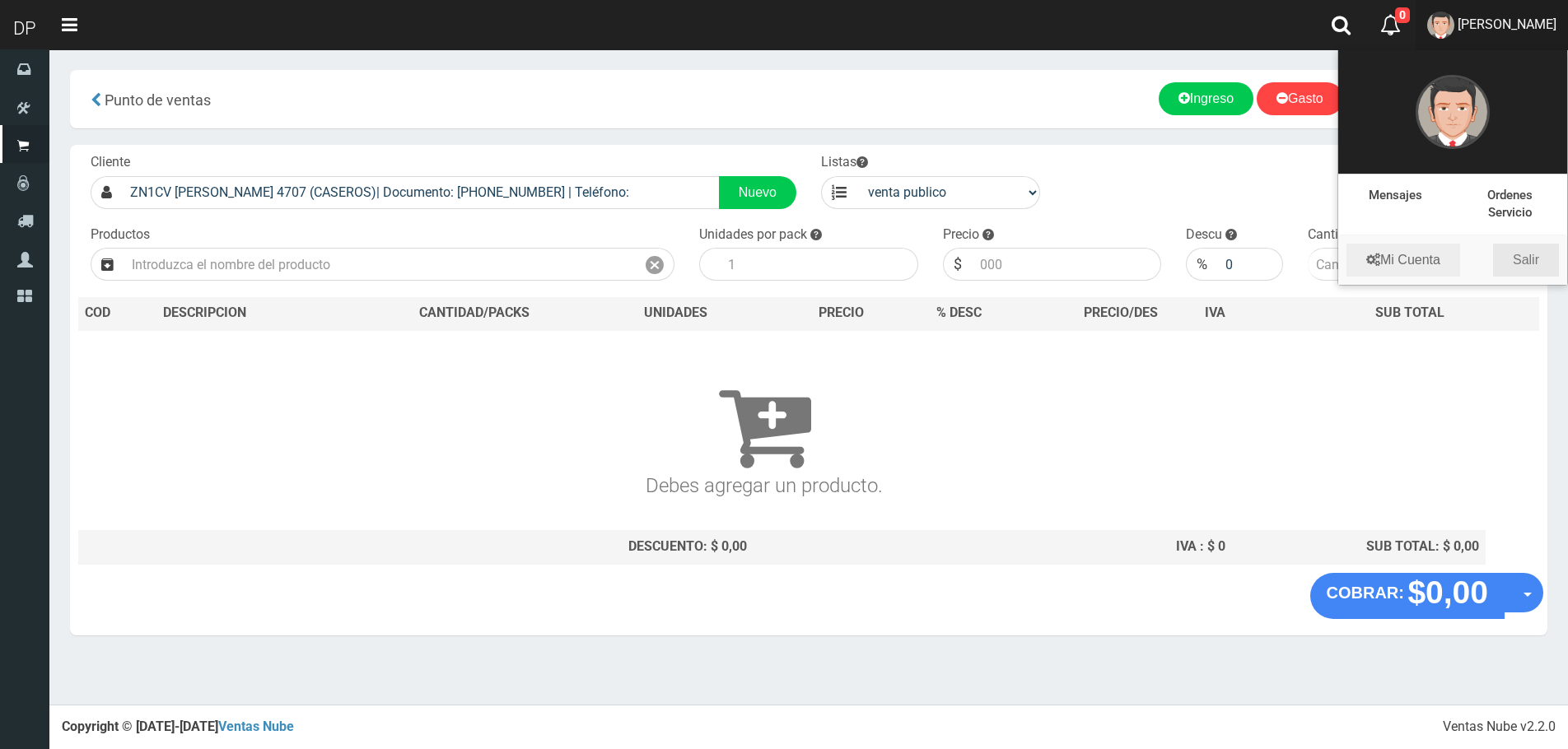
click at [1519, 261] on link "Salir" at bounding box center [1525, 260] width 66 height 33
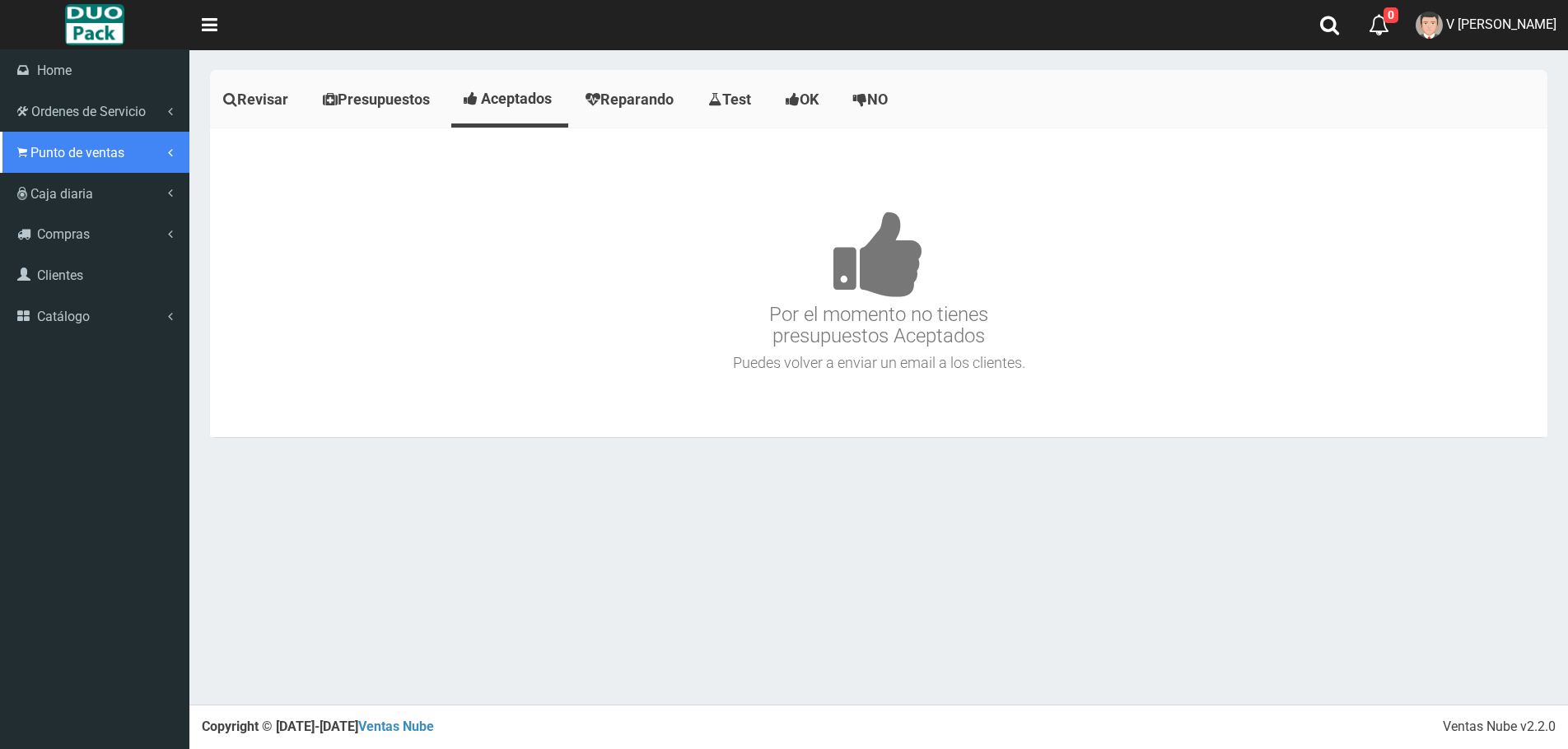
click at [21, 144] on link "Punto de ventas" at bounding box center [94, 153] width 190 height 41
drag, startPoint x: 142, startPoint y: 170, endPoint x: 132, endPoint y: 187, distance: 19.7
click at [142, 171] on link "Punto de ventas" at bounding box center [94, 153] width 190 height 41
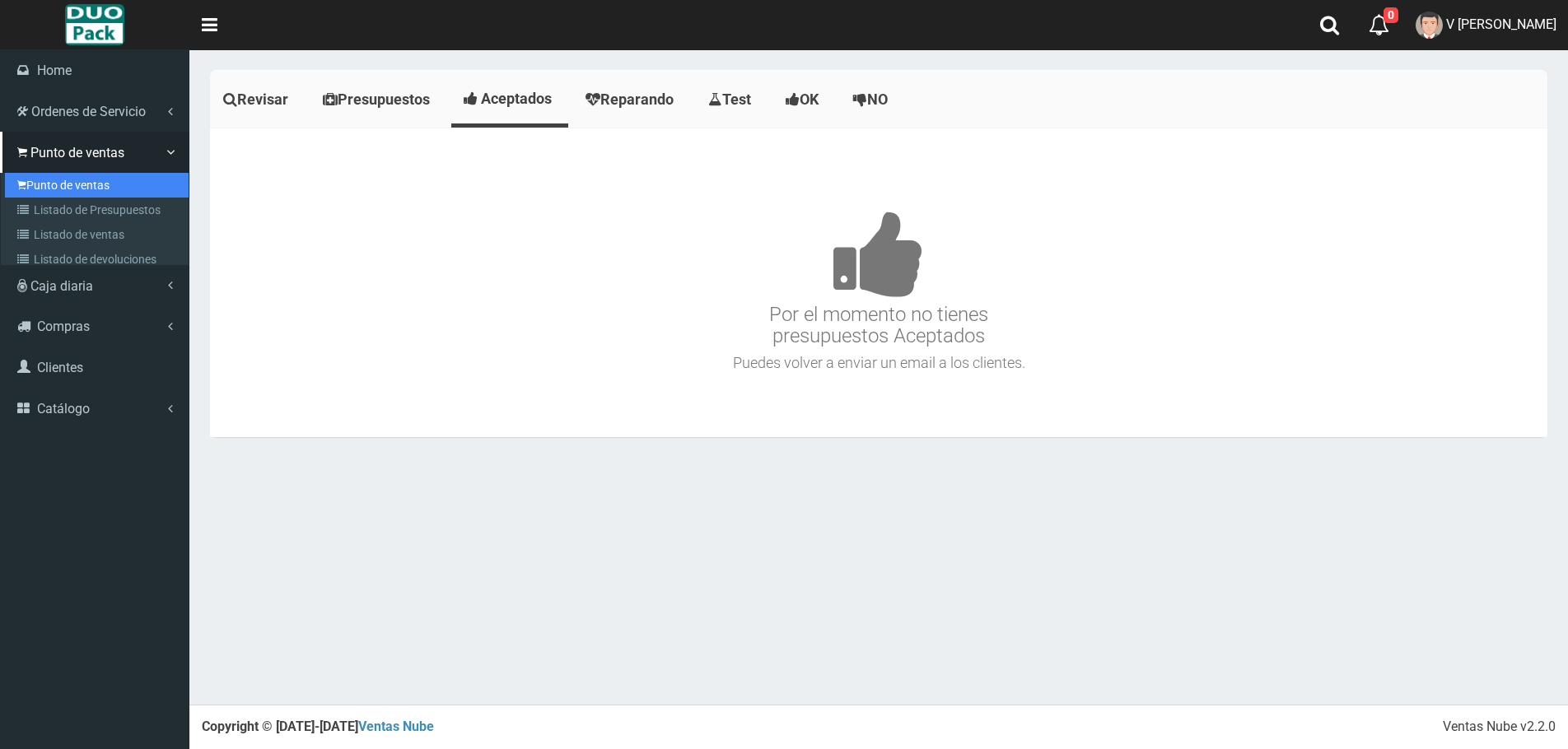
click at [132, 187] on link "Punto de ventas" at bounding box center [96, 184] width 183 height 24
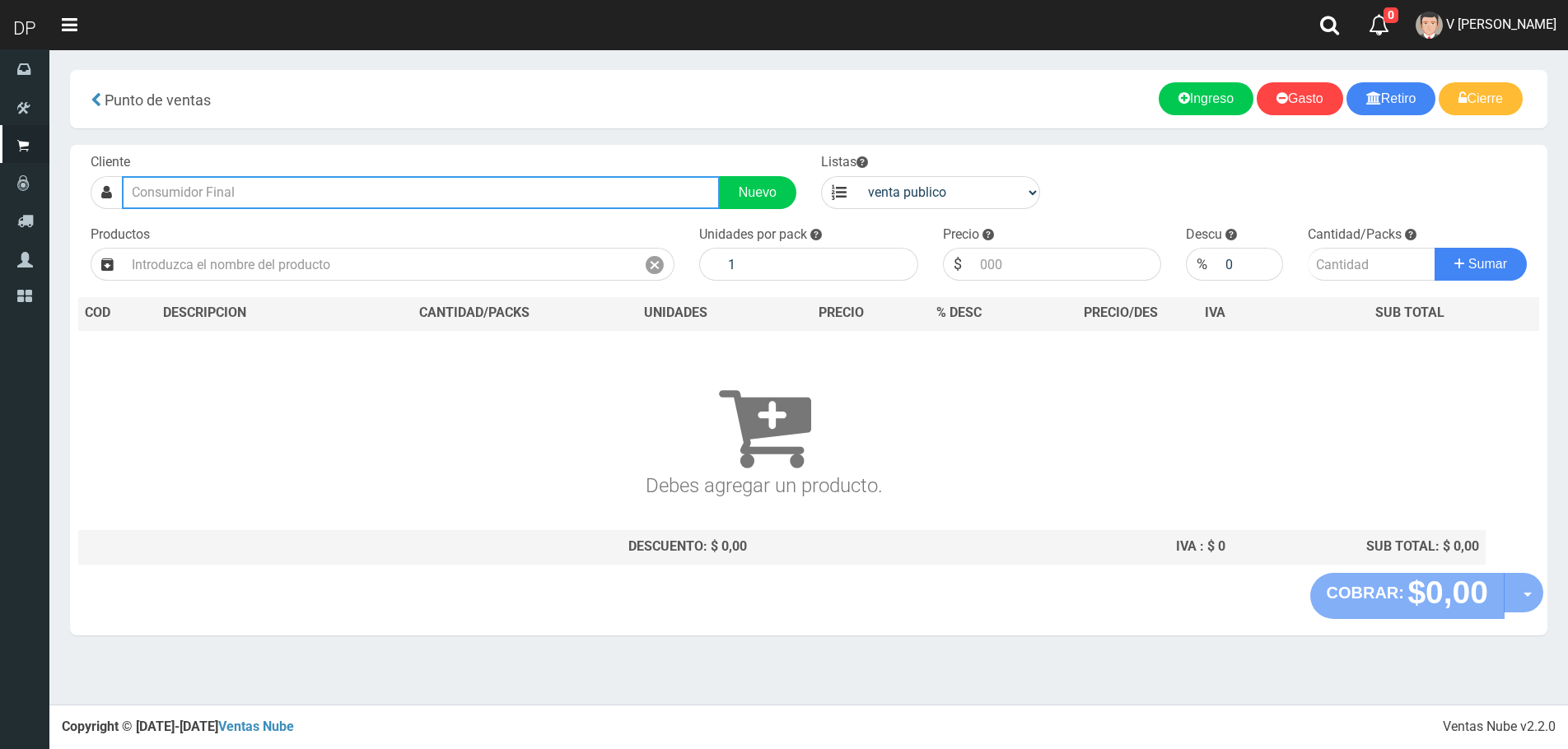
click at [289, 191] on input "text" at bounding box center [421, 192] width 598 height 33
type input "S"
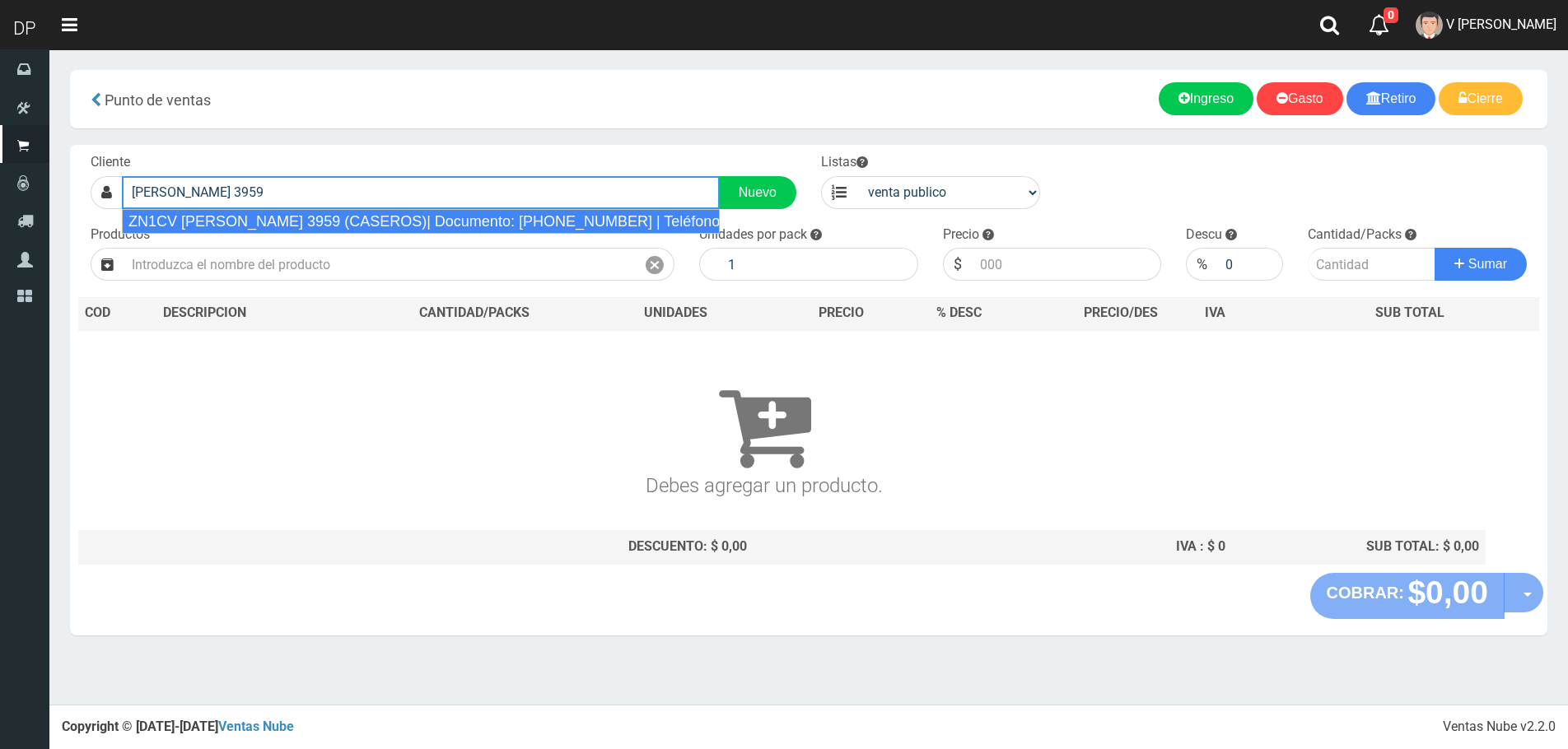
click at [330, 215] on div "ZN1CV BARTOLOME MITRE 3959 (CASEROS)| Documento: 395965488 | Teléfono:" at bounding box center [421, 221] width 598 height 24
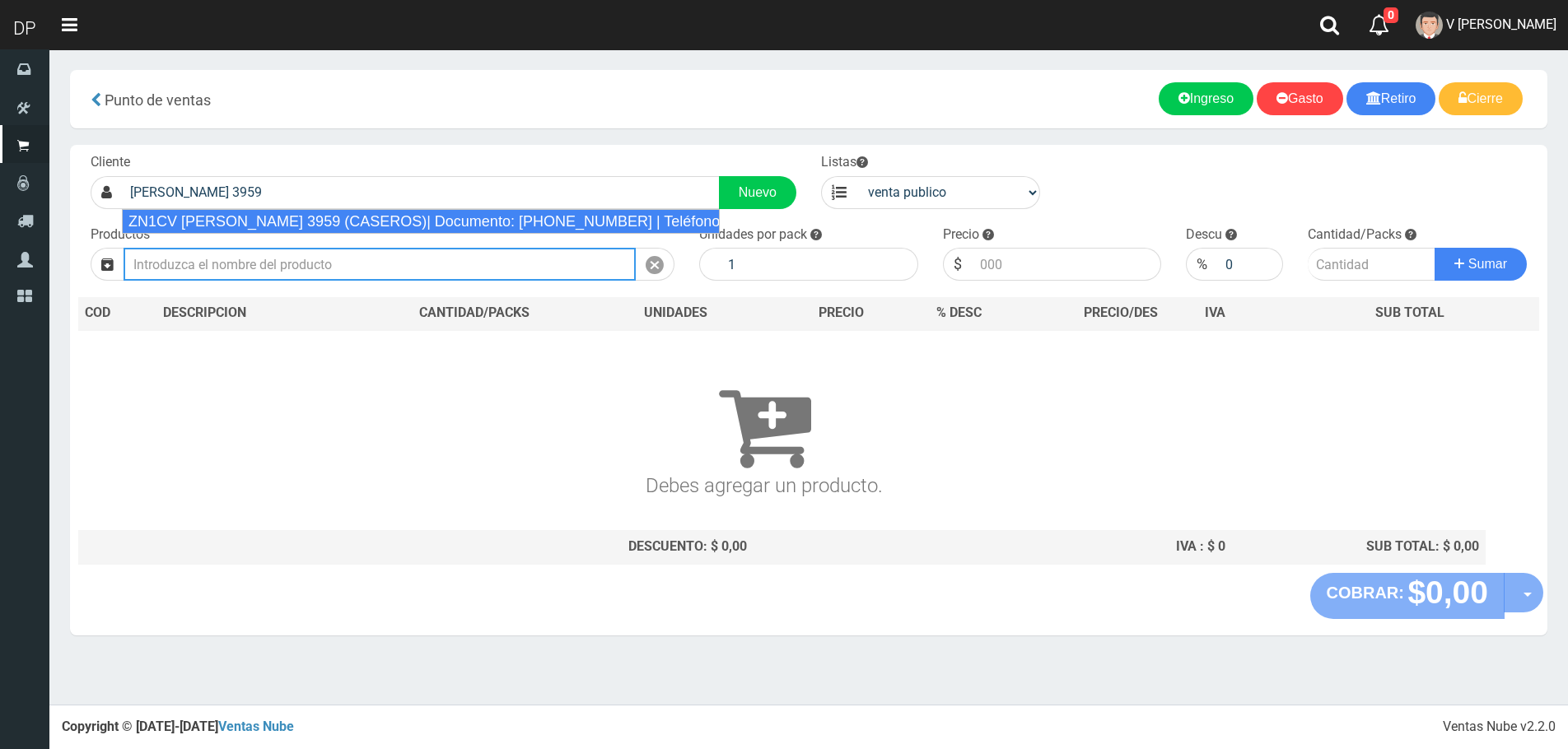
type input "ZN1CV BARTOLOME MITRE 3959 (CASEROS)| Documento: 395965488 | Teléfono:"
select select "2"
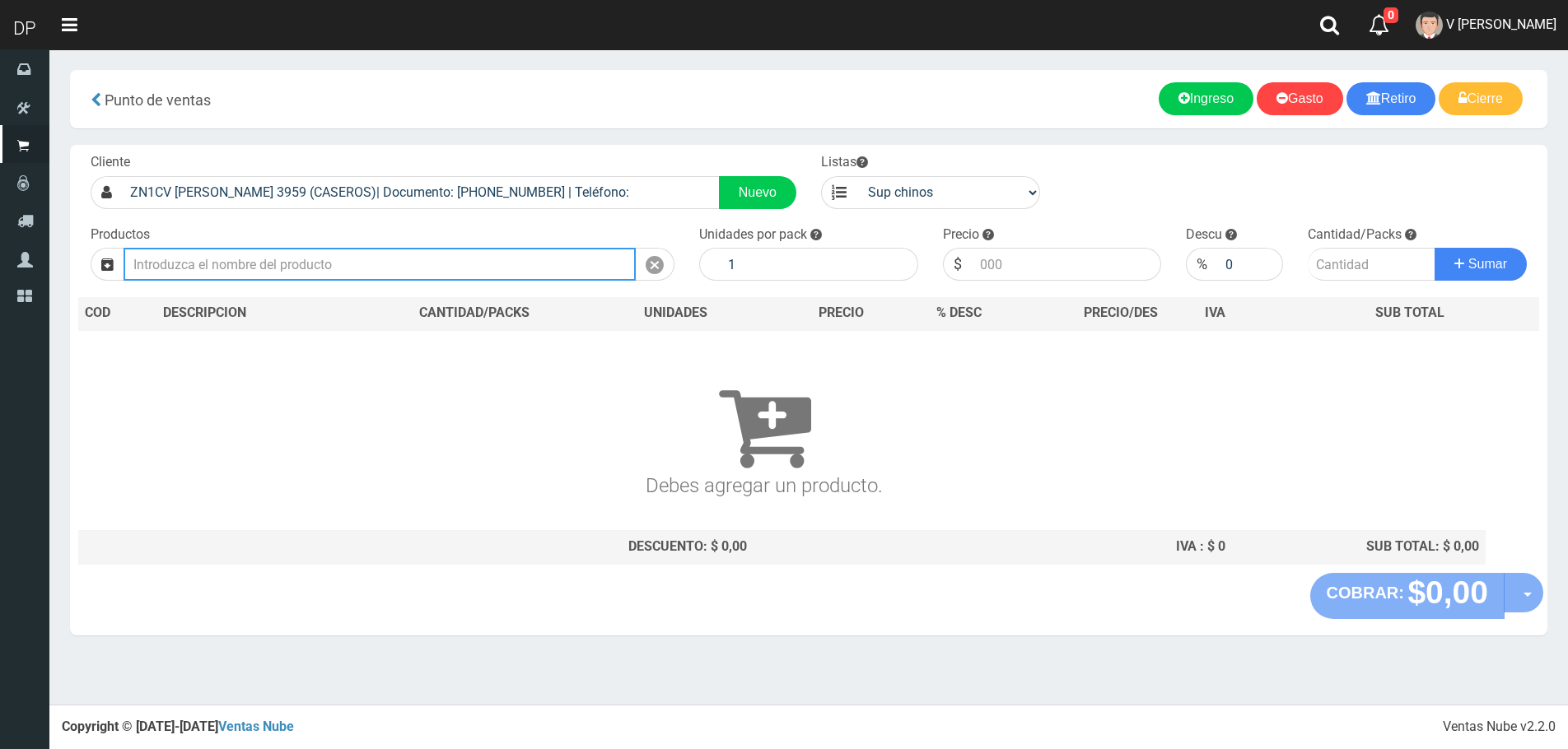
click at [292, 266] on input "text" at bounding box center [379, 264] width 512 height 33
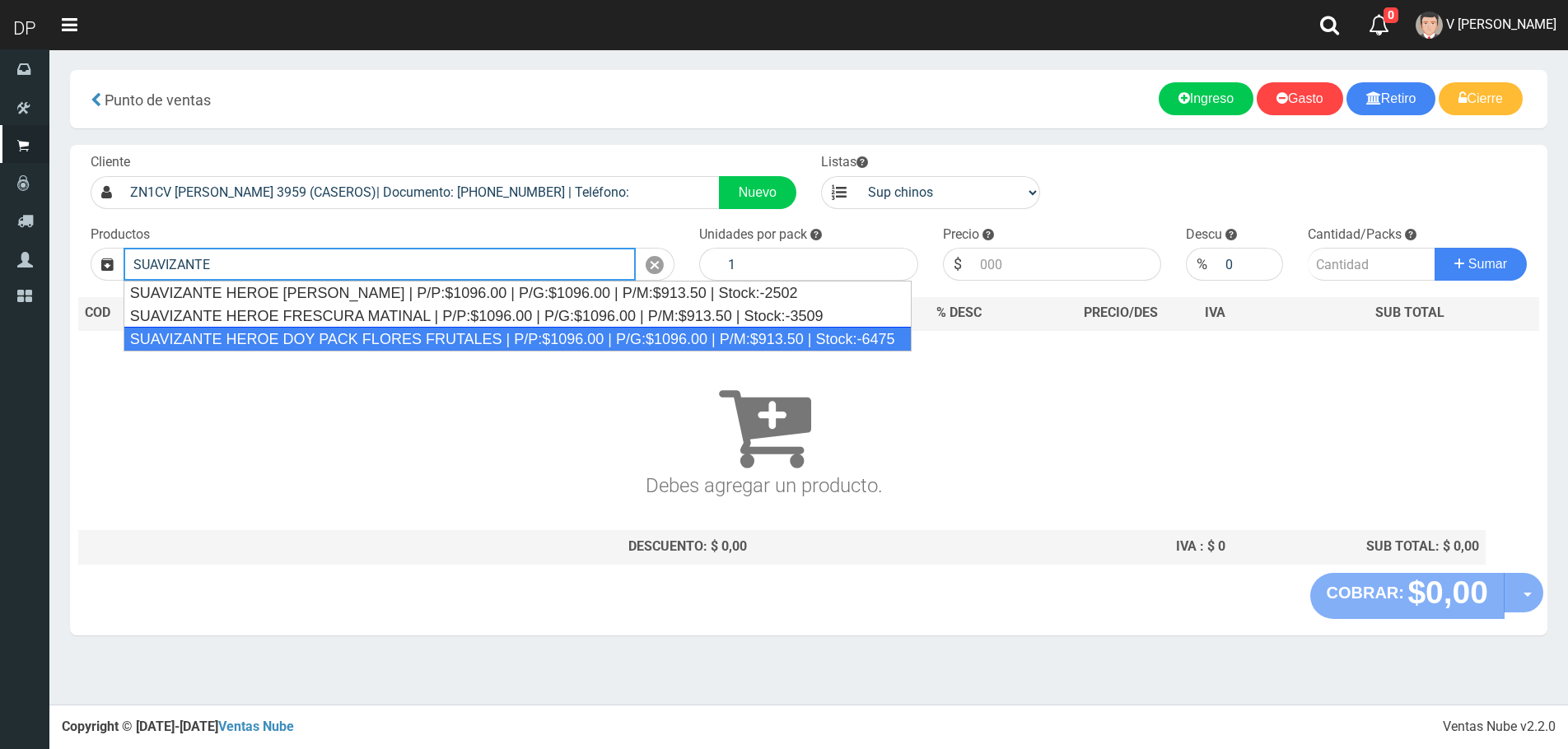
click at [330, 334] on div "SUAVIZANTE HEROE DOY PACK FLORES FRUTALES | P/P:$1096.00 | P/G:$1096.00 | P/M:$…" at bounding box center [517, 339] width 788 height 24
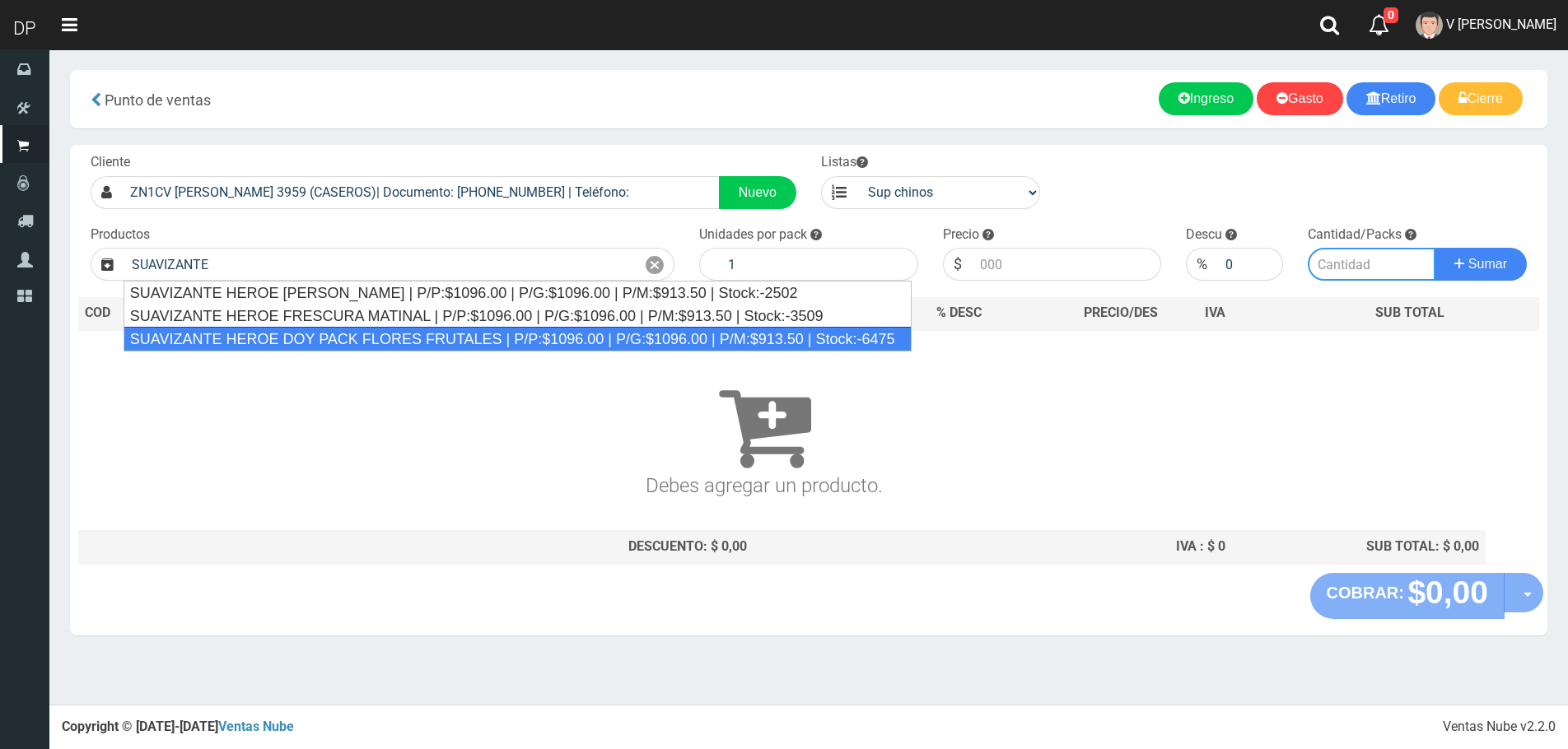
type input "SUAVIZANTE HEROE DOY PACK FLORES FRUTALES | P/P:$1096.00 | P/G:$1096.00 | P/M:$…"
type input "12"
type input "1096.00"
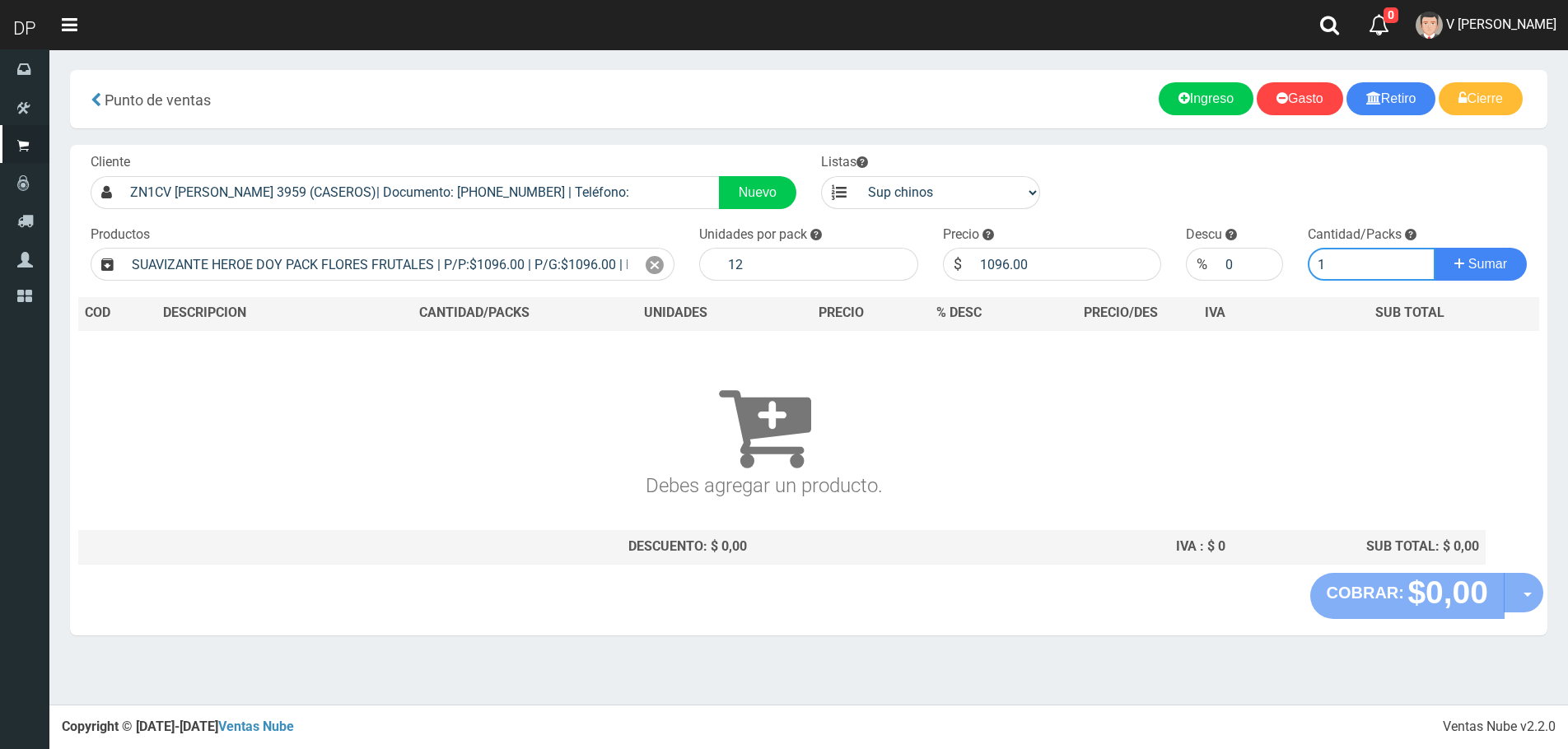
type input "1"
click at [1434, 248] on button "Sumar" at bounding box center [1480, 264] width 93 height 33
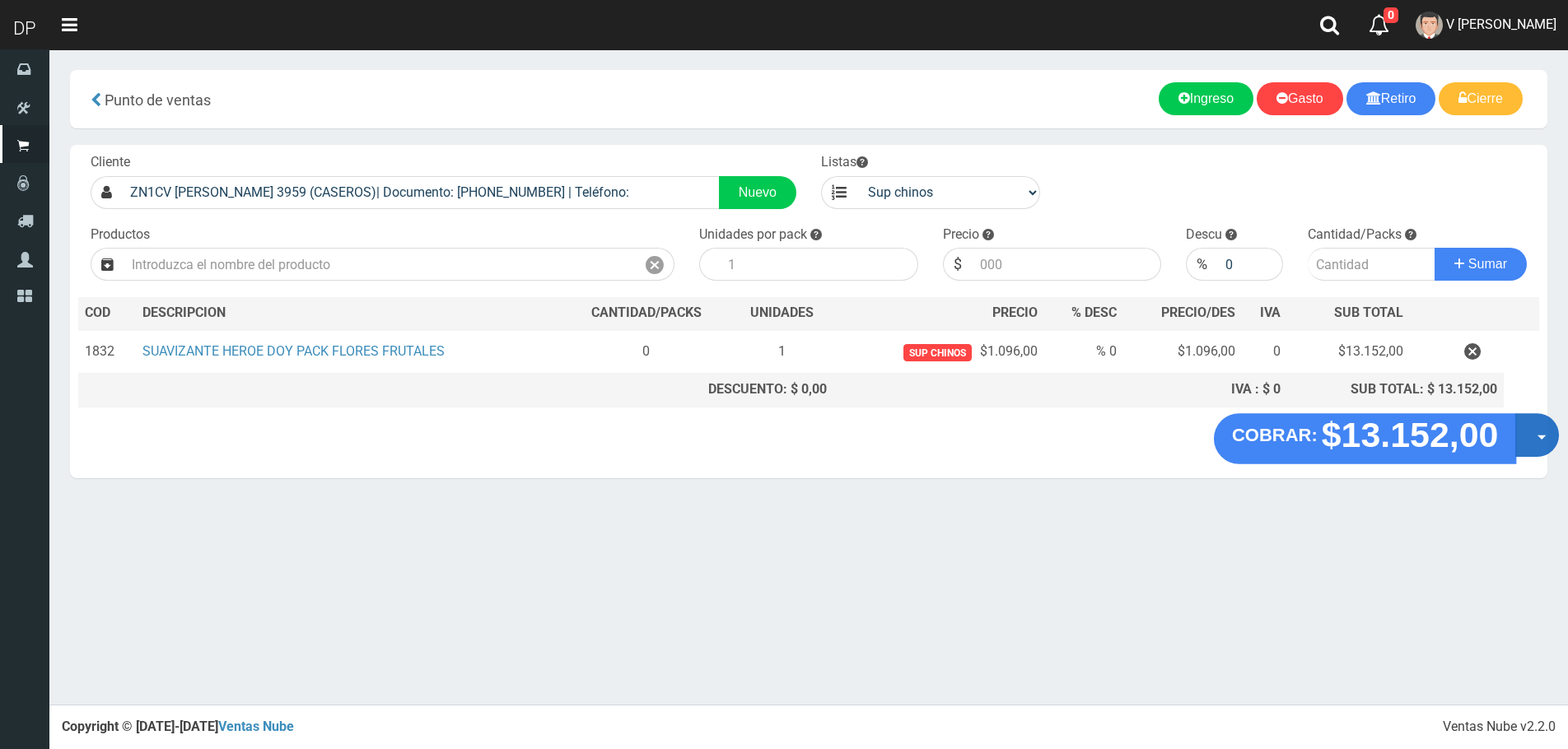
click at [1528, 441] on button "Opciones" at bounding box center [1537, 435] width 44 height 44
click at [1500, 445] on link "Hacer Devolucion" at bounding box center [1484, 441] width 147 height 38
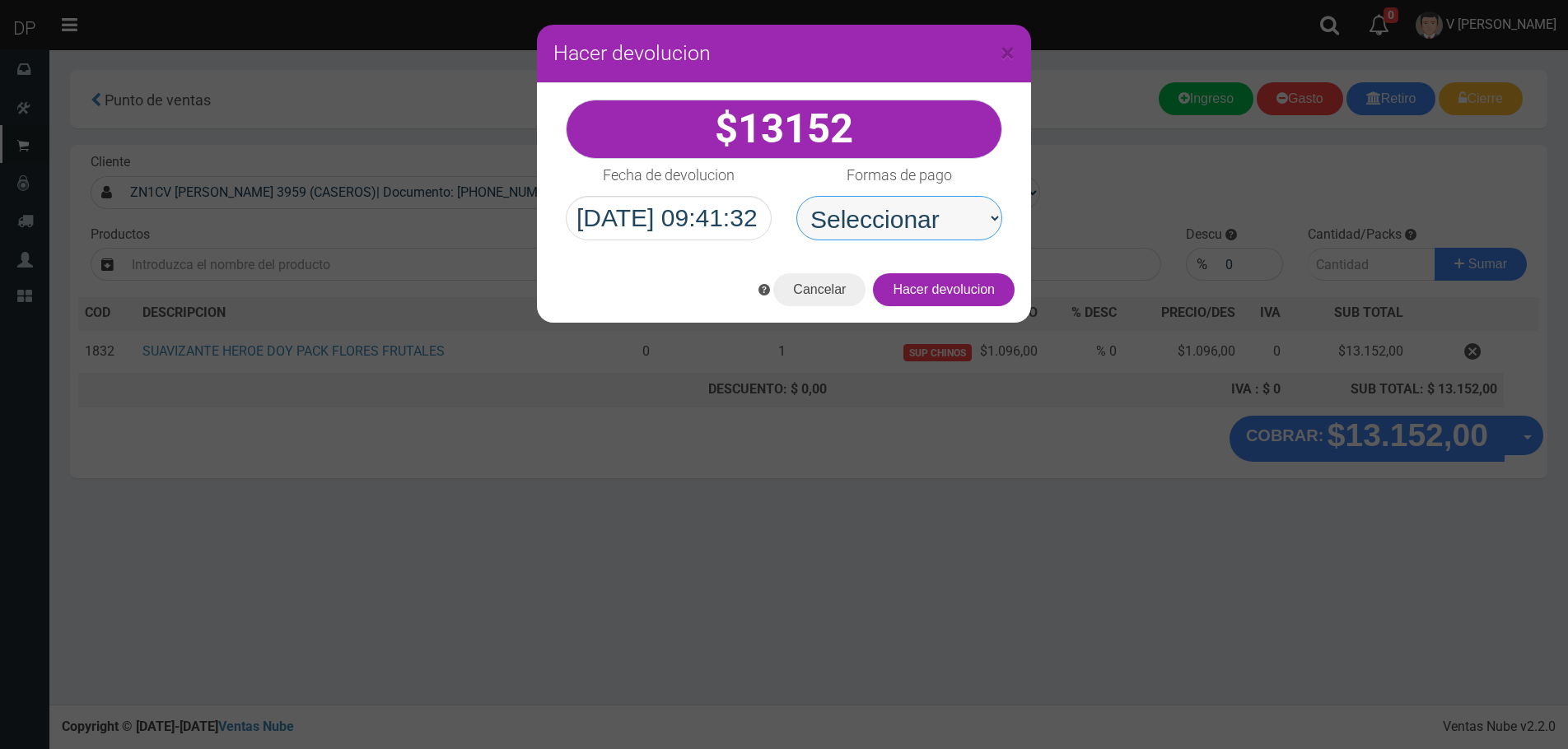
click at [956, 219] on select "Seleccionar Efectivo Tarjeta de Crédito Depósito Débito" at bounding box center [899, 218] width 206 height 44
select select "Efectivo"
click at [797, 196] on select "Seleccionar Efectivo Tarjeta de Crédito Depósito Débito" at bounding box center [899, 218] width 206 height 44
click at [991, 299] on button "Hacer devolucion" at bounding box center [944, 290] width 142 height 33
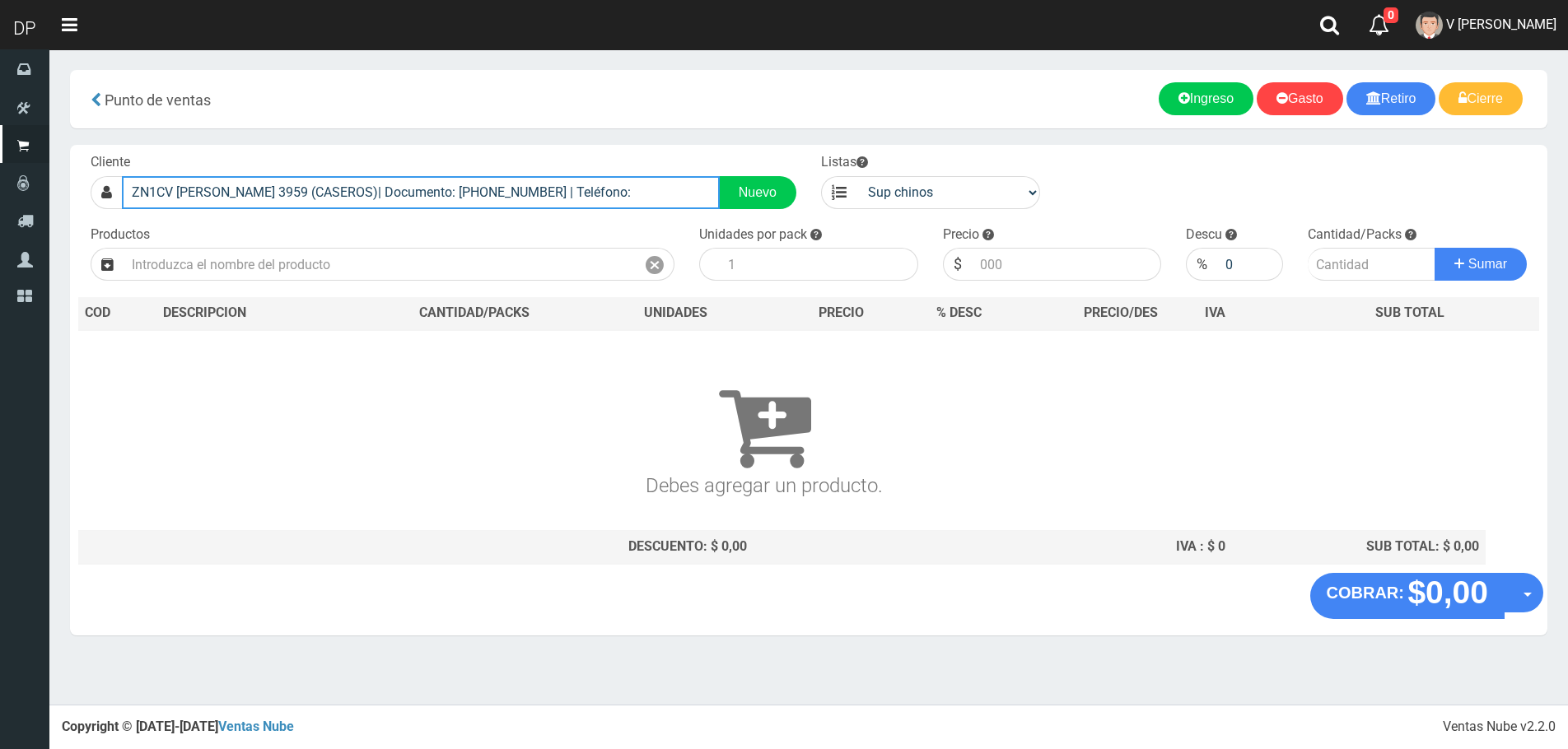
click at [381, 198] on input "ZN1CV BARTOLOME MITRE 3959 (CASEROS)| Documento: 395965488 | Teléfono:" at bounding box center [421, 192] width 598 height 33
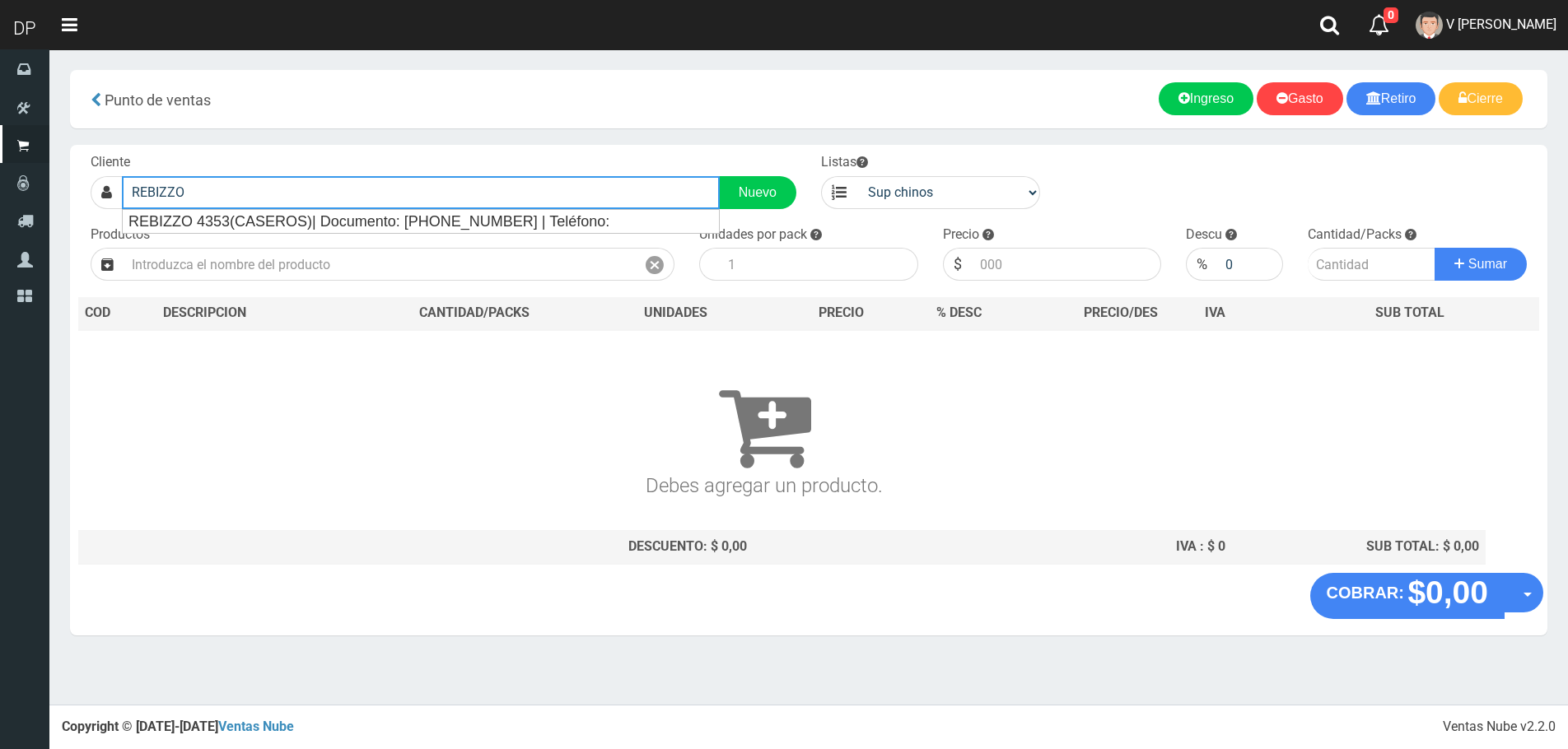
click at [344, 230] on div "REBIZZO 4353(CASEROS)| Documento: 1176297781 | Teléfono:" at bounding box center [420, 222] width 596 height 23
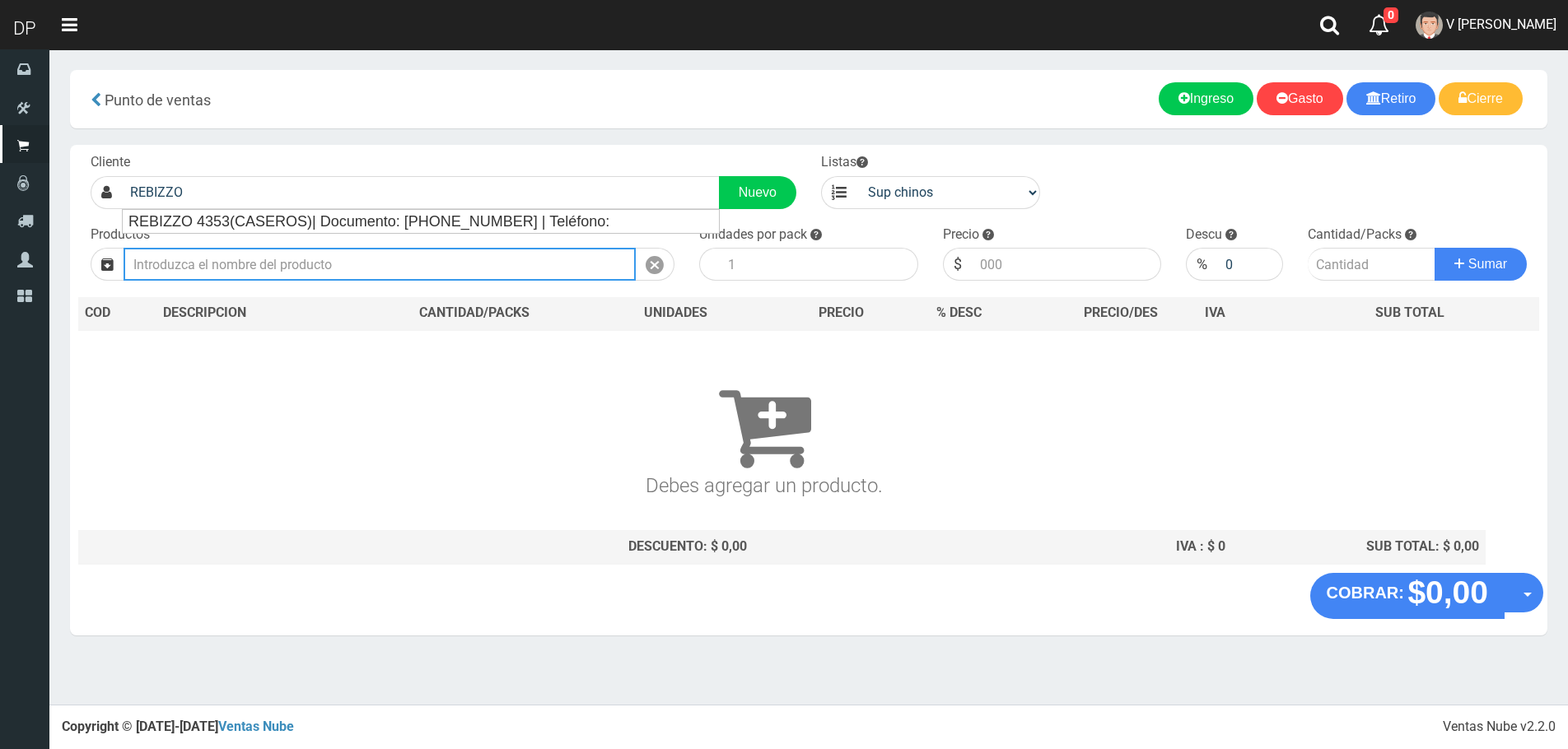
type input "REBIZZO 4353(CASEROS)| Documento: 1176297781 | Teléfono:"
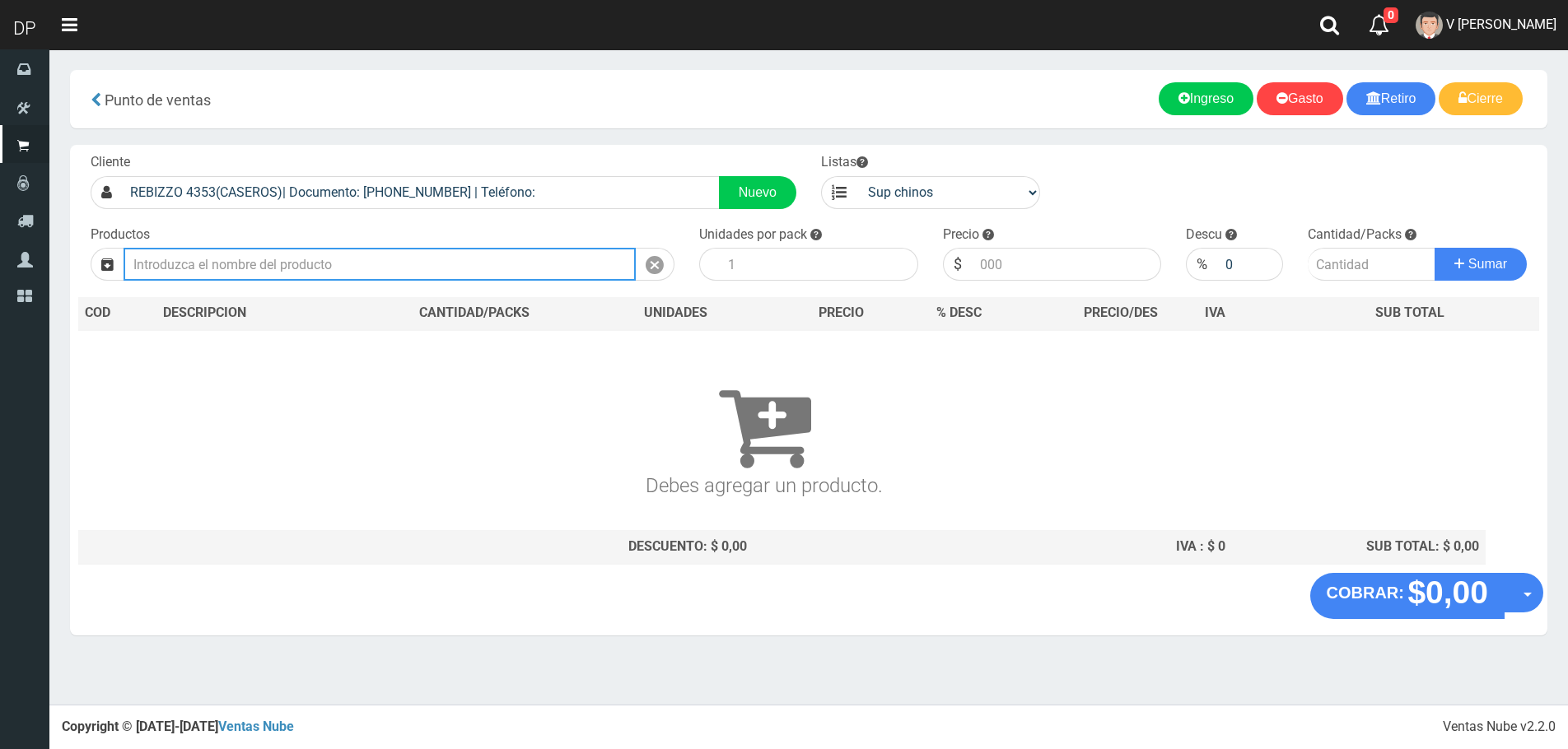
click at [334, 263] on input "text" at bounding box center [379, 264] width 512 height 33
type input "S"
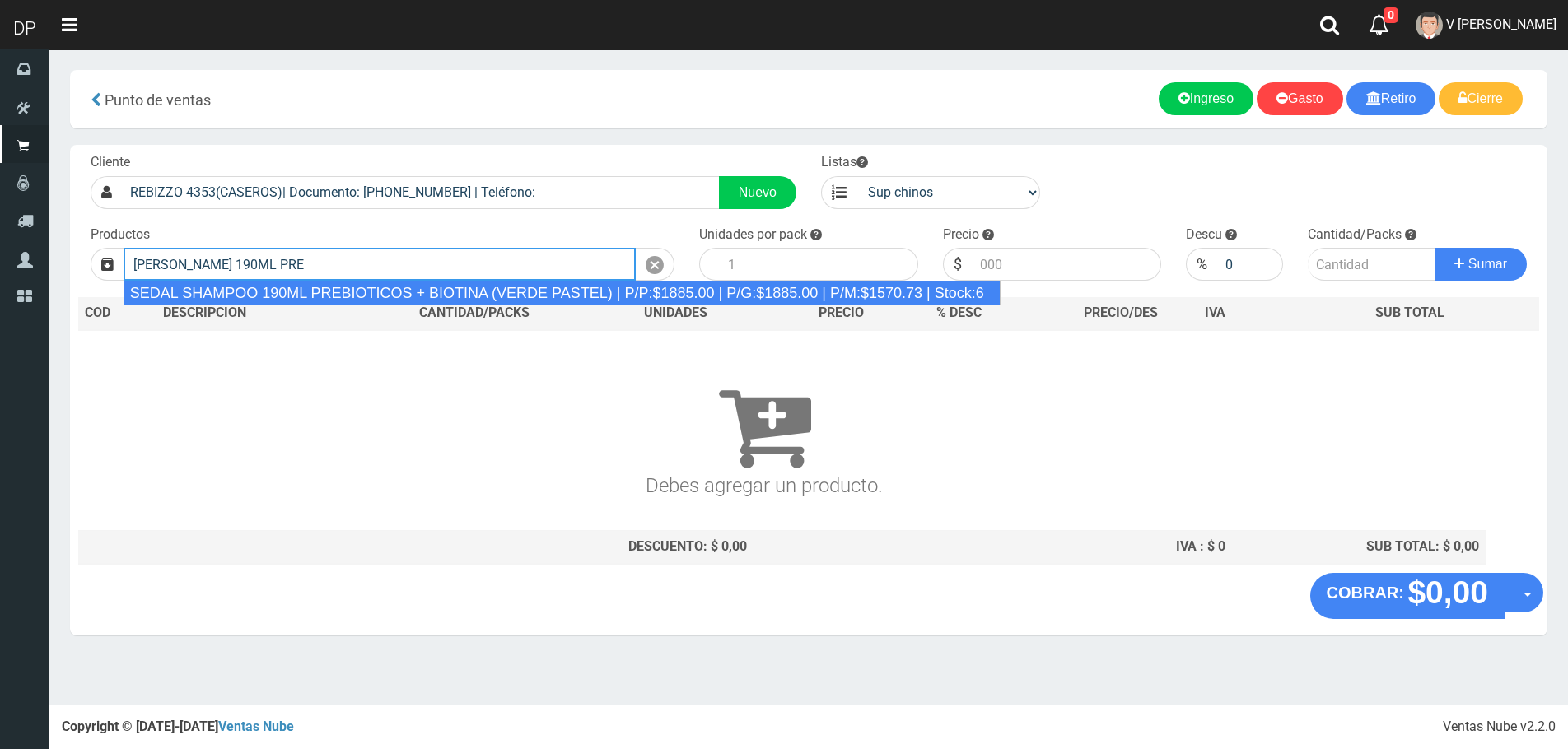
click at [387, 295] on div "SEDAL SHAMPOO 190ML PREBIOTICOS + BIOTINA (VERDE PASTEL) | P/P:$1885.00 | P/G:$…" at bounding box center [561, 292] width 877 height 24
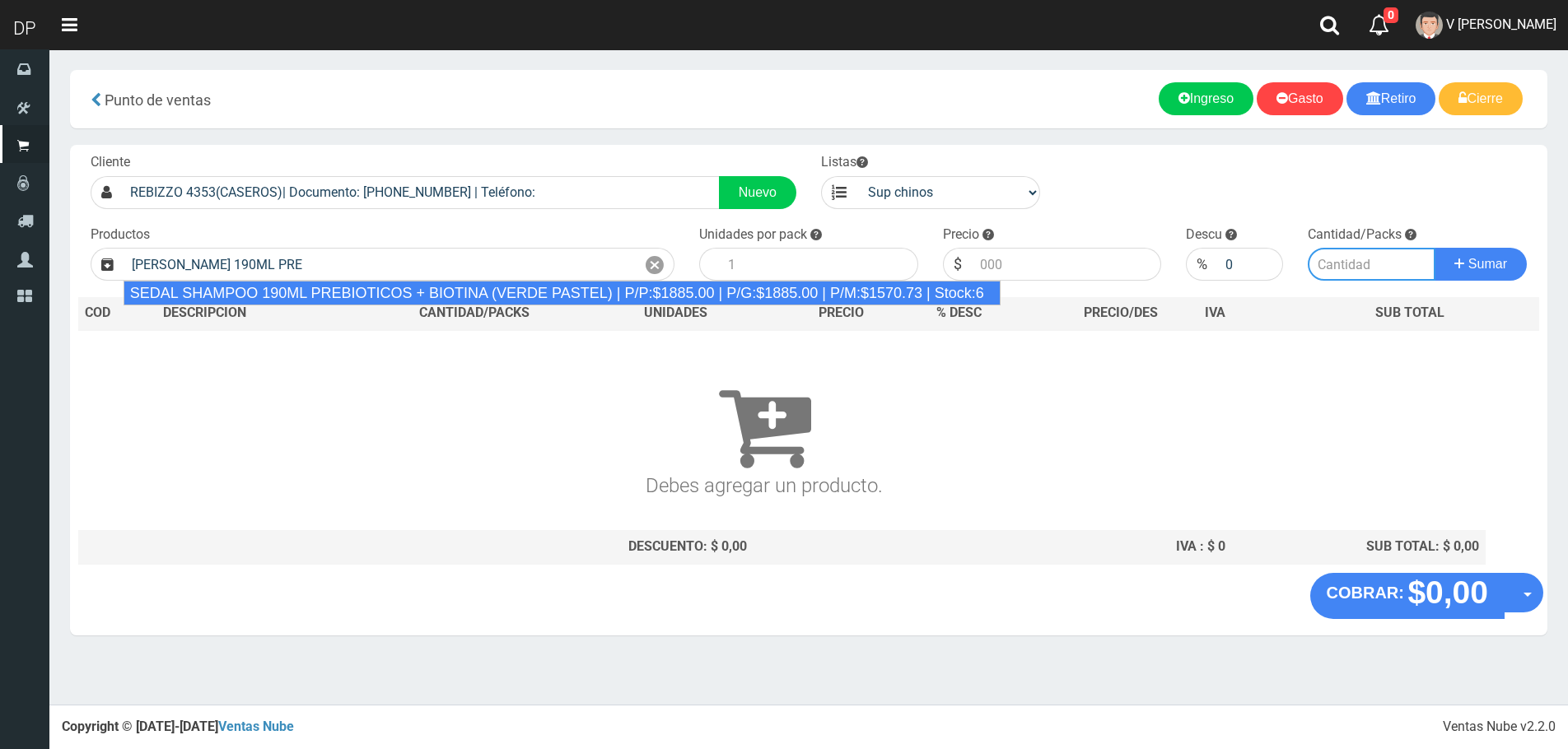
type input "SEDAL SHAMPOO 190ML PREBIOTICOS + BIOTINA (VERDE PASTEL) | P/P:$1885.00 | P/G:$…"
type input "12"
type input "1885.00"
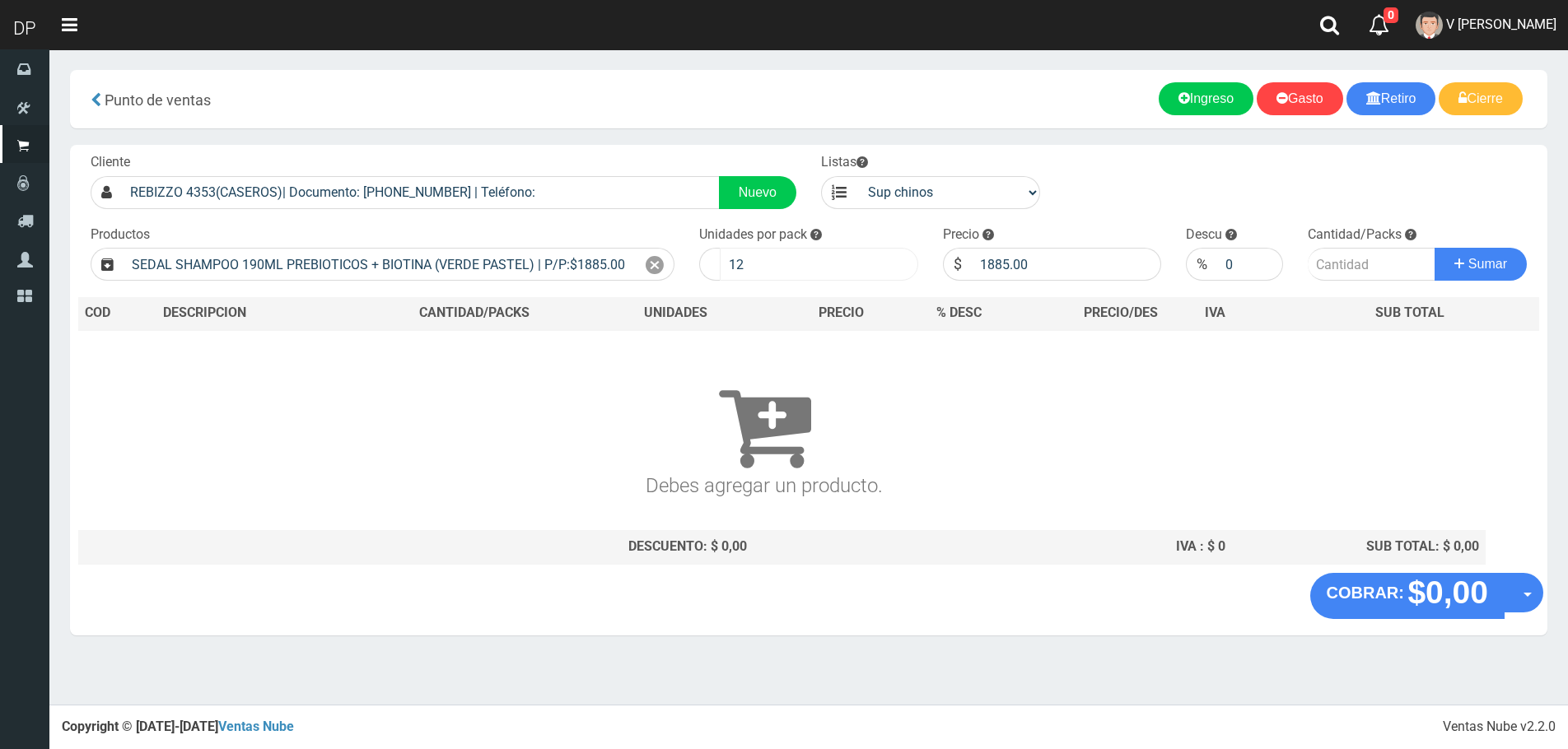
drag, startPoint x: 813, startPoint y: 290, endPoint x: 803, endPoint y: 277, distance: 16.4
click at [814, 290] on div "Cliente REBIZZO 4353(CASEROS)| Documento: 1176297781 | Teléfono: Nuevo Listas v…" at bounding box center [808, 359] width 1477 height 428
click at [803, 277] on input "12" at bounding box center [818, 264] width 199 height 33
type input "1"
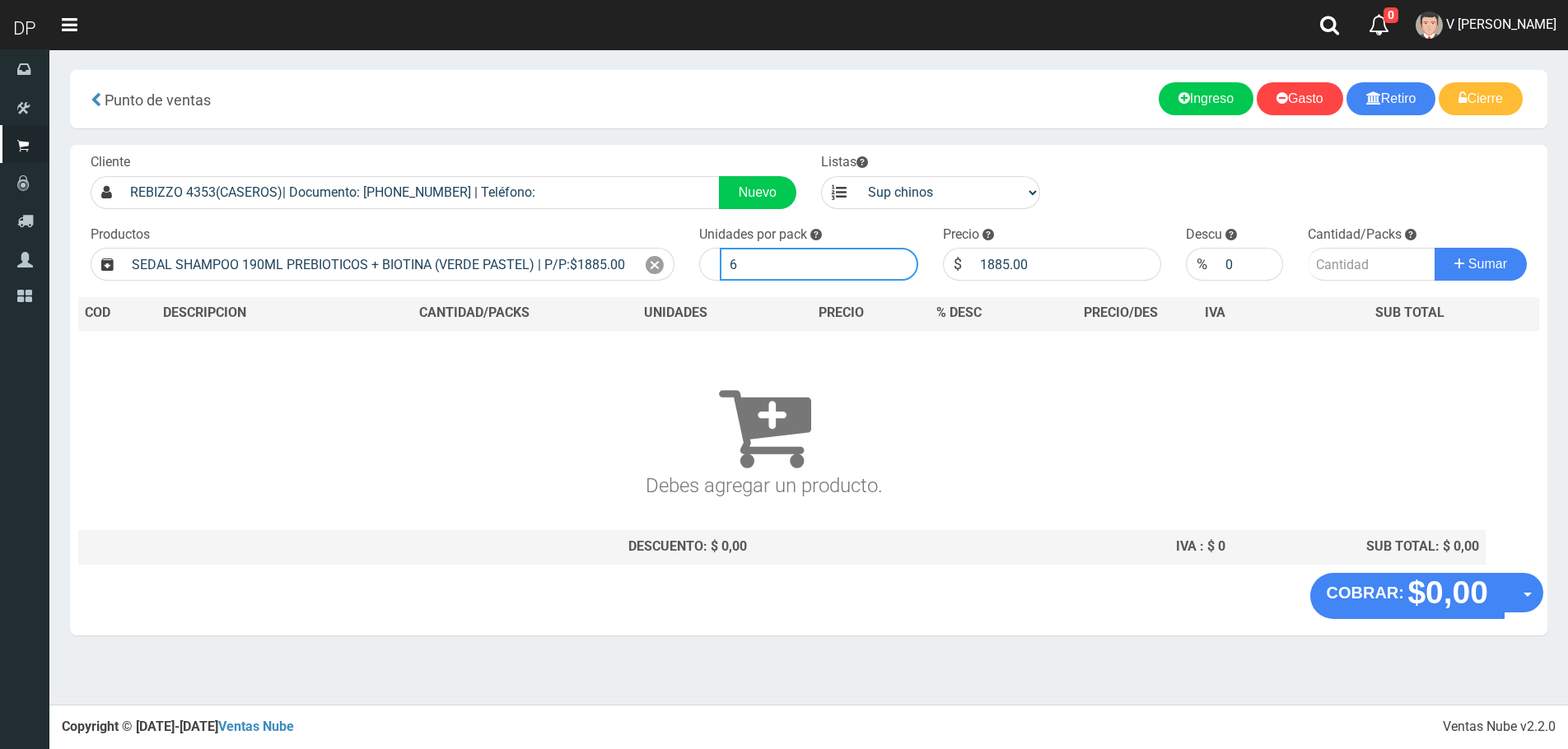
type input "6"
type input "1"
click at [1434, 248] on button "Sumar" at bounding box center [1480, 264] width 93 height 33
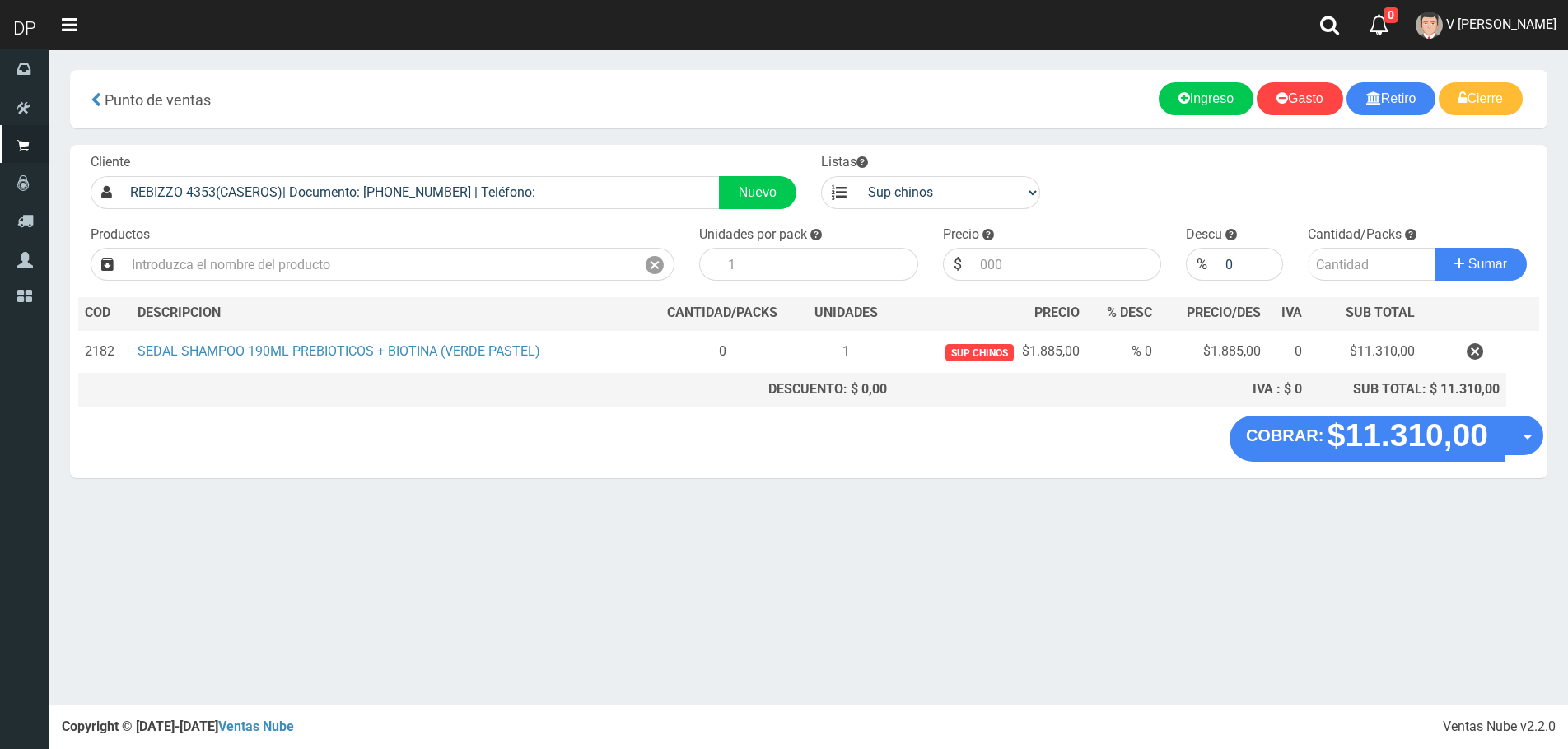
click at [1530, 439] on button "Opciones" at bounding box center [1523, 435] width 40 height 40
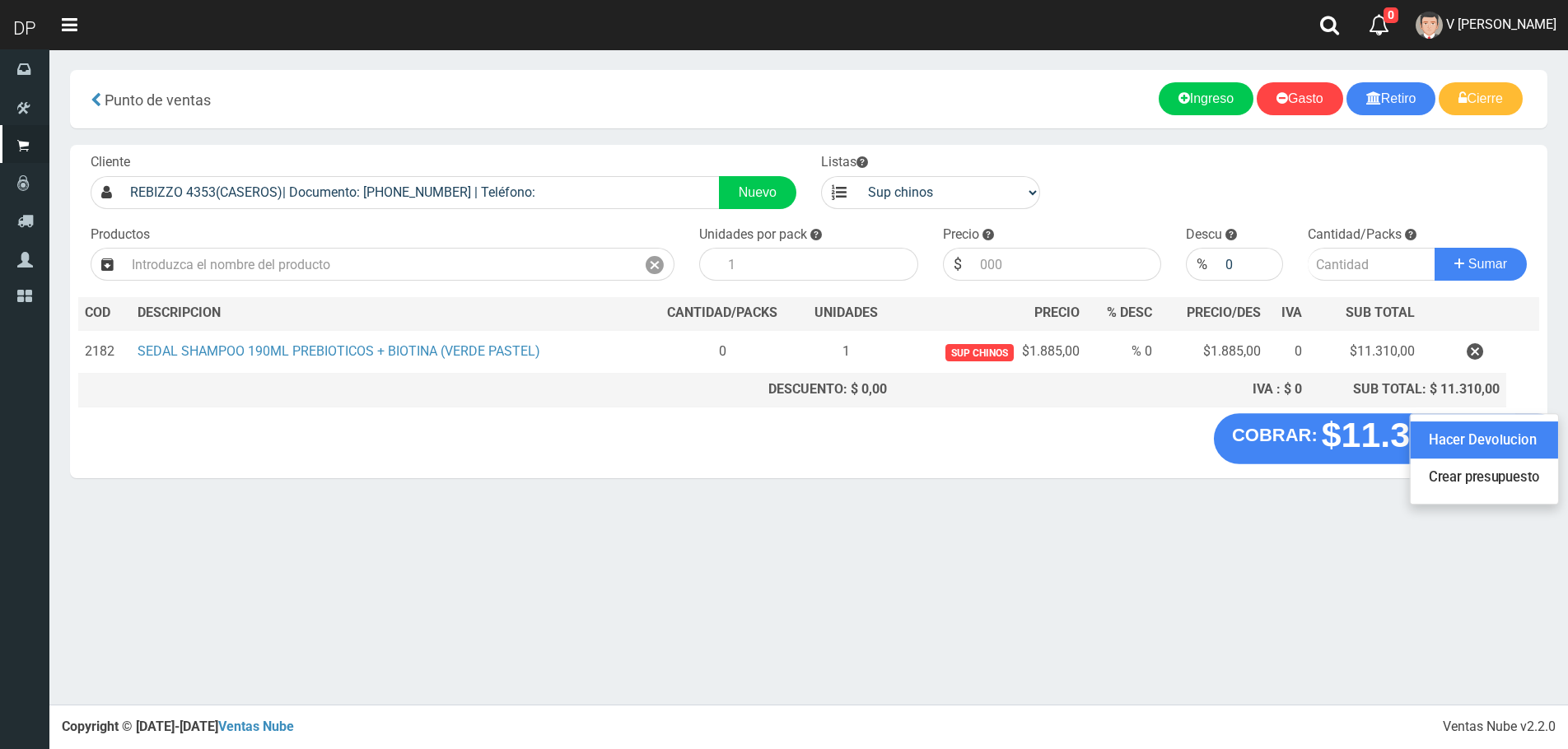
click at [1507, 457] on link "Hacer Devolucion" at bounding box center [1484, 441] width 147 height 38
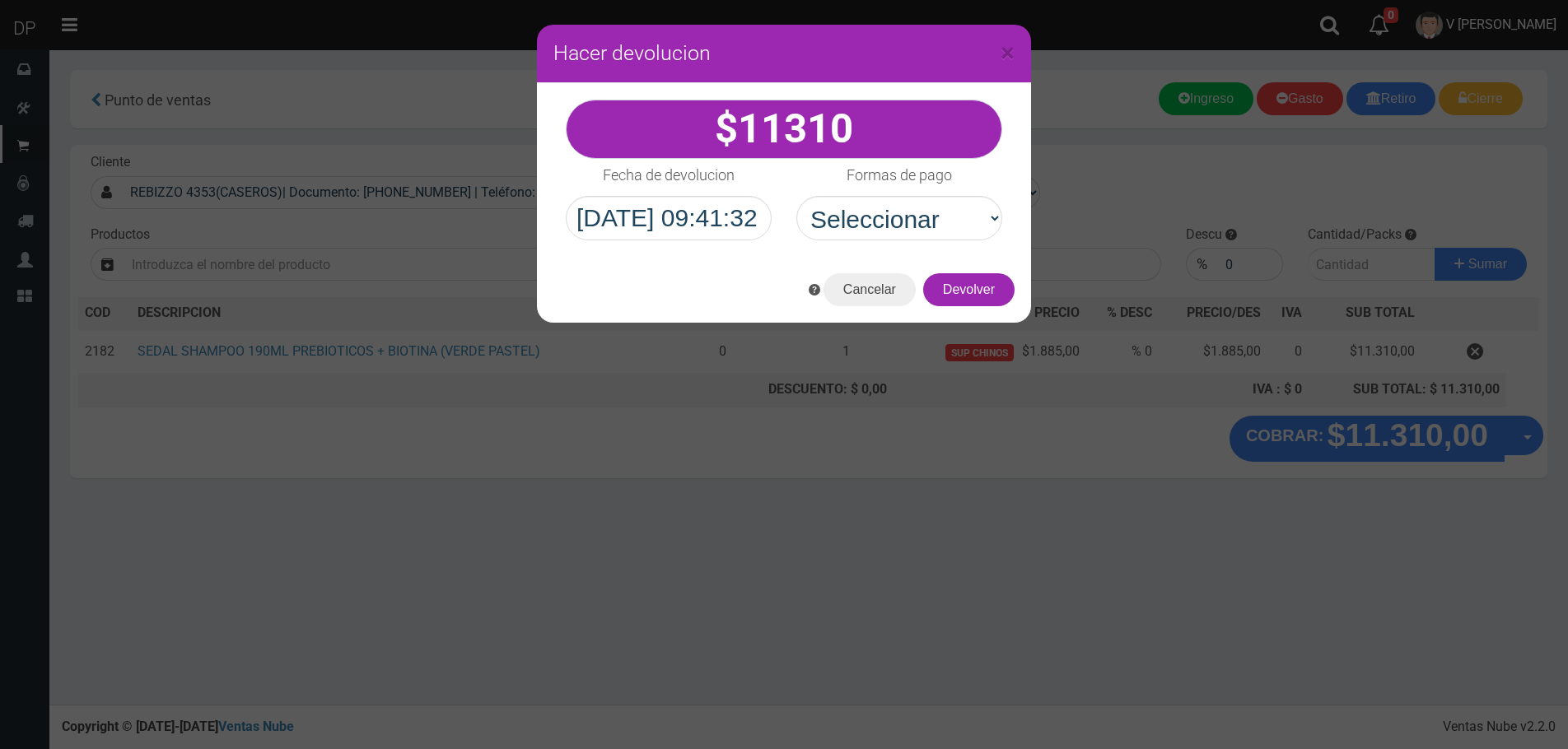
click at [928, 243] on div "11310" at bounding box center [784, 169] width 494 height 174
drag, startPoint x: 910, startPoint y: 223, endPoint x: 914, endPoint y: 234, distance: 11.7
click at [912, 228] on select "Seleccionar Efectivo Tarjeta de Crédito Depósito Débito" at bounding box center [899, 218] width 206 height 44
select select "Efectivo"
click at [797, 196] on select "Seleccionar Efectivo Tarjeta de Crédito Depósito Débito" at bounding box center [899, 218] width 206 height 44
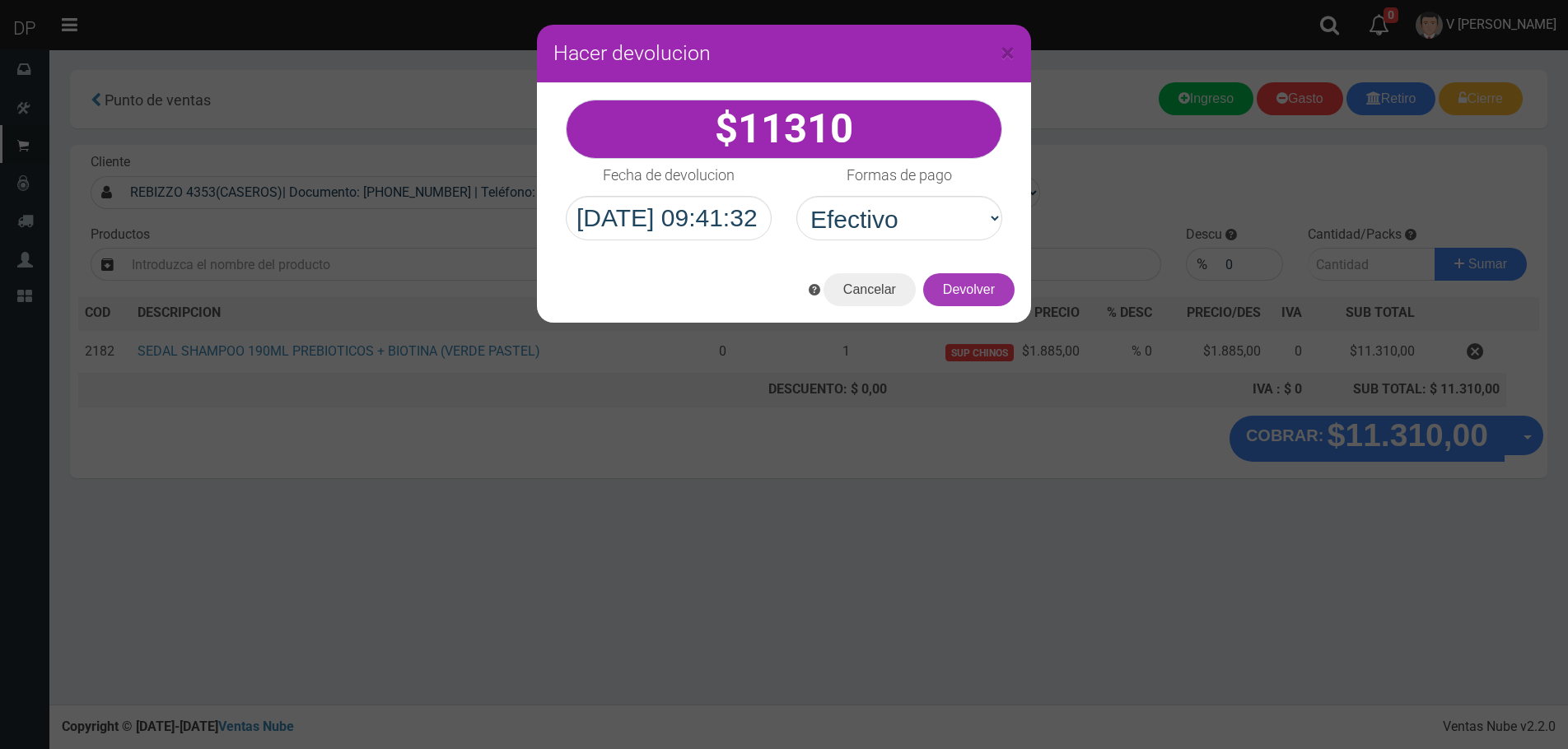
click at [993, 279] on button "Devolver" at bounding box center [969, 290] width 92 height 33
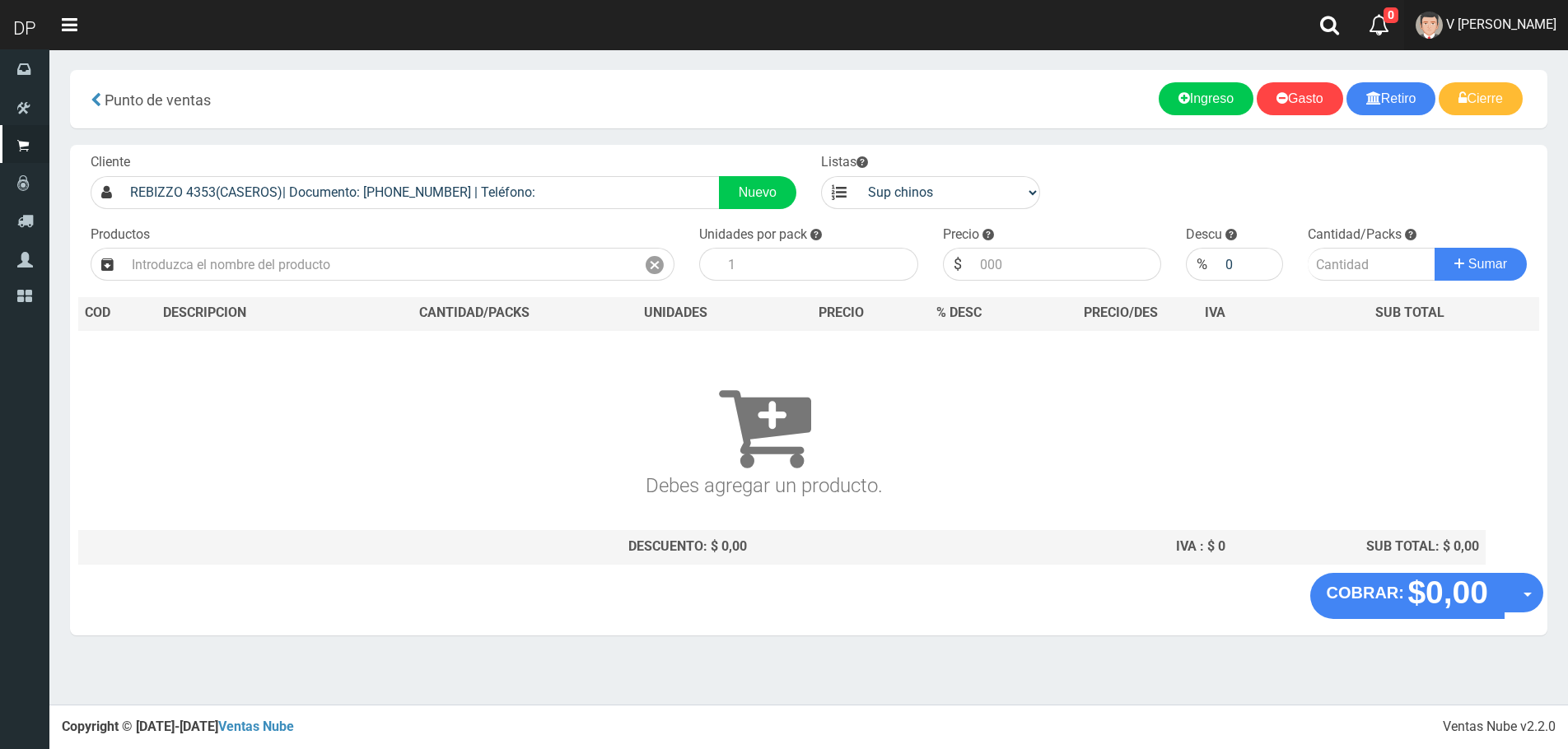
click at [1550, 30] on span "V Maria Graciela vargas" at bounding box center [1501, 23] width 111 height 15
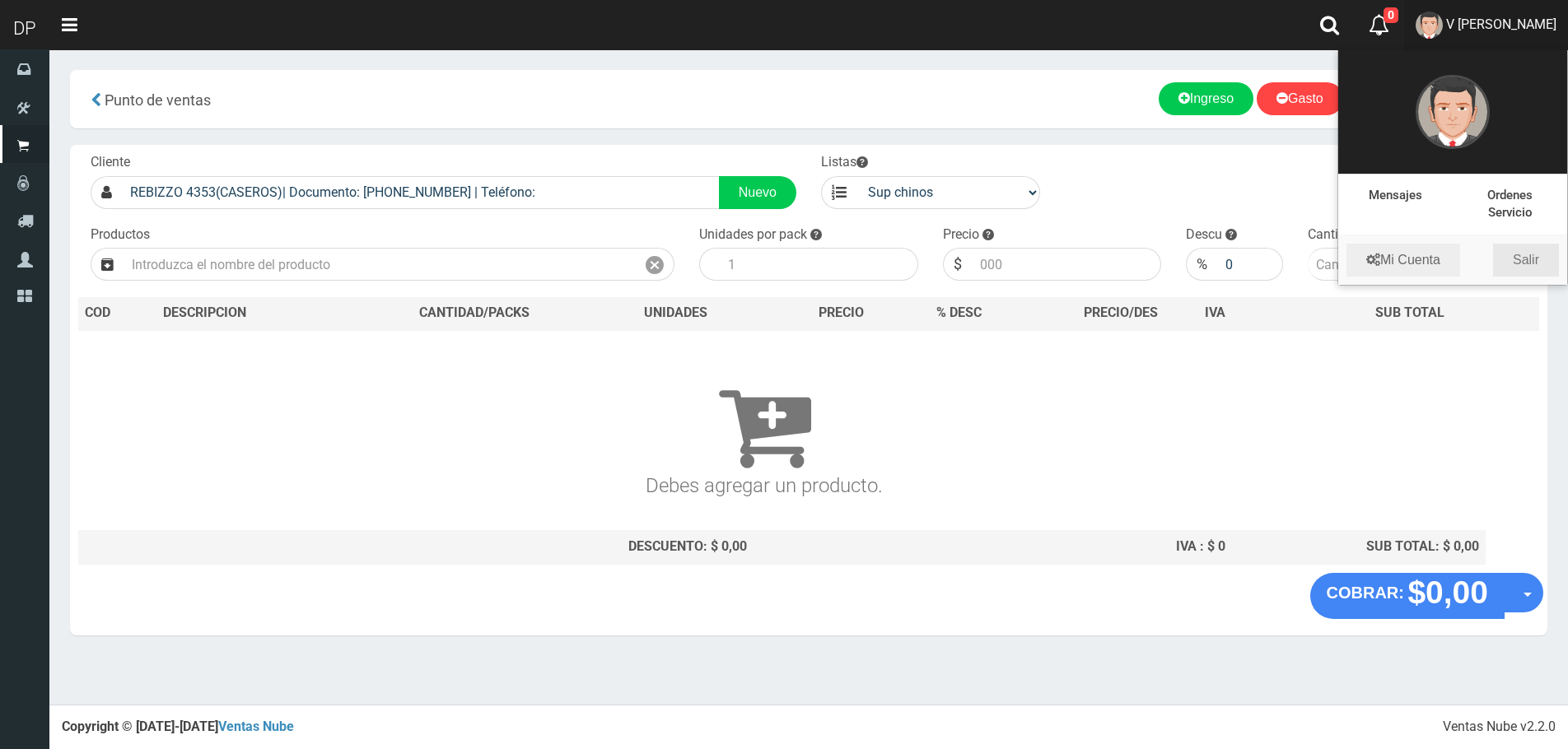
click at [1513, 261] on link "Salir" at bounding box center [1525, 260] width 66 height 33
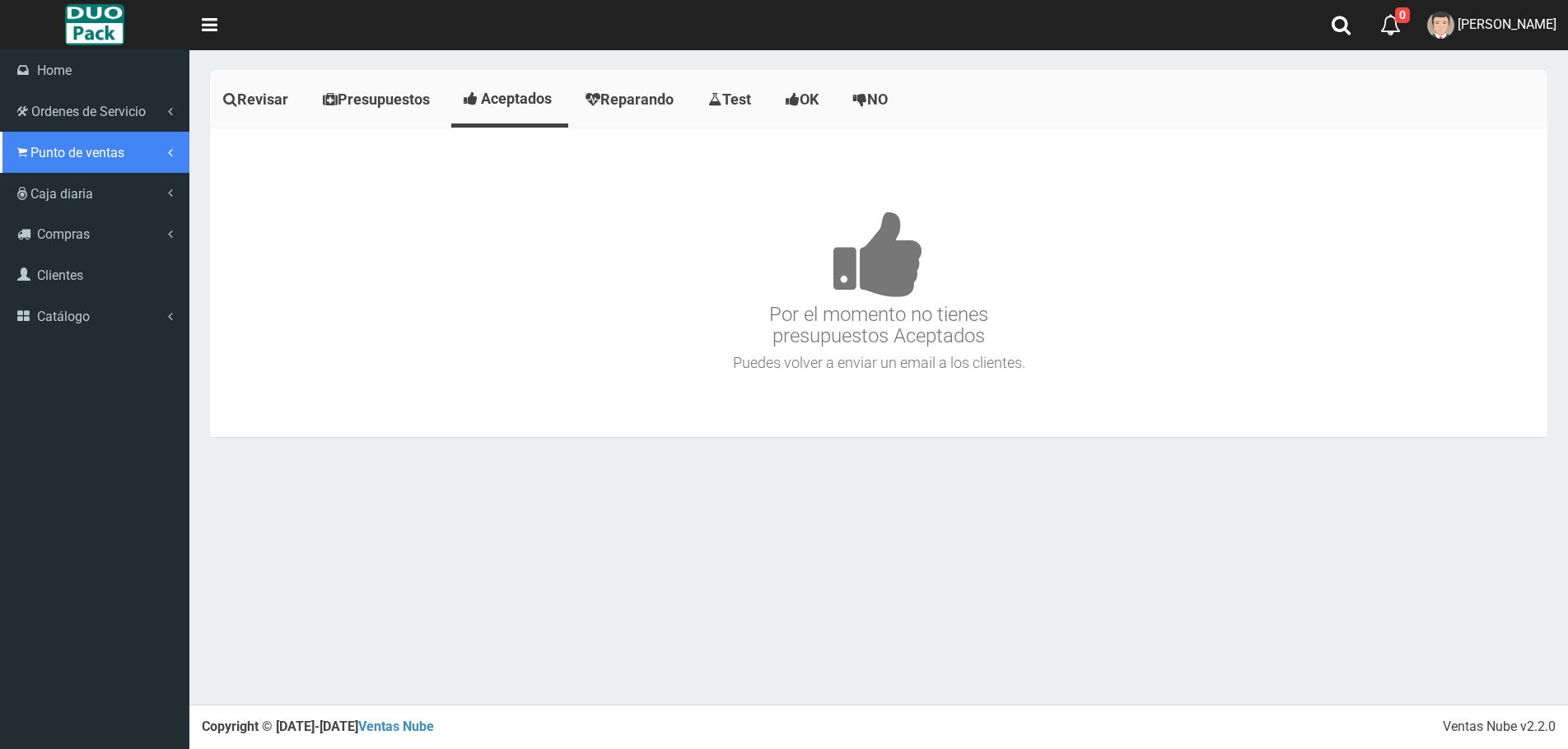
drag, startPoint x: 21, startPoint y: 142, endPoint x: 59, endPoint y: 155, distance: 40.2
click at [22, 142] on link "Punto de ventas" at bounding box center [94, 153] width 190 height 41
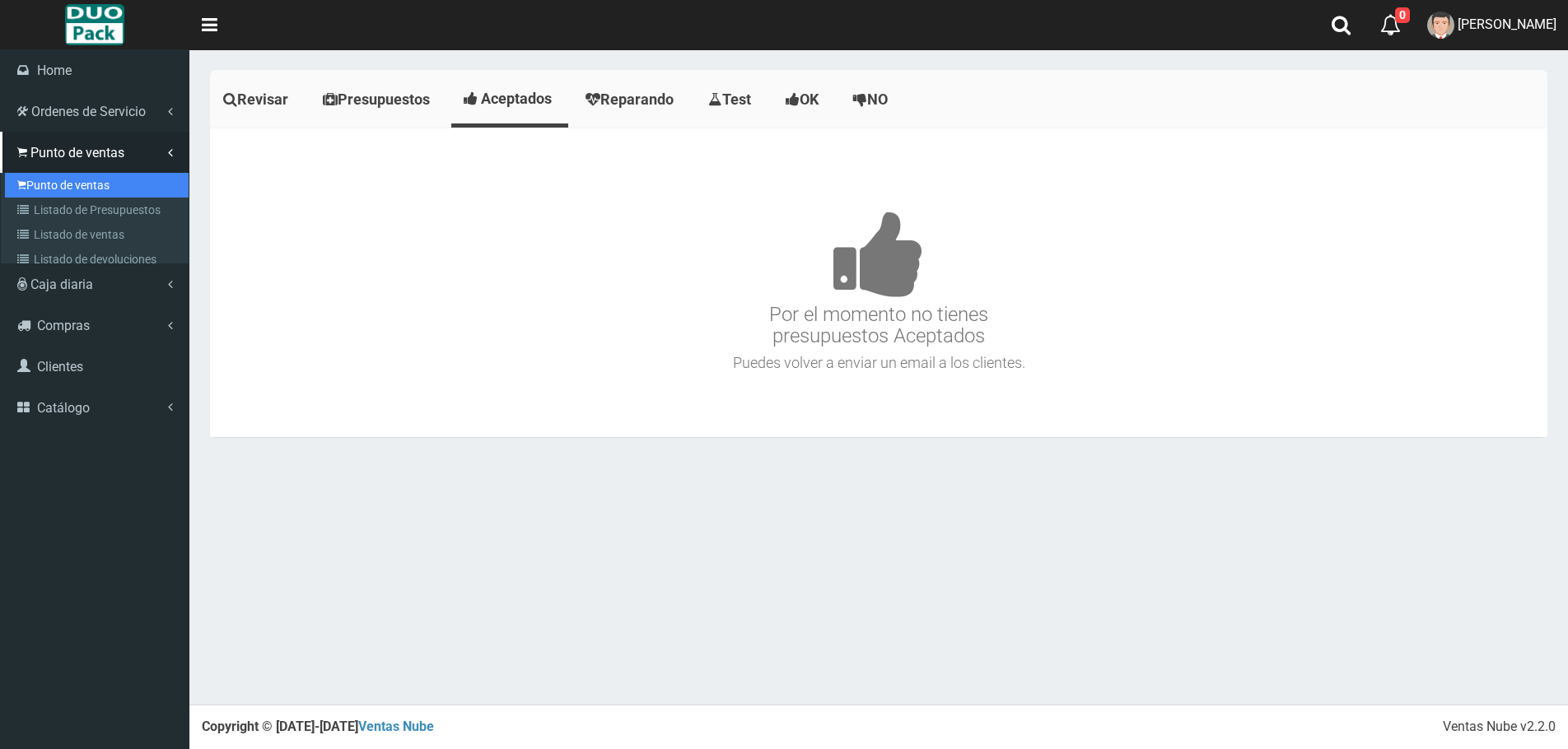
click at [102, 183] on link "Punto de ventas" at bounding box center [96, 184] width 183 height 24
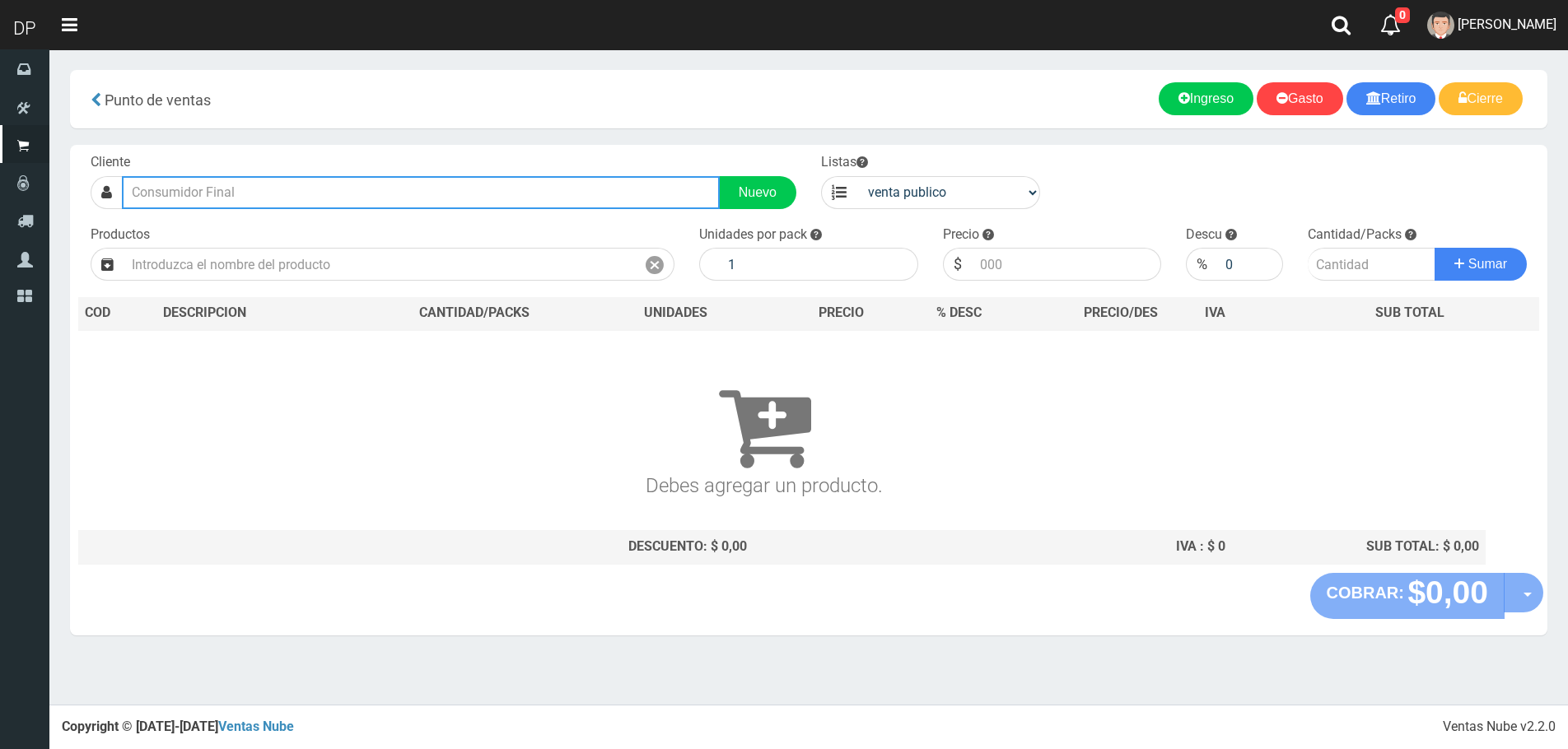
click at [220, 191] on input "text" at bounding box center [421, 192] width 598 height 33
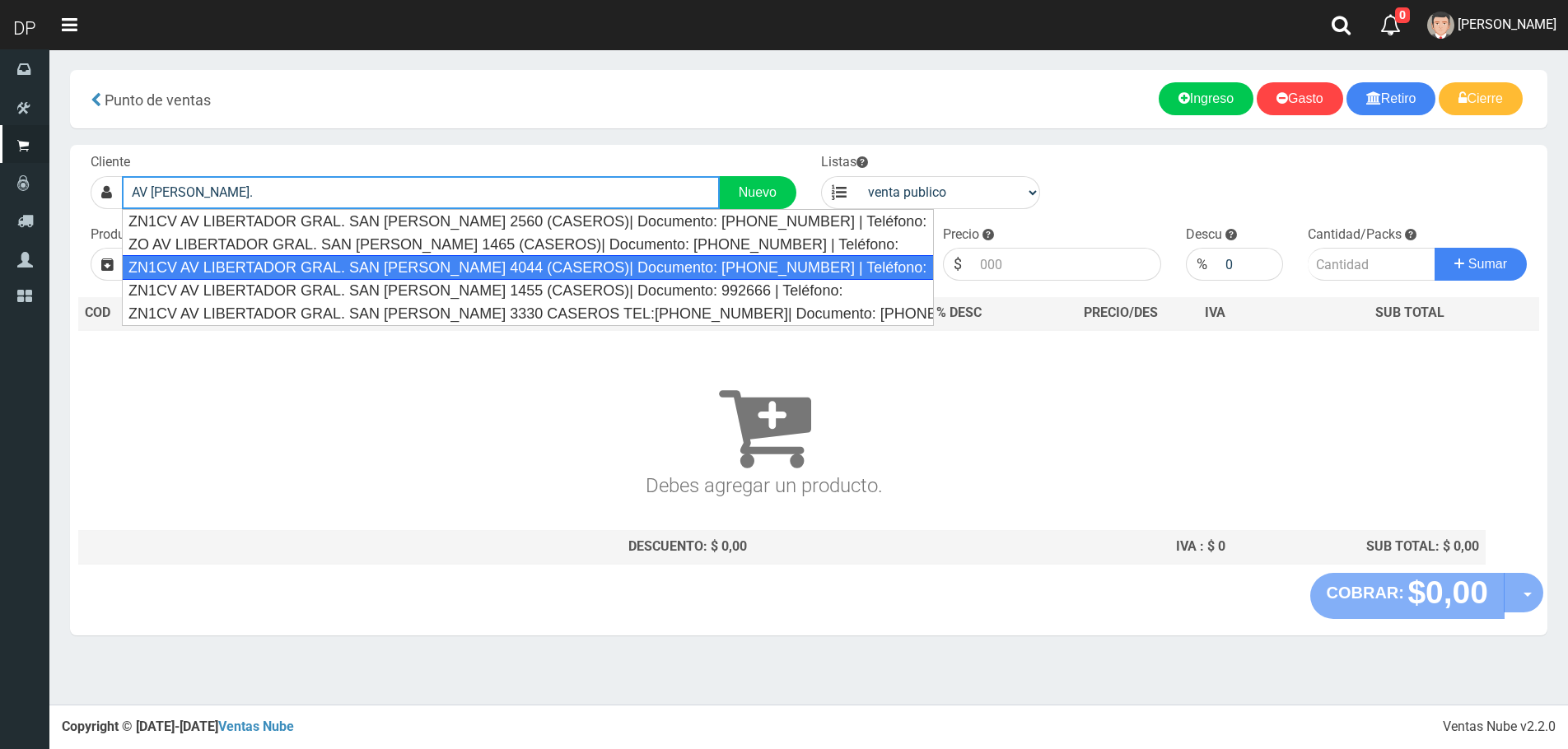
click at [278, 266] on div "ZN1CV AV LIBERTADOR GRAL. SAN [PERSON_NAME] 4044 (CASEROS)| Documento: [PHONE_N…" at bounding box center [528, 267] width 812 height 24
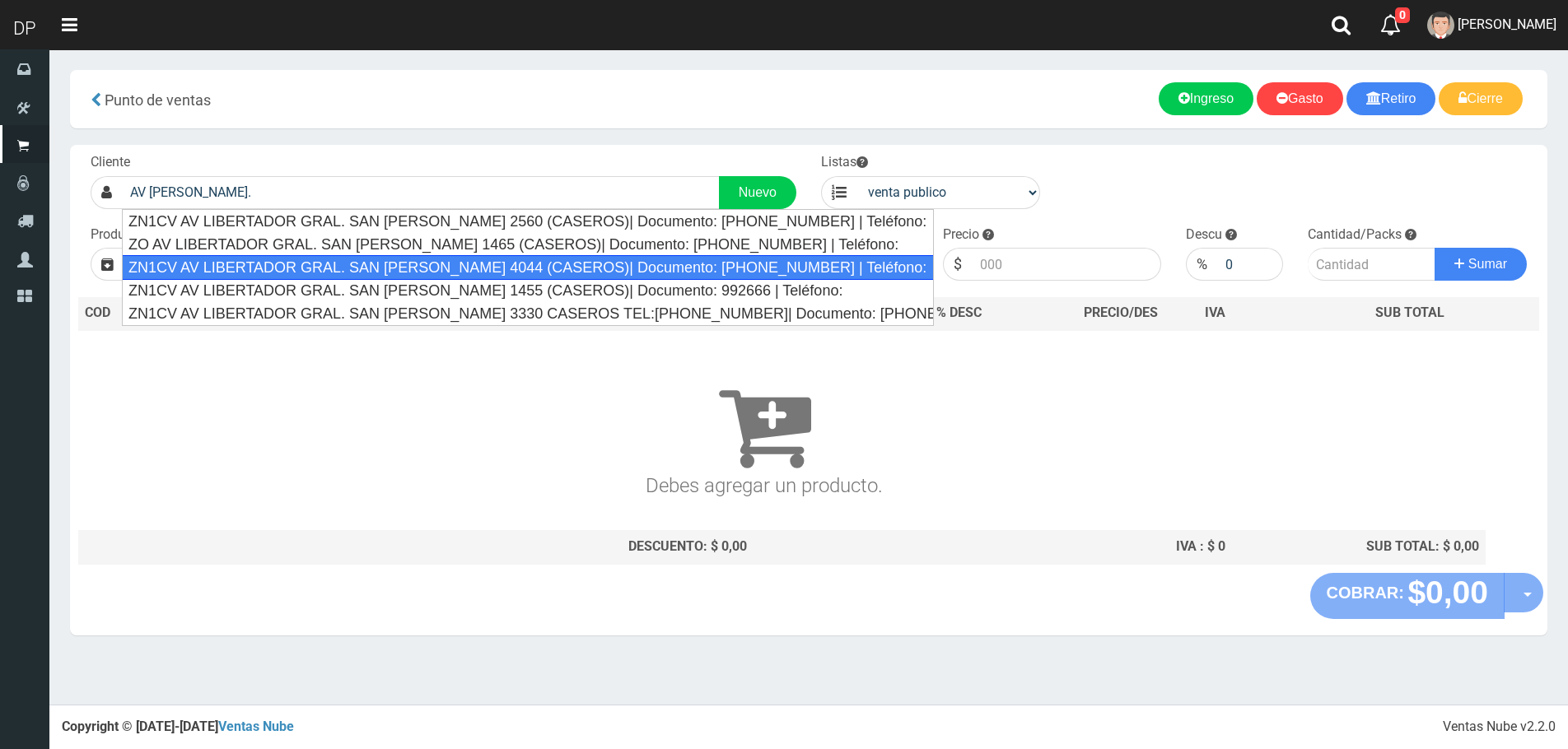
type input "ZN1CV AV LIBERTADOR GRAL. SAN [PERSON_NAME] 4044 (CASEROS)| Documento: [PHONE_N…"
select select "2"
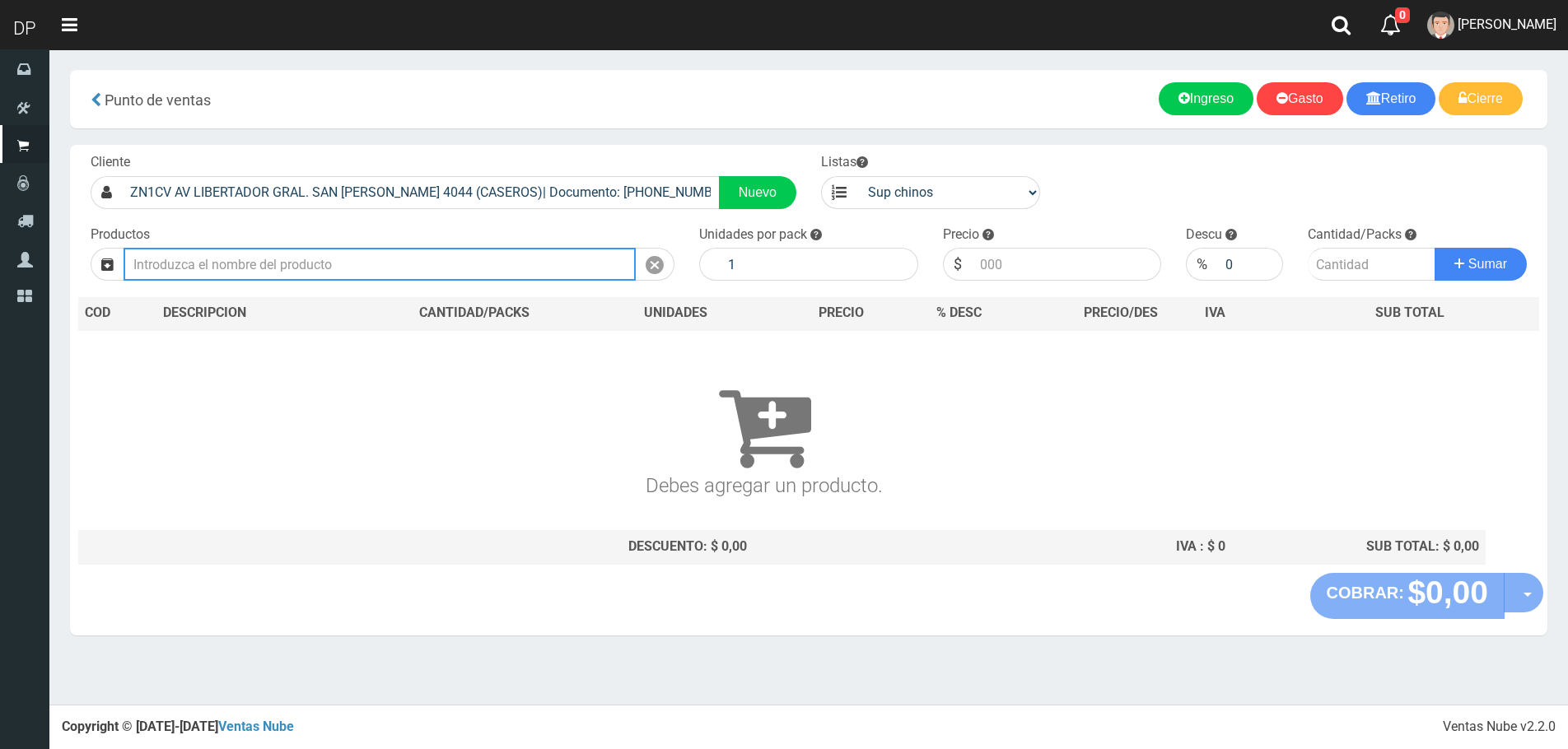
click at [299, 273] on input "text" at bounding box center [379, 264] width 512 height 33
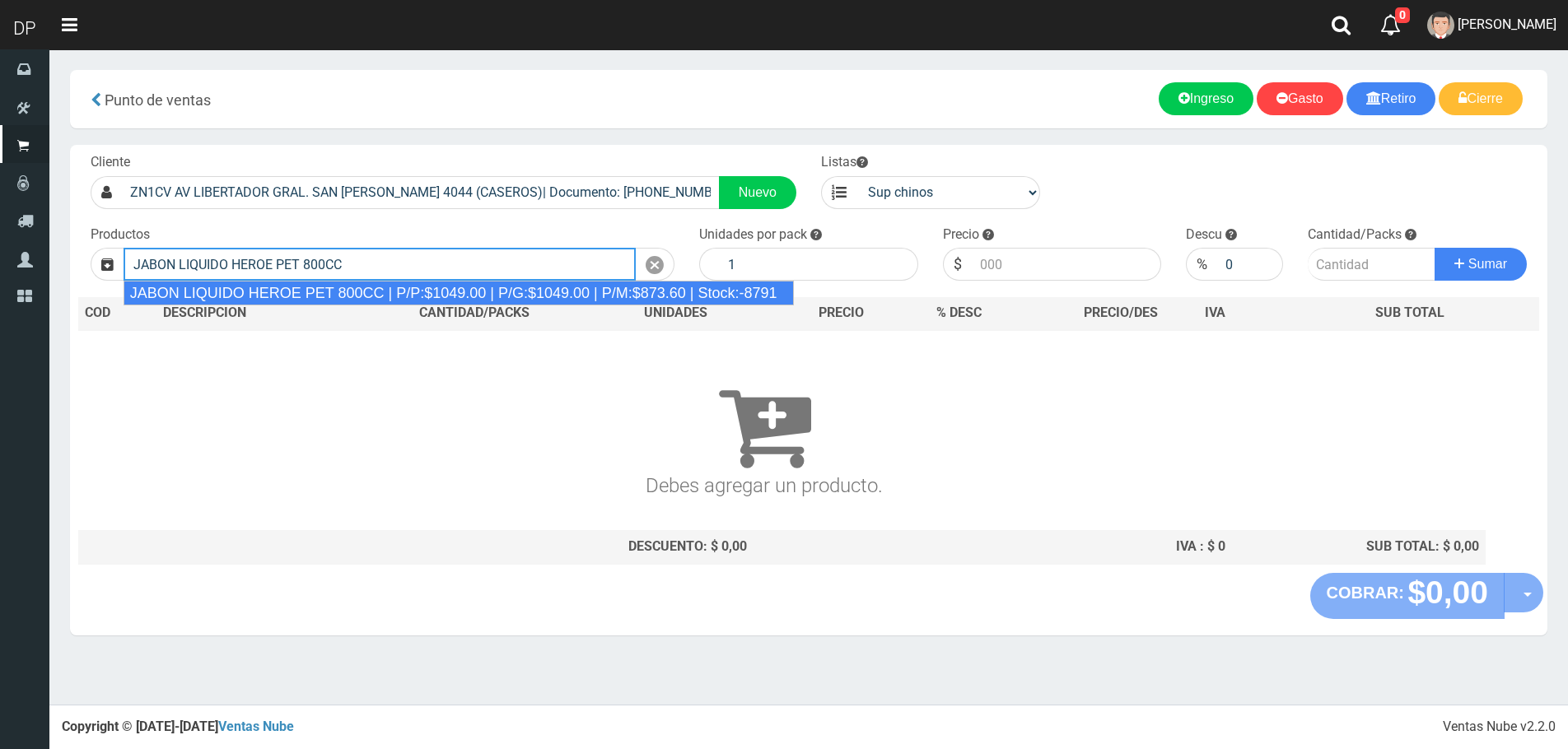
click at [330, 287] on div "JABON LIQUIDO HEROE PET 800CC | P/P:$1049.00 | P/G:$1049.00 | P/M:$873.60 | Sto…" at bounding box center [458, 292] width 670 height 24
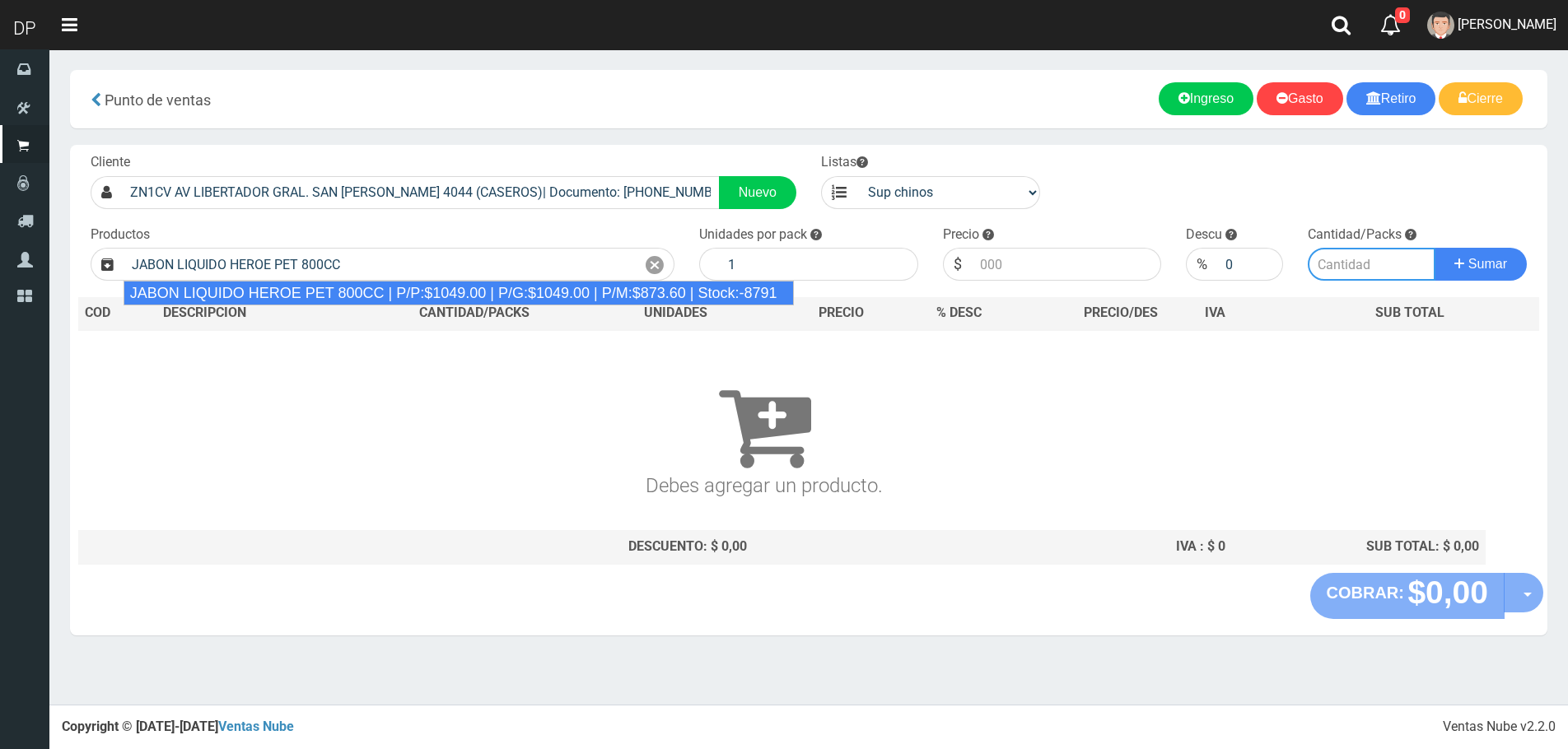
type input "JABON LIQUIDO HEROE PET 800CC | P/P:$1049.00 | P/G:$1049.00 | P/M:$873.60 | Sto…"
type input "15"
type input "1049.00"
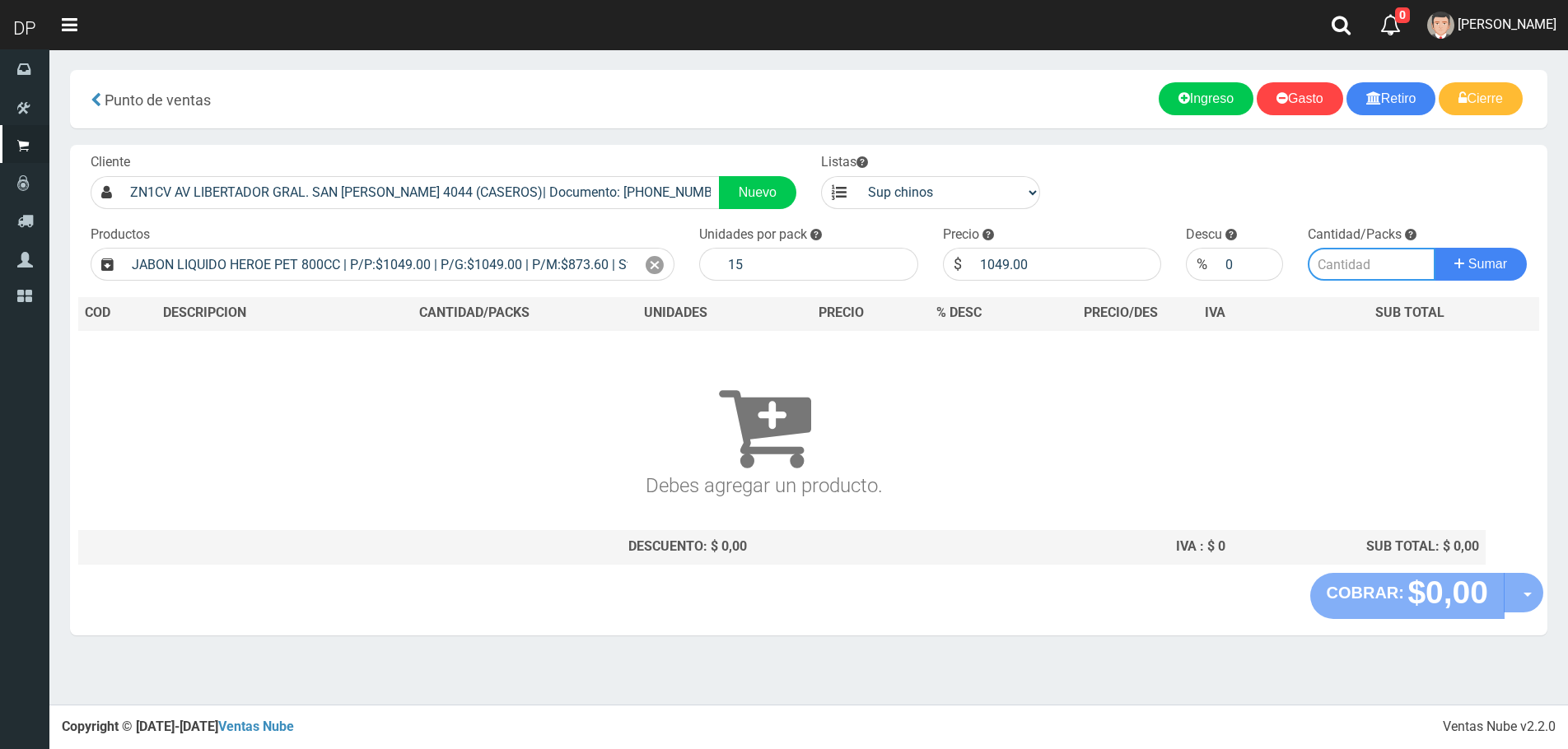
click at [1363, 263] on input "number" at bounding box center [1371, 264] width 128 height 33
type input "1"
click at [1434, 248] on button "Sumar" at bounding box center [1480, 264] width 93 height 33
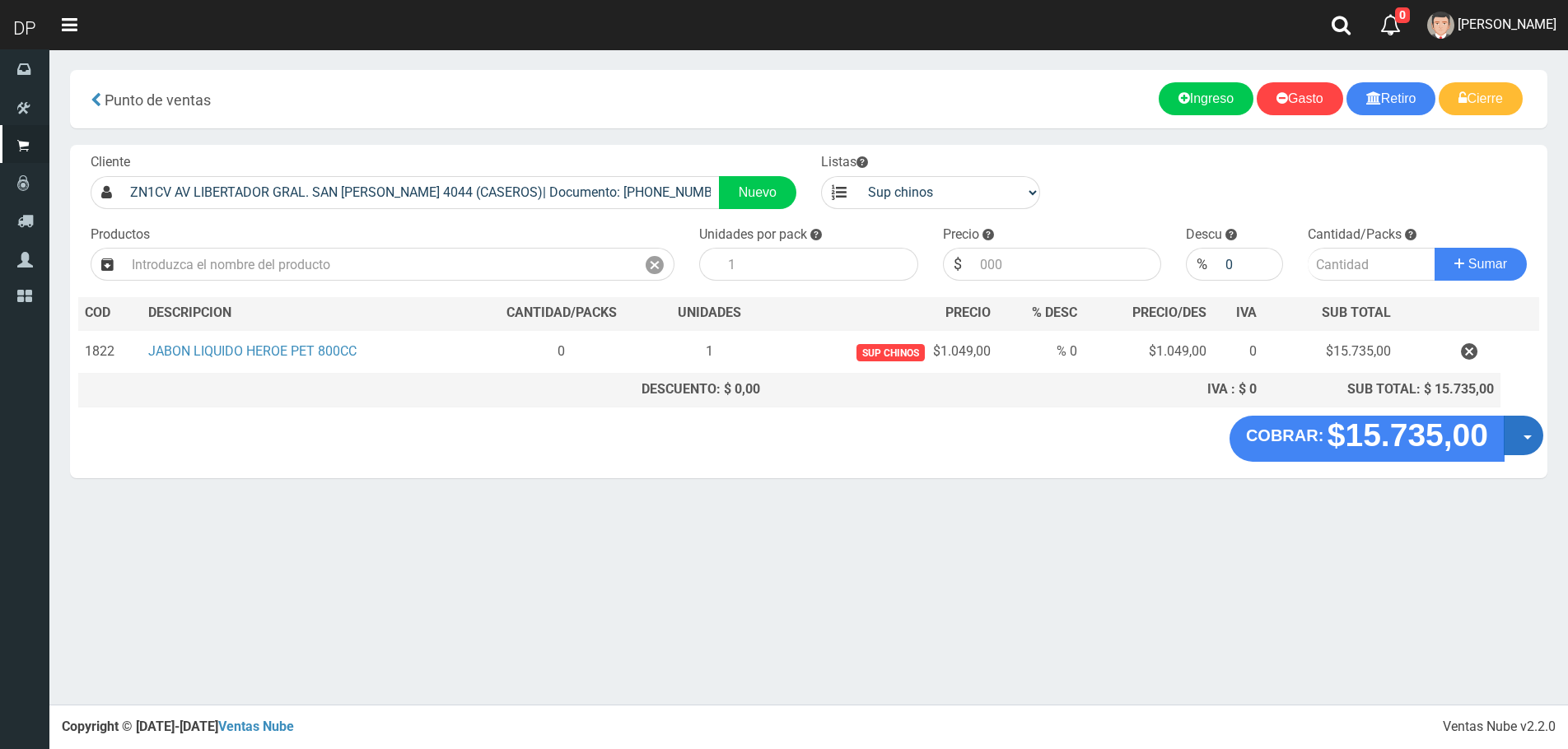
click at [1531, 440] on button "Opciones" at bounding box center [1523, 435] width 40 height 40
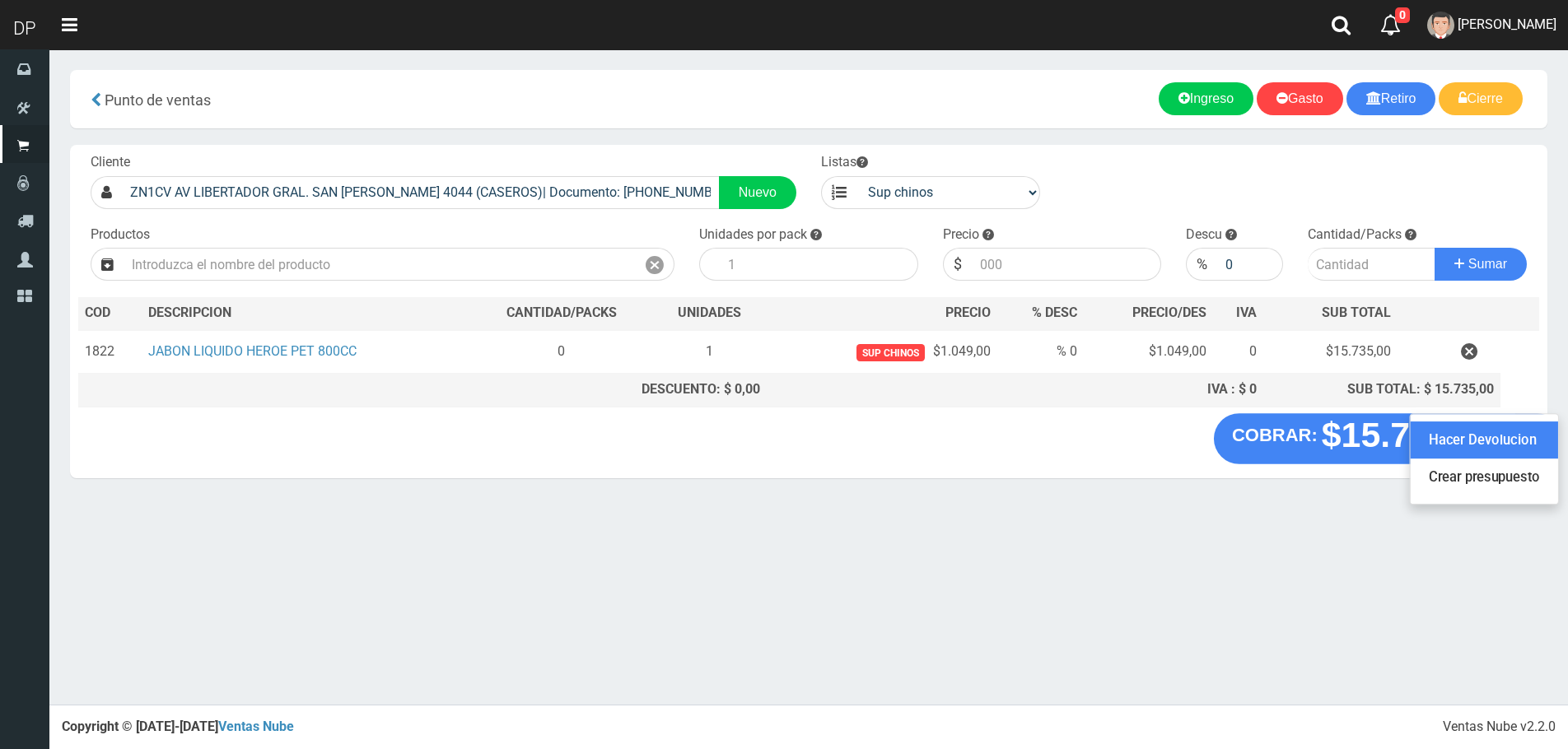
click at [1518, 449] on link "Hacer Devolucion" at bounding box center [1484, 441] width 147 height 38
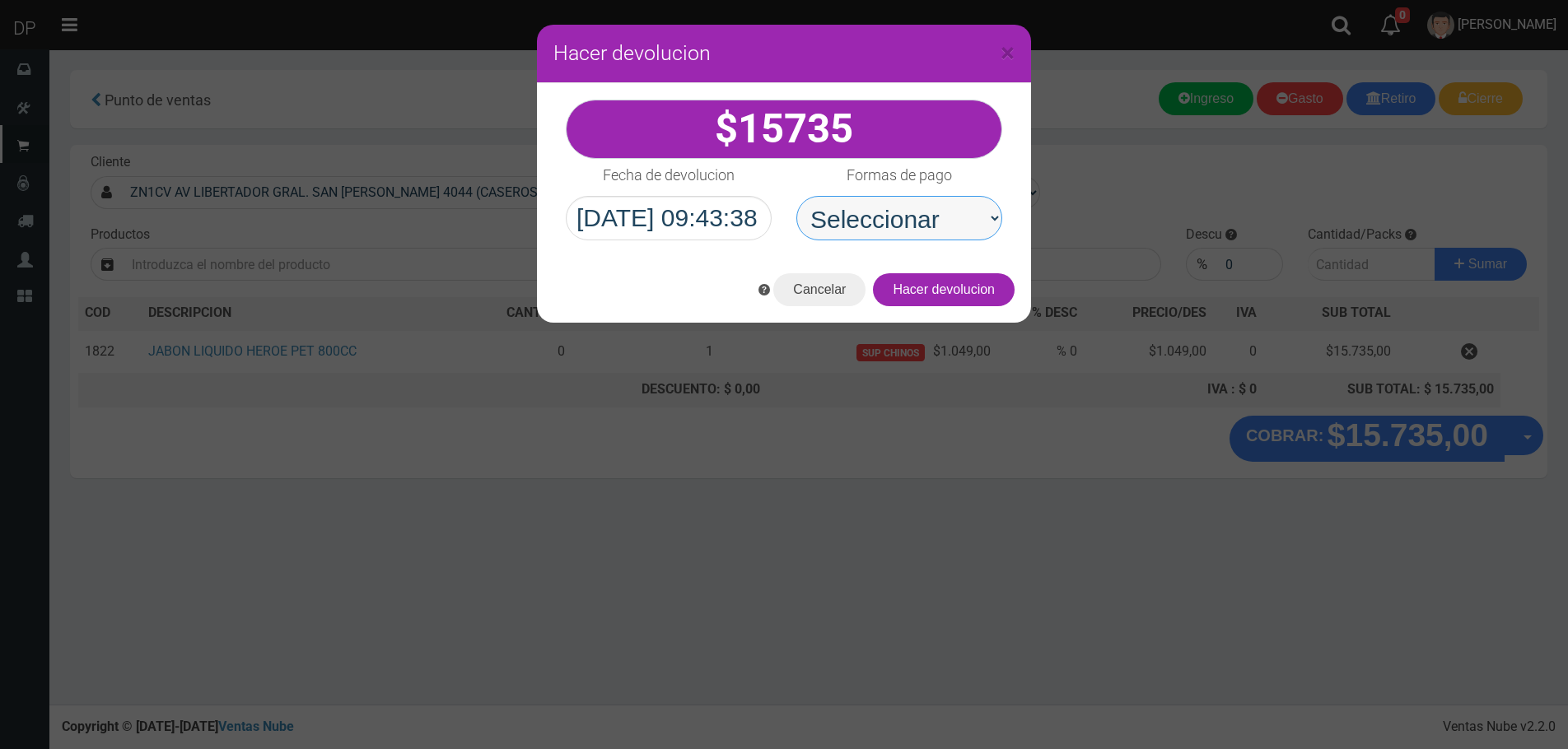
click at [897, 222] on select "Seleccionar Efectivo Tarjeta de Crédito Depósito Débito" at bounding box center [899, 218] width 206 height 44
select select "Efectivo"
click at [797, 196] on select "Seleccionar Efectivo Tarjeta de Crédito Depósito Débito" at bounding box center [899, 218] width 206 height 44
click at [987, 304] on button "Hacer devolucion" at bounding box center [944, 290] width 142 height 33
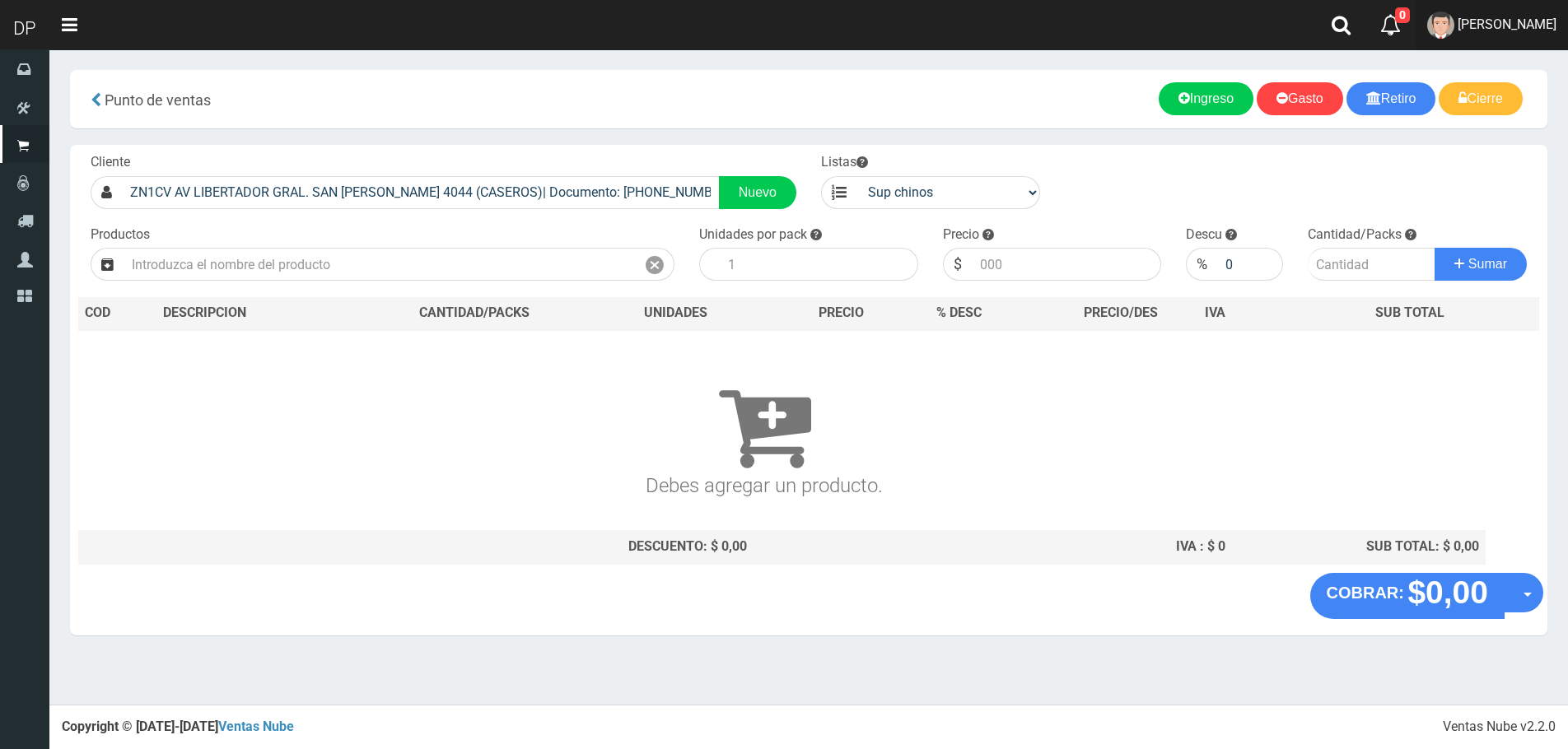
click at [1491, 26] on span "[PERSON_NAME]" at bounding box center [1507, 23] width 99 height 15
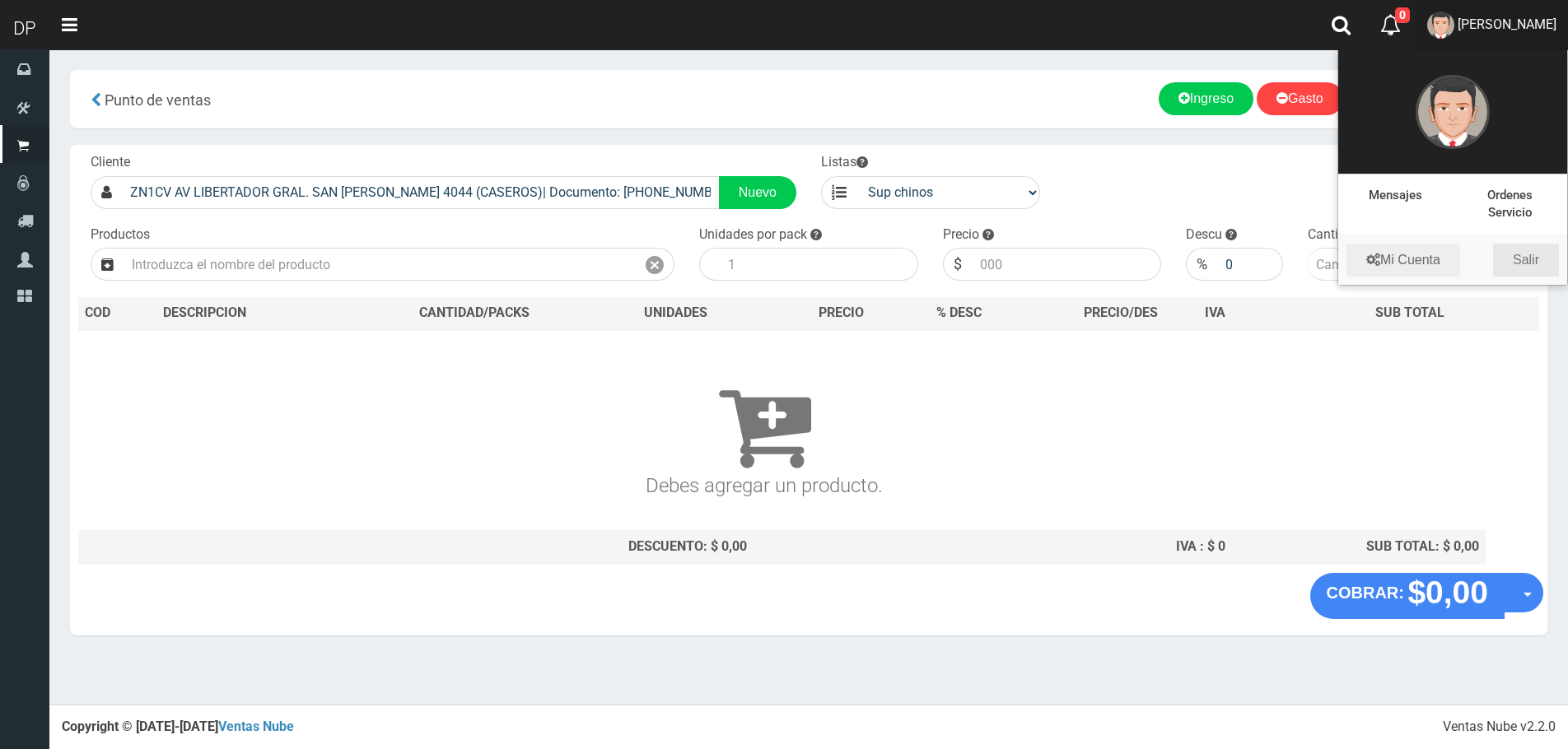
click at [1509, 258] on link "Salir" at bounding box center [1525, 260] width 66 height 33
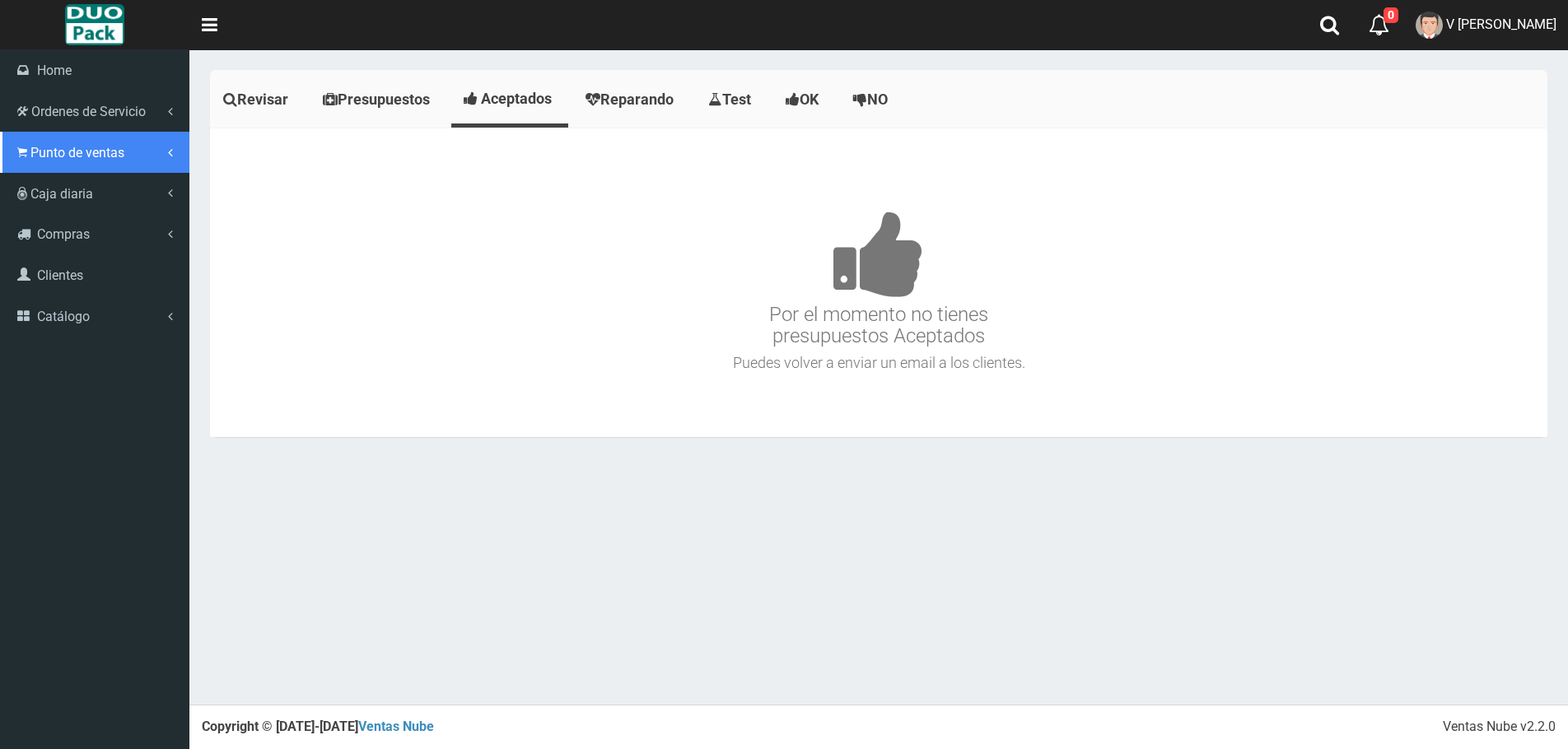
click at [22, 140] on link "Punto de ventas" at bounding box center [94, 153] width 190 height 41
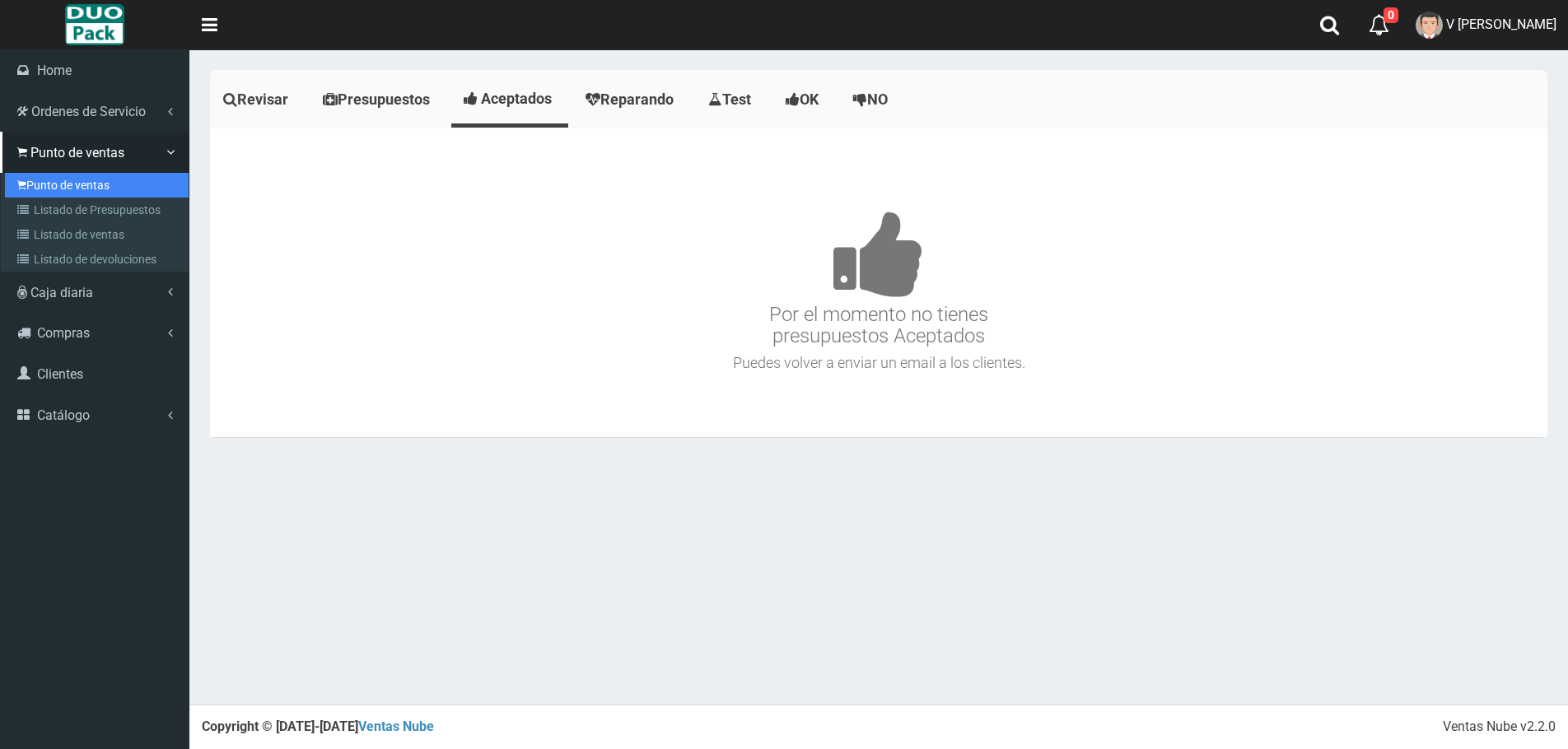
click at [117, 181] on link "Punto de ventas" at bounding box center [96, 184] width 183 height 24
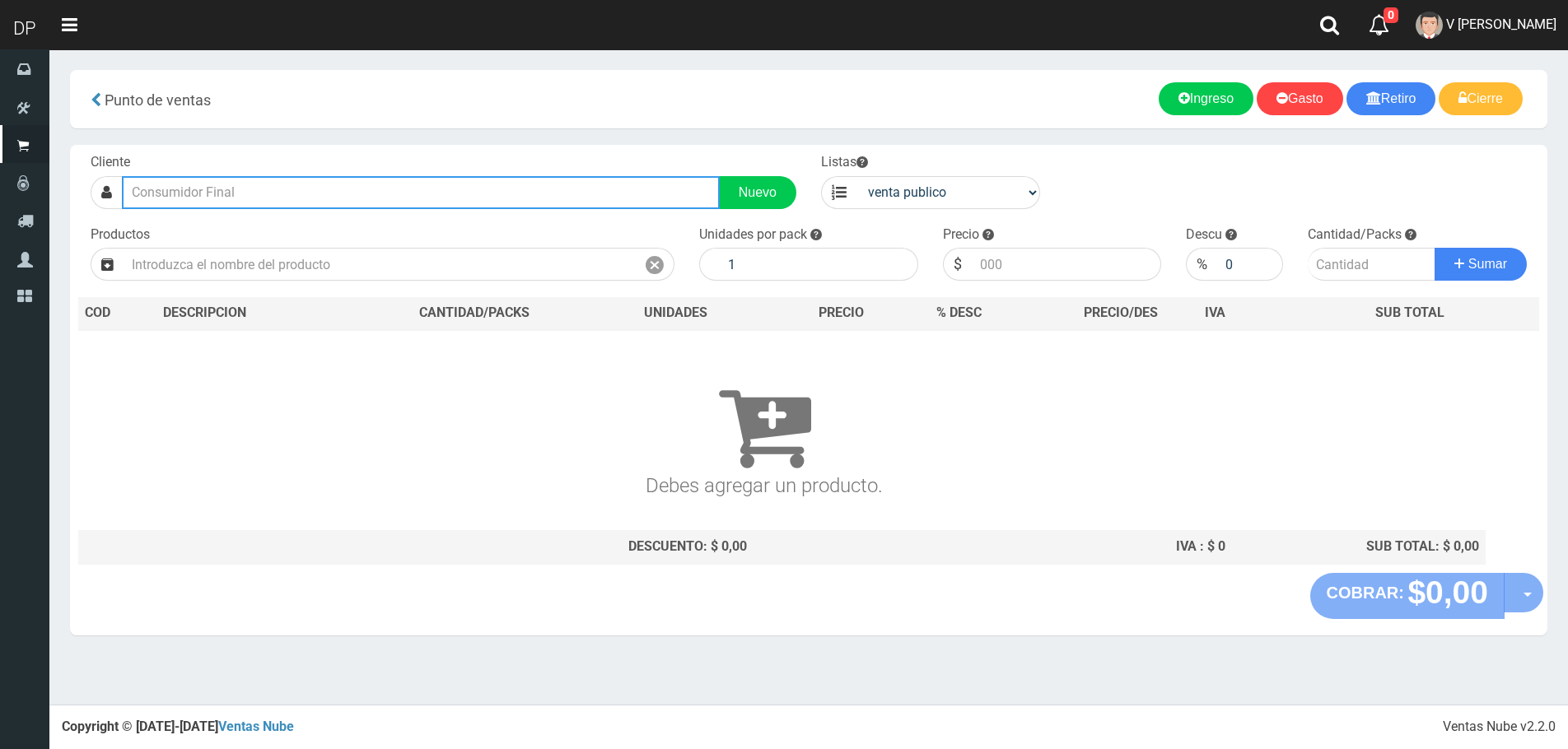
click at [347, 198] on input "text" at bounding box center [421, 192] width 598 height 33
click at [347, 198] on input "[PERSON_NAME] 2728" at bounding box center [421, 192] width 598 height 33
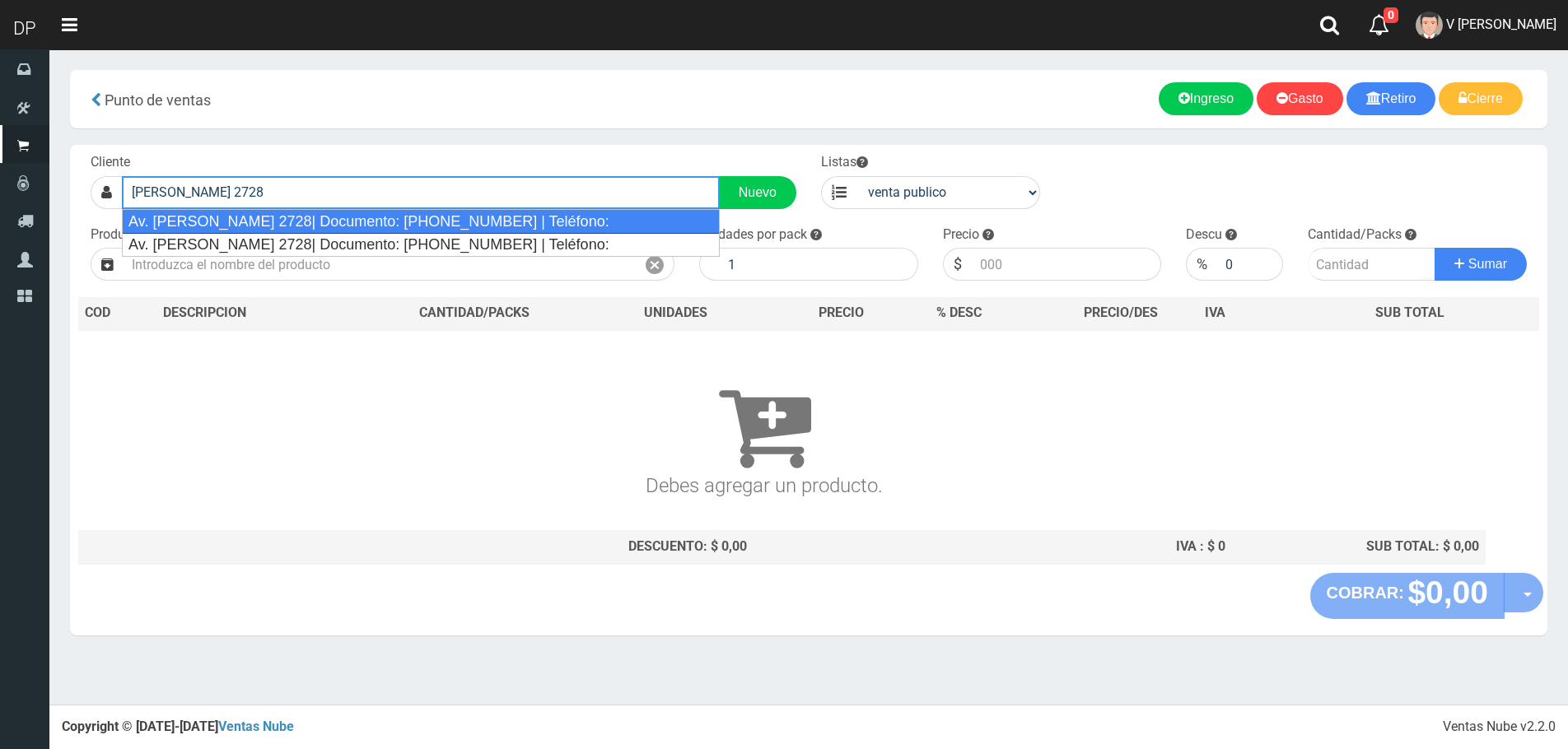
click at [329, 217] on div "Av. Marcelo T. Alvear 2728| Documento: 2356892356 | Teléfono:" at bounding box center [421, 221] width 598 height 24
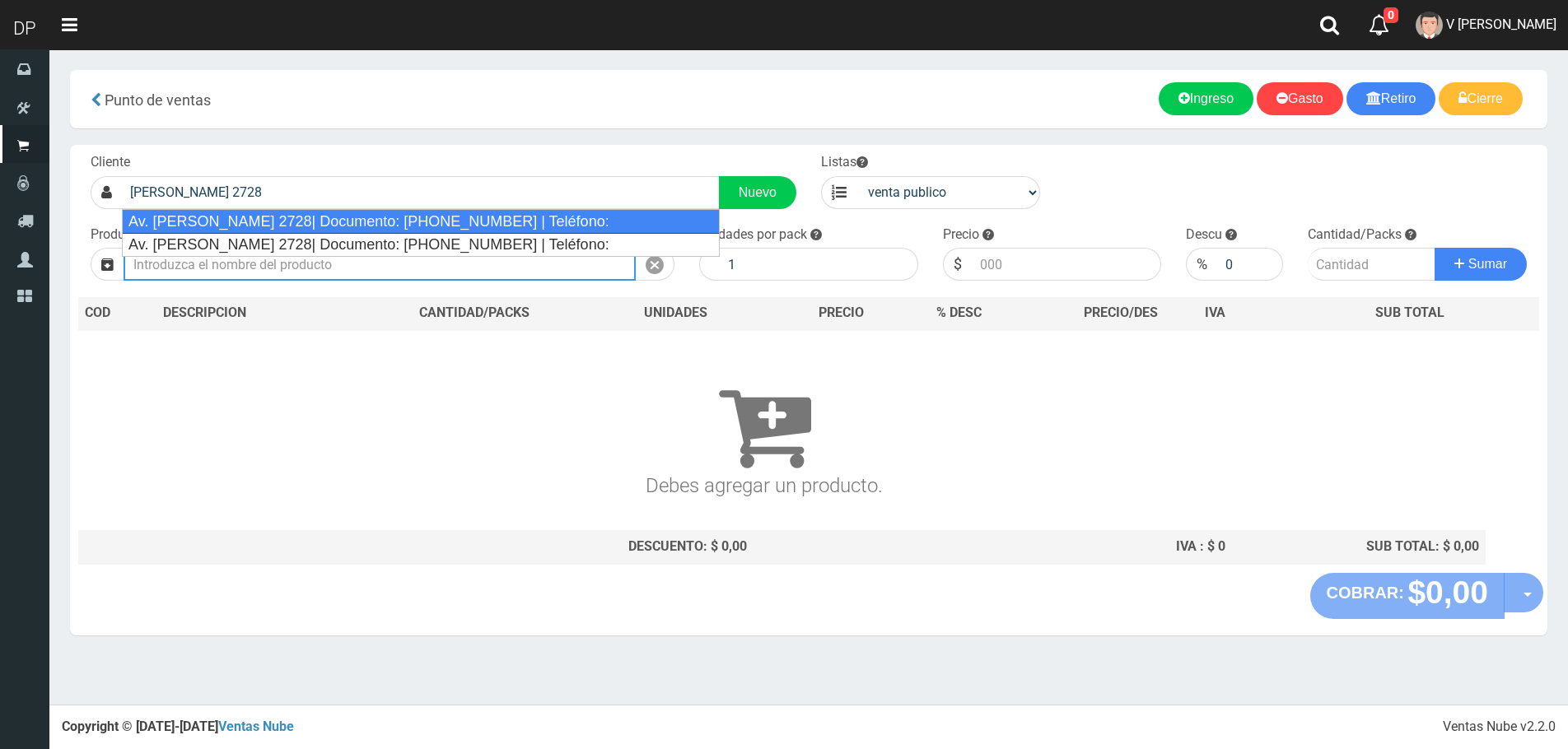
type input "Av. Marcelo T. Alvear 2728| Documento: 2356892356 | Teléfono:"
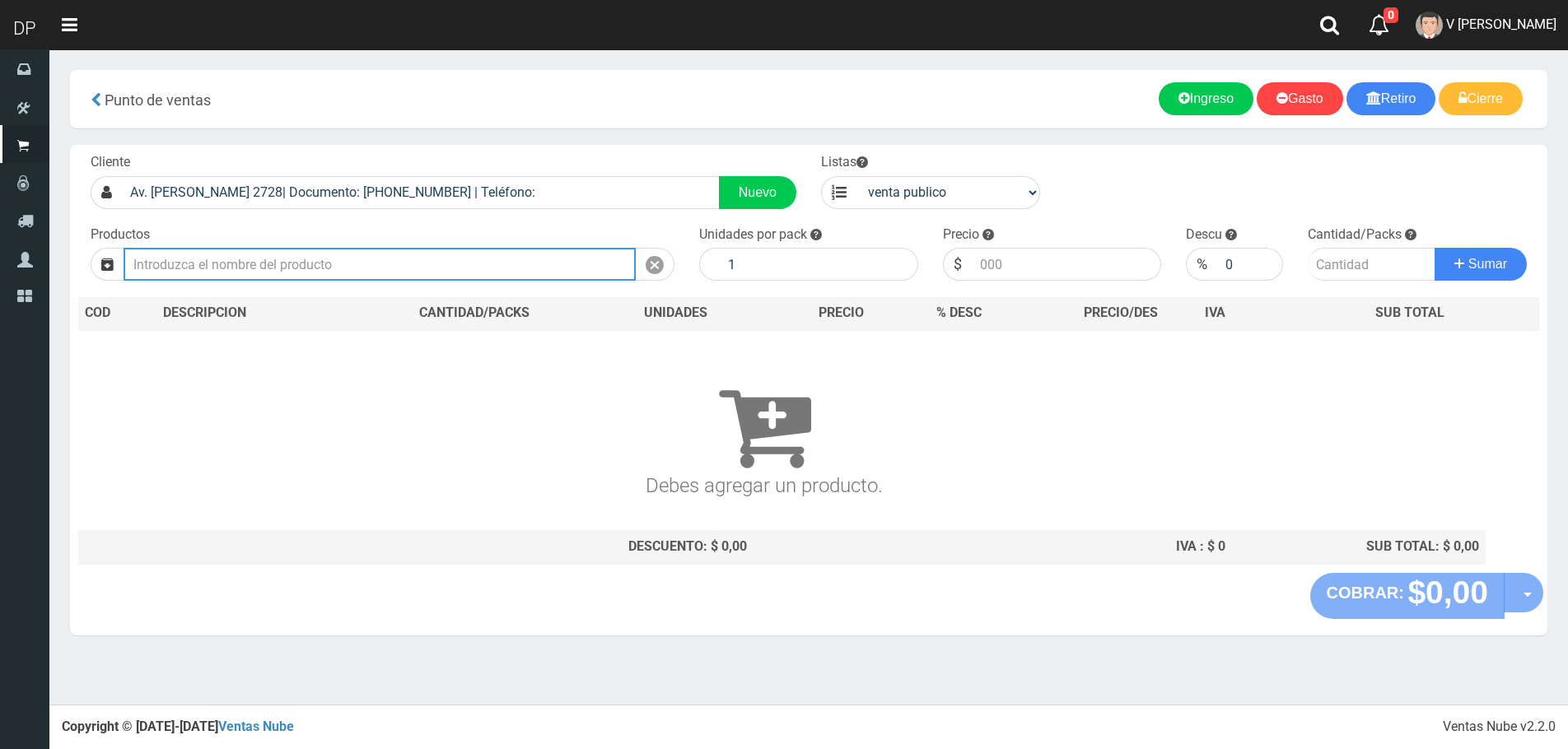
click at [372, 260] on input "text" at bounding box center [379, 264] width 512 height 33
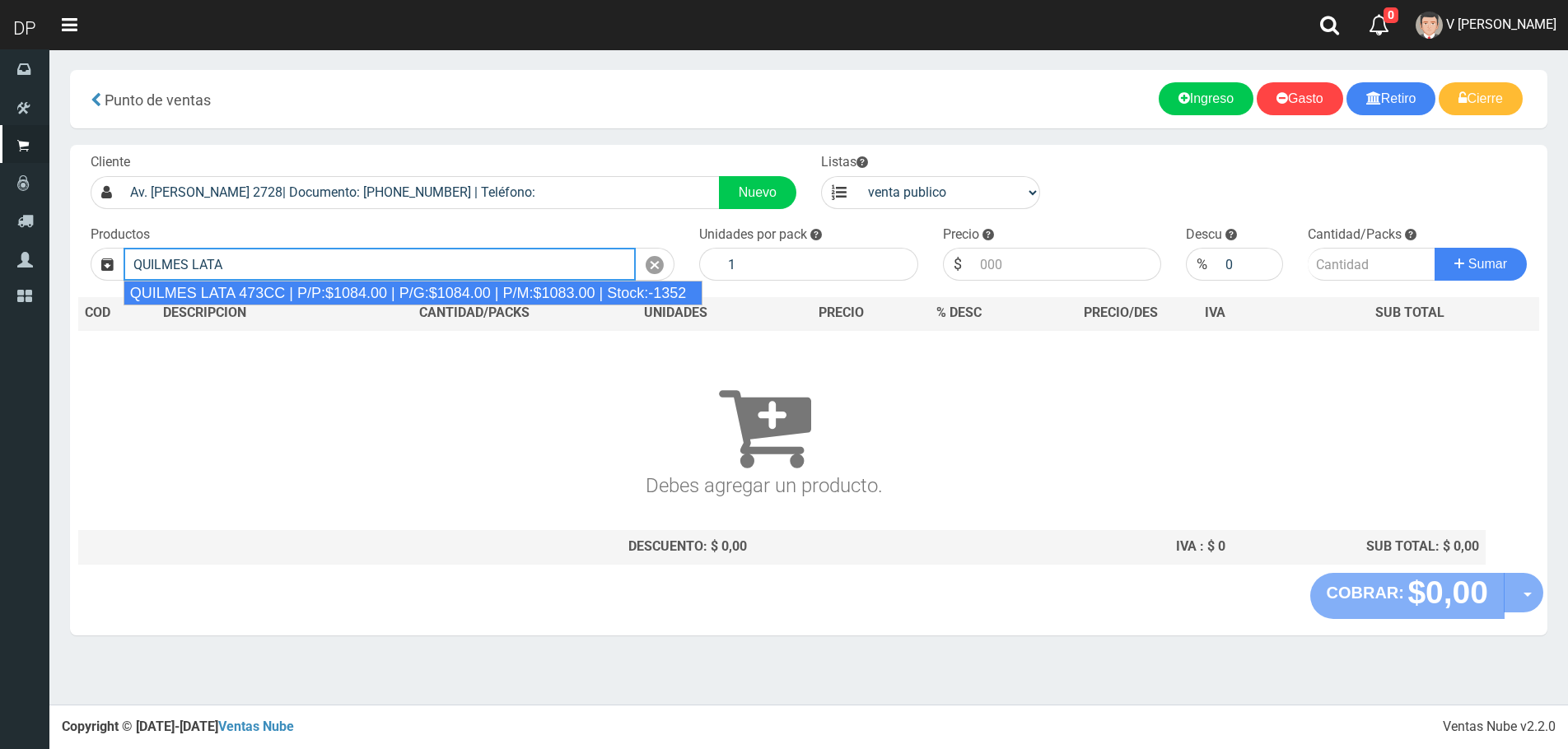
click at [353, 294] on div "QUILMES LATA 473CC | P/P:$1084.00 | P/G:$1084.00 | P/M:$1083.00 | Stock:-1352" at bounding box center [413, 292] width 580 height 24
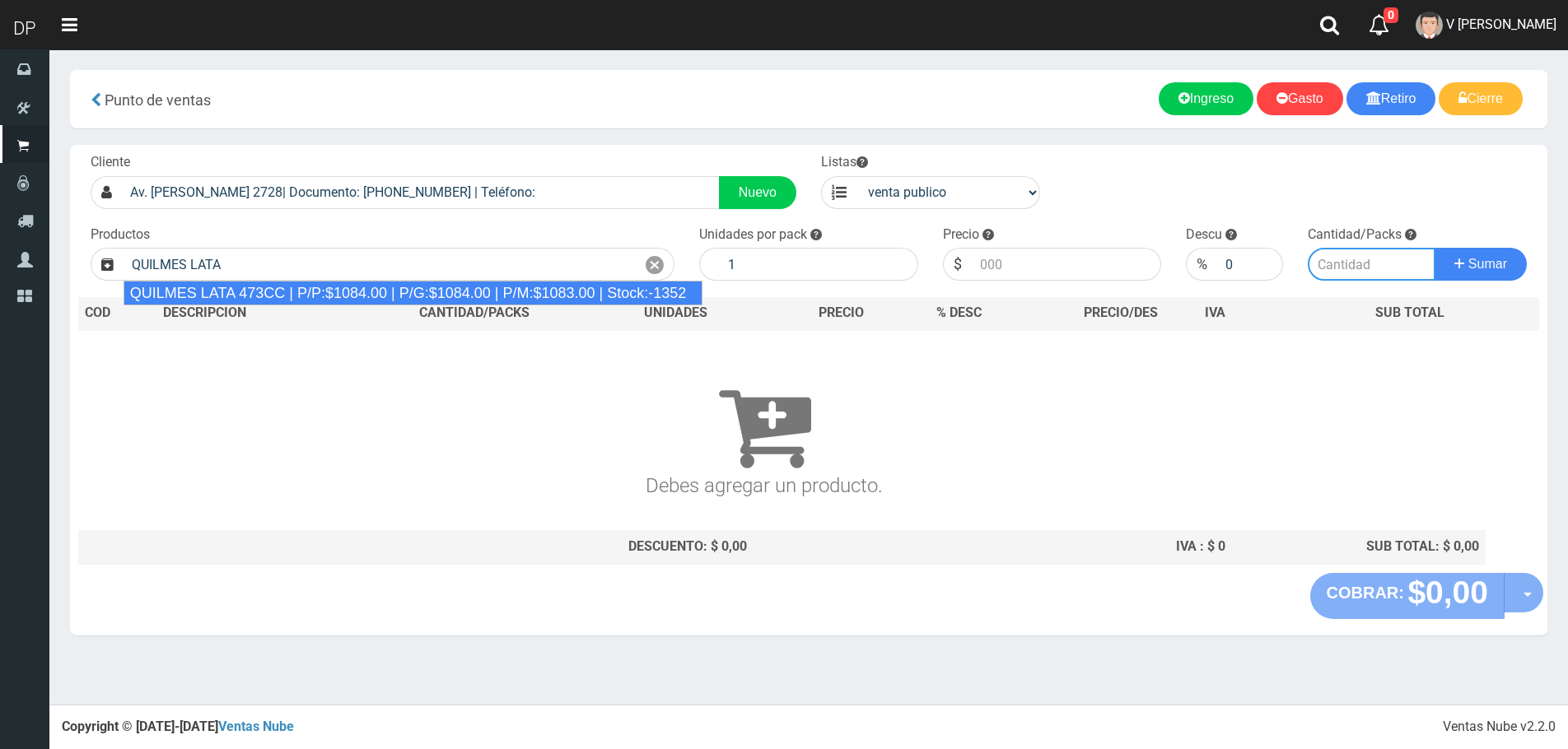
type input "QUILMES LATA 473CC | P/P:$1084.00 | P/G:$1084.00 | P/M:$1083.00 | Stock:-1352"
type input "24"
type input "1084.00"
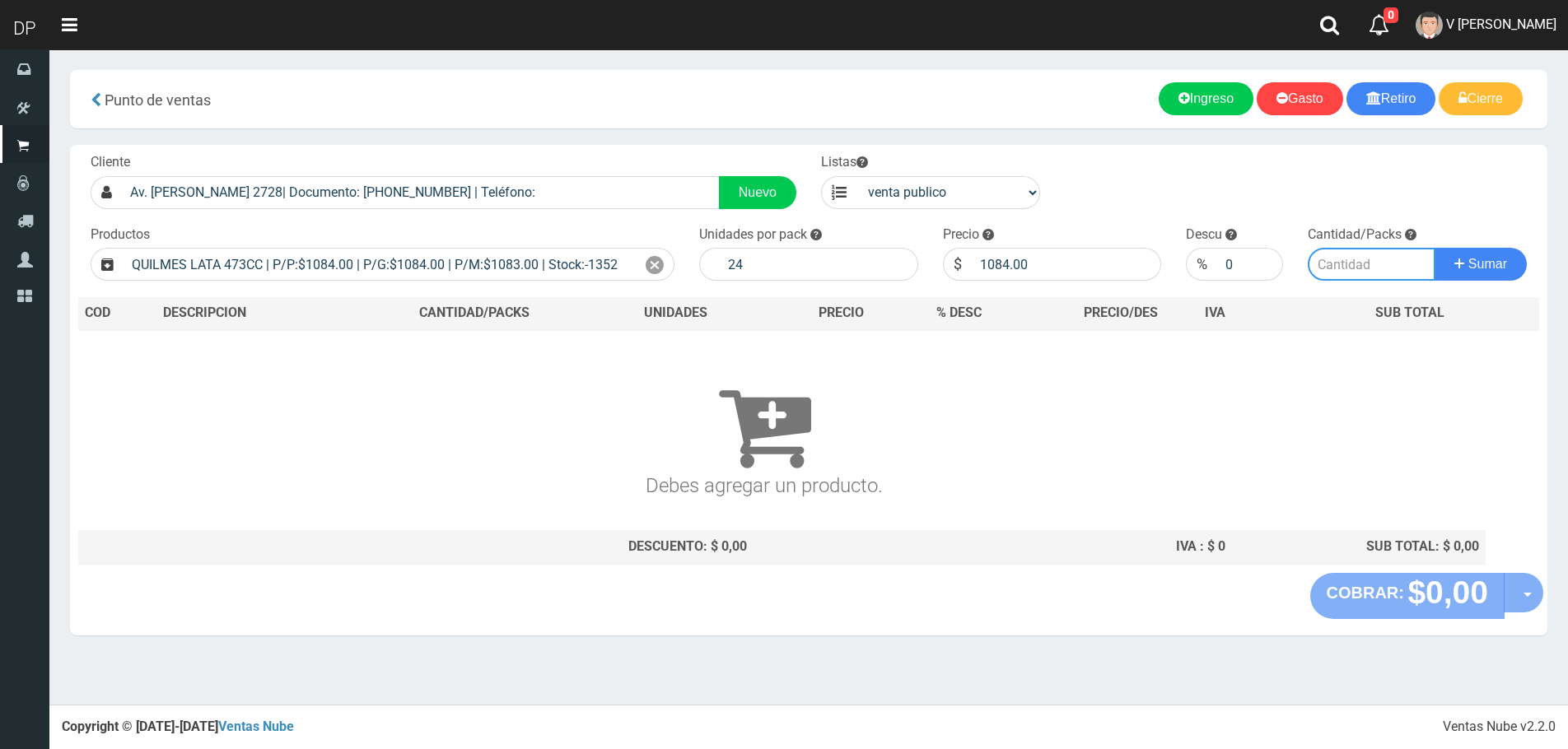
click at [1314, 269] on input "number" at bounding box center [1371, 264] width 128 height 33
type input "5"
click at [1434, 248] on button "Sumar" at bounding box center [1480, 264] width 93 height 33
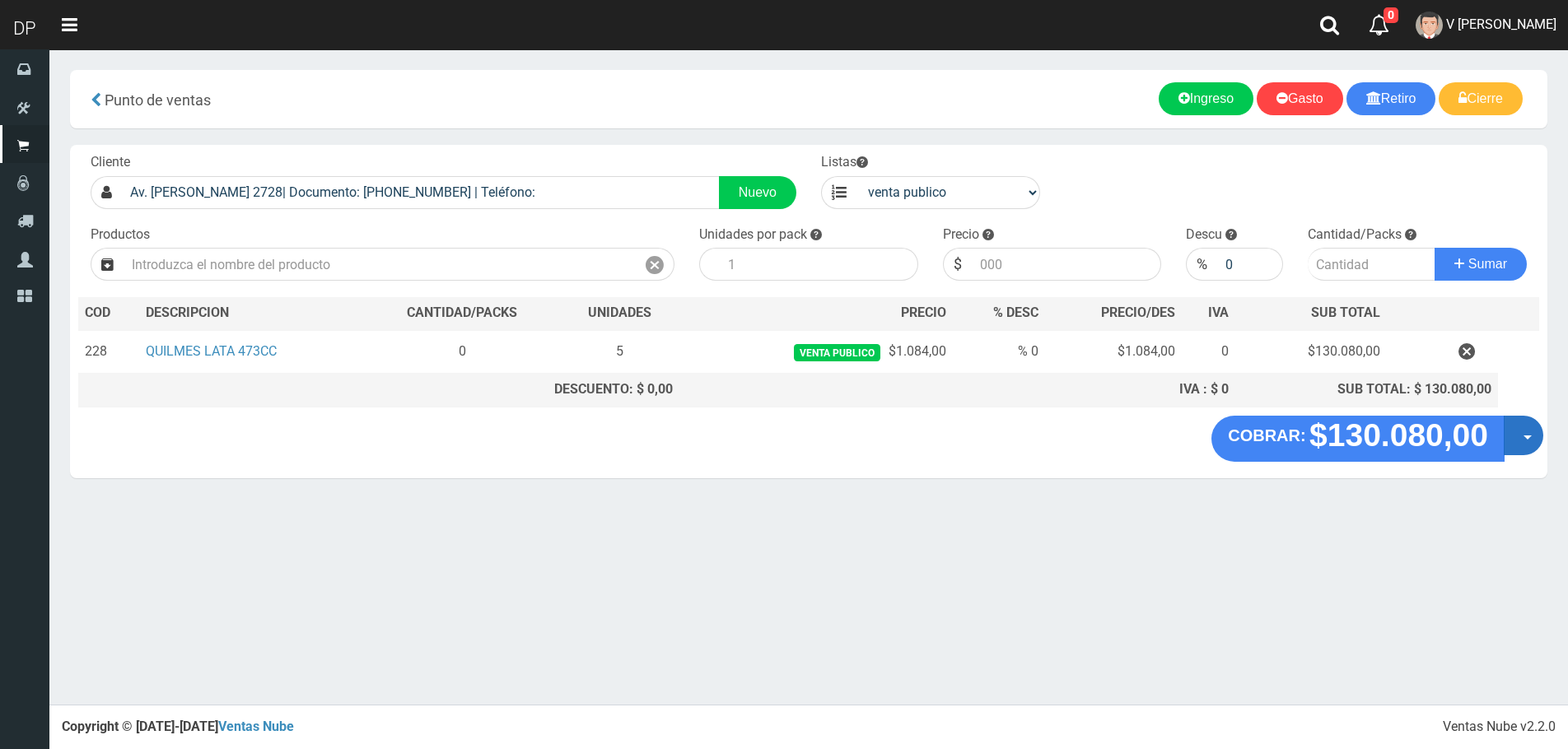
click at [1537, 446] on button "Opciones" at bounding box center [1523, 435] width 40 height 40
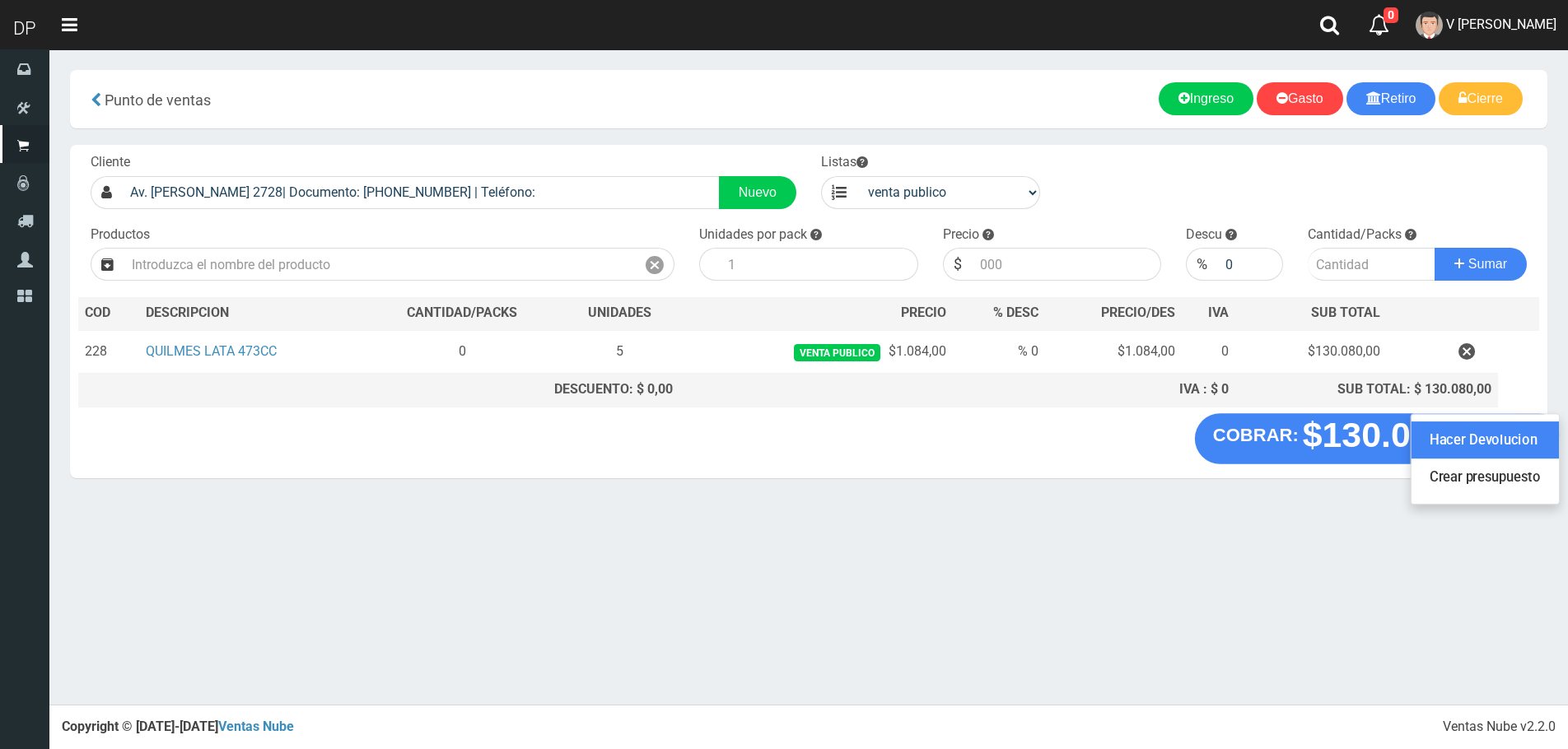
click at [1514, 453] on link "Hacer Devolucion" at bounding box center [1485, 441] width 147 height 38
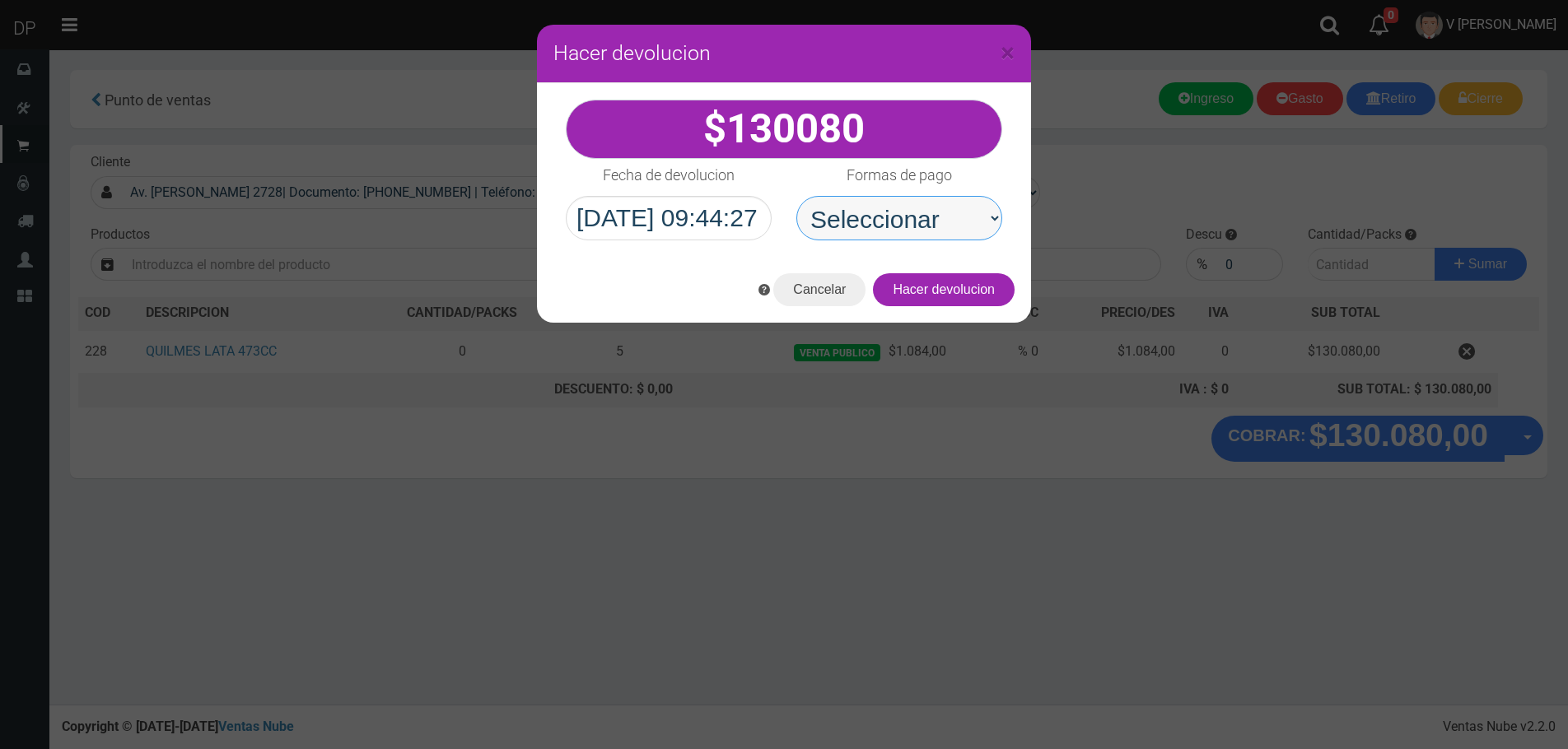
drag, startPoint x: 927, startPoint y: 213, endPoint x: 940, endPoint y: 240, distance: 30.0
click at [927, 213] on select "Seleccionar Efectivo Tarjeta de Crédito Depósito Débito" at bounding box center [899, 218] width 206 height 44
select select "Efectivo"
click at [797, 196] on select "Seleccionar Efectivo Tarjeta de Crédito Depósito Débito" at bounding box center [899, 218] width 206 height 44
click at [977, 277] on button "Hacer devolucion" at bounding box center [944, 290] width 142 height 33
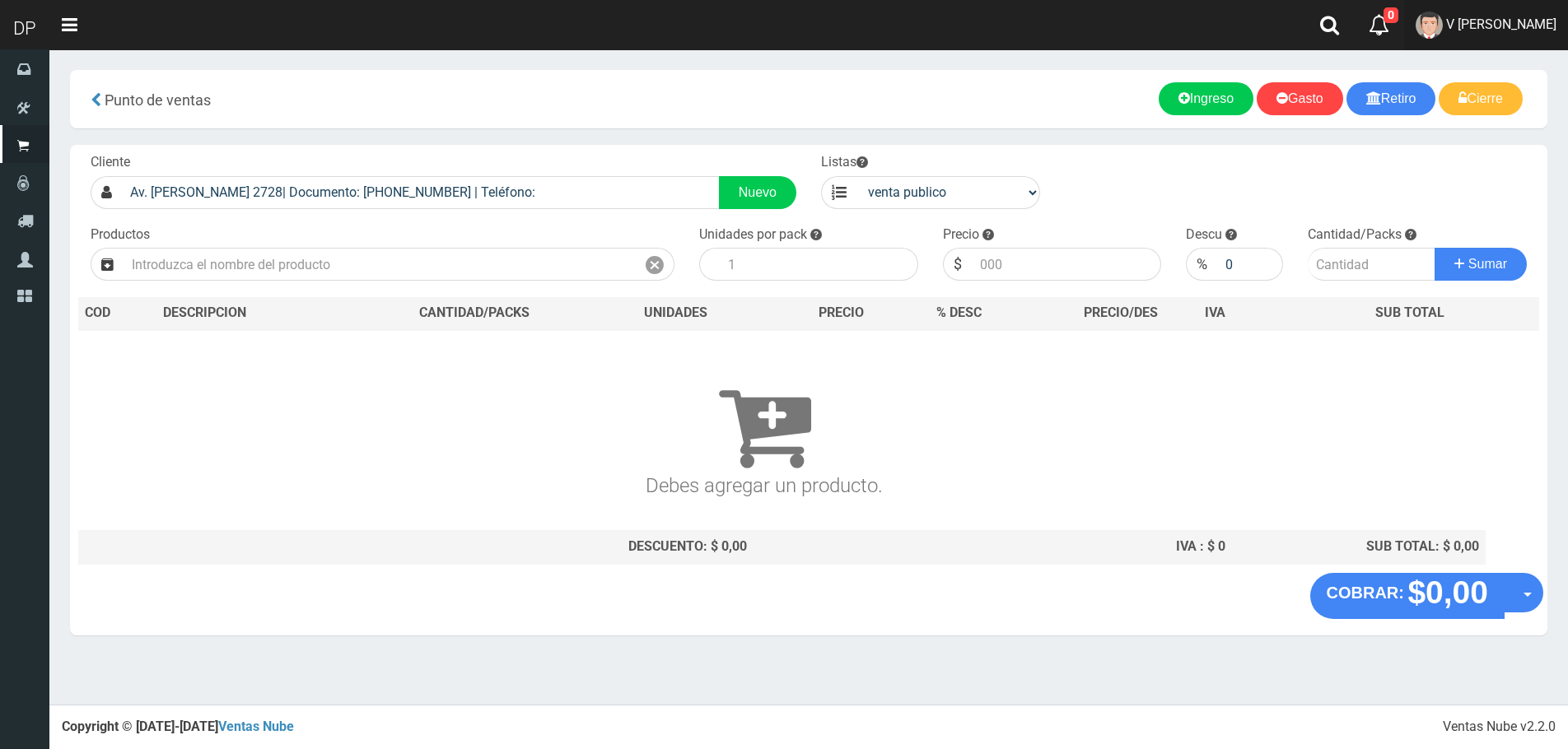
click at [1490, 38] on link "V [PERSON_NAME]" at bounding box center [1486, 25] width 164 height 50
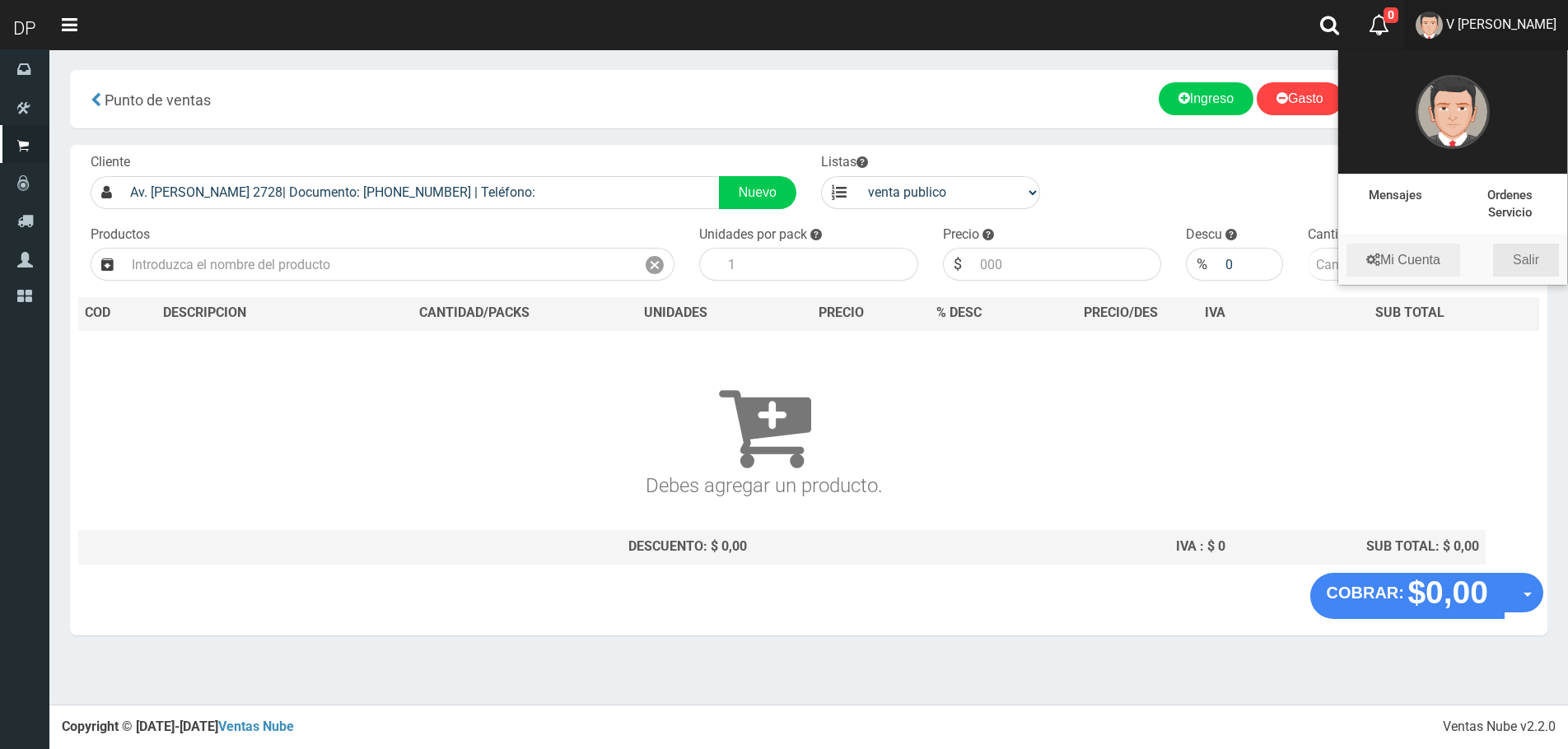
click at [1540, 255] on link "Salir" at bounding box center [1525, 260] width 66 height 33
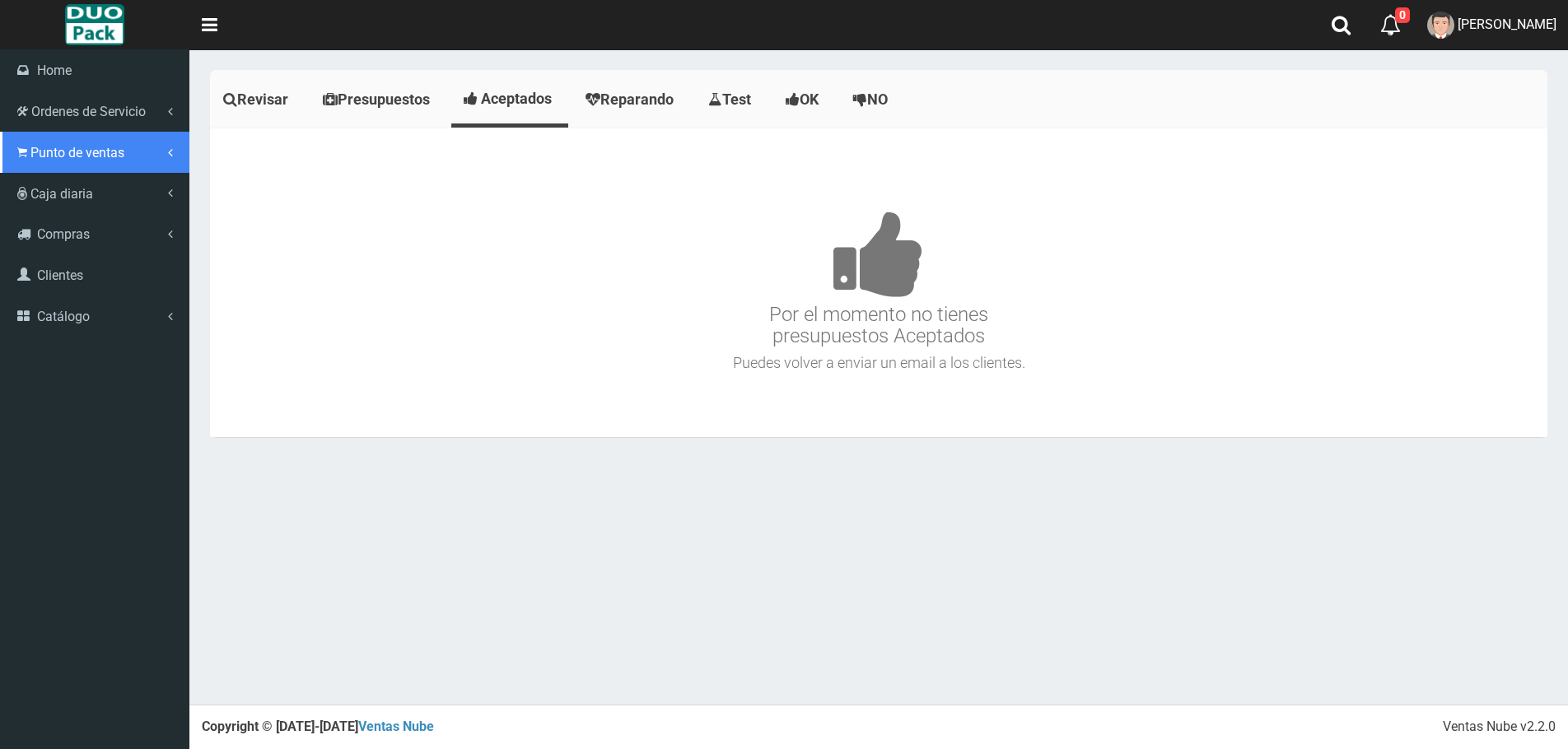
click at [38, 140] on link "Punto de ventas" at bounding box center [94, 153] width 190 height 41
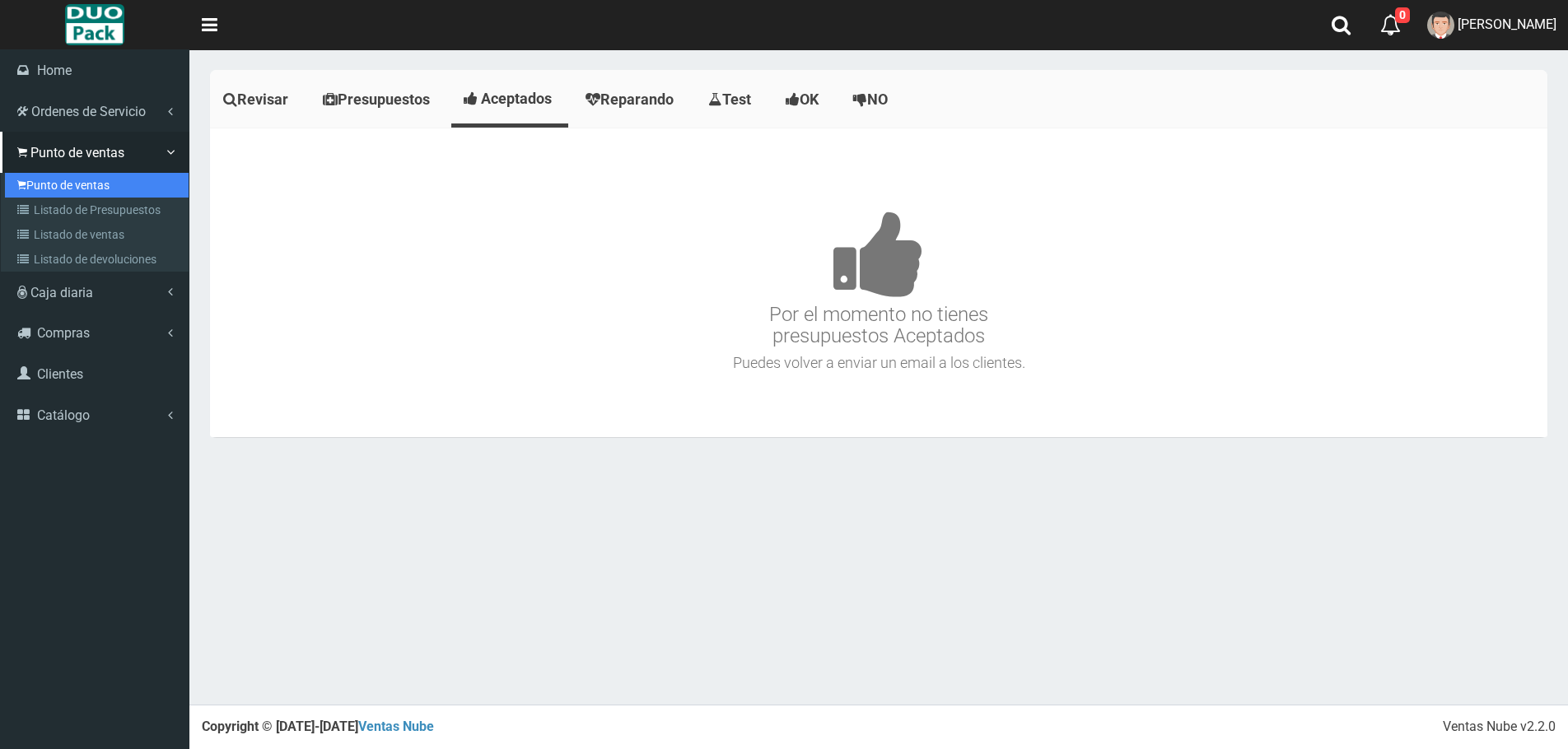
click at [138, 182] on link "Punto de ventas" at bounding box center [96, 184] width 183 height 24
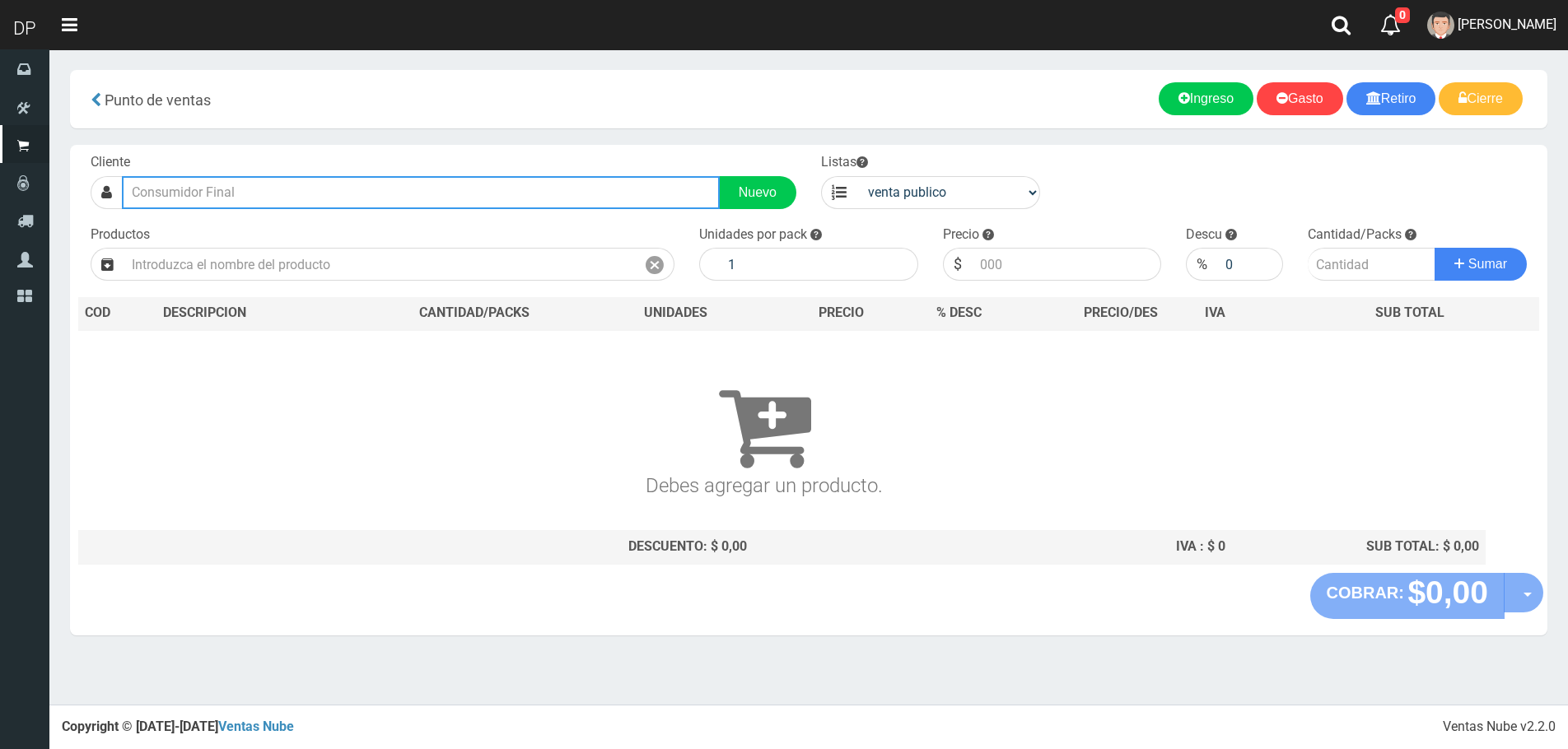
click at [441, 191] on input "text" at bounding box center [421, 192] width 598 height 33
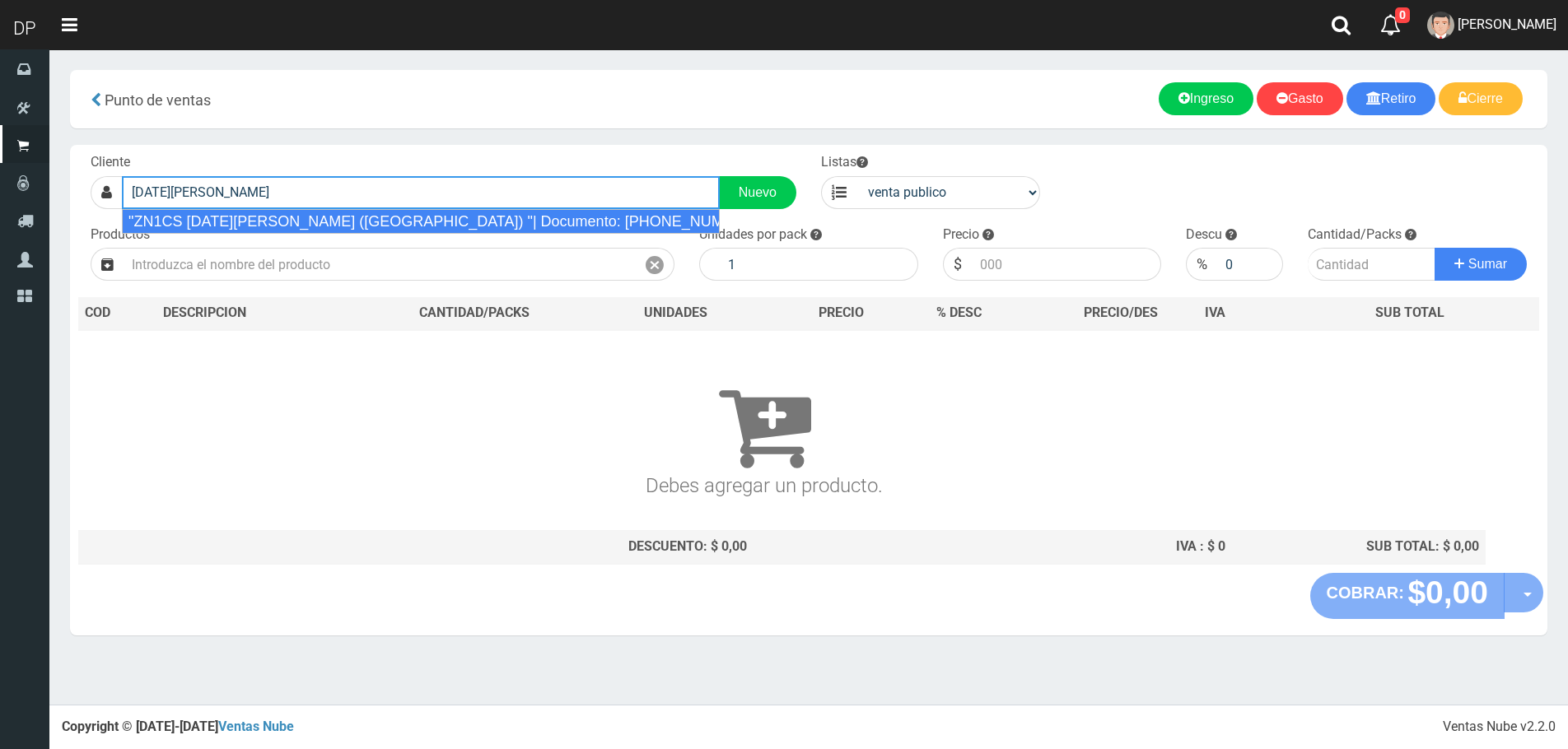
click at [400, 220] on div ""ZN1CS [DATE][PERSON_NAME] ([GEOGRAPHIC_DATA]) "| Documento: [PHONE_NUMBER] | T…" at bounding box center [421, 221] width 598 height 24
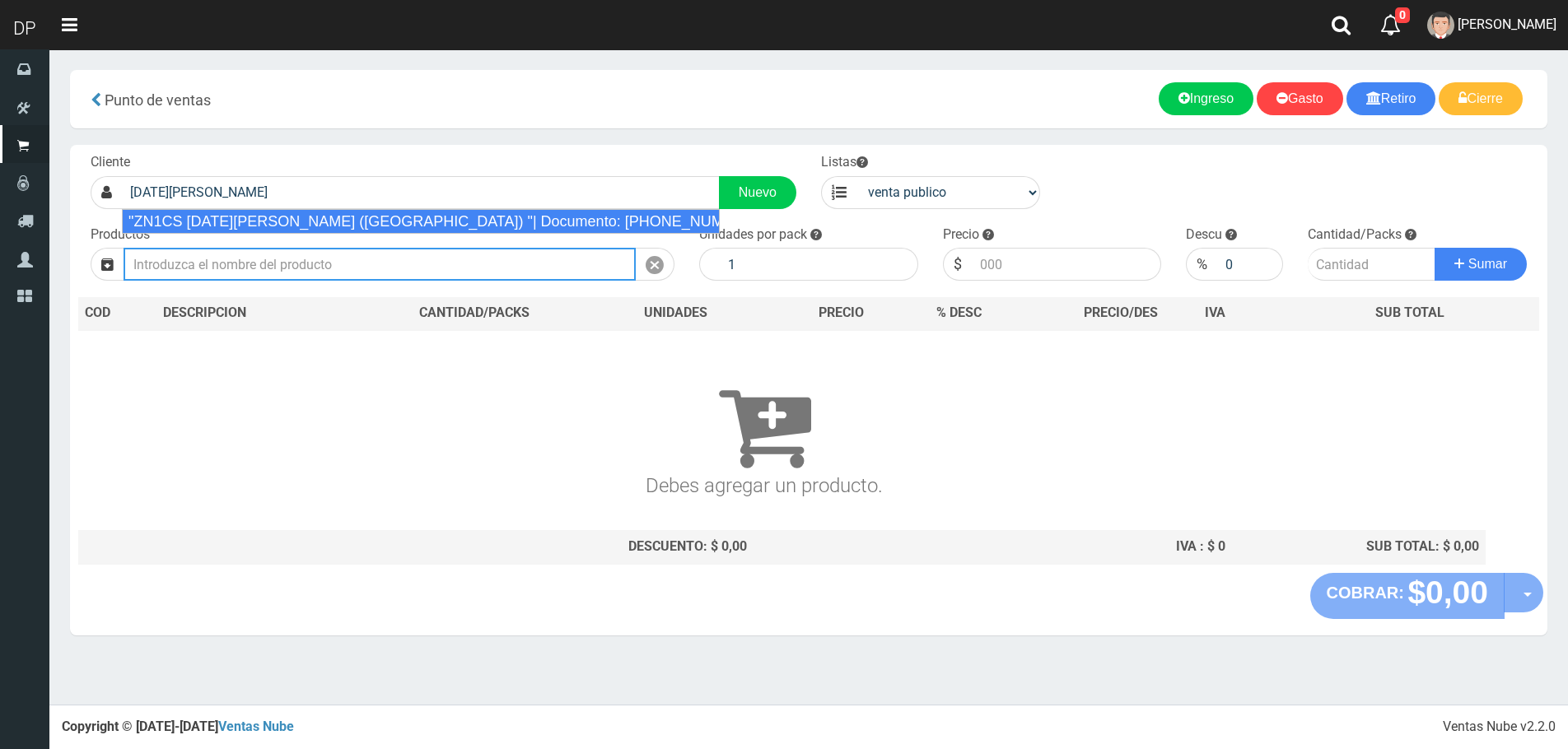
type input ""ZN1CS [DATE][PERSON_NAME] ([GEOGRAPHIC_DATA]) "| Documento: [PHONE_NUMBER] | T…"
select select "2"
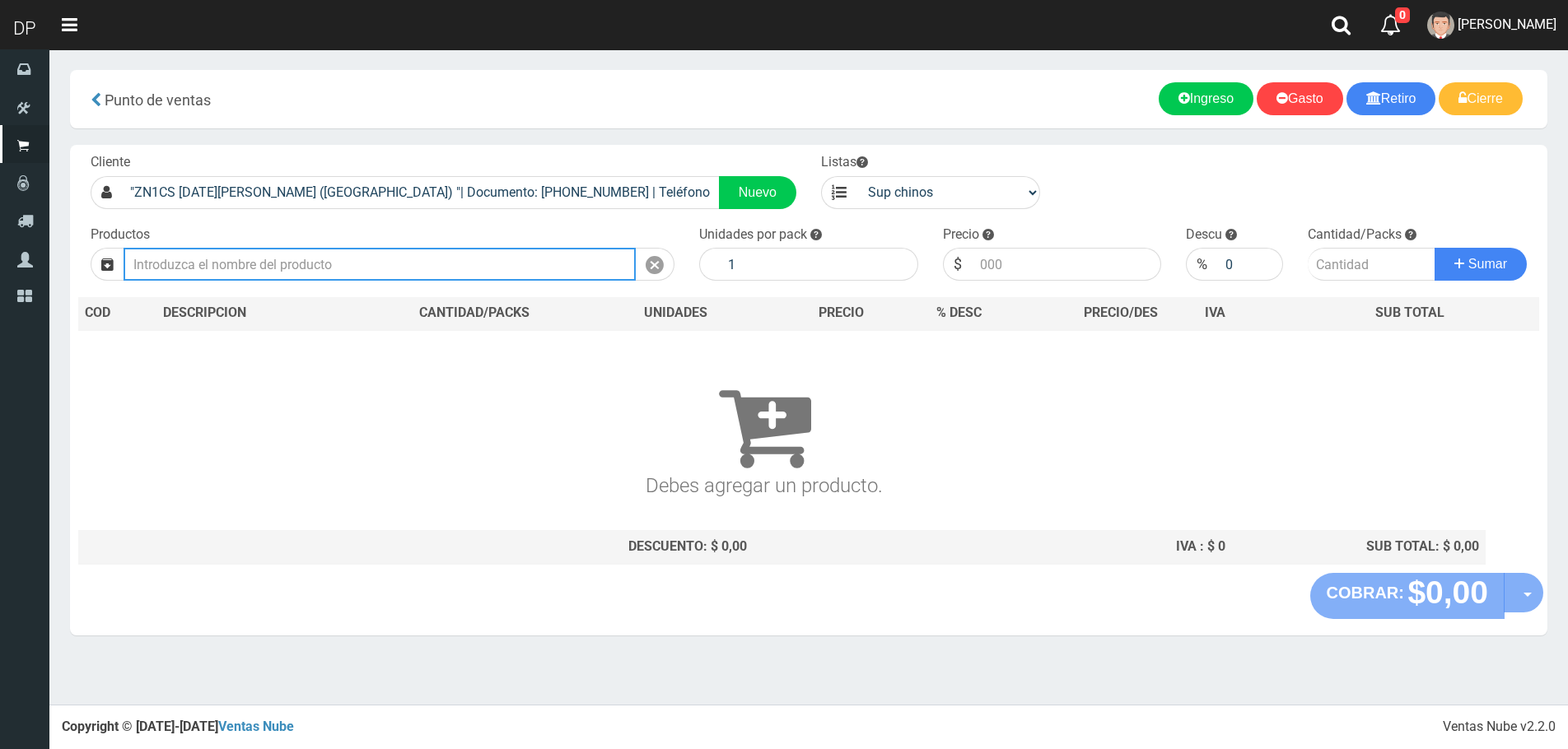
click at [373, 263] on input "text" at bounding box center [379, 264] width 512 height 33
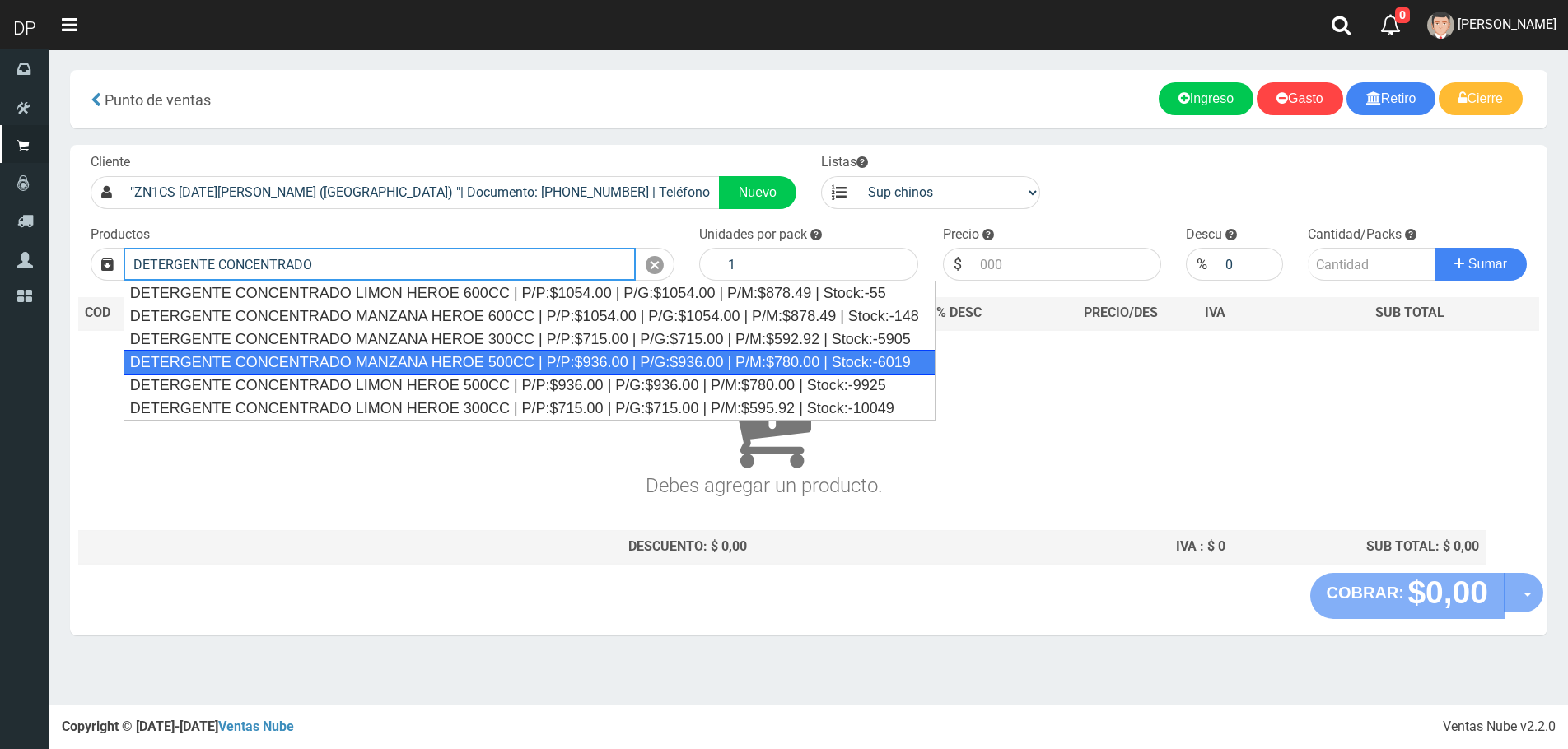
click at [366, 360] on div "DETERGENTE CONCENTRADO MANZANA HEROE 500CC | P/P:$936.00 | P/G:$936.00 | P/M:$7…" at bounding box center [529, 361] width 812 height 24
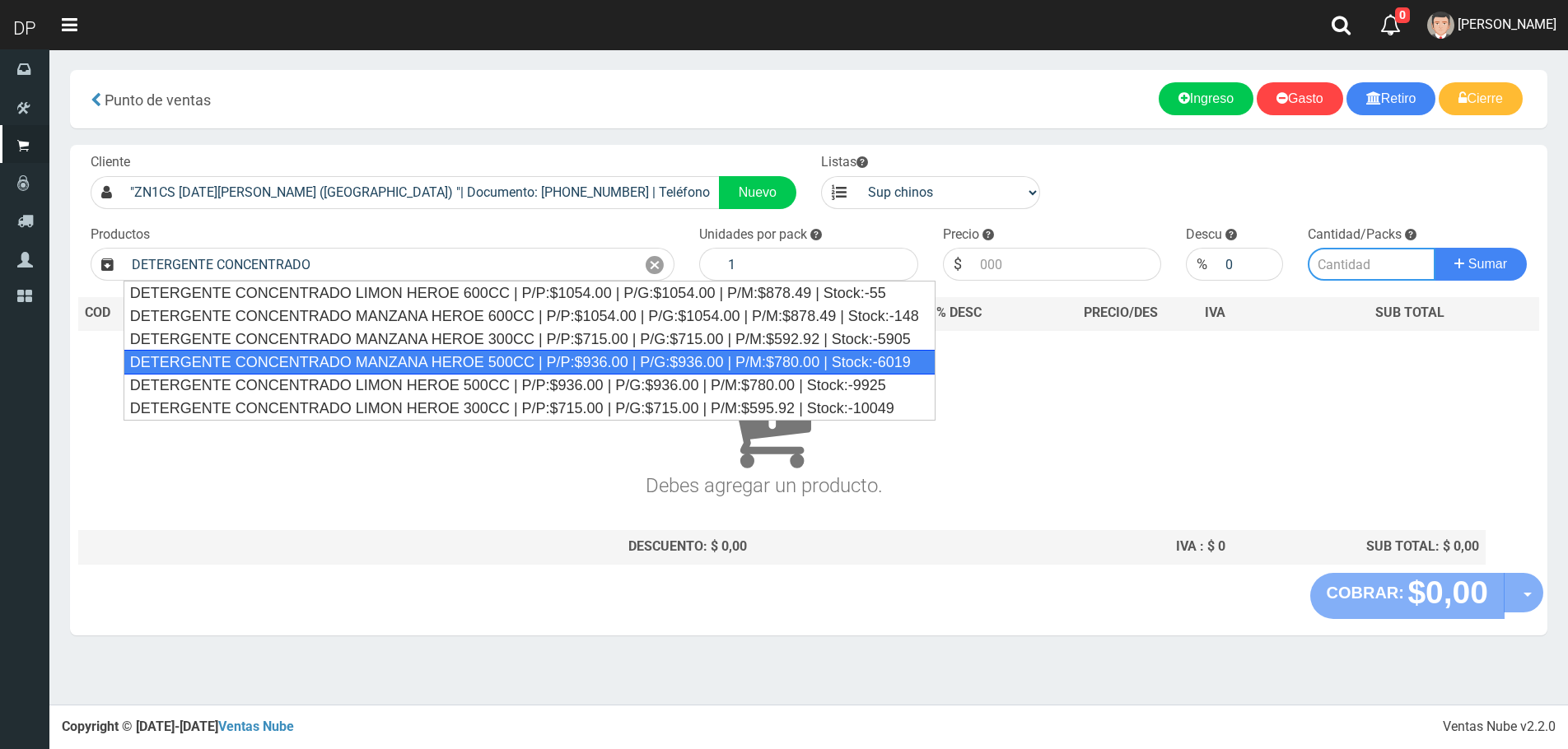
type input "DETERGENTE CONCENTRADO MANZANA HEROE 500CC | P/P:$936.00 | P/G:$936.00 | P/M:$7…"
type input "12"
type input "936.00"
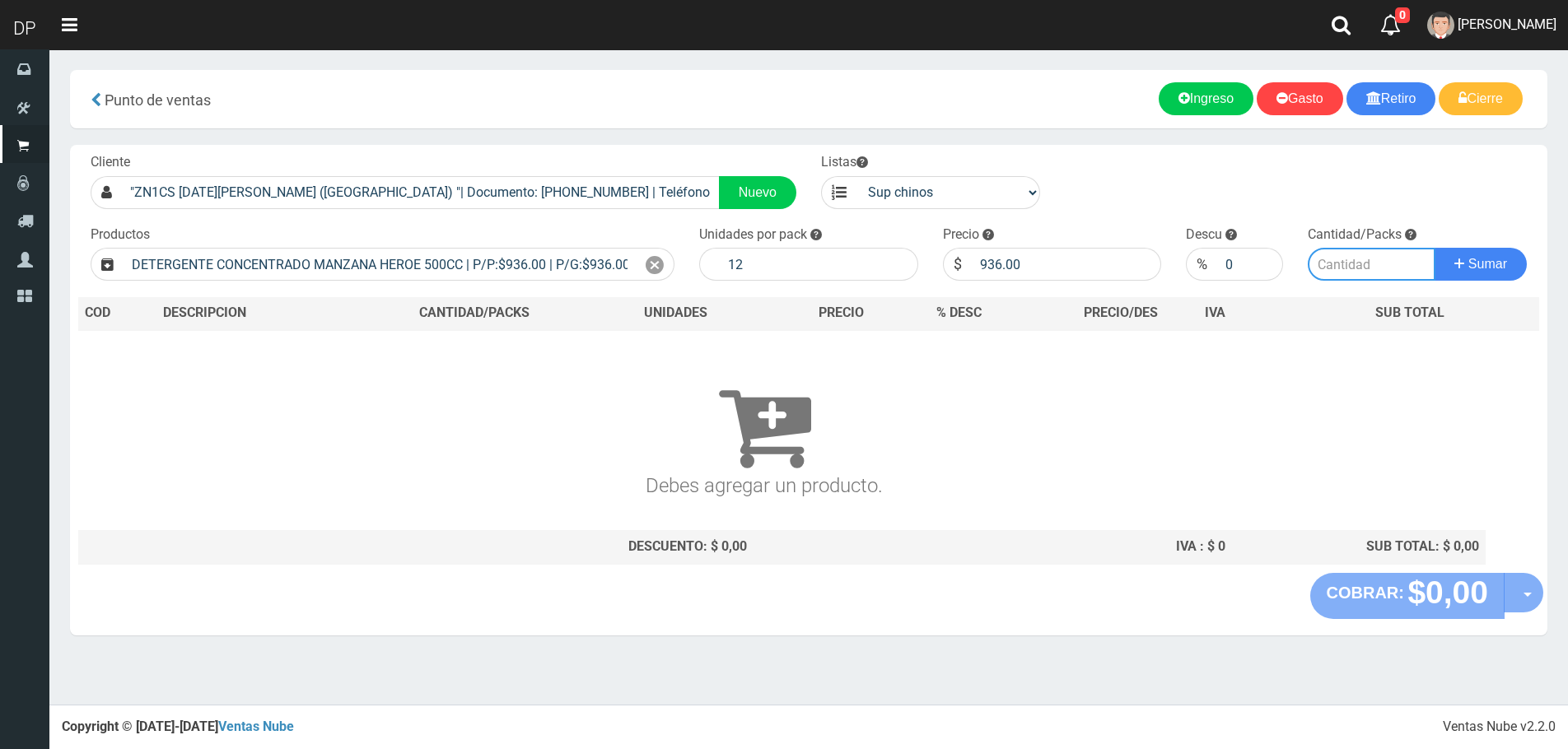
click at [1355, 268] on input "number" at bounding box center [1371, 264] width 128 height 33
type input "3"
click at [1434, 248] on button "Sumar" at bounding box center [1480, 264] width 93 height 33
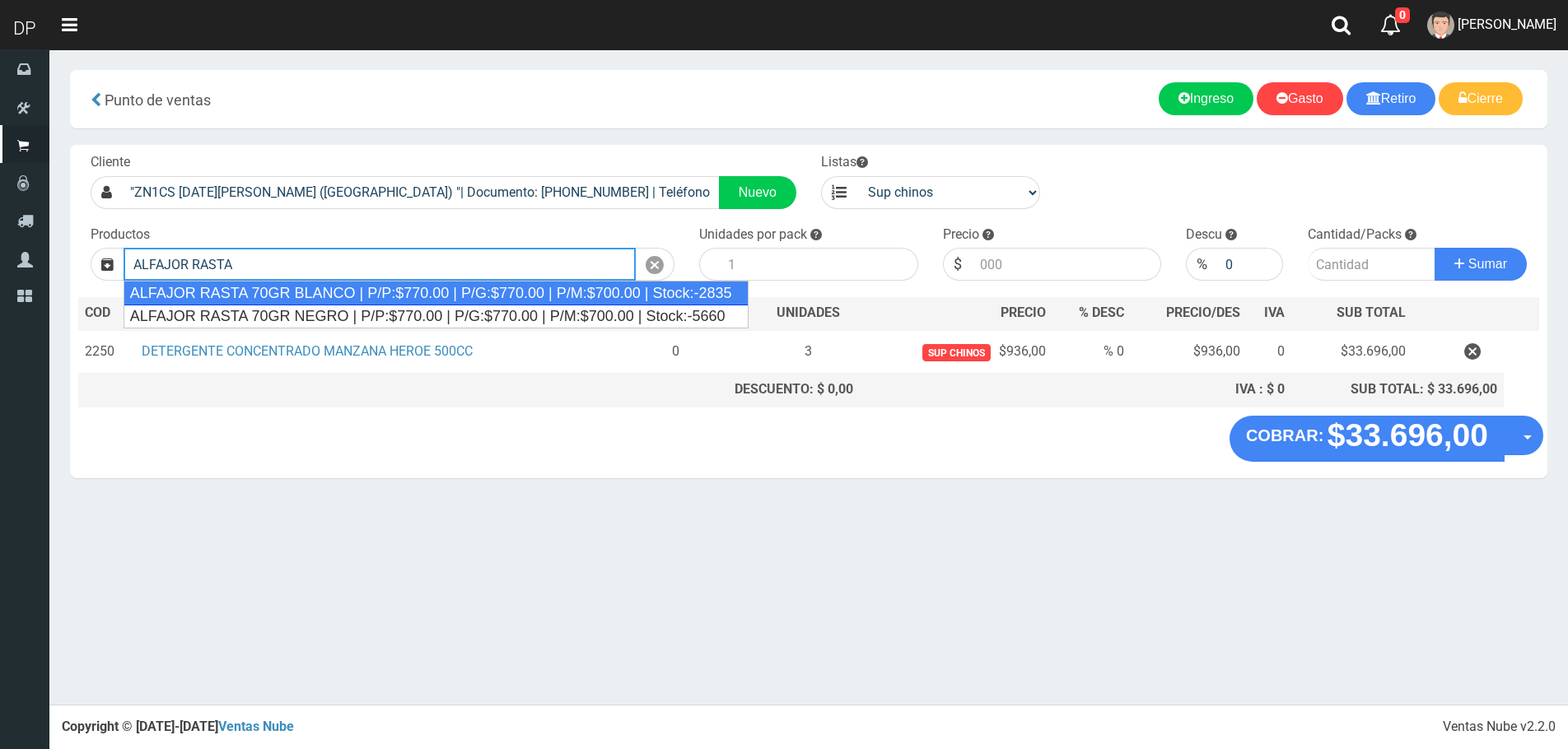
click at [349, 281] on li "ALFAJOR RASTA 70GR BLANCO | P/P:$770.00 | P/G:$770.00 | P/M:$700.00 | Stock:-28…" at bounding box center [435, 292] width 623 height 24
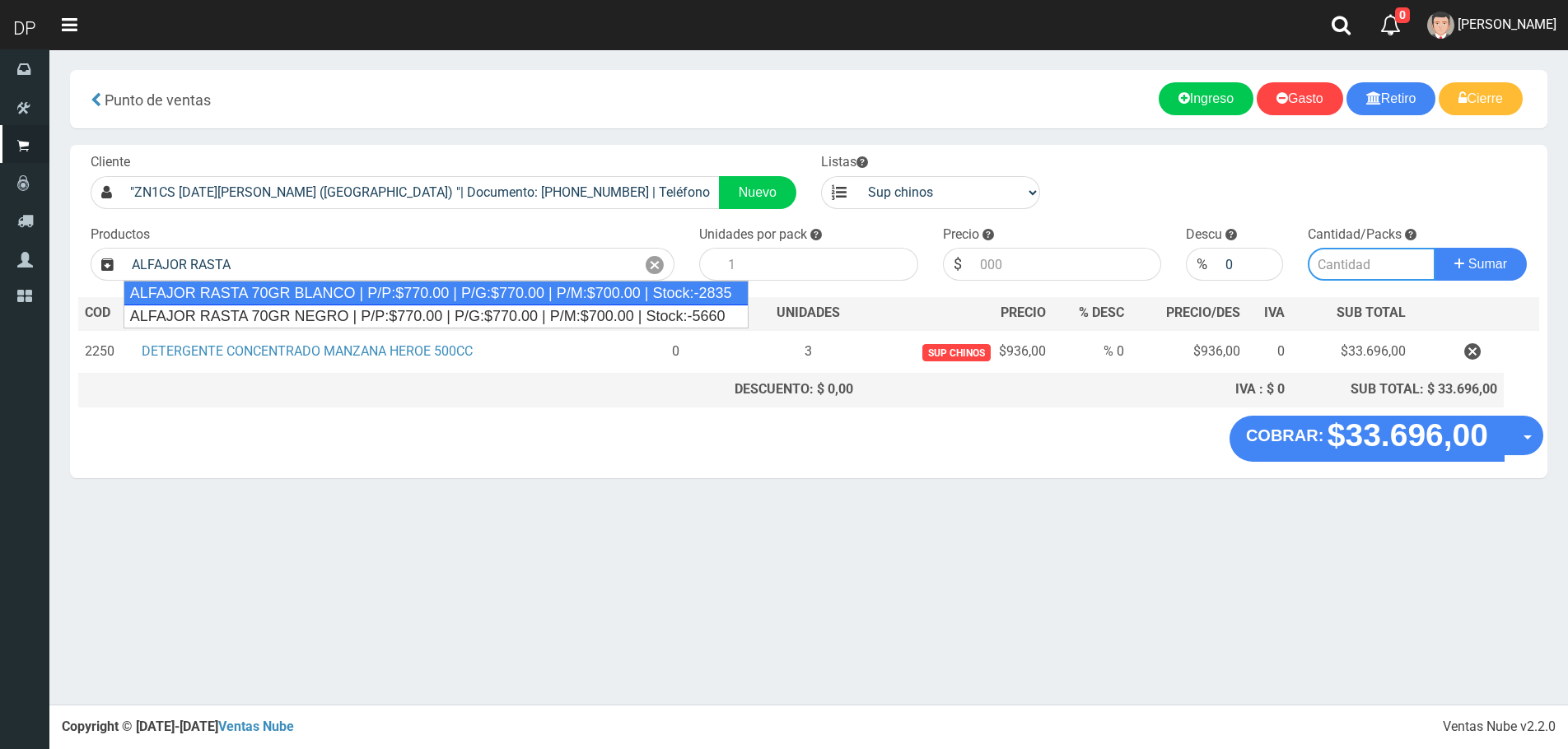
type input "ALFAJOR RASTA 70GR BLANCO | P/P:$770.00 | P/G:$770.00 | P/M:$700.00 | Stock:-28…"
type input "18"
type input "770.00"
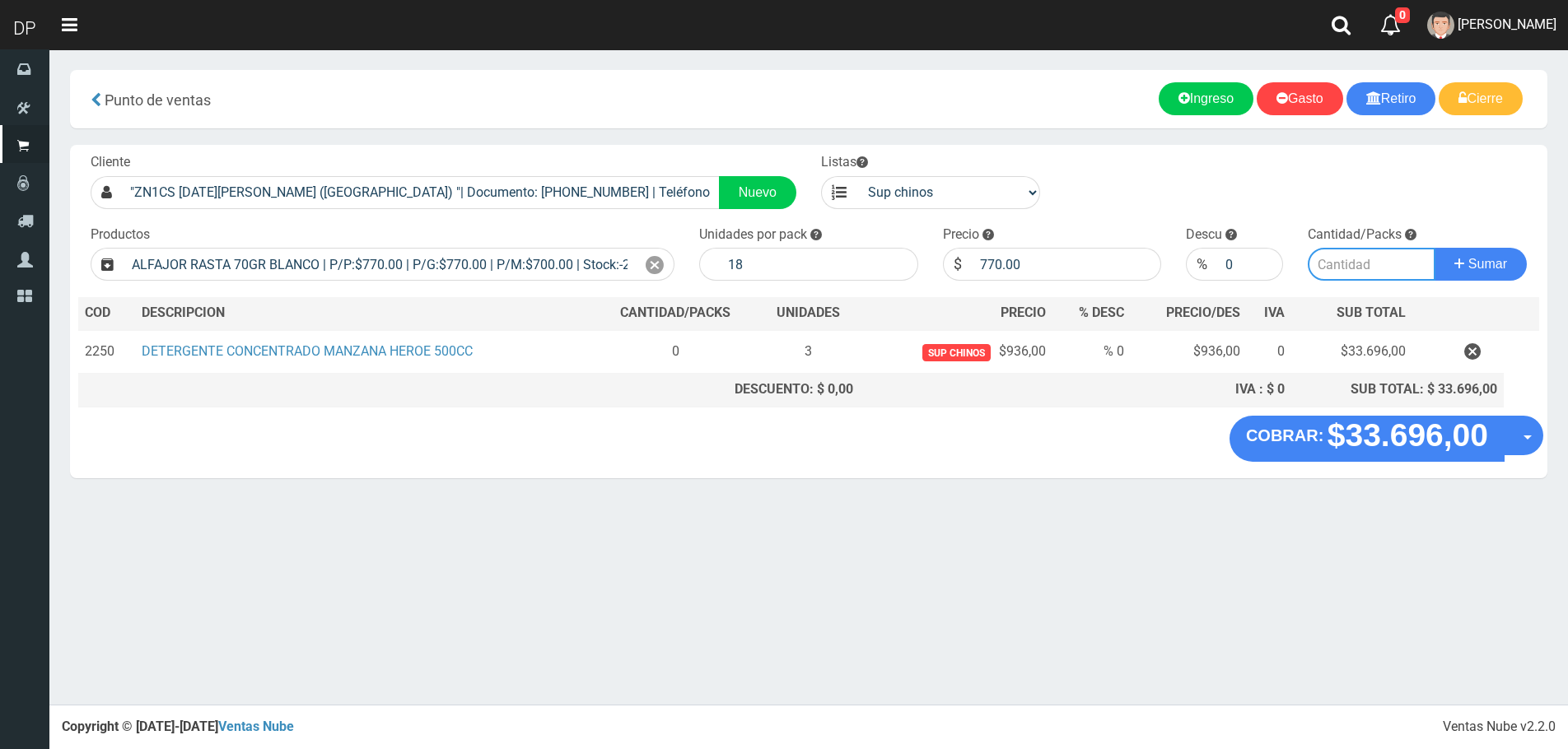
click at [1344, 266] on input "number" at bounding box center [1371, 264] width 128 height 33
type input "4"
click at [1434, 248] on button "Sumar" at bounding box center [1480, 264] width 93 height 33
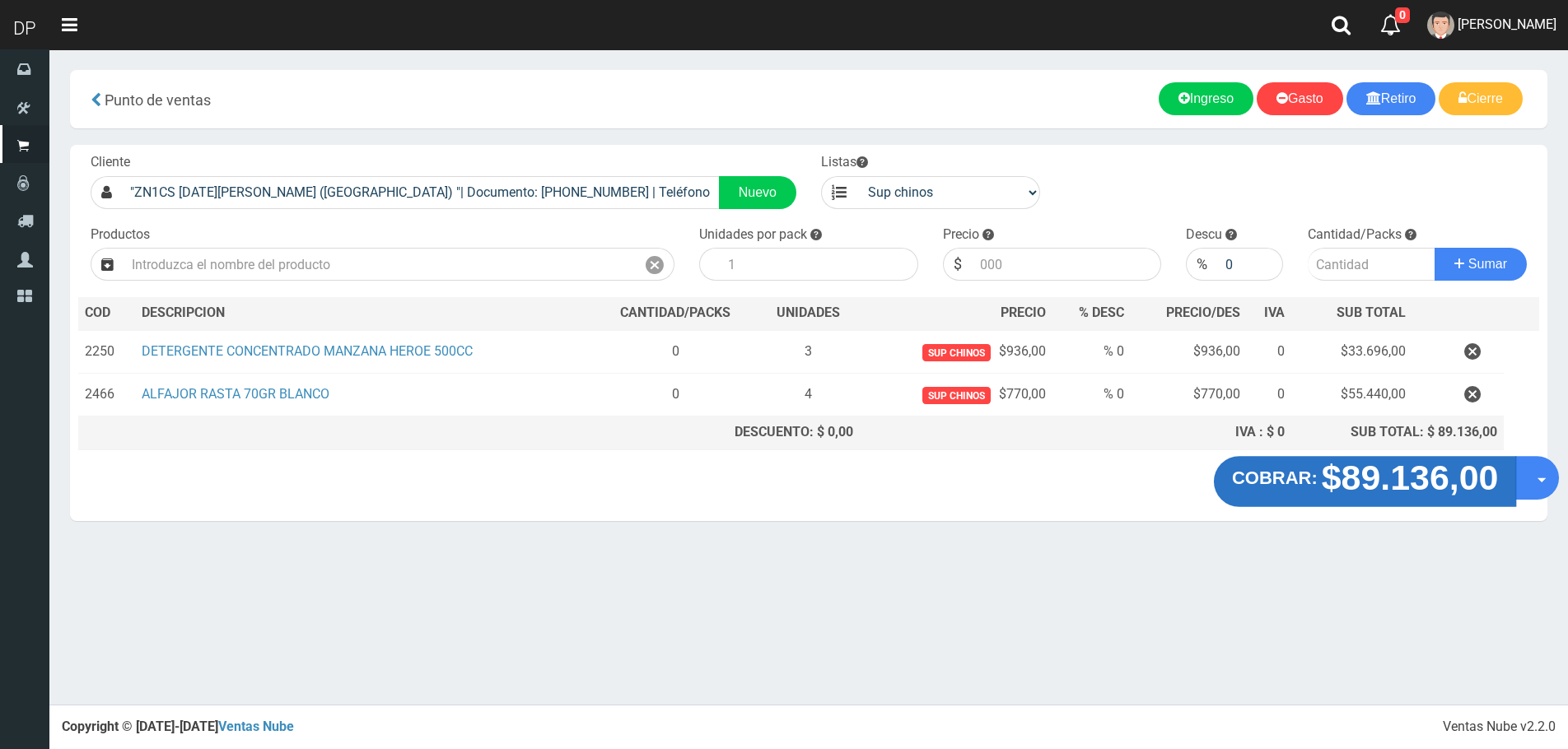
click at [1501, 475] on button "COBRAR: $89.136,00" at bounding box center [1365, 481] width 303 height 51
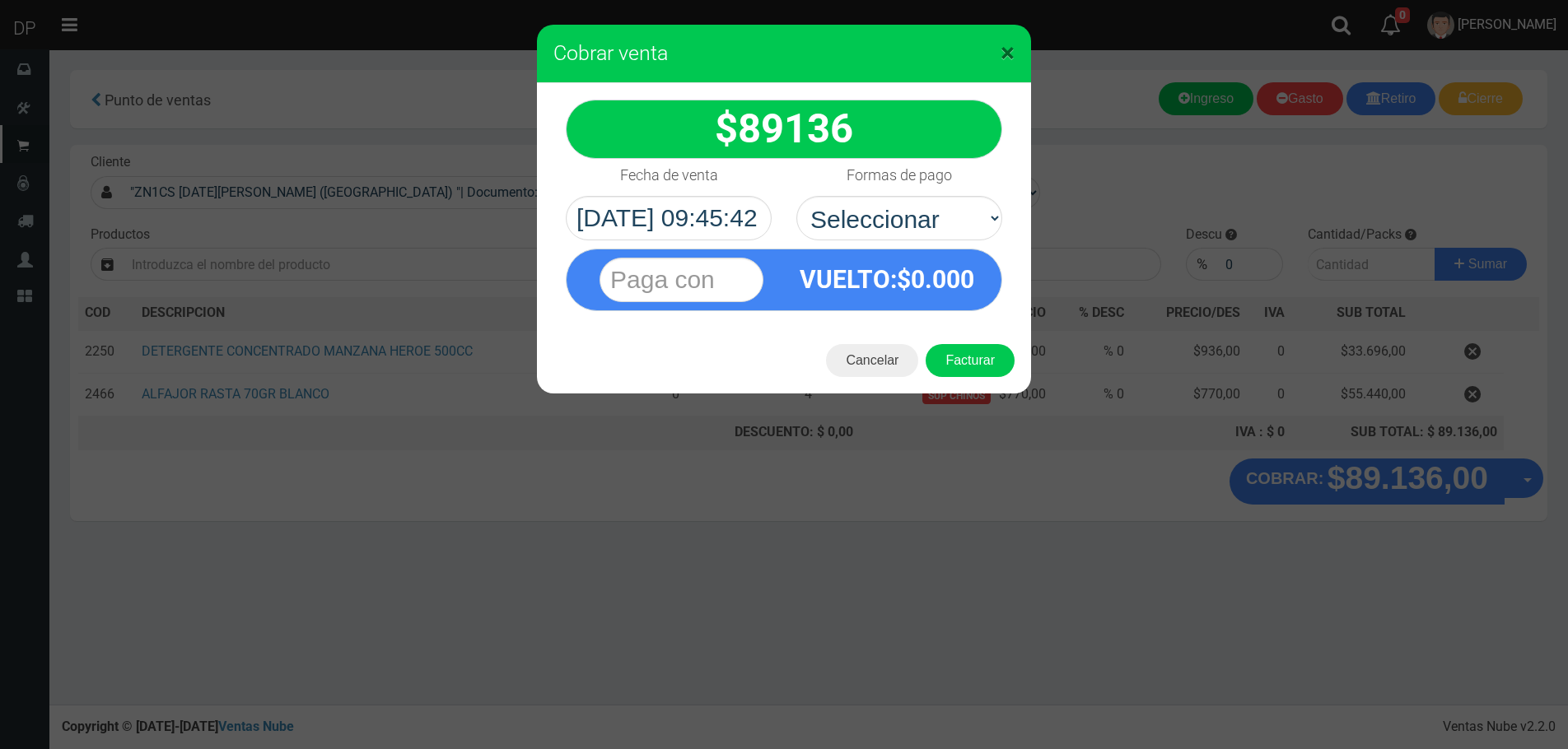
click at [1002, 47] on span "×" at bounding box center [1008, 52] width 14 height 31
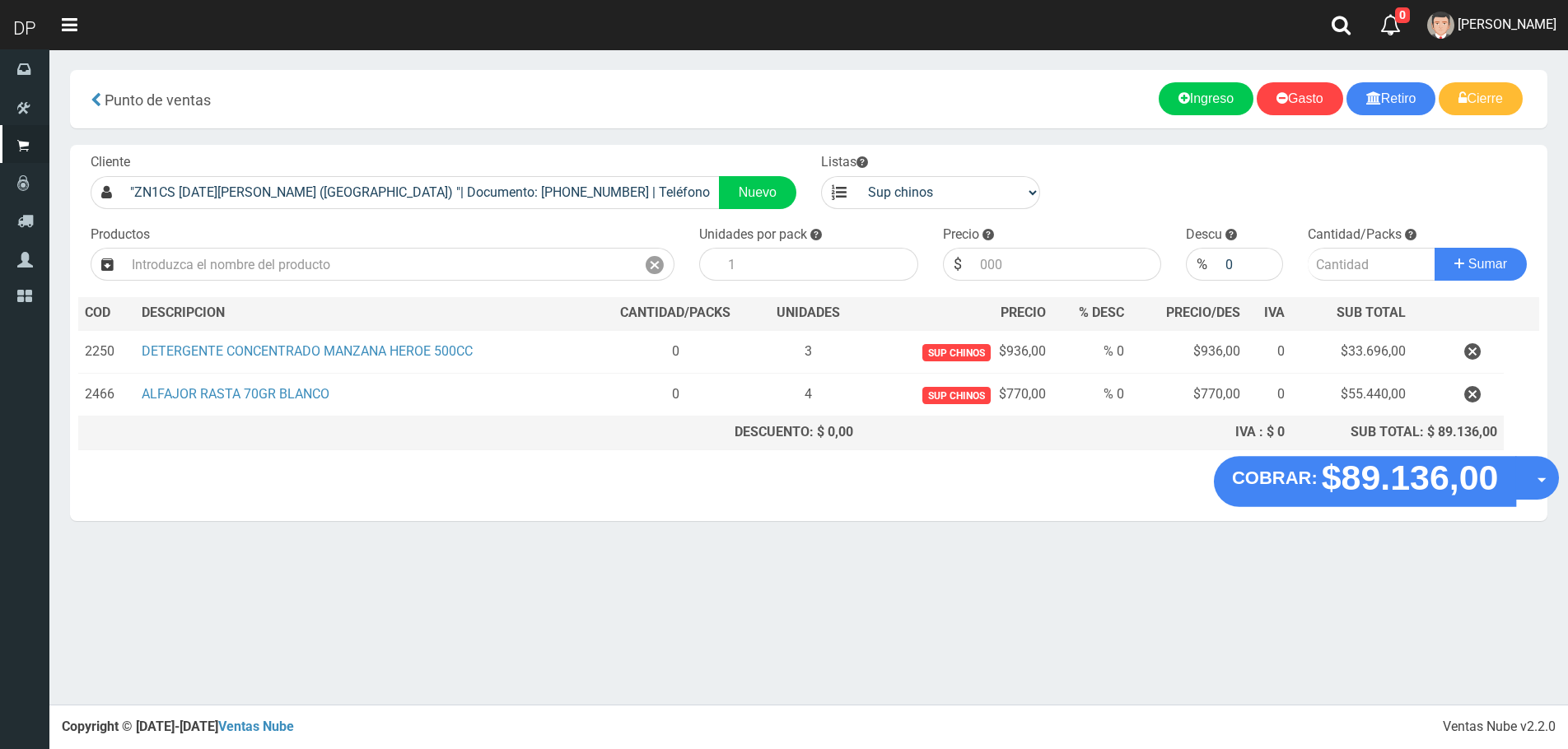
click at [1541, 493] on button "Opciones" at bounding box center [1537, 477] width 44 height 44
click at [1528, 480] on link "Hacer Devolucion" at bounding box center [1484, 484] width 147 height 38
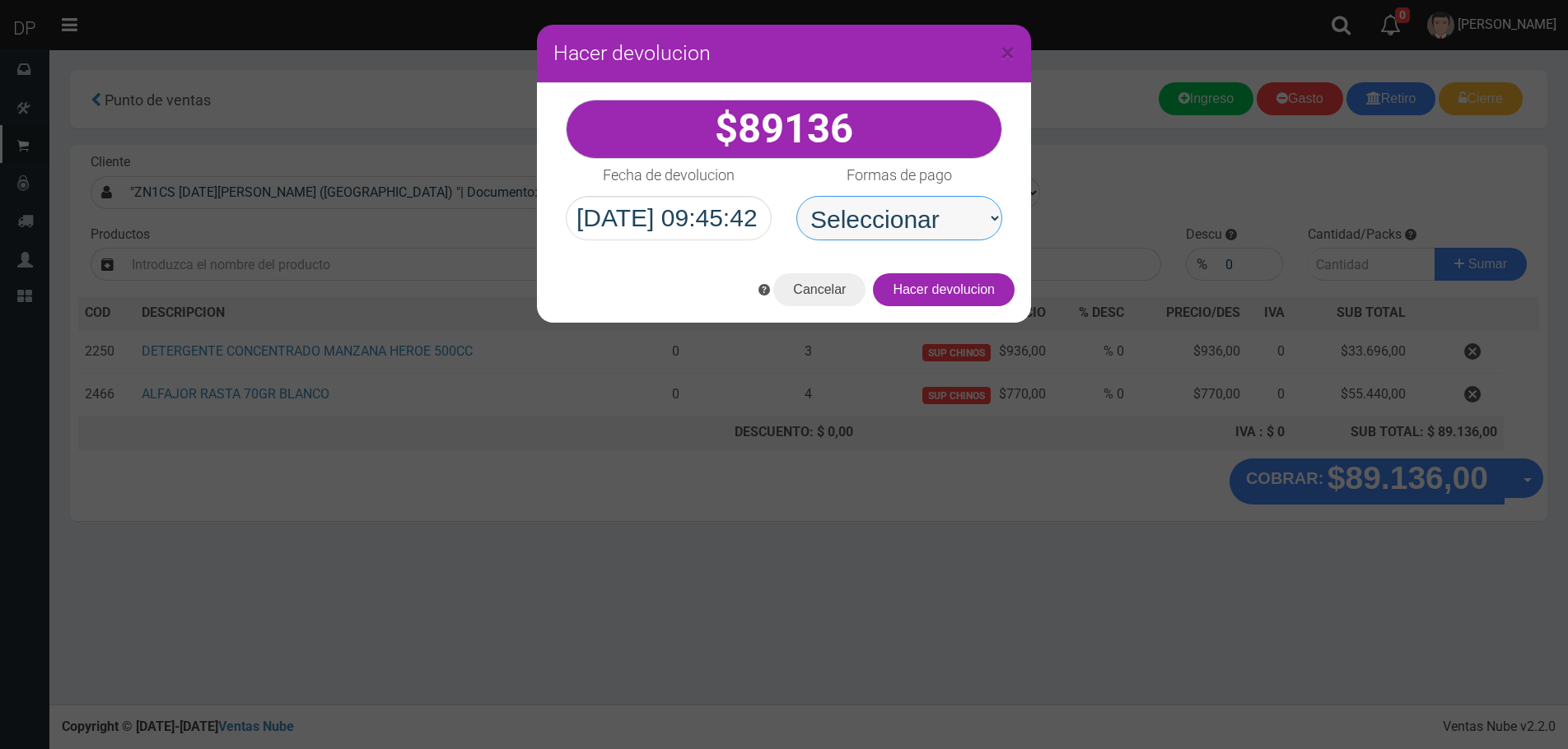
click at [939, 236] on select "Seleccionar Efectivo Tarjeta de Crédito Depósito Débito" at bounding box center [899, 218] width 206 height 44
select select "Efectivo"
click at [797, 196] on select "Seleccionar Efectivo Tarjeta de Crédito Depósito Débito" at bounding box center [899, 218] width 206 height 44
click at [985, 284] on button "Hacer devolucion" at bounding box center [944, 290] width 142 height 33
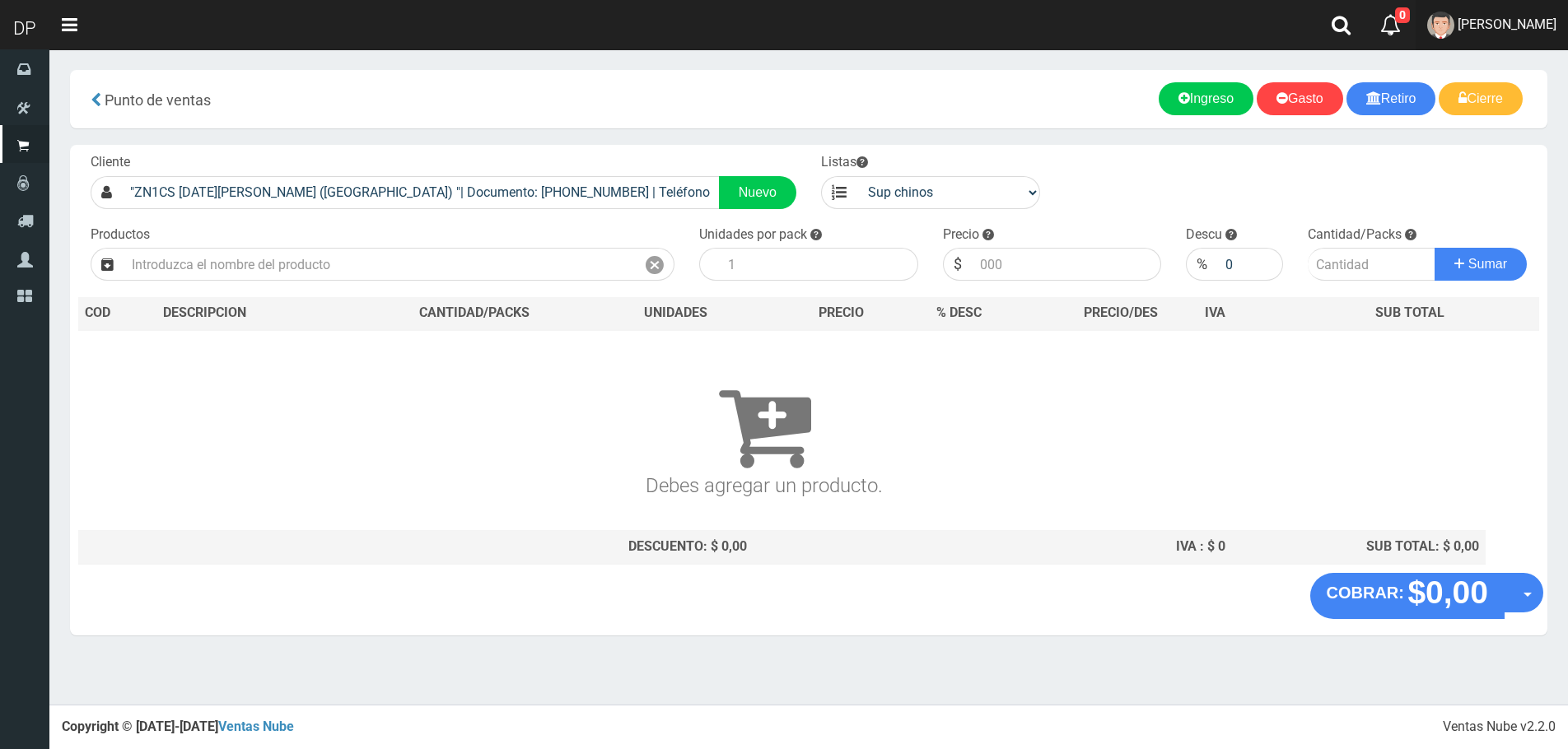
click at [1536, 14] on link "FABRIZIO DURE" at bounding box center [1491, 25] width 152 height 50
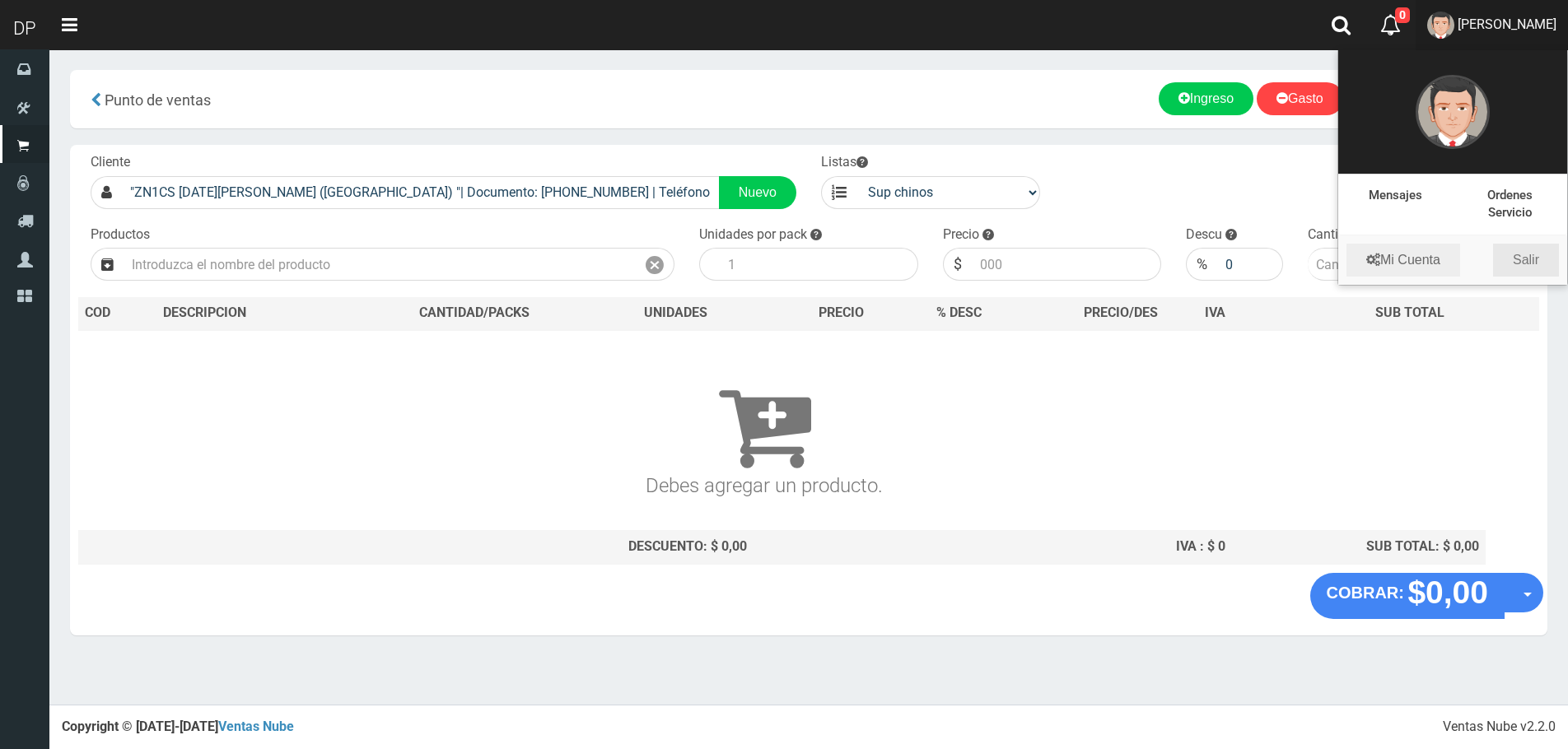
click at [1531, 254] on link "Salir" at bounding box center [1525, 260] width 66 height 33
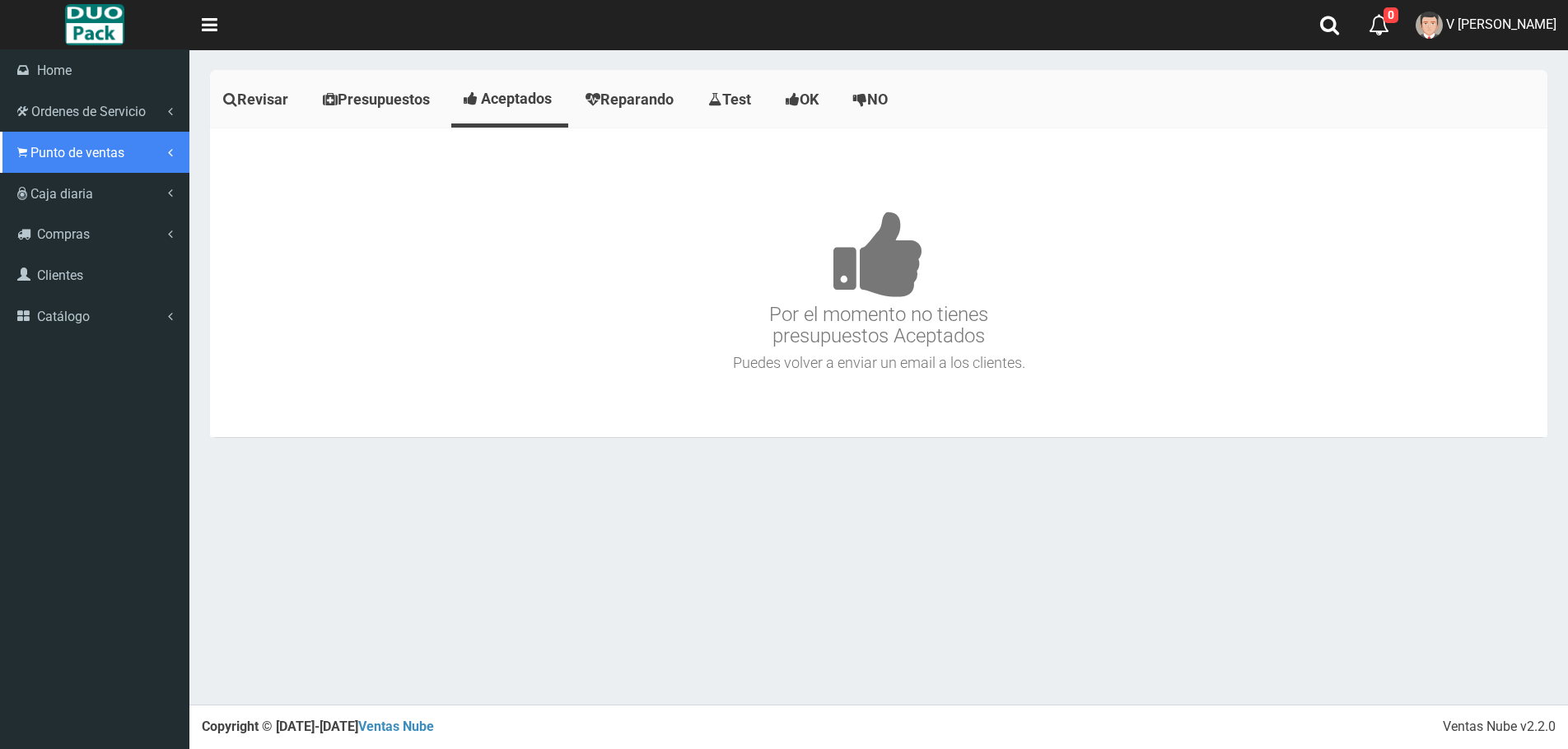
click at [39, 140] on link "Punto de ventas" at bounding box center [94, 153] width 190 height 41
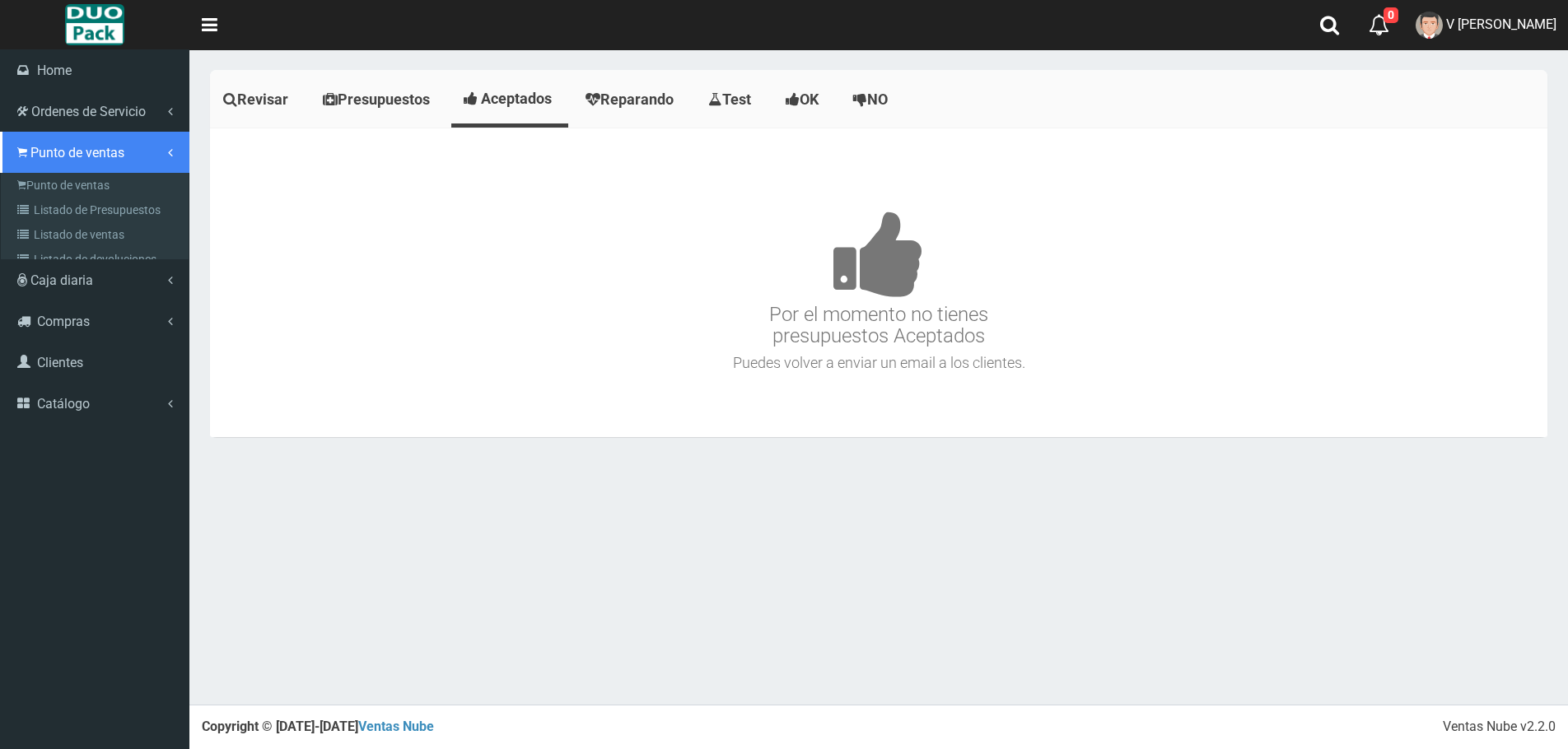
click at [138, 153] on link "Punto de ventas" at bounding box center [94, 153] width 190 height 41
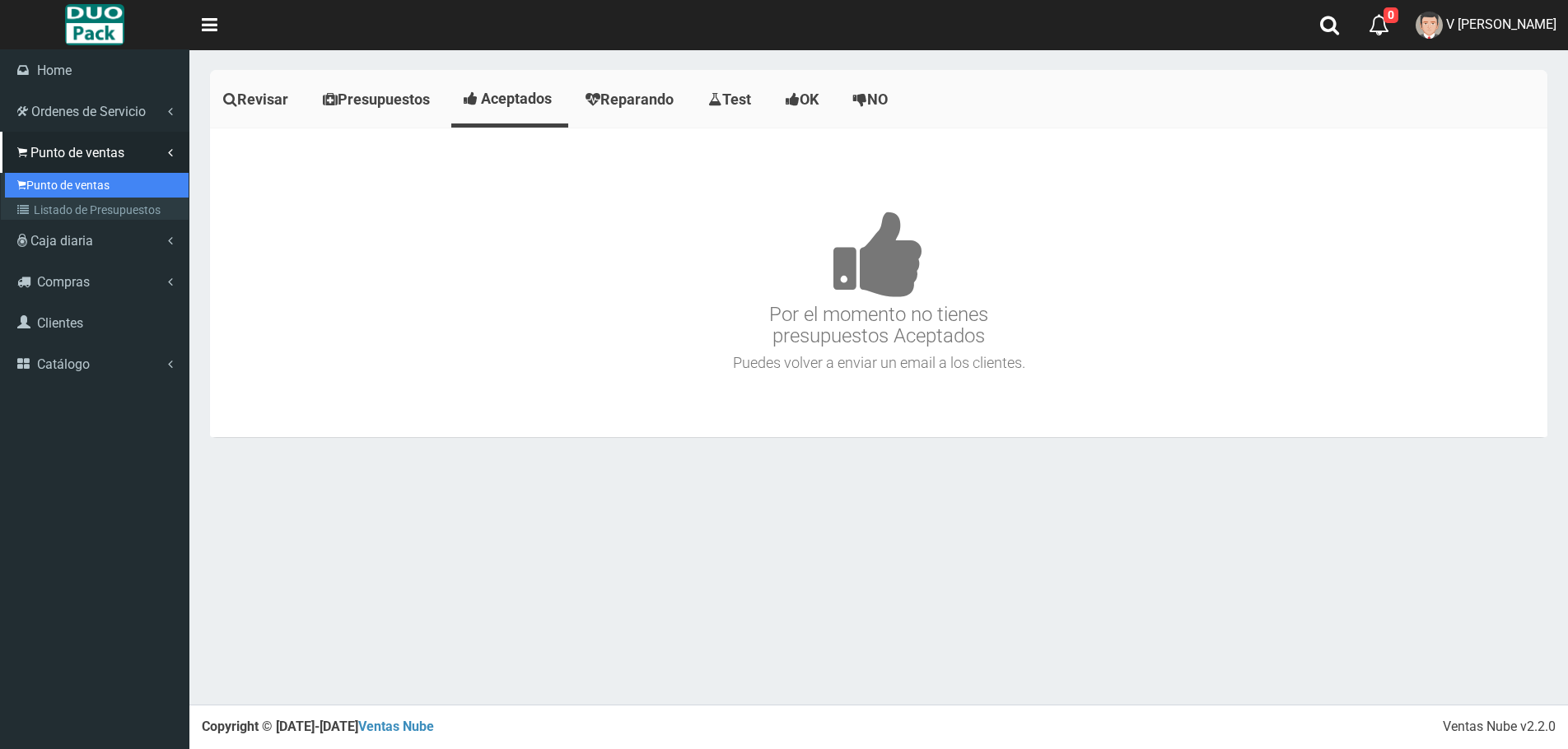
click at [102, 183] on link "Punto de ventas" at bounding box center [96, 184] width 183 height 24
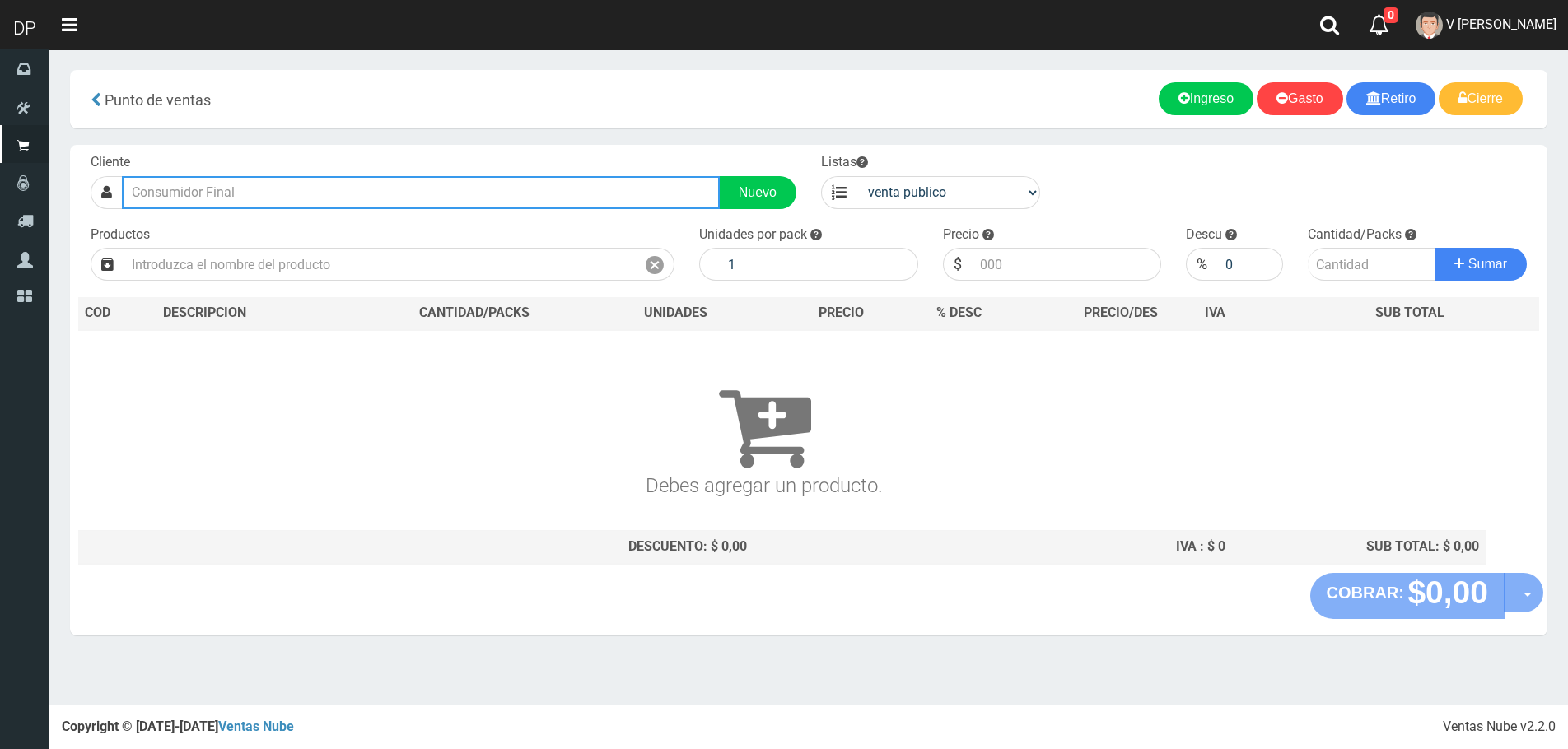
click at [287, 191] on input "text" at bounding box center [421, 192] width 598 height 33
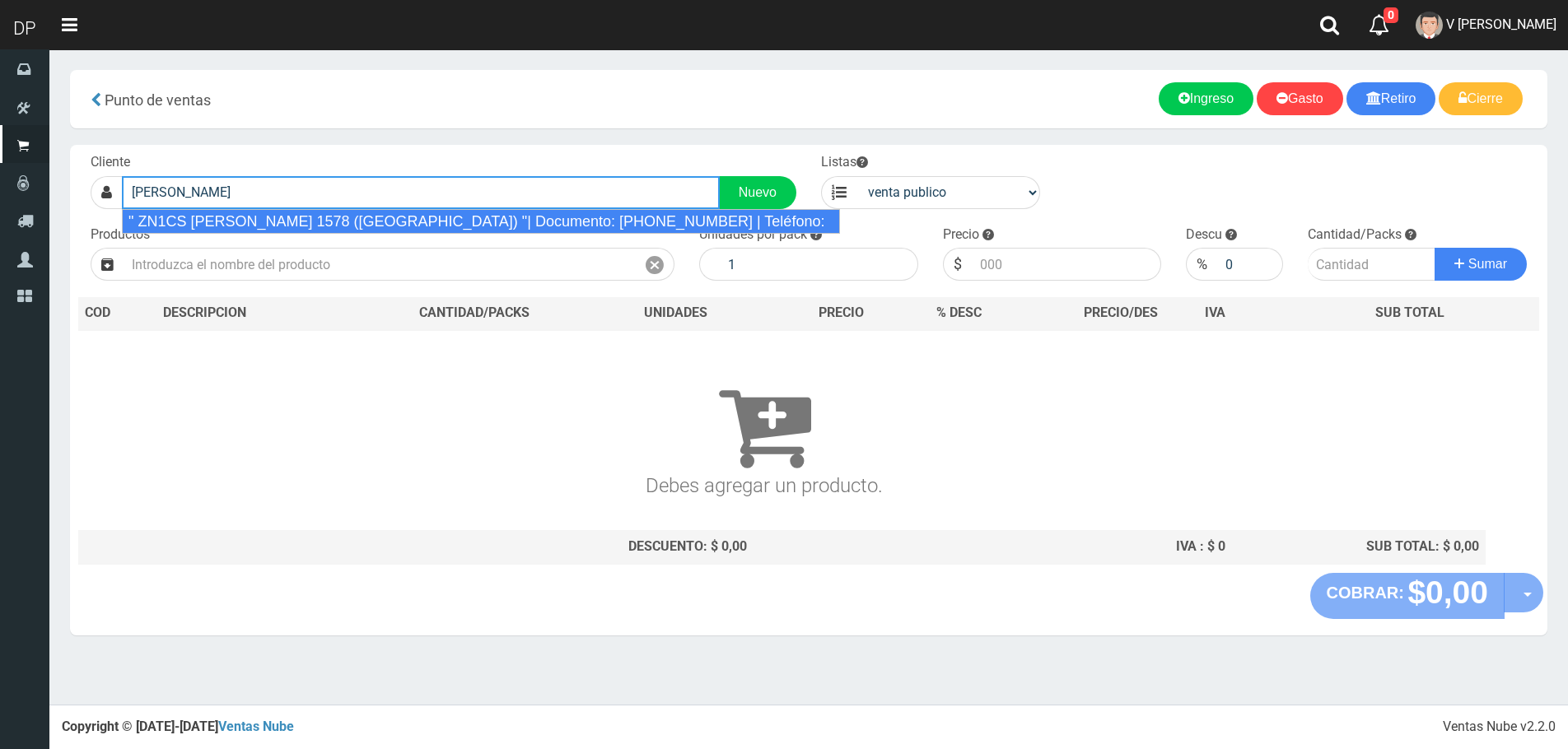
click at [339, 220] on div "" ZN1CS [PERSON_NAME] 1578 ([GEOGRAPHIC_DATA]) "| Documento: [PHONE_NUMBER] | T…" at bounding box center [481, 221] width 718 height 24
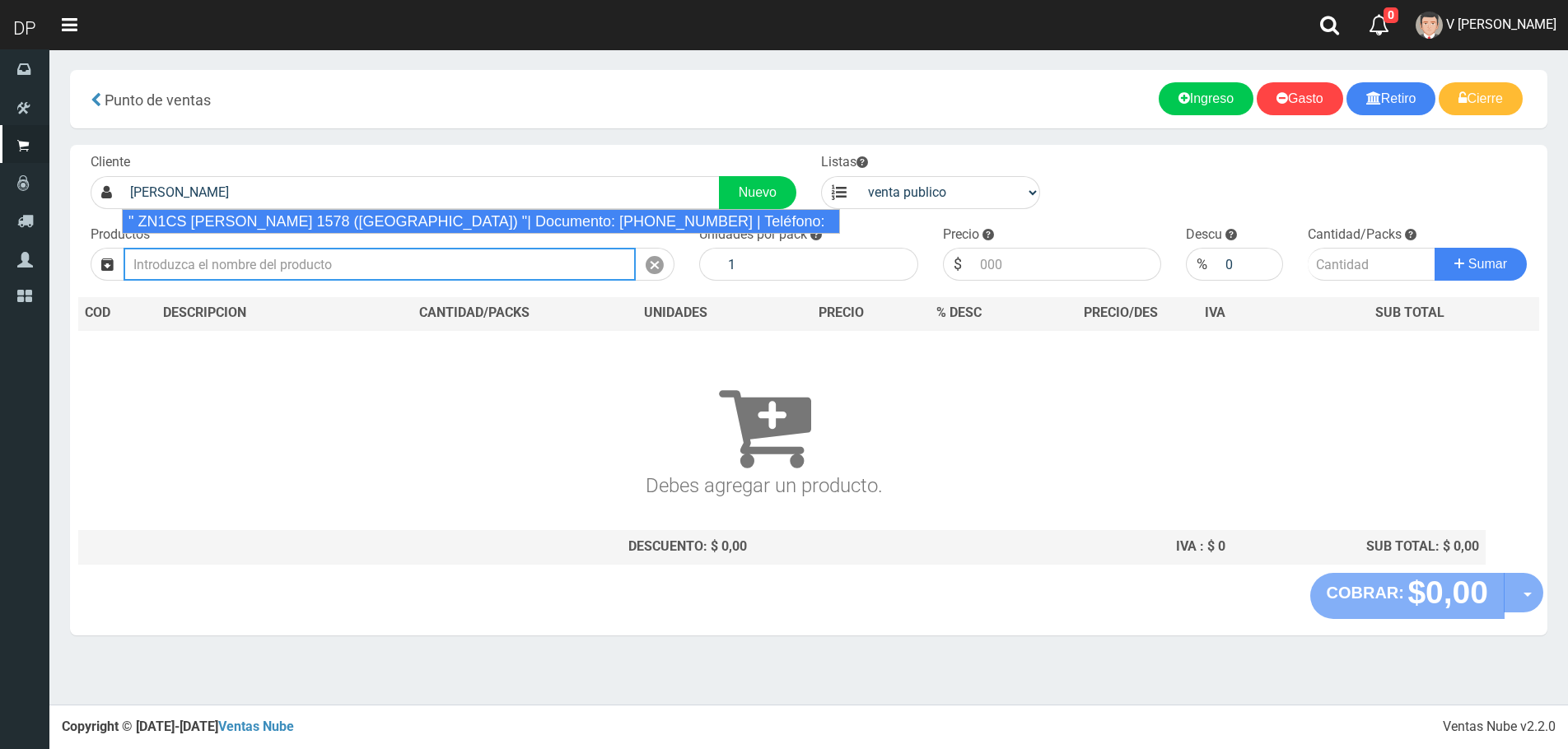
type input "" ZN1CS [PERSON_NAME] 1578 ([GEOGRAPHIC_DATA]) "| Documento: [PHONE_NUMBER] | T…"
select select "2"
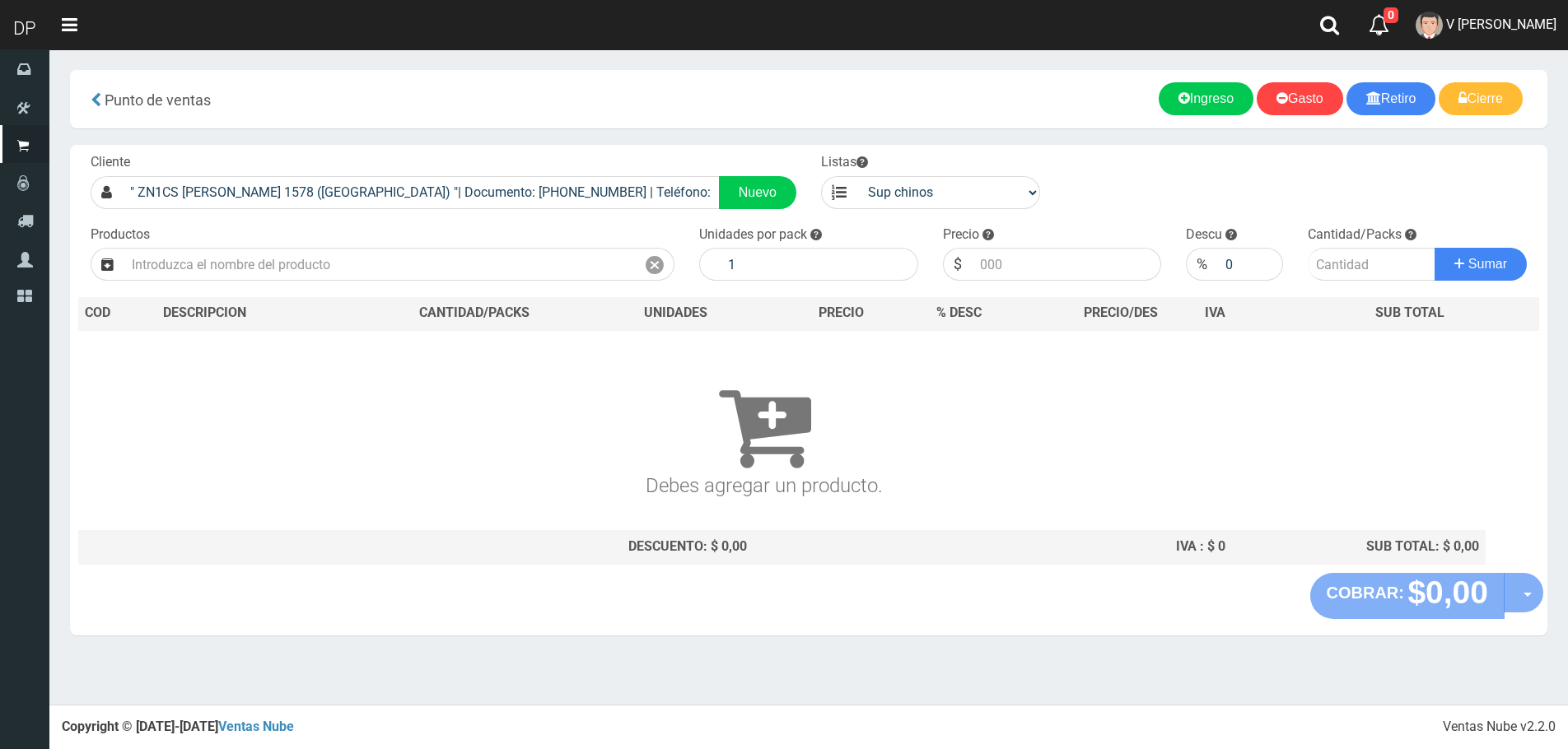
click at [345, 287] on div "Cliente " ZN1CS [PERSON_NAME] 1578 ([GEOGRAPHIC_DATA]) "| Documento: [PHONE_NUM…" at bounding box center [808, 359] width 1477 height 428
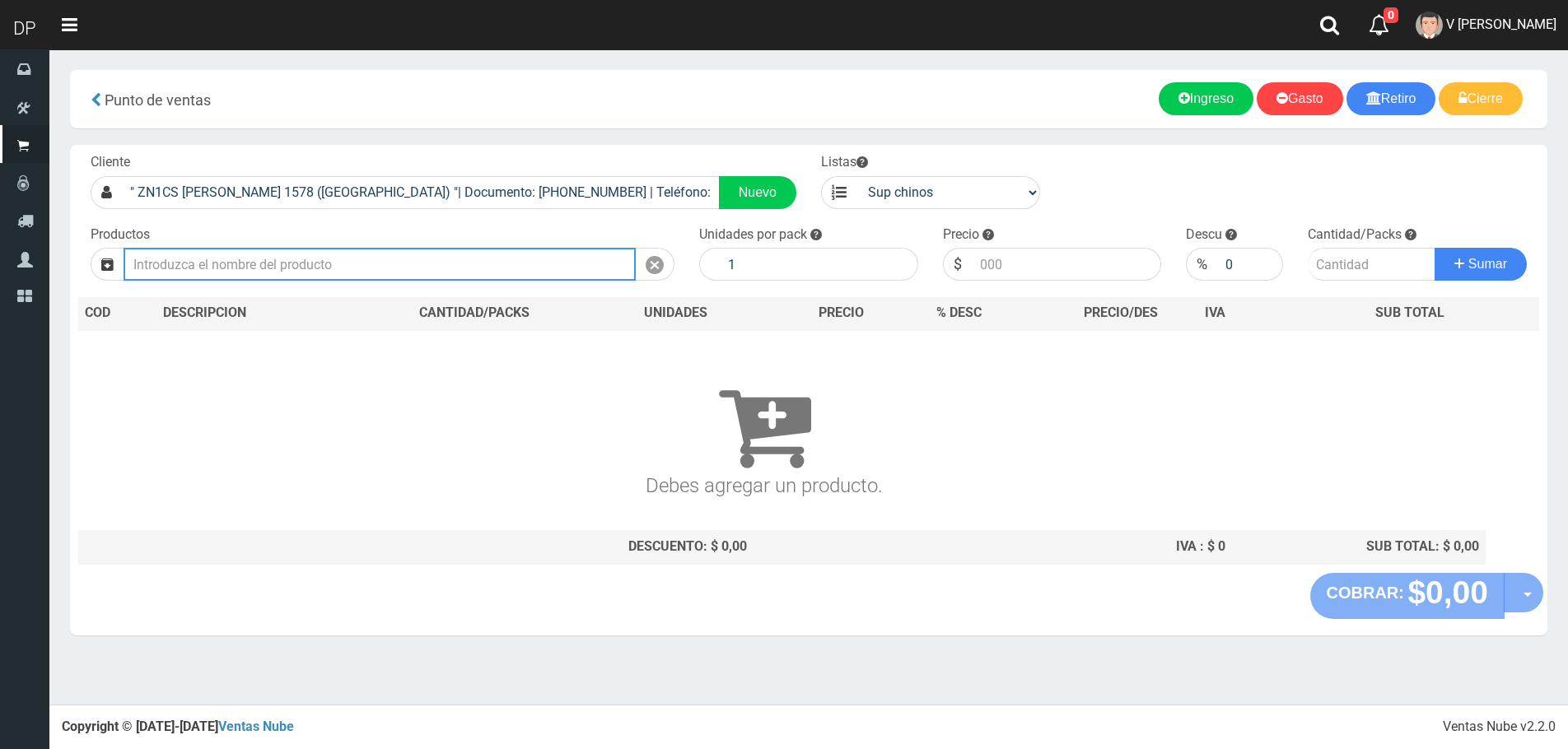
click at [348, 272] on input "text" at bounding box center [379, 264] width 512 height 33
click at [337, 269] on input "LAVAVAJILLA LIMON HEROE" at bounding box center [379, 264] width 512 height 33
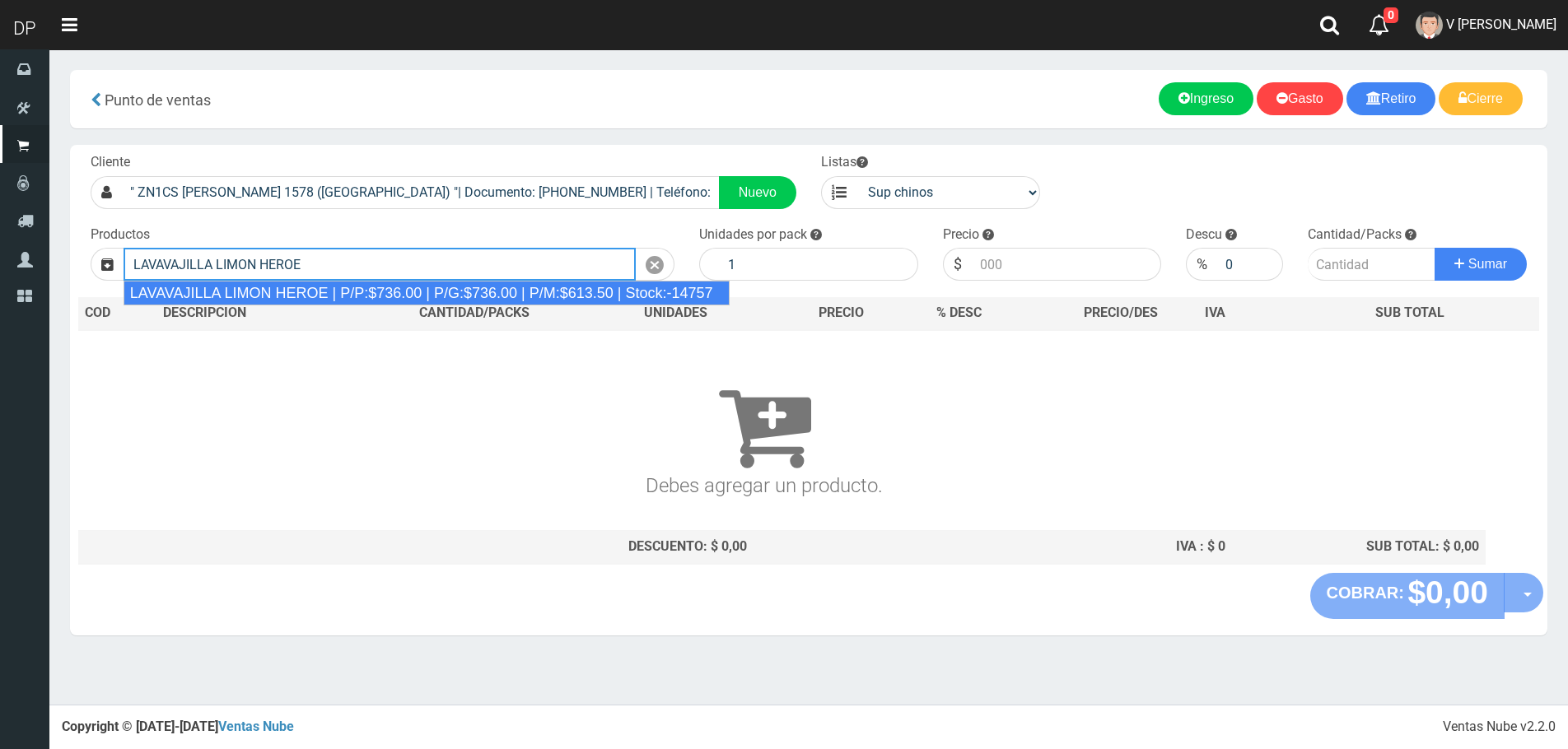
click at [337, 294] on div "LAVAVAJILLA LIMON HEROE | P/P:$736.00 | P/G:$736.00 | P/M:$613.50 | Stock:-14757" at bounding box center [426, 292] width 606 height 24
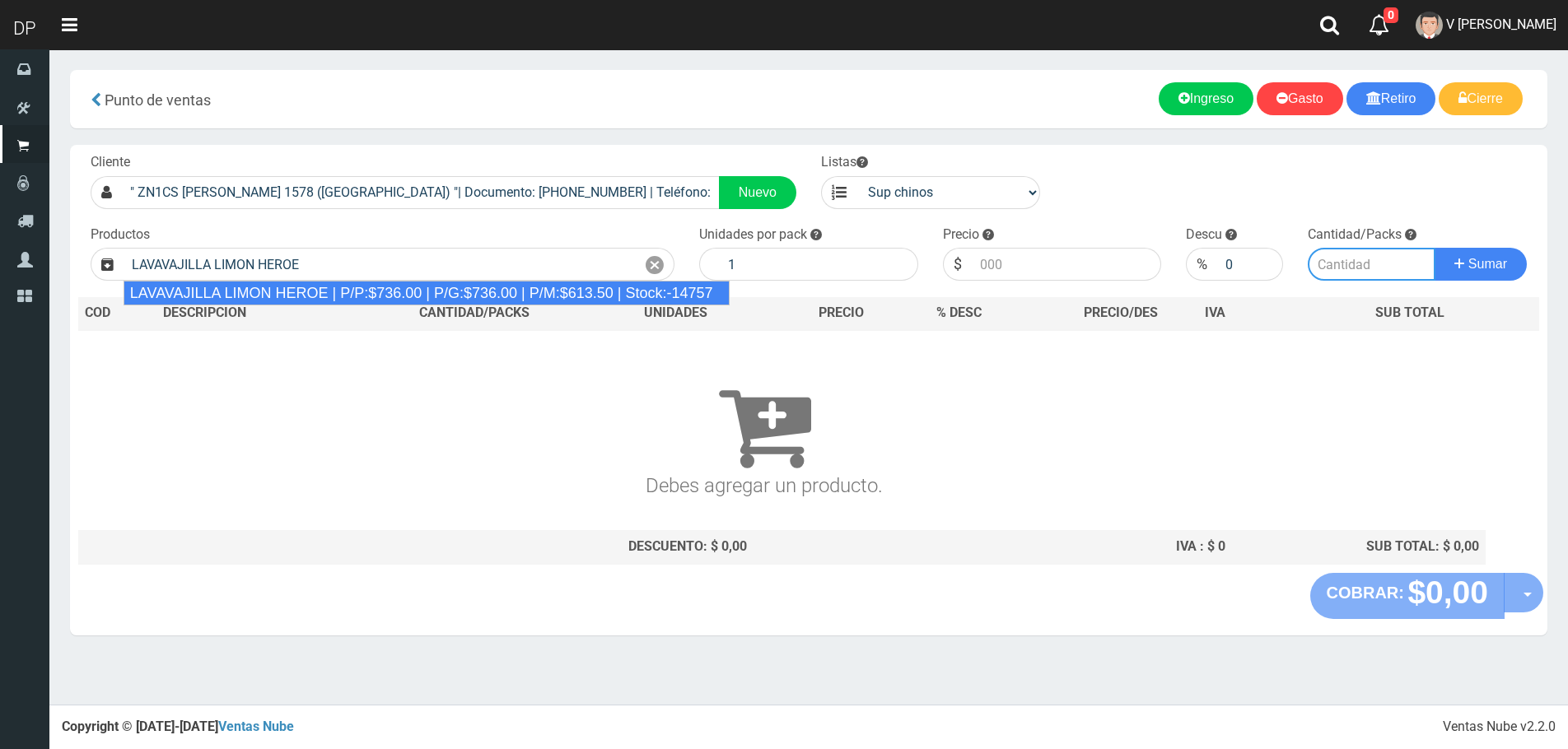
type input "LAVAVAJILLA LIMON HEROE | P/P:$736.00 | P/G:$736.00 | P/M:$613.50 | Stock:-14757"
type input "15"
type input "736.00"
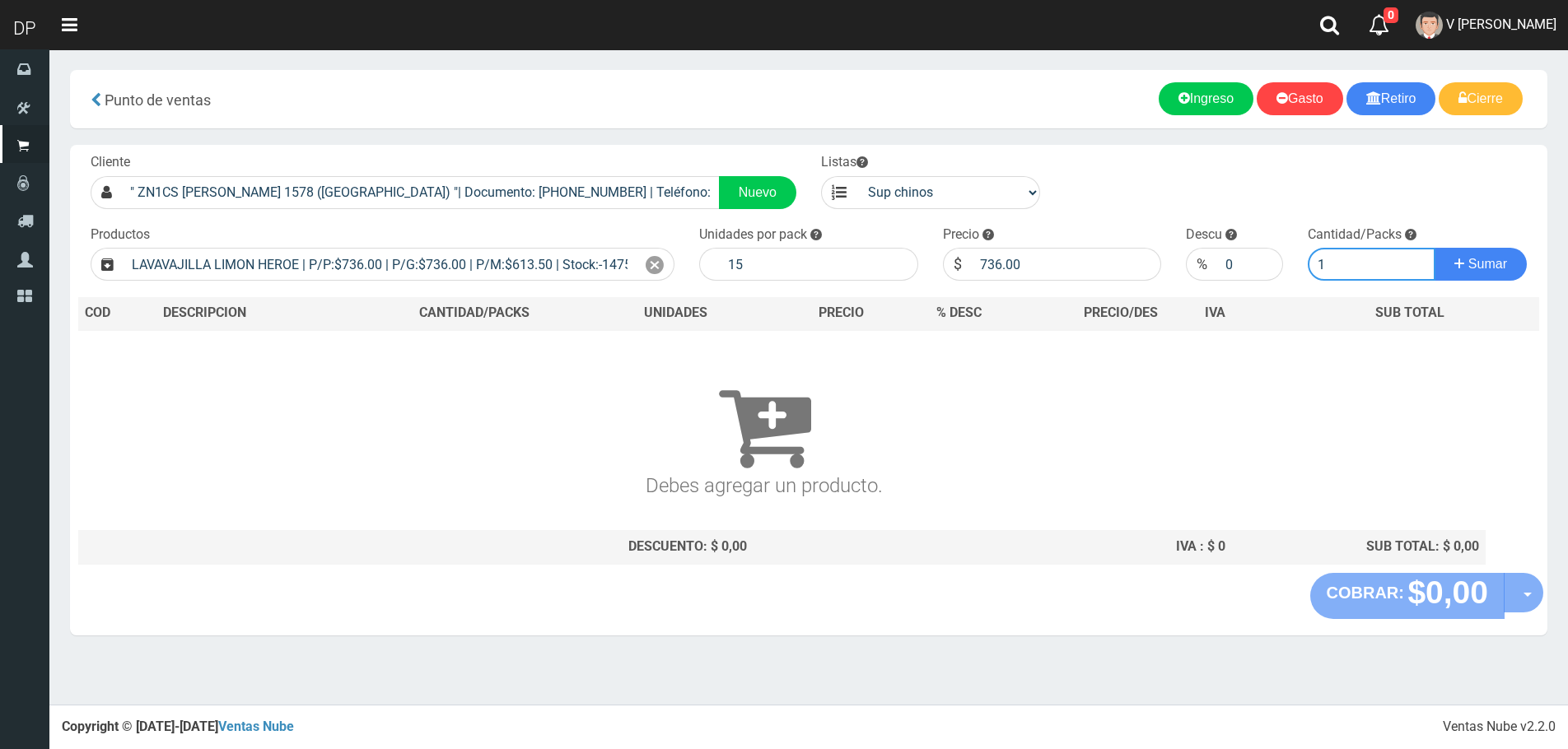
type input "1"
click at [1434, 248] on button "Sumar" at bounding box center [1480, 264] width 93 height 33
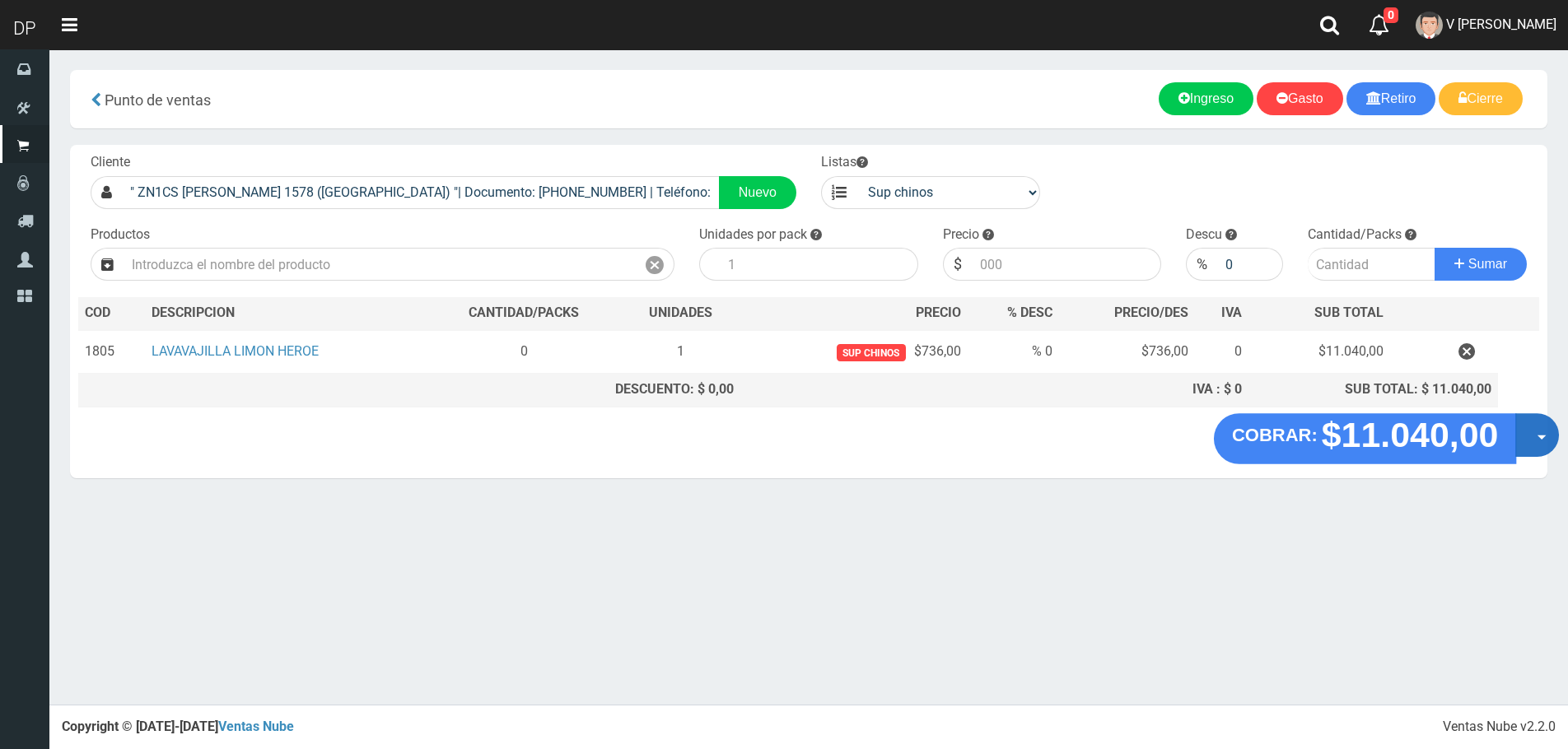
click at [1532, 432] on button "Opciones" at bounding box center [1537, 435] width 44 height 44
click at [1430, 431] on link "Hacer Devolucion" at bounding box center [1484, 441] width 147 height 38
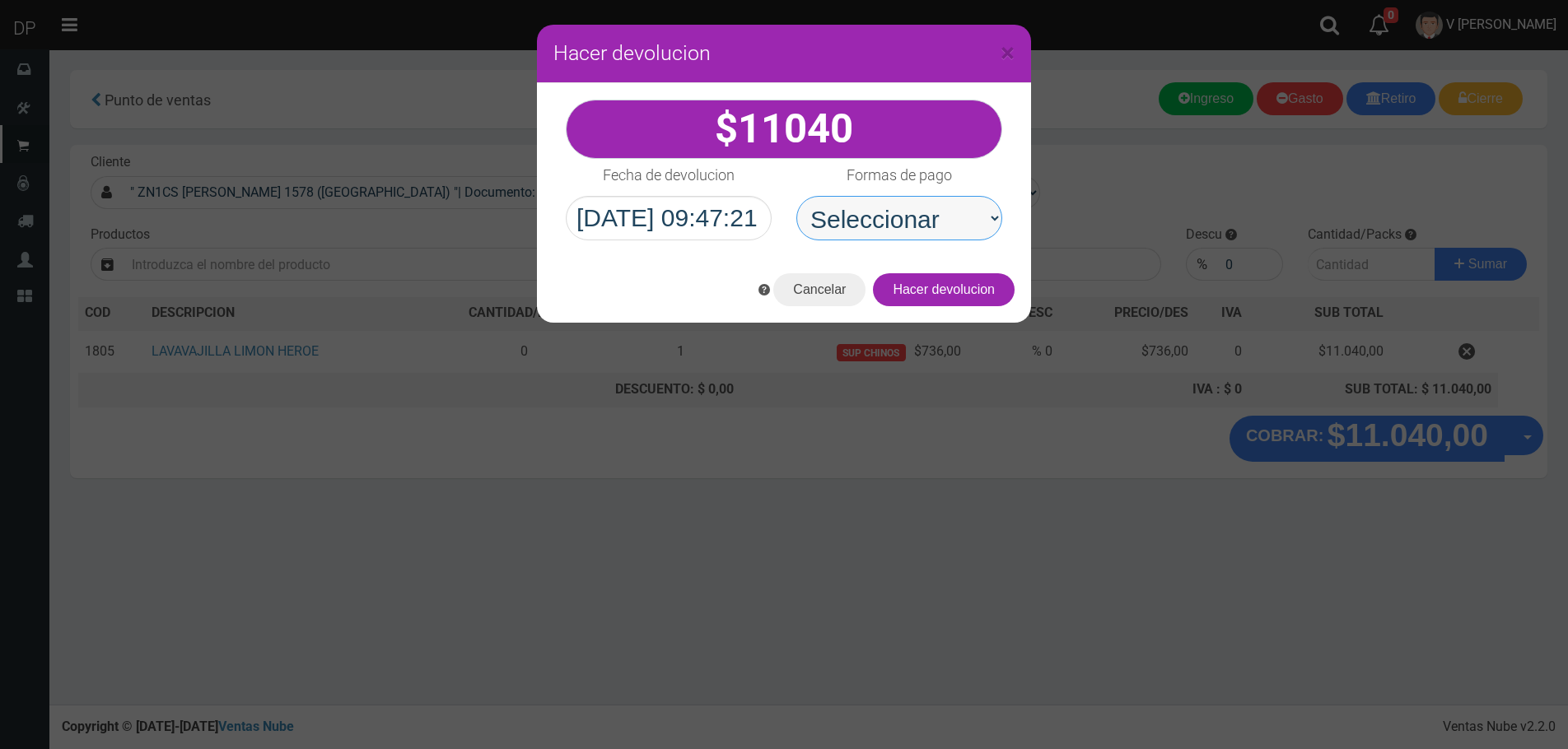
drag, startPoint x: 954, startPoint y: 218, endPoint x: 954, endPoint y: 233, distance: 15.0
click at [954, 218] on select "Seleccionar Efectivo Tarjeta de Crédito Depósito Débito" at bounding box center [899, 218] width 206 height 44
select select "Efectivo"
click at [797, 196] on select "Seleccionar Efectivo Tarjeta de Crédito Depósito Débito" at bounding box center [899, 218] width 206 height 44
click at [972, 290] on button "Hacer devolucion" at bounding box center [944, 290] width 142 height 33
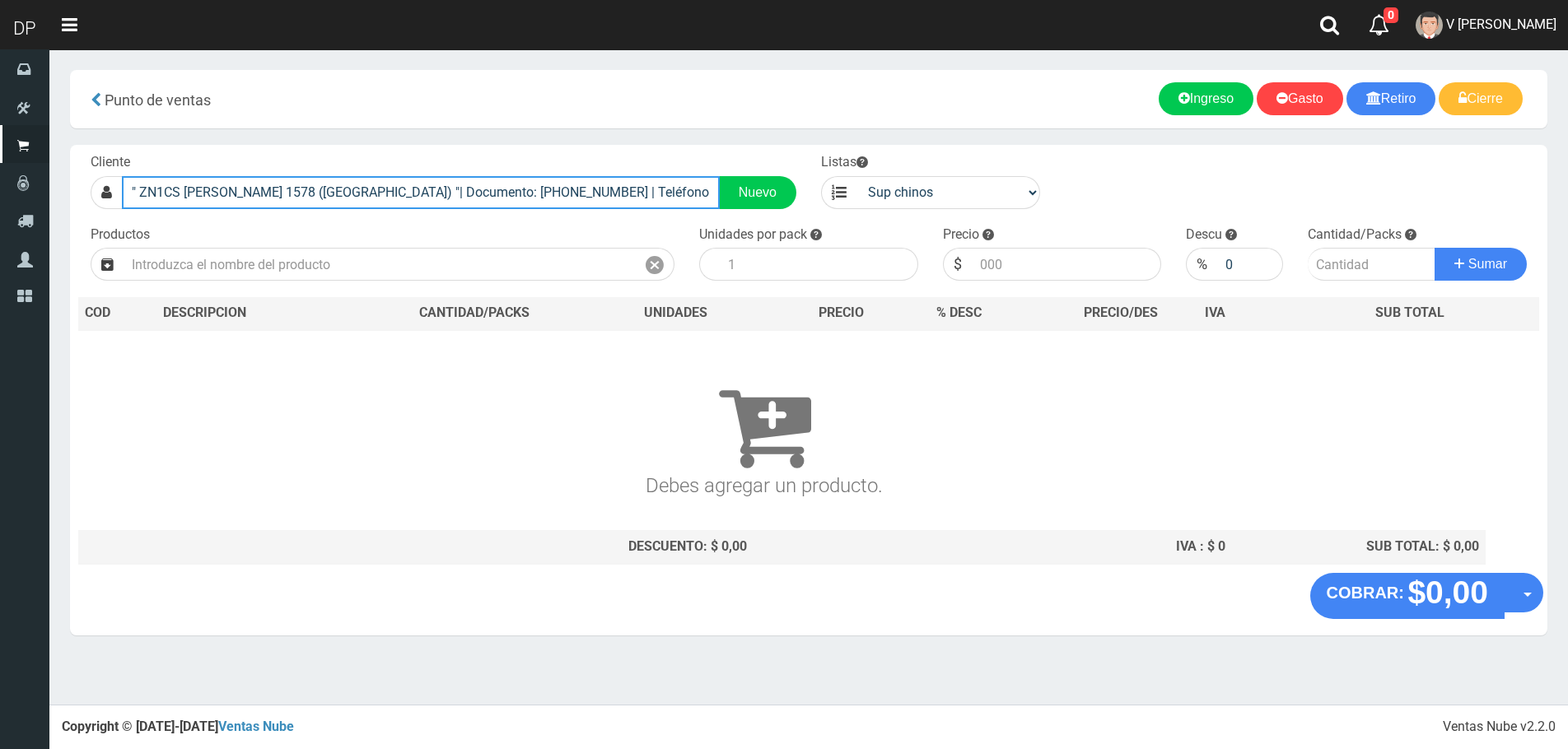
click at [484, 203] on input "" ZN1CS M. SANCHEZ DE THOMPSON 1578 (LOMA HERMOSA) "| Documento: 3214567890 | T…" at bounding box center [421, 192] width 598 height 33
click at [485, 203] on input "" ZN1CS M. SANCHEZ DE THOMPSON 1578 (LOMA HERMOSA) "| Documento: 3214567890 | T…" at bounding box center [421, 192] width 598 height 33
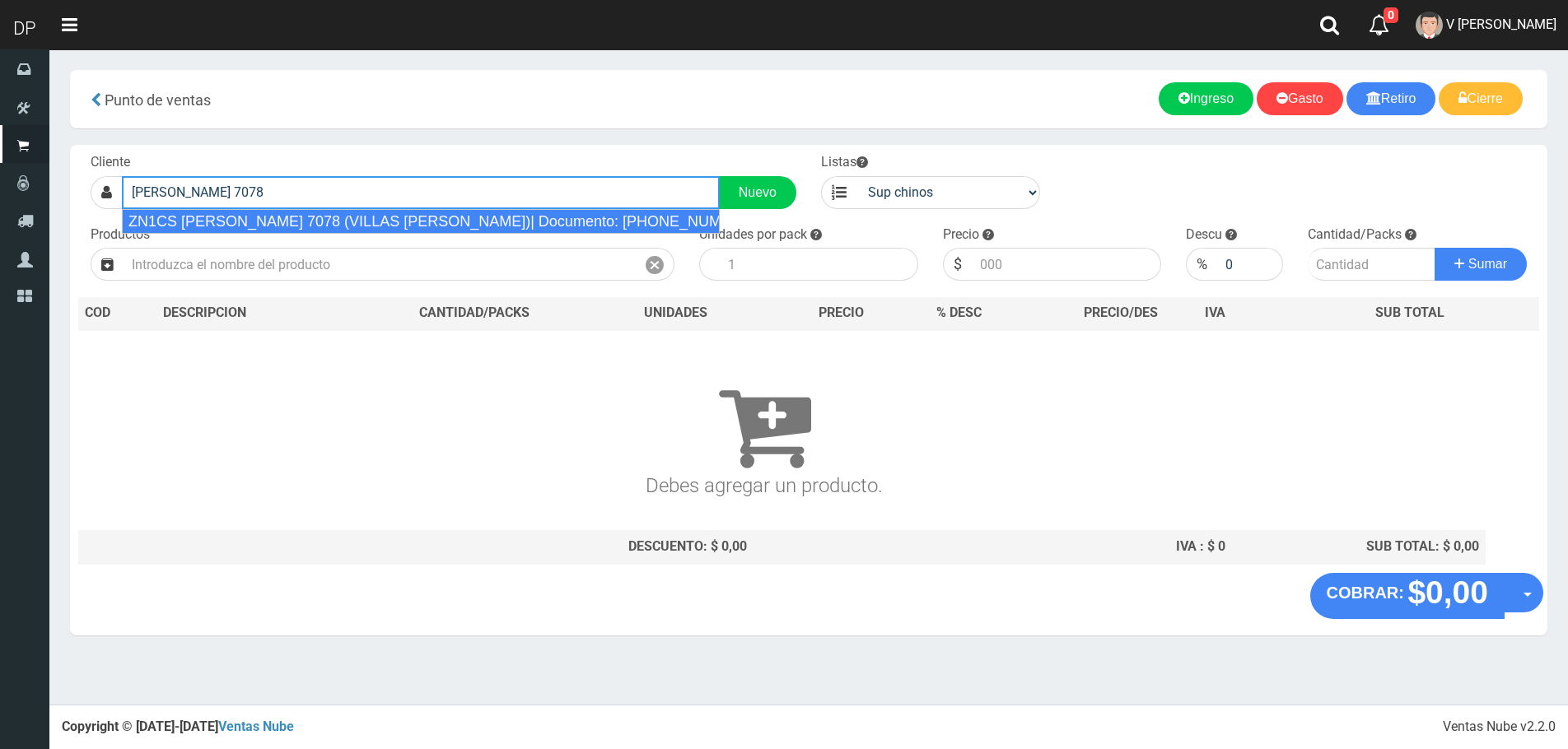
click at [460, 227] on div "ZN1CS SANTOS VEGA 7078 (VILLAS BOSCH)| Documento: 34949002 | Teléfono:" at bounding box center [421, 221] width 598 height 24
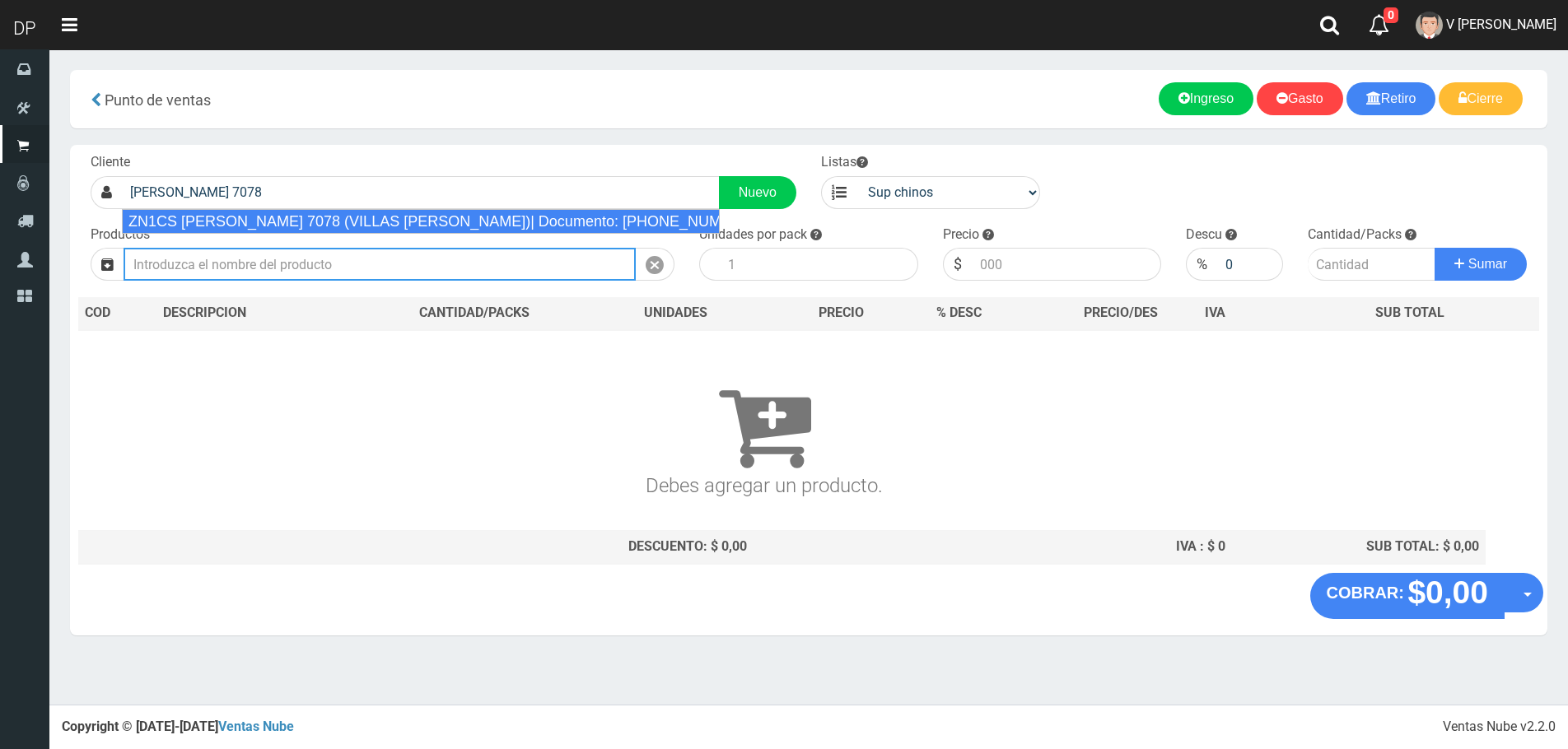
type input "ZN1CS SANTOS VEGA 7078 (VILLAS BOSCH)| Documento: 34949002 | Teléfono:"
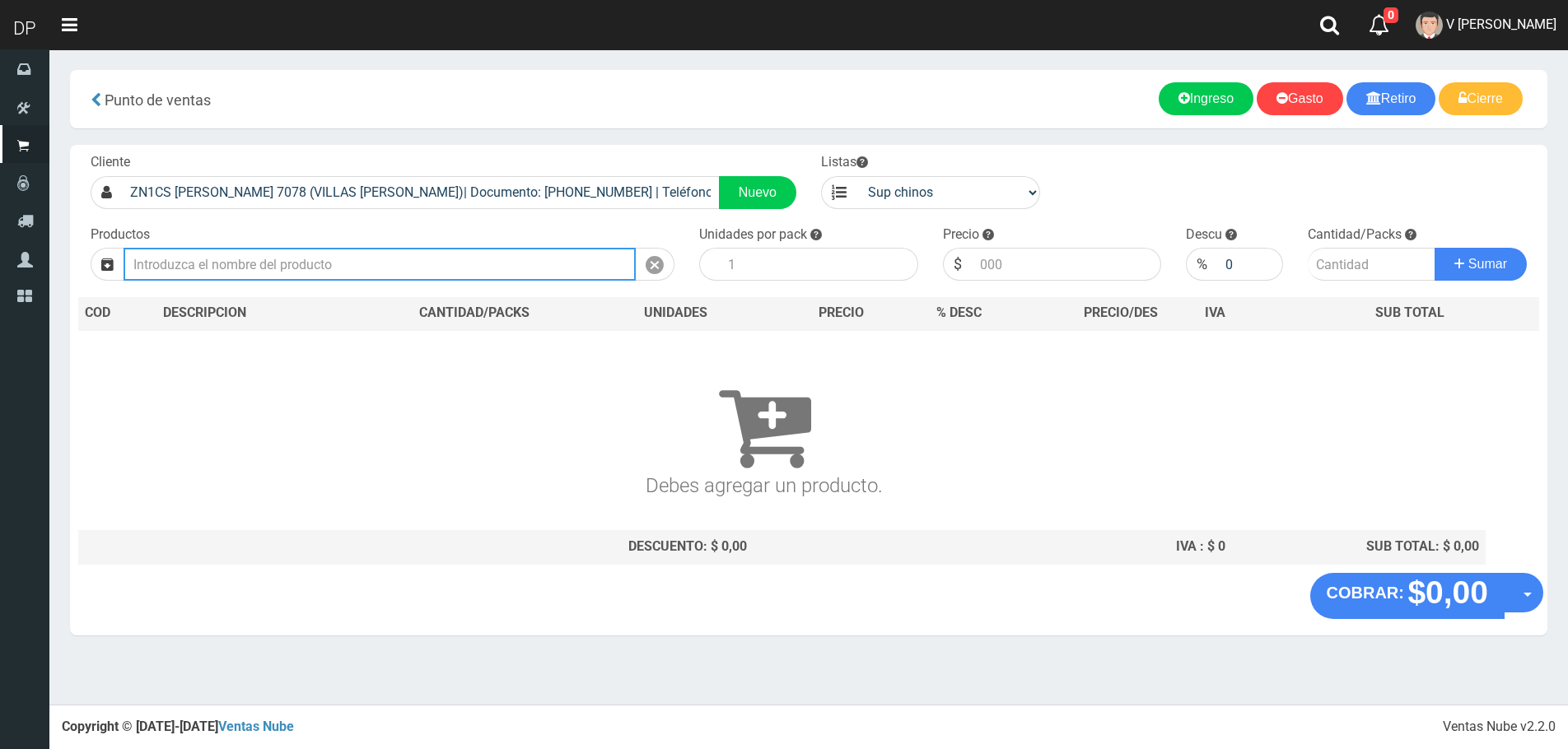
click at [436, 252] on input "text" at bounding box center [379, 264] width 512 height 33
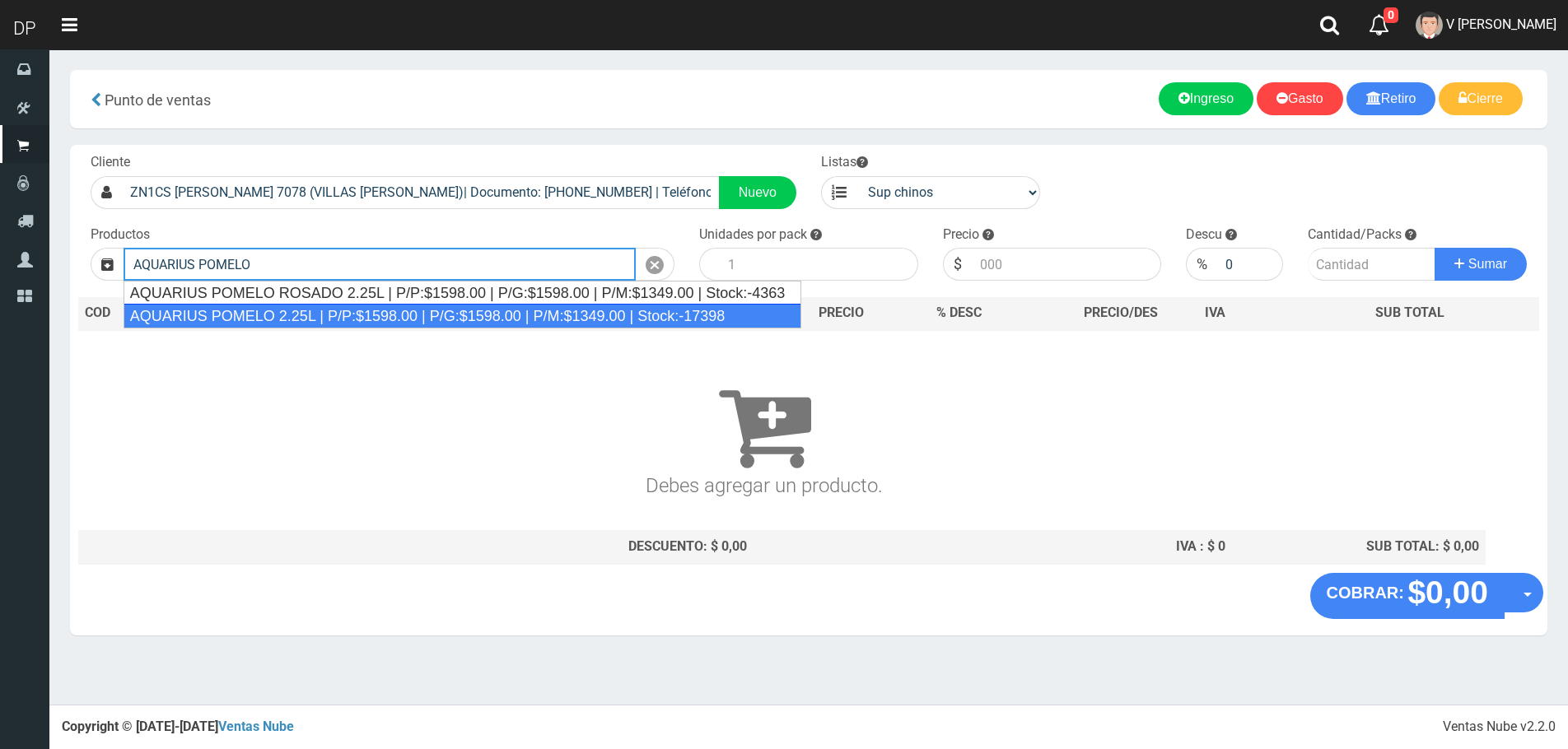
click at [387, 308] on div "AQUARIUS POMELO 2.25L | P/P:$1598.00 | P/G:$1598.00 | P/M:$1349.00 | Stock:-173…" at bounding box center [462, 316] width 679 height 24
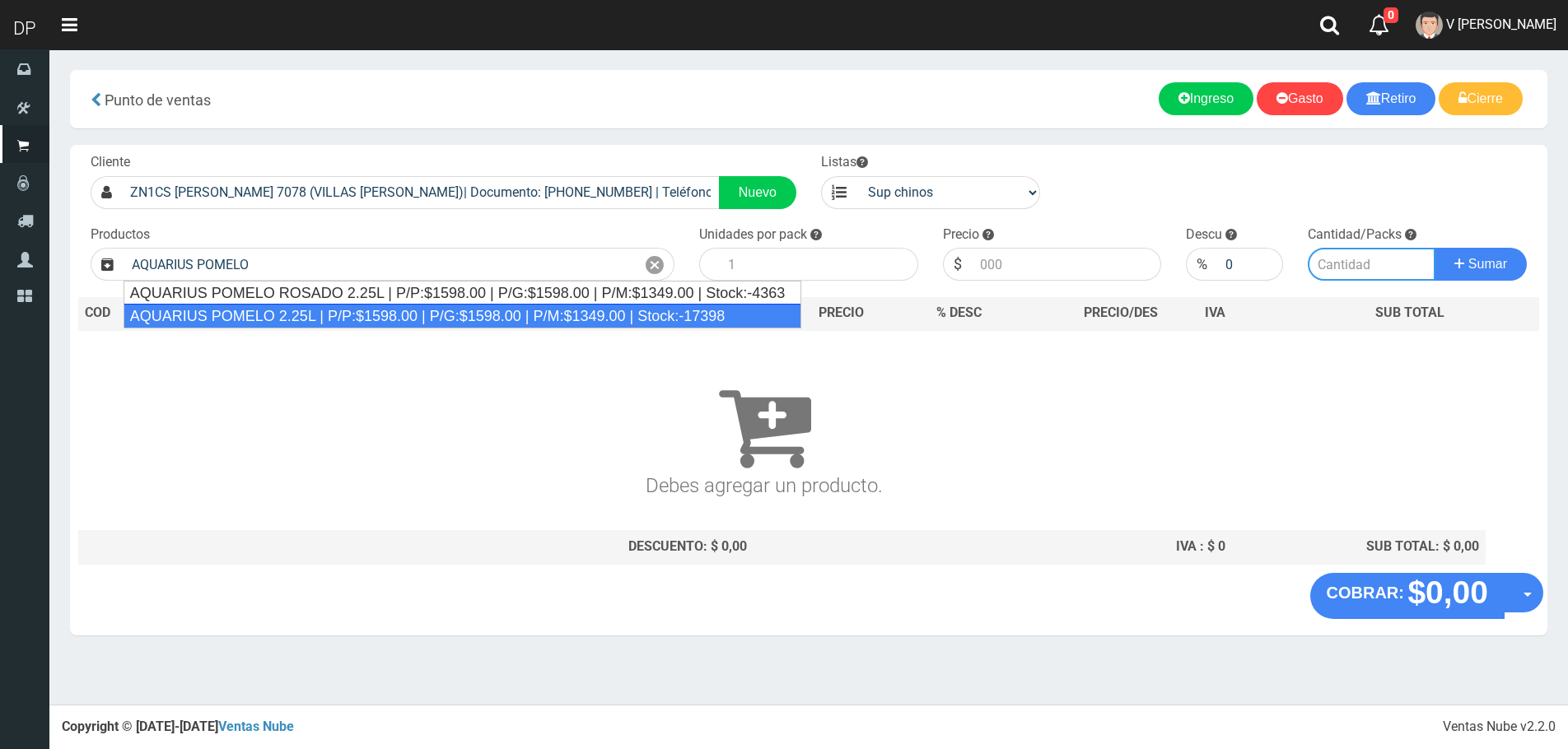
type input "AQUARIUS POMELO 2.25L | P/P:$1598.00 | P/G:$1598.00 | P/M:$1349.00 | Stock:-173…"
type input "6"
type input "1598.00"
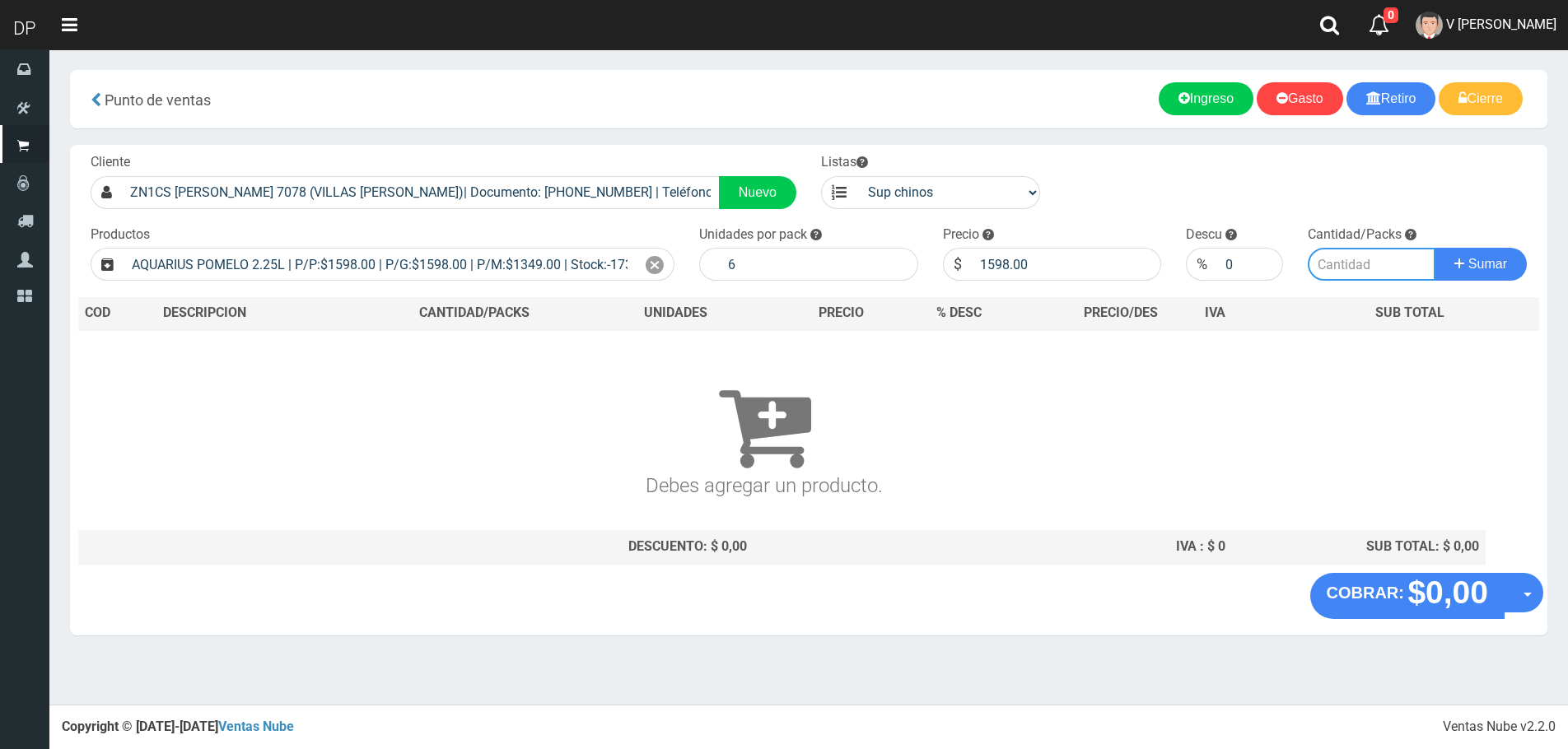
click at [1330, 266] on input "number" at bounding box center [1371, 264] width 128 height 33
type input "5"
click at [1434, 248] on button "Sumar" at bounding box center [1480, 264] width 93 height 33
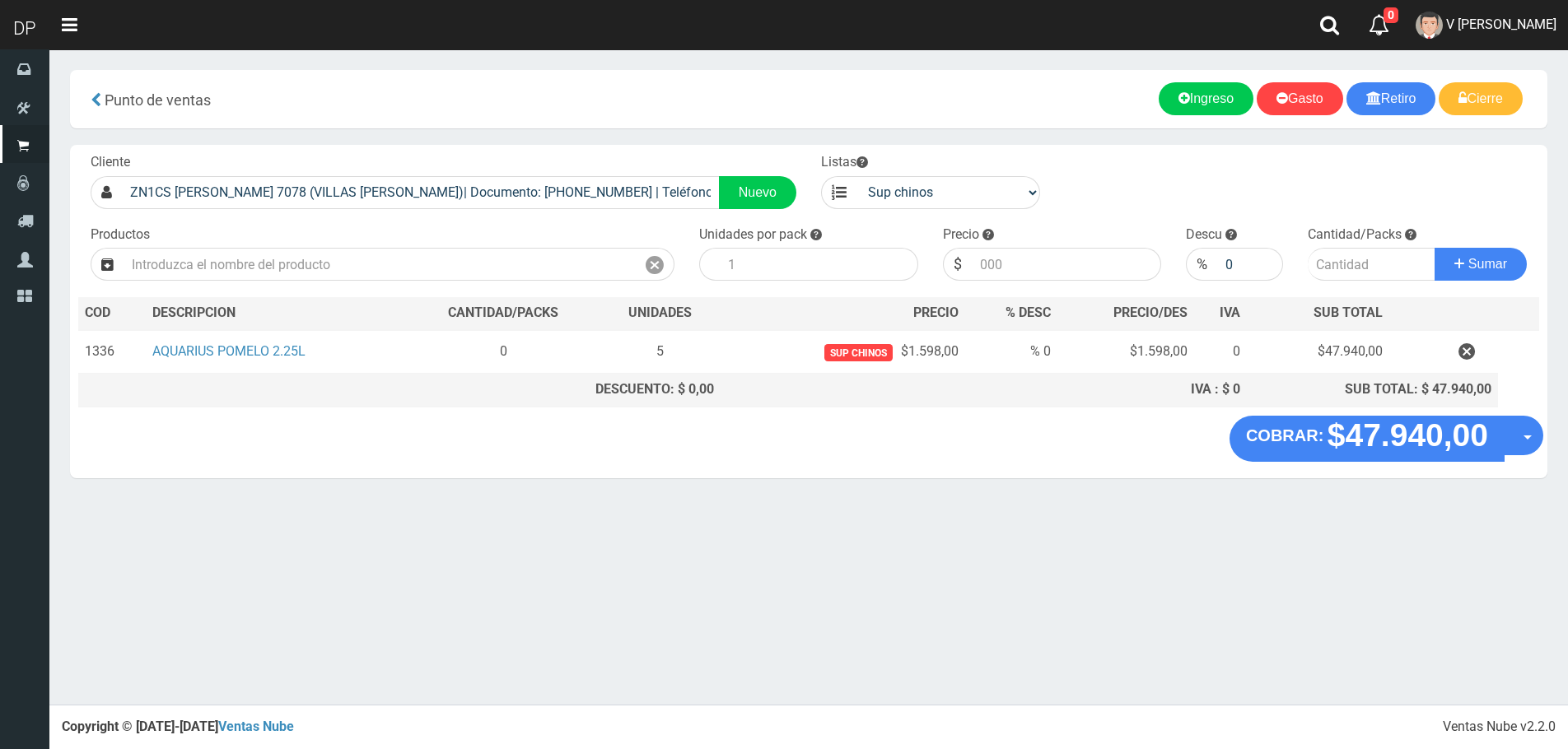
click at [1559, 429] on section "× Titulo del Msj texto Mas Texto Cancelar Aceptar Punto de ventas Ingreso" at bounding box center [808, 282] width 1519 height 466
click at [1546, 432] on div "COBRAR: $47.940,00 Opciones Hacer Devolucion Crear presupuesto" at bounding box center [808, 447] width 1477 height 63
click at [1543, 436] on div "COBRAR: $47.940,00 Opciones Hacer Devolucion Crear presupuesto" at bounding box center [808, 447] width 1477 height 63
click at [1536, 439] on button "Opciones" at bounding box center [1537, 435] width 44 height 44
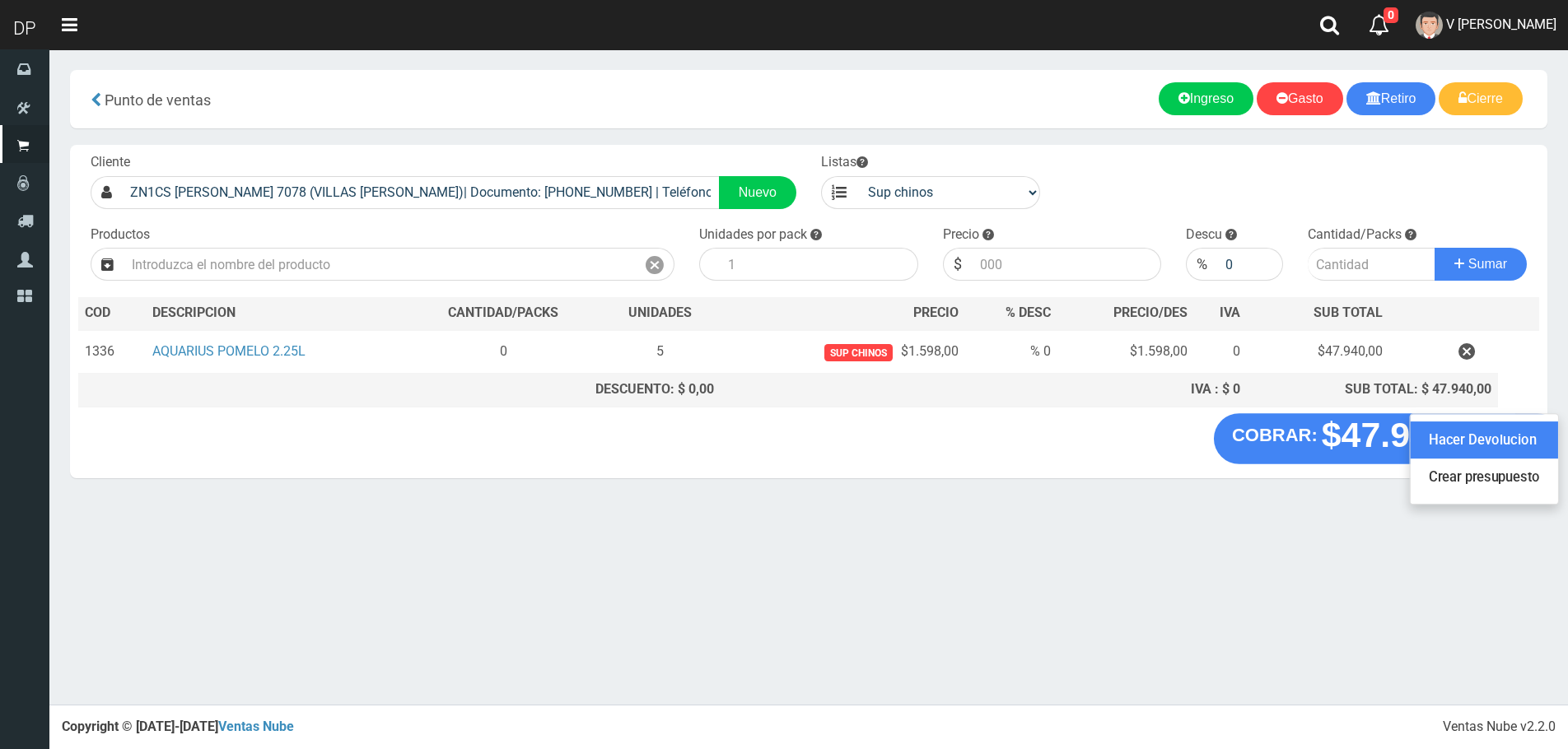
click at [1511, 455] on link "Hacer Devolucion" at bounding box center [1484, 441] width 147 height 38
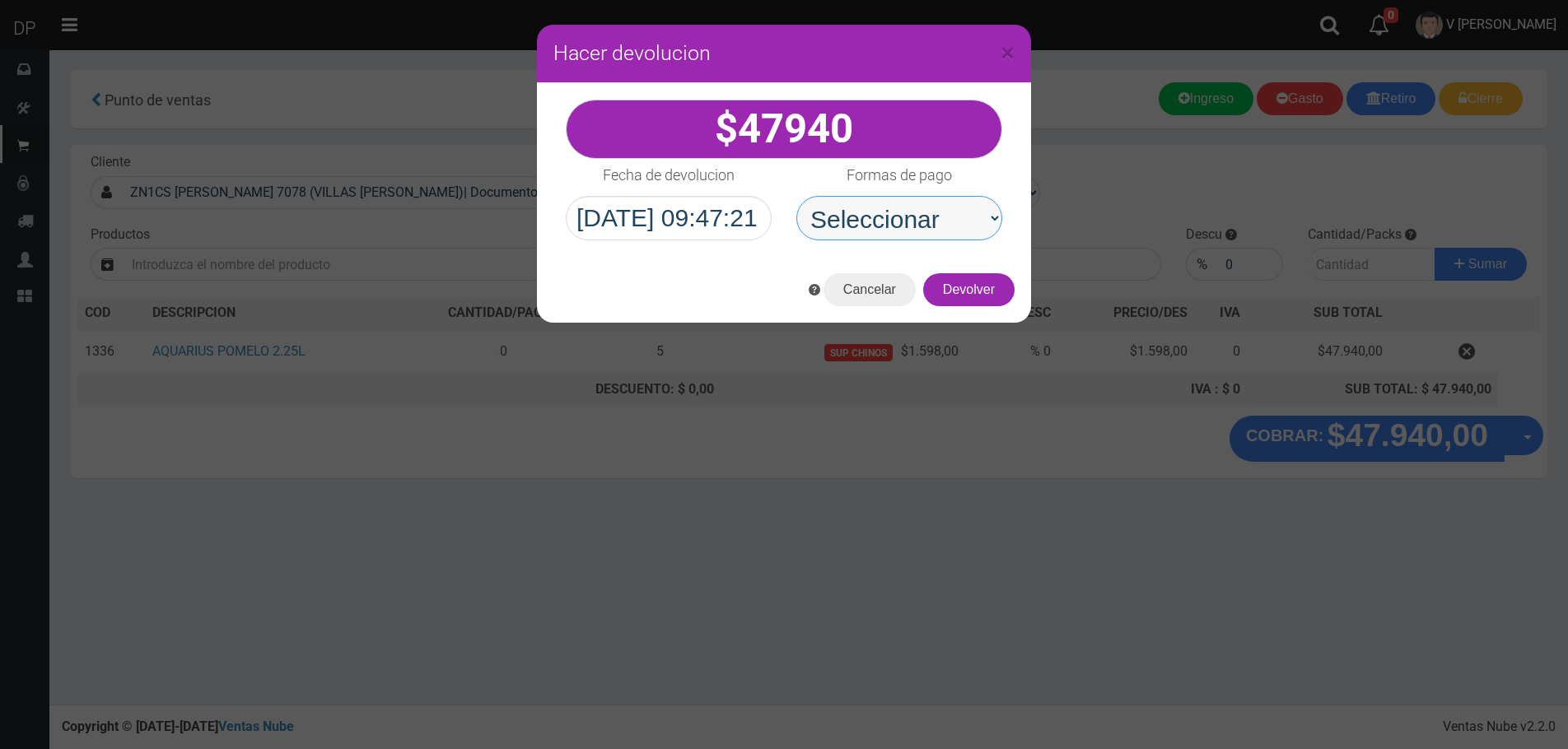
drag, startPoint x: 913, startPoint y: 216, endPoint x: 944, endPoint y: 238, distance: 38.0
click at [913, 219] on select "Seleccionar Efectivo Tarjeta de Crédito Depósito Débito" at bounding box center [899, 218] width 206 height 44
select select "Efectivo"
click at [797, 196] on select "Seleccionar Efectivo Tarjeta de Crédito Depósito Débito" at bounding box center [899, 218] width 206 height 44
click at [981, 284] on button "Devolver" at bounding box center [969, 290] width 92 height 33
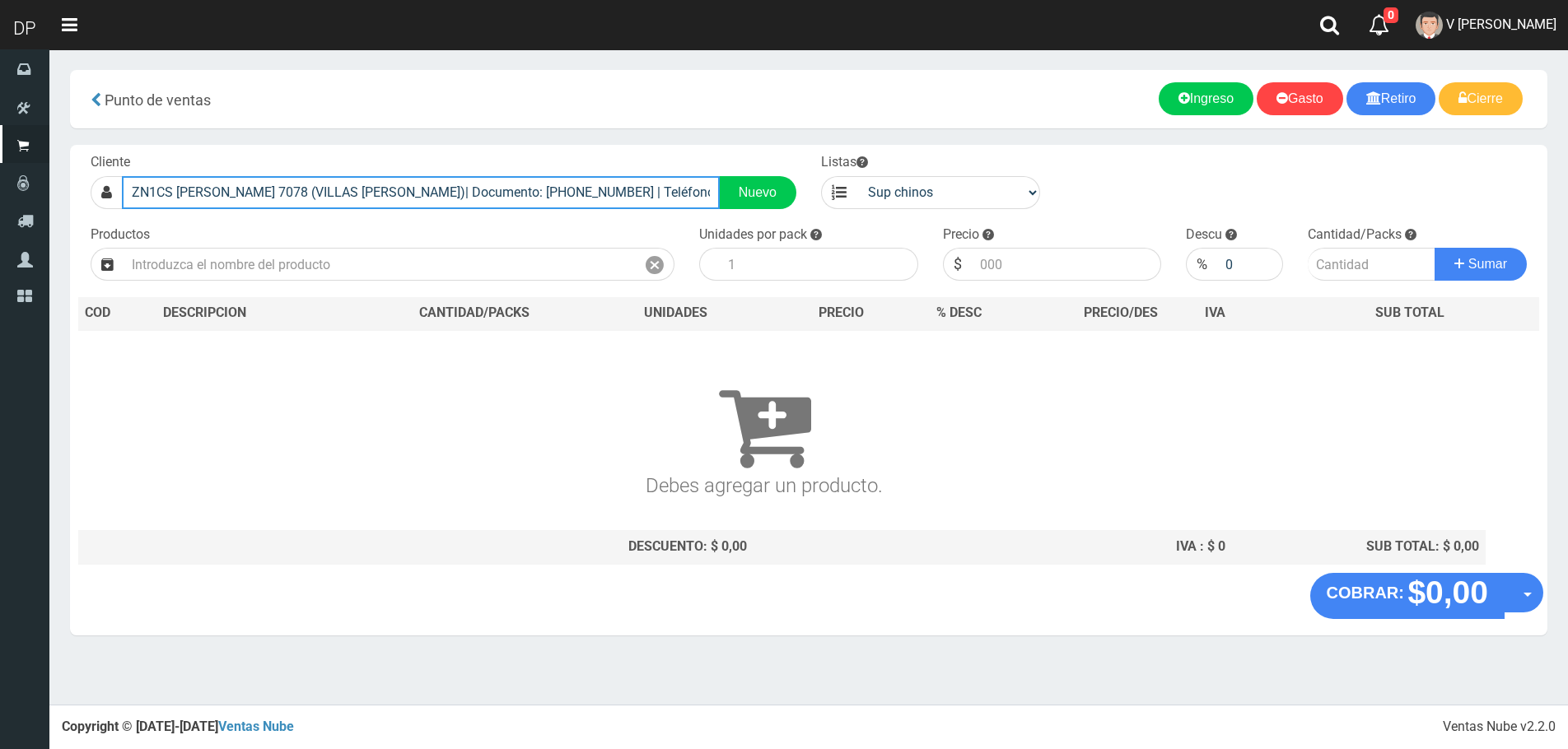
click at [498, 191] on input "ZN1CS SANTOS VEGA 7078 (VILLAS BOSCH)| Documento: 34949002 | Teléfono:" at bounding box center [421, 192] width 598 height 33
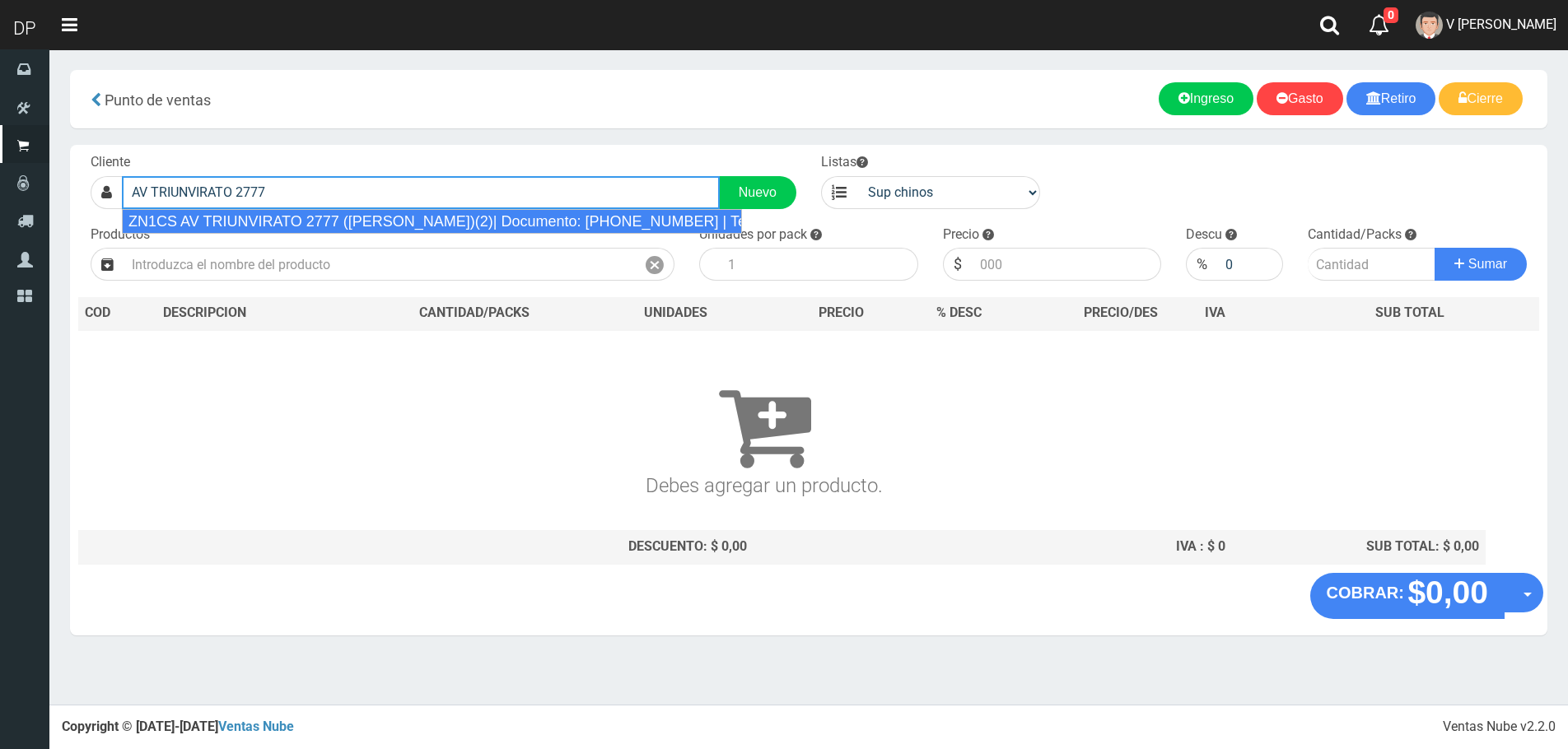
click at [475, 220] on div "ZN1CS AV TRIUNVIRATO 2777 (BILLINGHURST)(2)| Documento: 0231321032 | Teléfono:" at bounding box center [432, 221] width 620 height 24
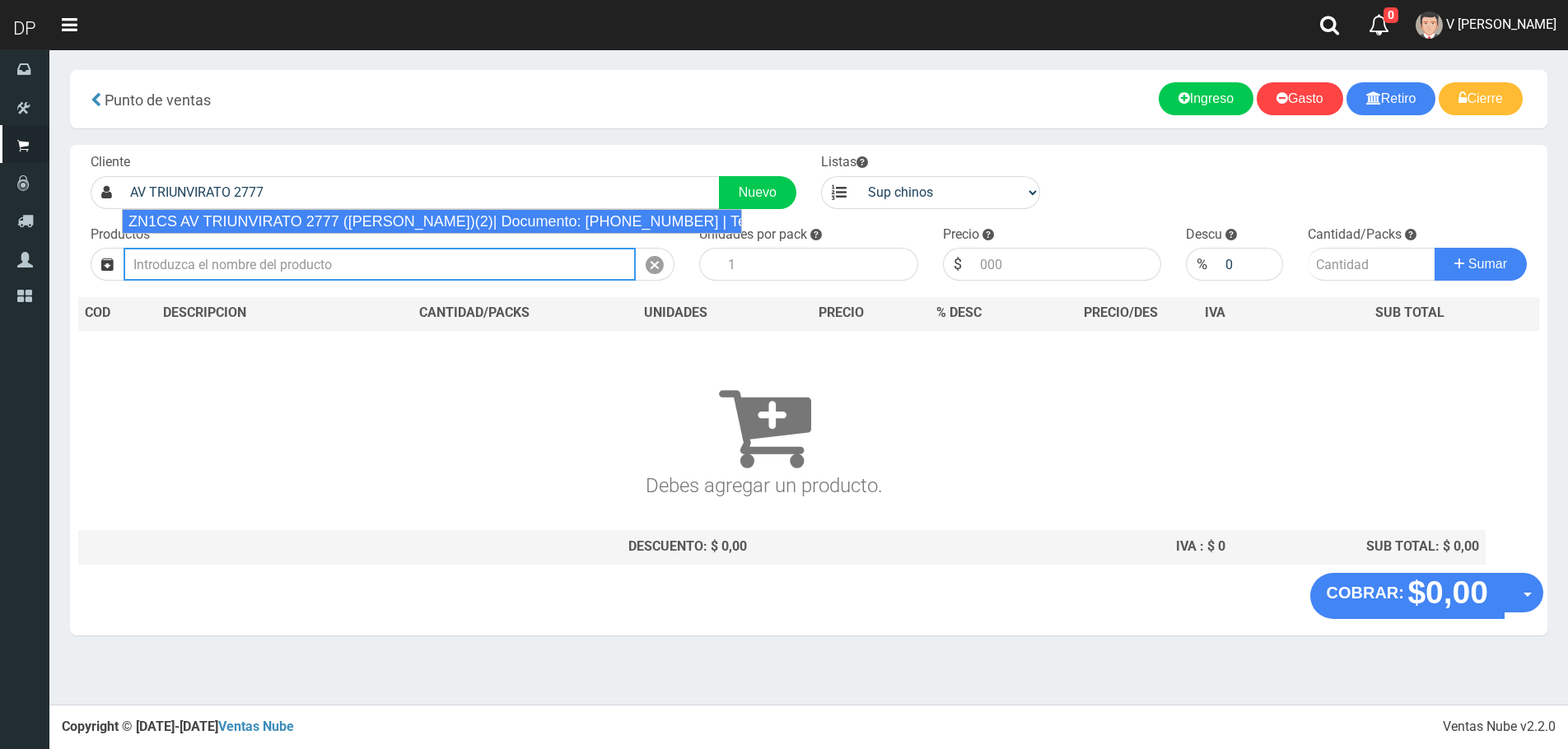
type input "ZN1CS AV TRIUNVIRATO 2777 (BILLINGHURST)(2)| Documento: 0231321032 | Teléfono:"
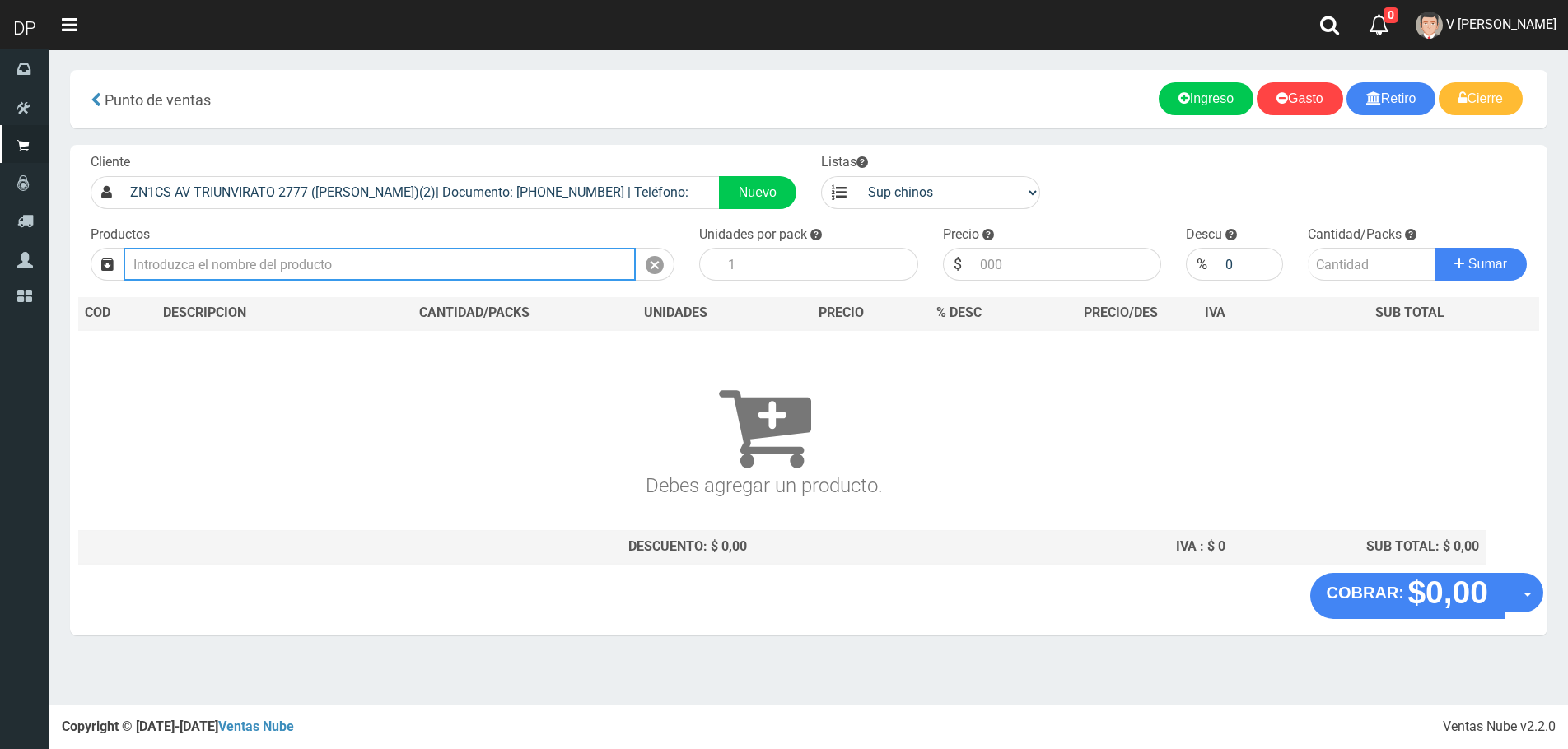
click at [276, 263] on input "text" at bounding box center [379, 264] width 512 height 33
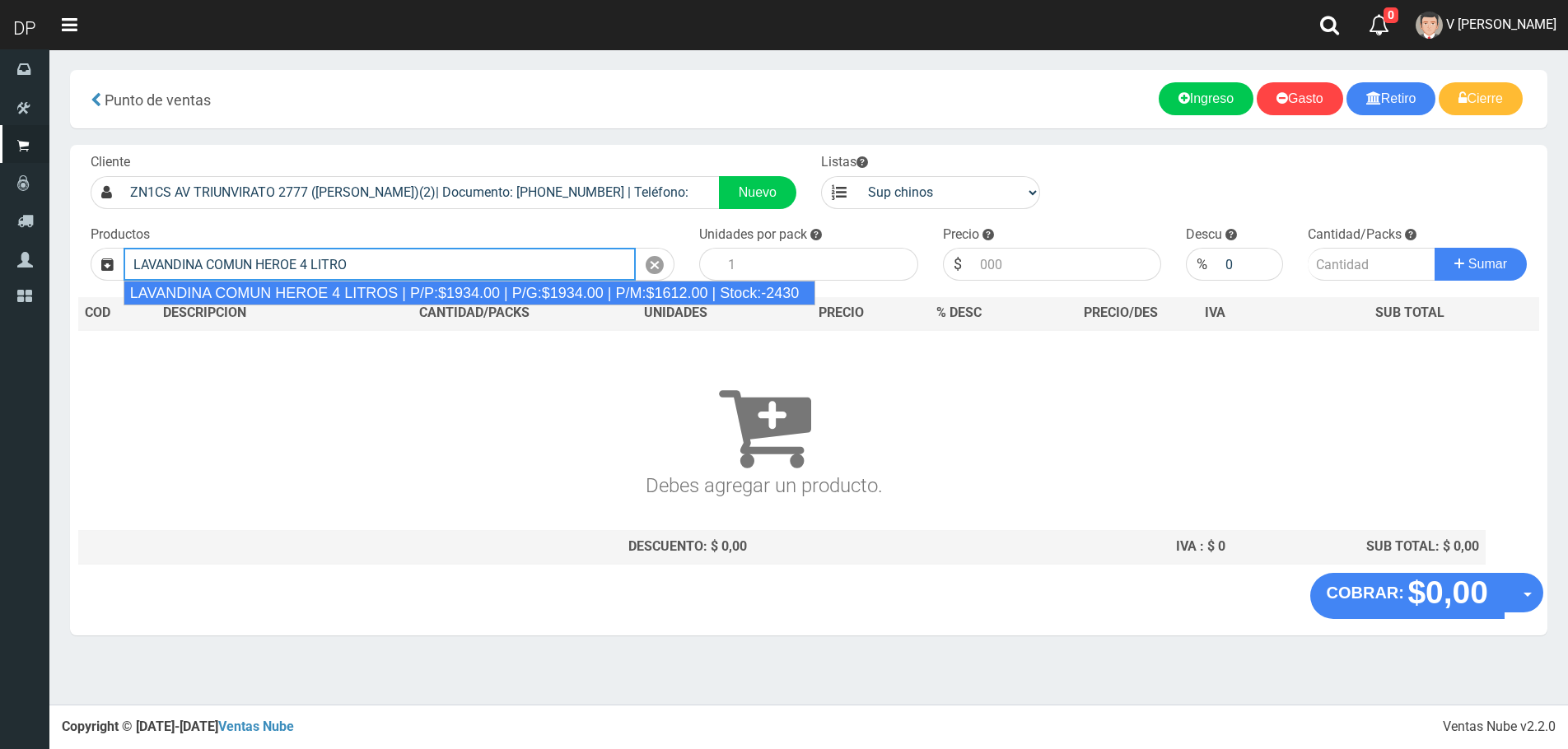
click at [352, 290] on div "LAVANDINA COMUN HEROE 4 LITROS | P/P:$1934.00 | P/G:$1934.00 | P/M:$1612.00 | S…" at bounding box center [469, 292] width 692 height 24
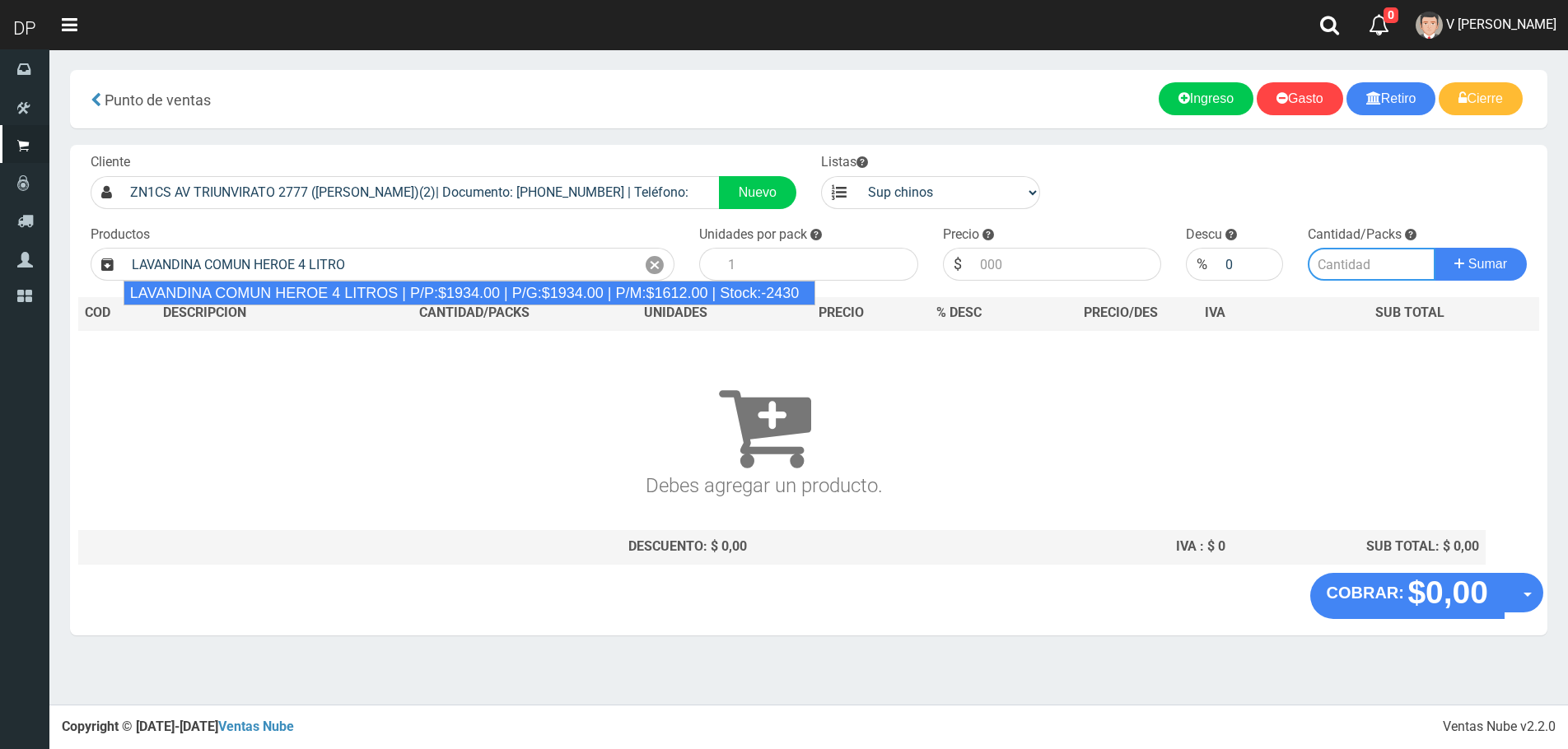
type input "LAVANDINA COMUN HEROE 4 LITROS | P/P:$1934.00 | P/G:$1934.00 | P/M:$1612.00 | S…"
type input "3"
type input "1934.00"
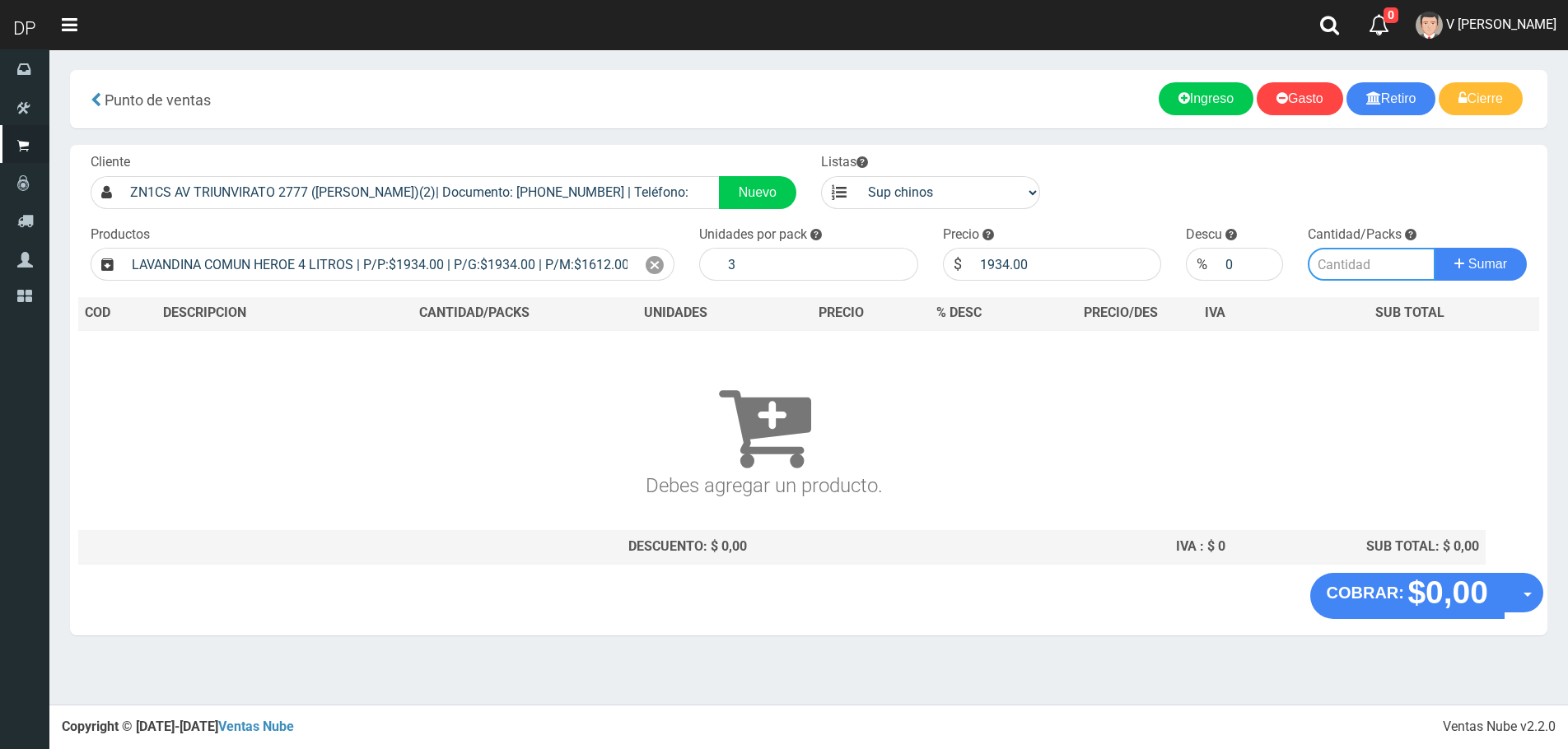
click at [1345, 255] on input "number" at bounding box center [1371, 264] width 128 height 33
type input "1"
click at [1434, 248] on button "Sumar" at bounding box center [1480, 264] width 93 height 33
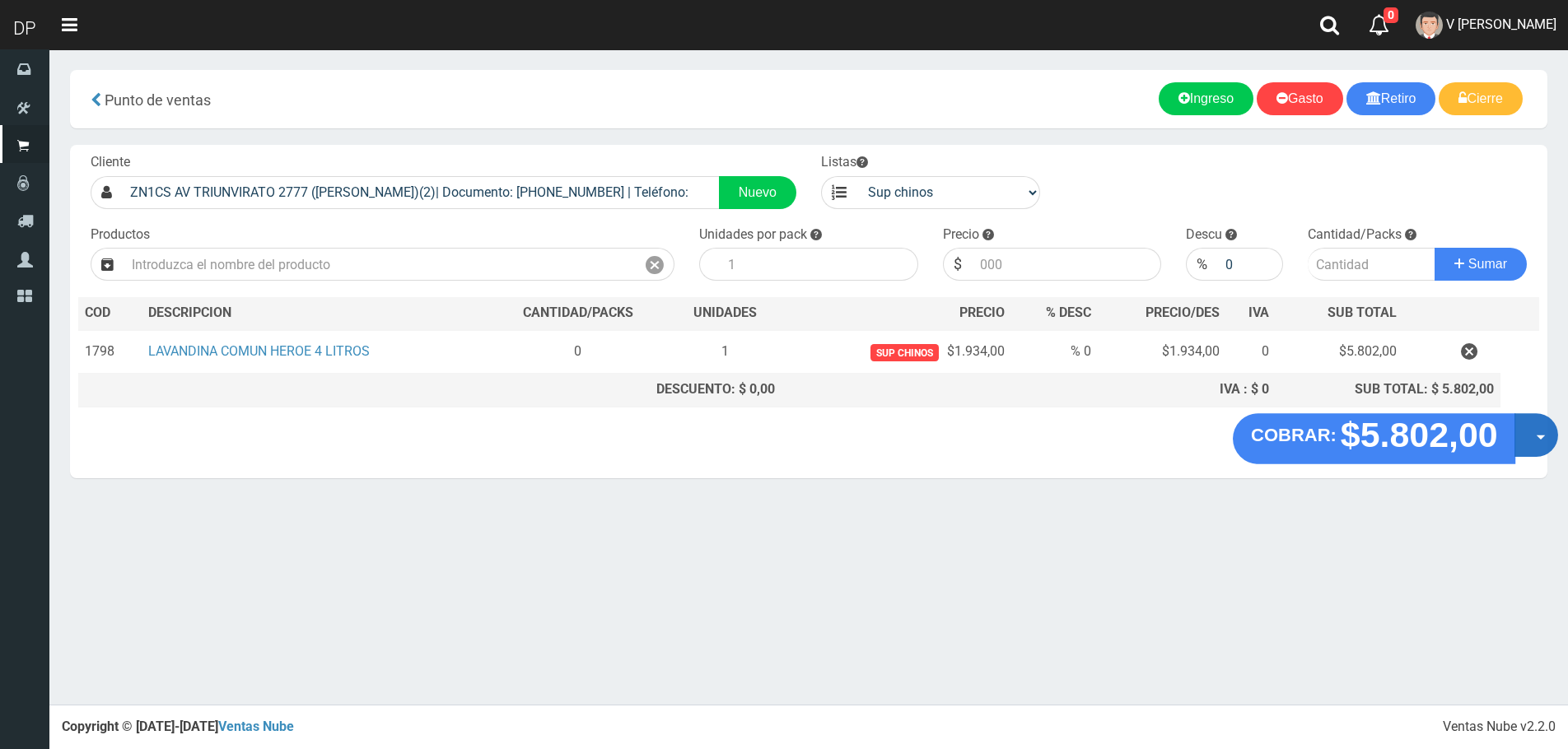
click at [1538, 437] on span "button" at bounding box center [1541, 437] width 9 height 4
click at [1521, 445] on link "Hacer Devolucion" at bounding box center [1483, 441] width 147 height 38
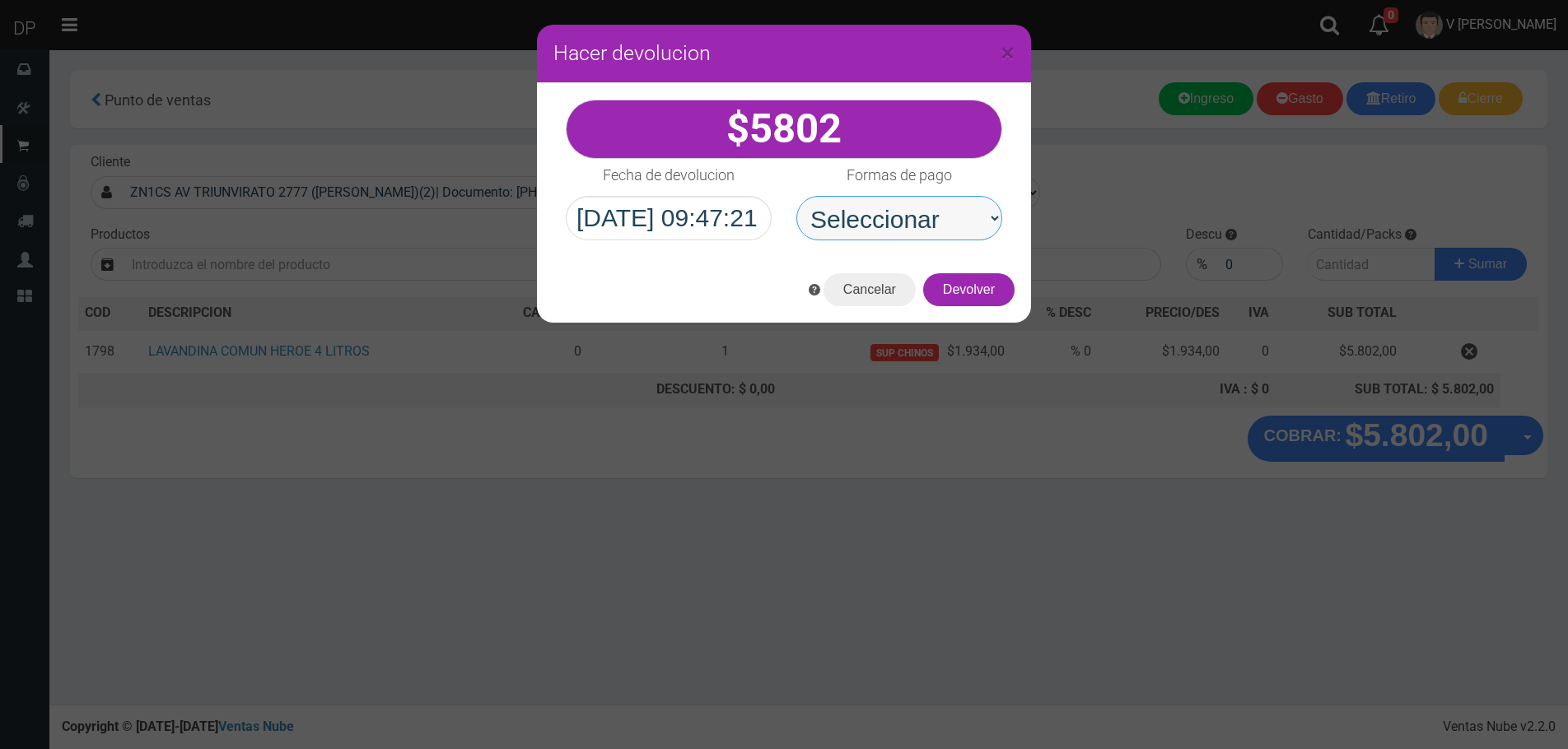
drag, startPoint x: 874, startPoint y: 215, endPoint x: 901, endPoint y: 236, distance: 34.2
click at [874, 215] on select "Seleccionar Efectivo Tarjeta de Crédito Depósito Débito" at bounding box center [899, 218] width 206 height 44
select select "Efectivo"
click at [797, 196] on select "Seleccionar Efectivo Tarjeta de Crédito Depósito Débito" at bounding box center [899, 218] width 206 height 44
click at [987, 283] on button "Devolver" at bounding box center [969, 290] width 92 height 33
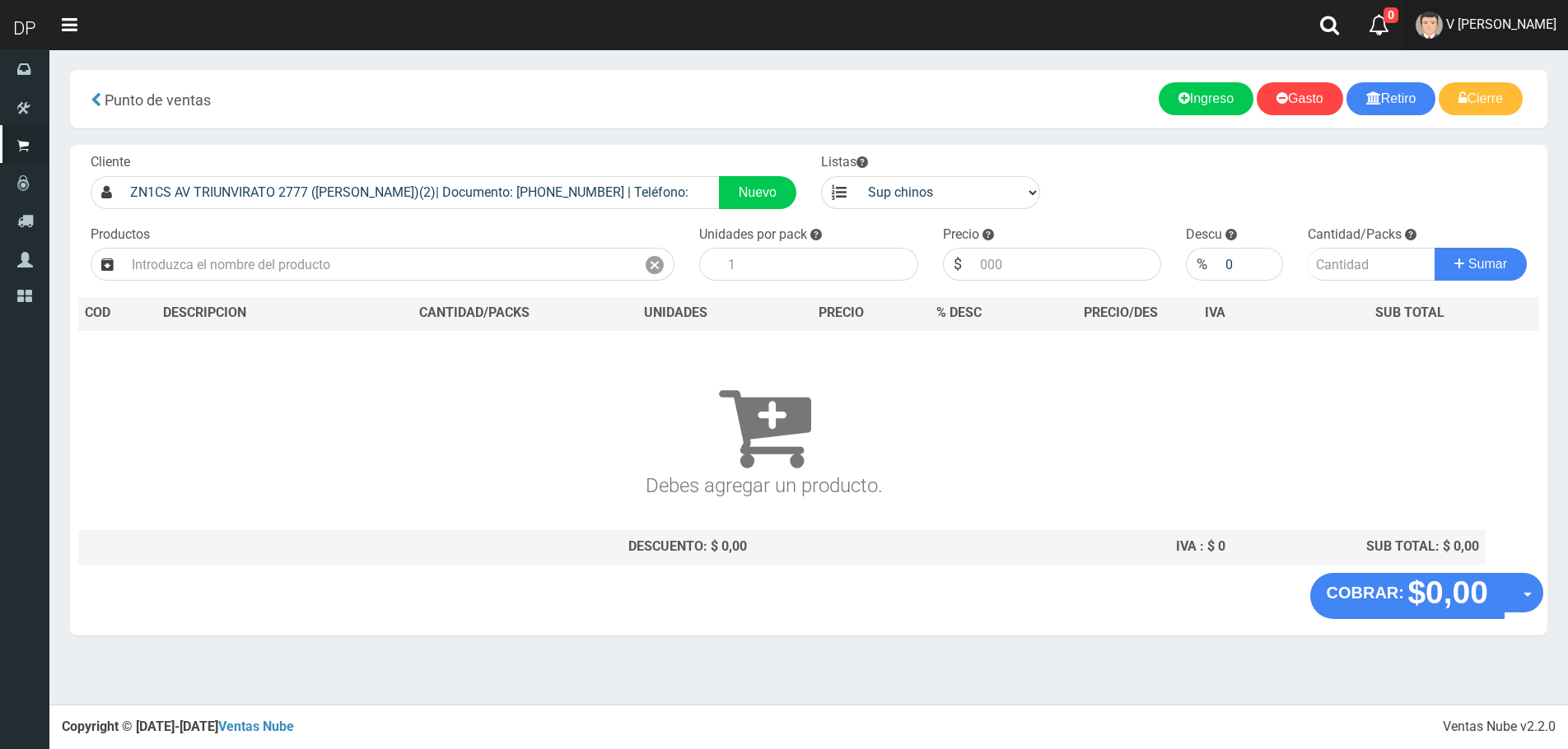
click at [1521, 27] on span "V [PERSON_NAME]" at bounding box center [1501, 23] width 111 height 15
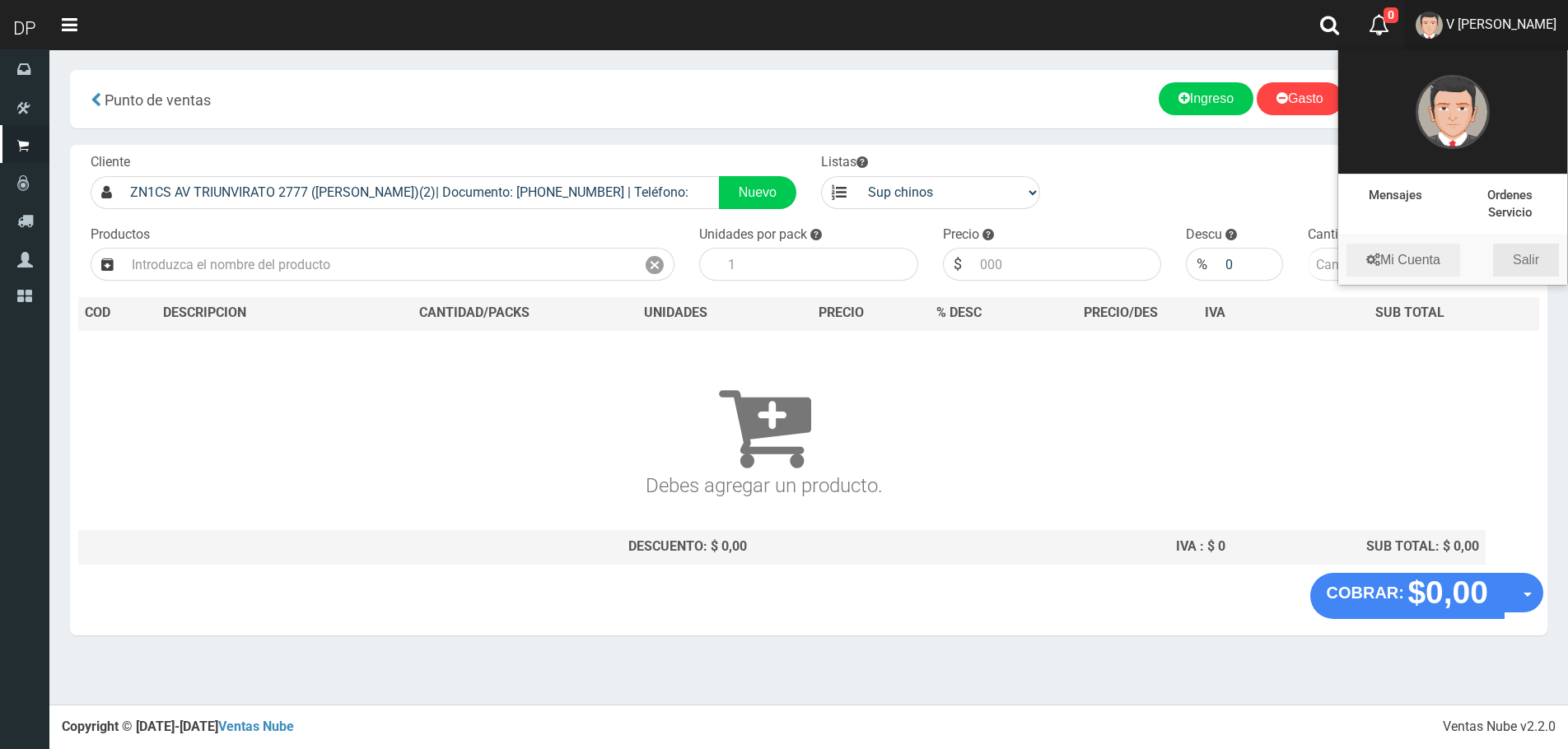
click at [1513, 269] on link "Salir" at bounding box center [1525, 260] width 66 height 33
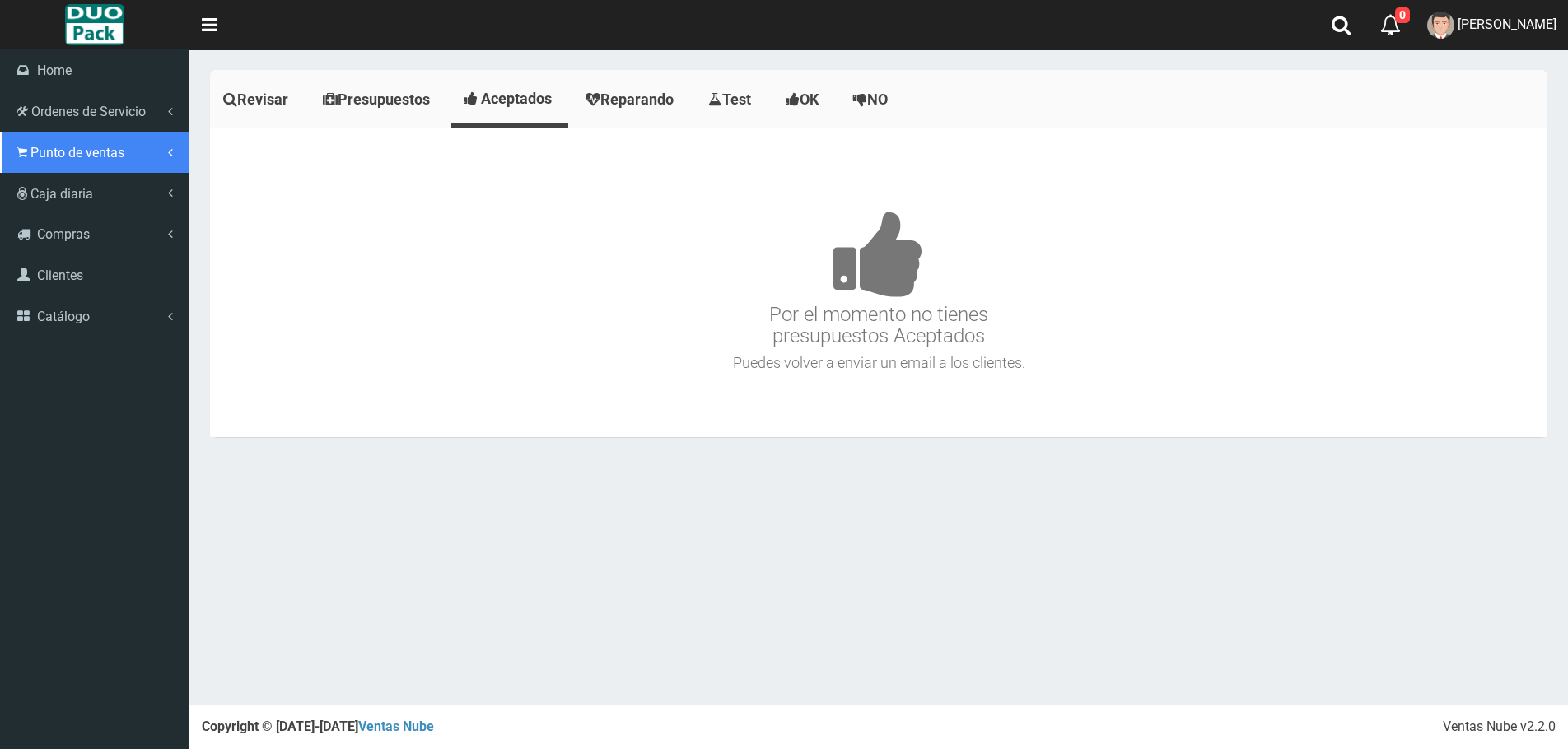
click at [47, 153] on span "Punto de ventas" at bounding box center [77, 152] width 94 height 15
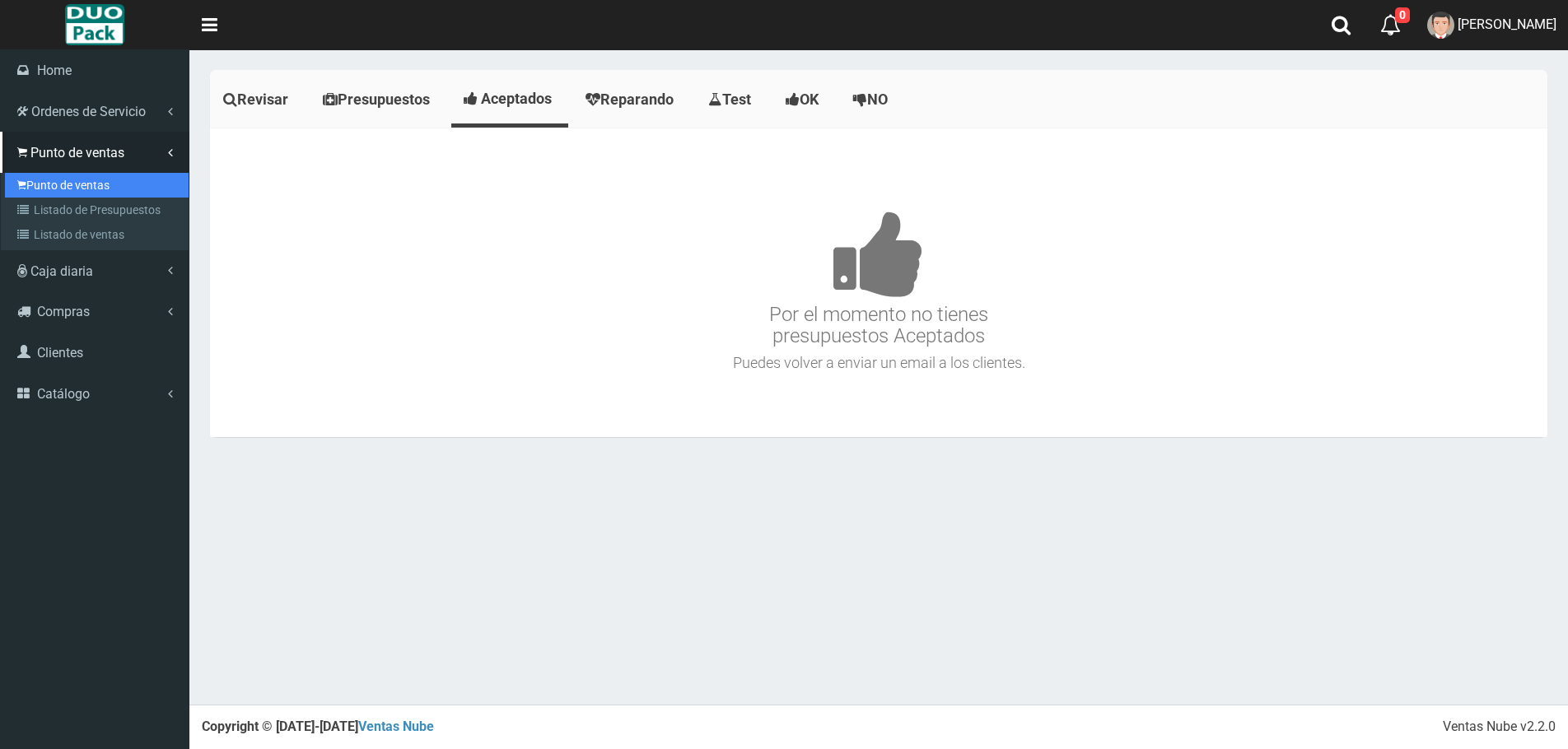
click at [107, 192] on link "Punto de ventas" at bounding box center [96, 184] width 183 height 24
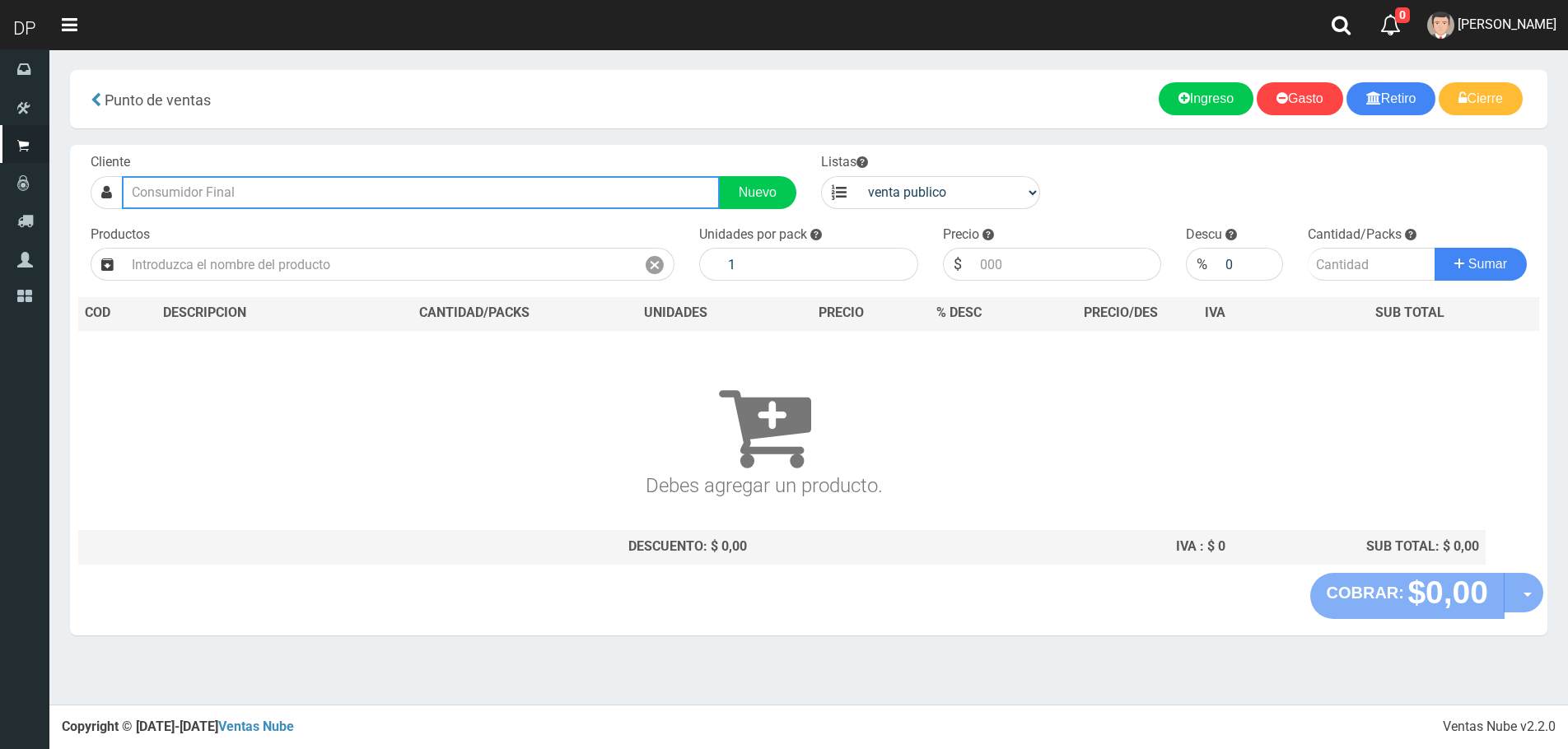
click at [296, 179] on input "text" at bounding box center [421, 192] width 598 height 33
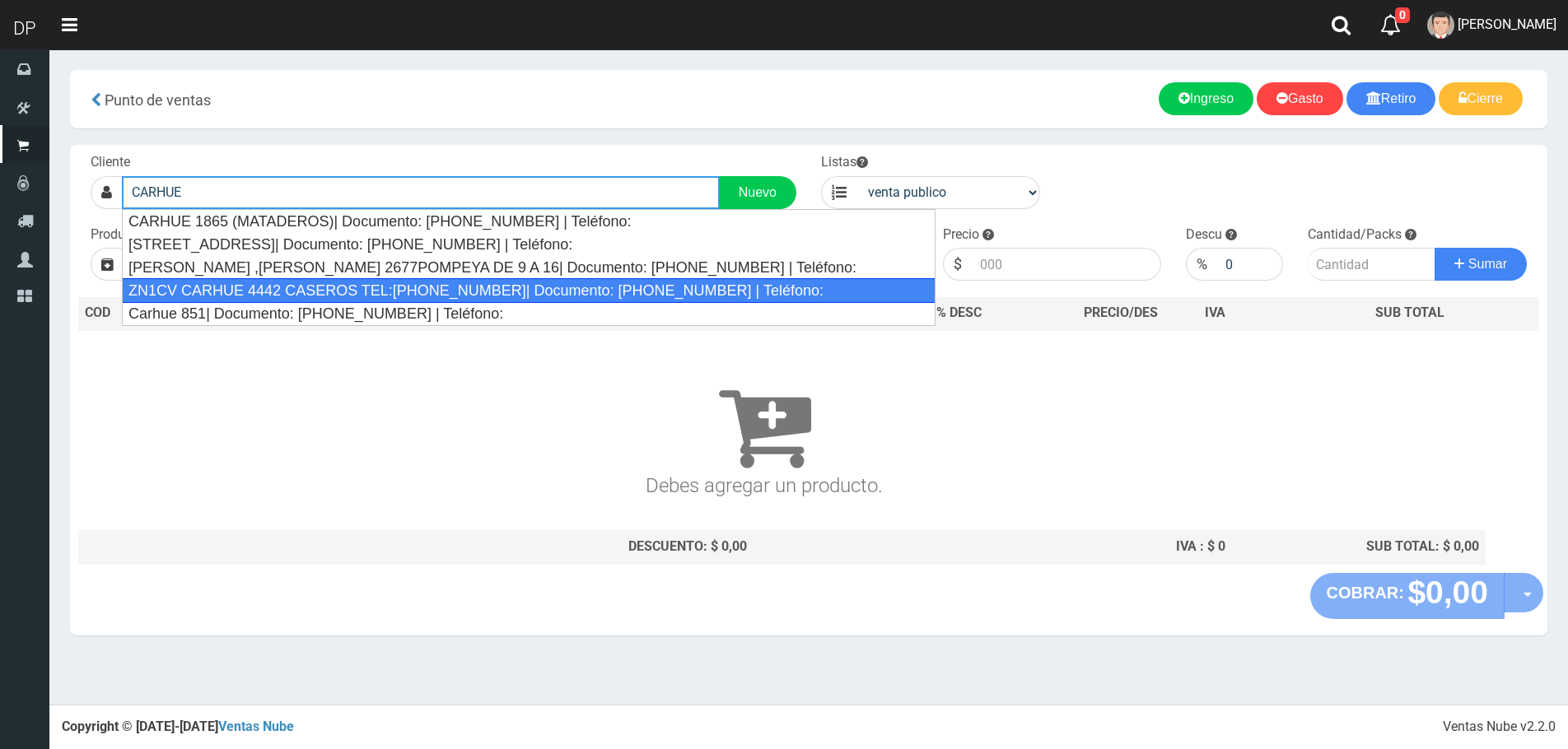
click at [272, 286] on div "ZN1CV CARHUE 4442 CASEROS TEL:1123227608| Documento: 12346543215 | Teléfono:" at bounding box center [529, 290] width 814 height 24
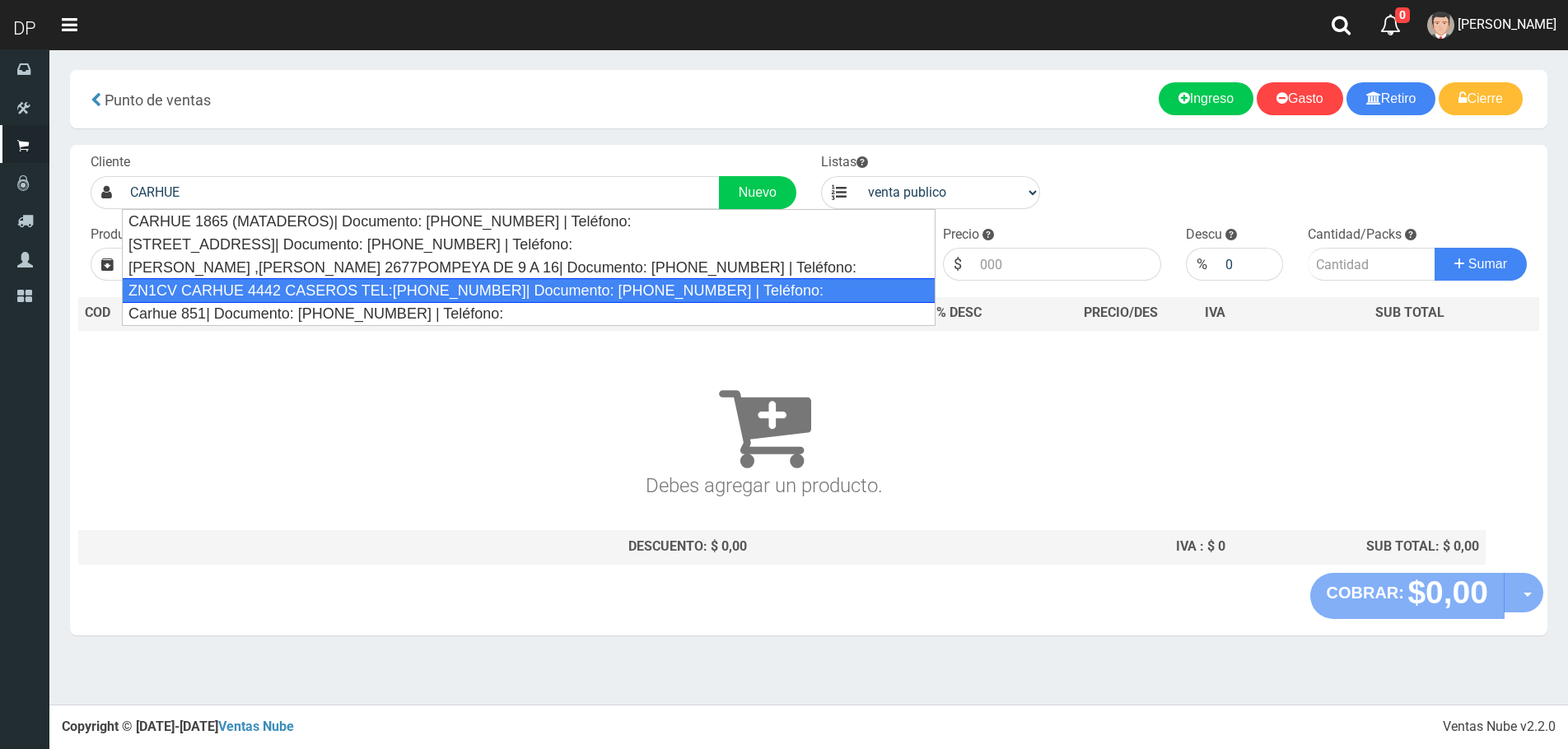
type input "ZN1CV CARHUE 4442 CASEROS TEL:1123227608| Documento: 12346543215 | Teléfono:"
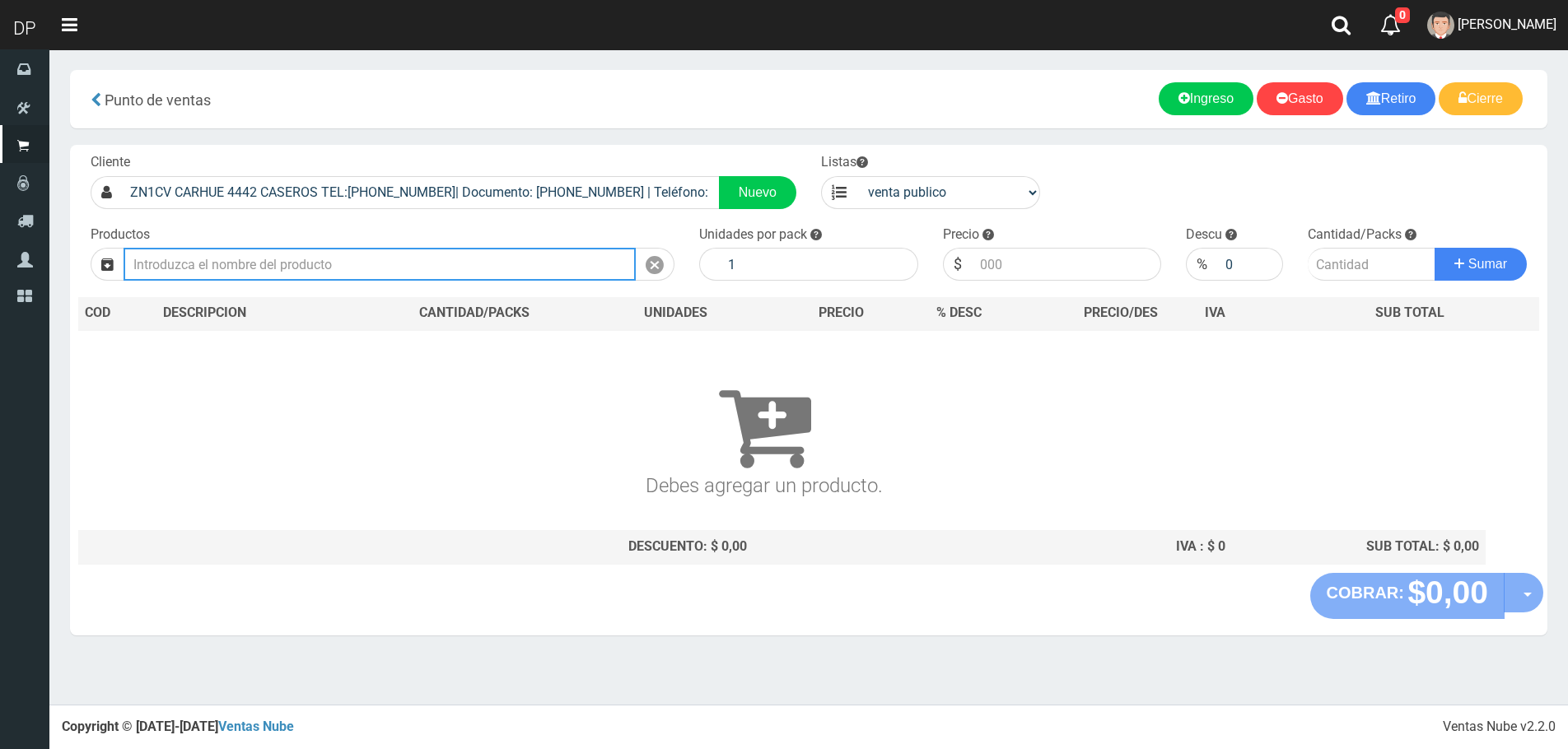
click at [269, 272] on input "text" at bounding box center [379, 264] width 512 height 33
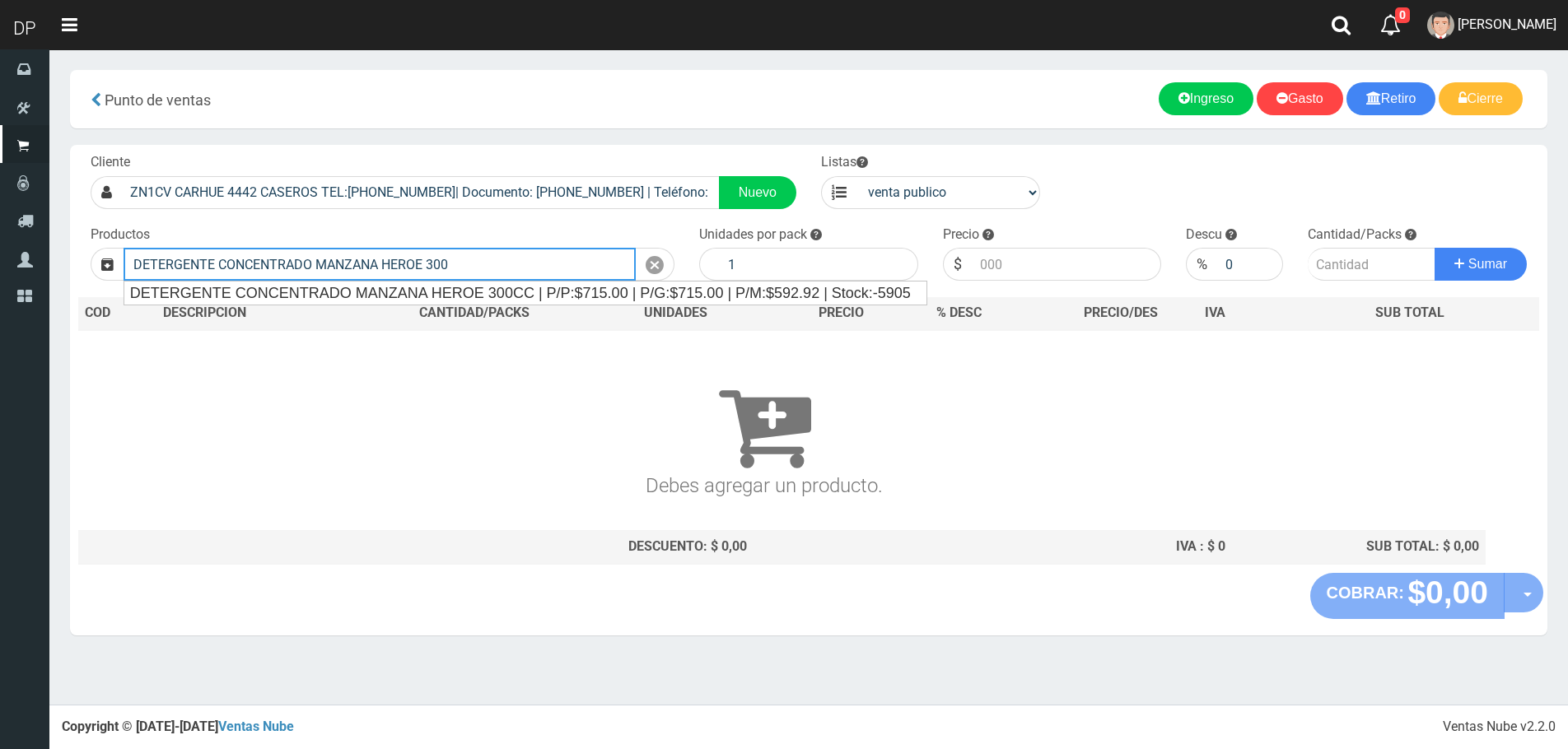
click at [333, 280] on input "DETERGENTE CONCENTRADO MANZANA HEROE 300" at bounding box center [379, 264] width 512 height 33
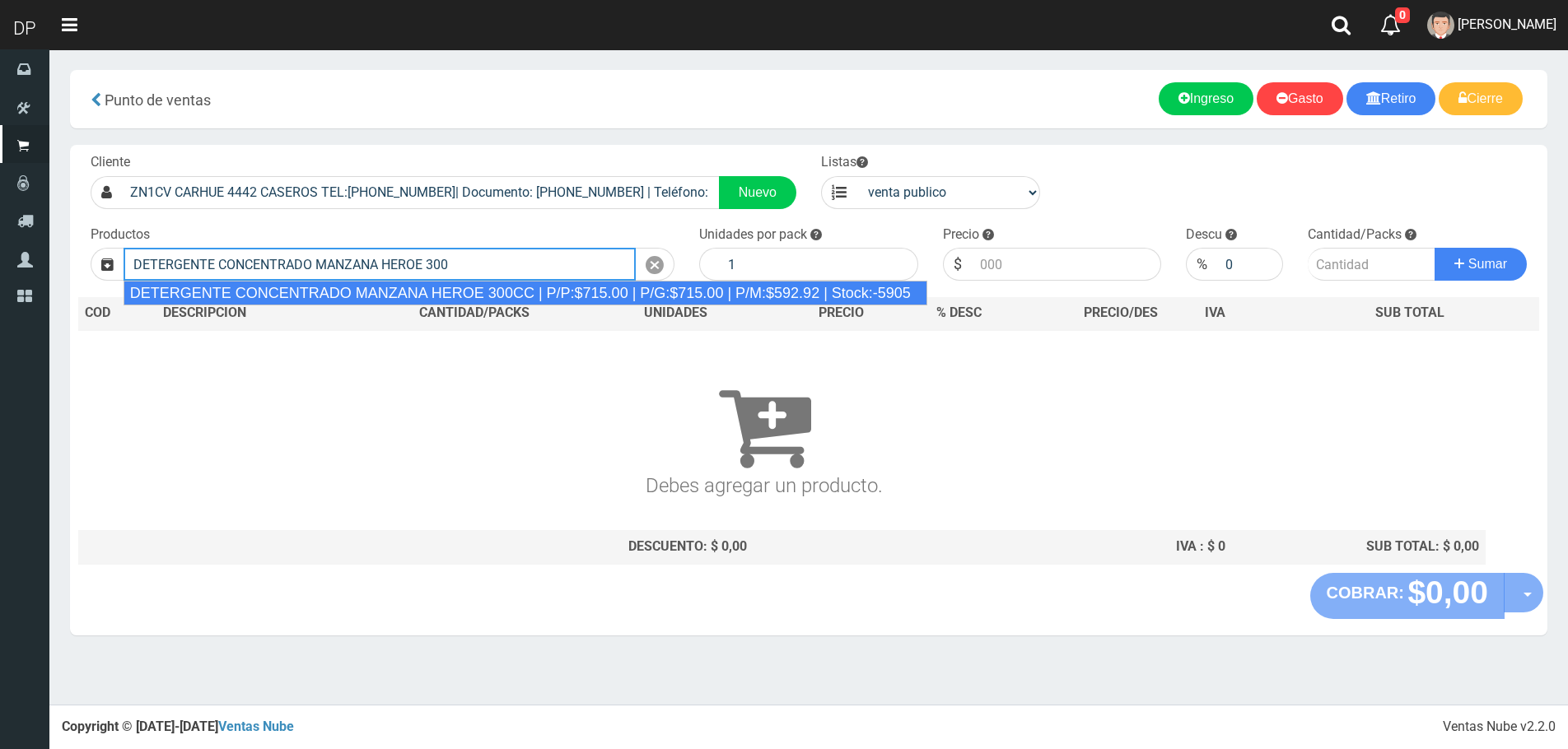
click at [337, 299] on div "DETERGENTE CONCENTRADO MANZANA HEROE 300CC | P/P:$715.00 | P/G:$715.00 | P/M:$5…" at bounding box center [525, 292] width 804 height 24
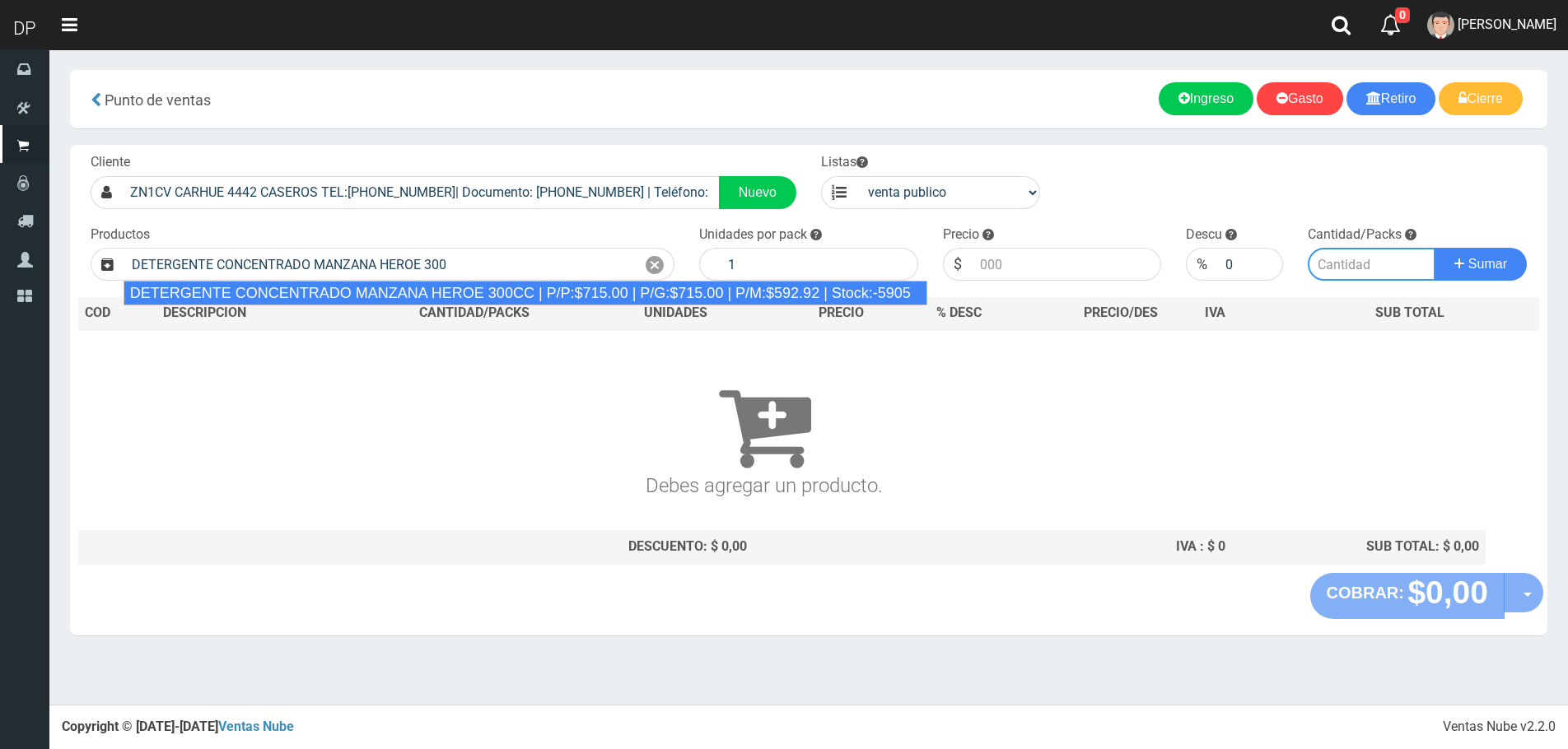
type input "DETERGENTE CONCENTRADO MANZANA HEROE 300CC | P/P:$715.00 | P/G:$715.00 | P/M:$5…"
type input "24"
type input "715.00"
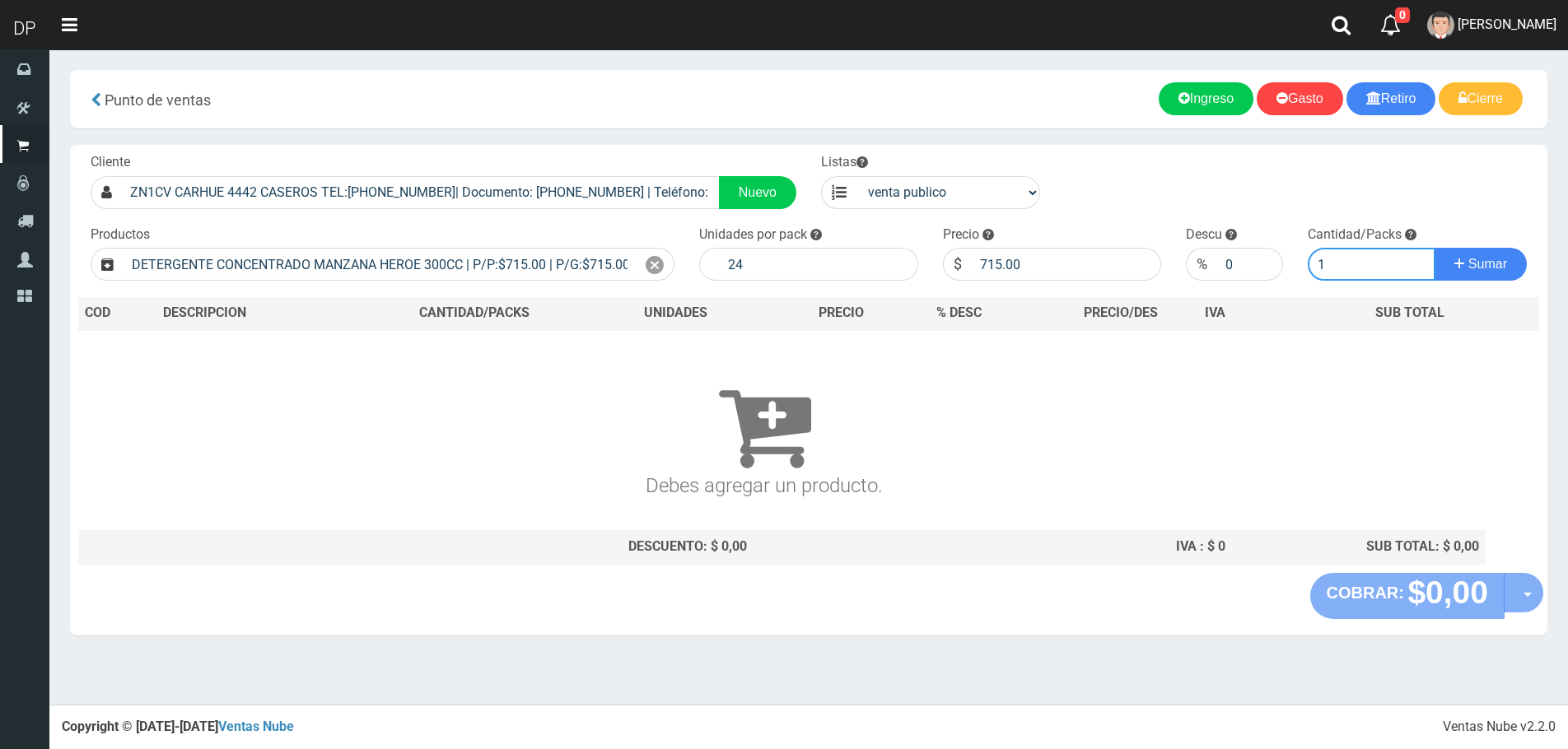
type input "1"
click at [1434, 248] on button "Sumar" at bounding box center [1480, 264] width 93 height 33
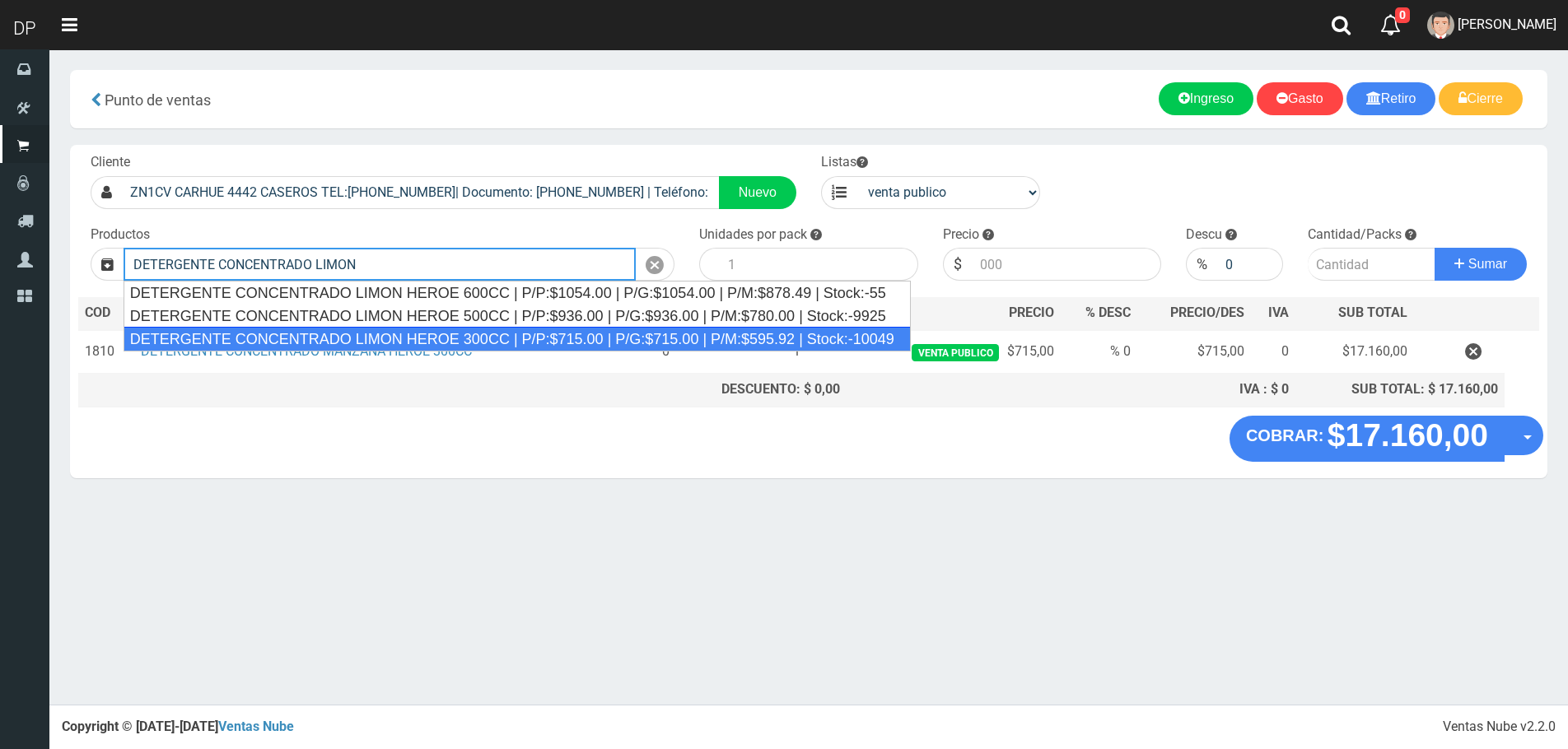
click at [434, 332] on div "DETERGENTE CONCENTRADO LIMON HEROE 300CC | P/P:$715.00 | P/G:$715.00 | P/M:$595…" at bounding box center [517, 339] width 788 height 24
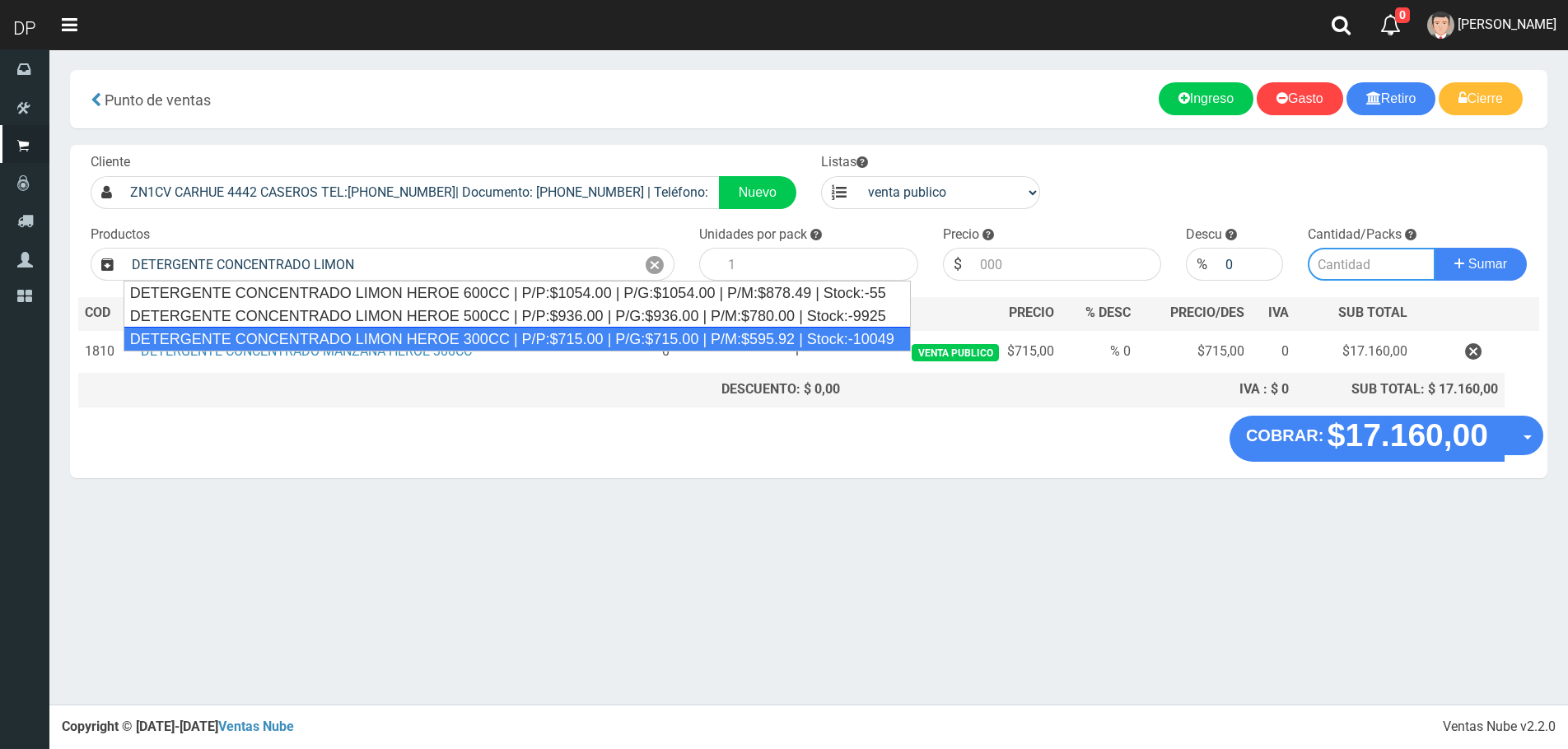
type input "DETERGENTE CONCENTRADO LIMON HEROE 300CC | P/P:$715.00 | P/G:$715.00 | P/M:$595…"
type input "24"
type input "715.00"
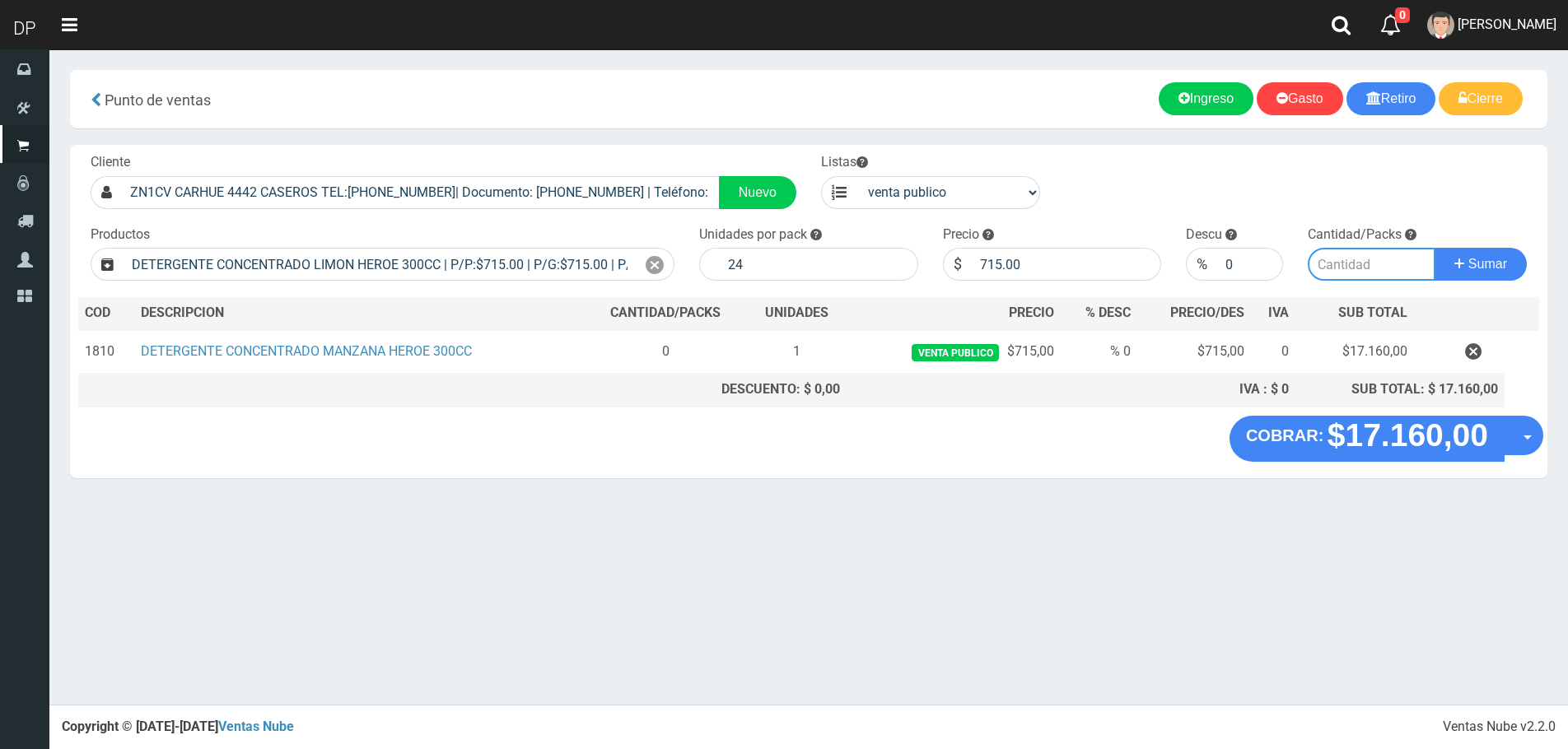
click at [1345, 269] on input "number" at bounding box center [1371, 264] width 128 height 33
type input "1"
click at [1434, 248] on button "Sumar" at bounding box center [1480, 264] width 93 height 33
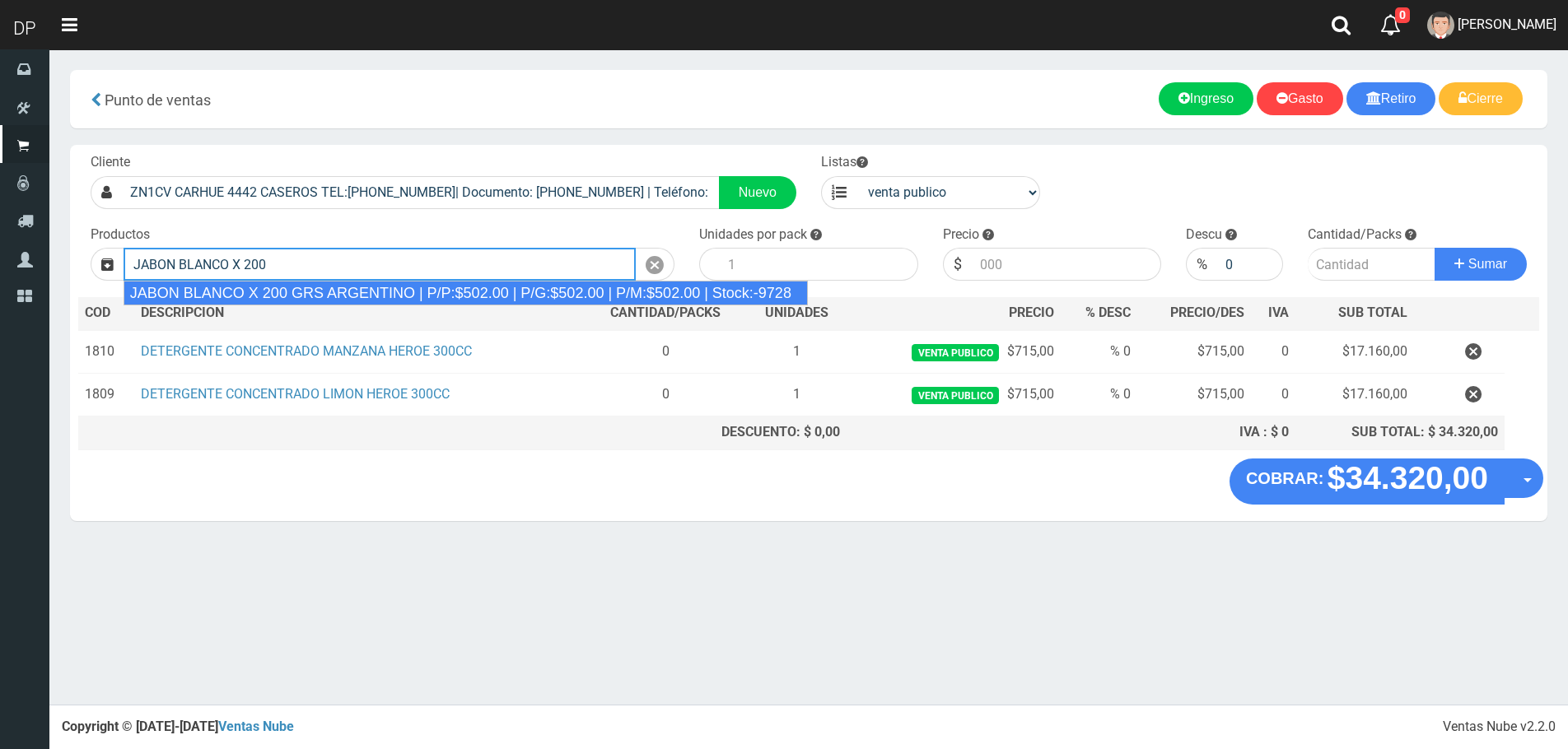
click at [356, 296] on div "JABON BLANCO X 200 GRS ARGENTINO | P/P:$502.00 | P/G:$502.00 | P/M:$502.00 | St…" at bounding box center [465, 292] width 684 height 24
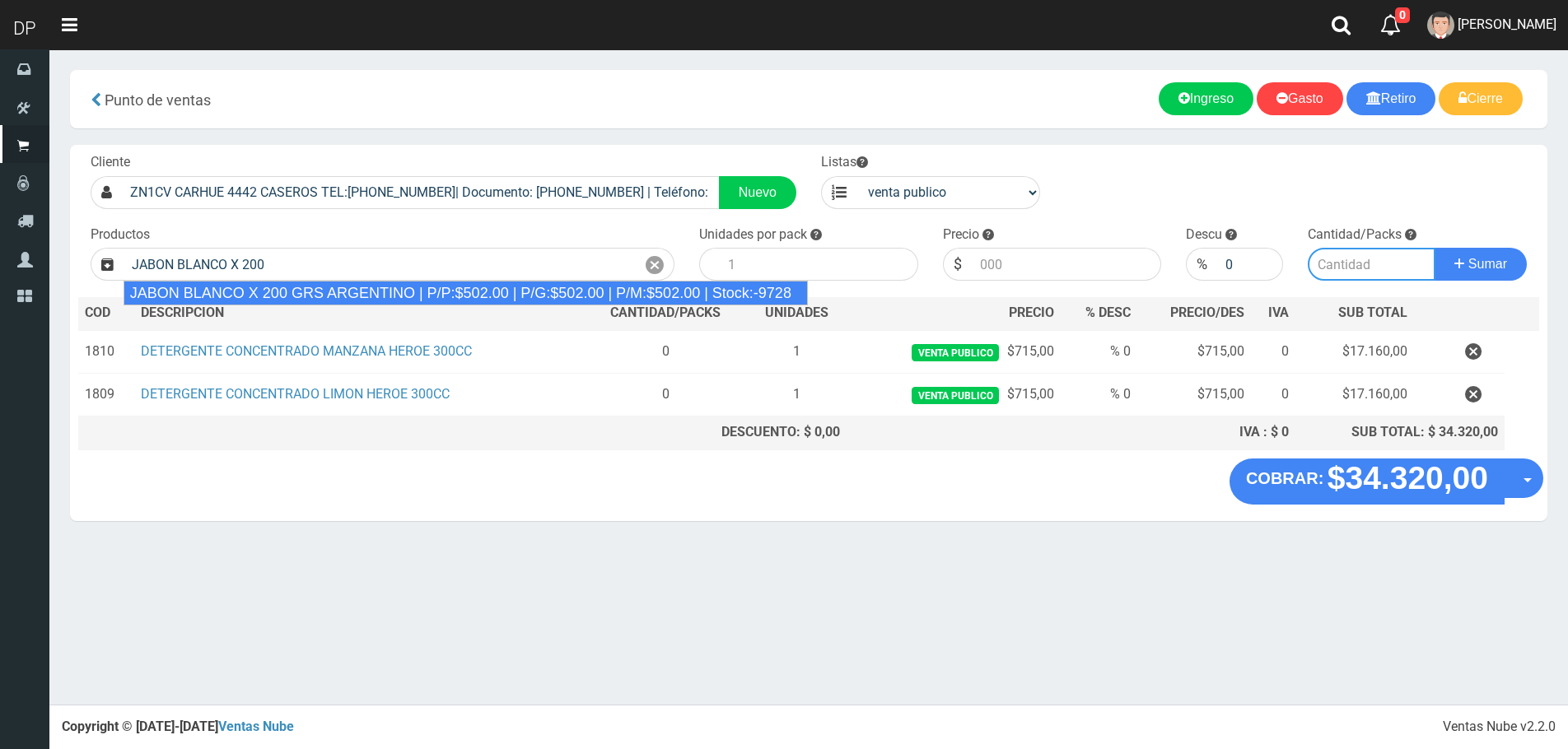
type input "JABON BLANCO X 200 GRS ARGENTINO | P/P:$502.00 | P/G:$502.00 | P/M:$502.00 | St…"
type input "40"
type input "502.00"
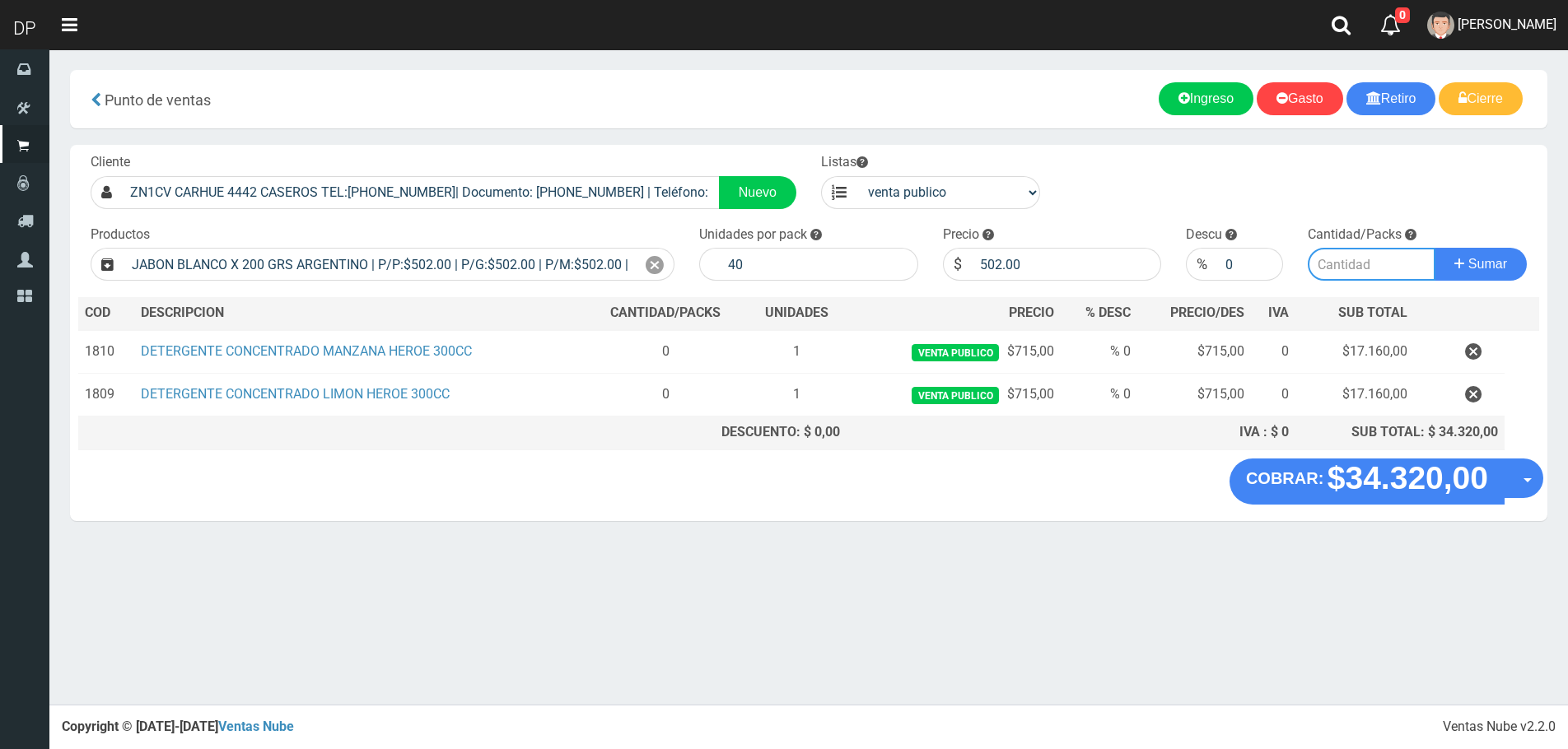
click at [1345, 269] on input "number" at bounding box center [1371, 264] width 128 height 33
type input "1"
click at [1434, 248] on button "Sumar" at bounding box center [1480, 264] width 93 height 33
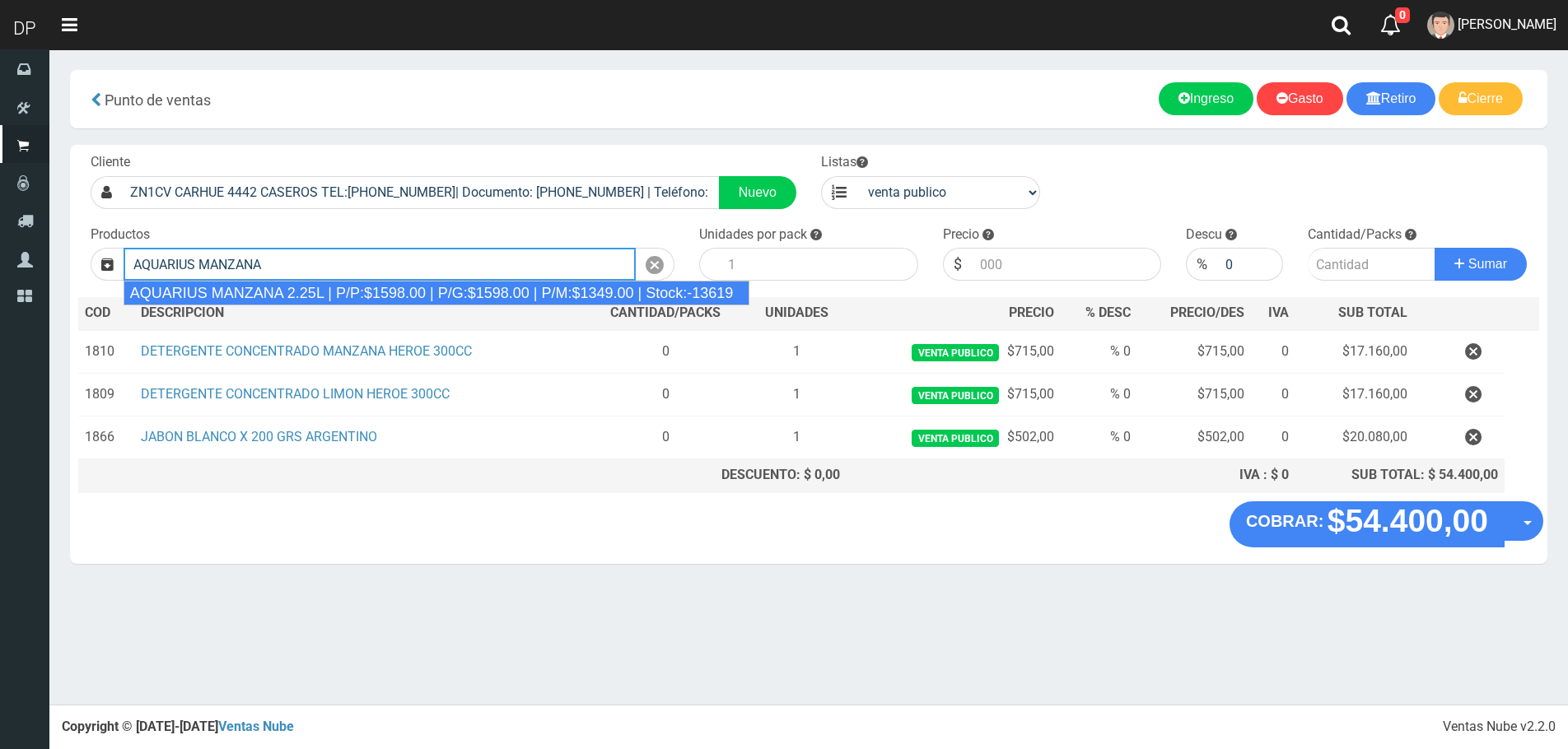
click at [260, 289] on div "AQUARIUS MANZANA 2.25L | P/P:$1598.00 | P/G:$1598.00 | P/M:$1349.00 | Stock:-13…" at bounding box center [436, 292] width 627 height 24
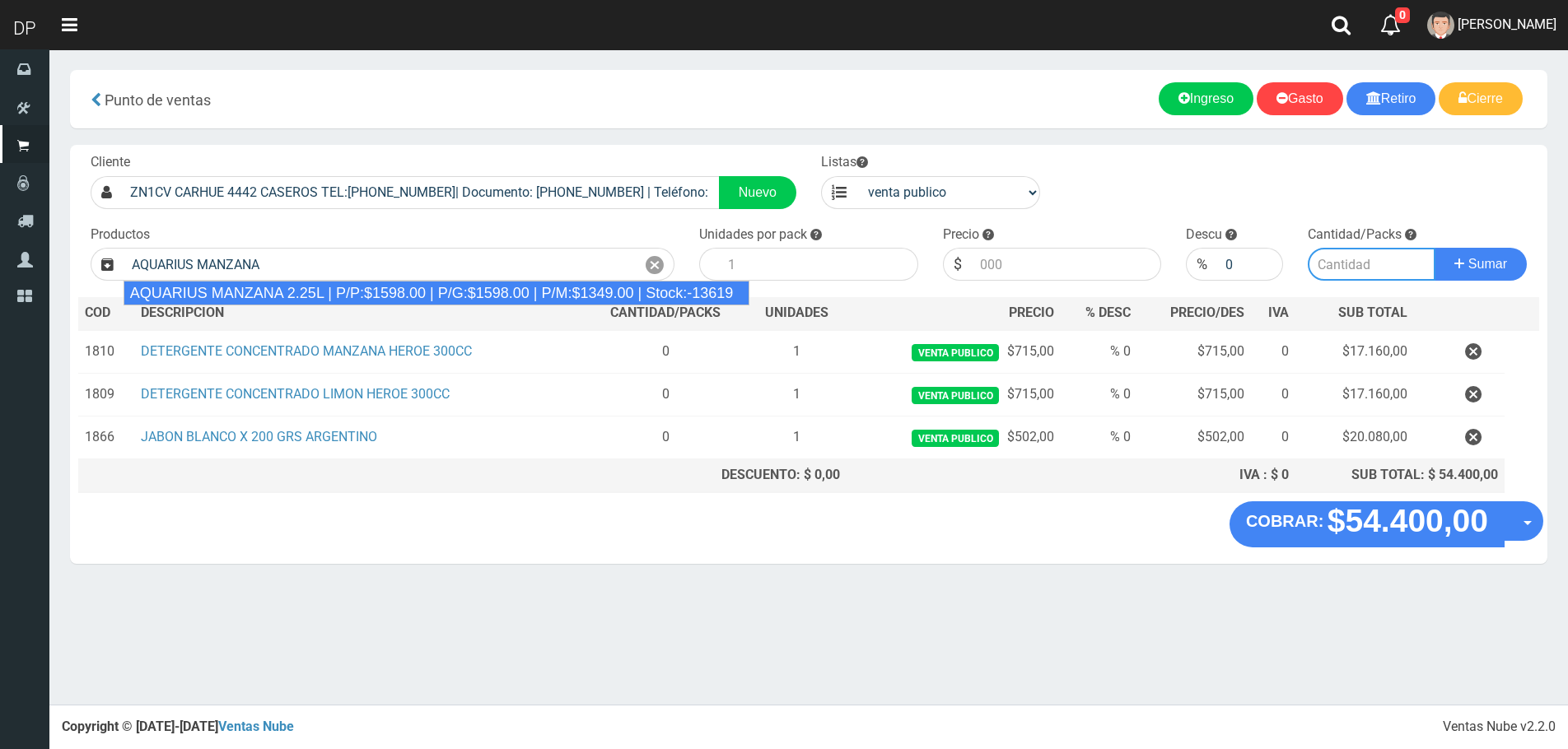
type input "AQUARIUS MANZANA 2.25L | P/P:$1598.00 | P/G:$1598.00 | P/M:$1349.00 | Stock:-13…"
type input "6"
type input "1598.00"
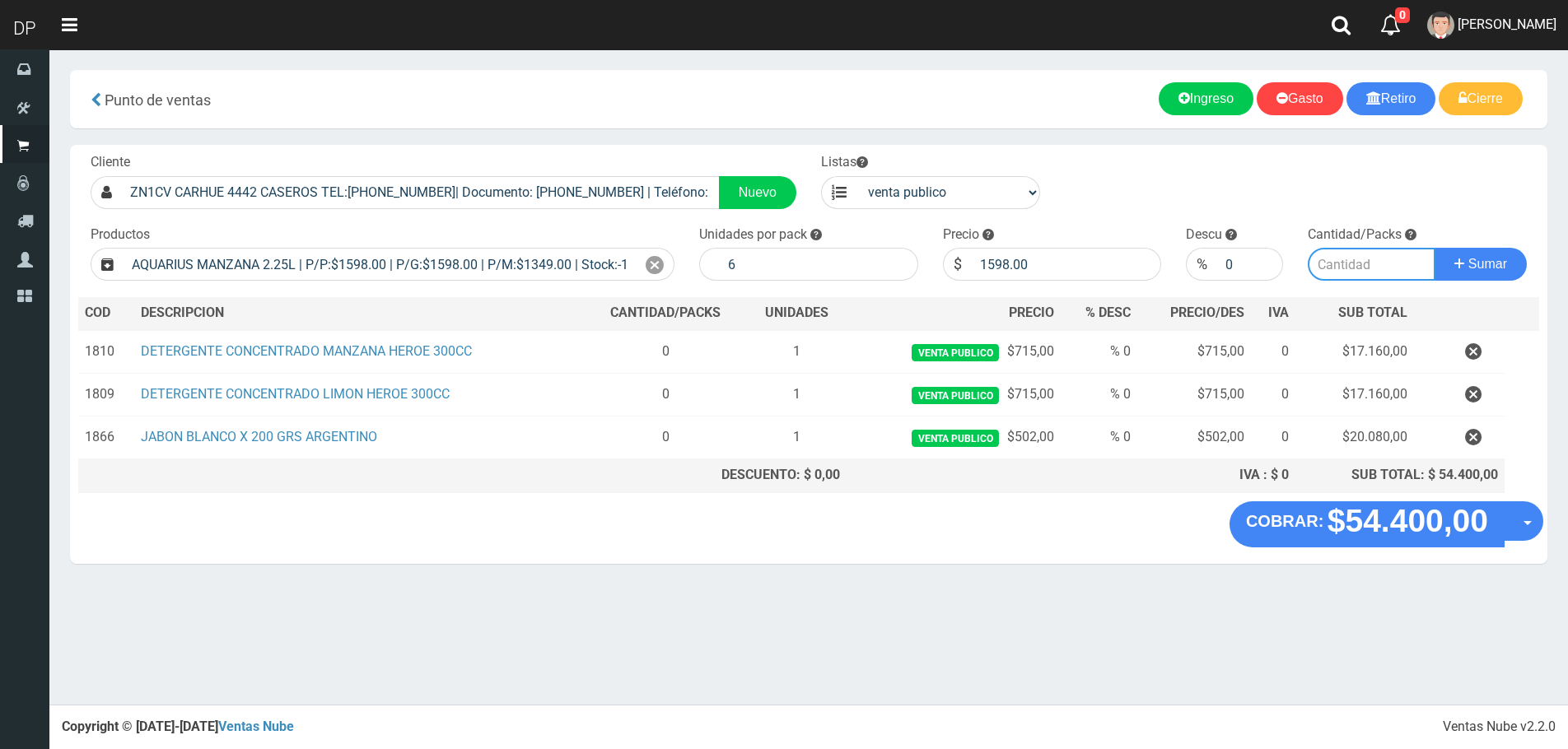
click at [1362, 275] on input "number" at bounding box center [1371, 264] width 128 height 33
type input "1"
type input "2"
click at [1434, 248] on button "Sumar" at bounding box center [1480, 264] width 93 height 33
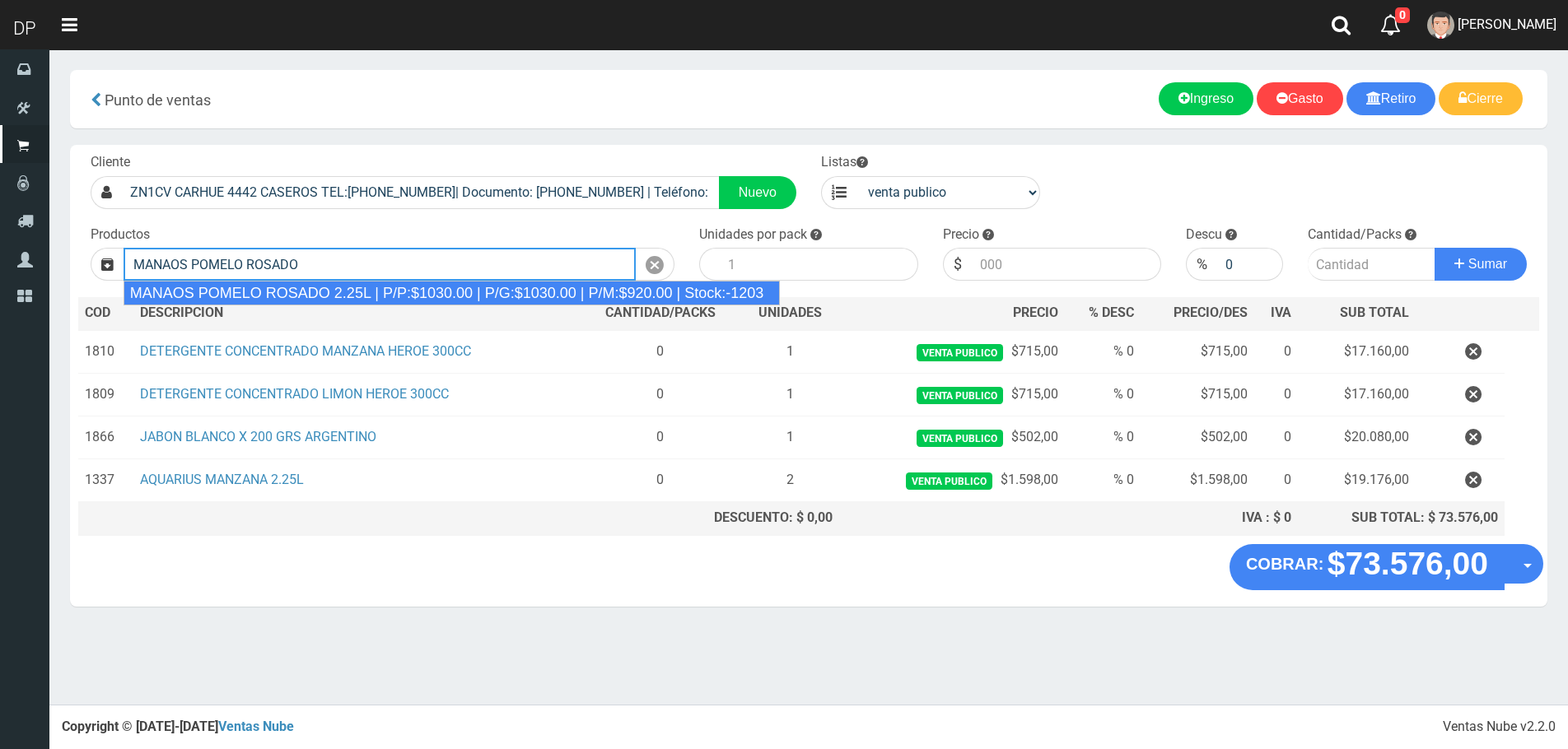
click at [404, 292] on div "MANAOS POMELO ROSADO 2.25L | P/P:$1030.00 | P/G:$1030.00 | P/M:$920.00 | Stock:…" at bounding box center [451, 292] width 657 height 24
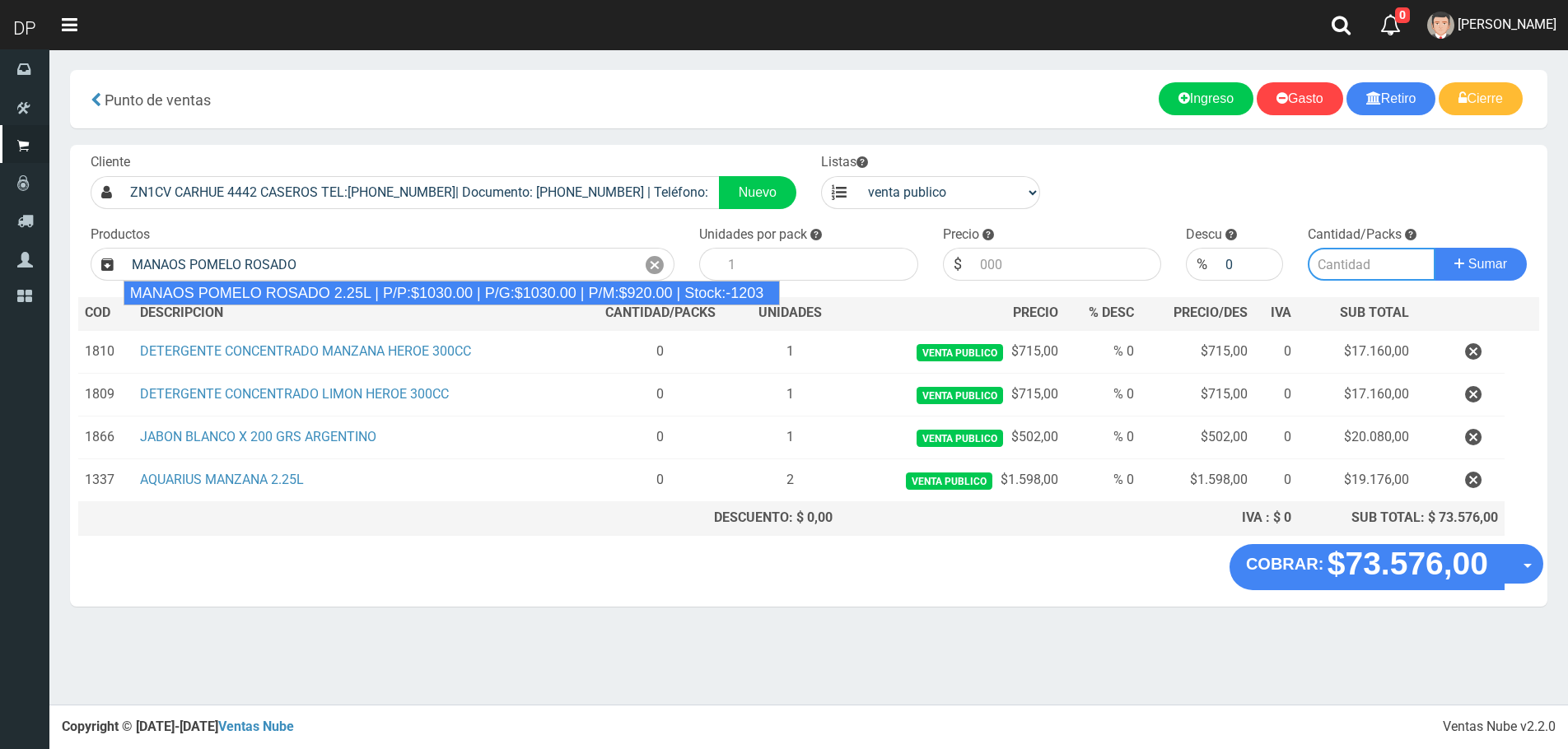
type input "MANAOS POMELO ROSADO 2.25L | P/P:$1030.00 | P/G:$1030.00 | P/M:$920.00 | Stock:…"
type input "6"
type input "1030.00"
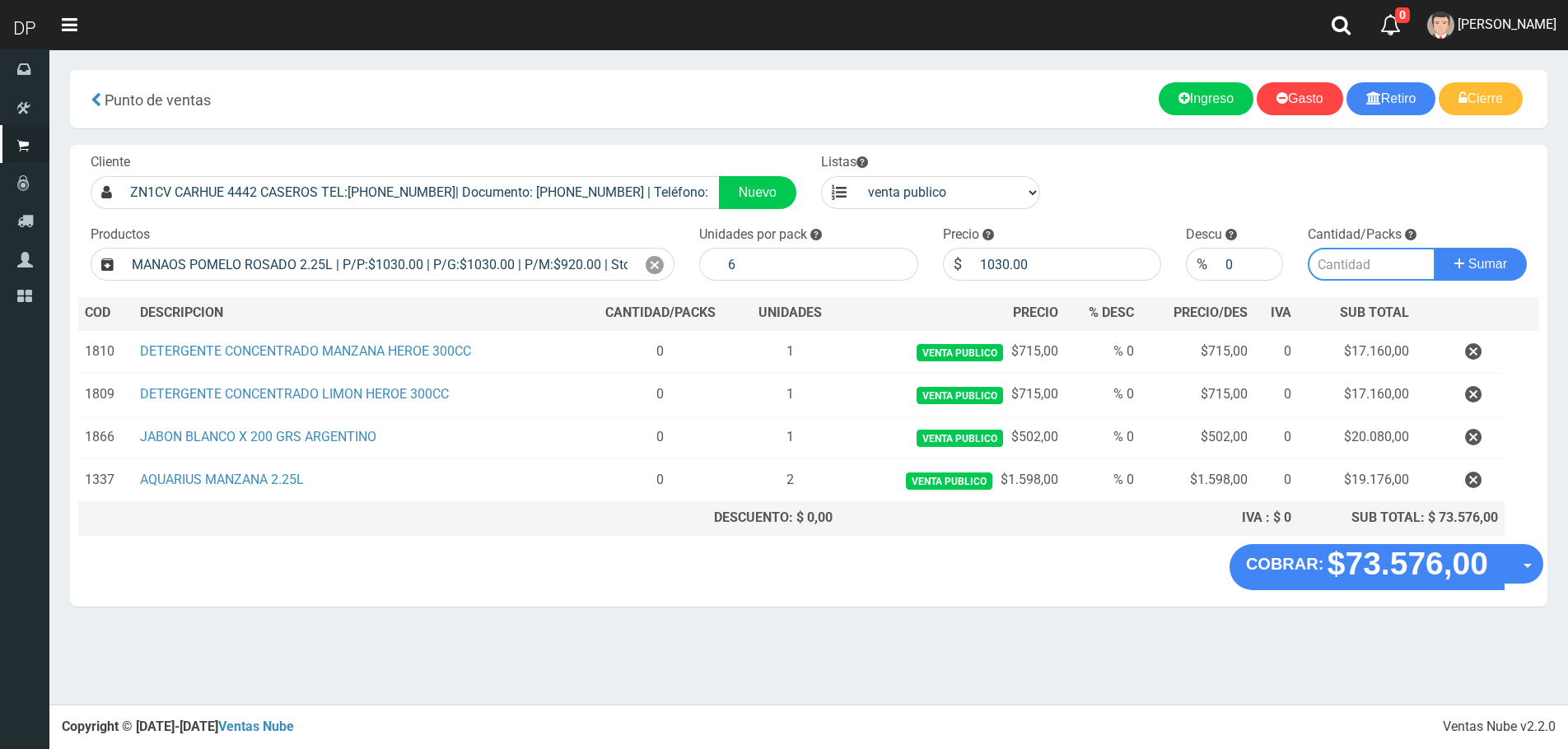
click at [1364, 273] on input "number" at bounding box center [1371, 264] width 128 height 33
type input "2"
click at [1434, 248] on button "Sumar" at bounding box center [1480, 264] width 93 height 33
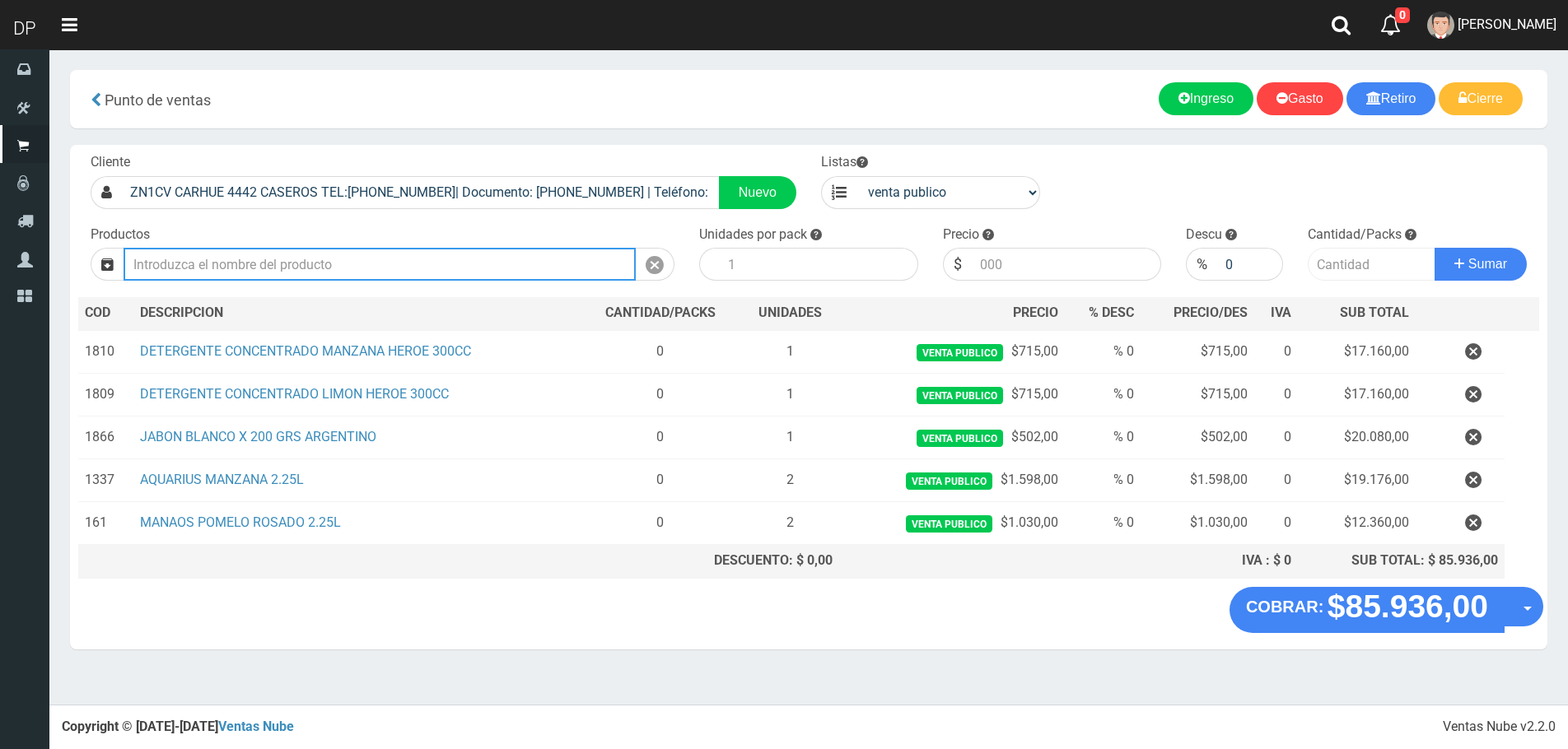
type input "N"
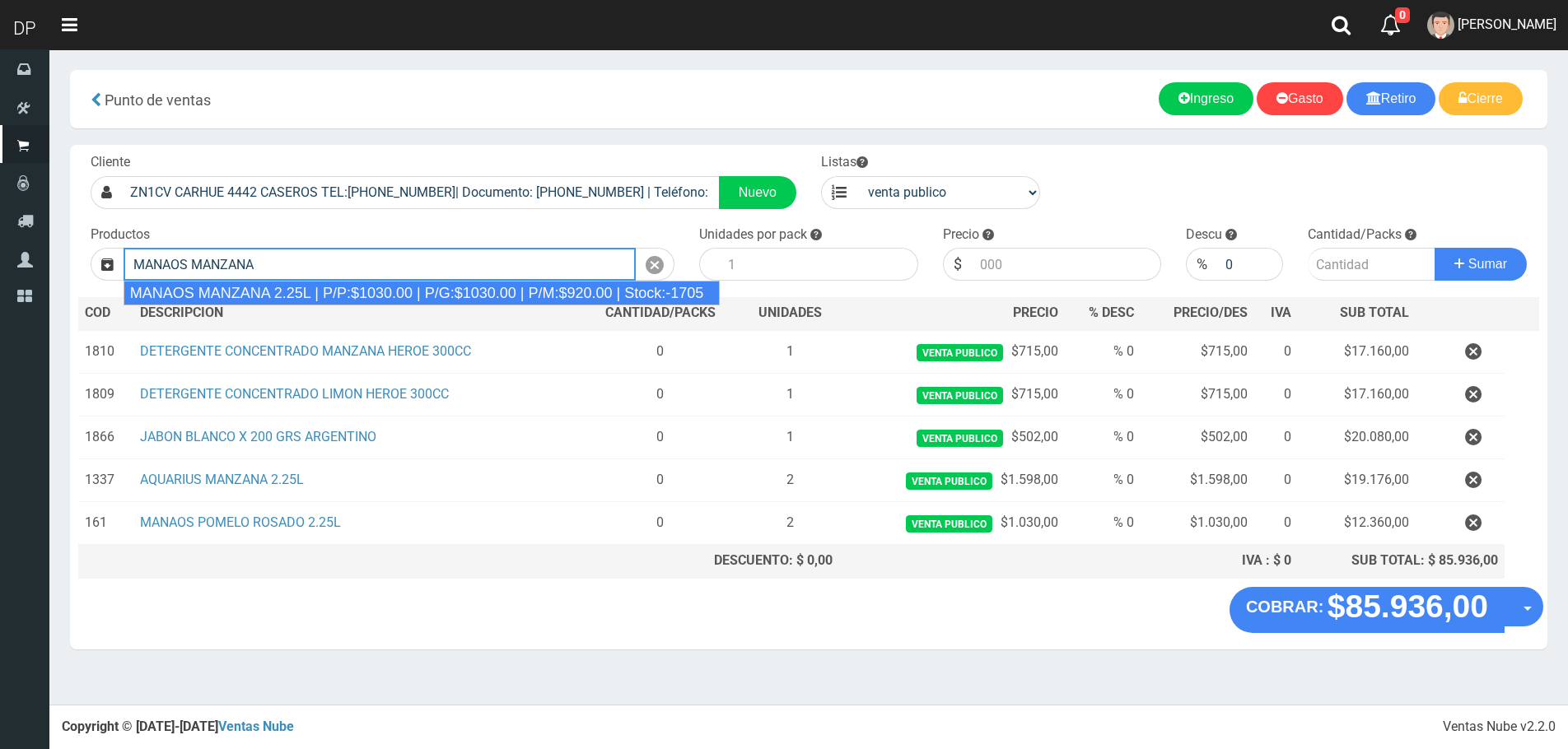
click at [469, 296] on div "MANAOS MANZANA 2.25L | P/P:$1030.00 | P/G:$1030.00 | P/M:$920.00 | Stock:-1705" at bounding box center [422, 292] width 597 height 24
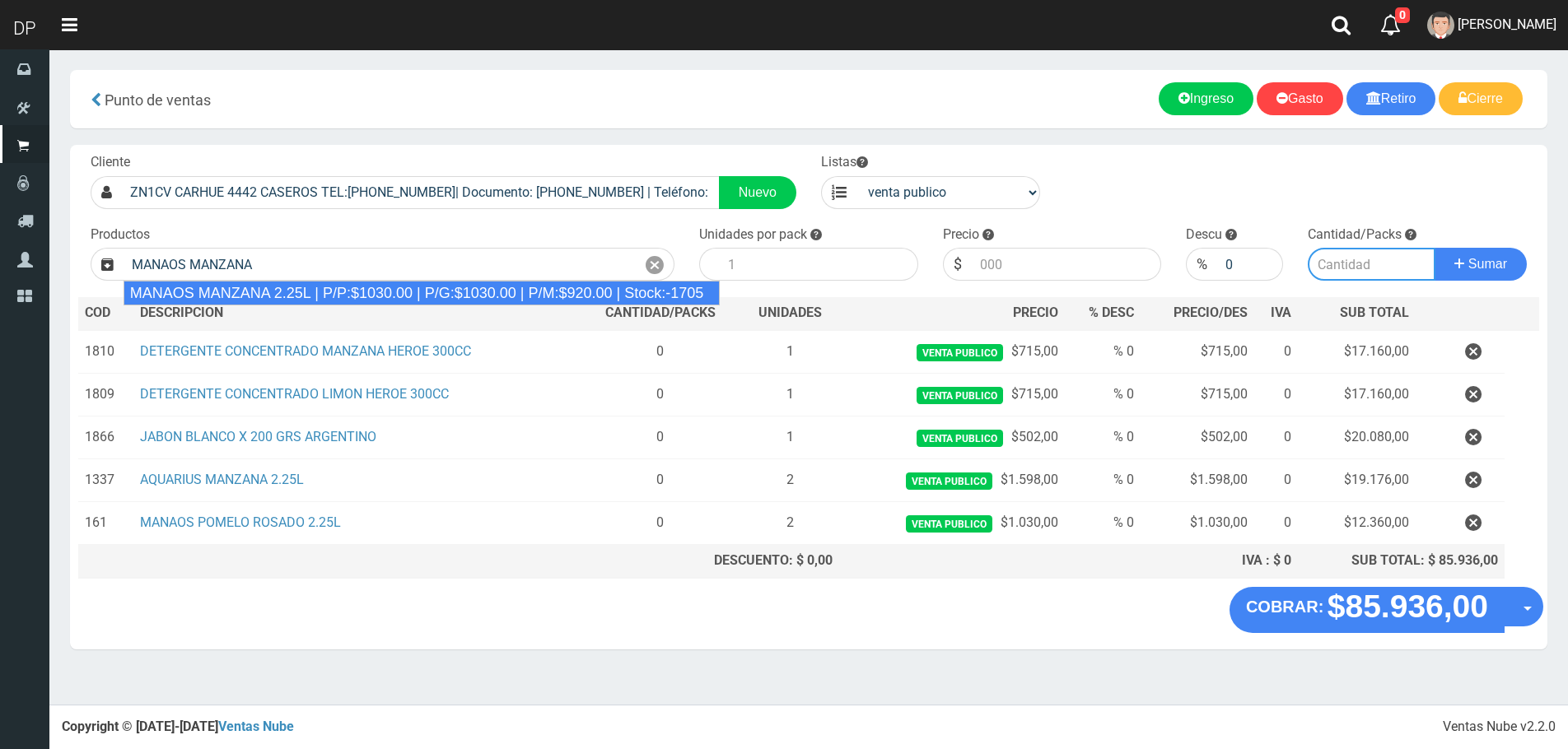
type input "MANAOS MANZANA 2.25L | P/P:$1030.00 | P/G:$1030.00 | P/M:$920.00 | Stock:-1705"
type input "6"
type input "1030.00"
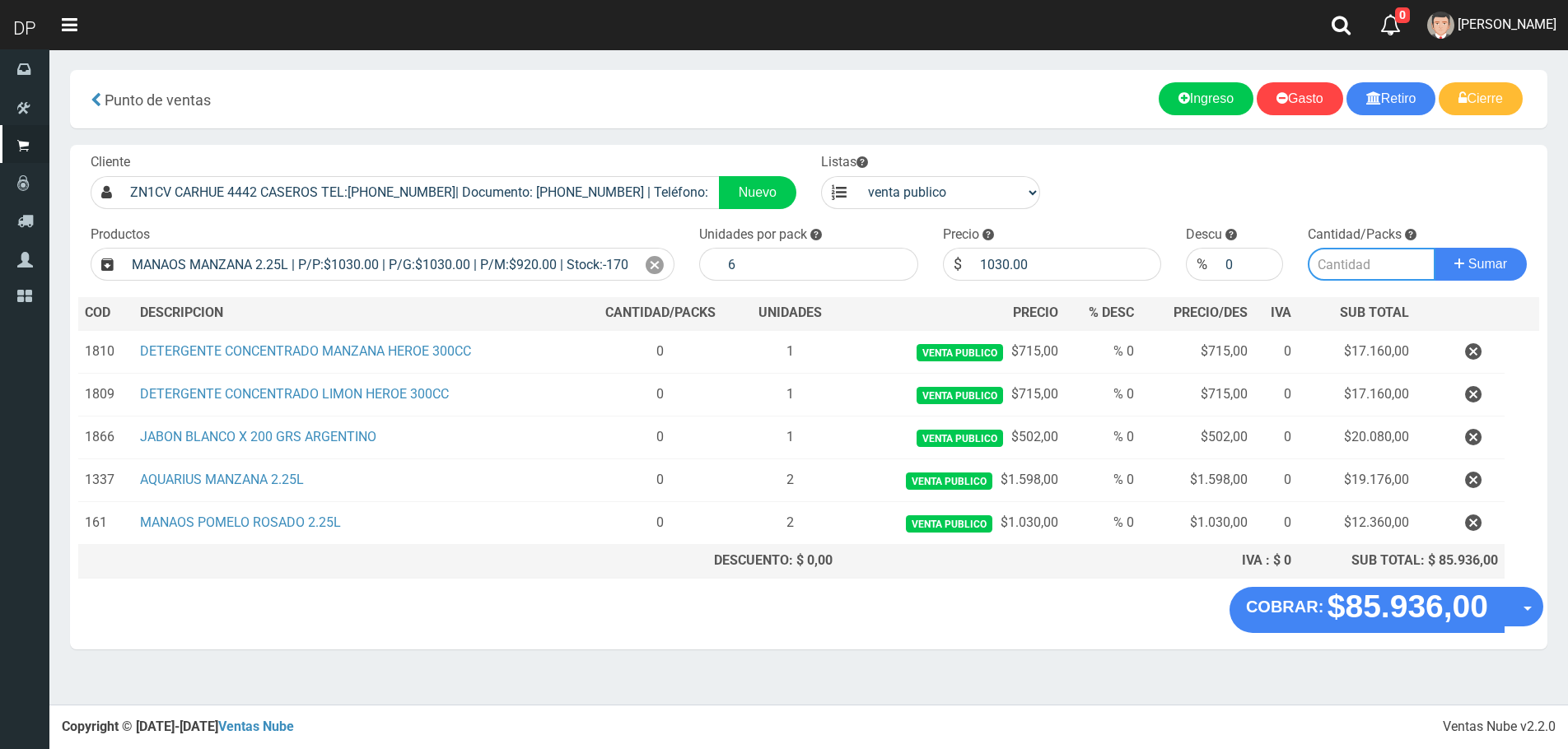
click at [1340, 274] on input "number" at bounding box center [1371, 264] width 128 height 33
type input "3"
click at [1434, 248] on button "Sumar" at bounding box center [1480, 264] width 93 height 33
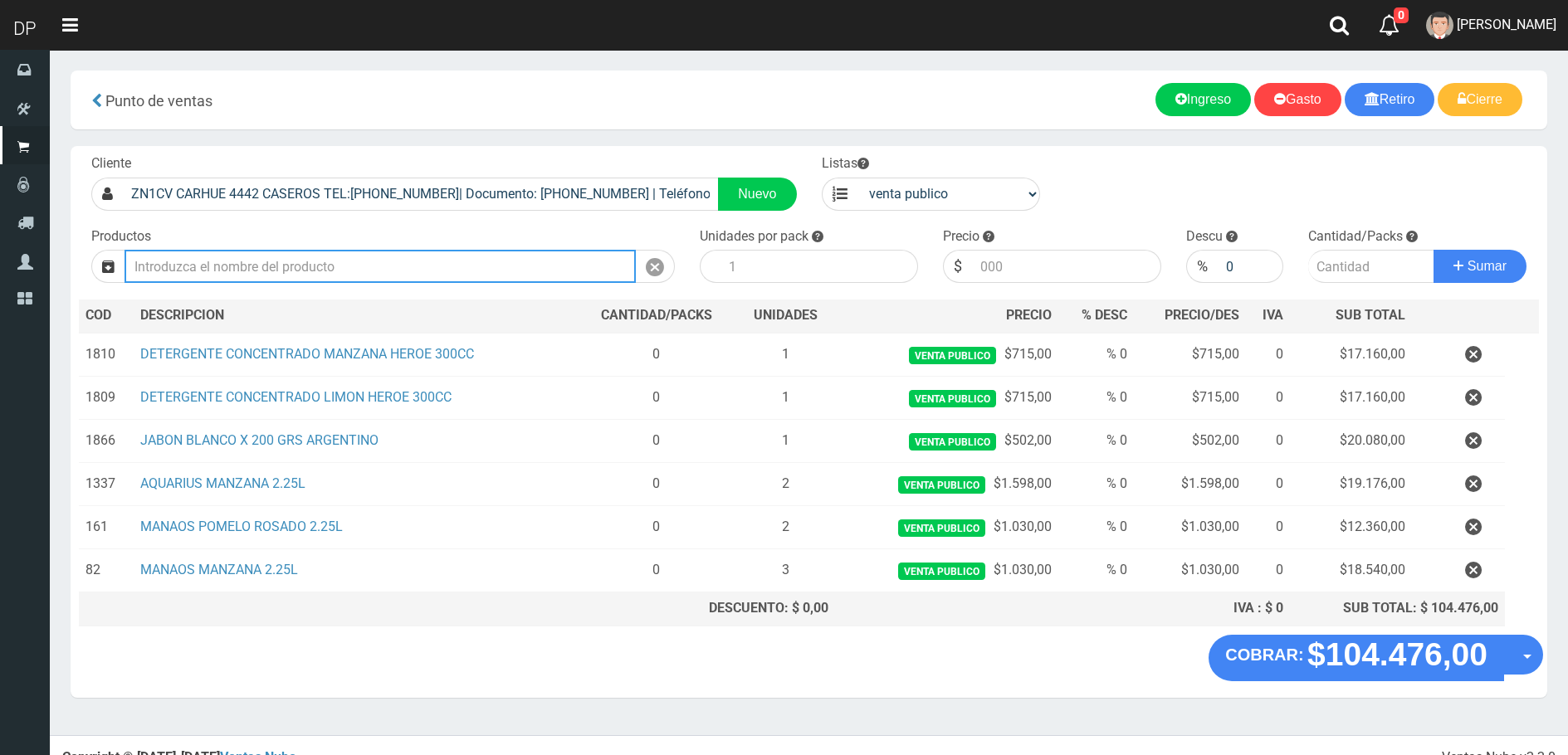
click at [512, 270] on input "Introduzca los productos" at bounding box center [380, 266] width 511 height 34
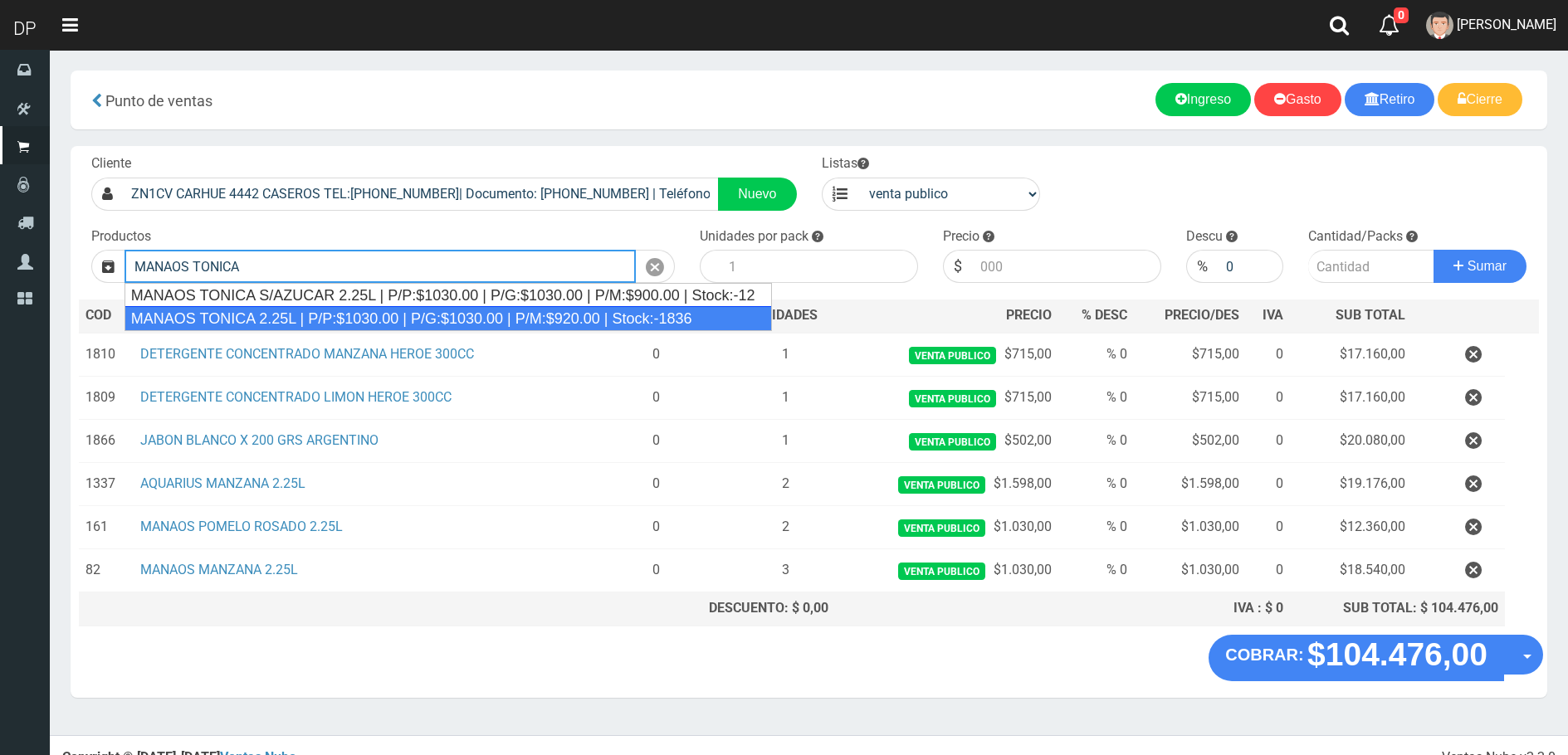
click at [374, 316] on div "MANAOS TONICA 2.25L | P/P:$1030.00 | P/G:$1030.00 | P/M:$920.00 | Stock:-1836" at bounding box center [448, 318] width 647 height 24
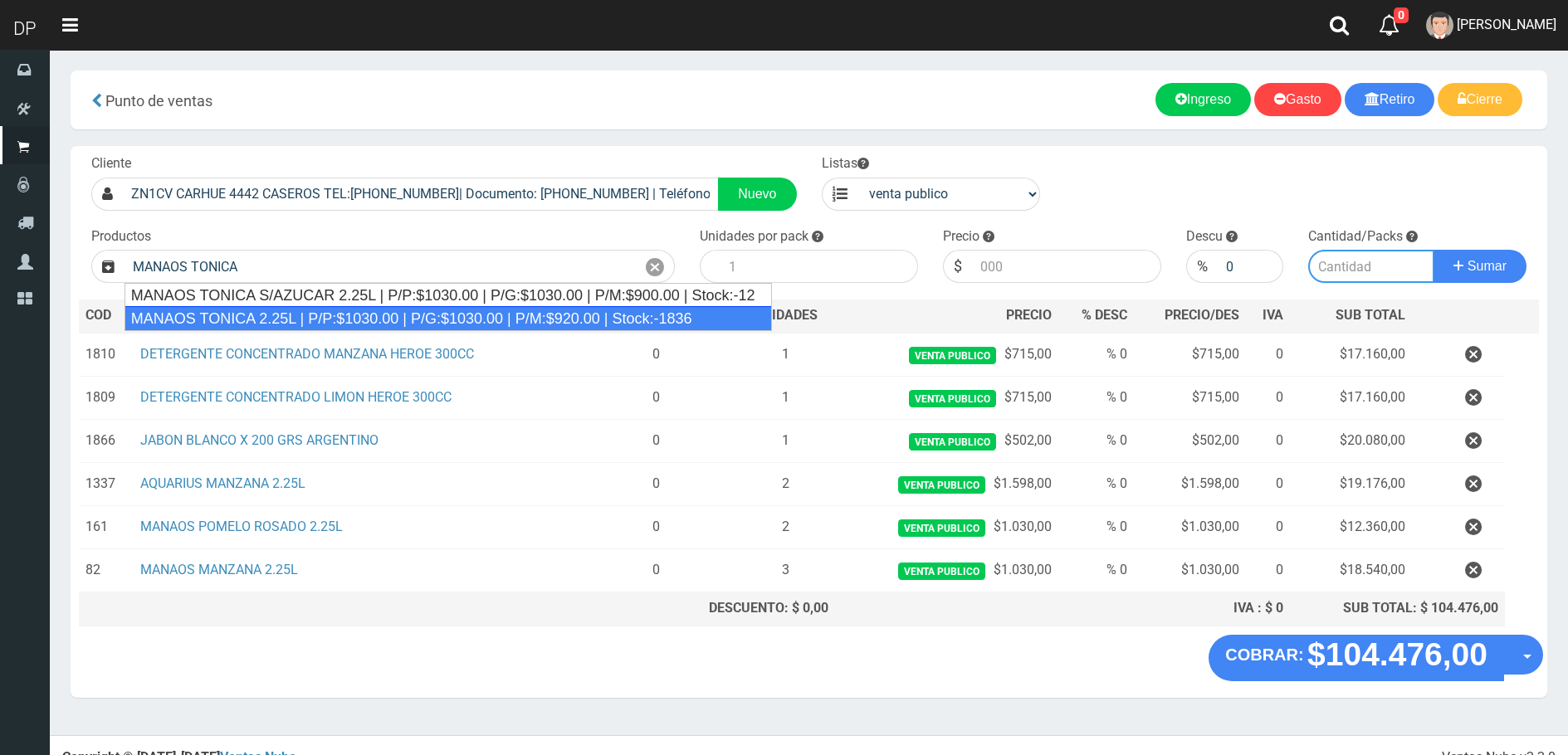
type input "MANAOS TONICA 2.25L | P/P:$1030.00 | P/G:$1030.00 | P/M:$920.00 | Stock:-1836"
type input "6"
type input "1030.00"
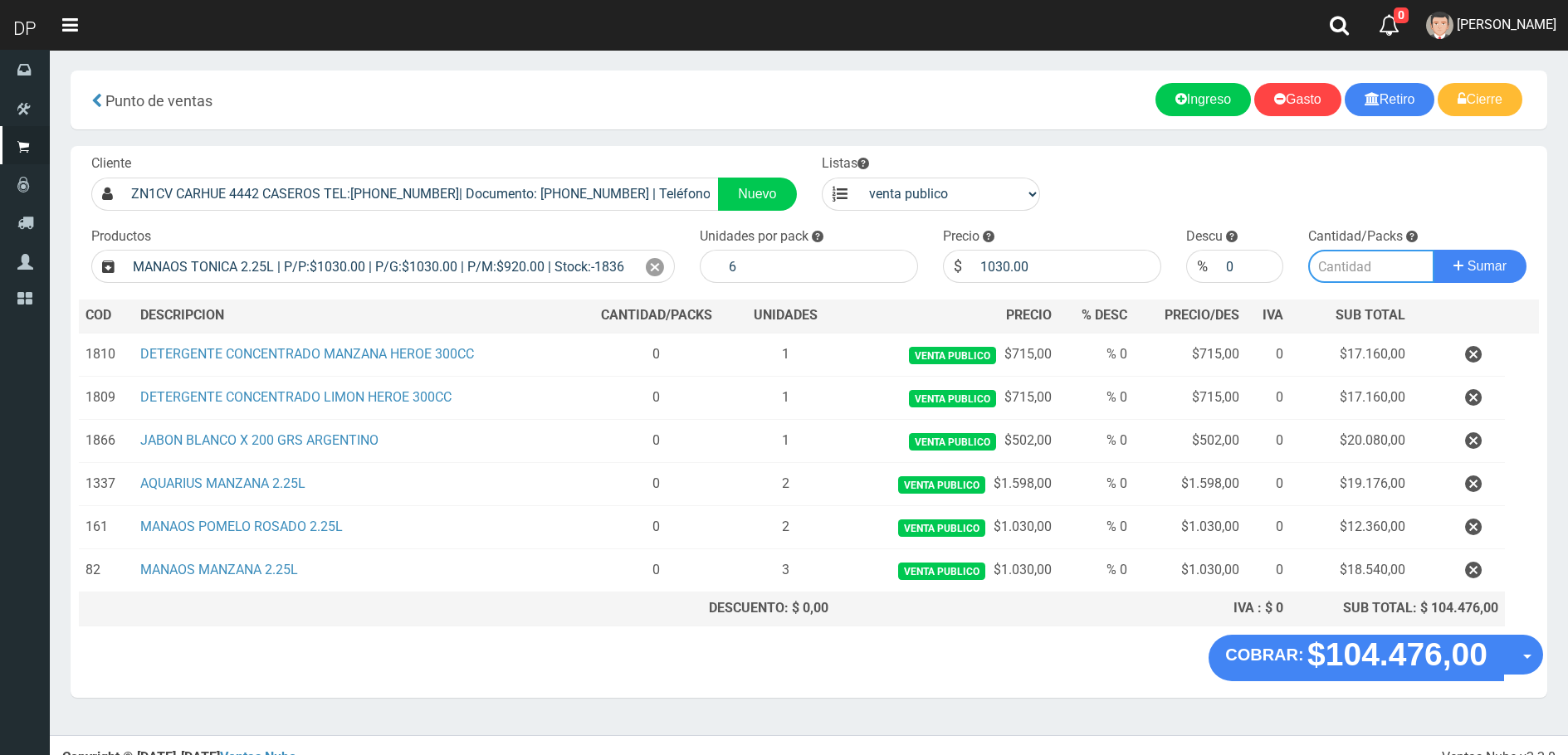
click at [1373, 267] on input "number" at bounding box center [1371, 266] width 127 height 34
type input "5"
click at [1434, 250] on button "Sumar" at bounding box center [1480, 266] width 93 height 34
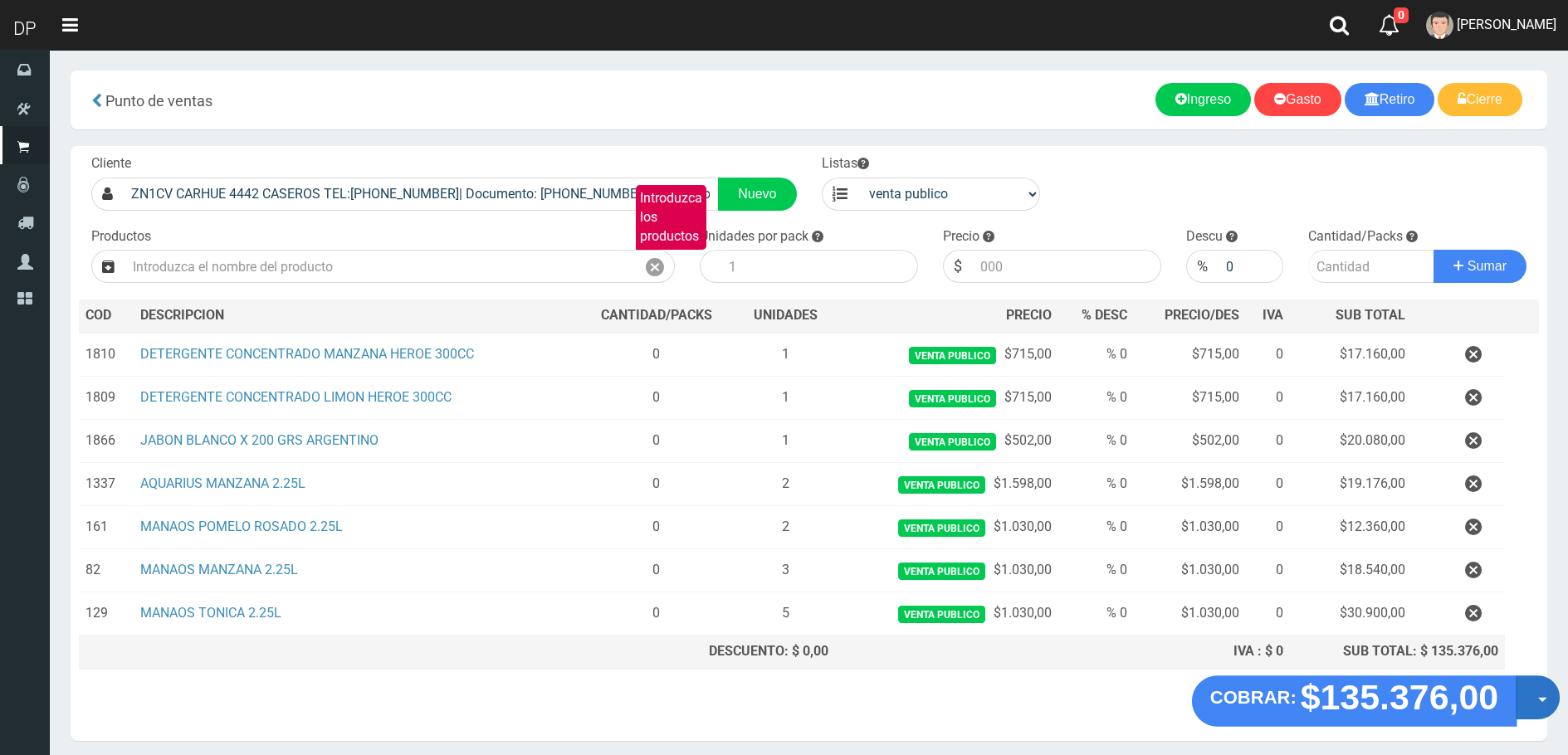
click at [1534, 690] on button "Opciones" at bounding box center [1537, 697] width 44 height 44
click at [1486, 708] on link "Hacer Devolucion" at bounding box center [1485, 703] width 149 height 38
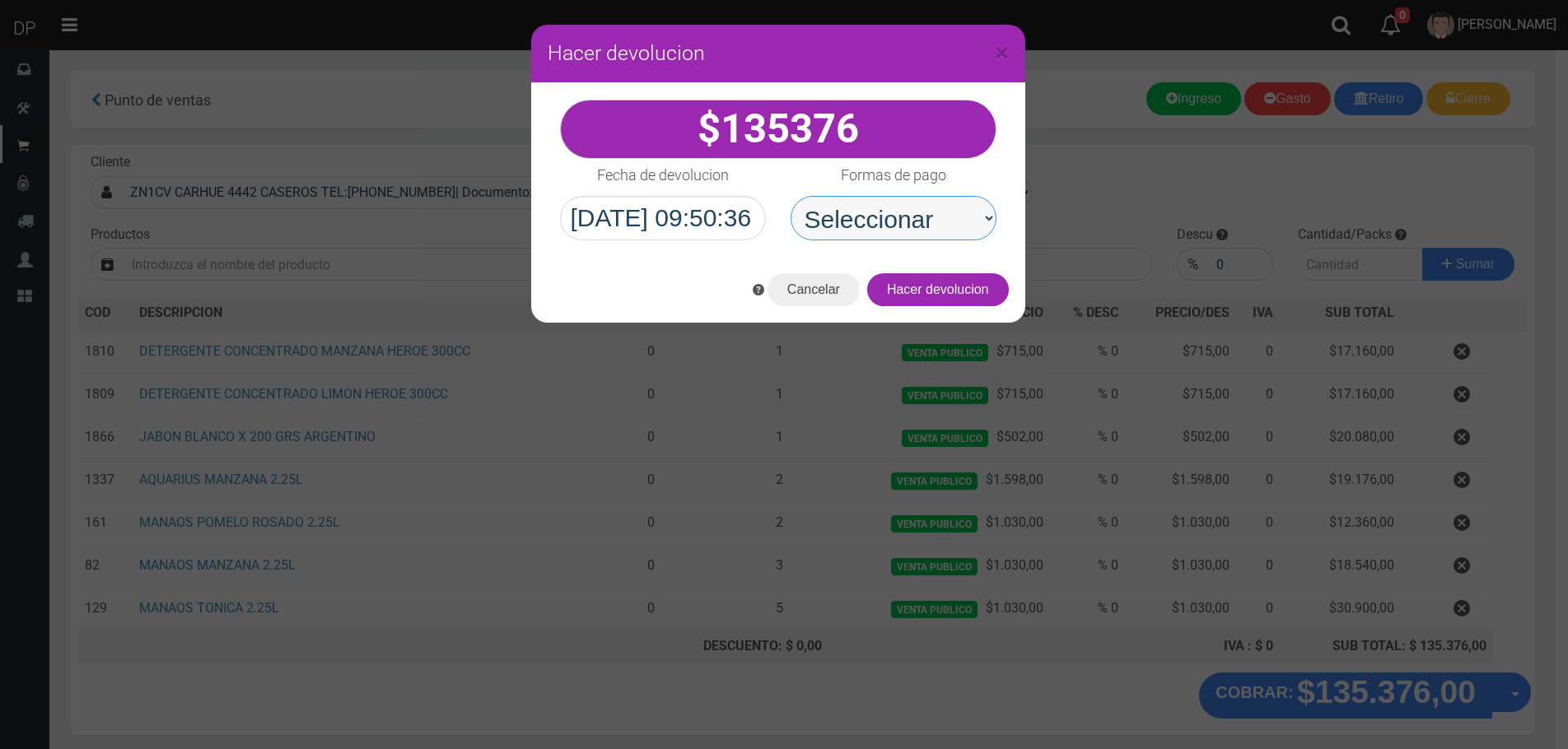
click at [922, 213] on select "Seleccionar Efectivo Tarjeta de Crédito Depósito Débito" at bounding box center [893, 218] width 206 height 44
select select "Efectivo"
click at [790, 196] on select "Seleccionar Efectivo Tarjeta de Crédito Depósito Débito" at bounding box center [893, 218] width 206 height 44
click at [949, 299] on button "Hacer devolucion" at bounding box center [938, 290] width 142 height 33
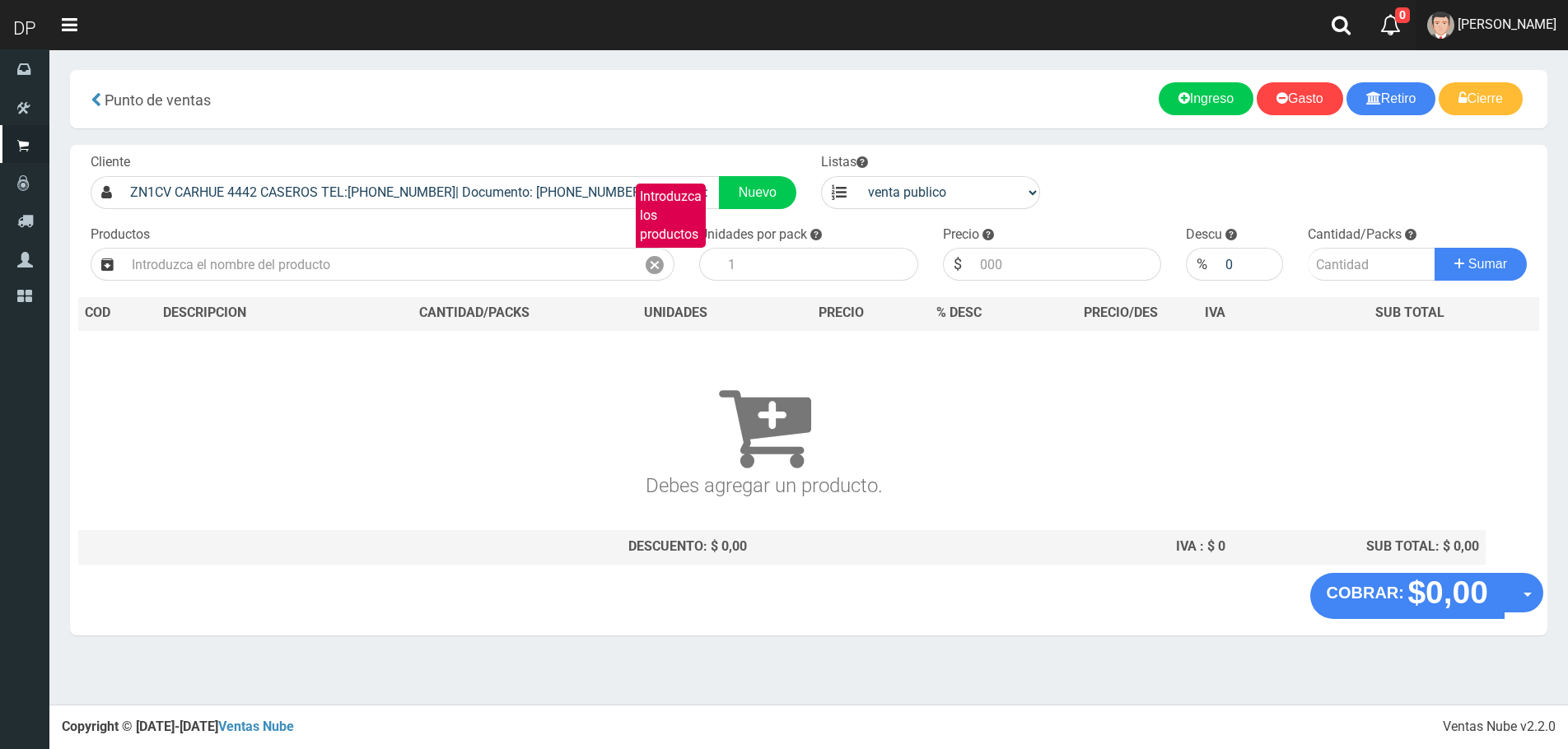
click at [1528, 24] on span "AXELL MOYA" at bounding box center [1507, 23] width 99 height 15
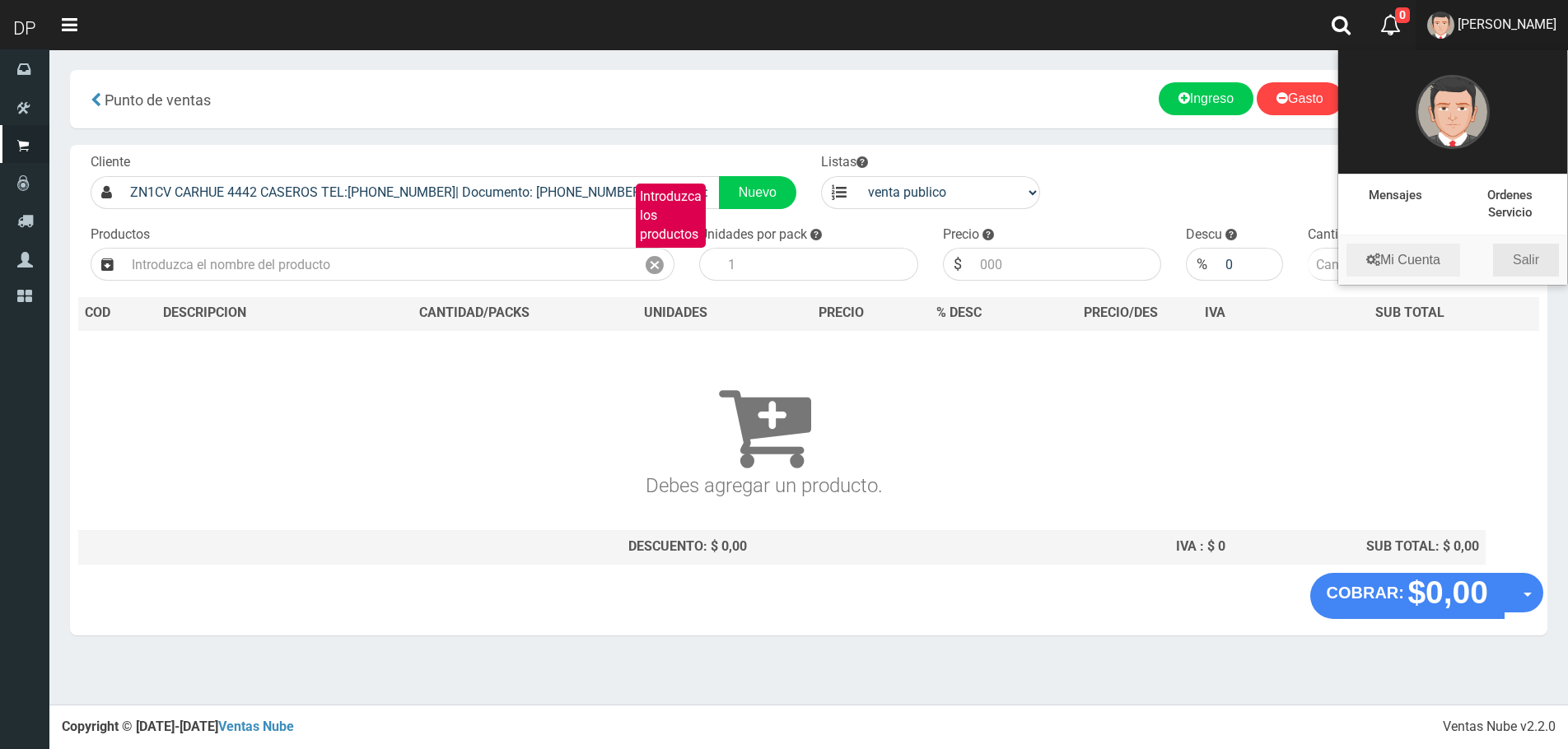
click at [1527, 245] on link "Salir" at bounding box center [1525, 260] width 66 height 33
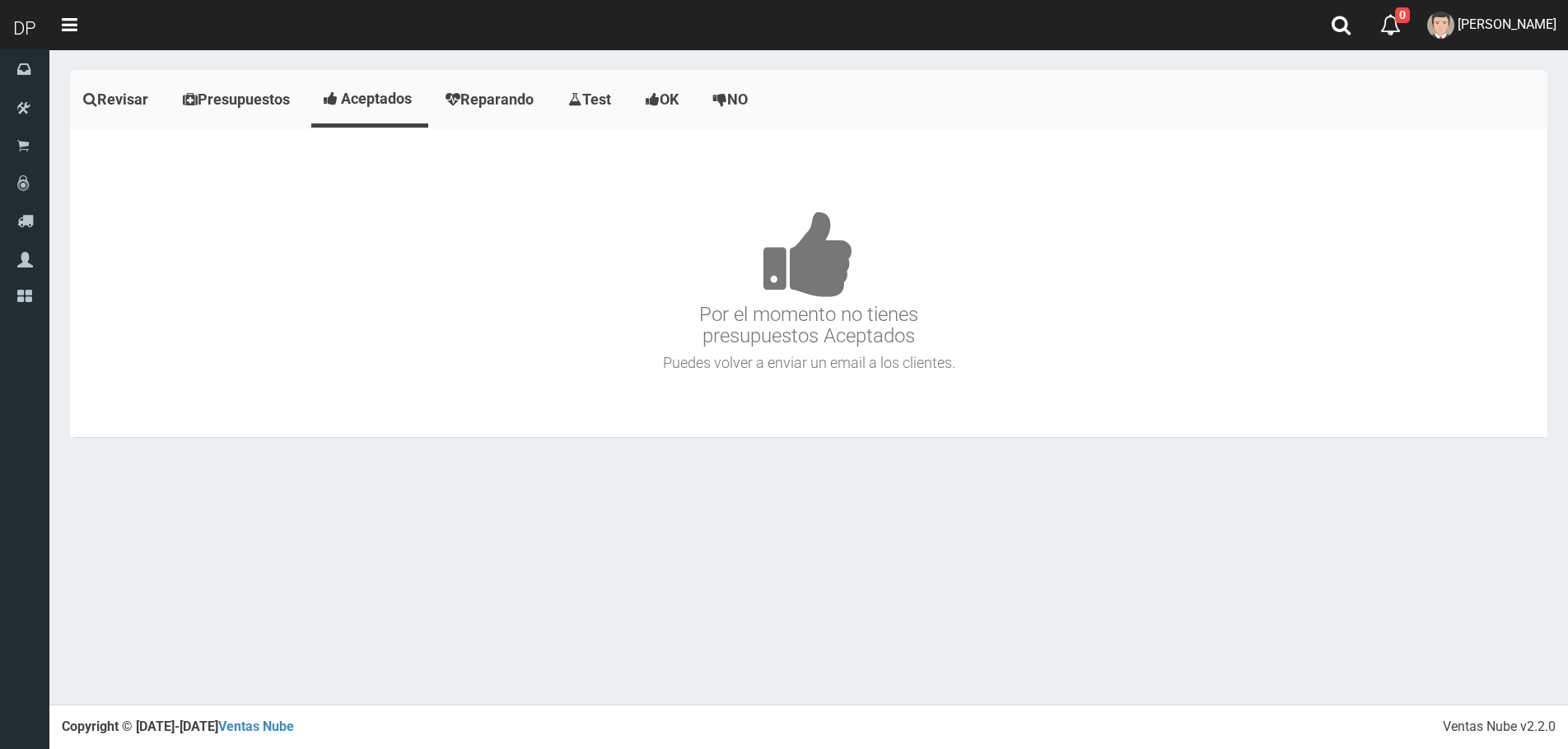
click at [53, 151] on section "× Titulo del Msj texto Mas Texto Cancelar Aceptar Revisar Presupuestos Aceptado…" at bounding box center [808, 262] width 1519 height 425
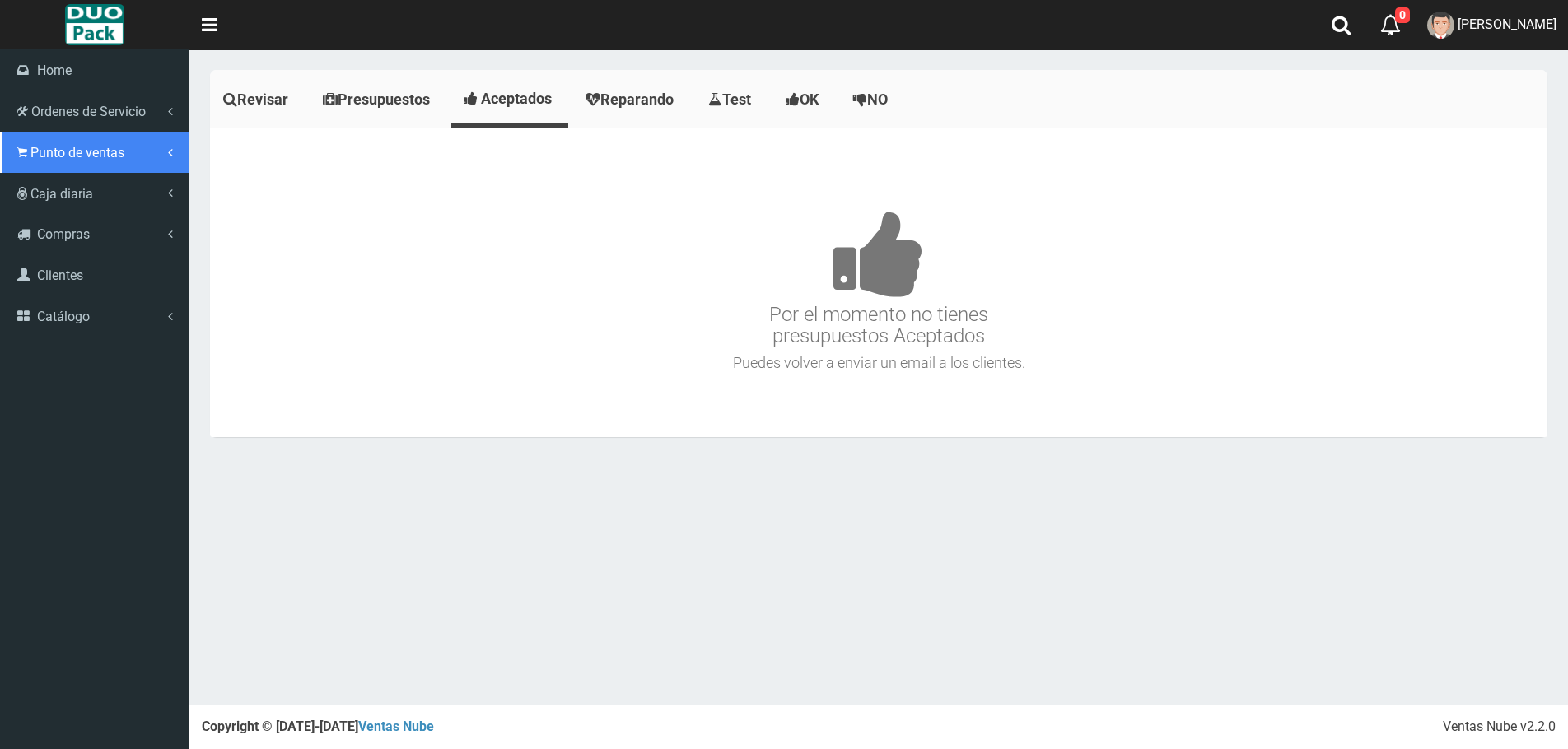
click at [26, 150] on icon at bounding box center [22, 152] width 10 height 15
click at [97, 163] on link "Punto de ventas" at bounding box center [94, 153] width 190 height 41
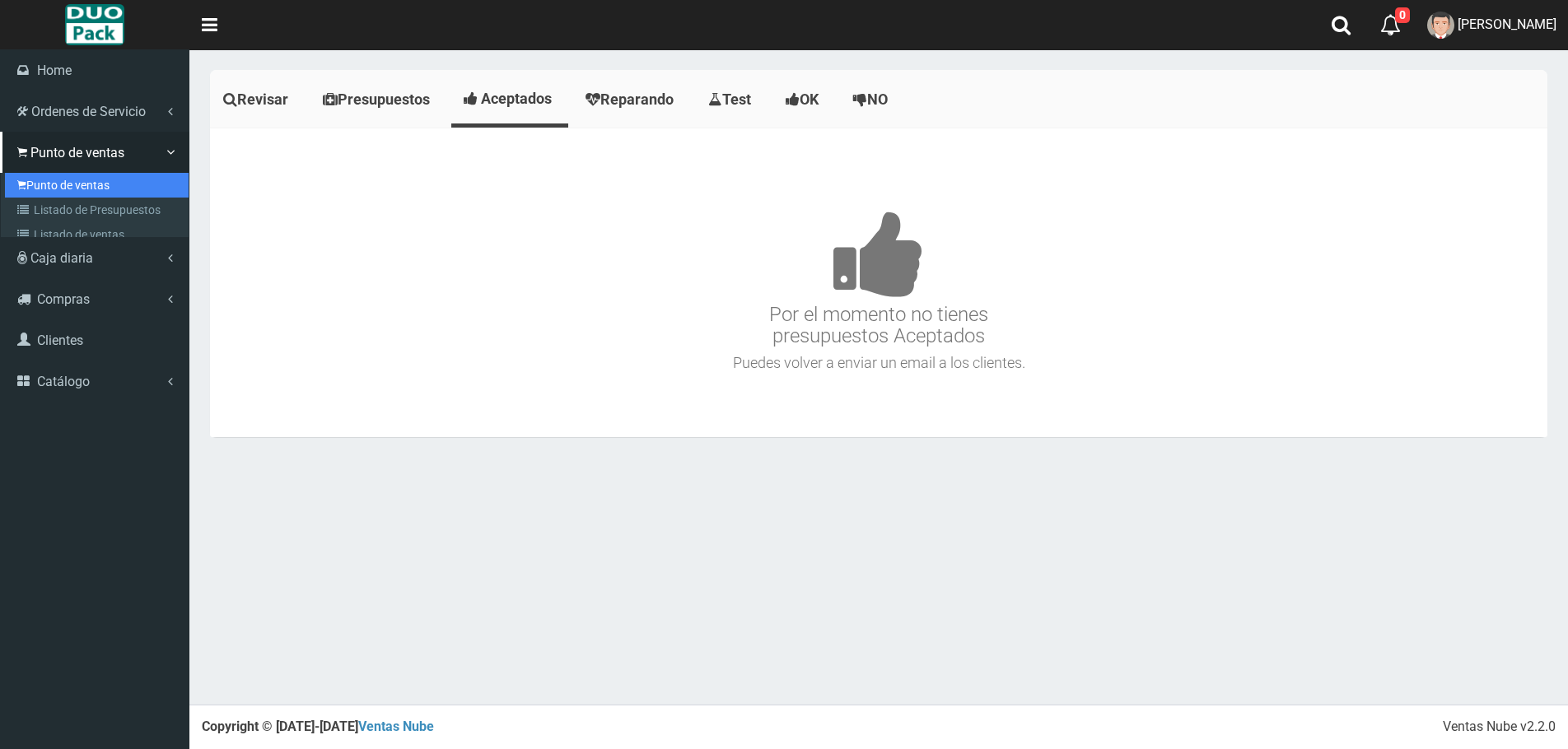
click at [118, 177] on link "Punto de ventas" at bounding box center [96, 184] width 183 height 24
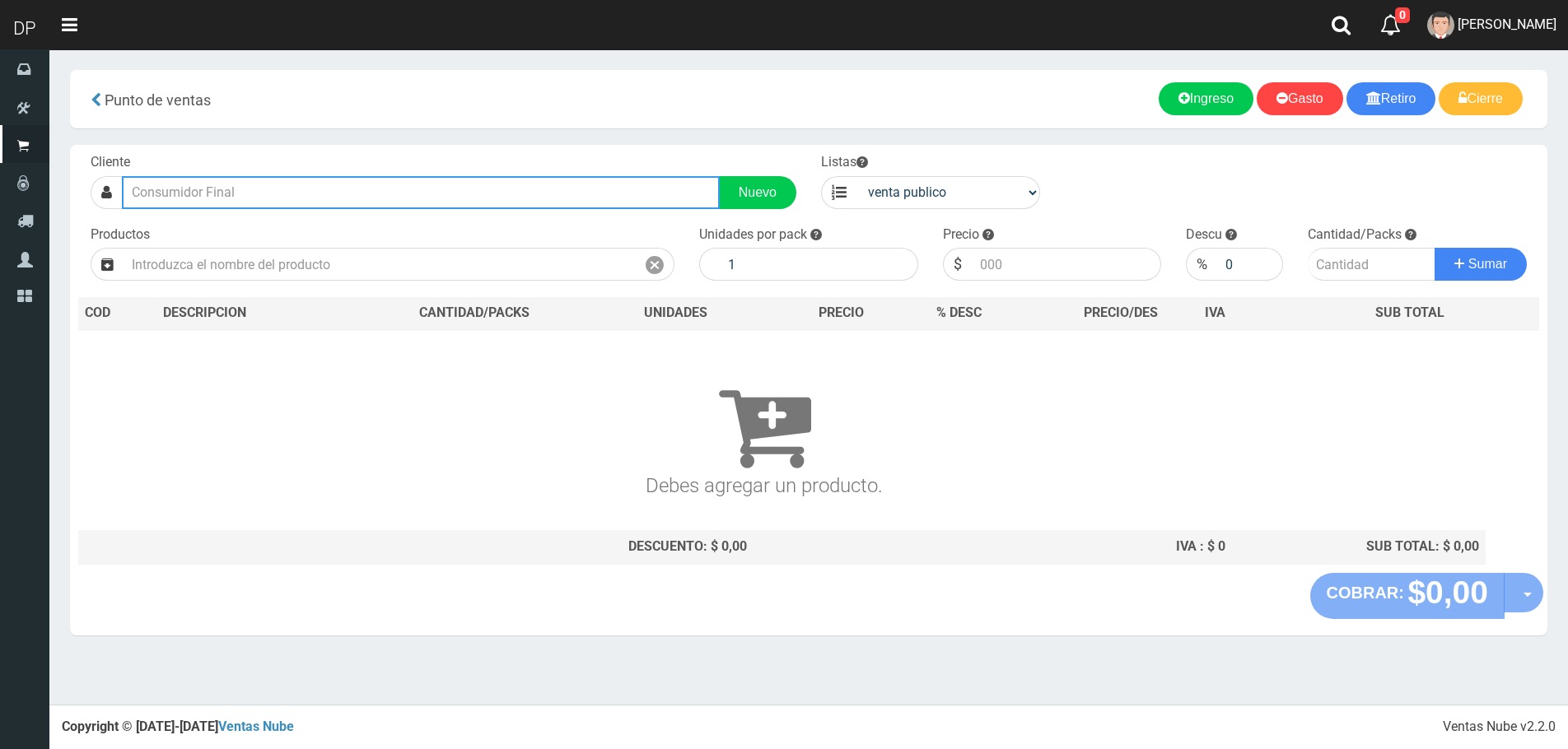
click at [283, 186] on input "text" at bounding box center [421, 192] width 598 height 33
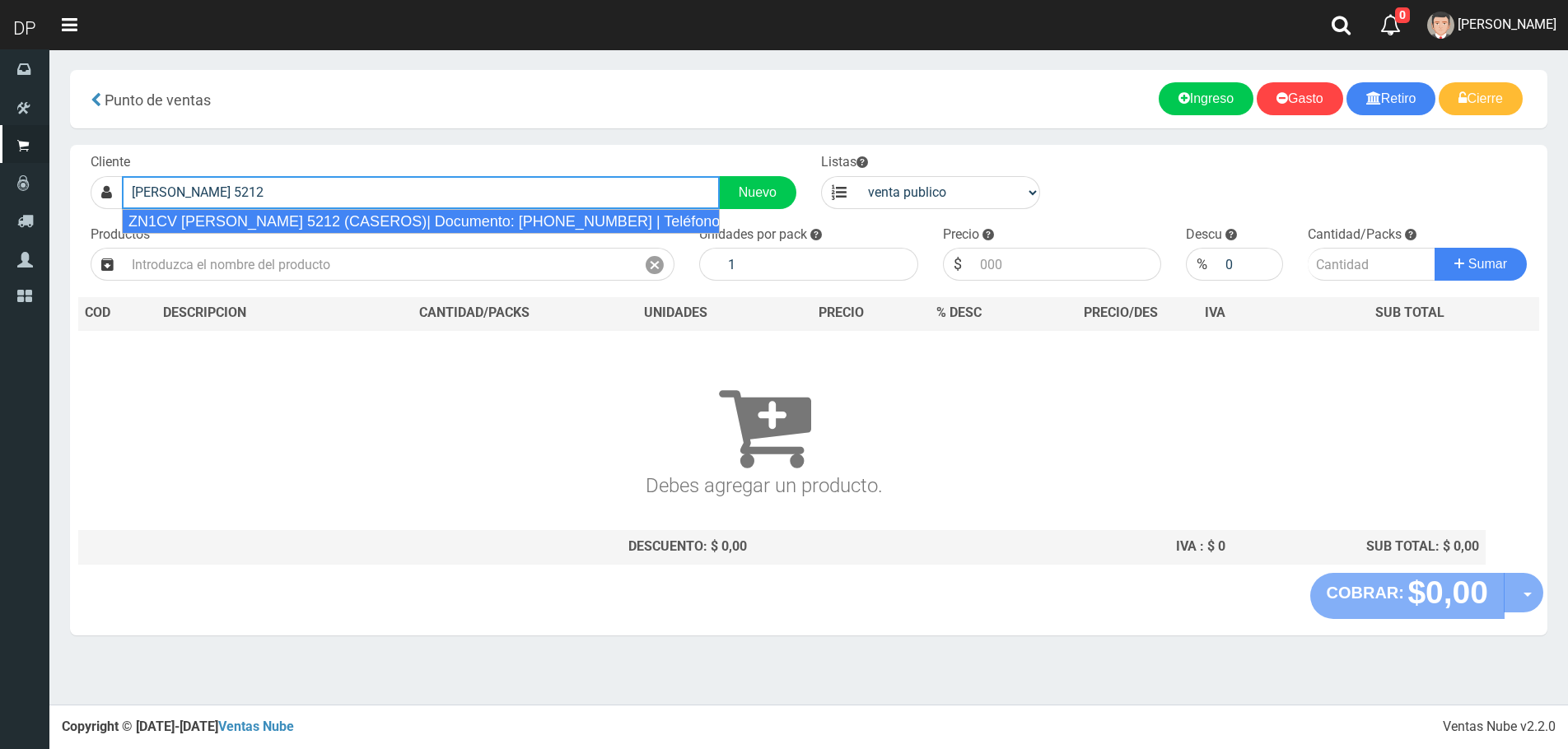
click at [363, 230] on div "ZN1CV [PERSON_NAME] 5212 (CASEROS)| Documento: [PHONE_NUMBER] | Teléfono:" at bounding box center [421, 221] width 598 height 24
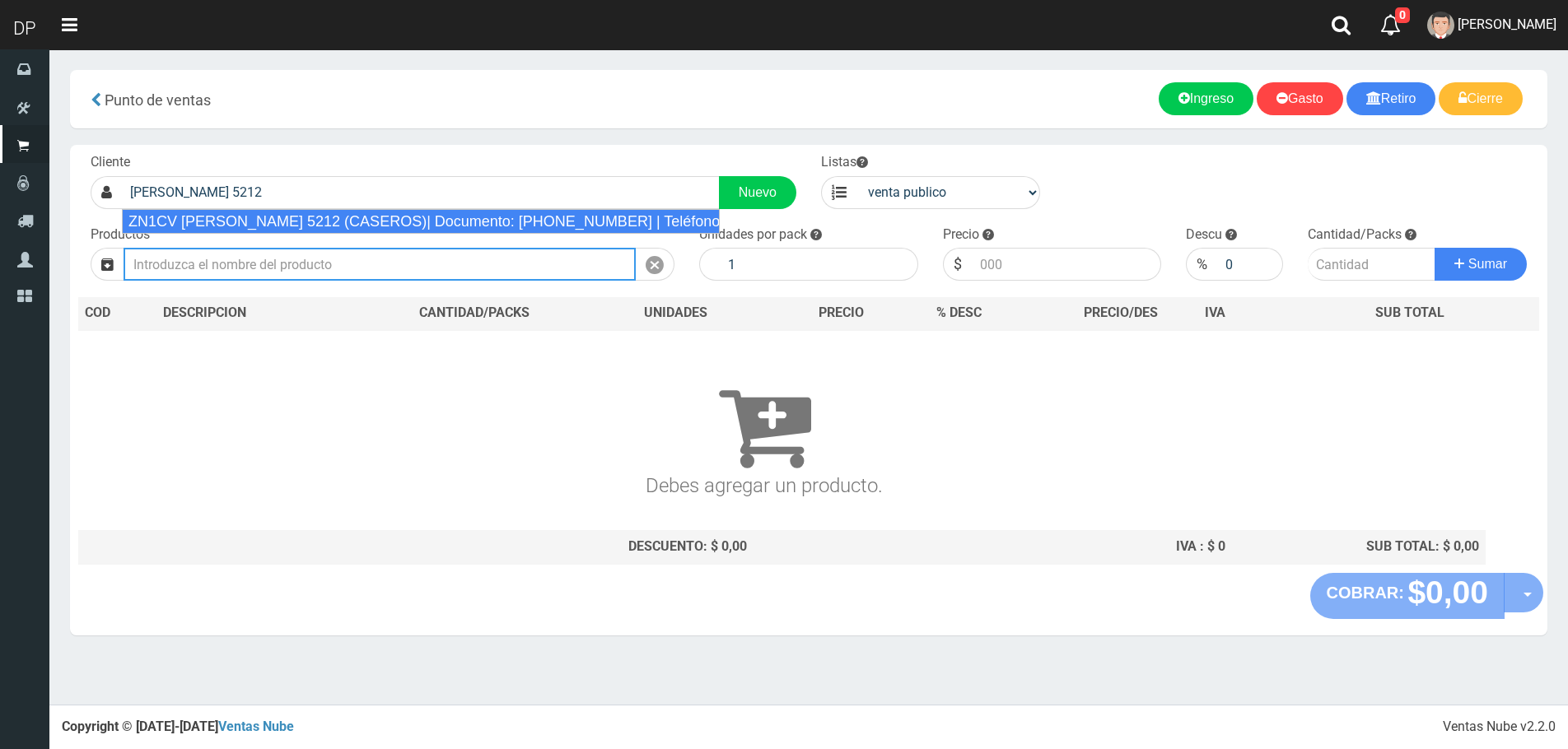
type input "ZN1CV [PERSON_NAME] 5212 (CASEROS)| Documento: [PHONE_NUMBER] | Teléfono:"
select select "2"
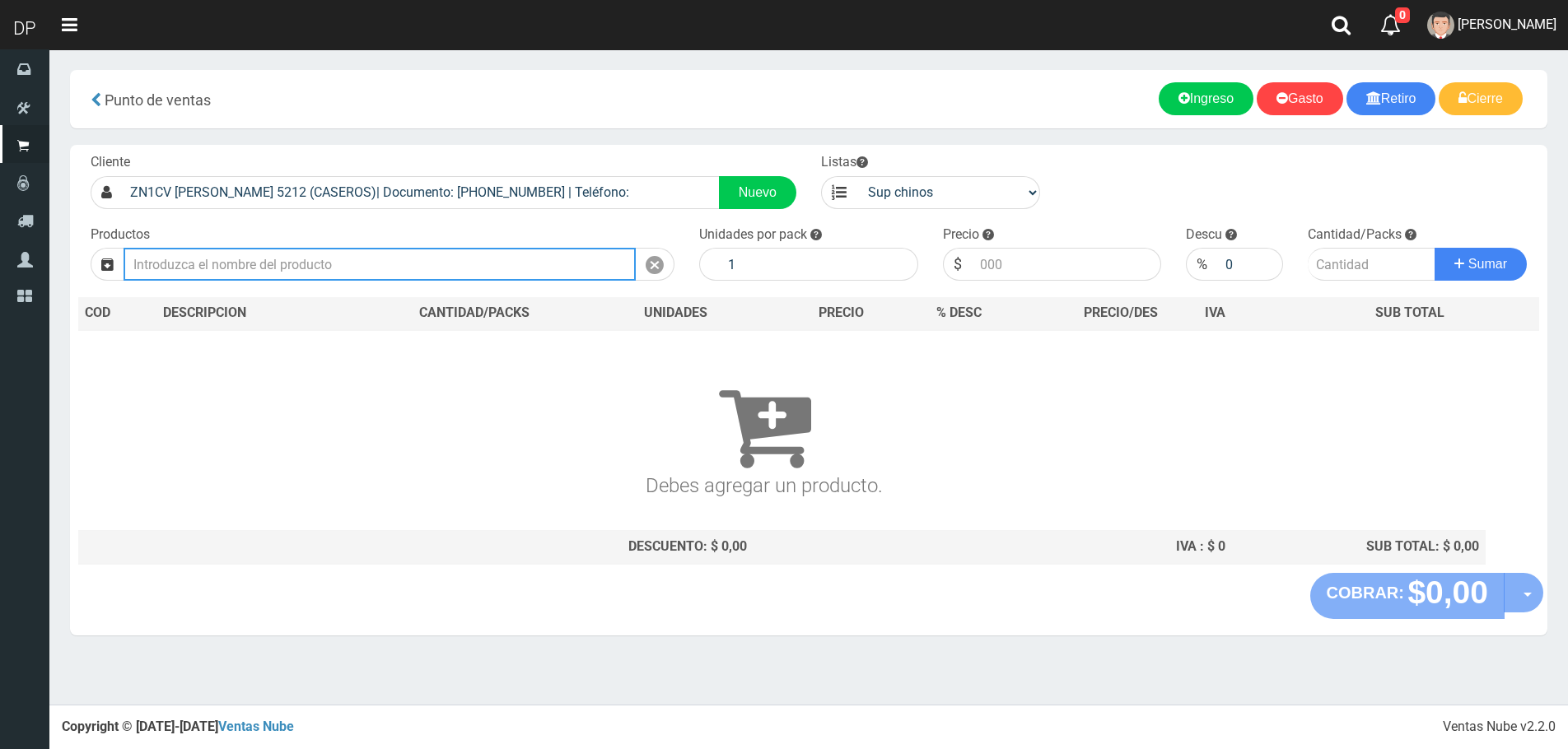
click at [346, 270] on input "text" at bounding box center [379, 264] width 512 height 33
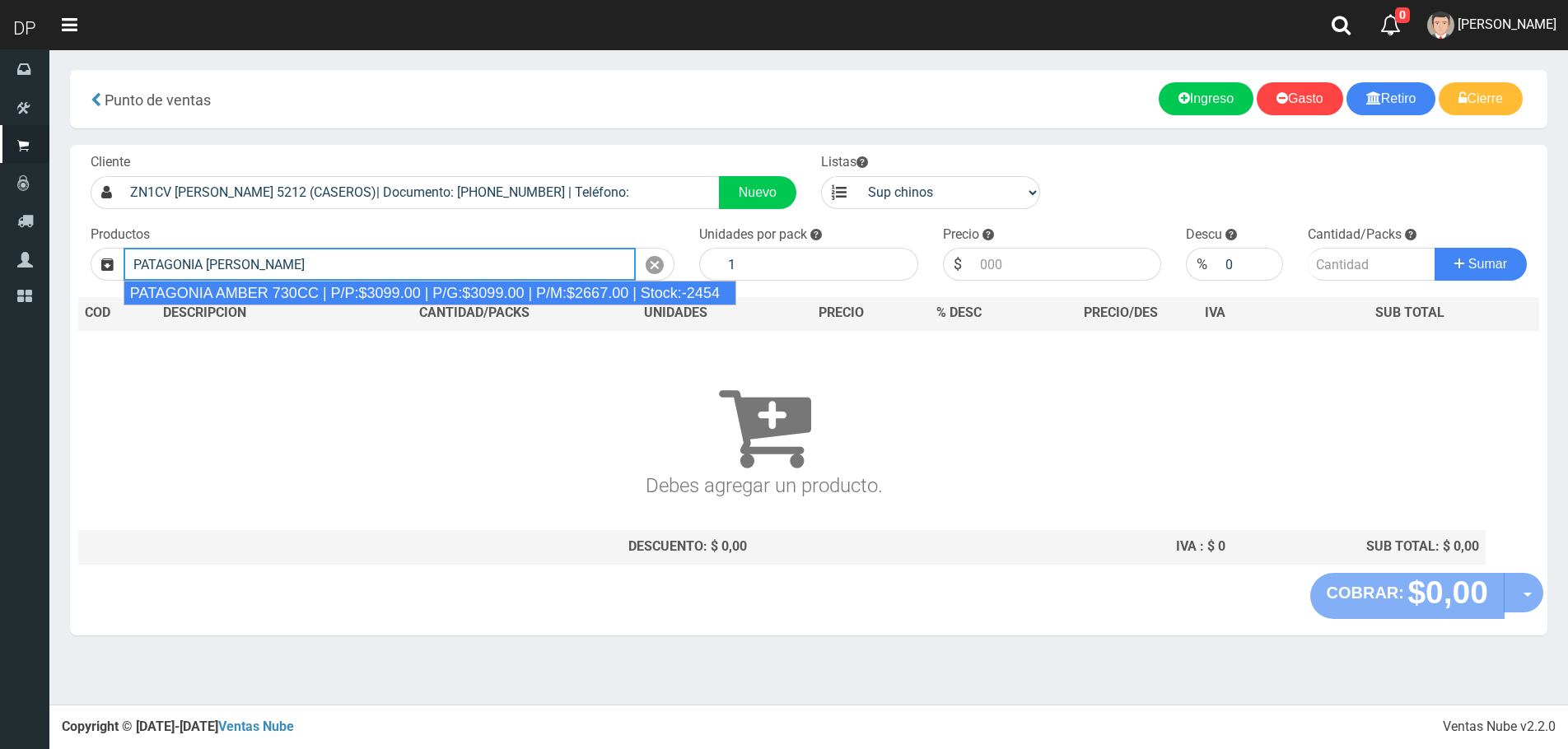
click at [309, 298] on div "PATAGONIA AMBER 730CC | P/P:$3099.00 | P/G:$3099.00 | P/M:$2667.00 | Stock:-2454" at bounding box center [429, 292] width 612 height 24
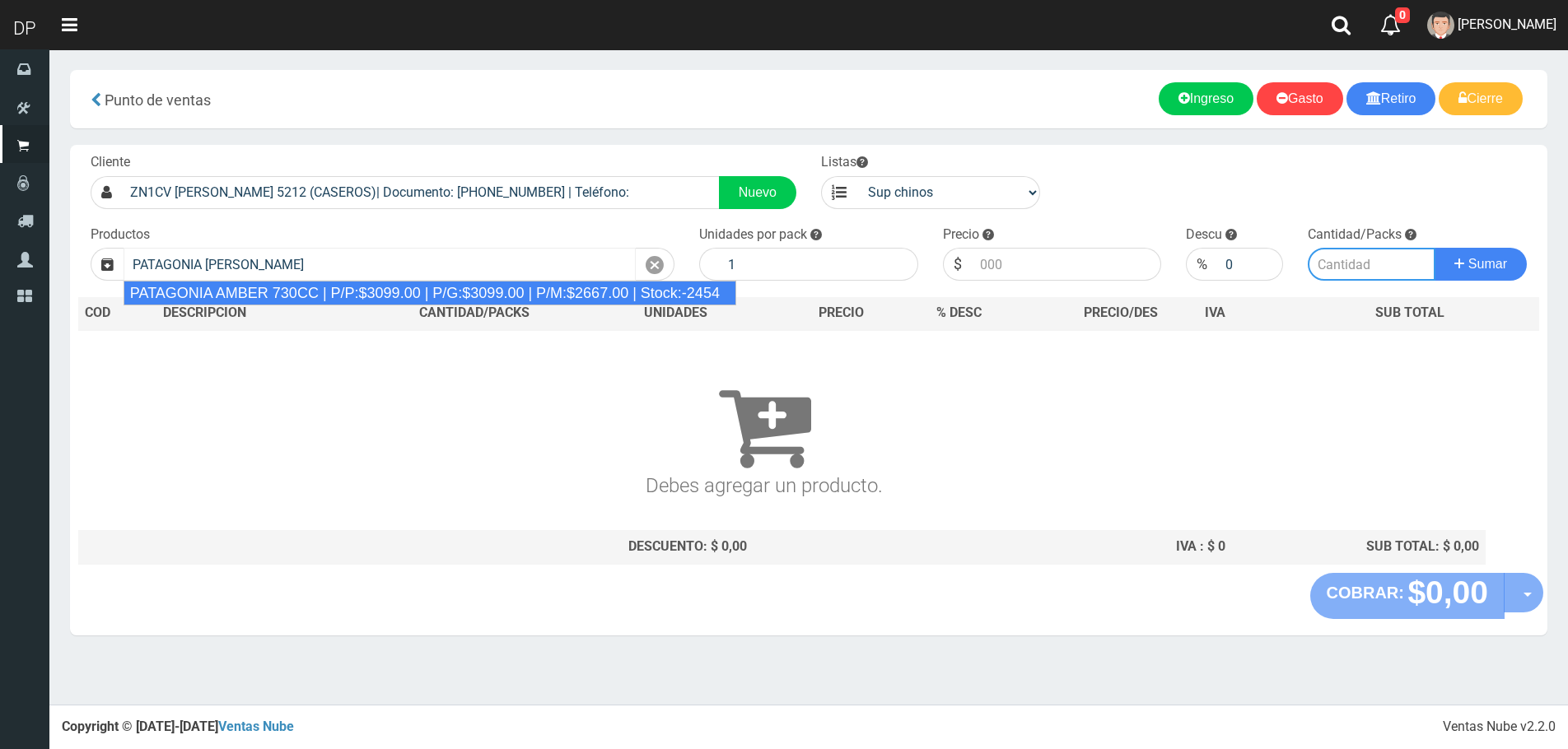
type input "PATAGONIA AMBER 730CC | P/P:$3099.00 | P/G:$3099.00 | P/M:$2667.00 | Stock:-2454"
type input "6"
type input "3099.00"
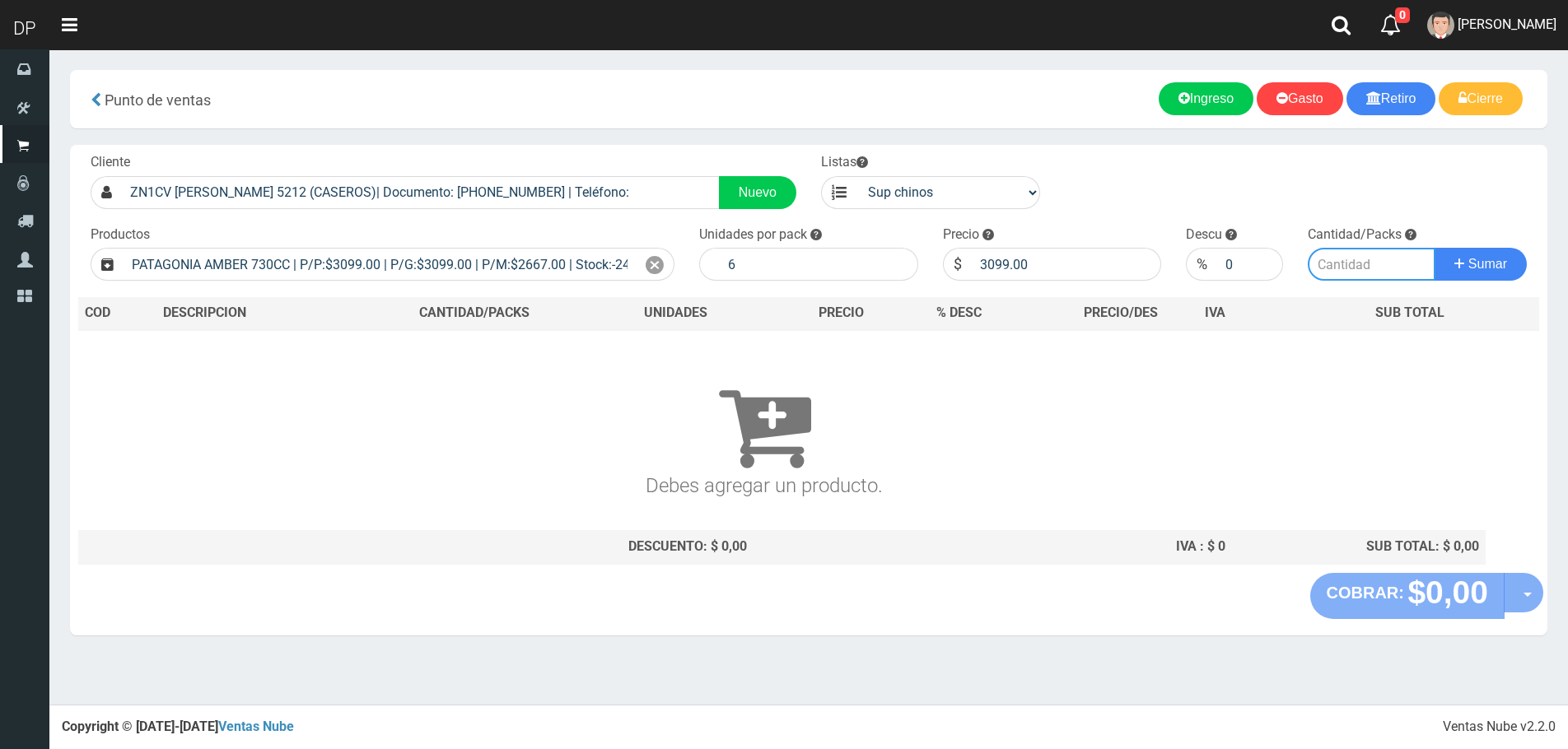
click at [1390, 261] on input "number" at bounding box center [1371, 264] width 128 height 33
type input "2"
click at [1434, 248] on button "Sumar" at bounding box center [1480, 264] width 93 height 33
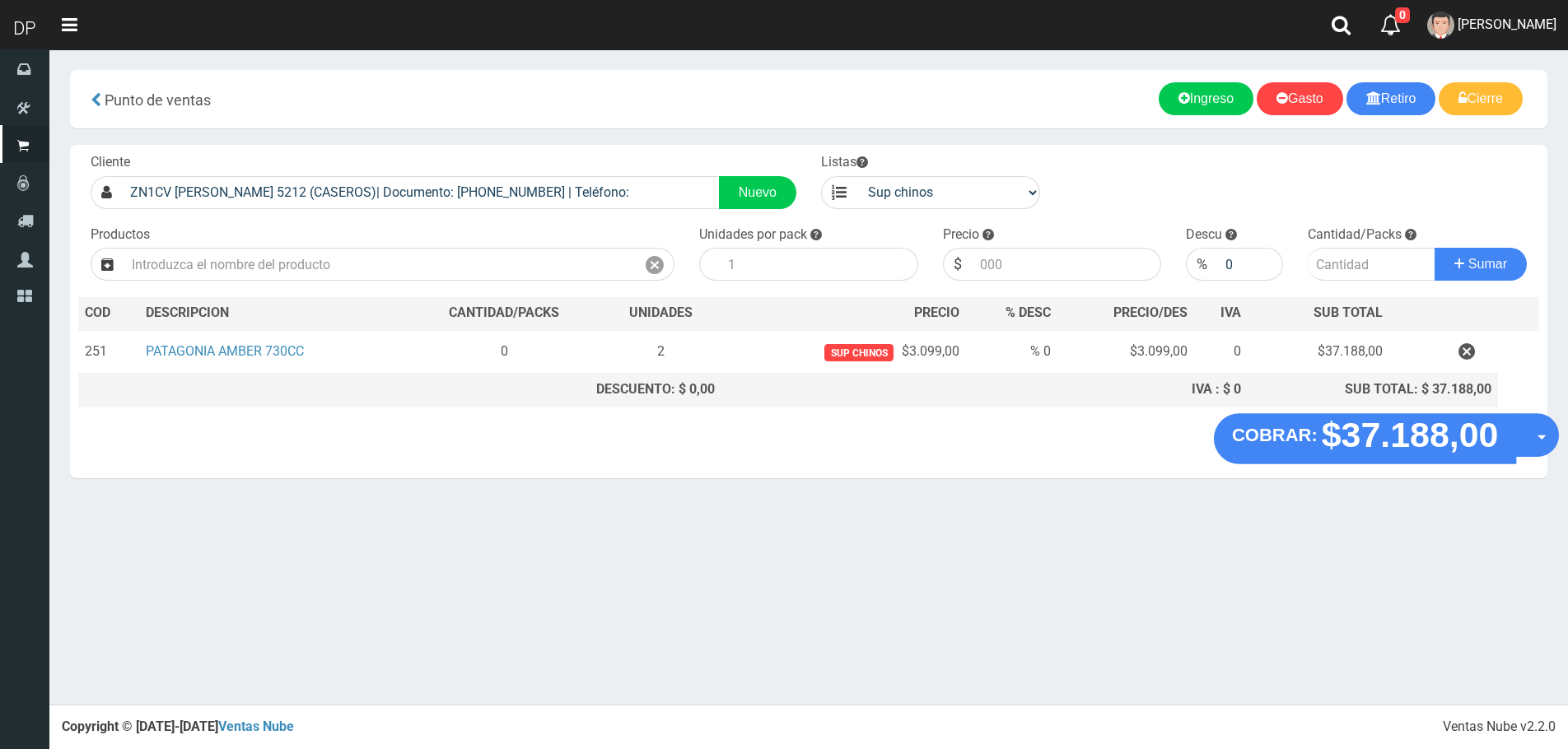
drag, startPoint x: 1533, startPoint y: 439, endPoint x: 1523, endPoint y: 402, distance: 38.3
click at [1533, 440] on button "Opciones" at bounding box center [1537, 435] width 44 height 44
click at [1489, 438] on link "Hacer Devolucion" at bounding box center [1484, 441] width 147 height 38
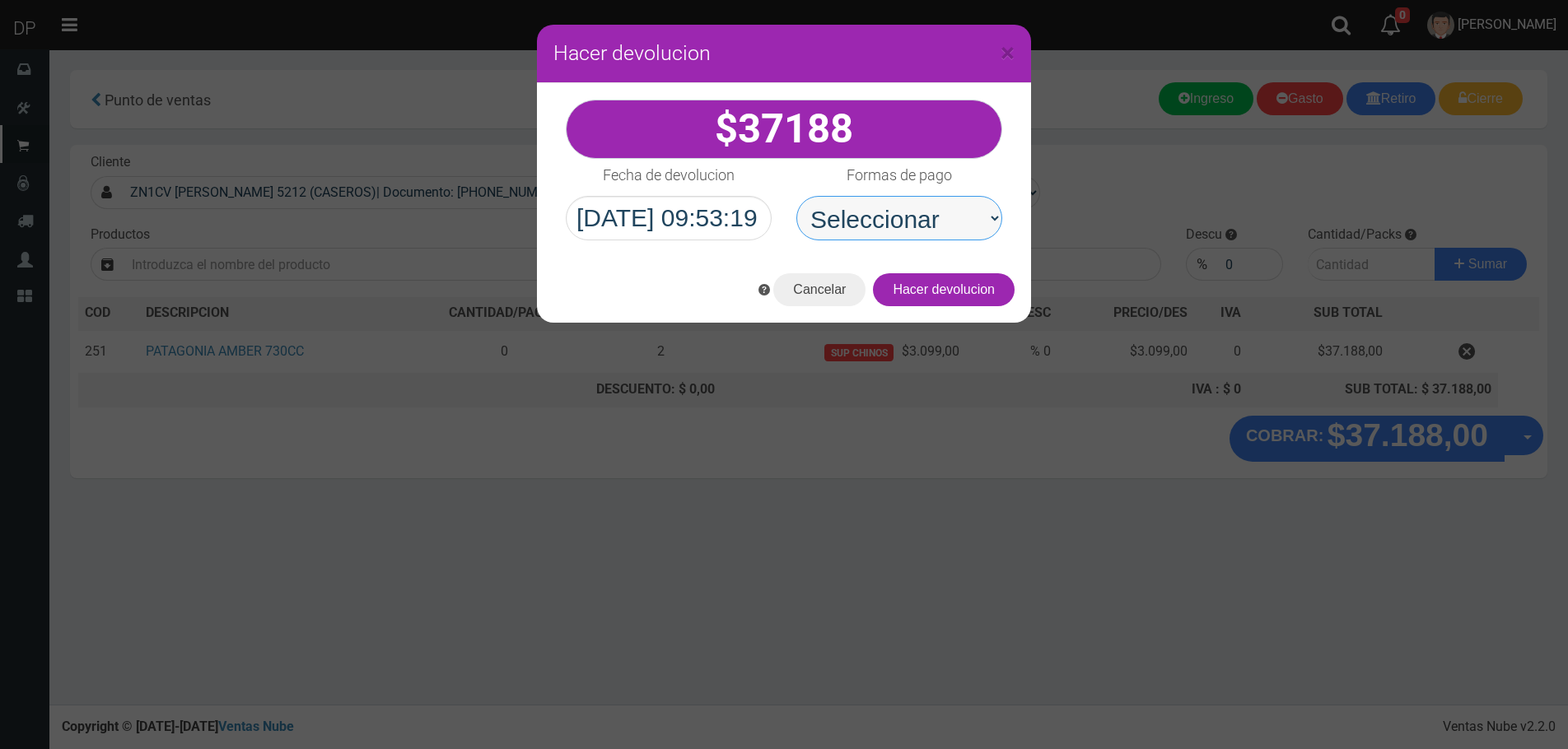
drag, startPoint x: 949, startPoint y: 220, endPoint x: 949, endPoint y: 236, distance: 16.0
click at [949, 220] on select "Seleccionar Efectivo Tarjeta de Crédito Depósito Débito" at bounding box center [899, 218] width 206 height 44
select select "Efectivo"
click at [797, 196] on select "Seleccionar Efectivo Tarjeta de Crédito Depósito Débito" at bounding box center [899, 218] width 206 height 44
click at [954, 282] on button "Hacer devolucion" at bounding box center [944, 290] width 142 height 33
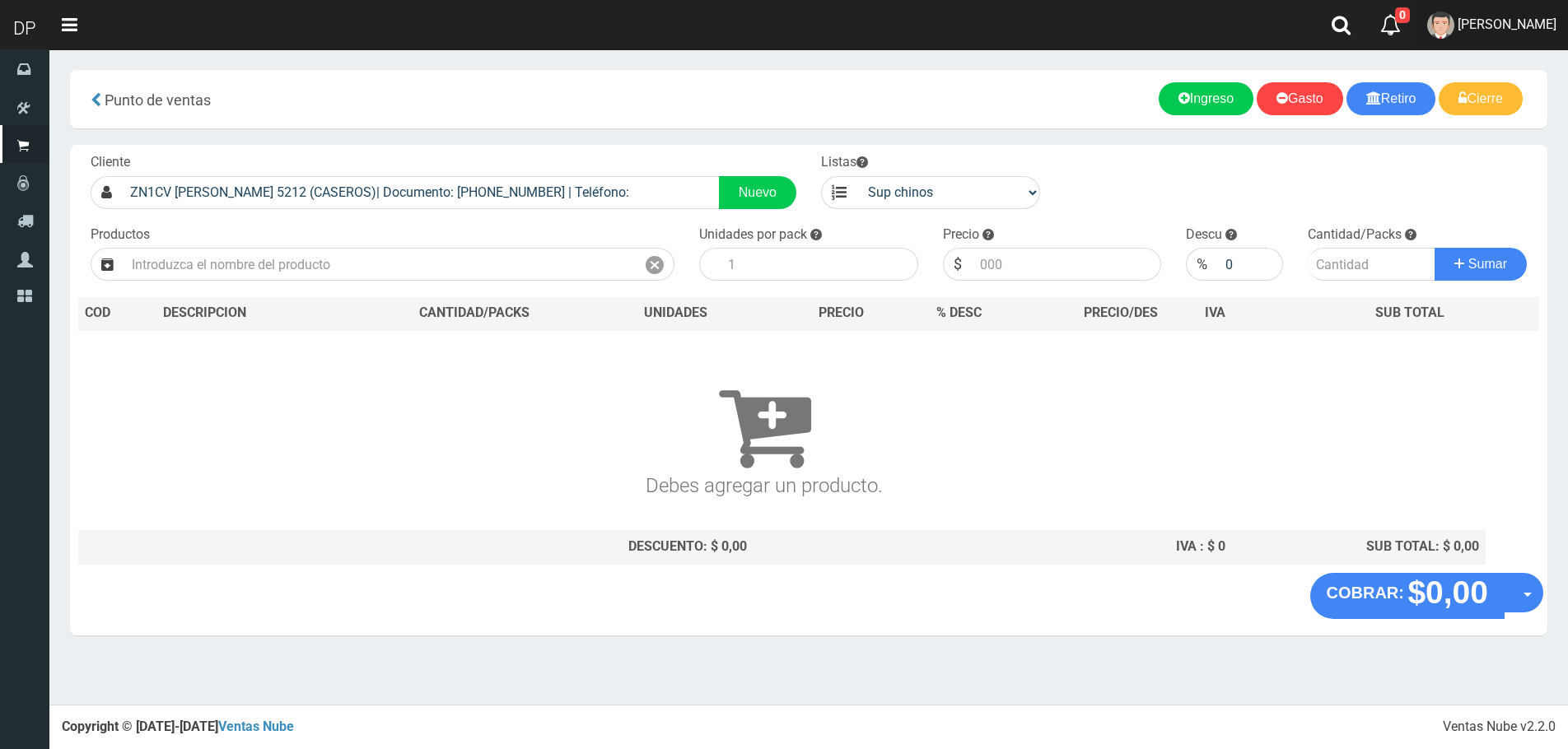
click at [1537, 34] on link "AXELL MOYA" at bounding box center [1491, 25] width 152 height 50
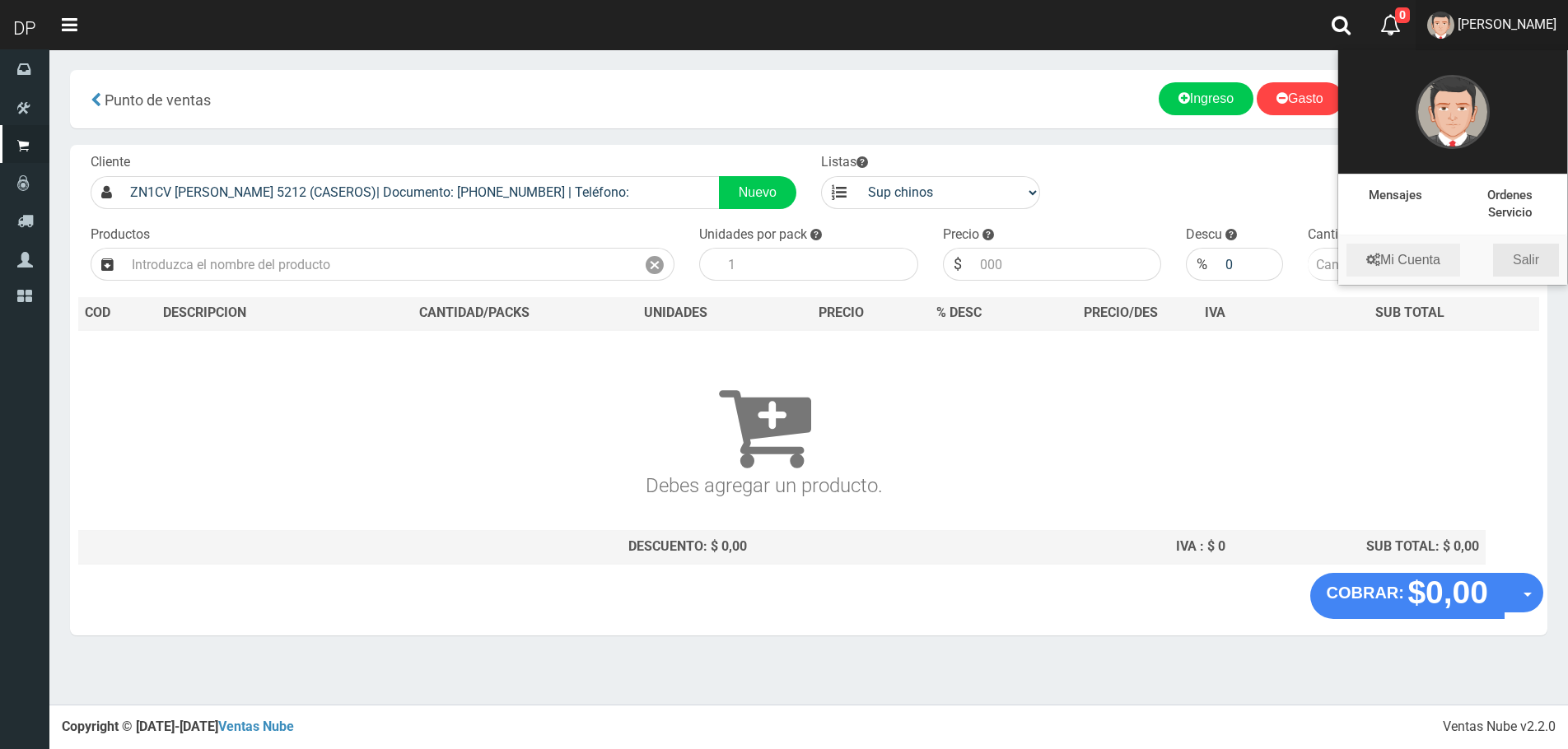
click at [1528, 263] on link "Salir" at bounding box center [1525, 260] width 66 height 33
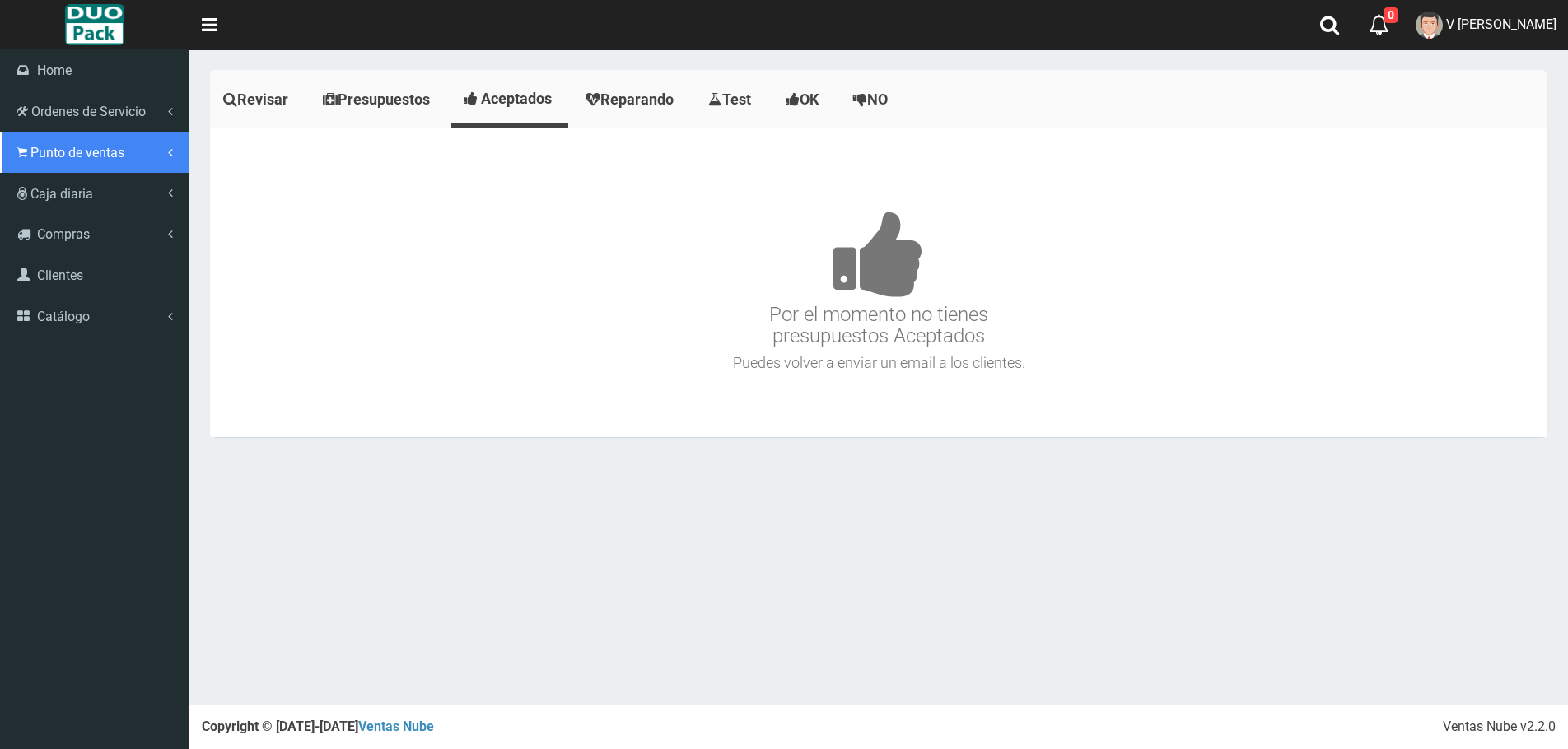
click at [34, 146] on span "Punto de ventas" at bounding box center [77, 152] width 94 height 15
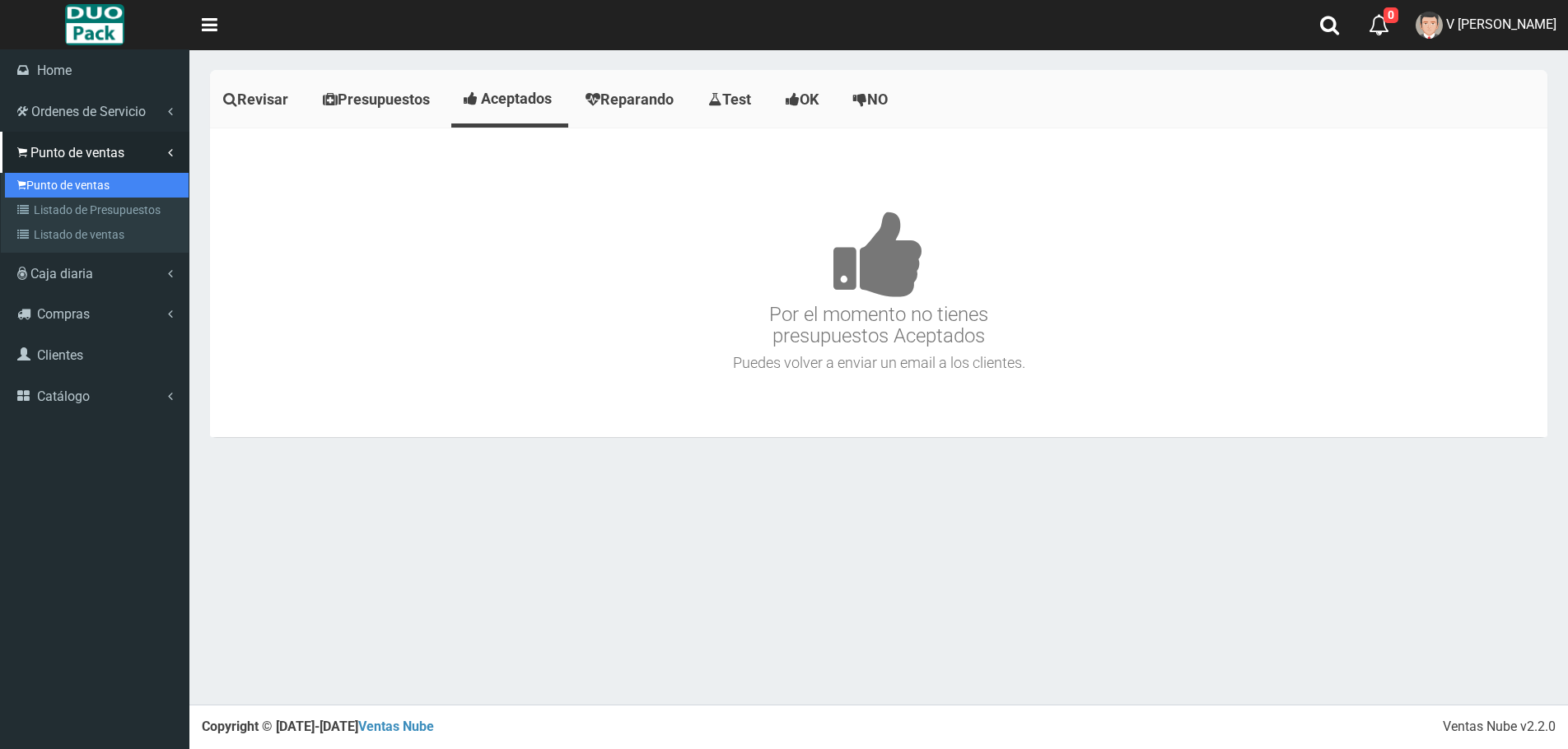
click at [111, 181] on link "Punto de ventas" at bounding box center [96, 184] width 183 height 24
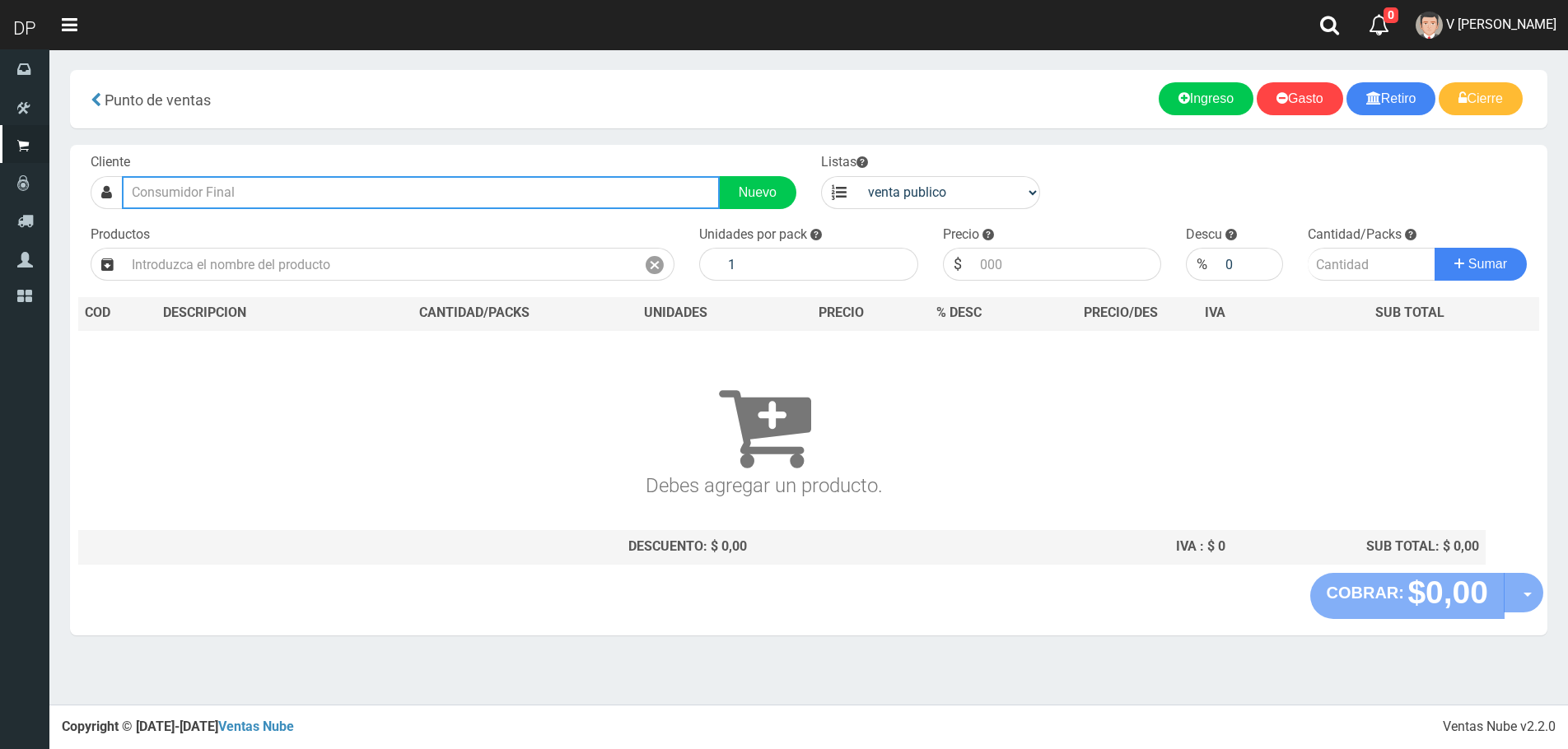
click at [288, 198] on input "text" at bounding box center [421, 192] width 598 height 33
type input "C"
type input "CASTANON 1441"
click at [276, 196] on input "CASTANON 1441" at bounding box center [421, 192] width 598 height 33
click at [275, 195] on input "CASTANON 1441" at bounding box center [421, 192] width 598 height 33
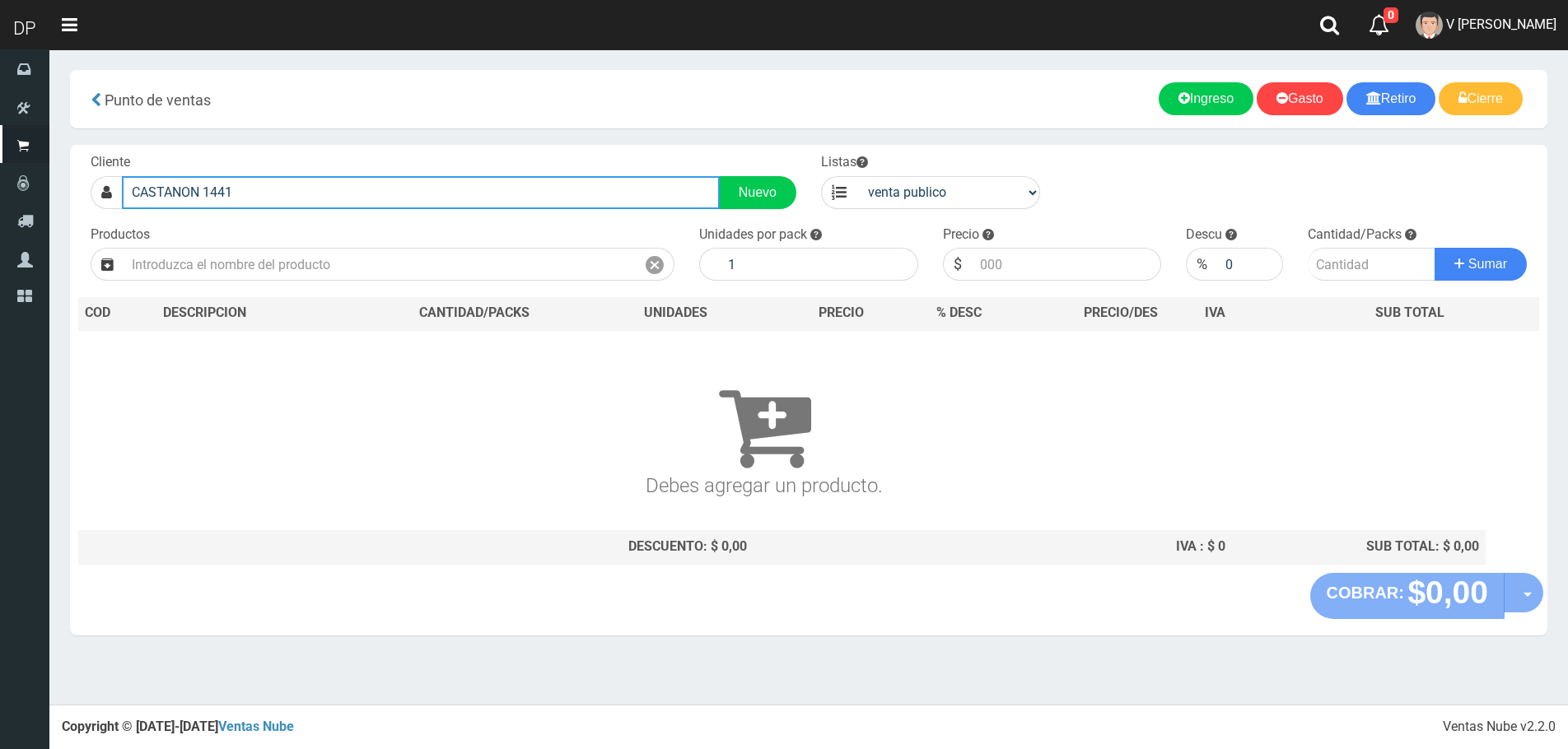
click at [275, 195] on input "CASTANON 1441" at bounding box center [421, 192] width 598 height 33
type input "A"
type input "CASTA"
click at [234, 187] on input "text" at bounding box center [421, 192] width 598 height 33
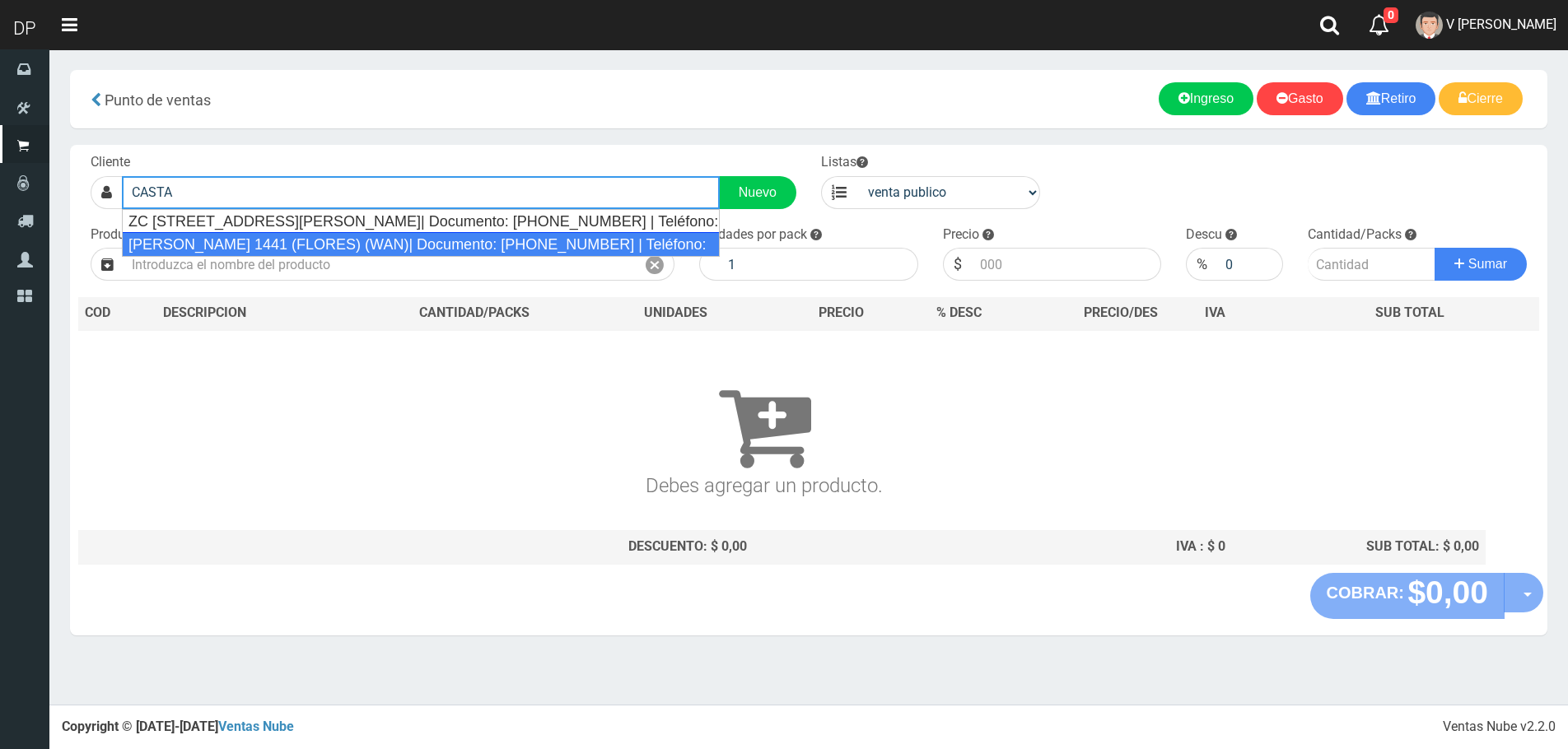
click at [241, 242] on div "CASTANON 1441 (FLORES) (WAN)| Documento: 144422555413548 | Teléfono:" at bounding box center [421, 244] width 598 height 24
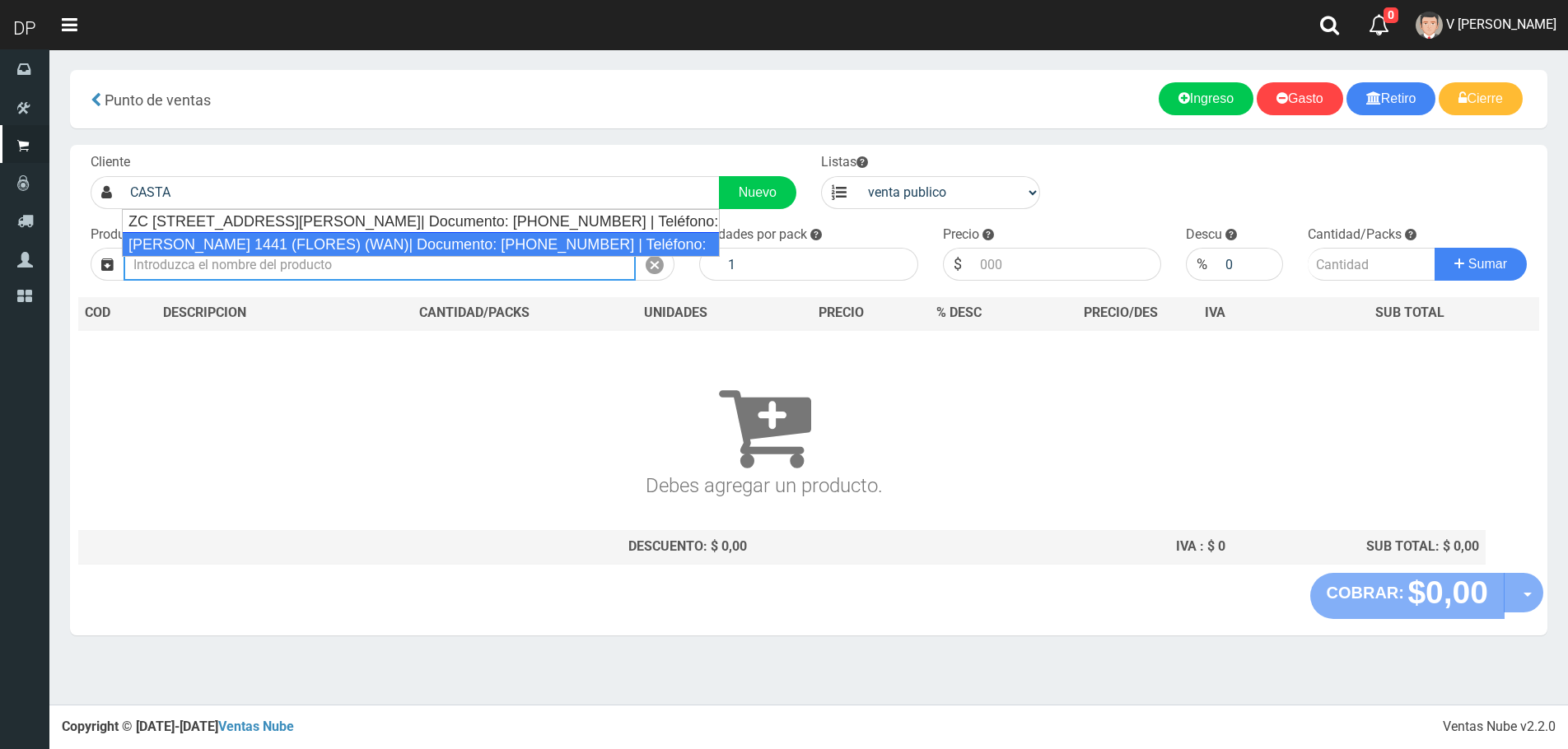
type input "CASTANON 1441 (FLORES) (WAN)| Documento: 144422555413548 | Teléfono:"
select select "2"
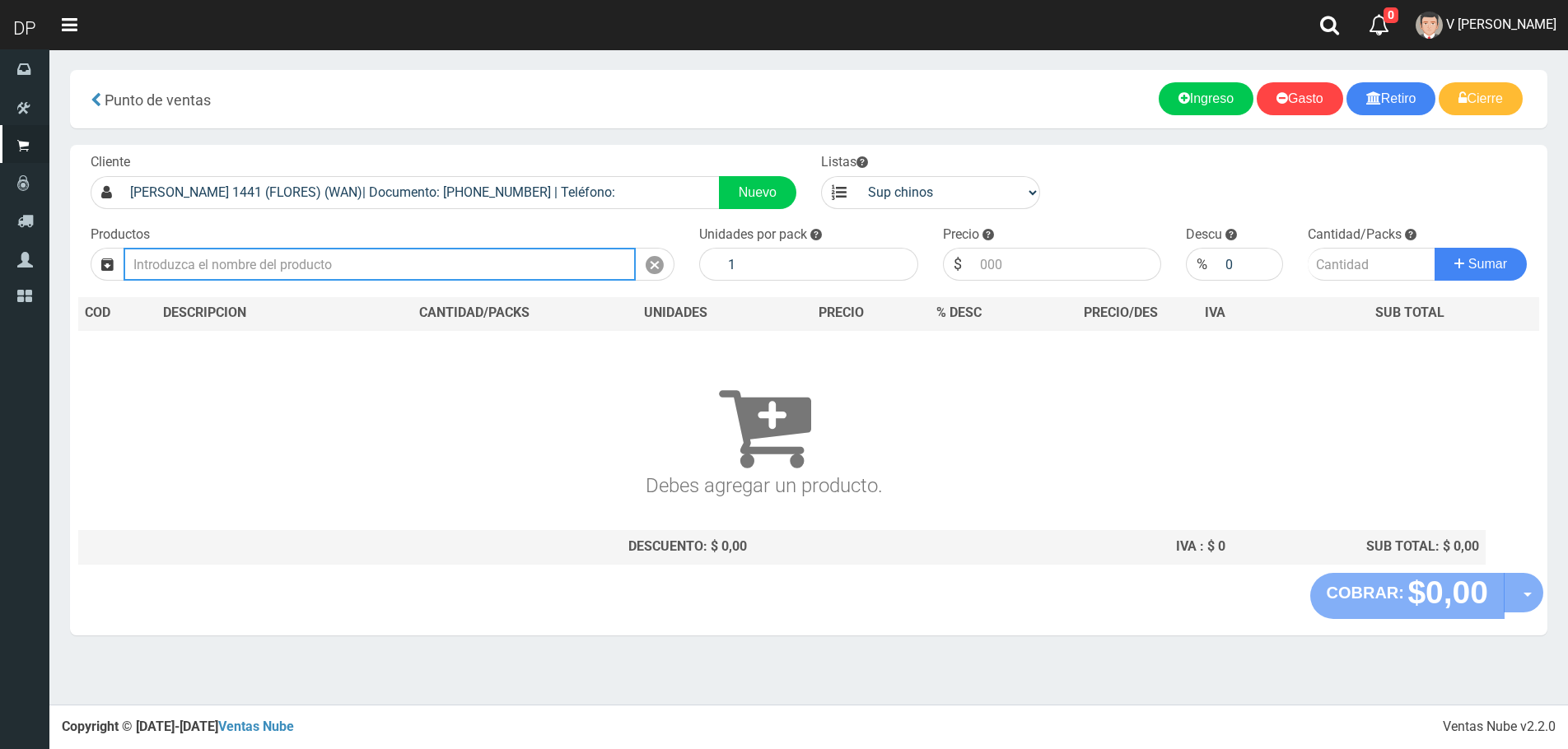
click at [343, 263] on input "text" at bounding box center [379, 264] width 512 height 33
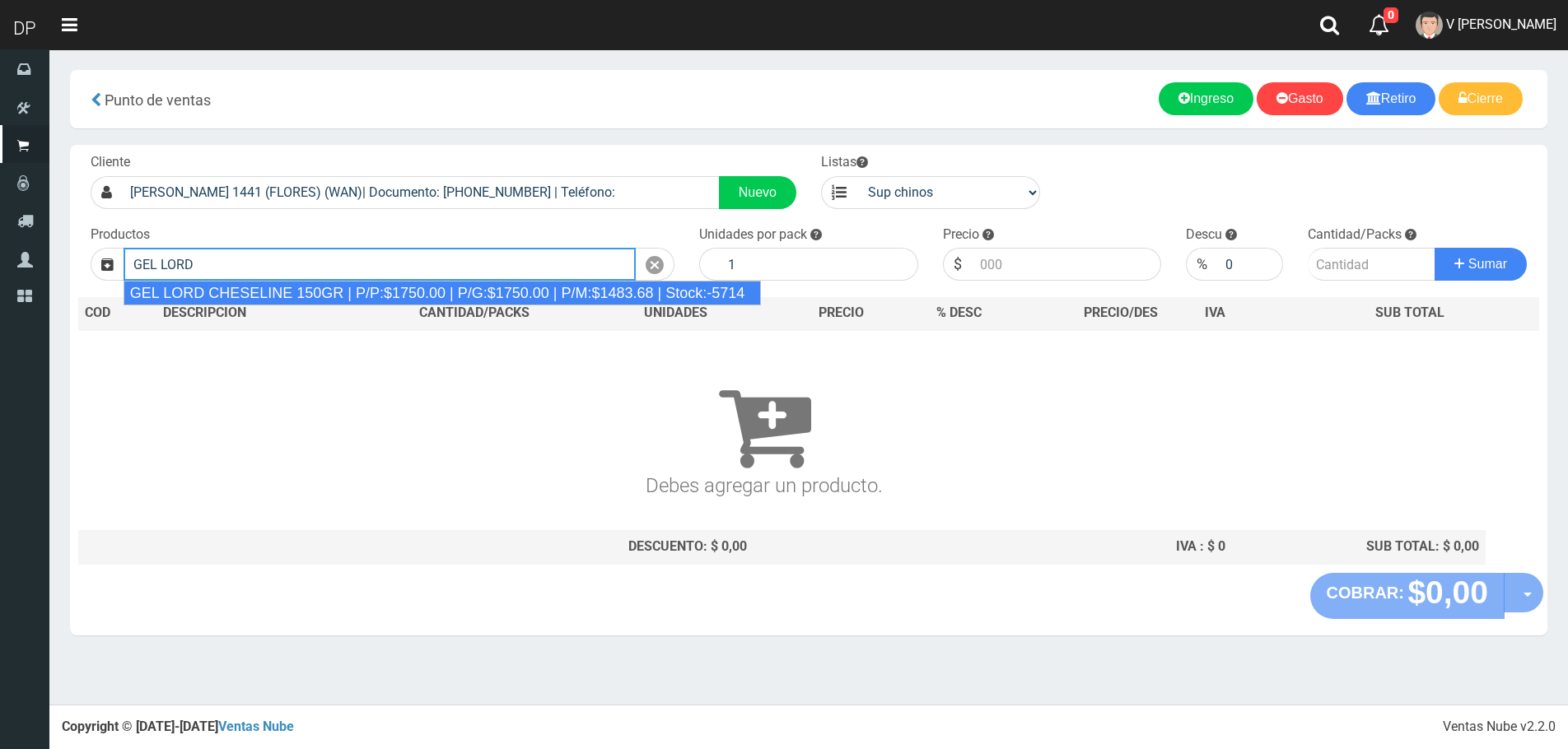
click at [328, 292] on div "GEL LORD CHESELINE 150GR | P/P:$1750.00 | P/G:$1750.00 | P/M:$1483.68 | Stock:-…" at bounding box center [442, 292] width 638 height 24
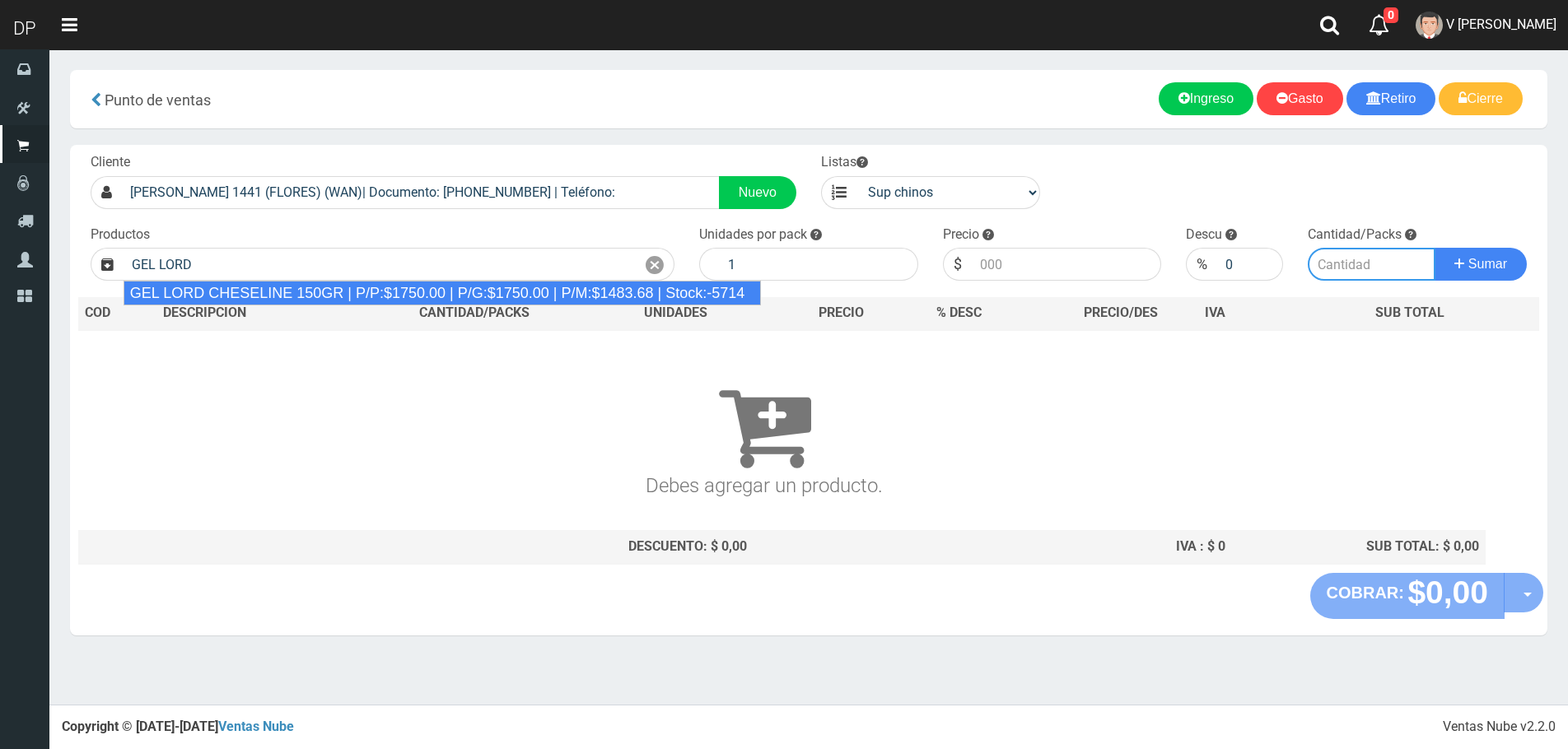
type input "GEL LORD CHESELINE 150GR | P/P:$1750.00 | P/G:$1750.00 | P/M:$1483.68 | Stock:-…"
type input "12"
type input "1750.00"
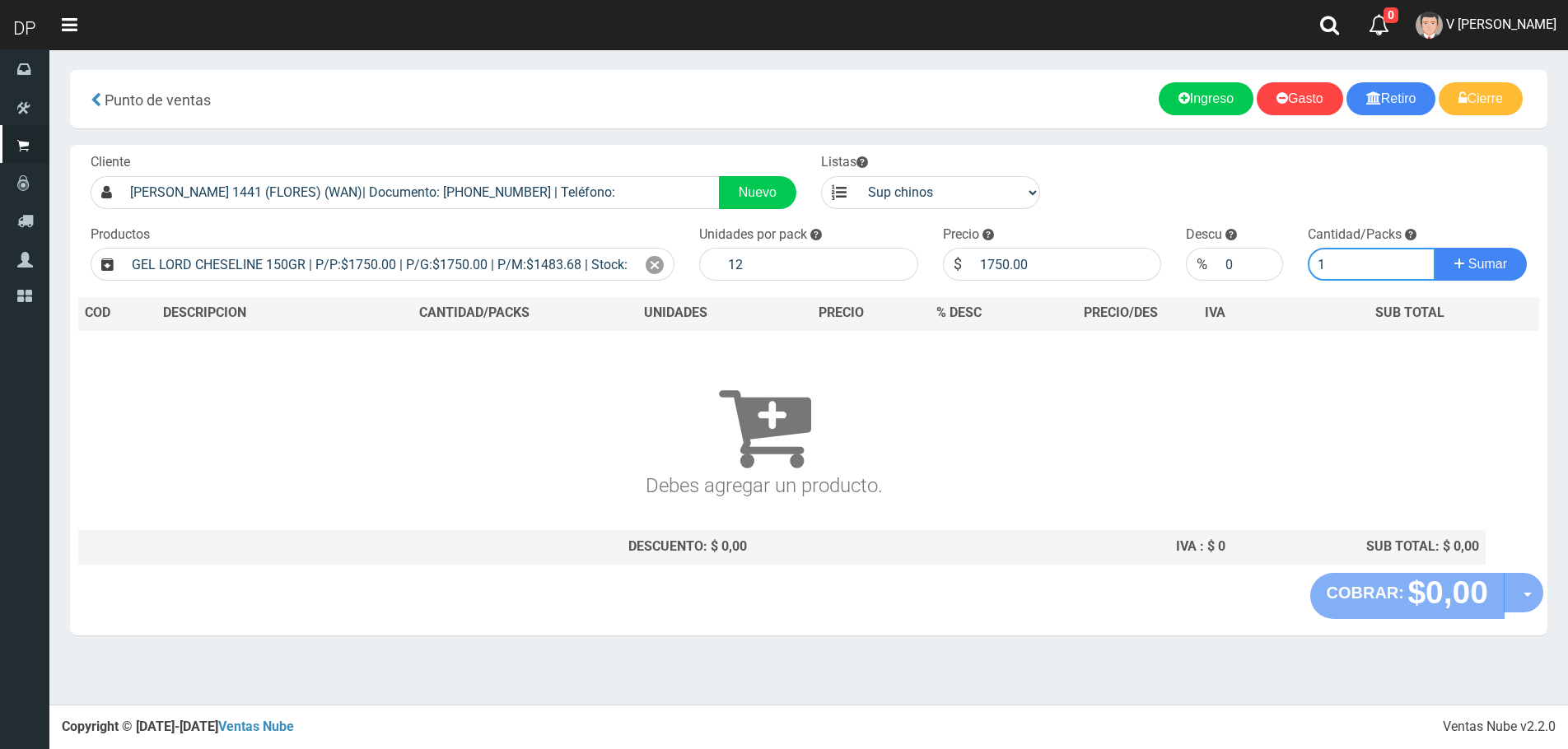
type input "1"
click at [1434, 248] on button "Sumar" at bounding box center [1480, 264] width 93 height 33
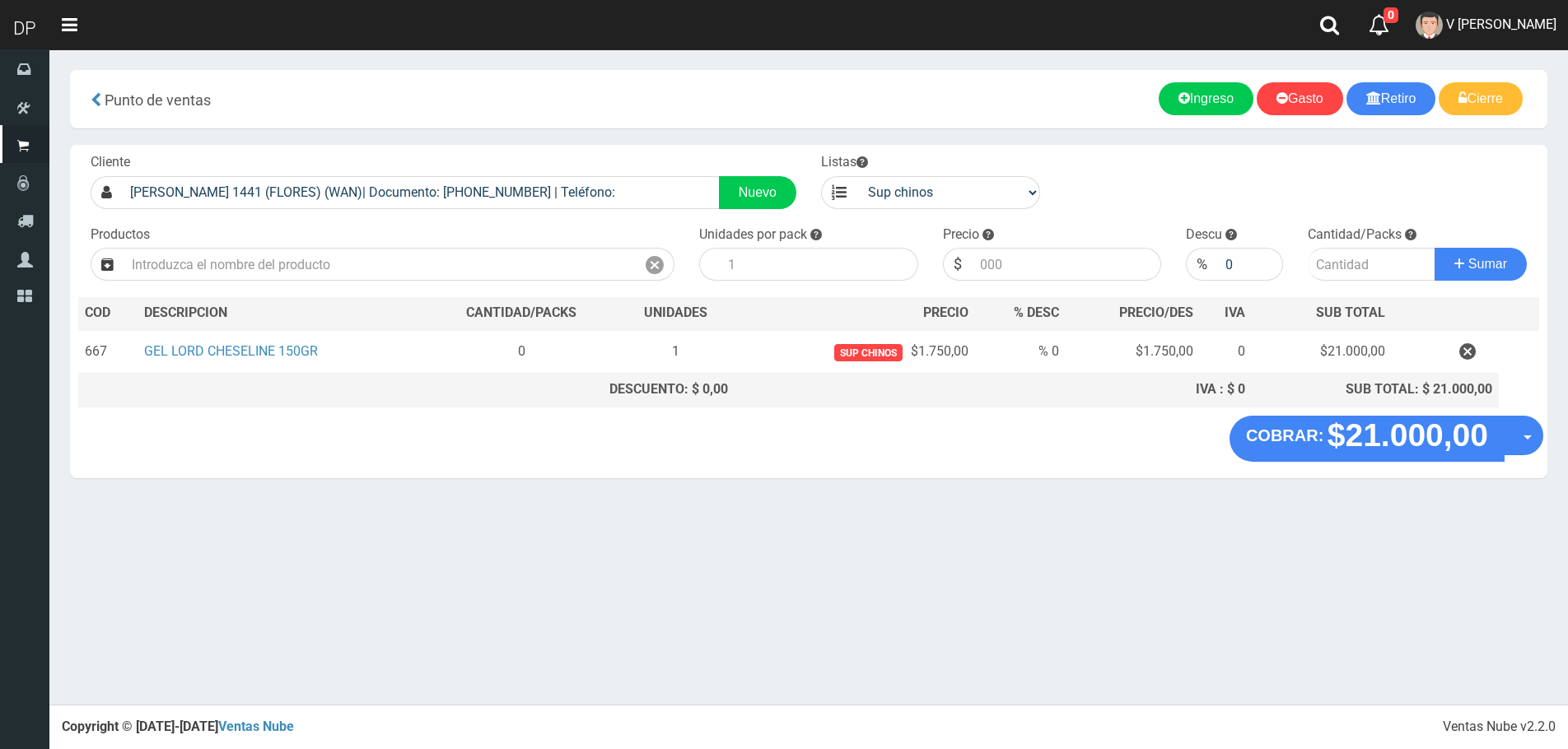
click at [245, 247] on div "Productos" at bounding box center [382, 254] width 609 height 56
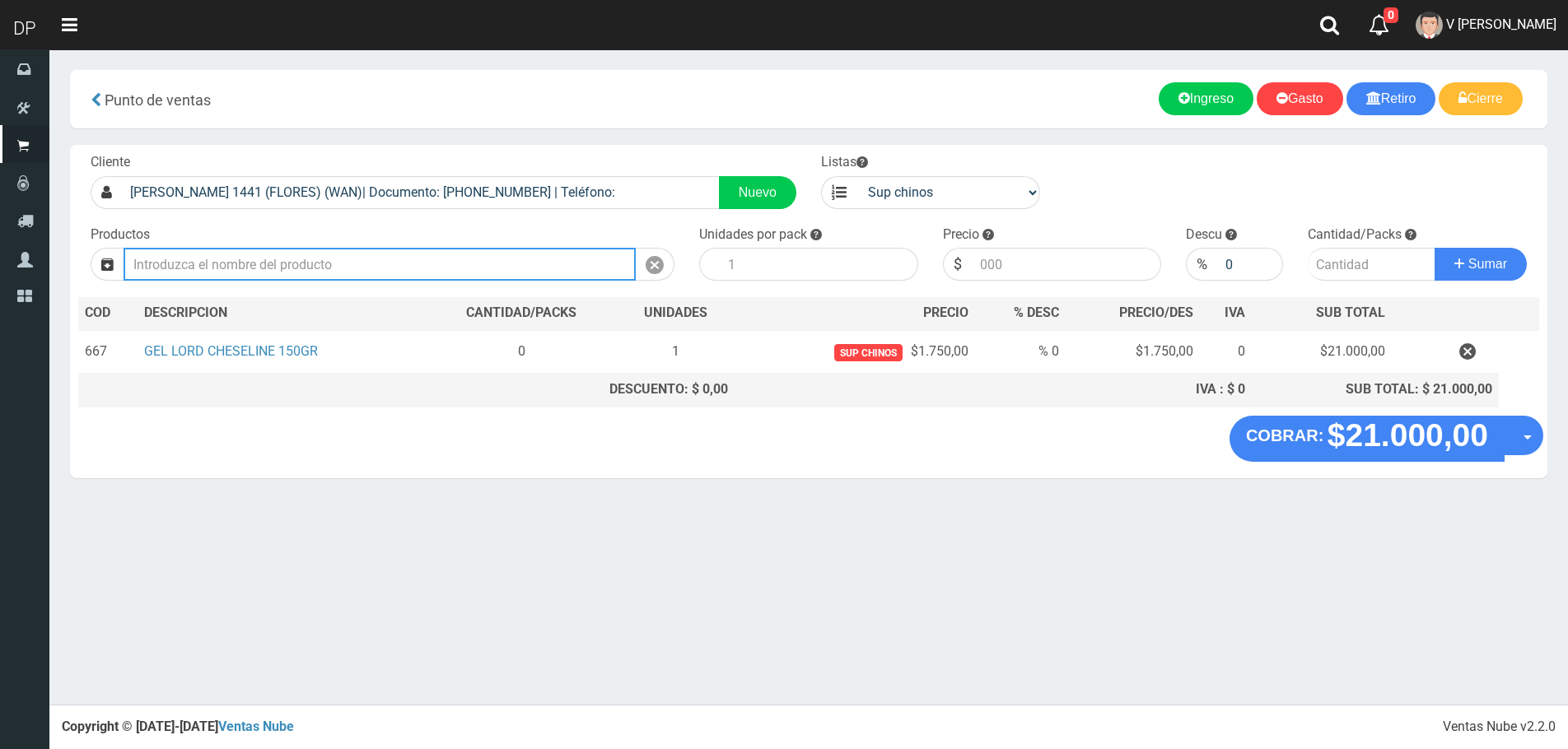
click at [251, 254] on input "text" at bounding box center [379, 264] width 512 height 33
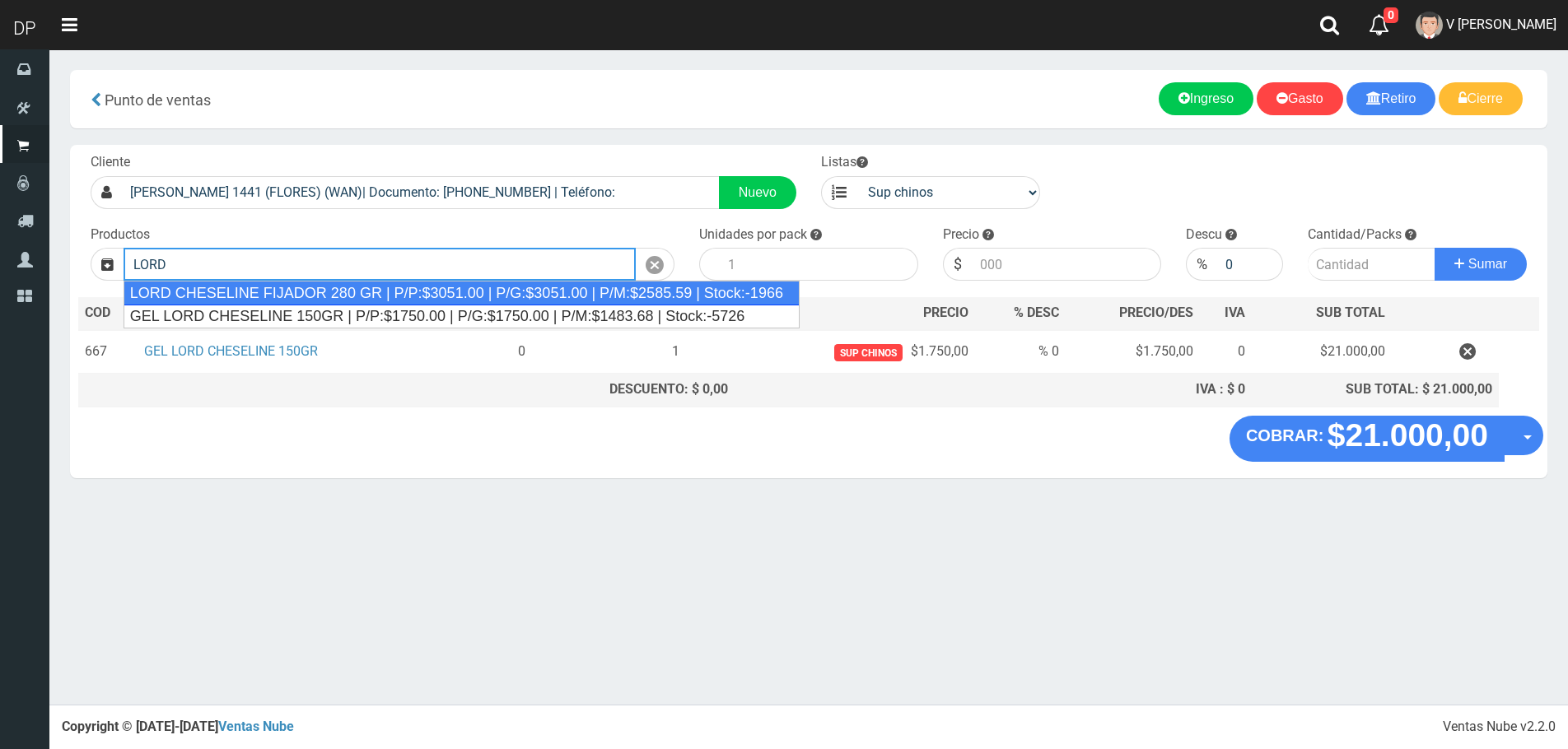
click at [282, 289] on div "LORD CHESELINE FIJADOR 280 GR | P/P:$3051.00 | P/G:$3051.00 | P/M:$2585.59 | St…" at bounding box center [461, 292] width 676 height 24
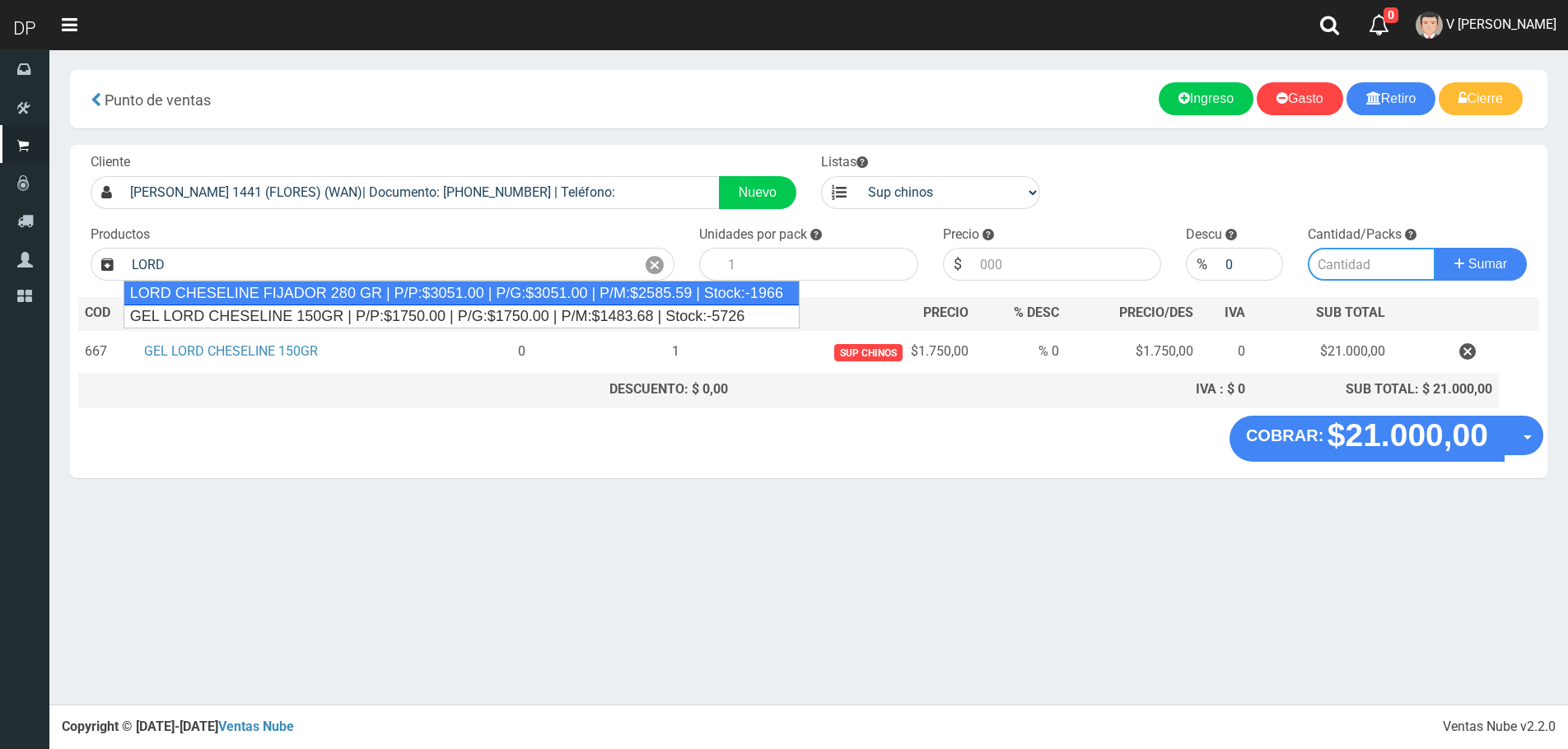
type input "LORD CHESELINE FIJADOR 280 GR | P/P:$3051.00 | P/G:$3051.00 | P/M:$2585.59 | St…"
type input "6"
type input "3051.00"
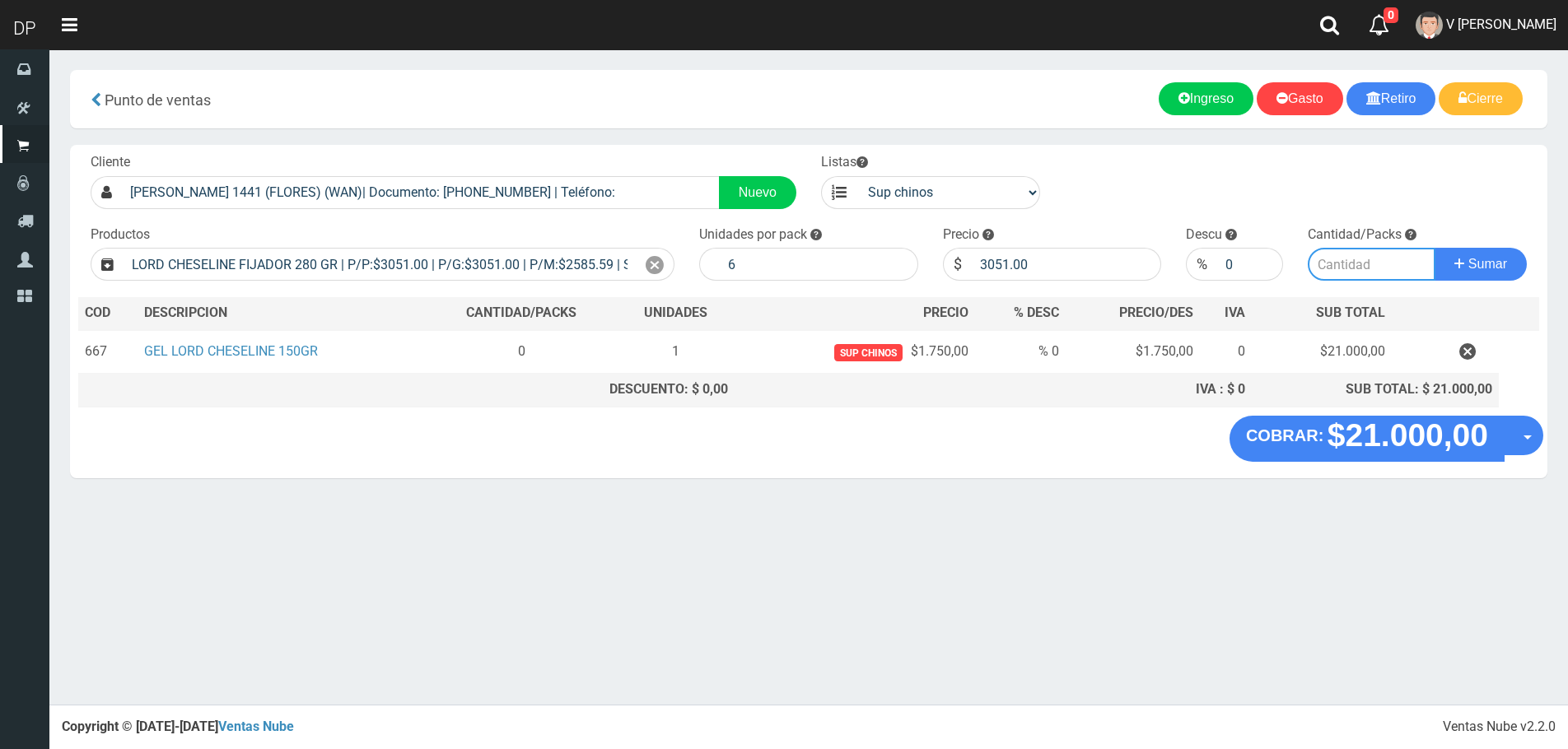
click at [1328, 265] on input "number" at bounding box center [1371, 264] width 128 height 33
type input "1"
click at [1434, 248] on button "Sumar" at bounding box center [1480, 264] width 93 height 33
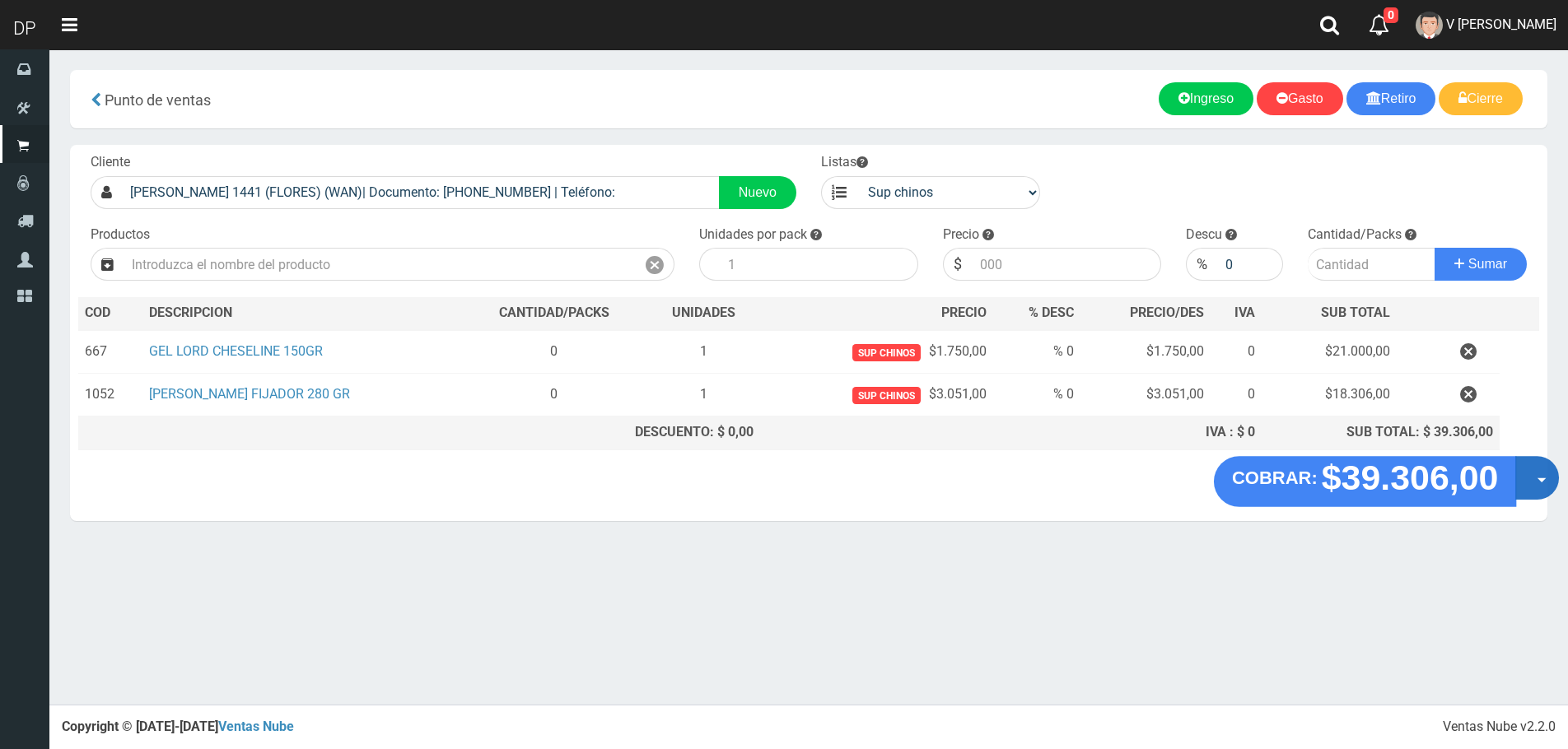
click at [1528, 468] on button "Opciones" at bounding box center [1537, 477] width 44 height 44
click at [1516, 485] on link "Hacer Devolucion" at bounding box center [1484, 484] width 147 height 38
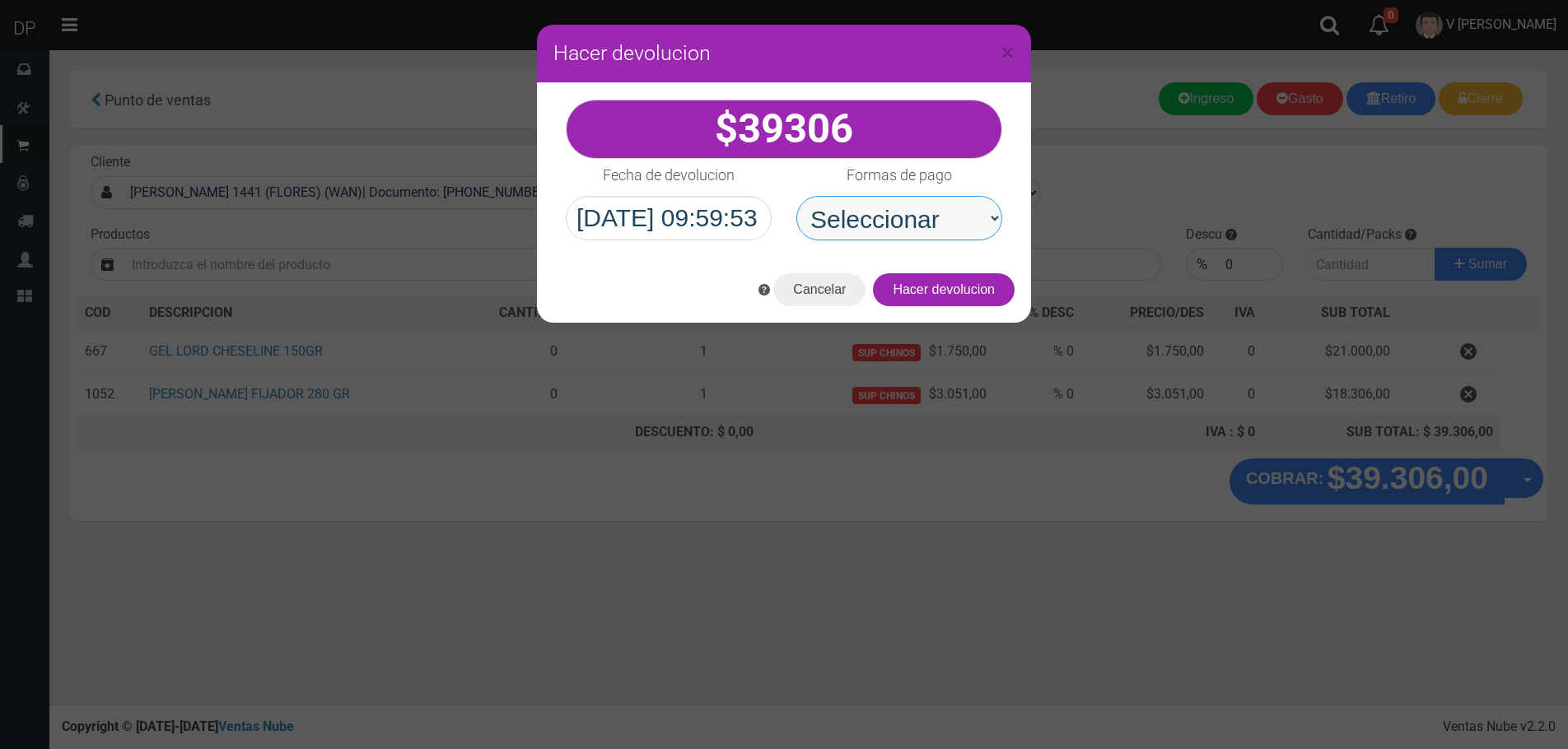
click at [906, 239] on select "Seleccionar Efectivo Tarjeta de Crédito Depósito Débito" at bounding box center [899, 218] width 206 height 44
select select "Efectivo"
click at [797, 196] on select "Seleccionar Efectivo Tarjeta de Crédito Depósito Débito" at bounding box center [899, 218] width 206 height 44
click at [989, 292] on button "Hacer devolucion" at bounding box center [944, 290] width 142 height 33
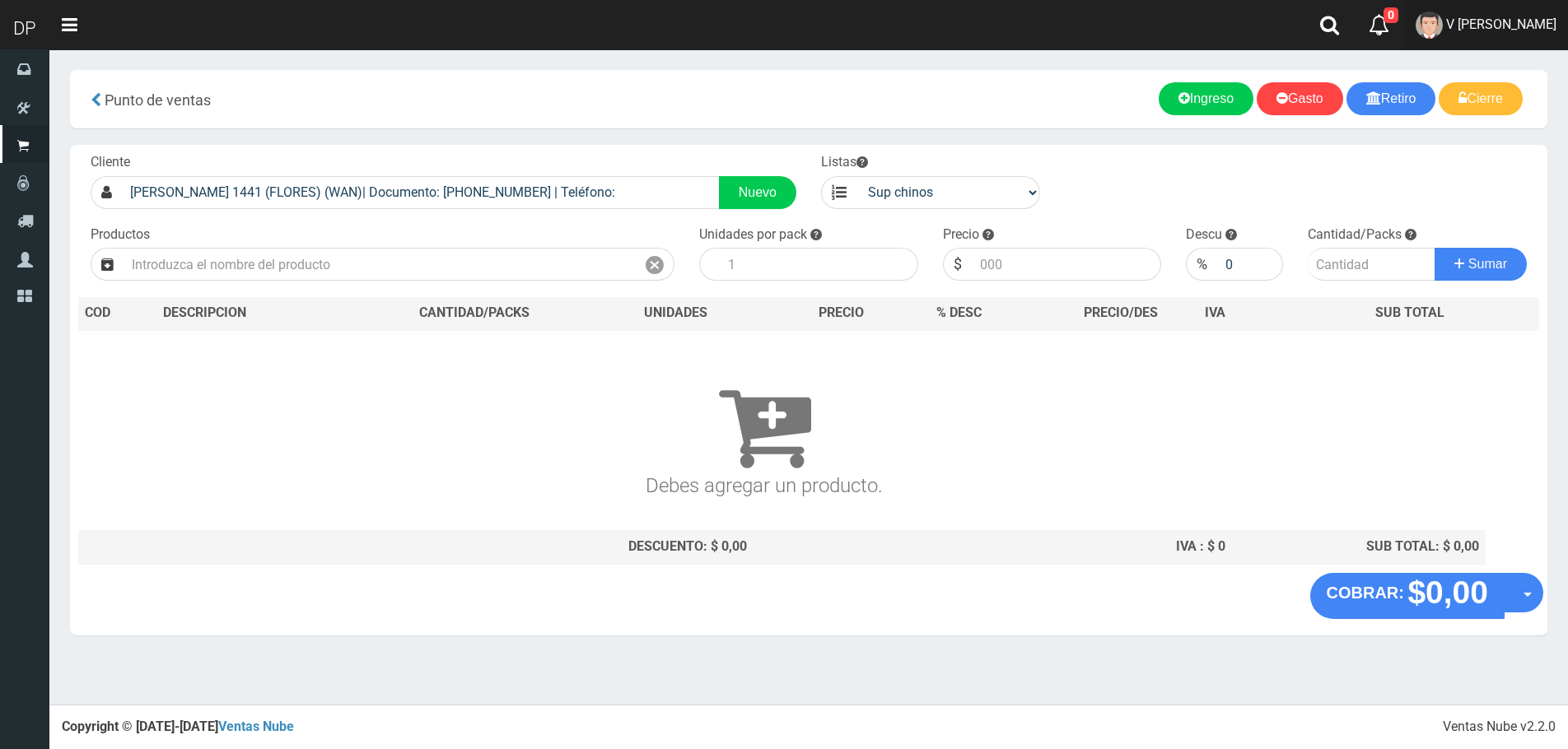
click at [1555, 25] on span "V Maria Graciela vargas" at bounding box center [1501, 23] width 111 height 15
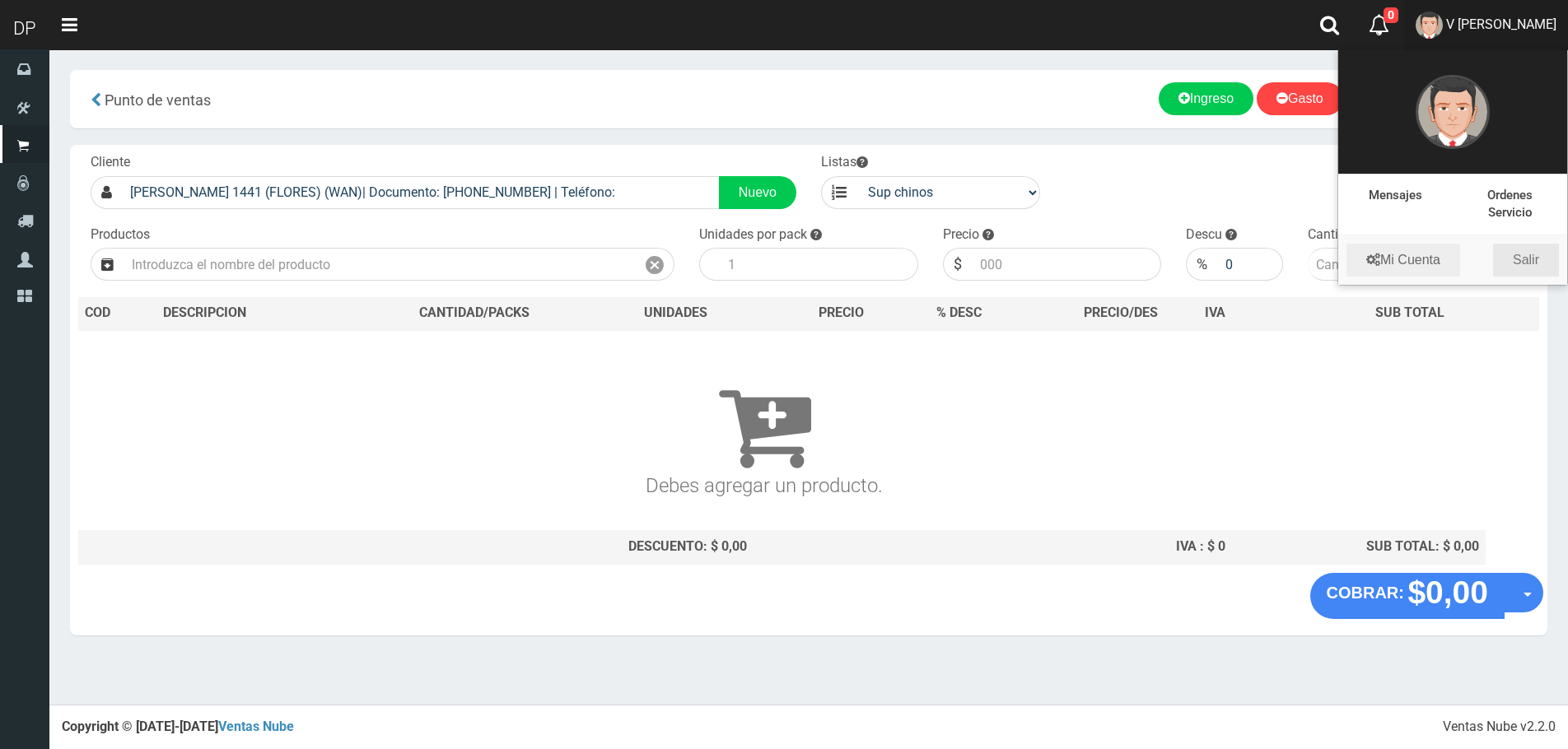
click at [1530, 269] on link "Salir" at bounding box center [1525, 260] width 66 height 33
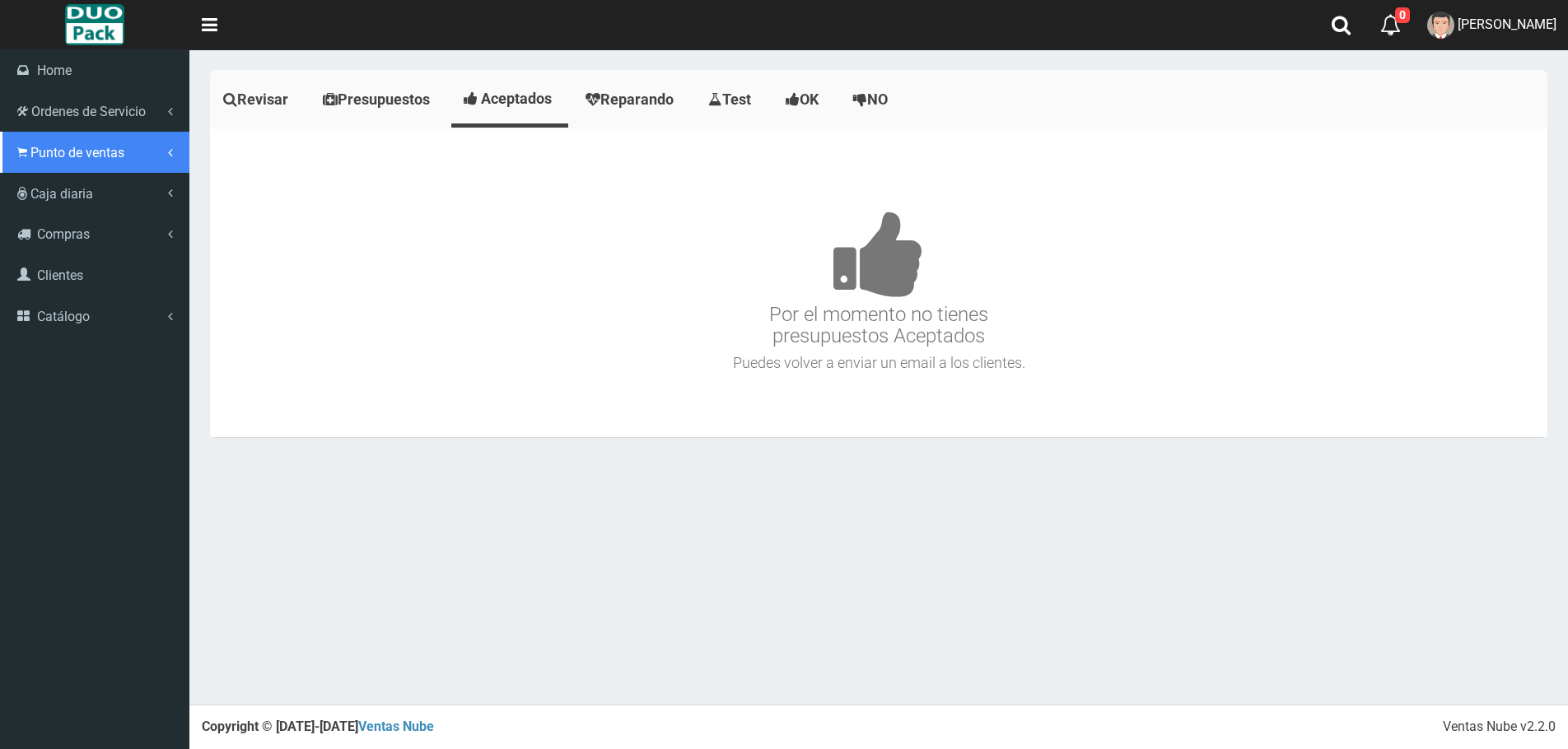
click at [22, 143] on link "Punto de ventas" at bounding box center [94, 153] width 190 height 41
click at [98, 171] on link "Punto de ventas" at bounding box center [94, 153] width 190 height 41
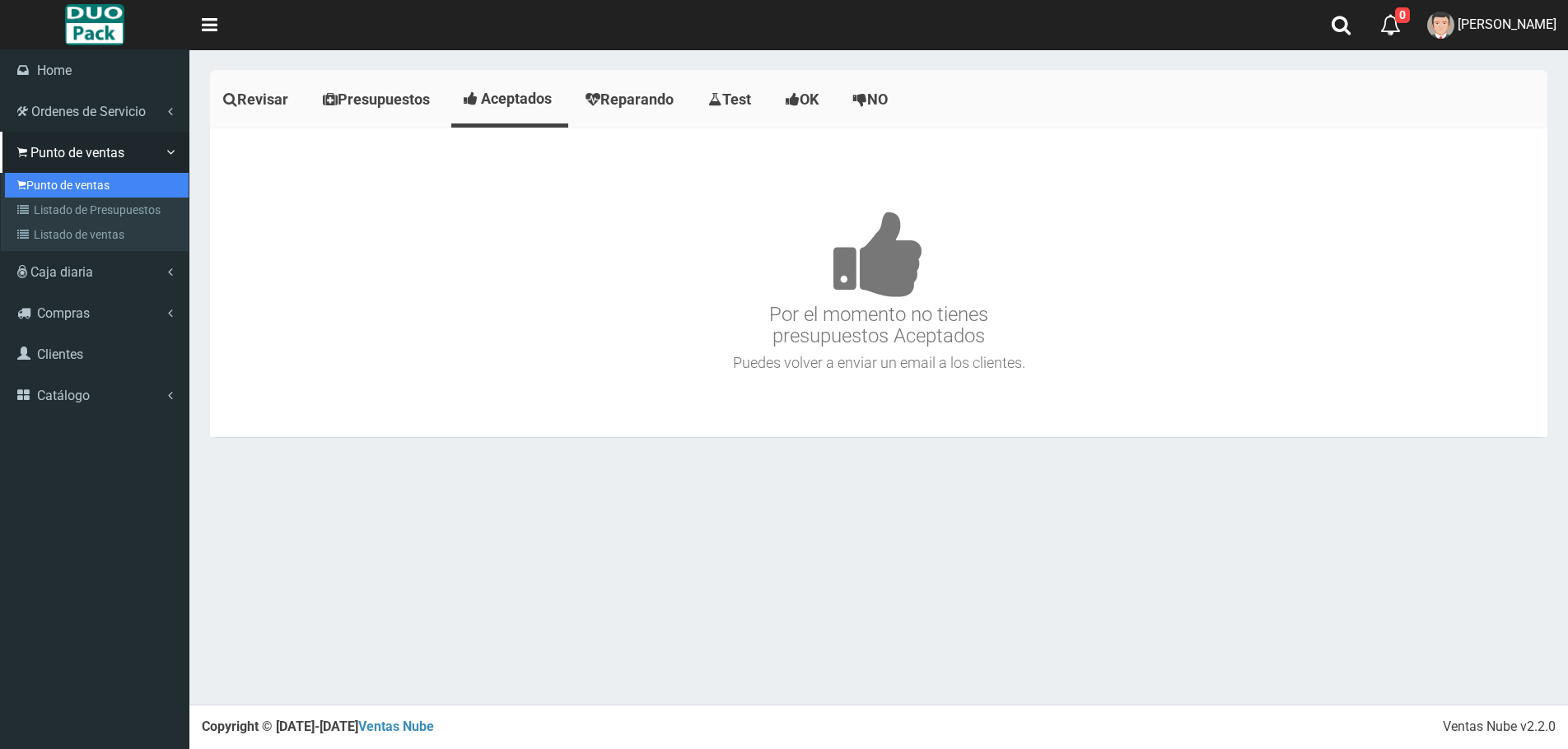
click at [102, 183] on link "Punto de ventas" at bounding box center [96, 184] width 183 height 24
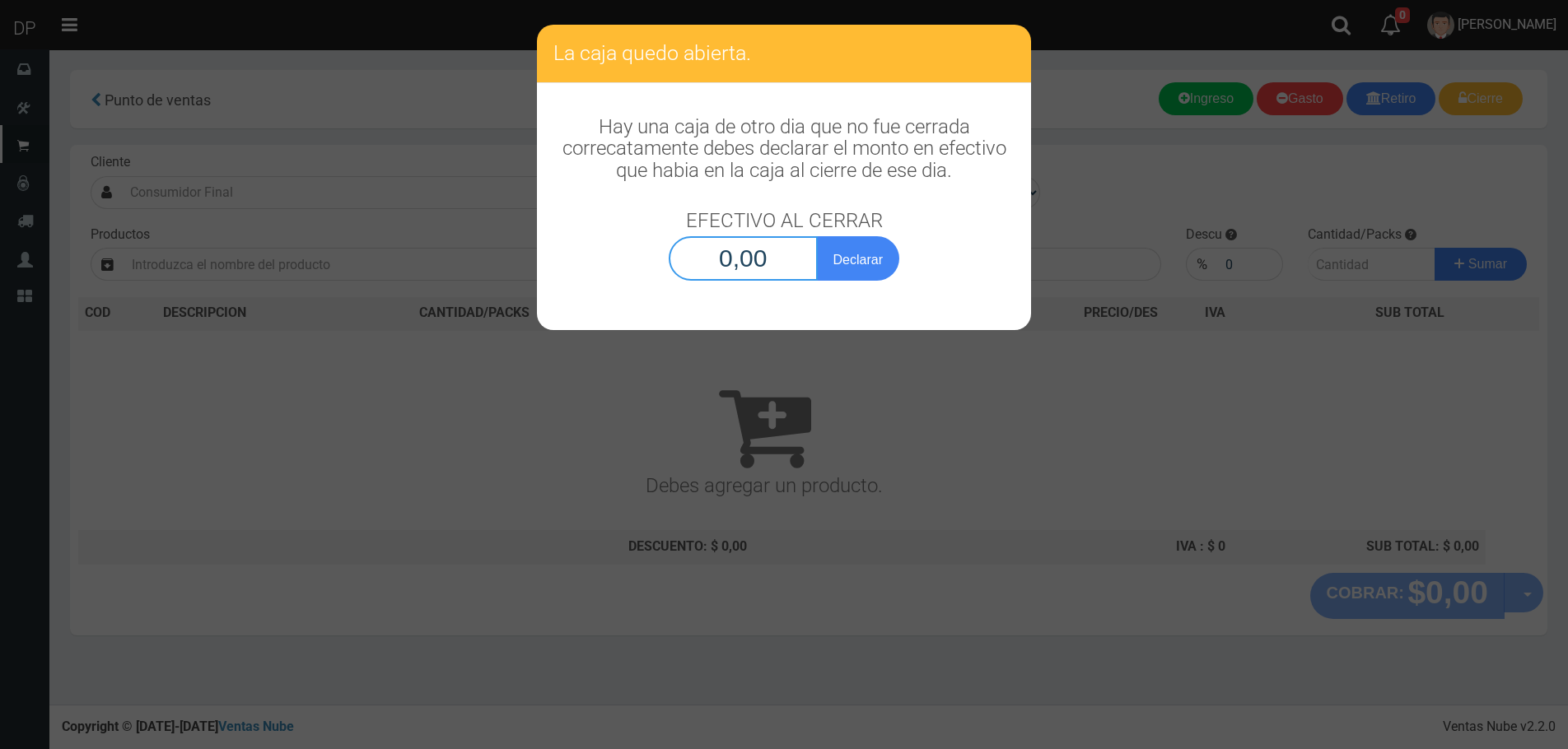
click at [744, 265] on input "0,00" at bounding box center [744, 258] width 149 height 44
type input "1,00"
click at [817, 236] on button "Declarar" at bounding box center [859, 258] width 83 height 44
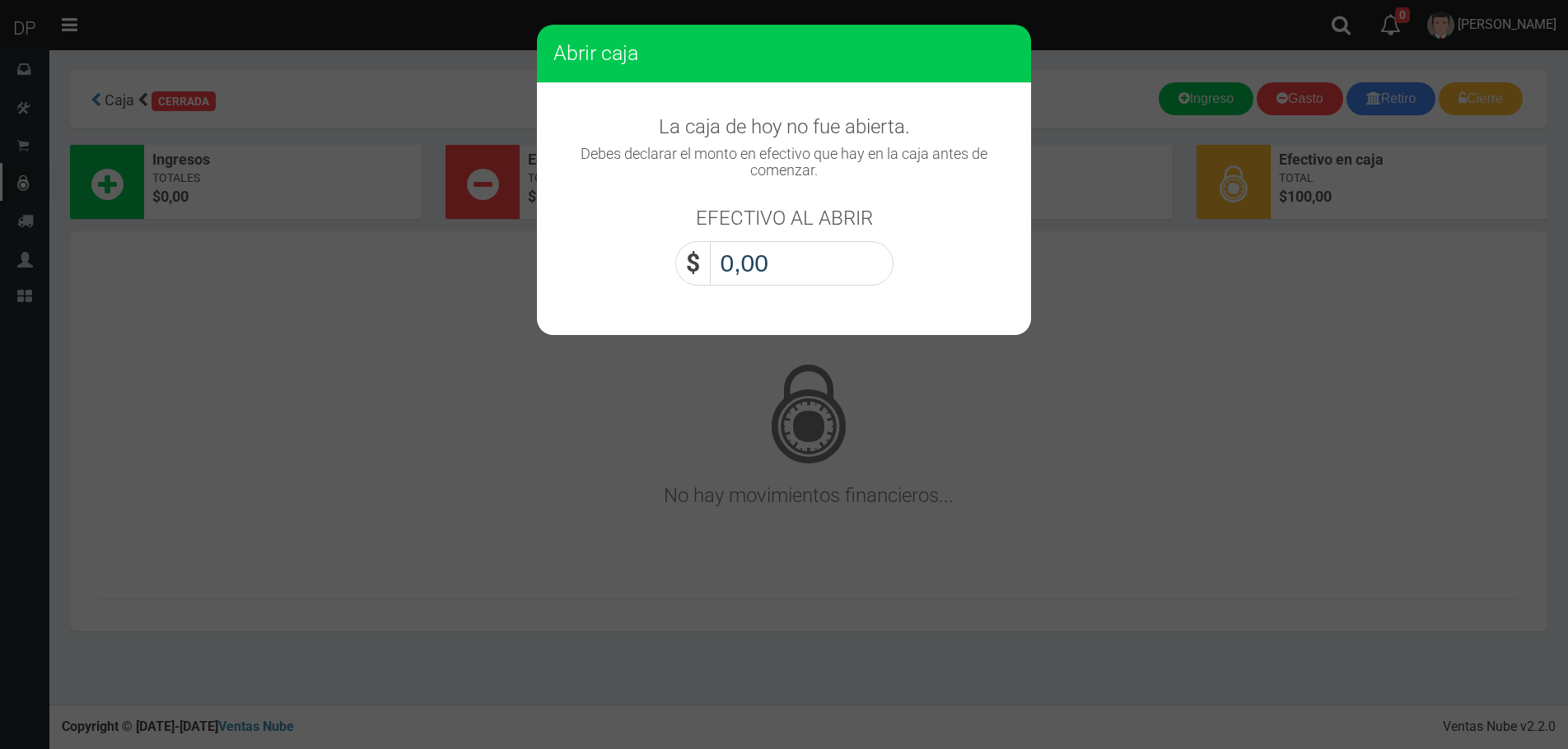
click at [797, 260] on input "0,00" at bounding box center [801, 263] width 183 height 44
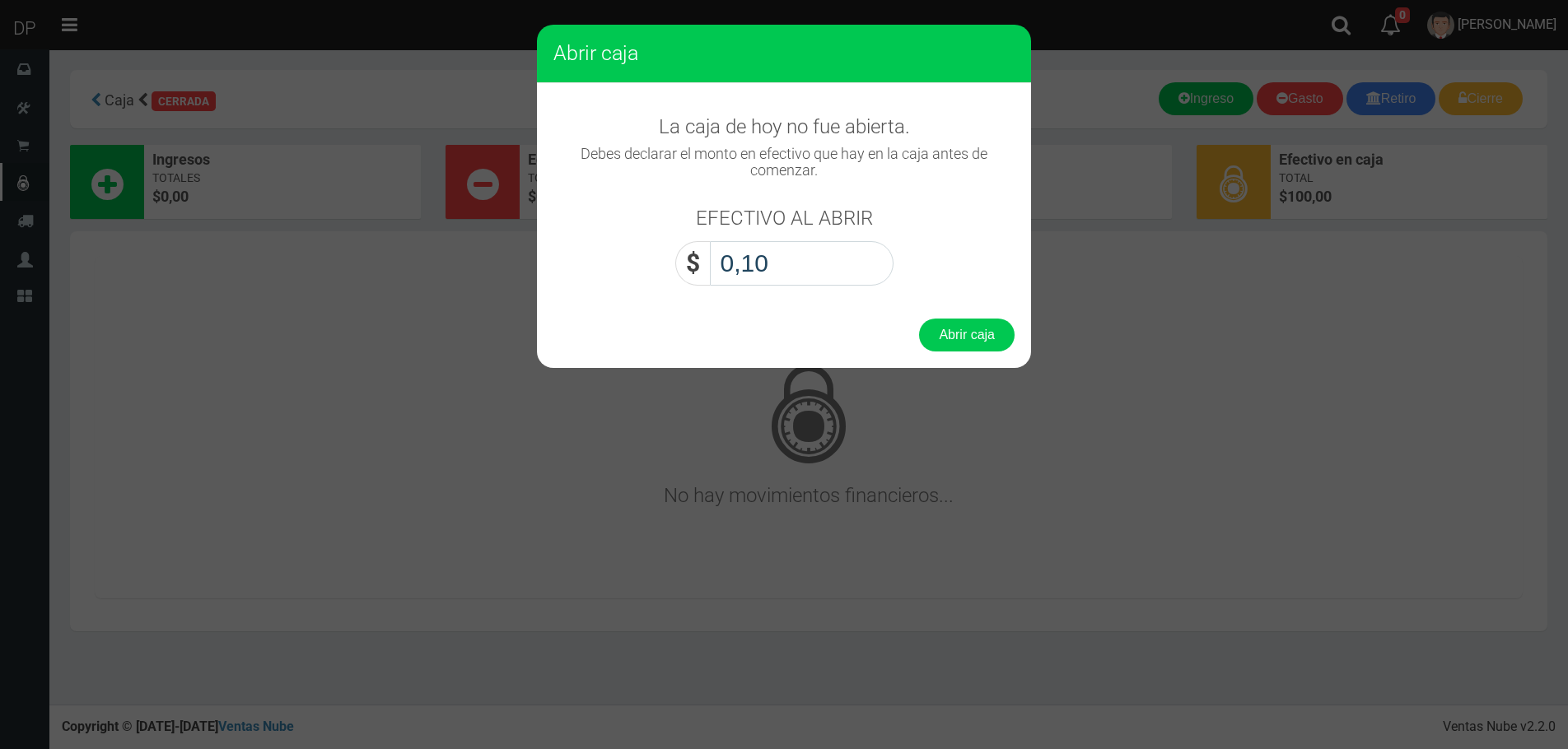
type input "1,00"
click at [919, 318] on button "Abrir caja" at bounding box center [967, 334] width 95 height 33
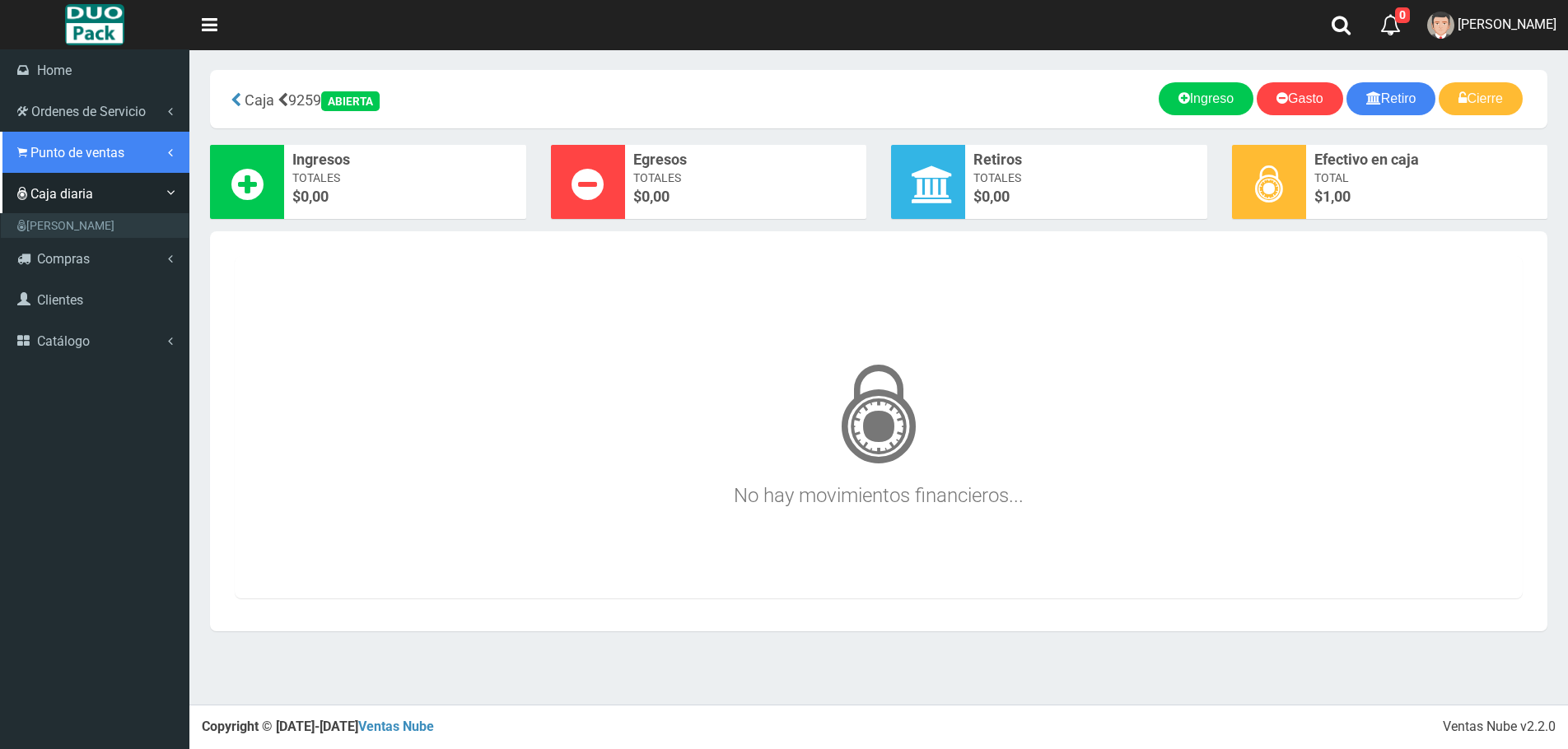
click at [26, 147] on icon at bounding box center [22, 152] width 10 height 15
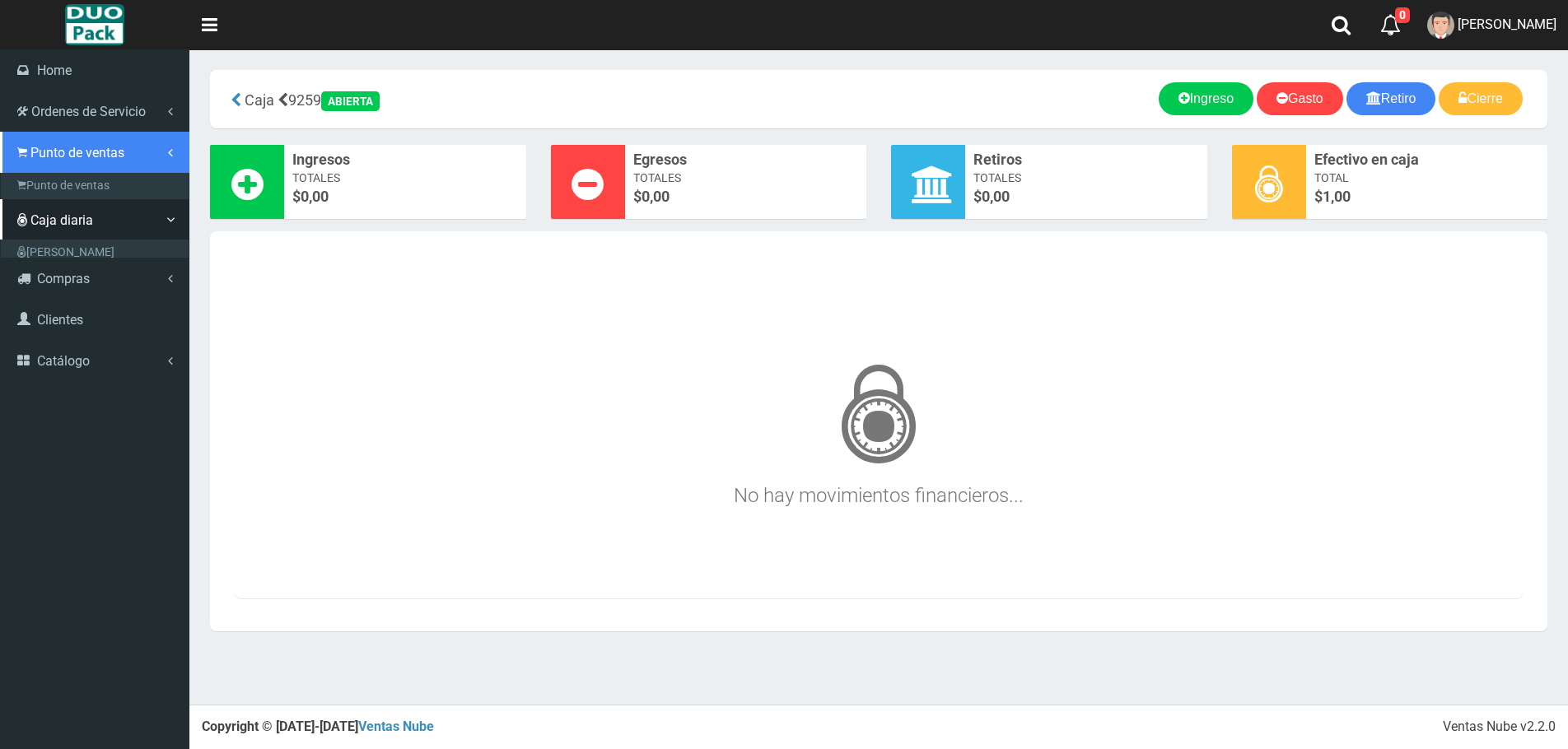
click at [108, 162] on link "Punto de ventas" at bounding box center [94, 153] width 190 height 41
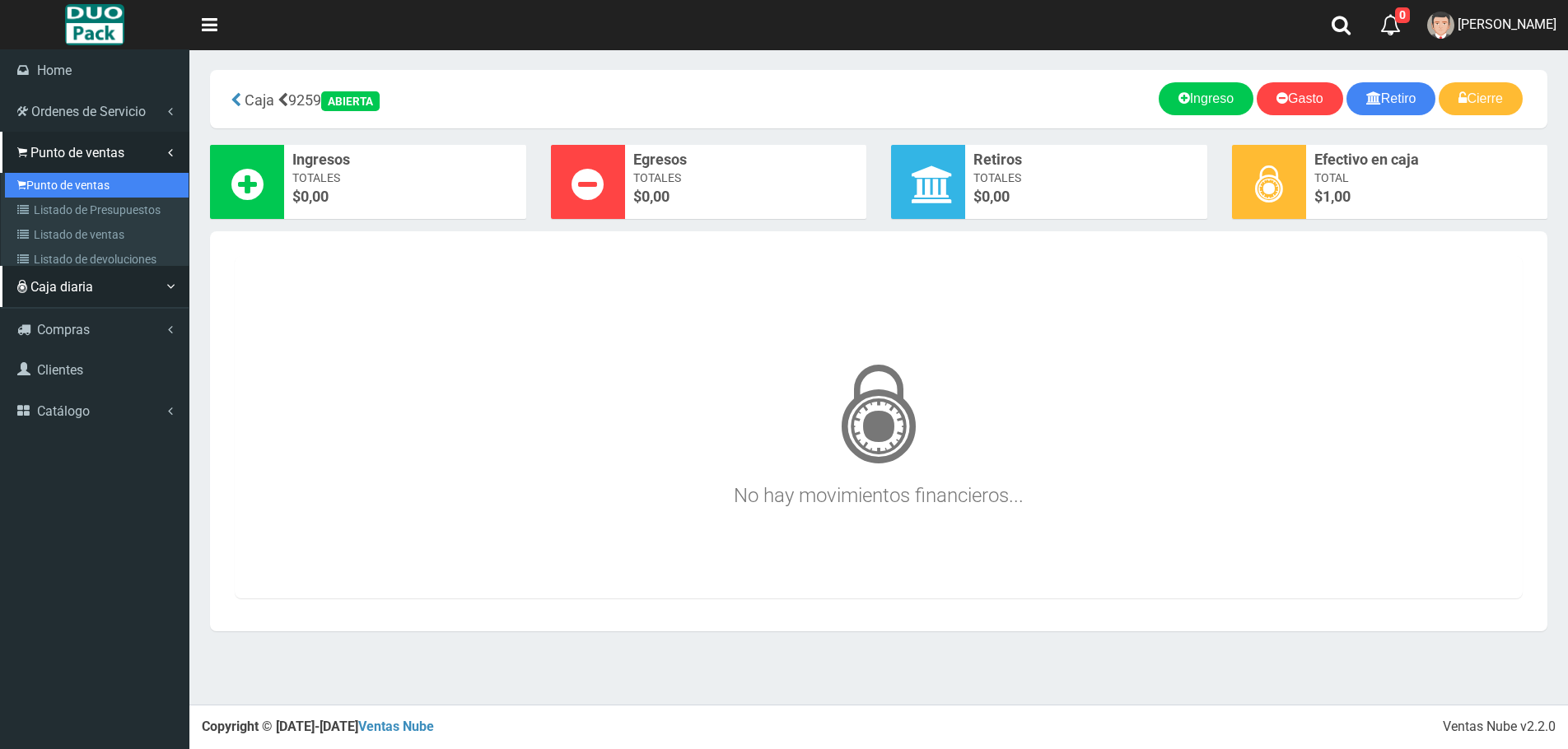
click at [95, 182] on link "Punto de ventas" at bounding box center [96, 184] width 183 height 24
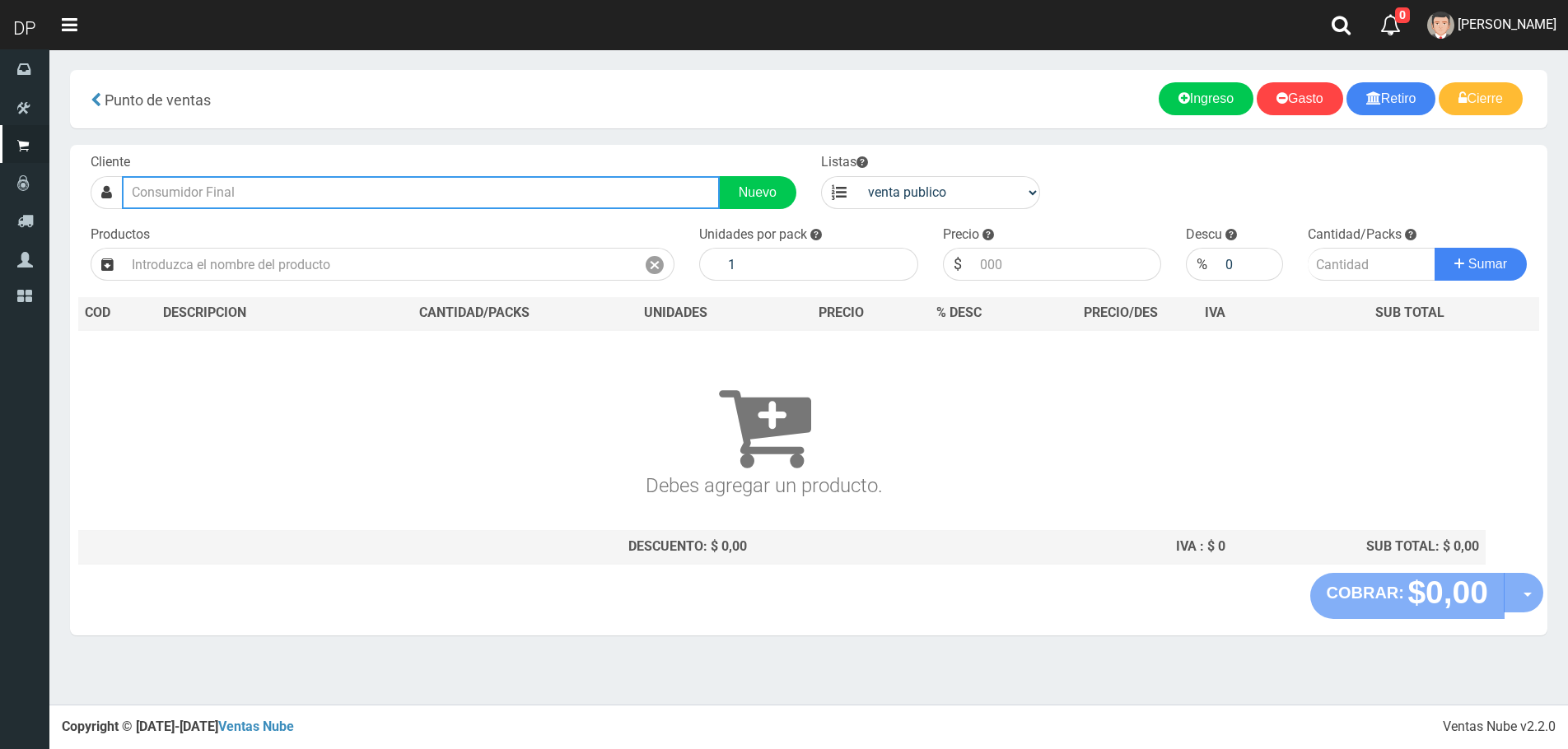
click at [293, 197] on input "text" at bounding box center [421, 192] width 598 height 33
click at [152, 189] on input "AV.CASEROS" at bounding box center [421, 192] width 598 height 33
click at [257, 201] on input "AV. [GEOGRAPHIC_DATA]" at bounding box center [421, 192] width 598 height 33
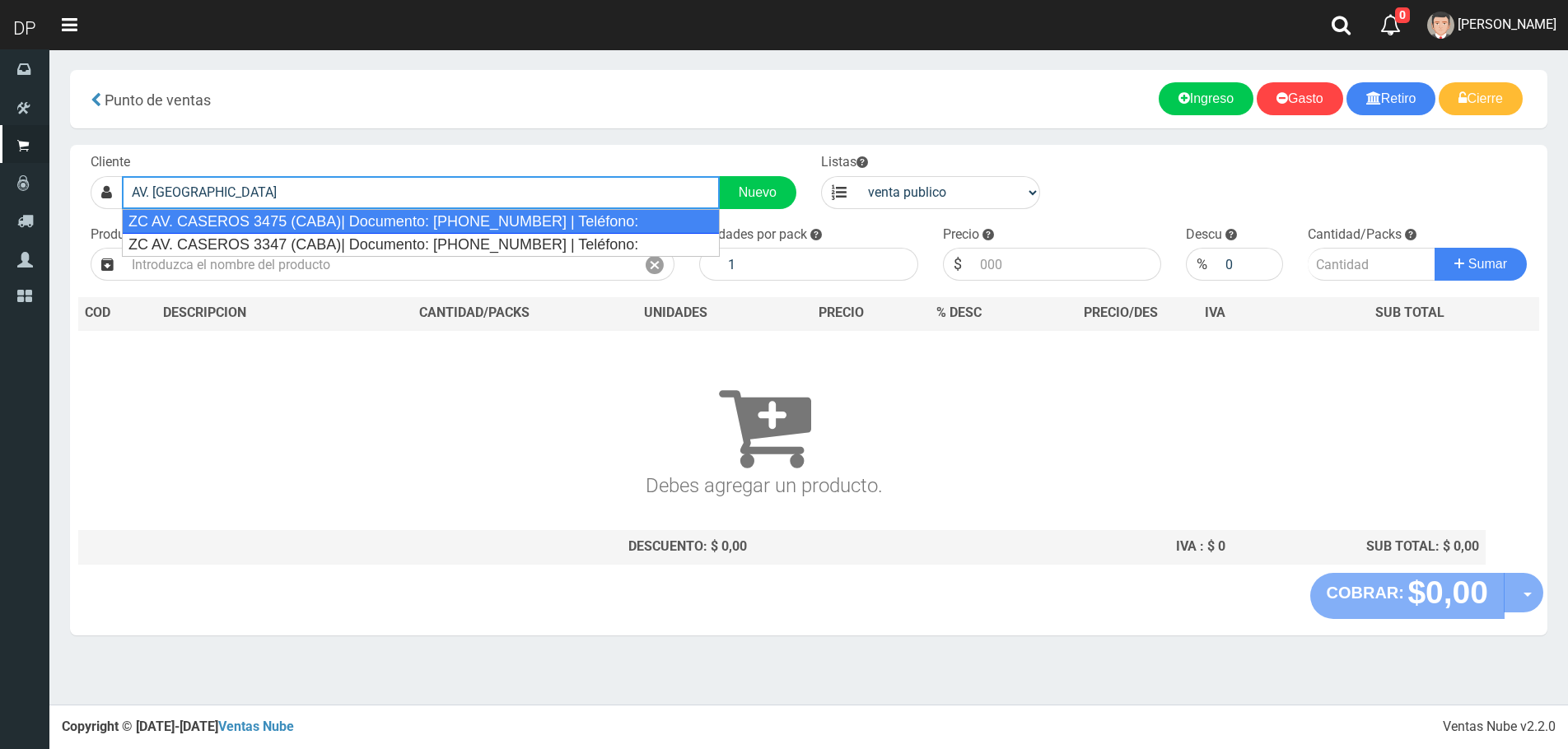
click at [268, 225] on div "ZC AV. CASEROS 3475 (CABA)| Documento: [PHONE_NUMBER] | Teléfono:" at bounding box center [421, 221] width 598 height 24
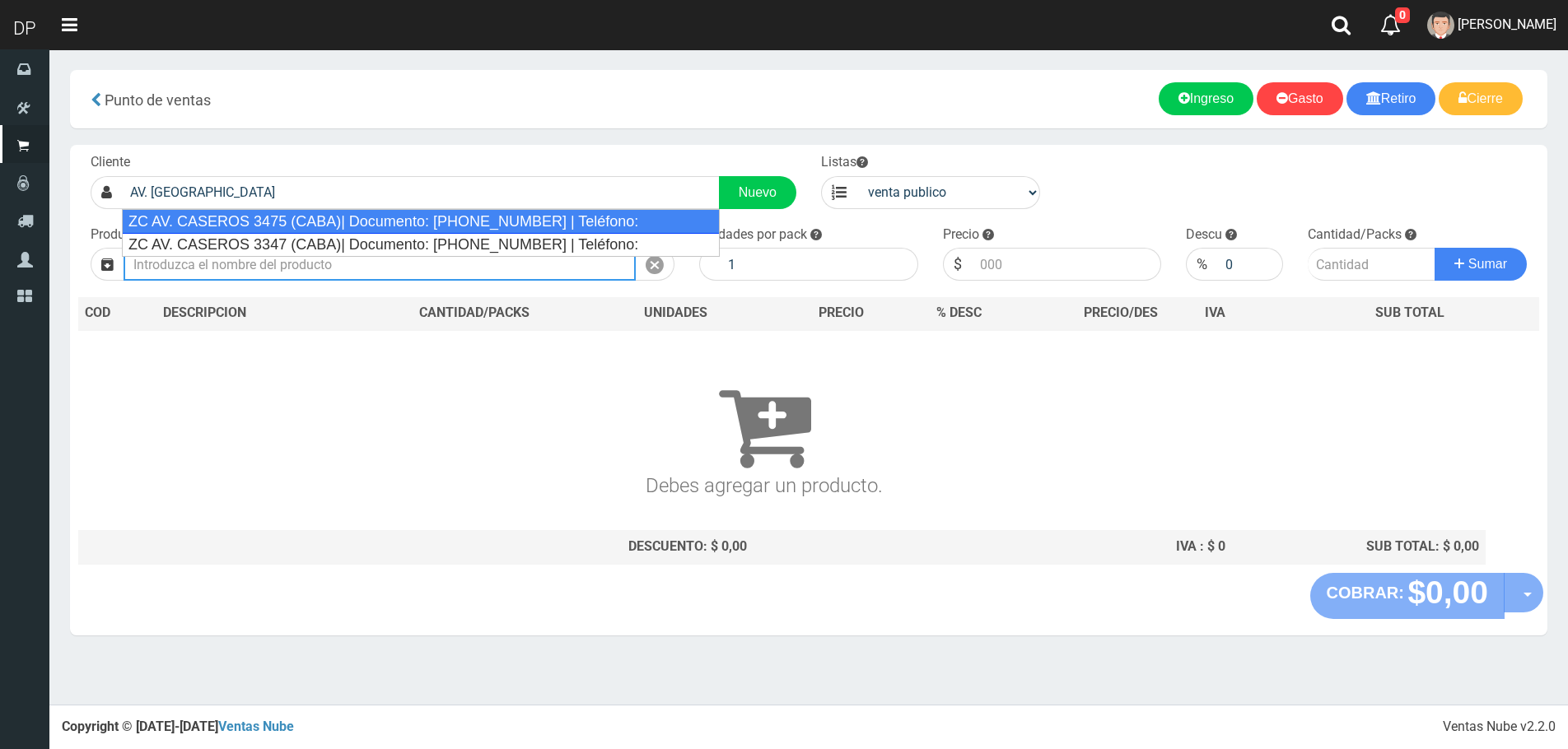
type input "ZC AV. CASEROS 3475 (CABA)| Documento: [PHONE_NUMBER] | Teléfono:"
select select "2"
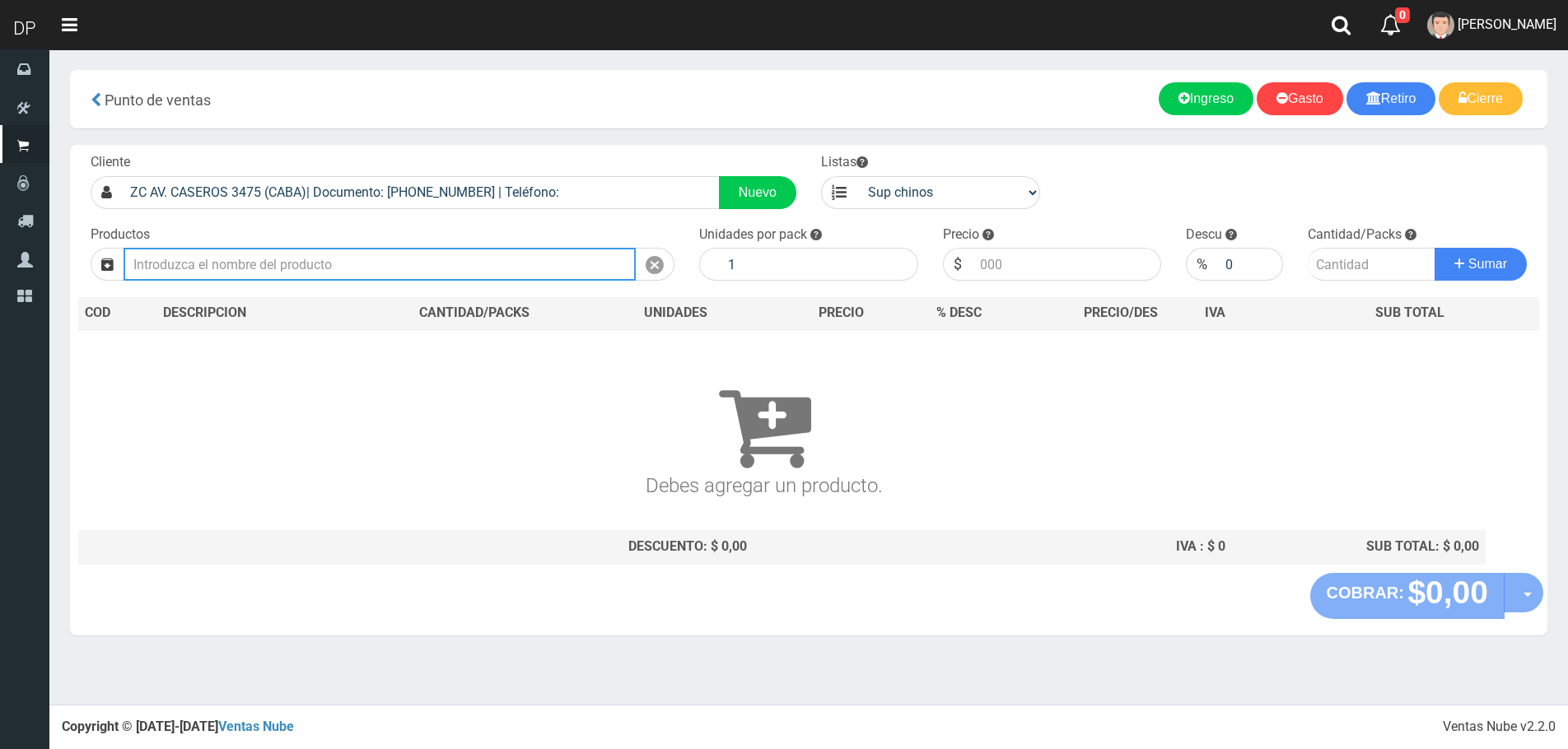
click at [281, 278] on input "text" at bounding box center [379, 264] width 512 height 33
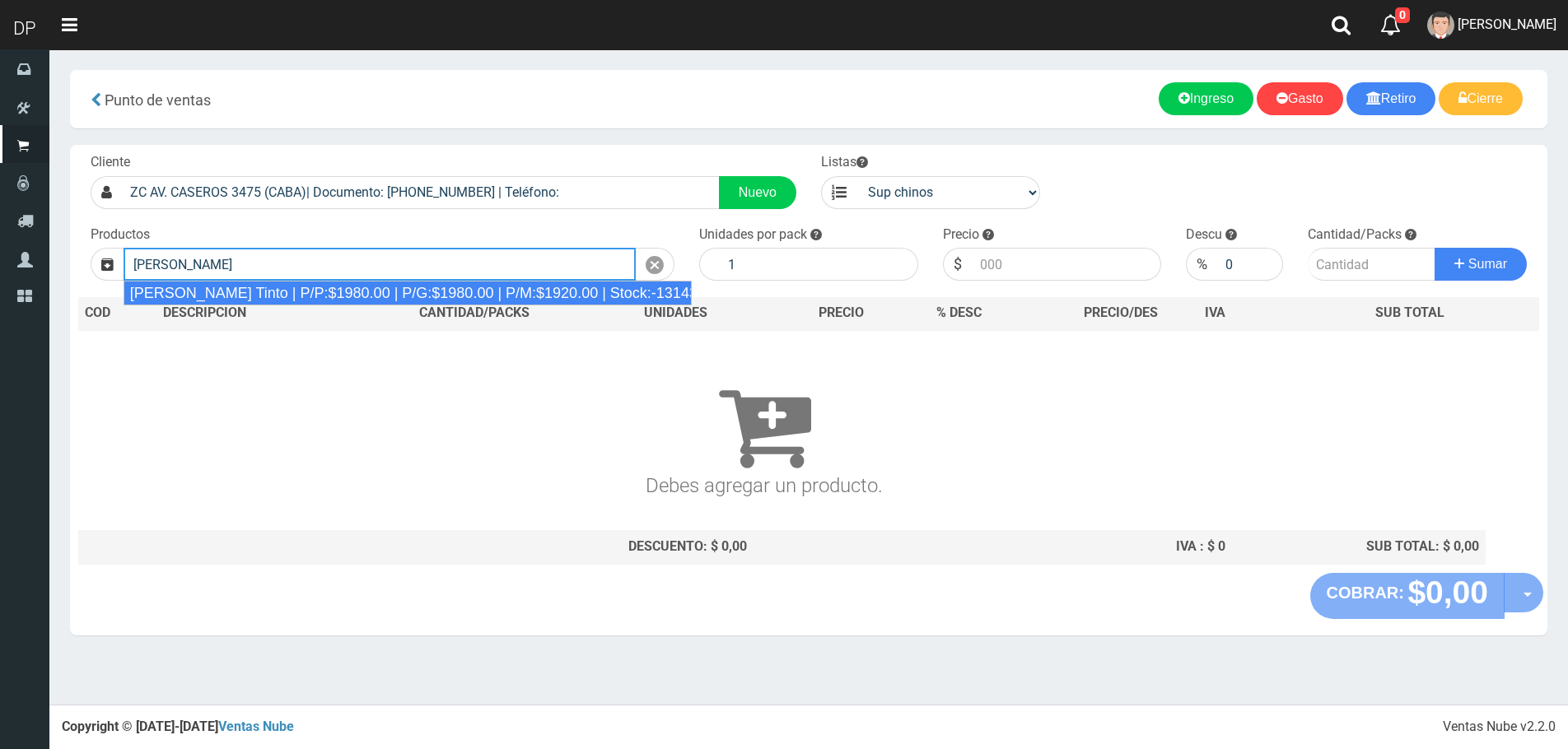
click at [281, 284] on div "[PERSON_NAME] Tinto | P/P:$1980.00 | P/G:$1980.00 | P/M:$1920.00 | Stock:-13143" at bounding box center [407, 292] width 568 height 24
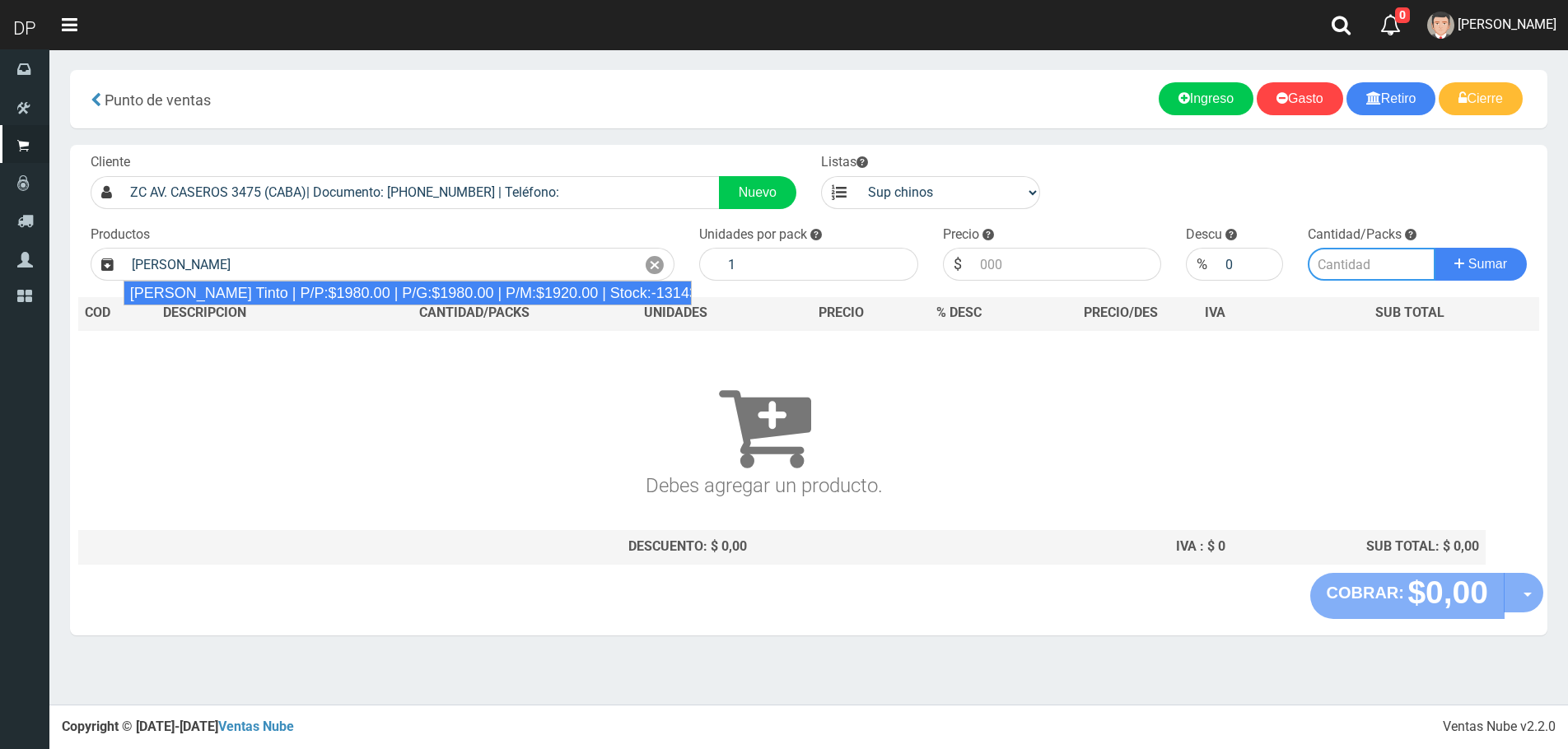
type input "[PERSON_NAME] Tinto | P/P:$1980.00 | P/G:$1980.00 | P/M:$1920.00 | Stock:-13143"
type input "6"
type input "1980.00"
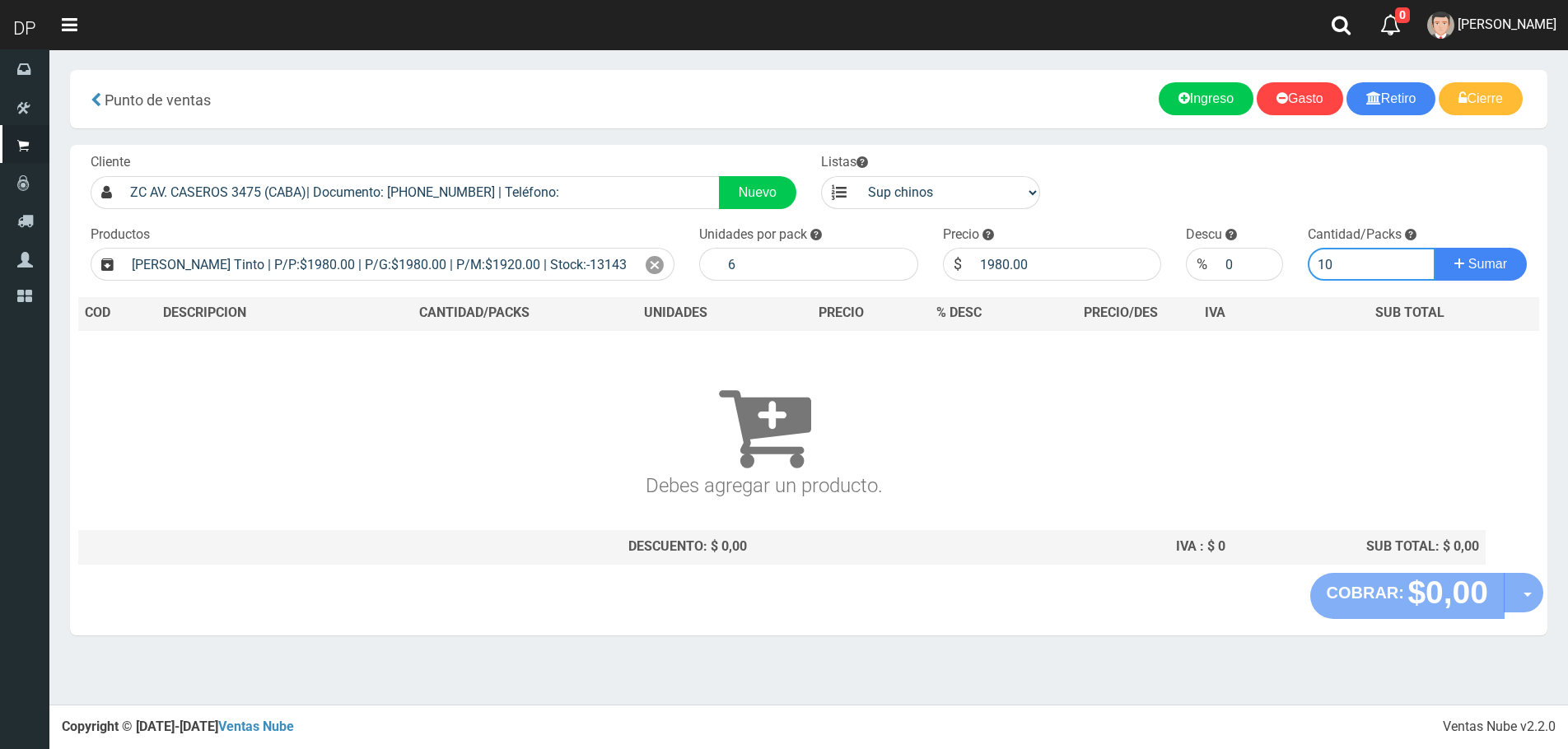
type input "10"
click at [1434, 248] on button "Sumar" at bounding box center [1480, 264] width 93 height 33
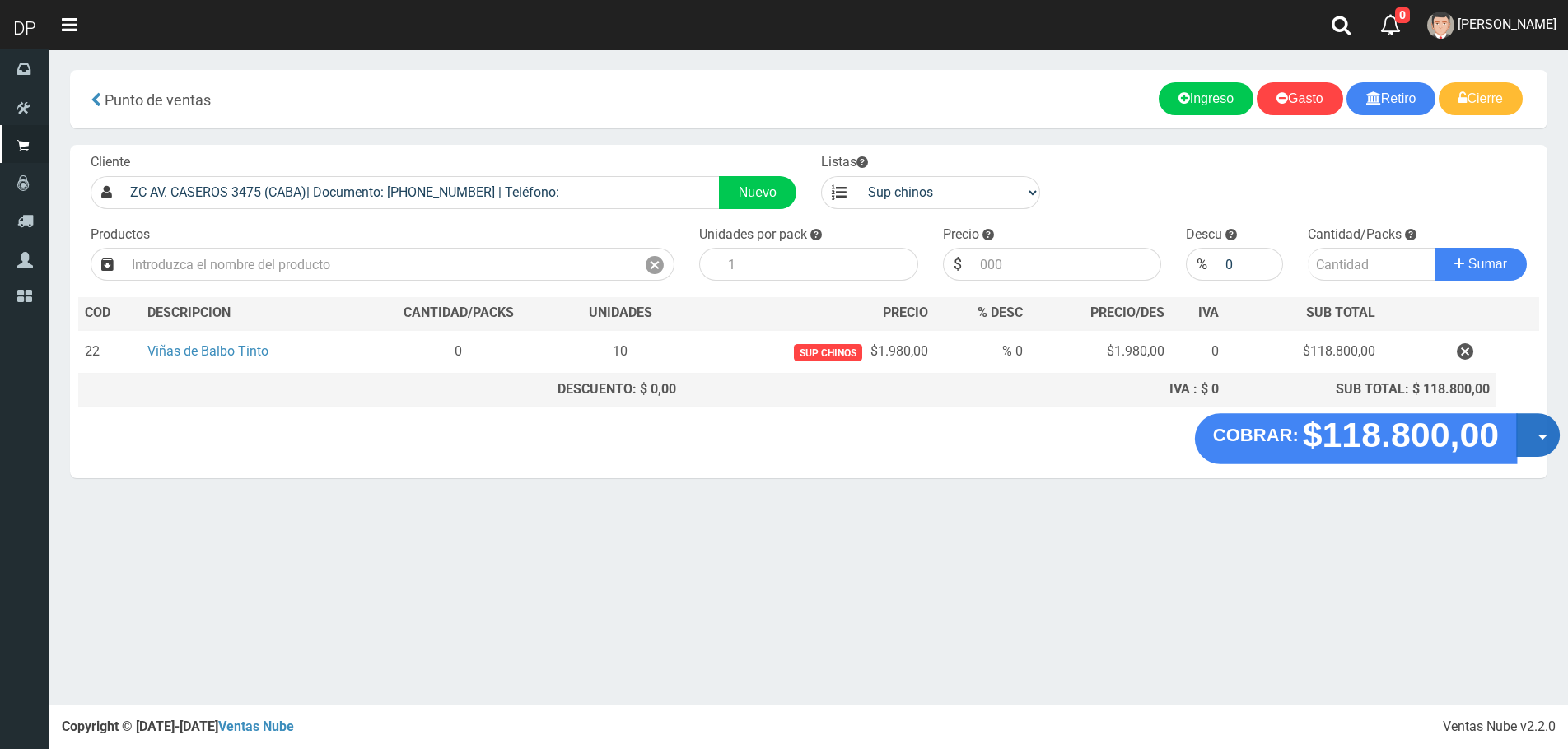
click at [1533, 429] on button "Opciones" at bounding box center [1537, 435] width 44 height 44
click at [1483, 447] on link "Hacer Devolucion" at bounding box center [1485, 441] width 147 height 38
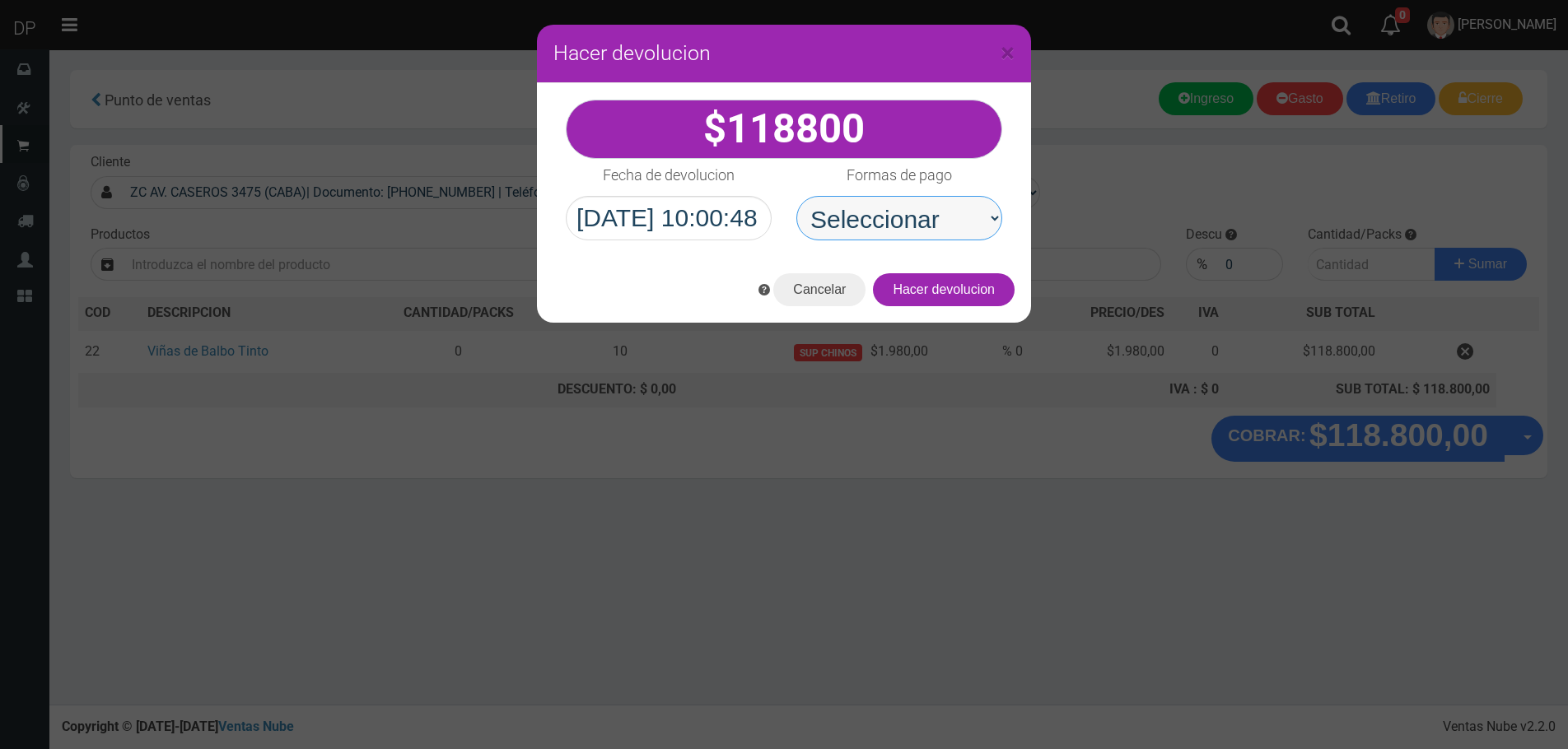
drag, startPoint x: 923, startPoint y: 226, endPoint x: 930, endPoint y: 237, distance: 13.0
click at [928, 232] on select "Seleccionar Efectivo Tarjeta de Crédito Depósito Débito" at bounding box center [899, 218] width 206 height 44
select select "Efectivo"
click at [797, 196] on select "Seleccionar Efectivo Tarjeta de Crédito Depósito Débito" at bounding box center [899, 218] width 206 height 44
click at [965, 290] on button "Hacer devolucion" at bounding box center [944, 290] width 142 height 33
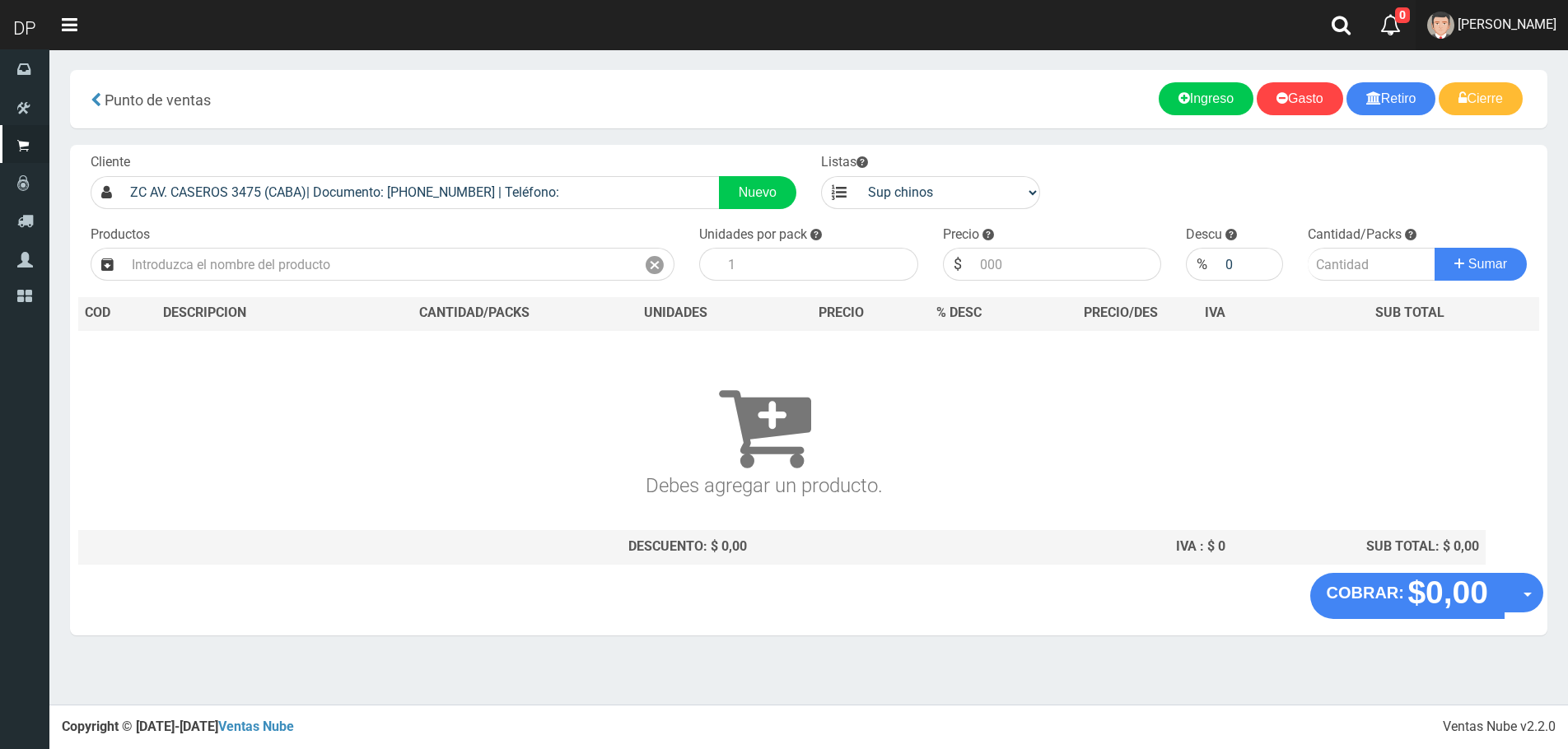
click at [1557, 19] on link "[PERSON_NAME]" at bounding box center [1491, 25] width 152 height 50
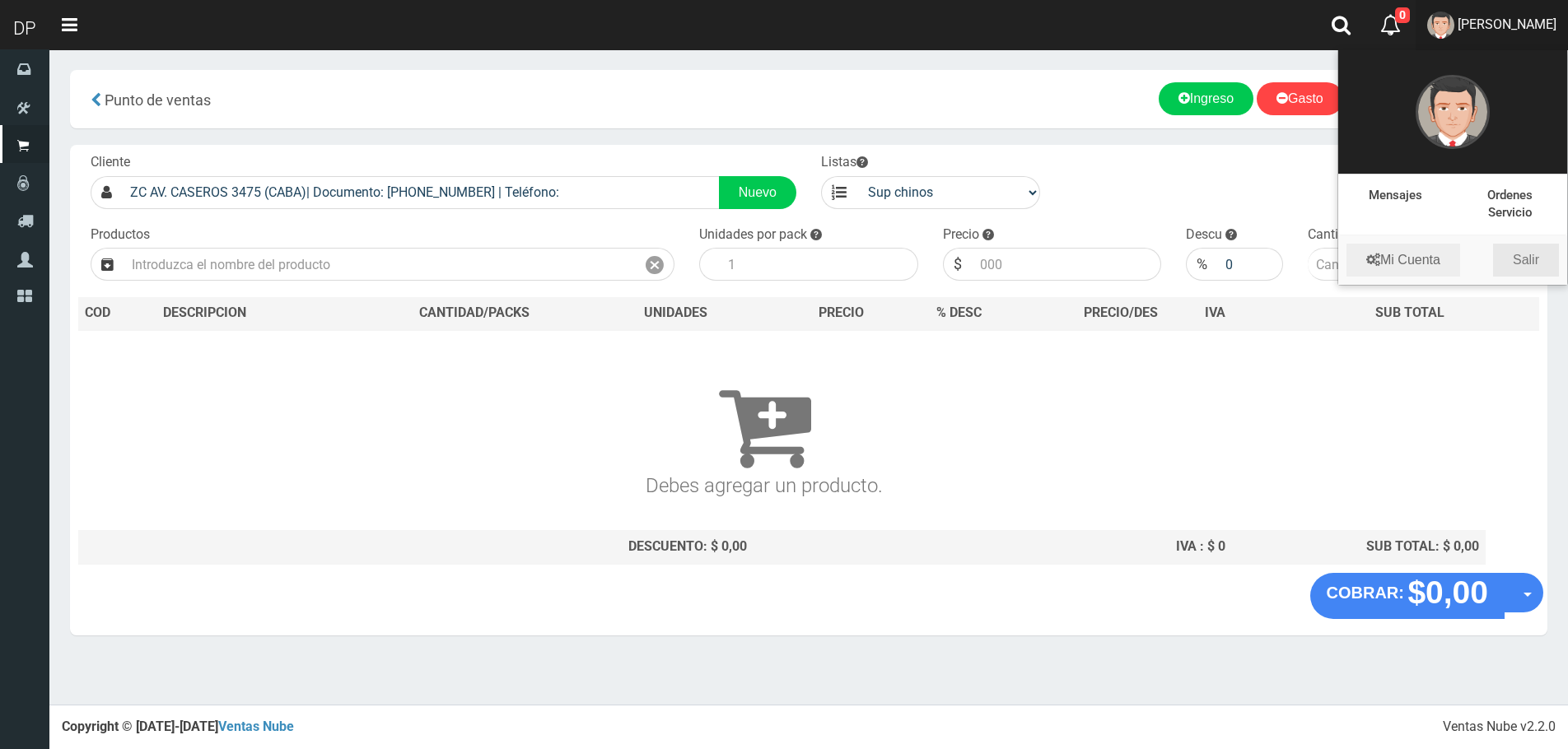
click at [1537, 263] on link "Salir" at bounding box center [1525, 260] width 66 height 33
